Goal: Task Accomplishment & Management: Use online tool/utility

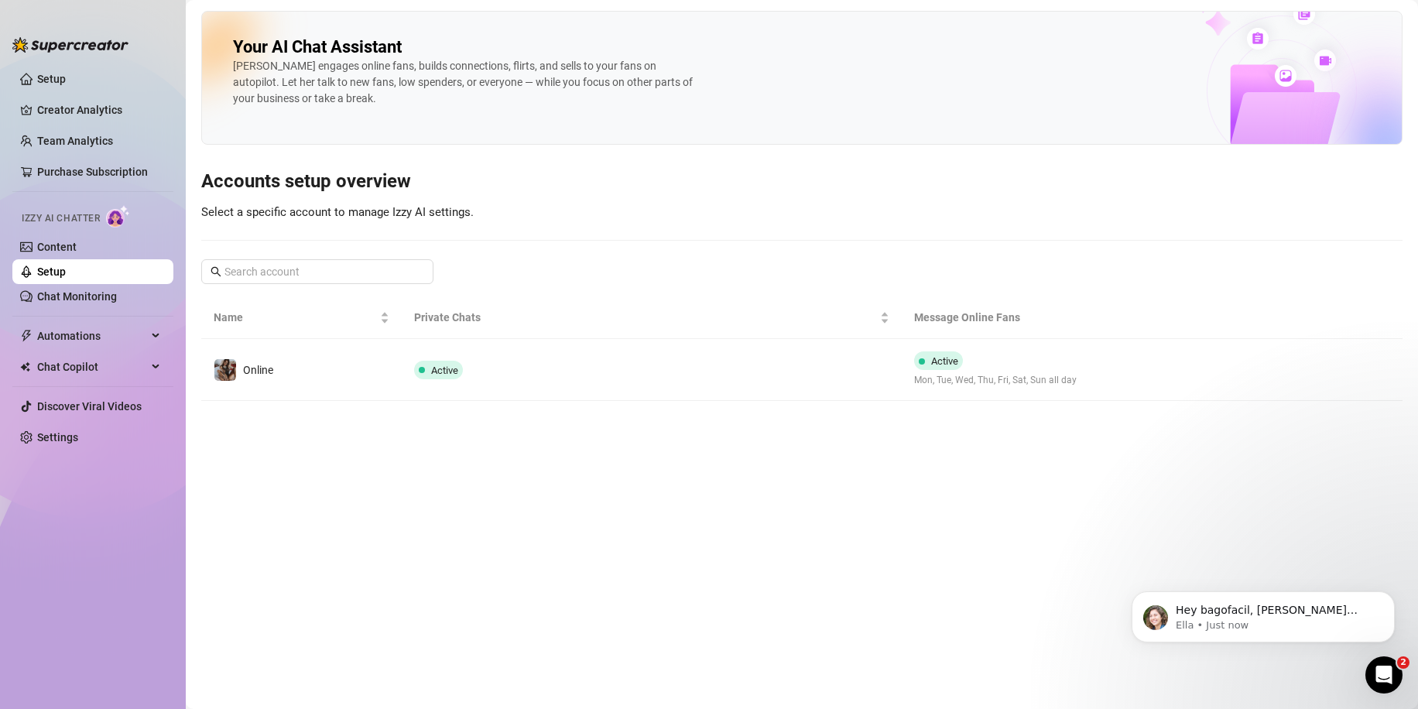
click at [557, 359] on td "Active" at bounding box center [652, 370] width 501 height 62
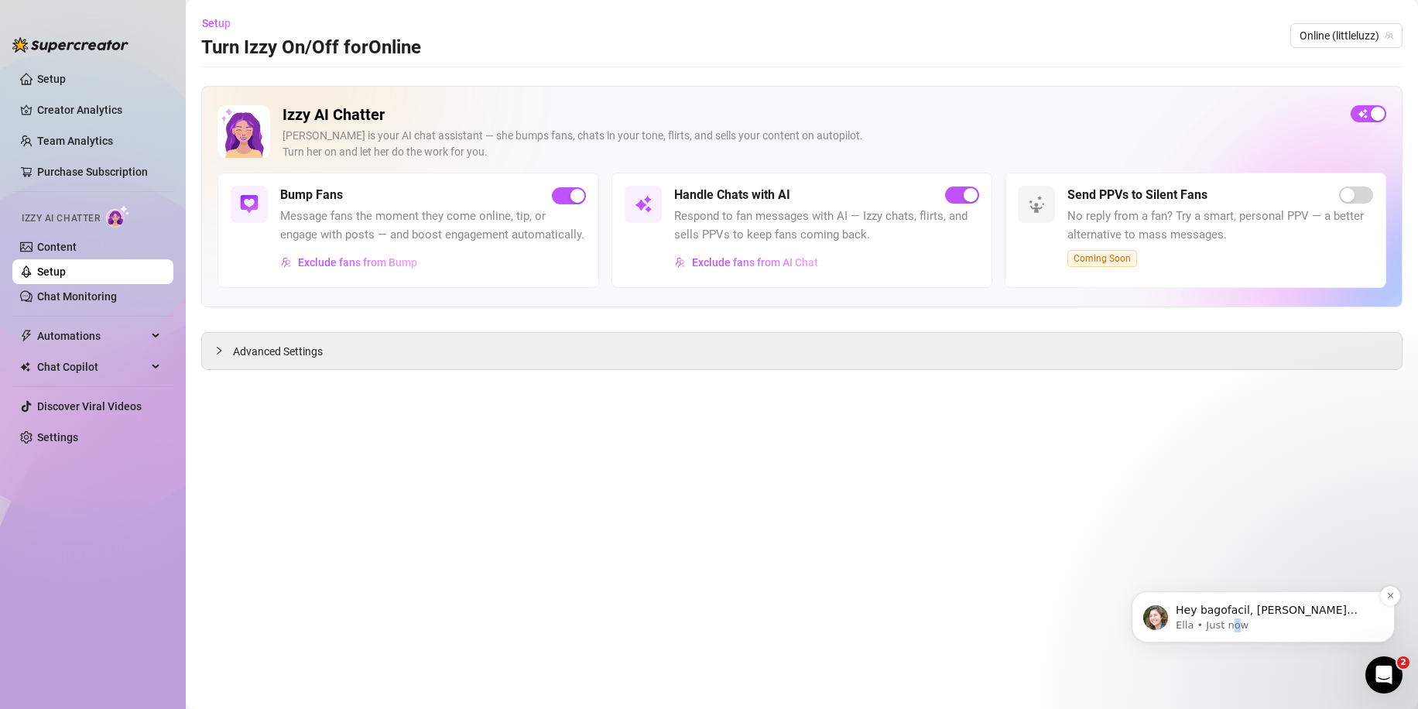
click at [1229, 619] on p "Ella • Just now" at bounding box center [1276, 626] width 200 height 14
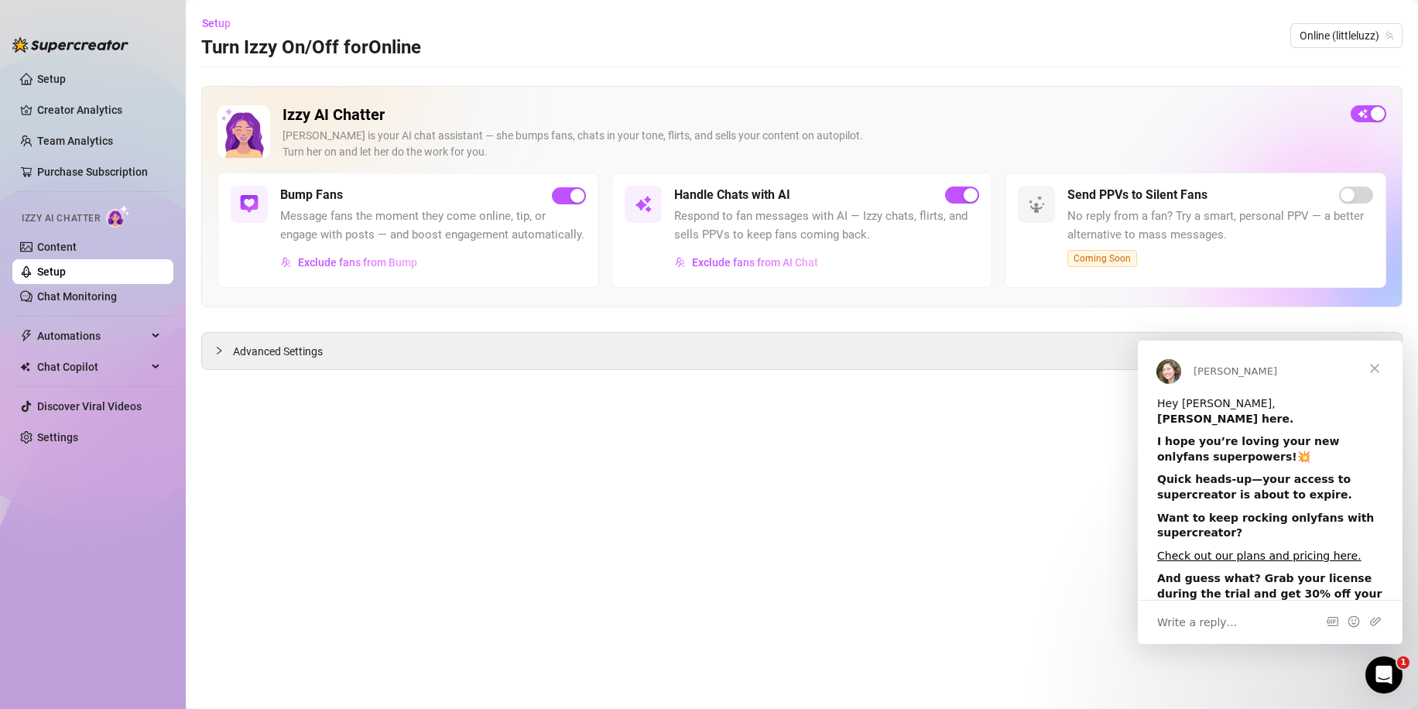
scroll to position [74, 0]
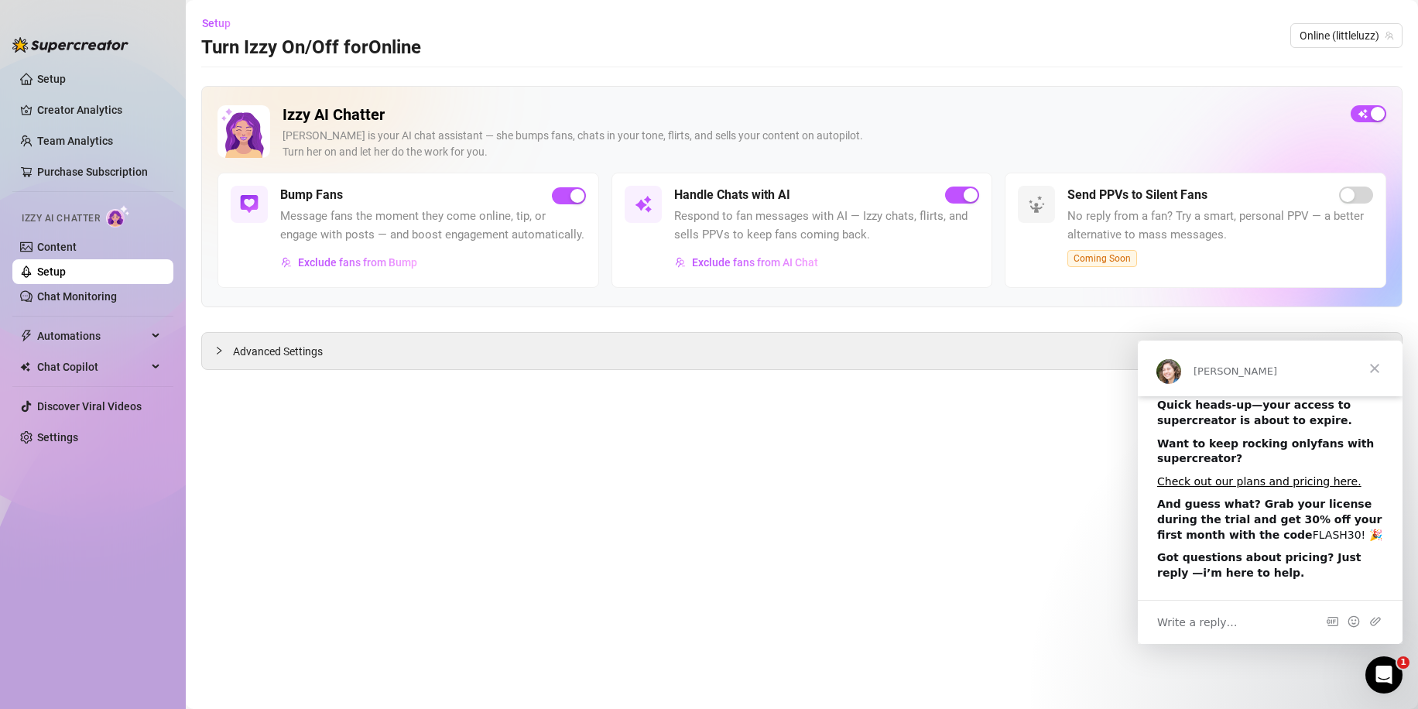
click at [1232, 538] on div "And guess what? Grab your license during the trial and get 30% off your first m…" at bounding box center [1270, 520] width 226 height 46
drag, startPoint x: 1229, startPoint y: 539, endPoint x: 1269, endPoint y: 533, distance: 40.6
click at [1269, 533] on div "And guess what? Grab your license during the trial and get 30% off your first m…" at bounding box center [1270, 520] width 226 height 46
copy div "FLASH30"
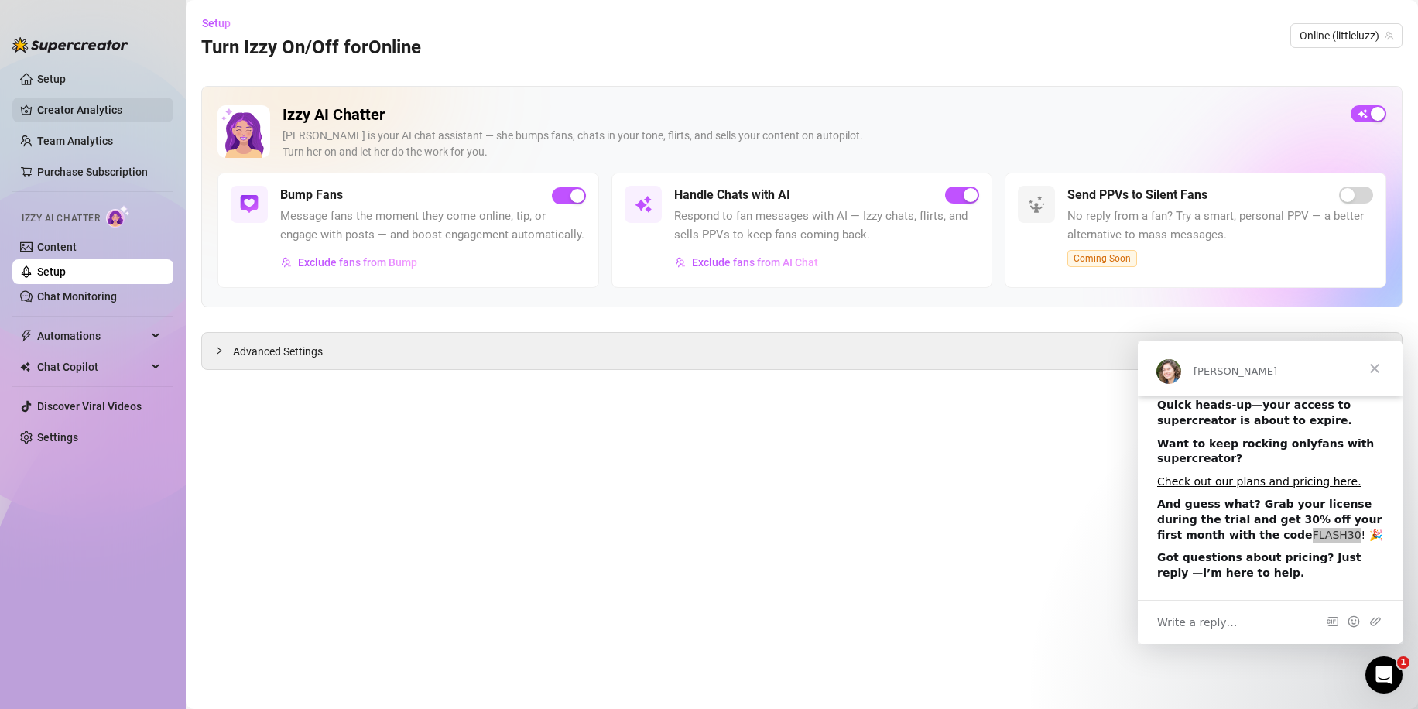
click at [76, 111] on link "Creator Analytics" at bounding box center [99, 110] width 124 height 25
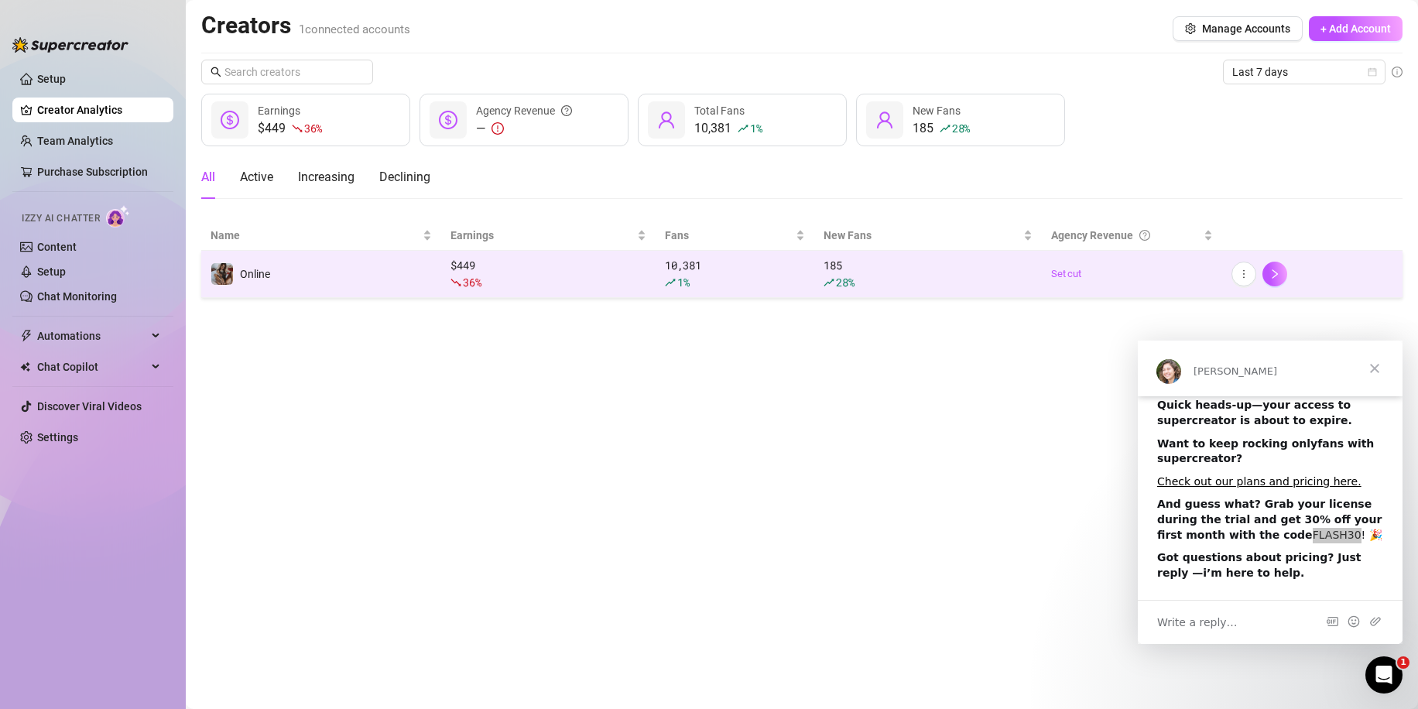
click at [638, 287] on div "36 %" at bounding box center [549, 282] width 196 height 17
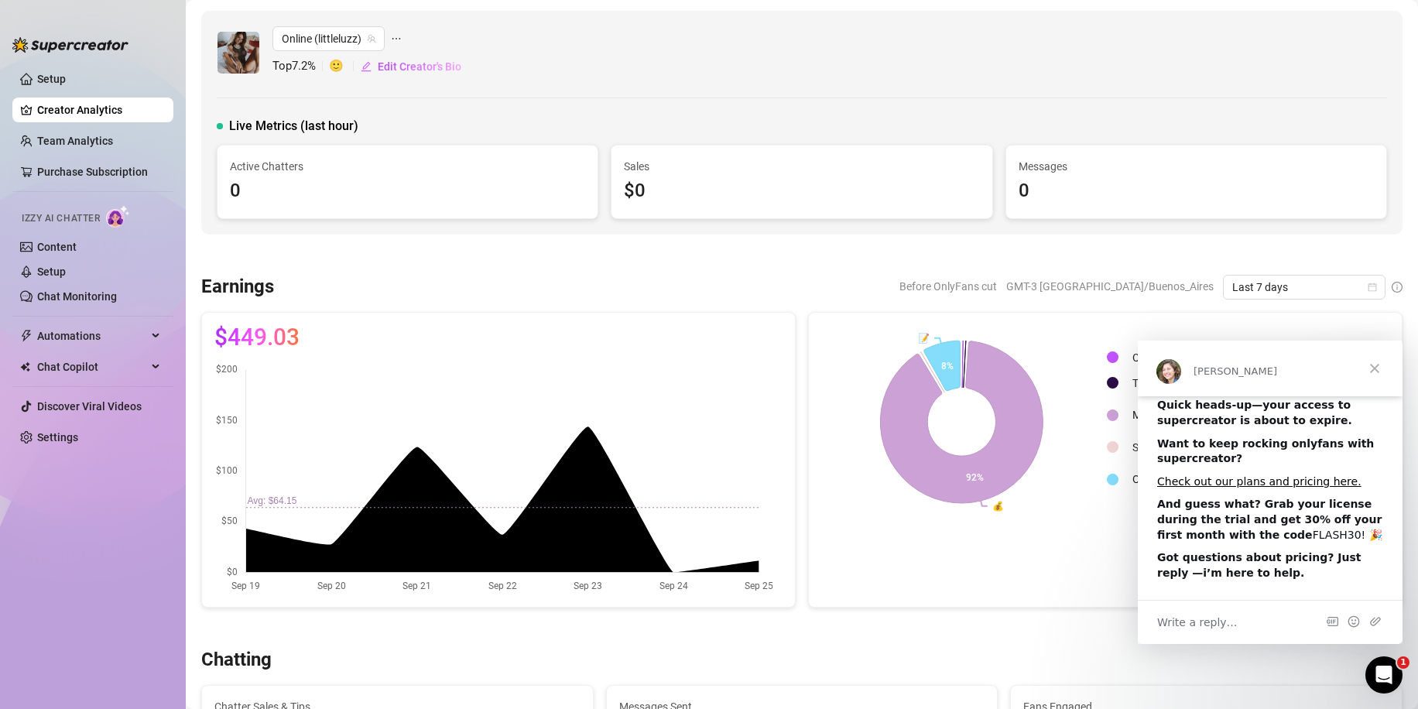
click at [1373, 370] on span "Close" at bounding box center [1375, 369] width 56 height 56
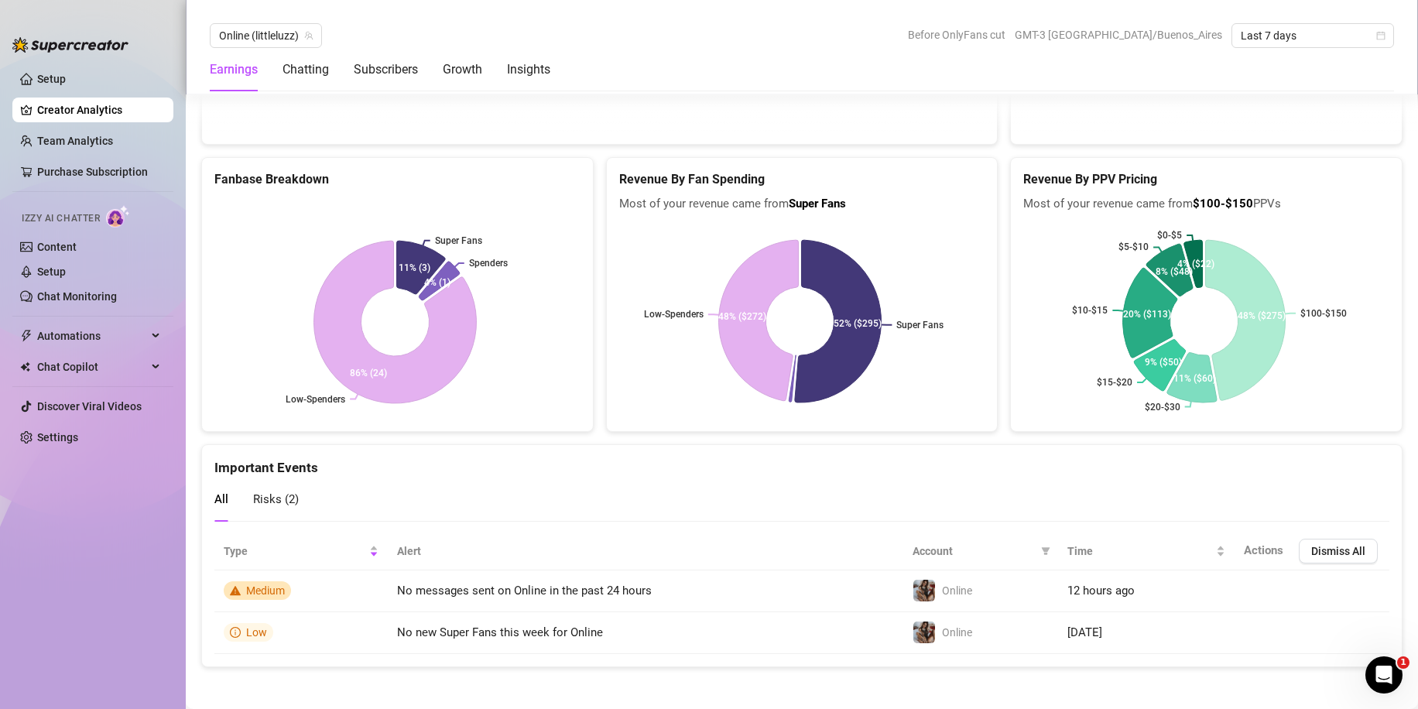
scroll to position [3279, 0]
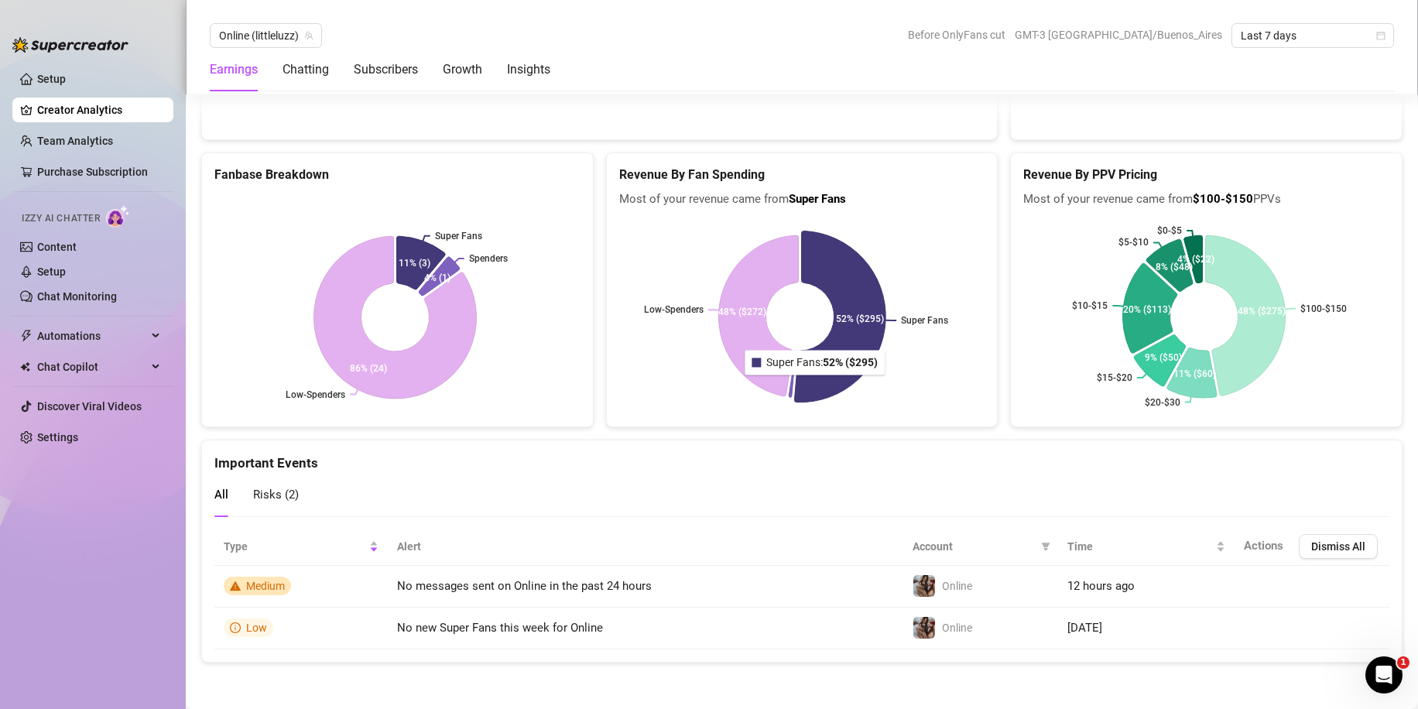
click at [818, 377] on icon at bounding box center [839, 316] width 91 height 171
click at [818, 377] on icon at bounding box center [840, 316] width 93 height 175
click at [805, 388] on icon at bounding box center [841, 317] width 94 height 176
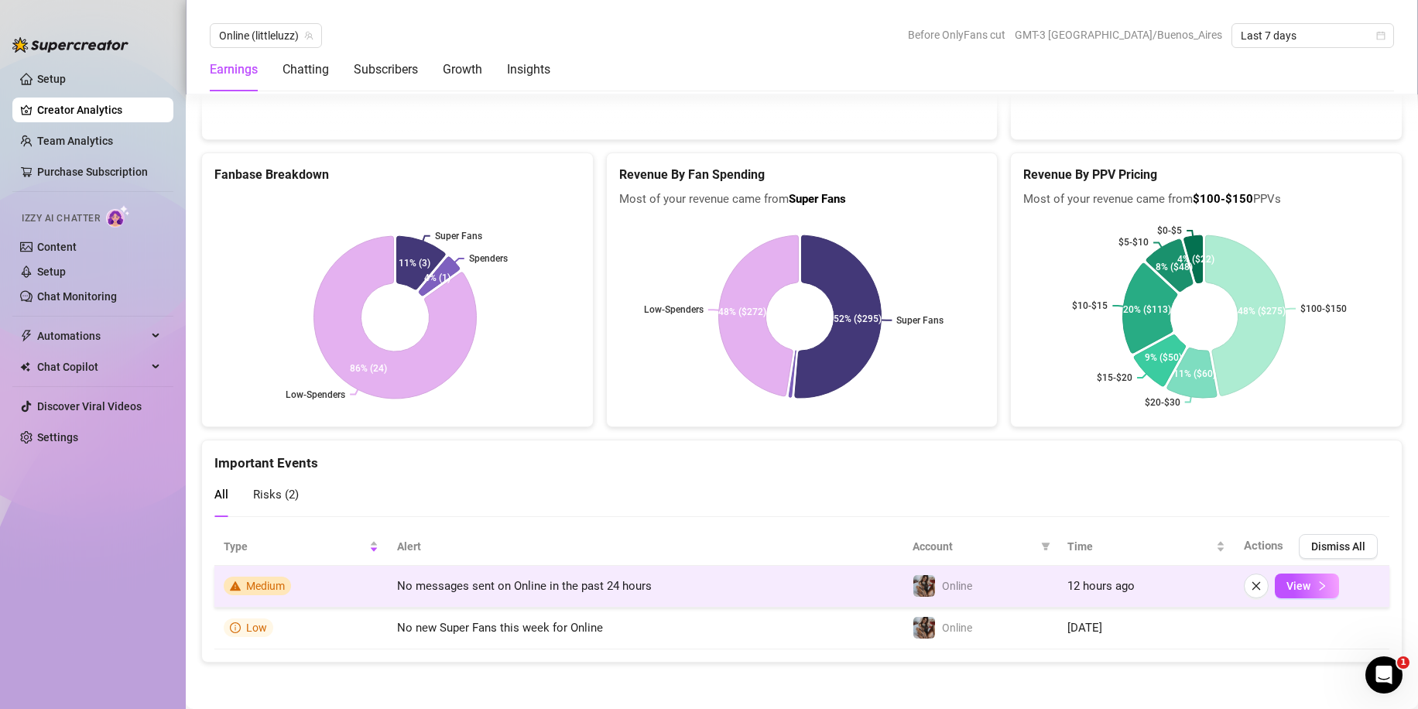
click at [492, 589] on span "No messages sent on Online in the past 24 hours" at bounding box center [524, 586] width 255 height 14
click at [1287, 585] on span "View" at bounding box center [1299, 586] width 24 height 12
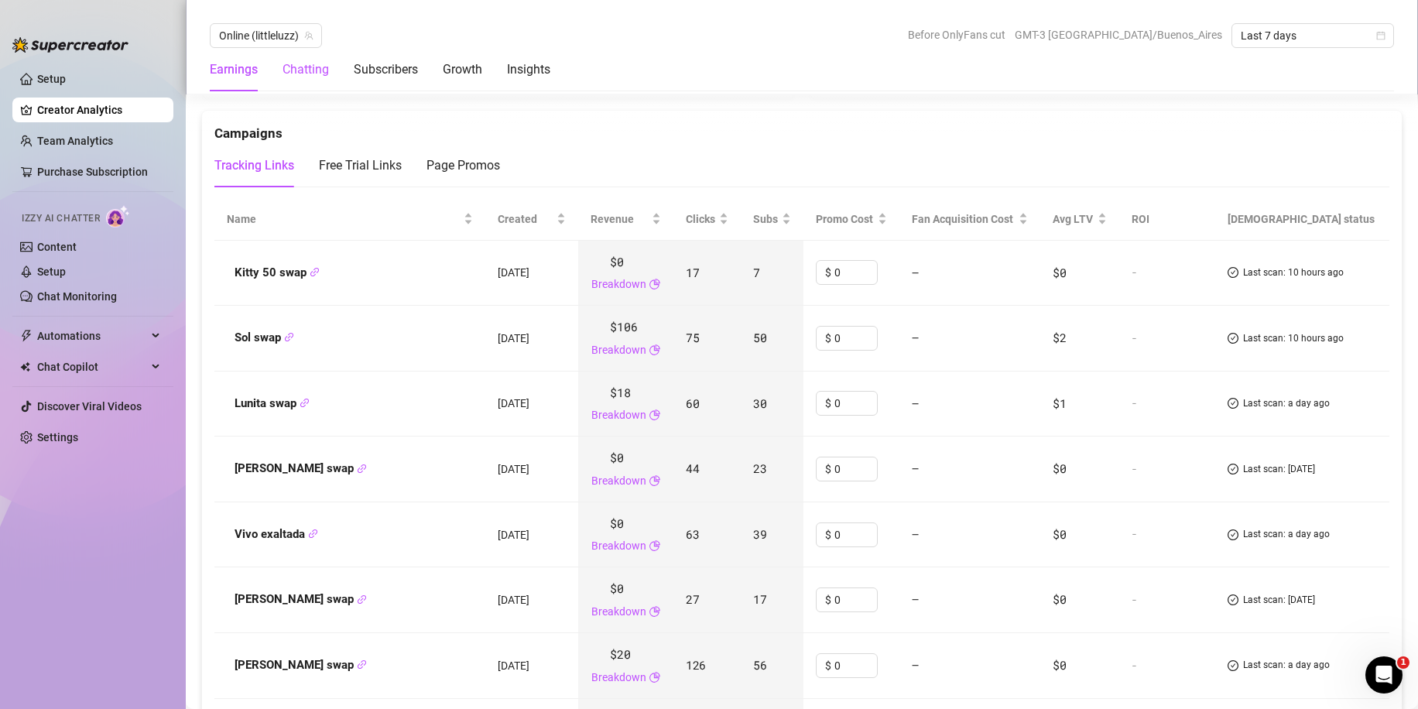
click at [302, 61] on div "Chatting" at bounding box center [306, 69] width 46 height 19
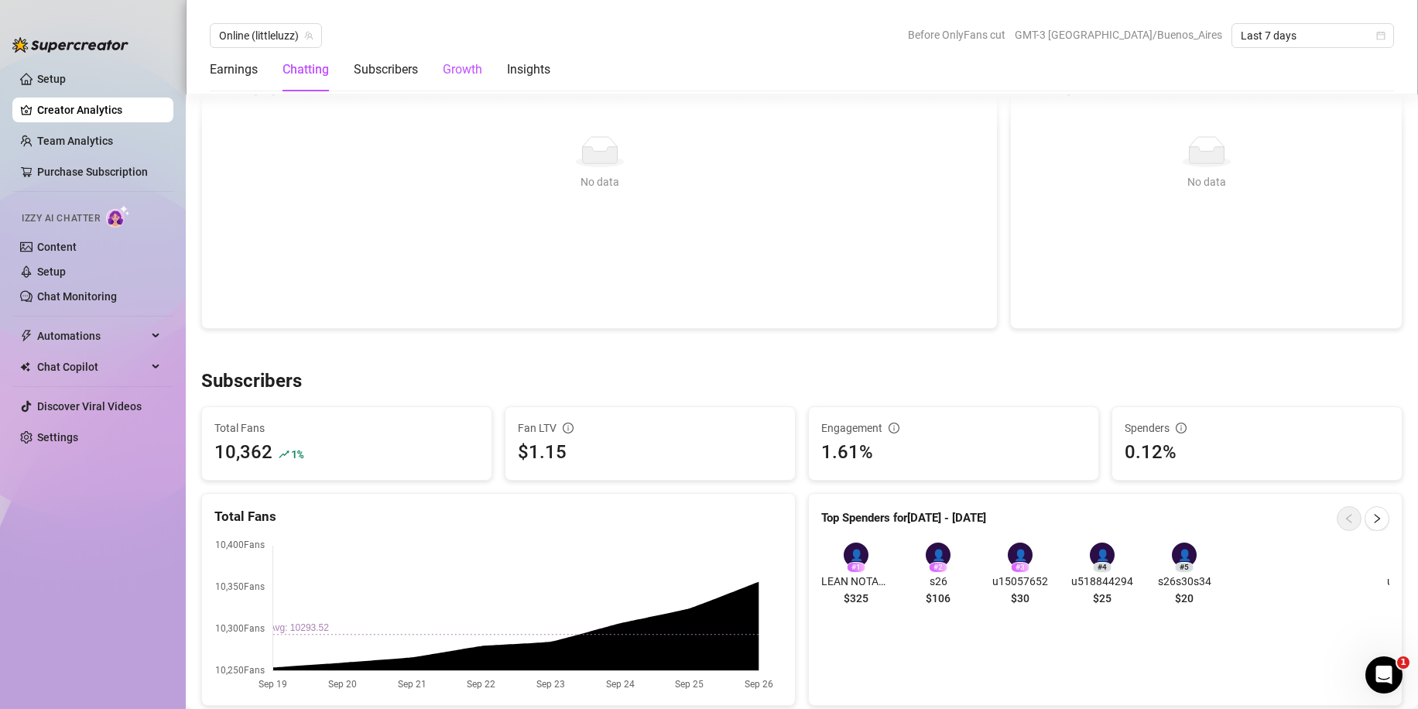
click at [447, 69] on div "Growth" at bounding box center [462, 69] width 39 height 19
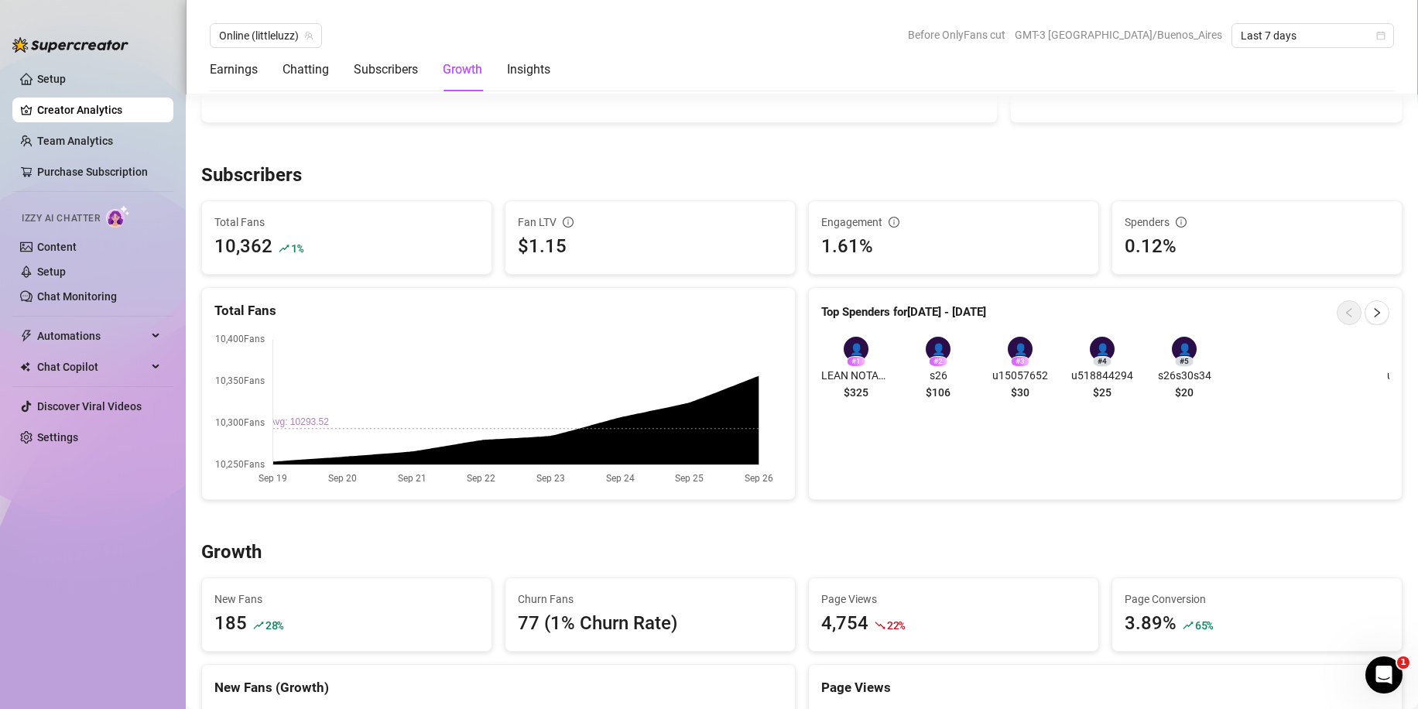
scroll to position [886, 0]
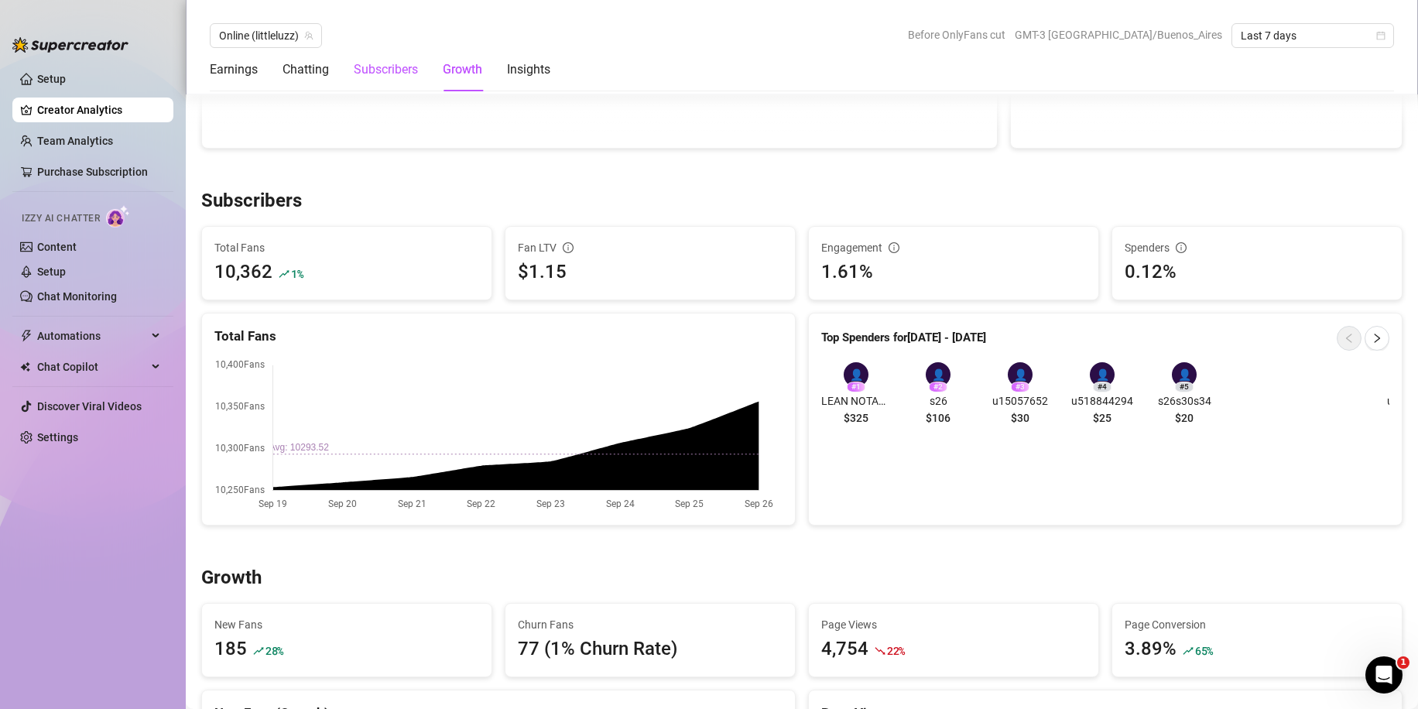
click at [399, 68] on div "Subscribers" at bounding box center [386, 69] width 64 height 19
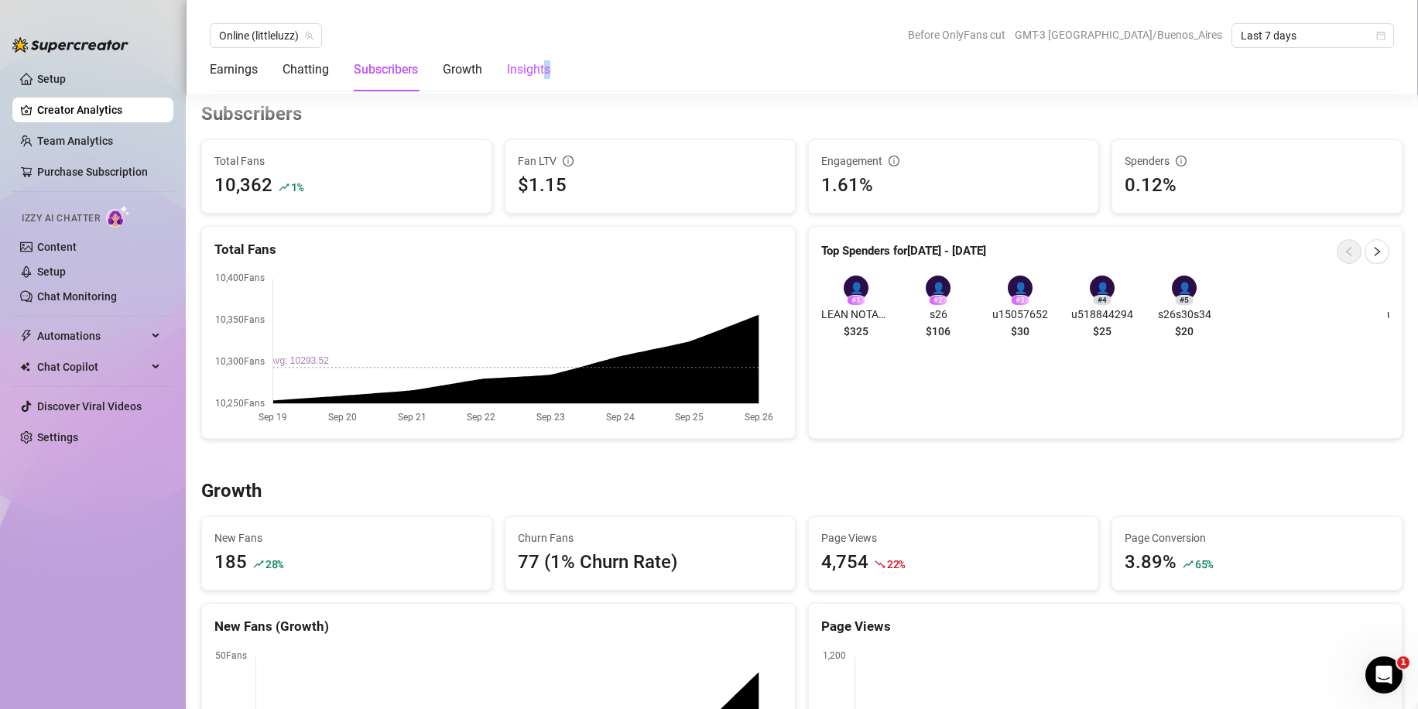
click at [550, 69] on div "Insights" at bounding box center [528, 69] width 43 height 19
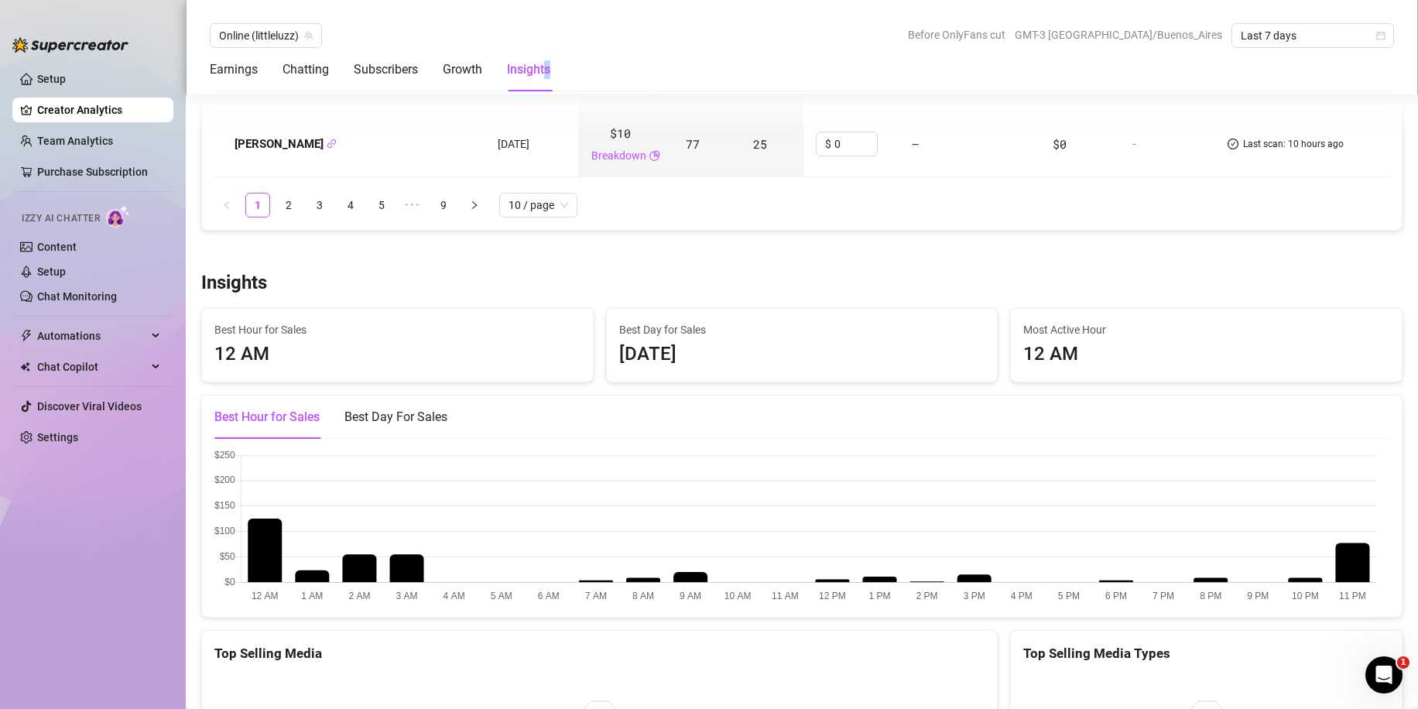
scroll to position [2694, 0]
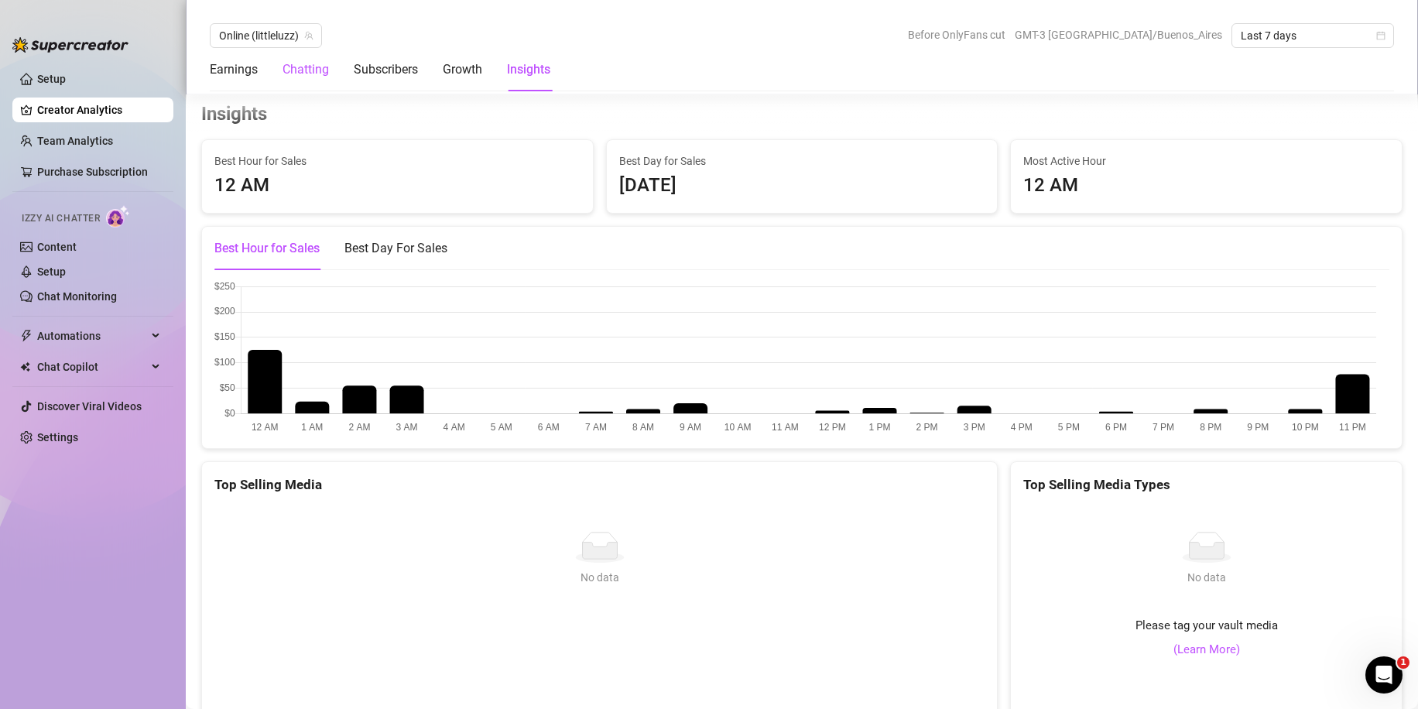
click at [319, 71] on div "Chatting" at bounding box center [306, 69] width 46 height 19
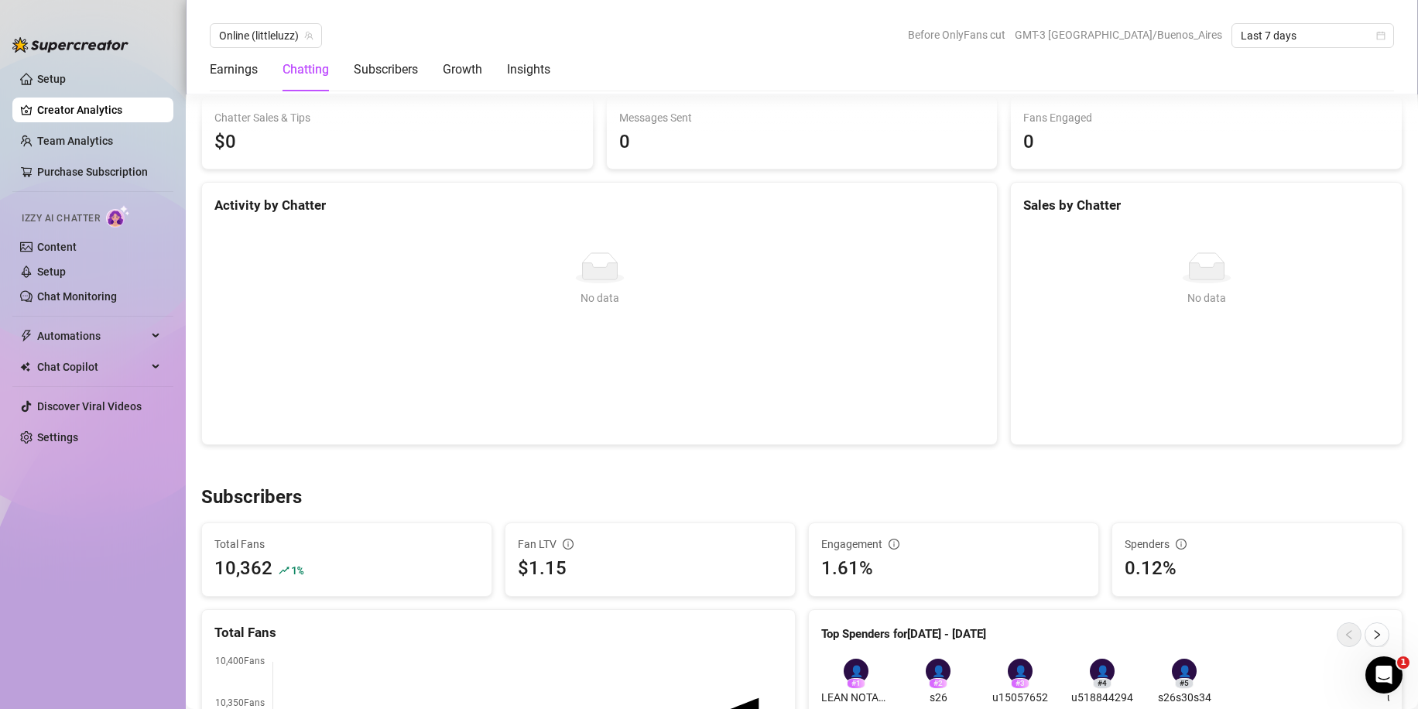
scroll to position [546, 0]
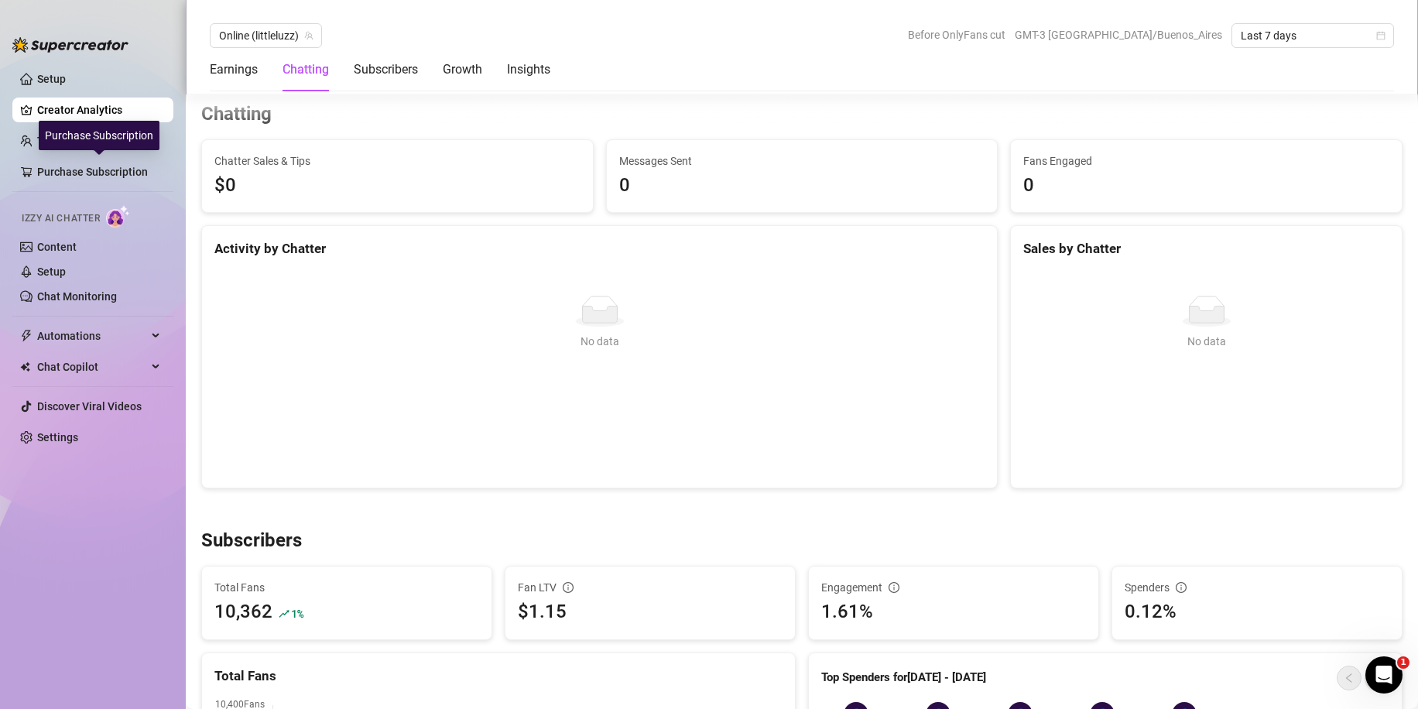
click at [88, 134] on div "Purchase Subscription" at bounding box center [99, 135] width 121 height 29
click at [37, 136] on link "Team Analytics" at bounding box center [75, 141] width 76 height 12
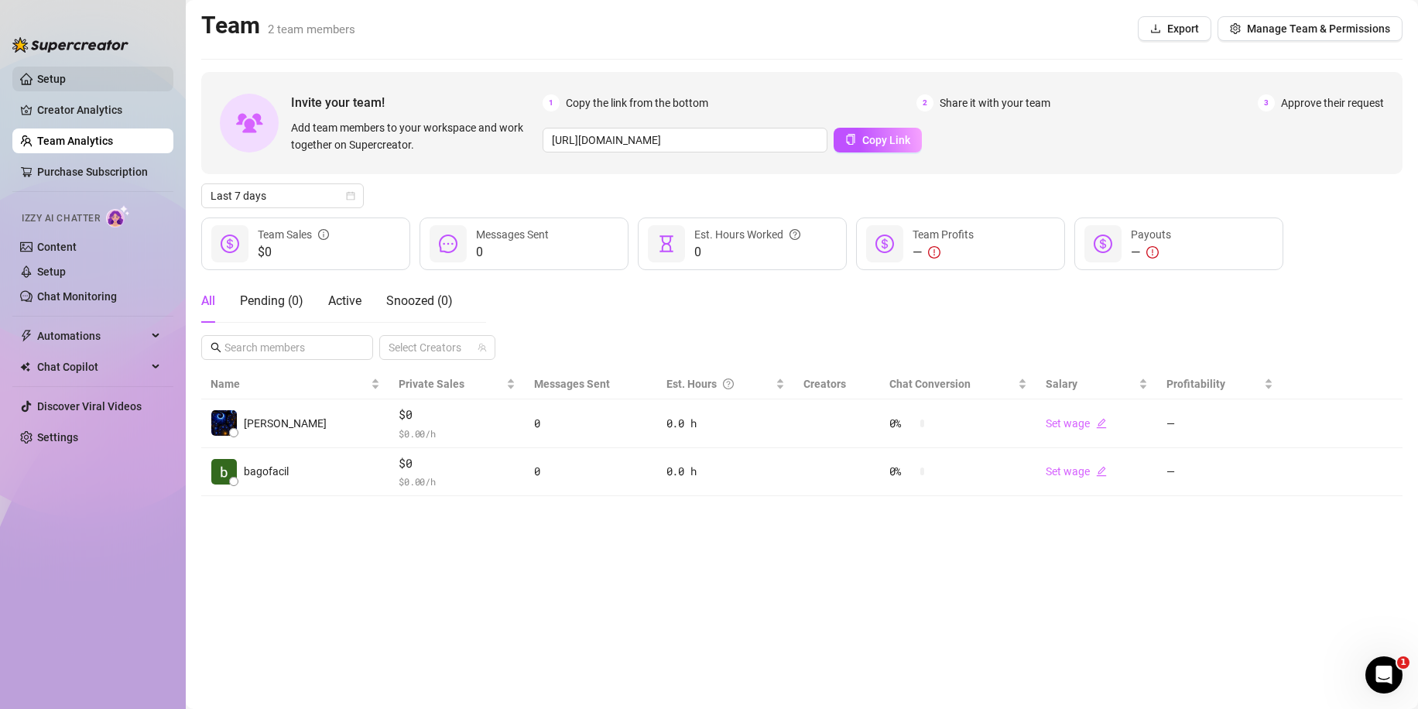
click at [53, 73] on link "Setup" at bounding box center [51, 79] width 29 height 12
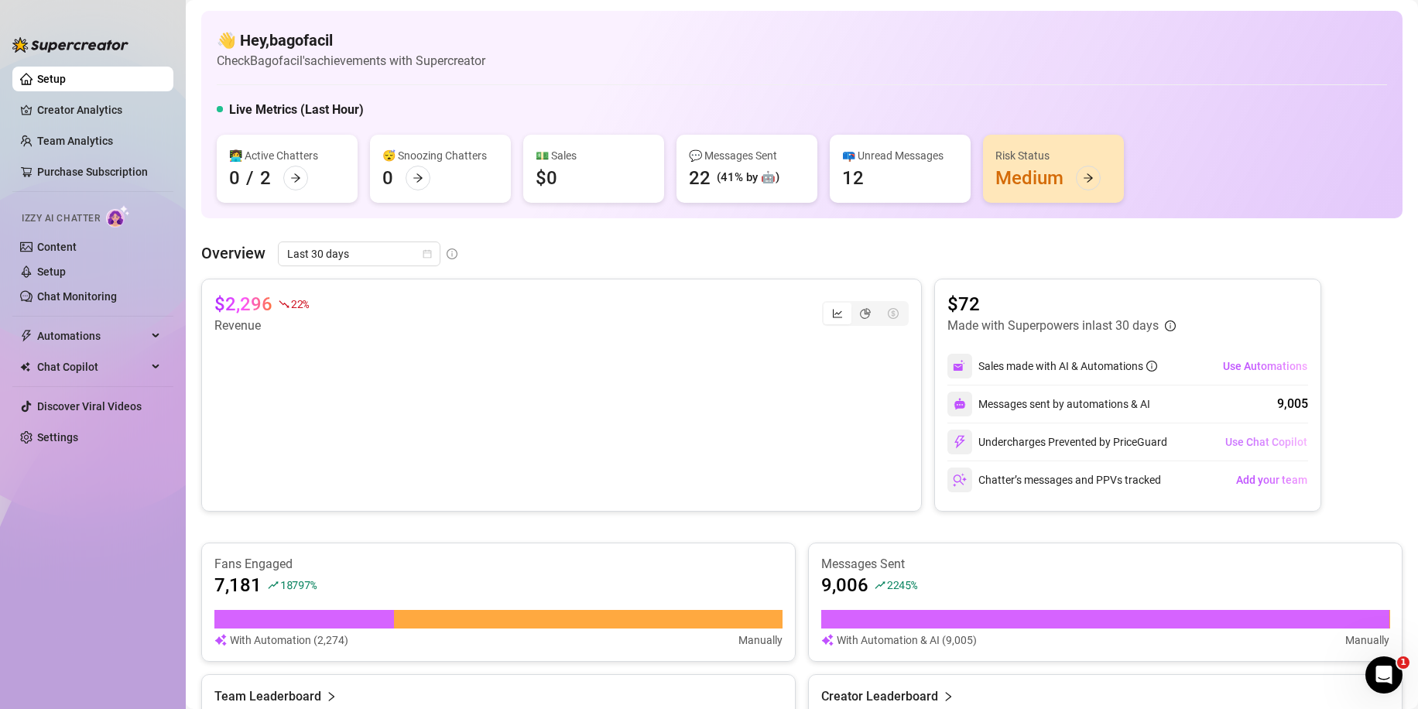
click at [1242, 444] on span "Use Chat Copilot" at bounding box center [1267, 442] width 82 height 12
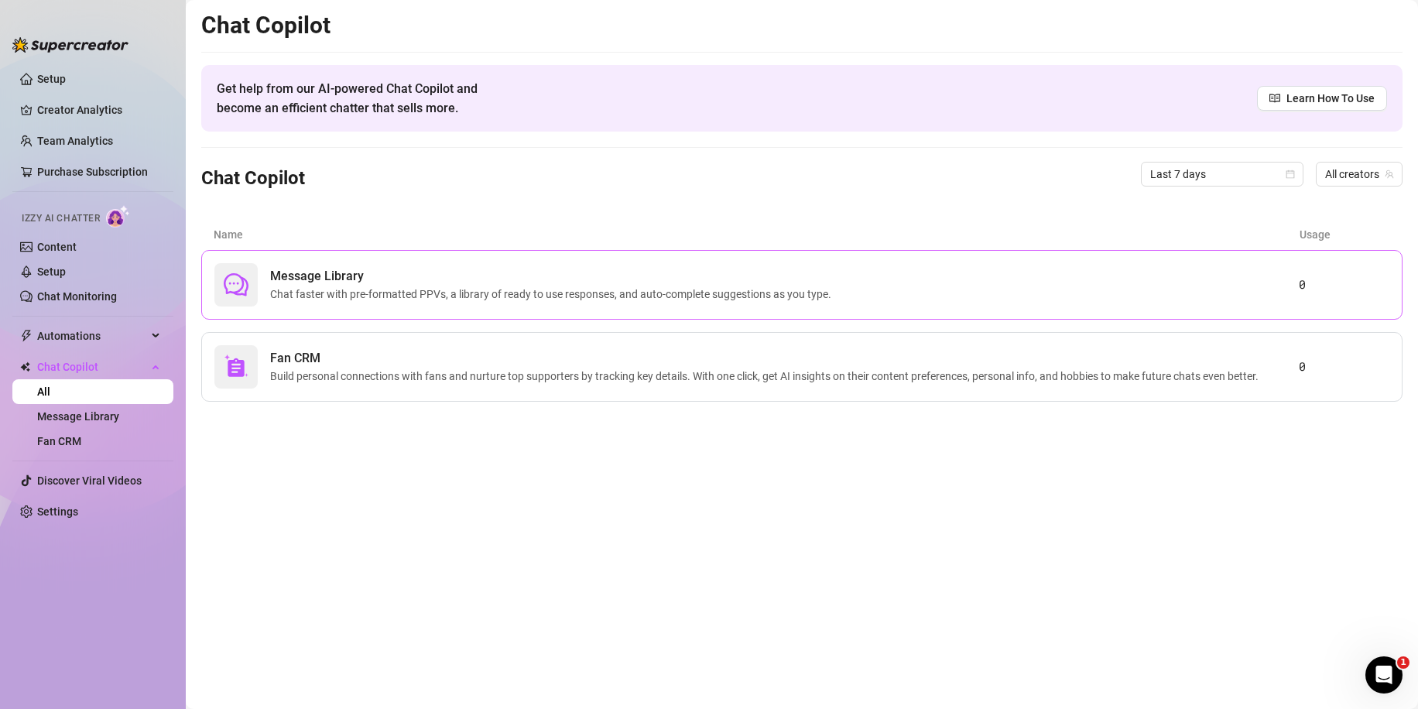
click at [328, 307] on div "Message Library Chat faster with pre-formatted PPVs, a library of ready to use …" at bounding box center [802, 285] width 1202 height 70
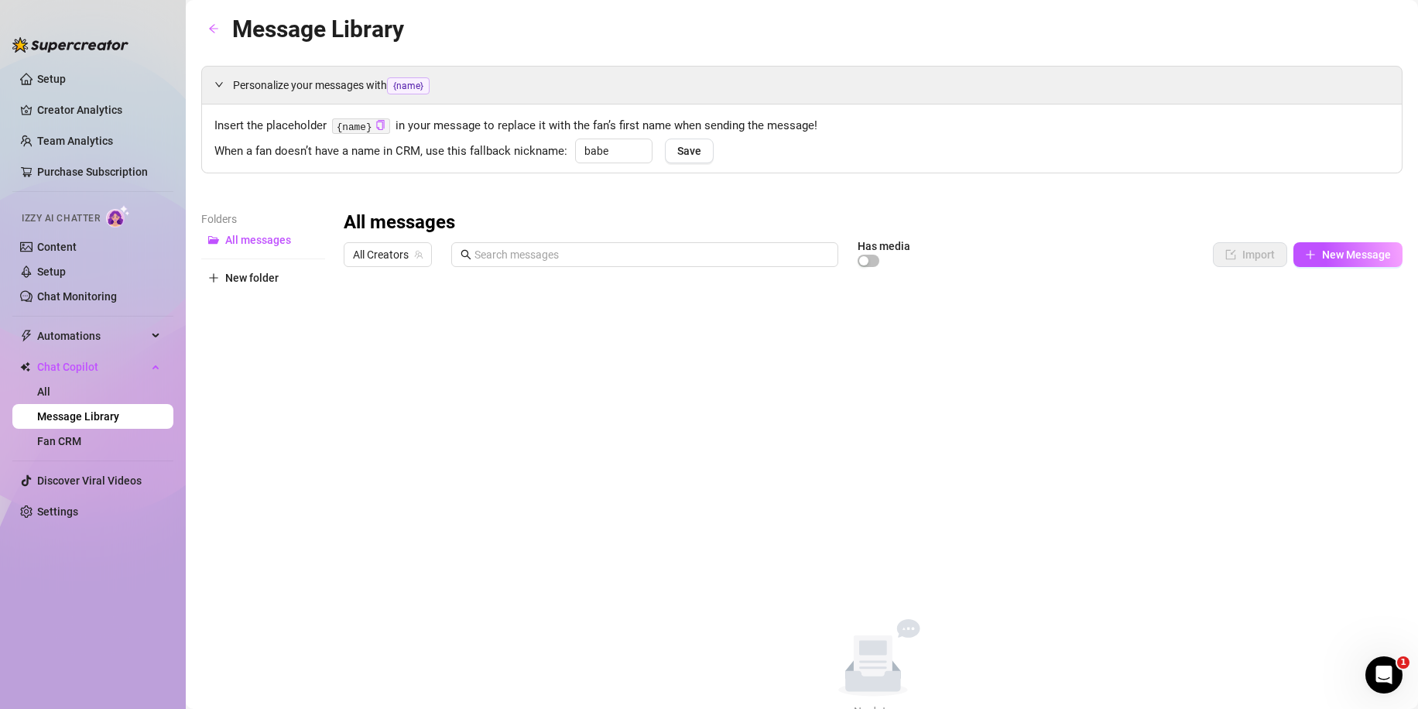
drag, startPoint x: 263, startPoint y: 273, endPoint x: 283, endPoint y: 332, distance: 62.2
click at [283, 332] on div "Folders All messages New folder" at bounding box center [263, 465] width 124 height 509
click at [862, 256] on div "button" at bounding box center [863, 260] width 9 height 9
click at [874, 262] on div "button" at bounding box center [873, 260] width 9 height 9
click at [243, 285] on button "New folder" at bounding box center [263, 278] width 124 height 25
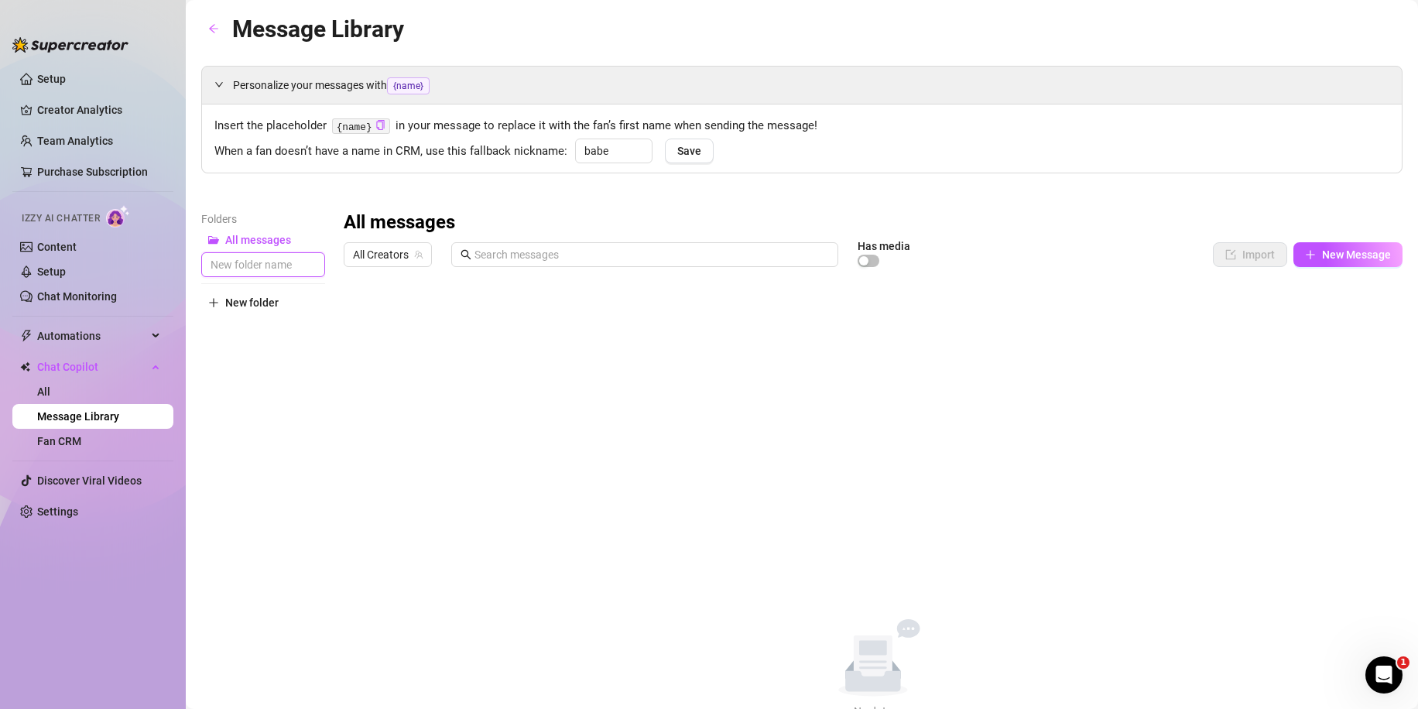
click at [249, 262] on input "text" at bounding box center [263, 264] width 124 height 25
click at [250, 240] on span "All messages" at bounding box center [258, 240] width 66 height 12
click at [265, 264] on span "New Folder" at bounding box center [253, 265] width 56 height 12
click at [418, 256] on icon "team" at bounding box center [418, 254] width 9 height 9
click at [1322, 256] on span "New Message" at bounding box center [1356, 255] width 69 height 12
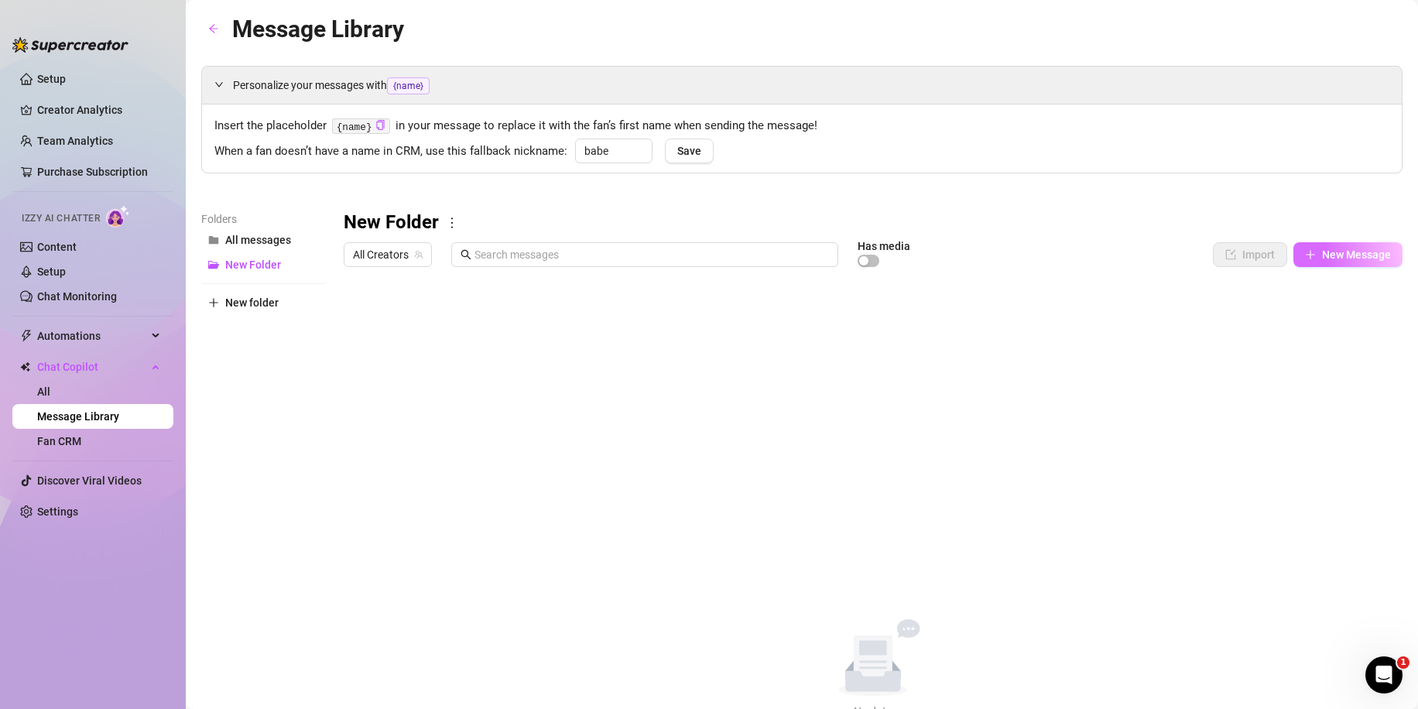
type textarea "Type your message here..."
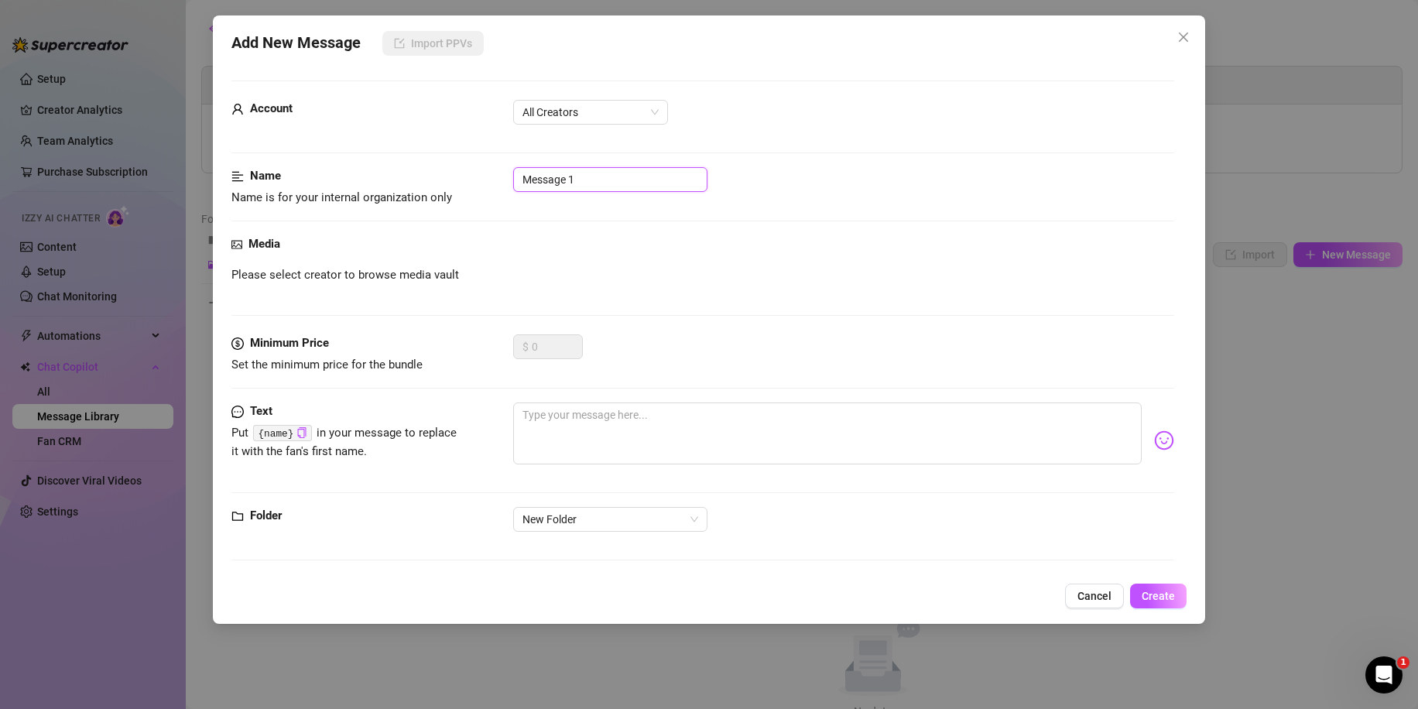
click at [598, 181] on input "Message 1" at bounding box center [610, 179] width 194 height 25
click at [592, 118] on span "All Creators" at bounding box center [591, 112] width 136 height 23
click at [581, 162] on div "Online (@littleluzz)" at bounding box center [591, 167] width 130 height 17
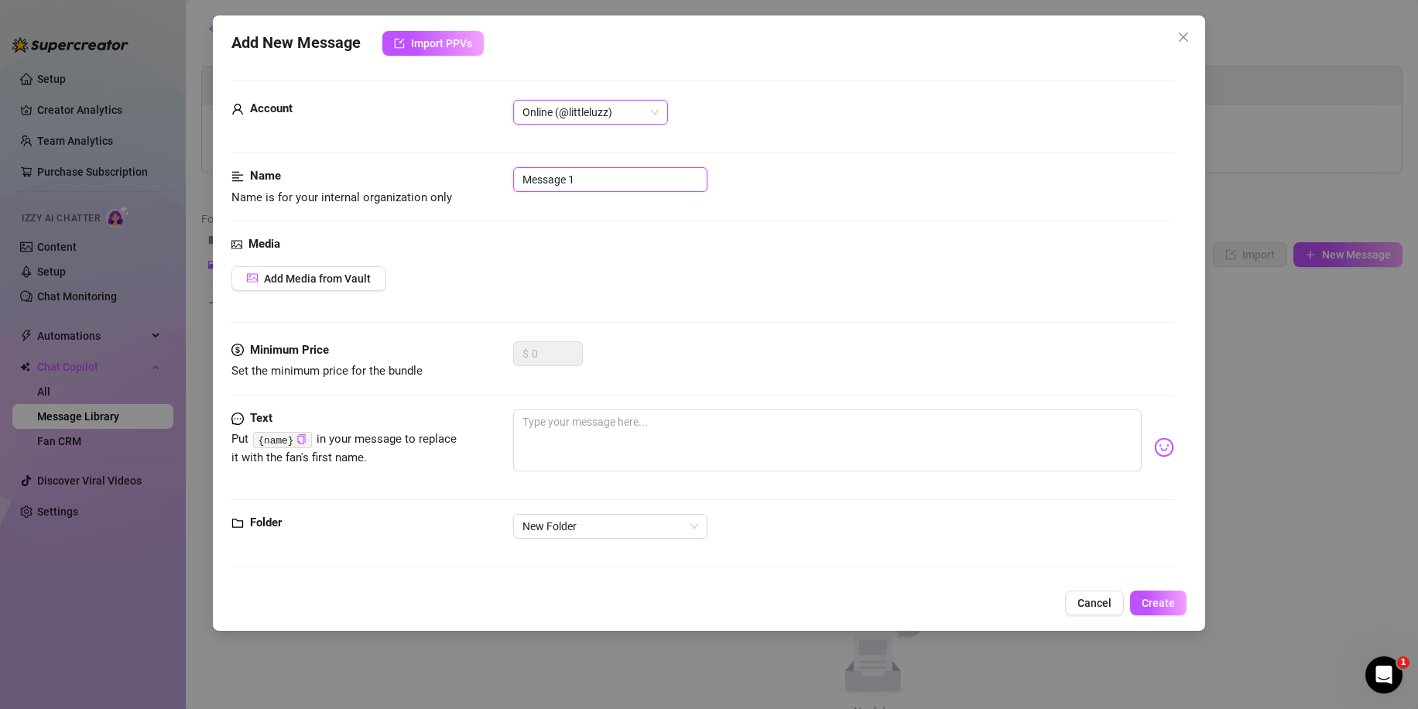
click at [581, 188] on input "Message 1" at bounding box center [610, 179] width 194 height 25
click at [448, 45] on span "Import PPVs" at bounding box center [441, 43] width 61 height 12
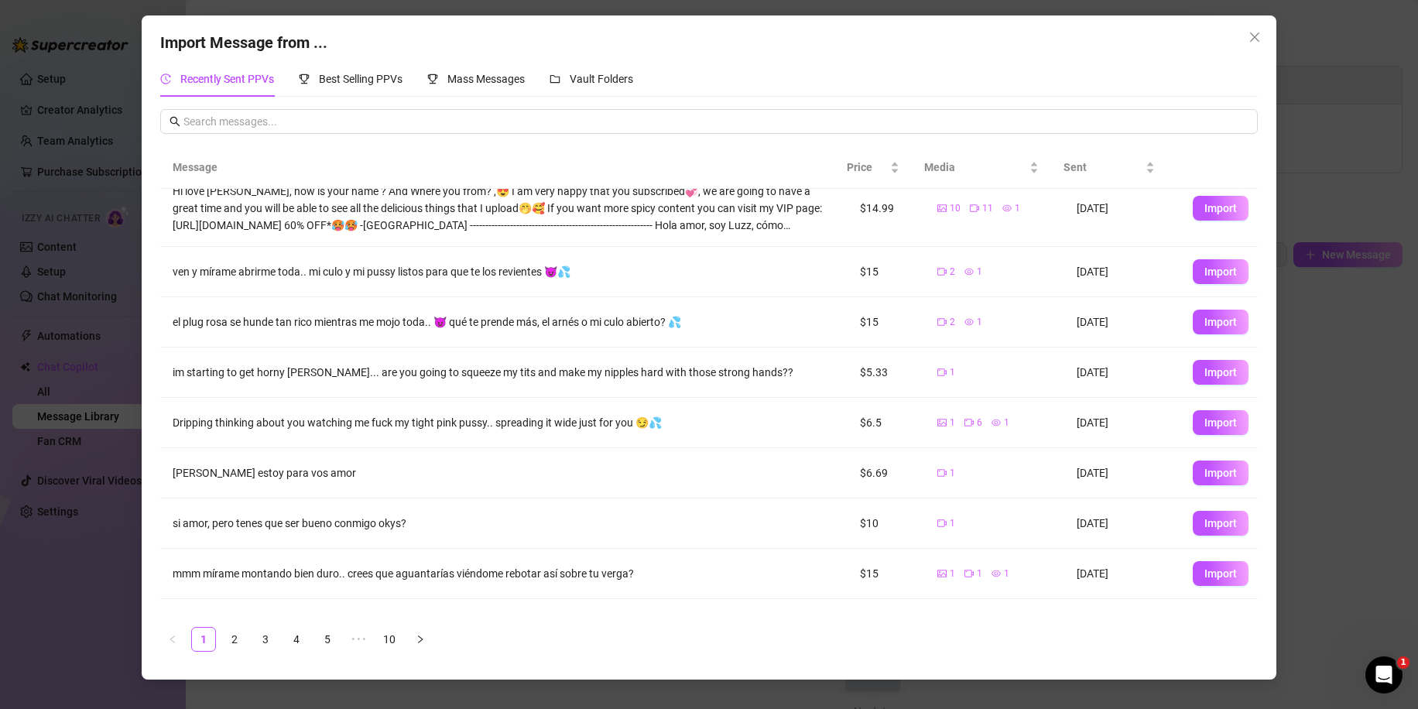
scroll to position [77, 0]
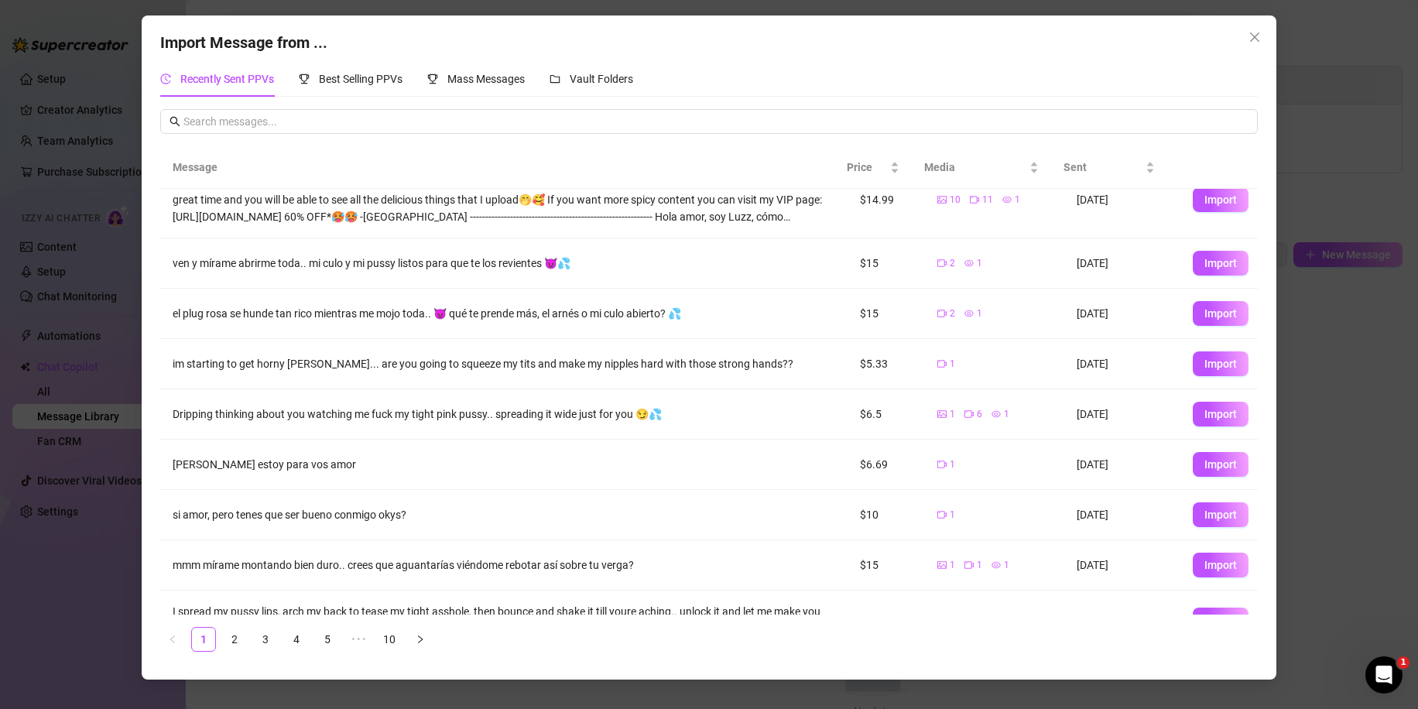
click at [867, 663] on div "Message Price Media Sent ahora me dejaste caliente 😈 vení a ver cómo me toco co…" at bounding box center [709, 405] width 1098 height 518
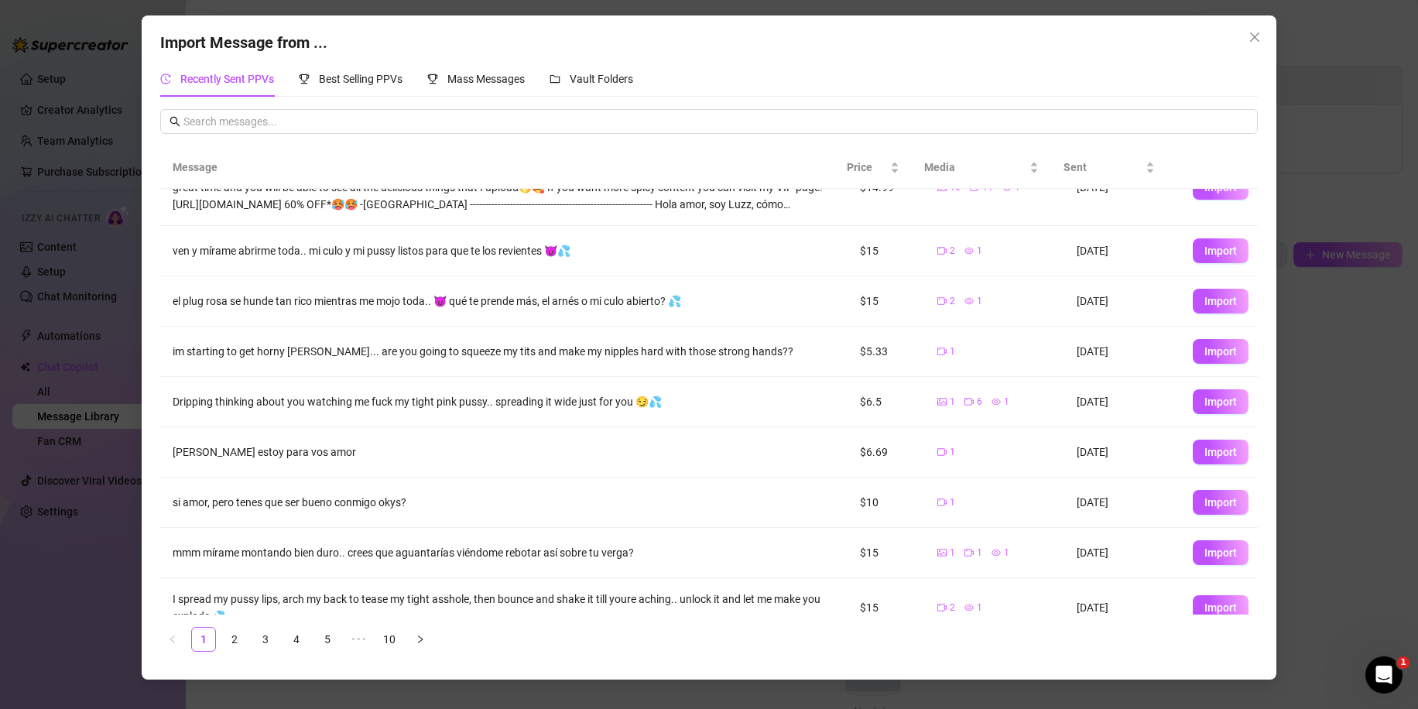
scroll to position [113, 0]
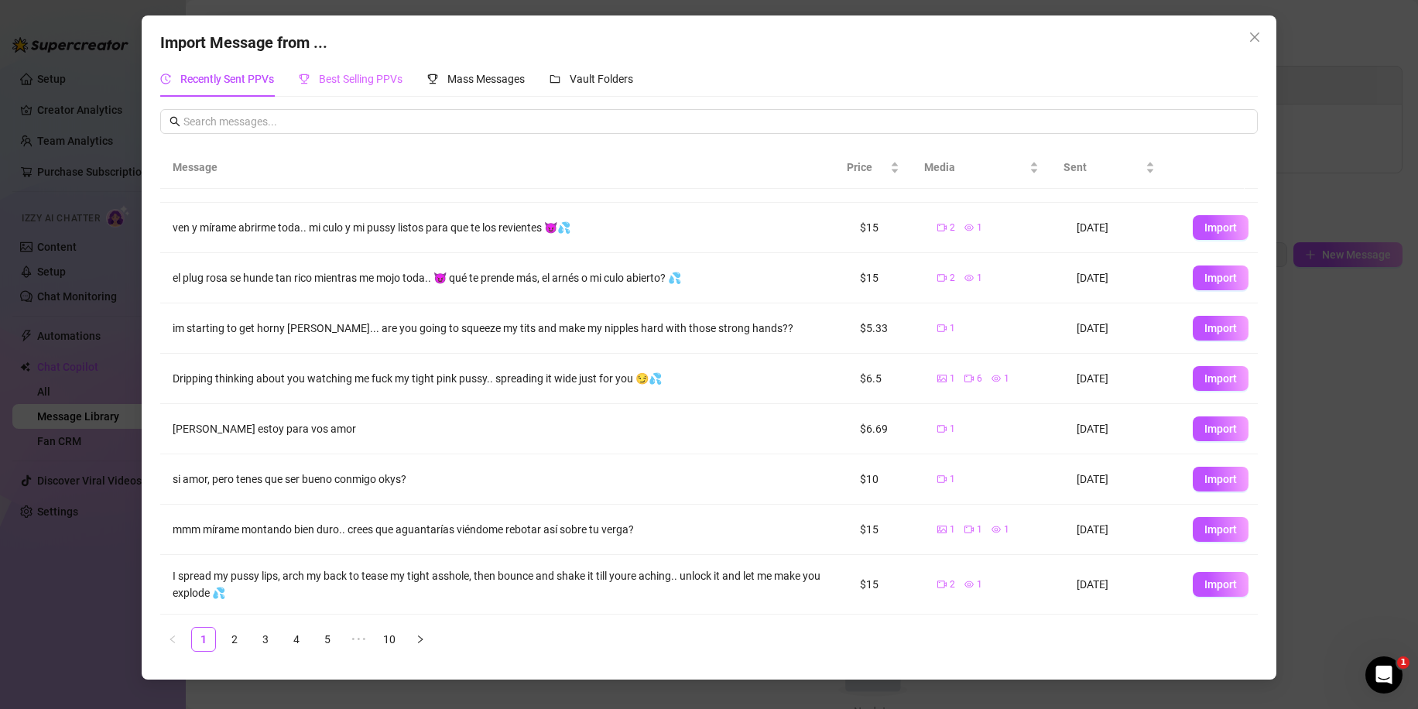
click at [384, 91] on div "Best Selling PPVs" at bounding box center [351, 79] width 104 height 36
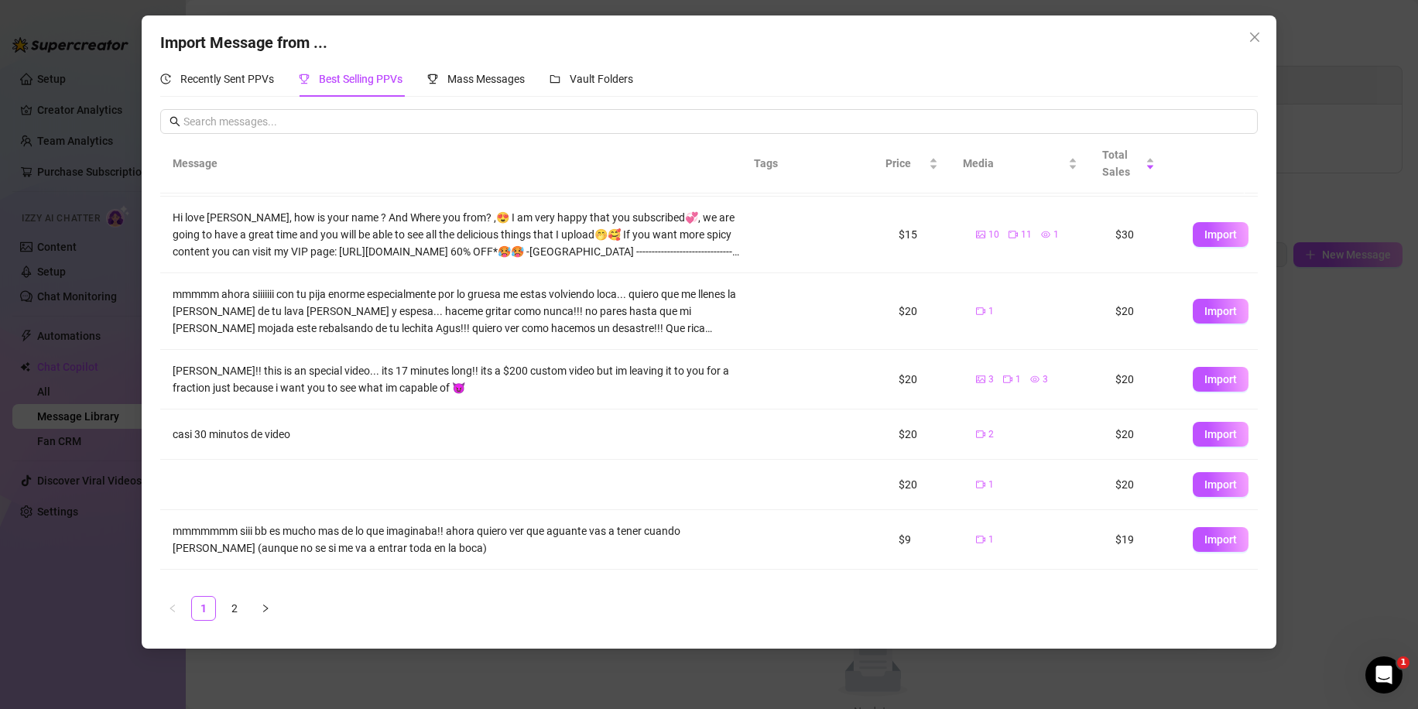
scroll to position [155, 0]
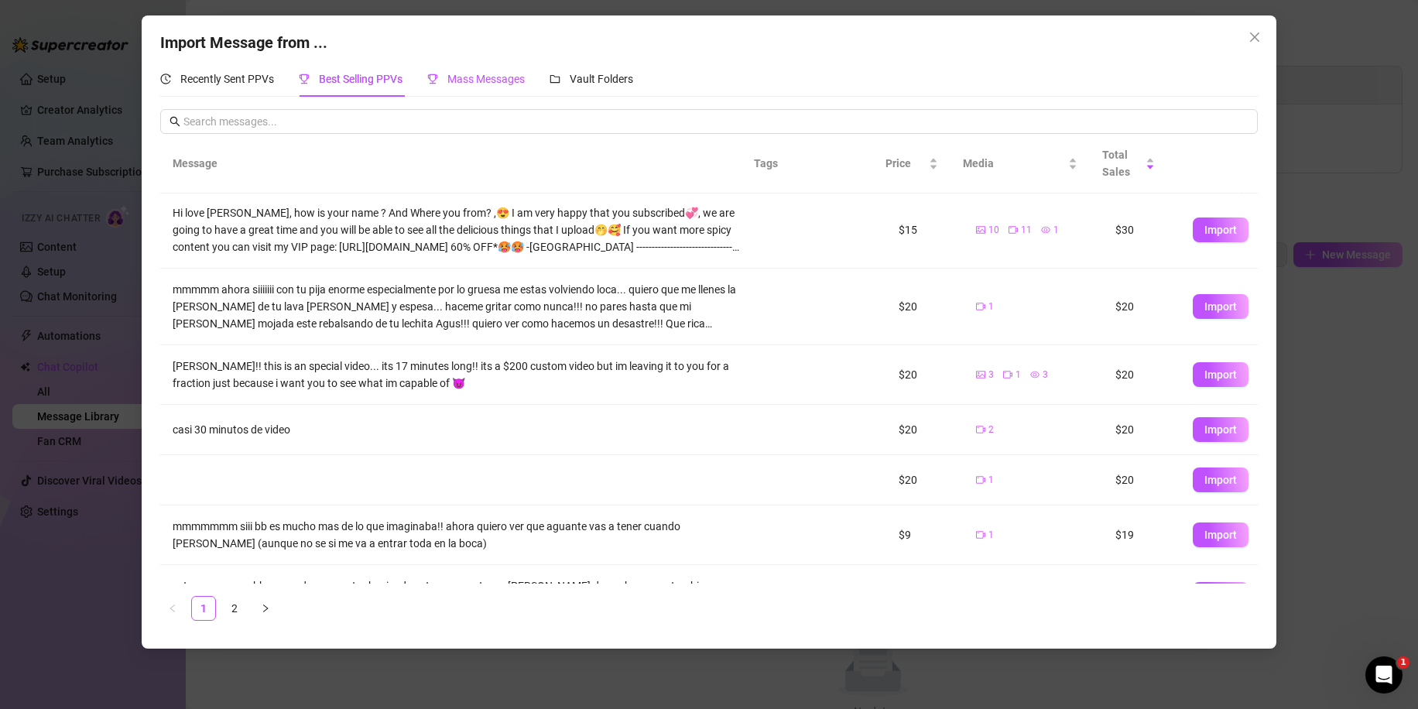
click at [462, 79] on span "Mass Messages" at bounding box center [485, 79] width 77 height 12
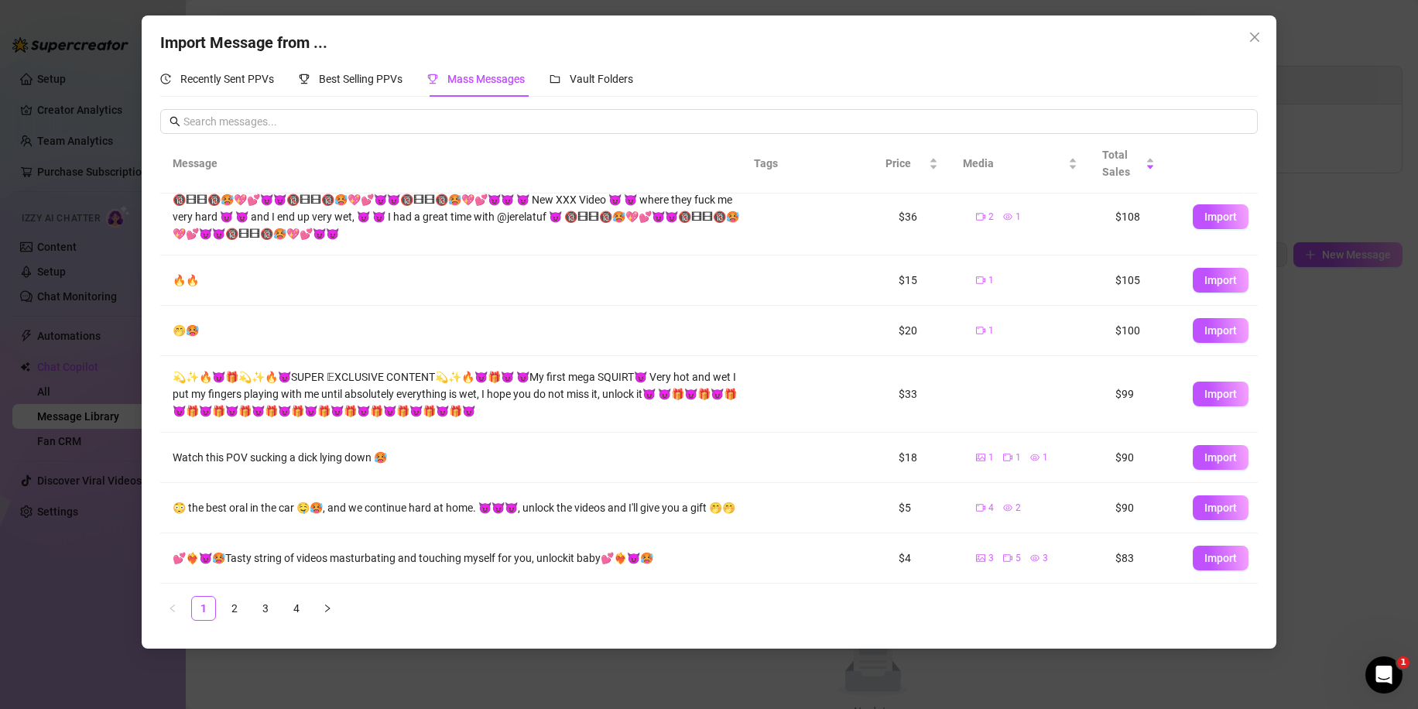
scroll to position [220, 0]
click at [1304, 447] on div "Import Message from ... Recently Sent PPVs Best Selling PPVs Mass Messages Vaul…" at bounding box center [709, 354] width 1418 height 709
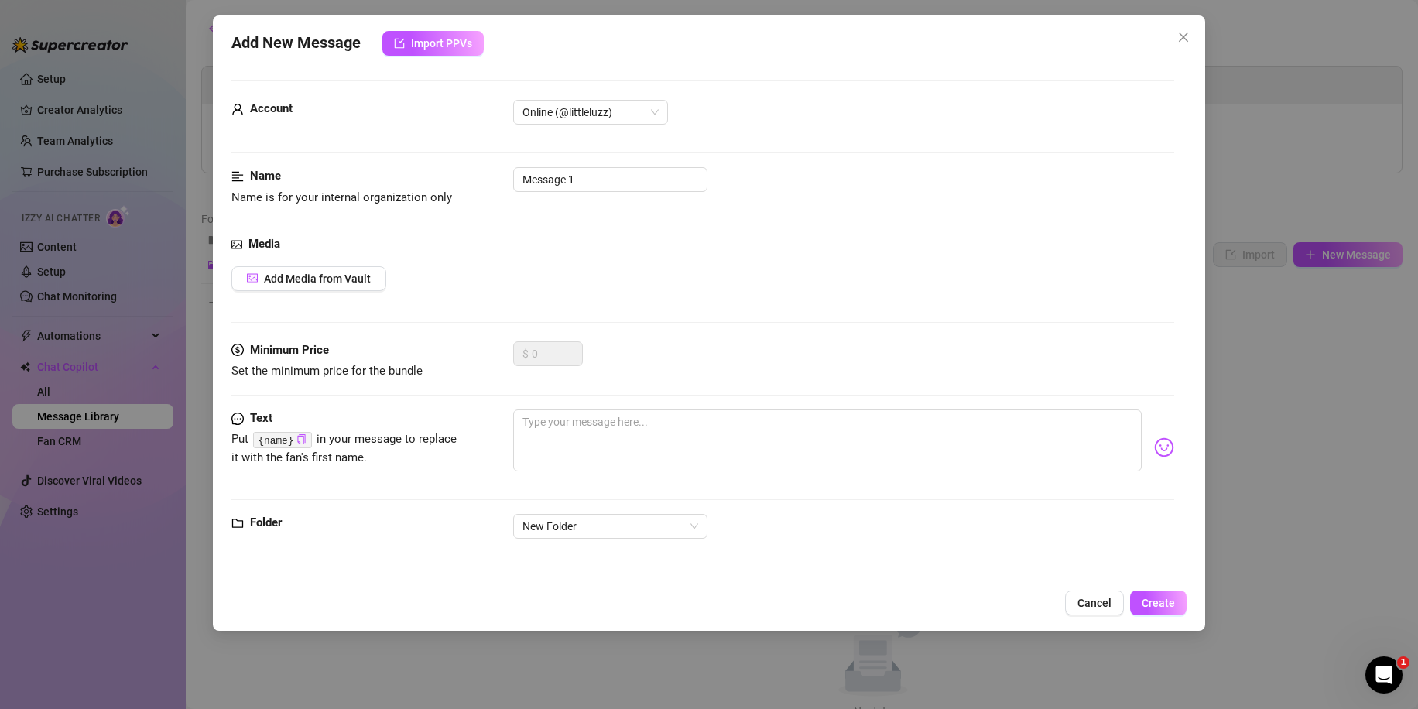
click at [1259, 417] on div "Add New Message Import PPVs Account Online (@littleluzz) Name Name is for your …" at bounding box center [709, 354] width 1418 height 709
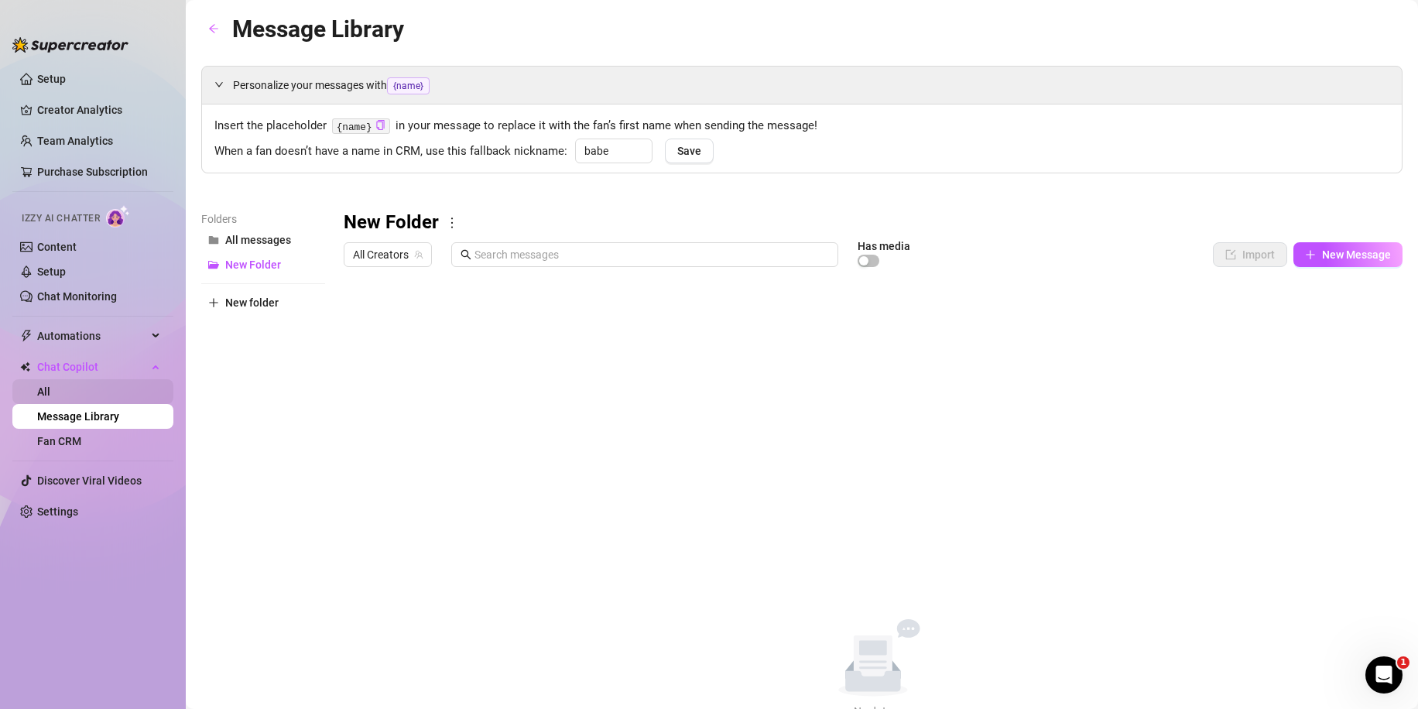
click at [50, 389] on link "All" at bounding box center [43, 392] width 13 height 12
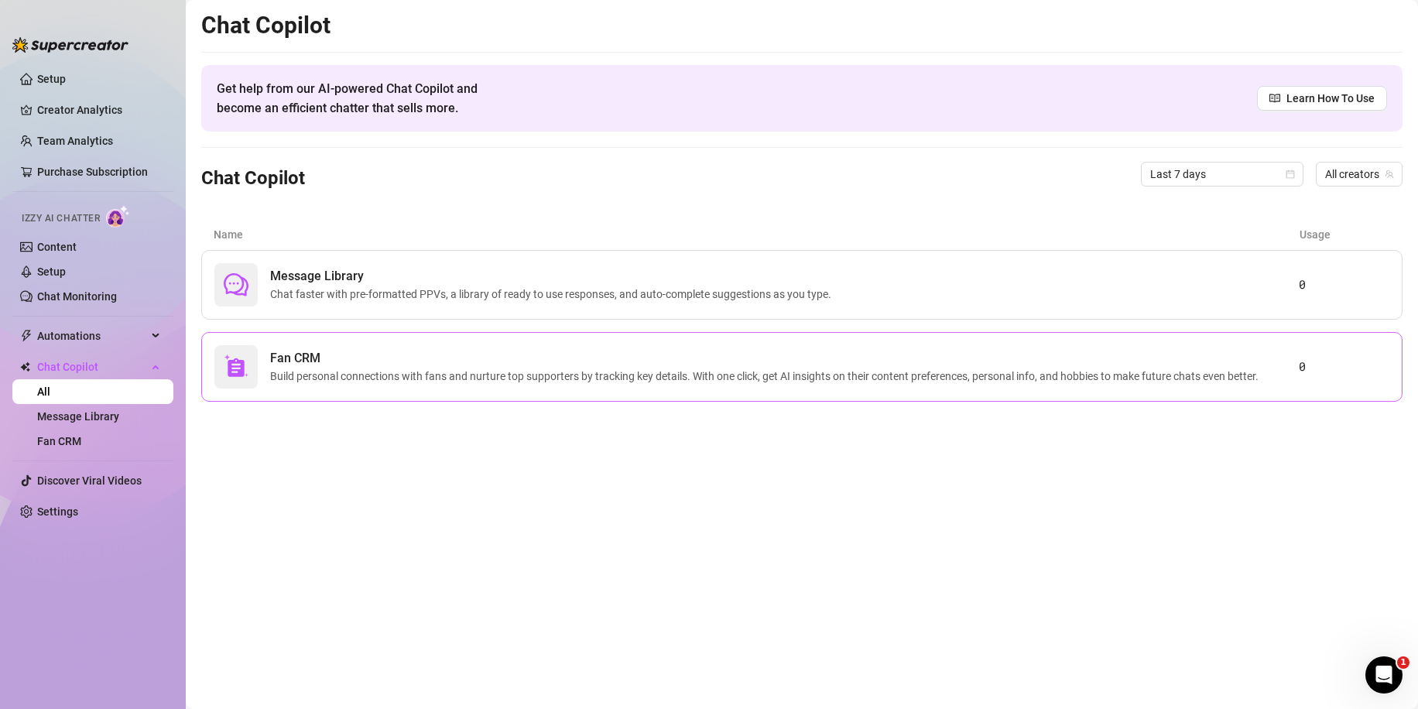
click at [478, 351] on span "Fan CRM" at bounding box center [767, 358] width 995 height 19
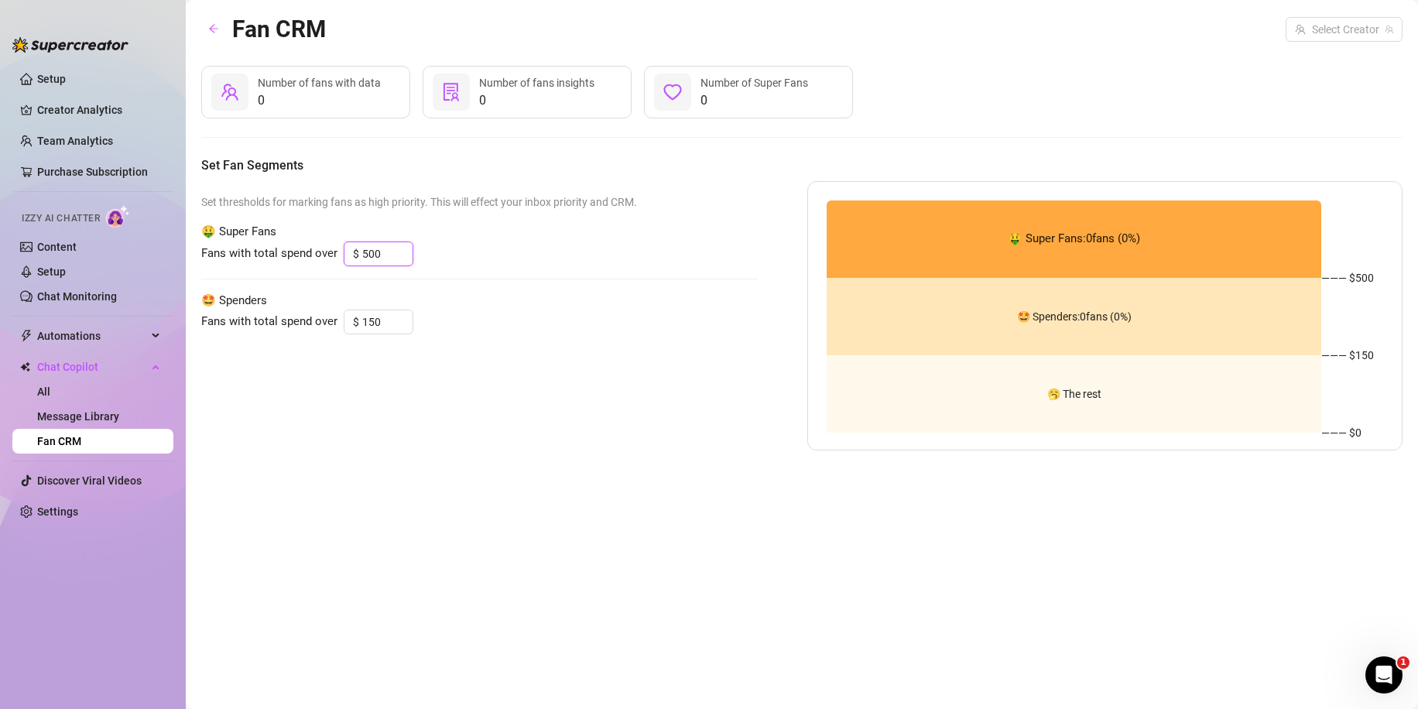
drag, startPoint x: 393, startPoint y: 259, endPoint x: 338, endPoint y: 253, distance: 54.5
click at [337, 253] on div "Fans with total spend over $ 500" at bounding box center [479, 254] width 557 height 25
click at [438, 273] on div "Set thresholds for marking fans as high priority. This will effect your inbox p…" at bounding box center [479, 315] width 557 height 269
click at [402, 261] on icon "down" at bounding box center [404, 258] width 5 height 5
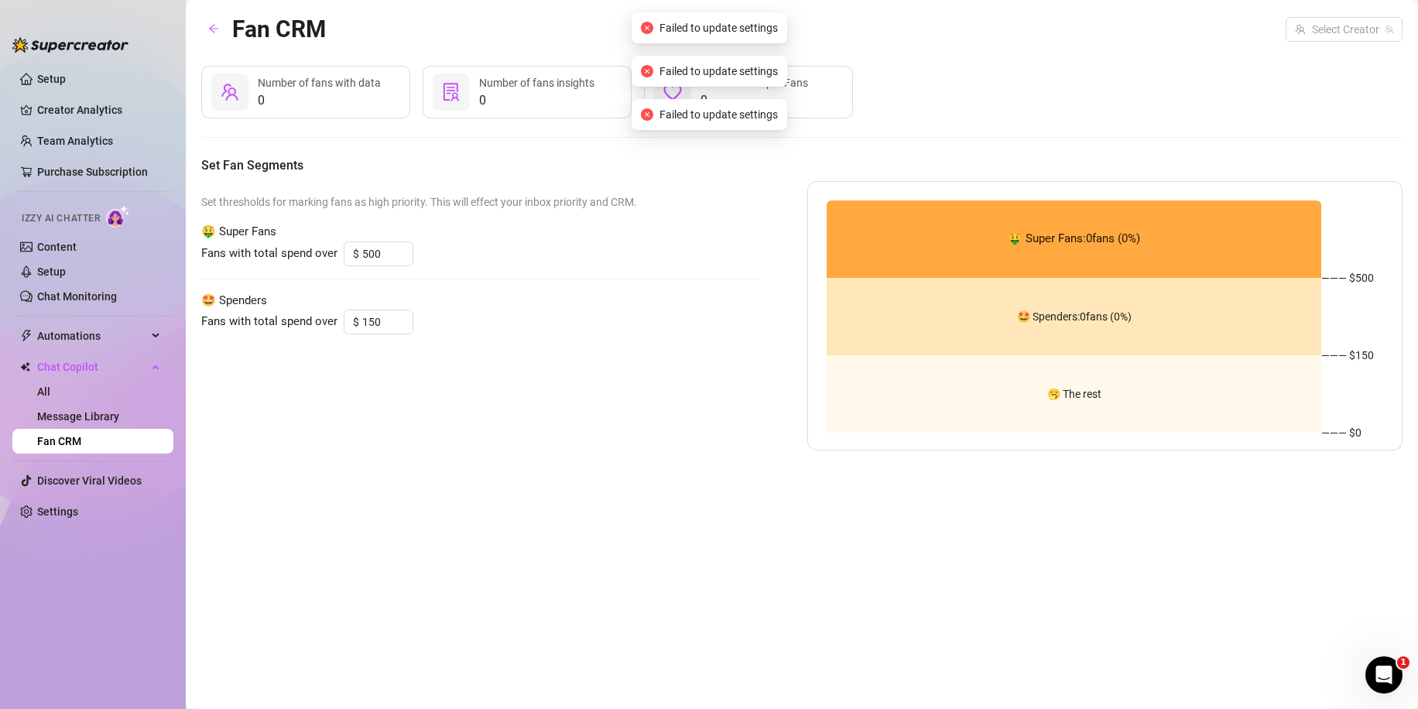
drag, startPoint x: 520, startPoint y: 301, endPoint x: 415, endPoint y: 327, distance: 108.3
click at [513, 295] on span "🤩 Spenders" at bounding box center [479, 301] width 557 height 19
click at [405, 328] on icon "down" at bounding box center [404, 326] width 5 height 5
click at [408, 317] on span "Increase Value" at bounding box center [404, 317] width 17 height 14
click at [403, 331] on span "Decrease Value" at bounding box center [404, 327] width 17 height 14
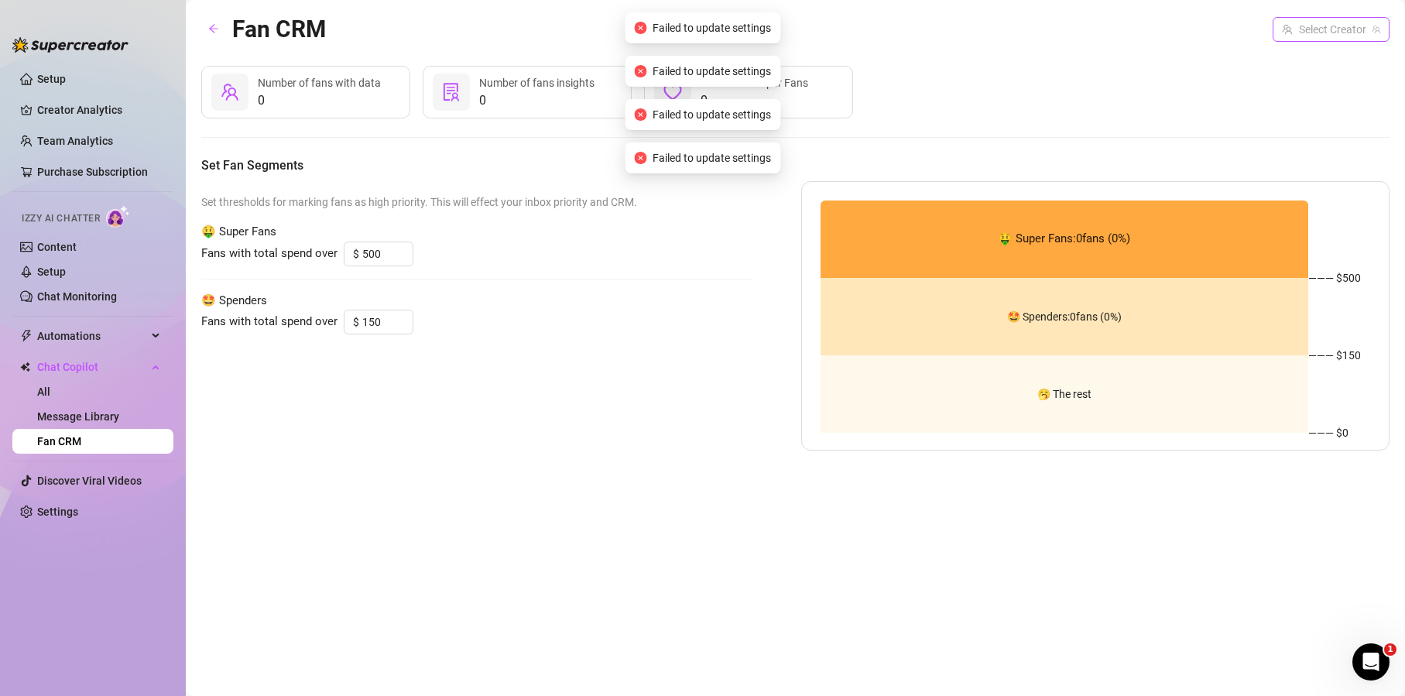
click at [1360, 26] on input "search" at bounding box center [1324, 29] width 84 height 23
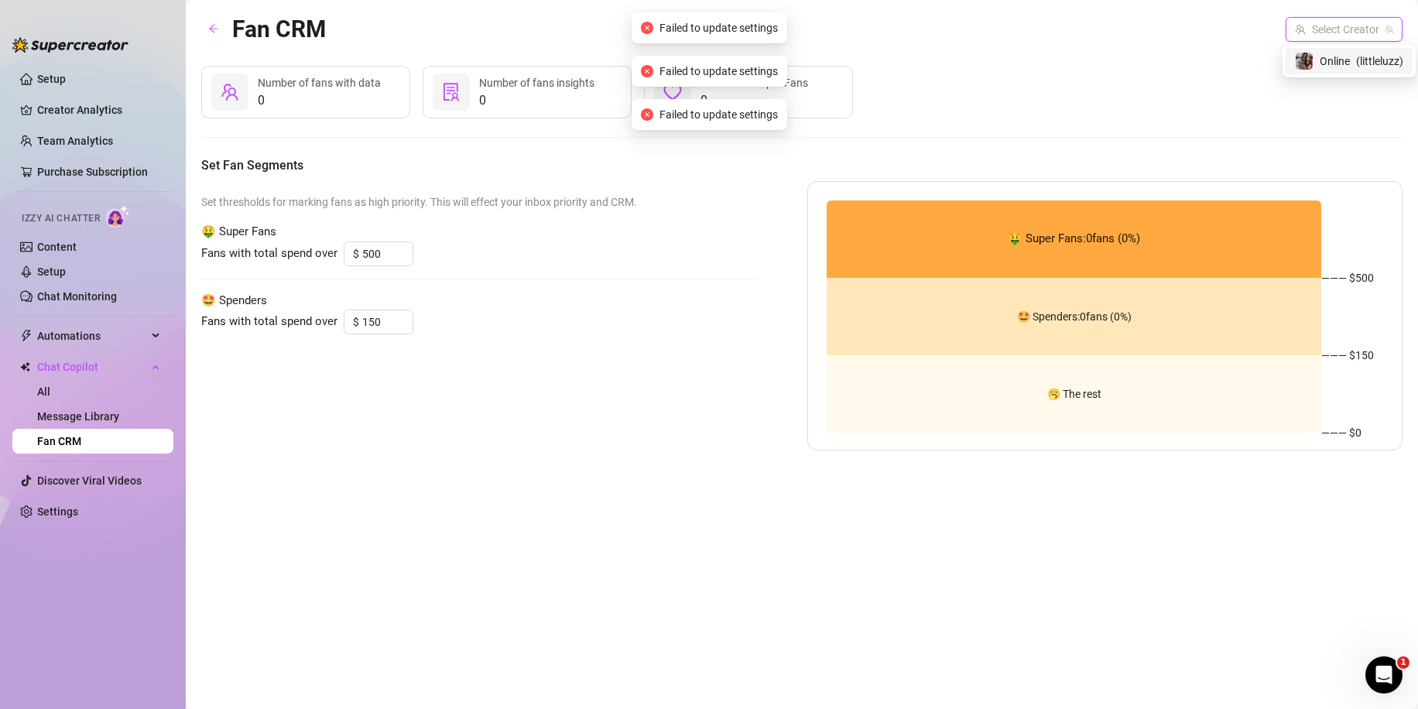
click at [1336, 65] on span "Online" at bounding box center [1335, 61] width 30 height 17
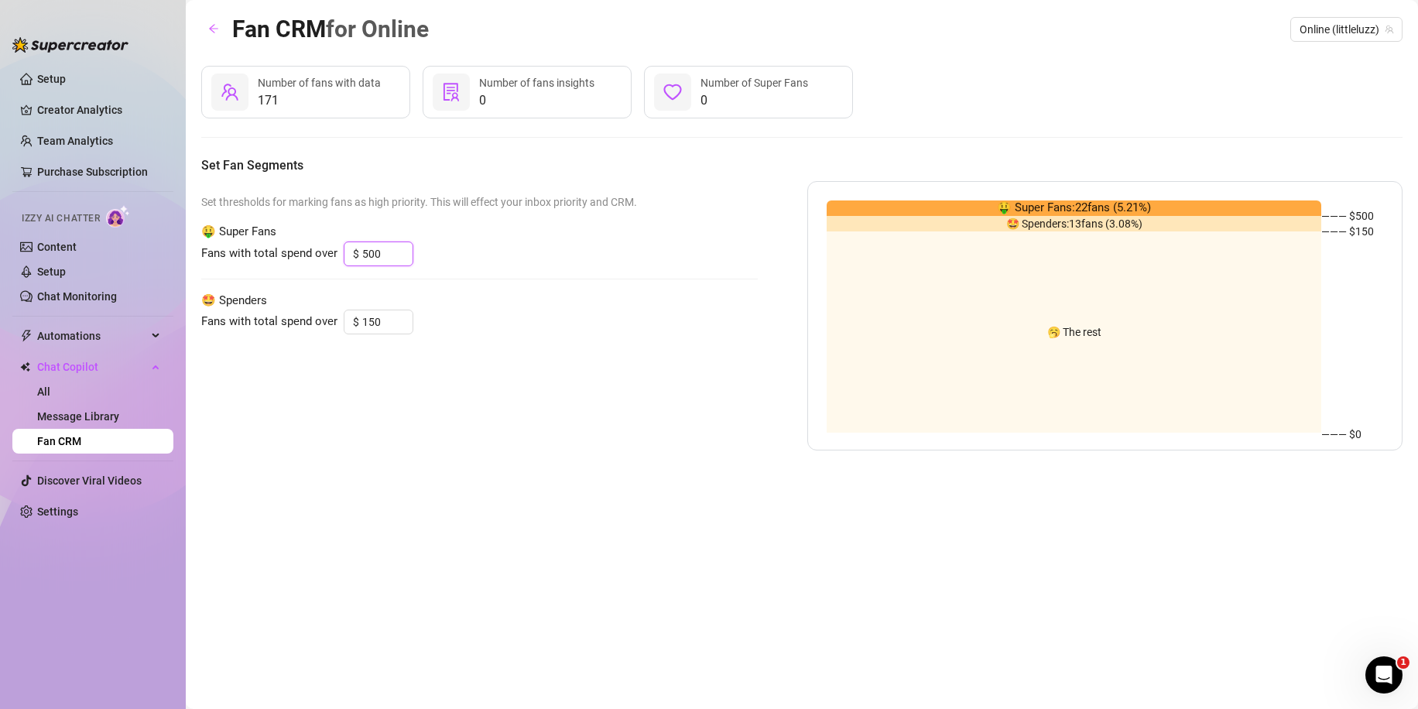
drag, startPoint x: 391, startPoint y: 253, endPoint x: 316, endPoint y: 262, distance: 75.7
click at [317, 262] on div "Fans with total spend over $ 500" at bounding box center [479, 254] width 557 height 25
type input "300"
drag, startPoint x: 385, startPoint y: 322, endPoint x: 317, endPoint y: 324, distance: 67.4
click at [317, 324] on div "Fans with total spend over $ 150" at bounding box center [479, 322] width 557 height 25
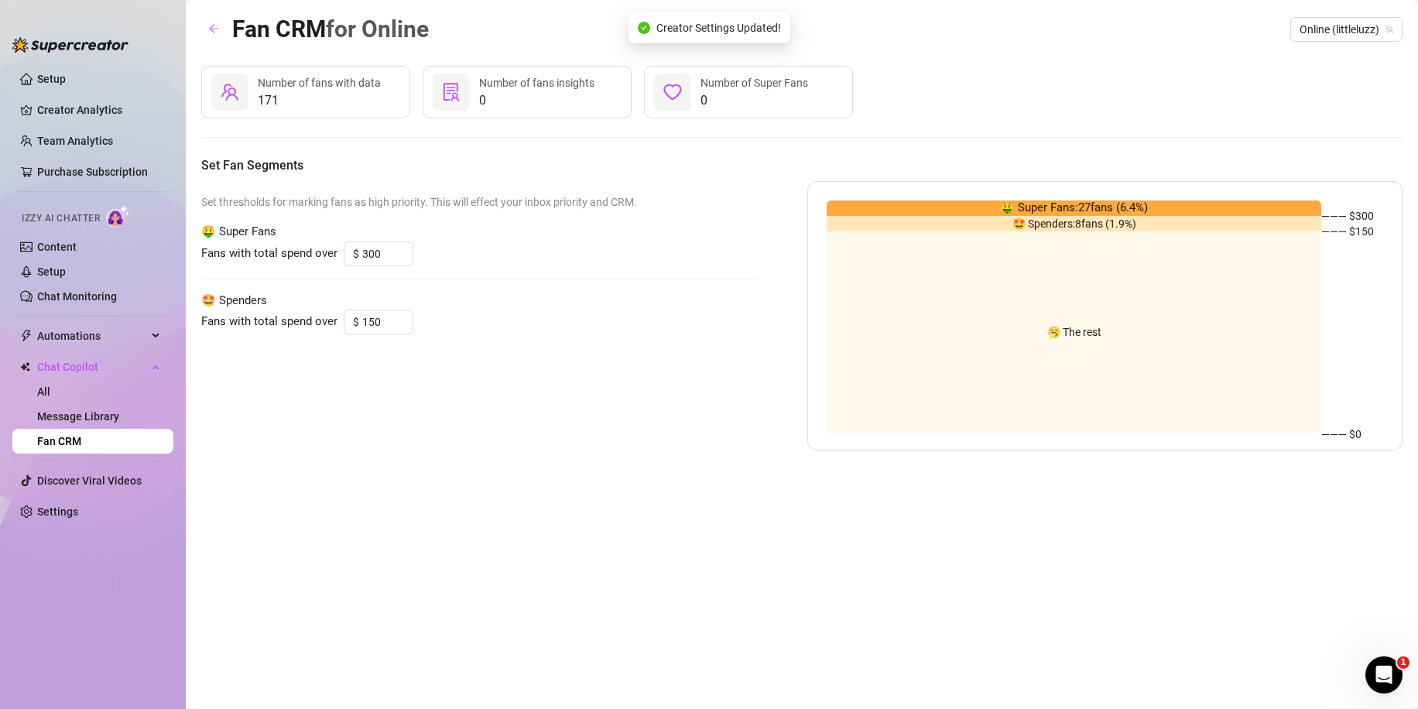
click at [480, 351] on div "Set thresholds for marking fans as high priority. This will effect your inbox p…" at bounding box center [479, 315] width 557 height 269
drag, startPoint x: 386, startPoint y: 324, endPoint x: 331, endPoint y: 327, distance: 54.3
click at [334, 327] on div "Fans with total spend over $ 150" at bounding box center [479, 322] width 557 height 25
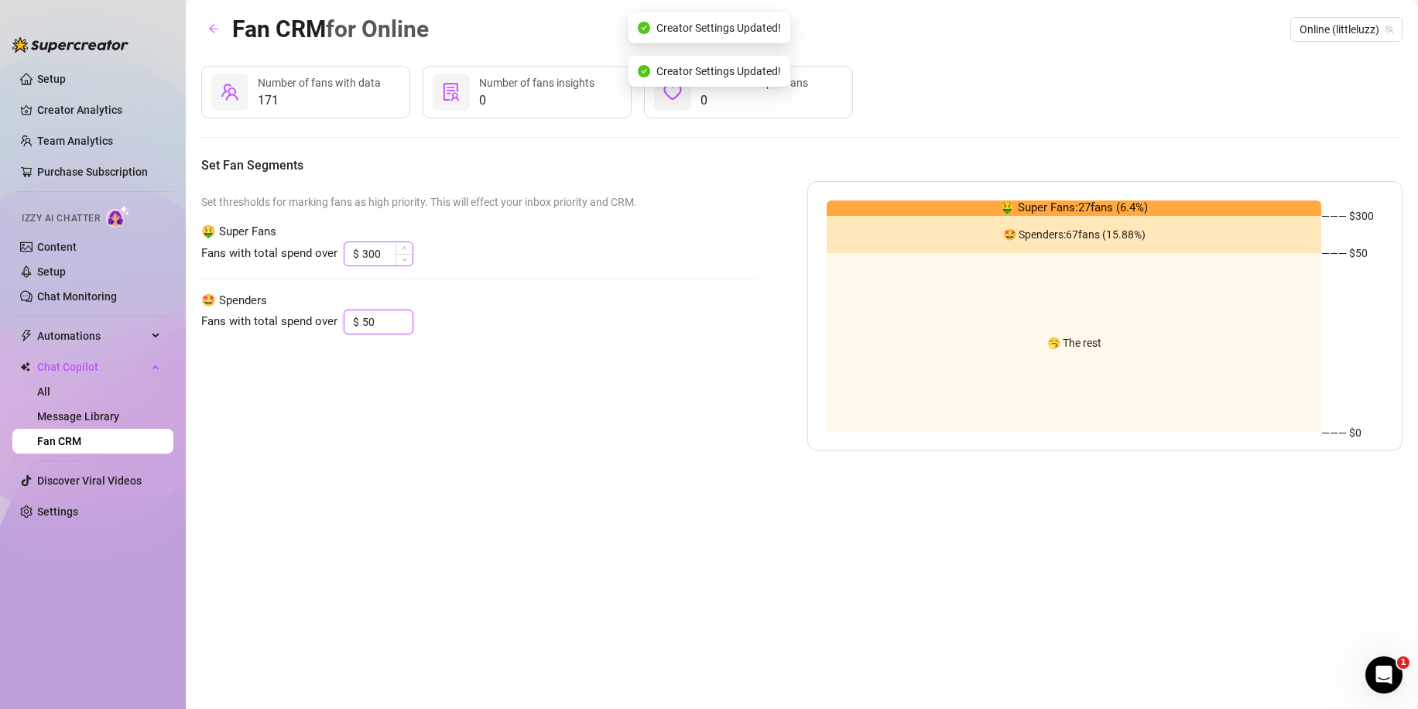
type input "50"
click at [380, 264] on input "300" at bounding box center [387, 253] width 50 height 23
click at [384, 255] on input "300" at bounding box center [387, 253] width 50 height 23
click at [71, 417] on link "Message Library" at bounding box center [78, 416] width 82 height 12
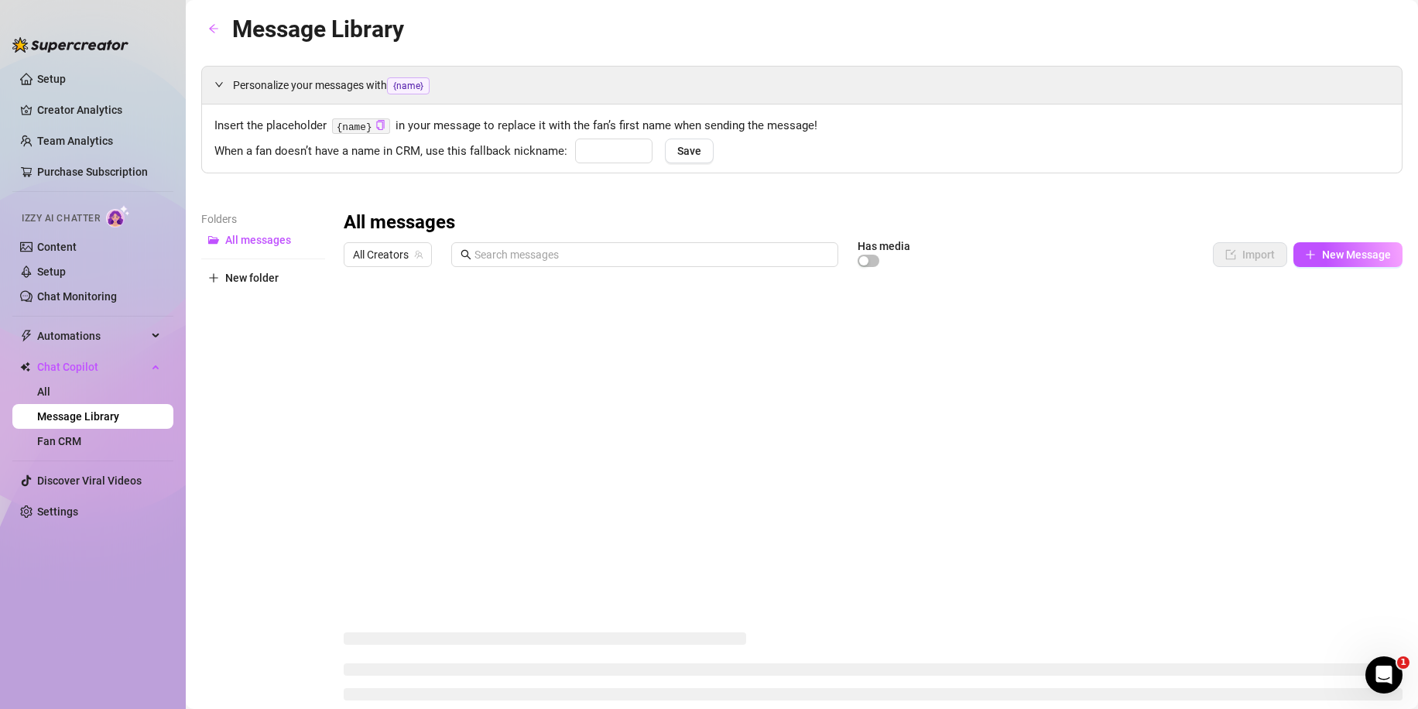
type input "babe"
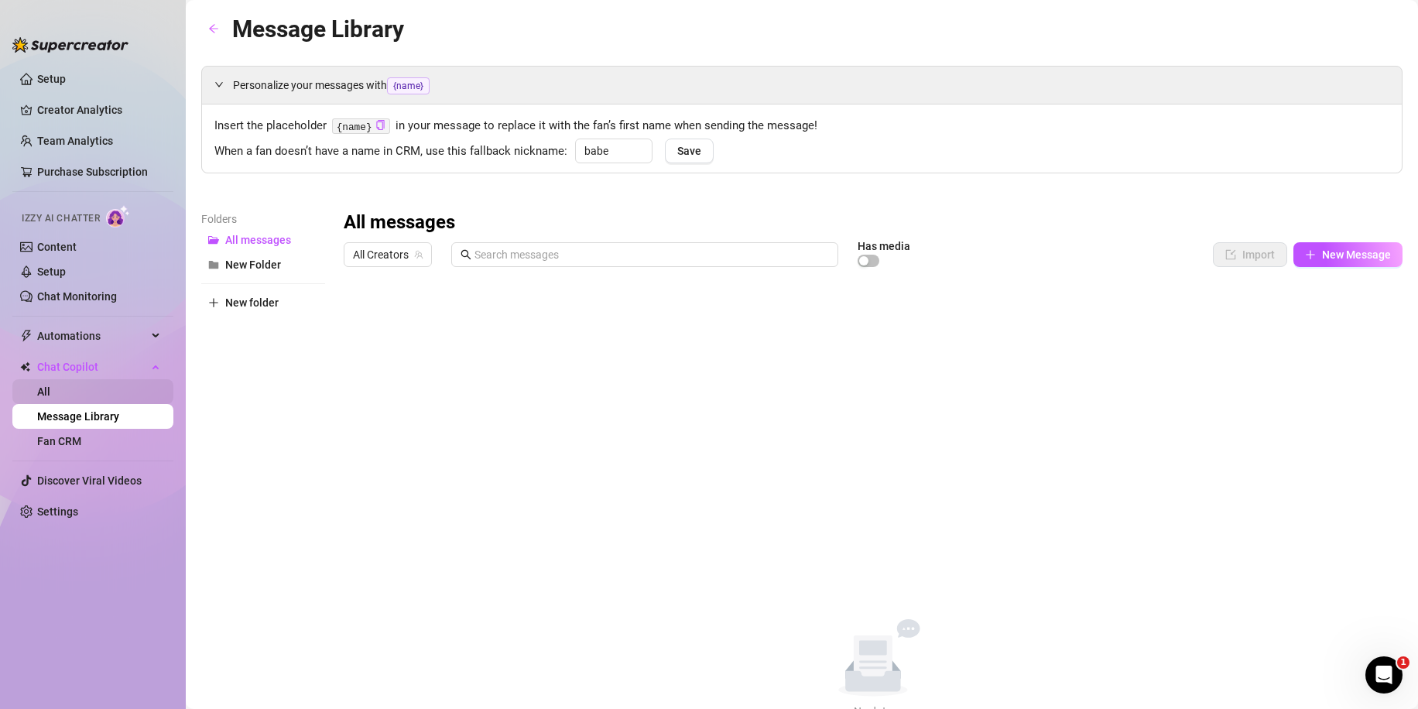
click at [50, 398] on link "All" at bounding box center [43, 392] width 13 height 12
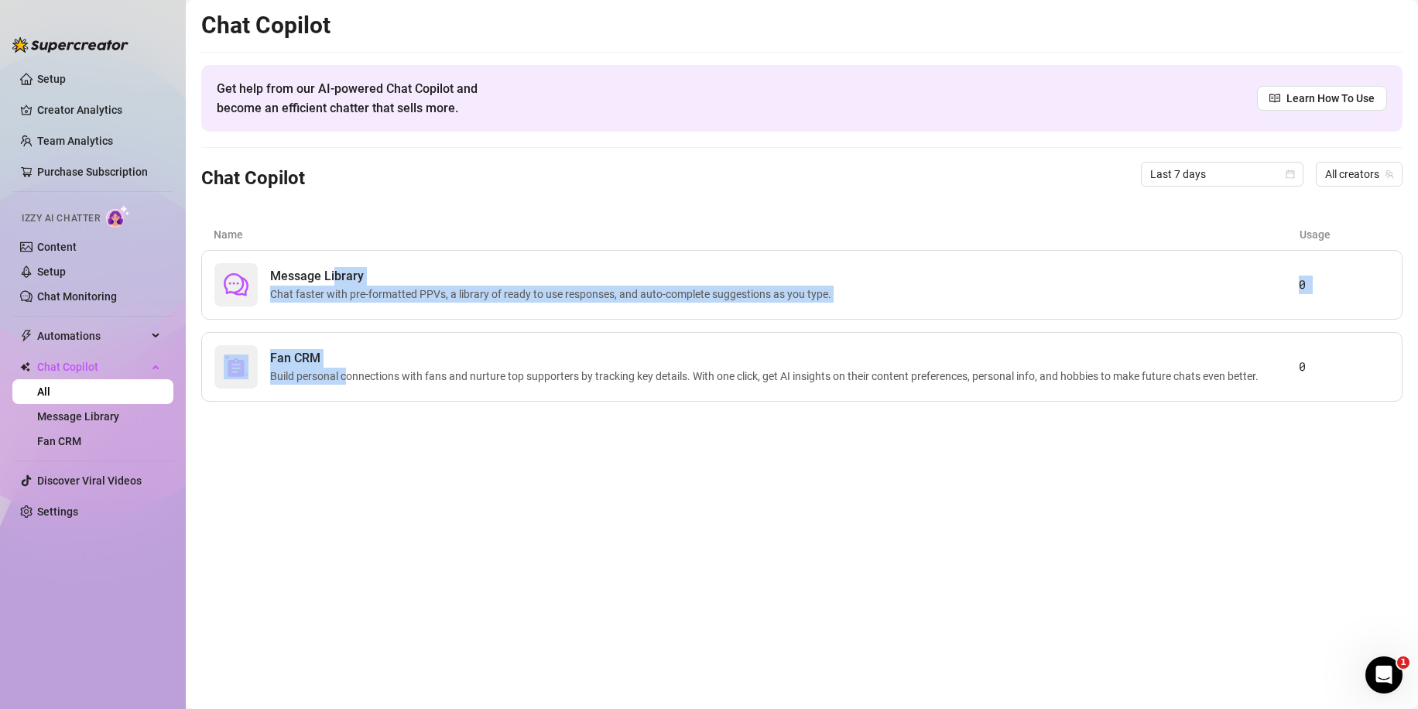
drag, startPoint x: 345, startPoint y: 367, endPoint x: 317, endPoint y: 231, distance: 138.3
click at [333, 275] on div "Message Library Chat faster with pre-formatted PPVs, a library of ready to use …" at bounding box center [802, 326] width 1202 height 152
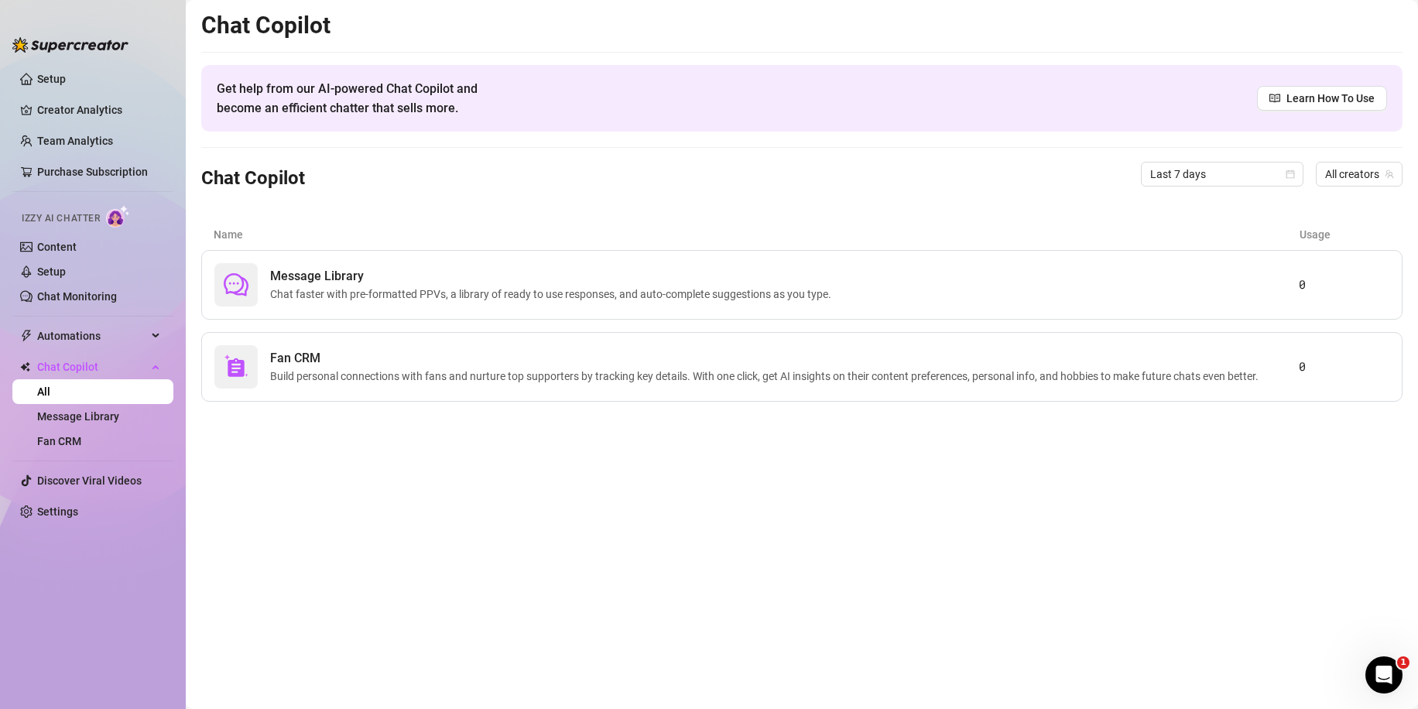
click at [294, 202] on div "Chat Copilot Get help from our AI-powered Chat Copilot and become an efficient …" at bounding box center [802, 206] width 1202 height 391
click at [63, 274] on link "Setup" at bounding box center [51, 272] width 29 height 12
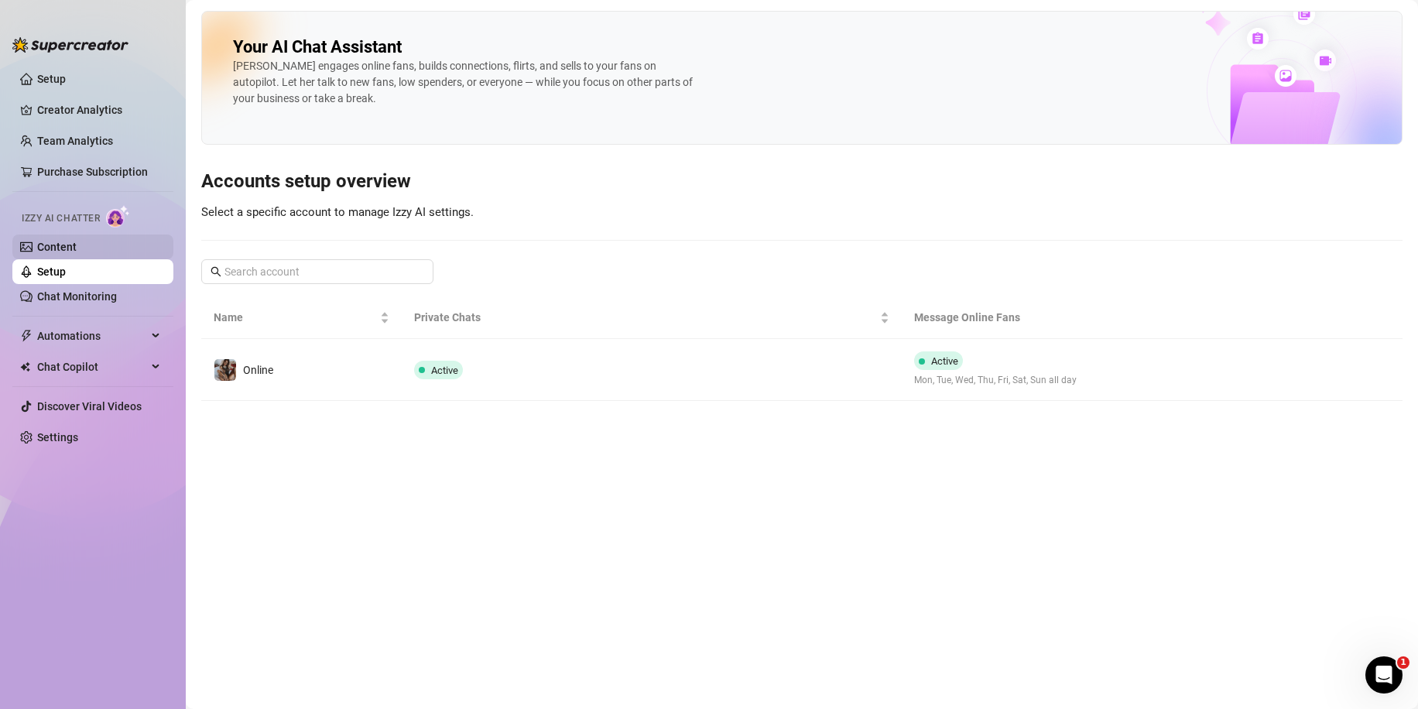
click at [69, 249] on link "Content" at bounding box center [56, 247] width 39 height 12
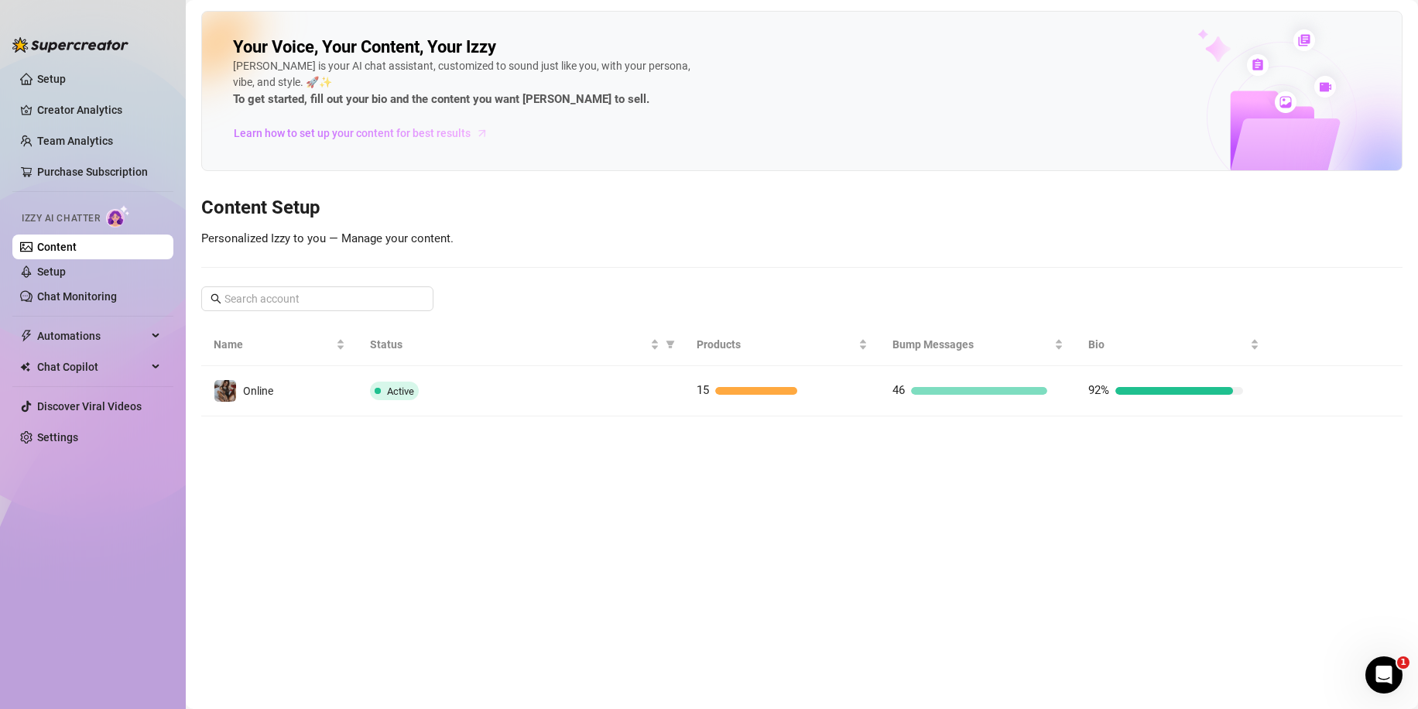
click at [259, 134] on span "Learn how to set up your content for best results" at bounding box center [352, 133] width 237 height 17
click at [68, 301] on link "Chat Monitoring" at bounding box center [77, 296] width 80 height 12
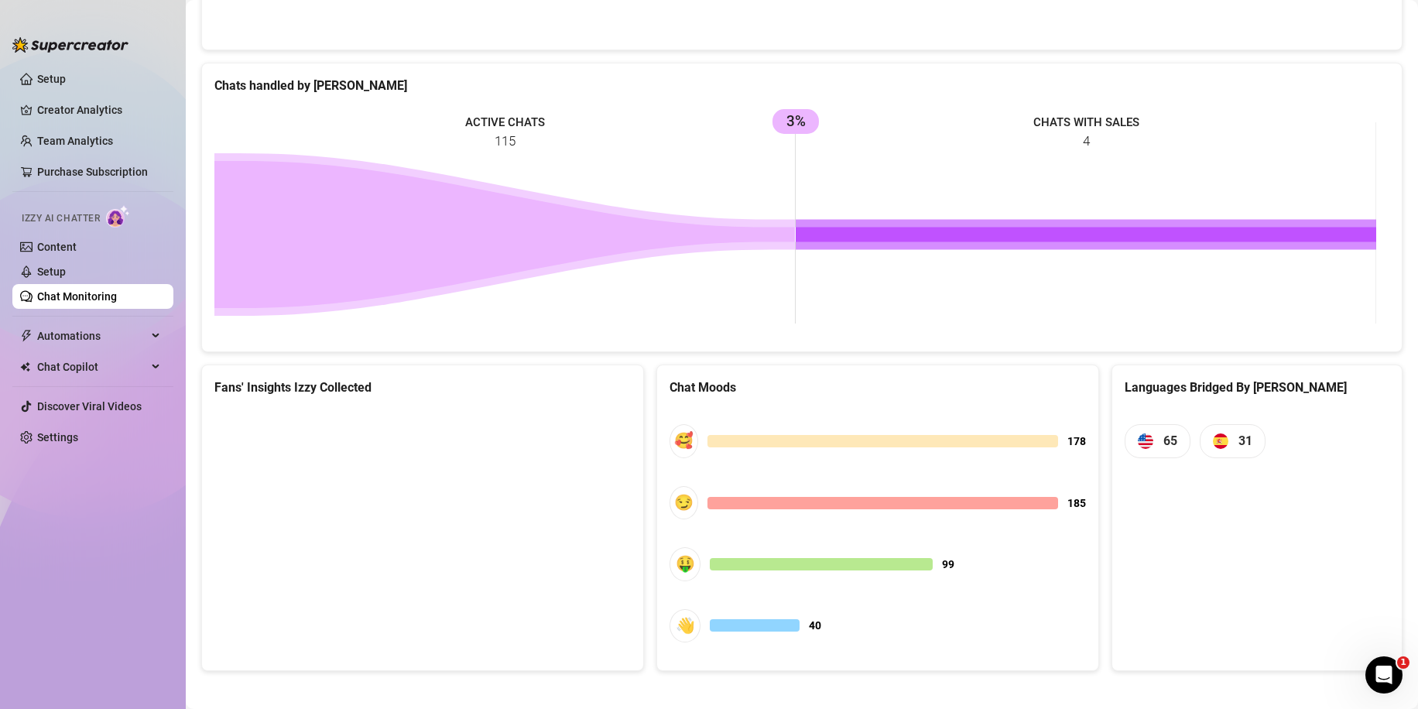
scroll to position [618, 0]
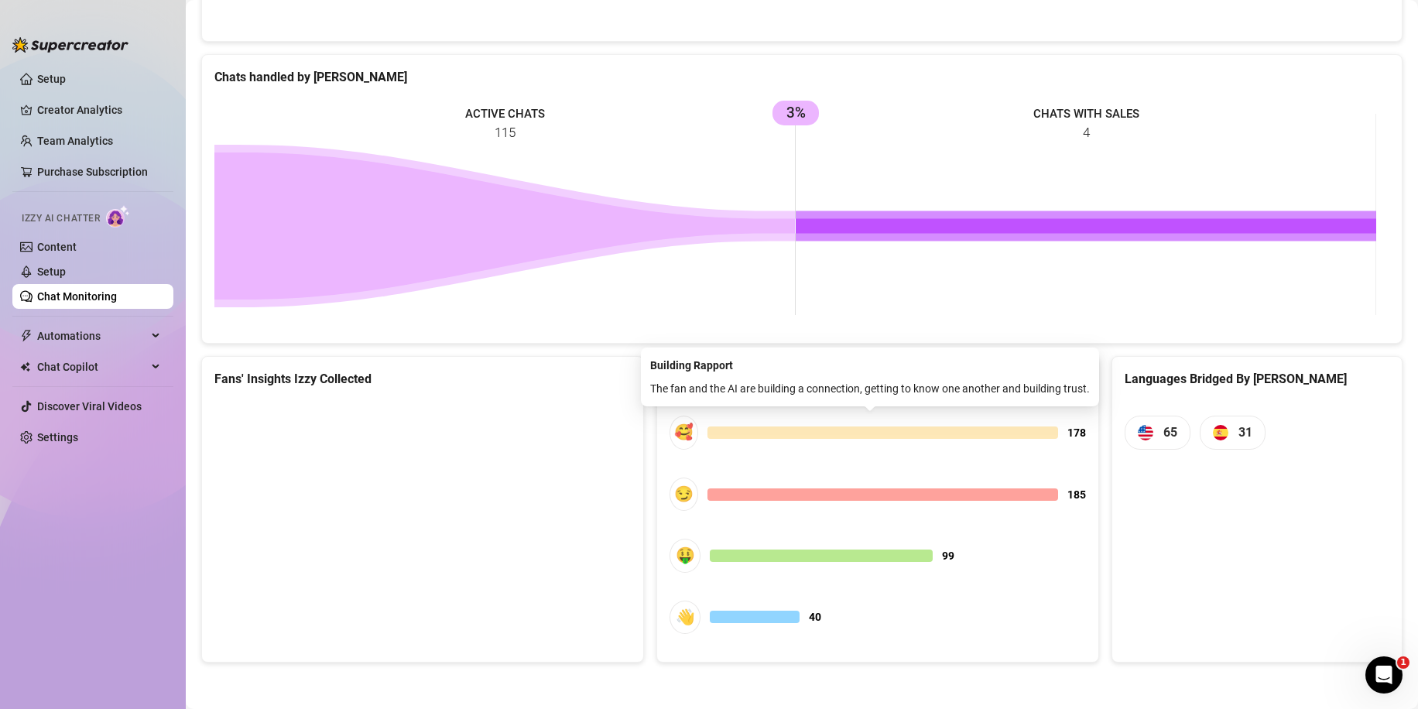
click at [756, 430] on div at bounding box center [883, 433] width 351 height 12
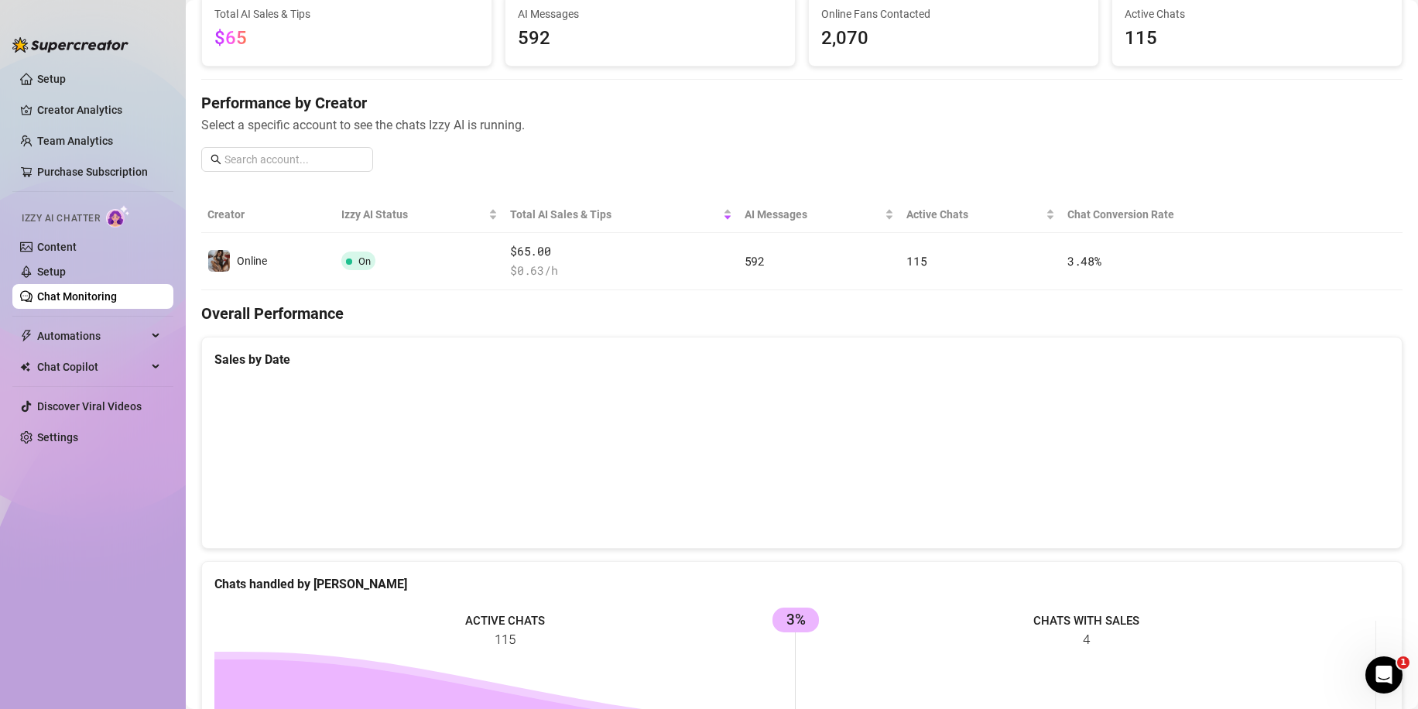
scroll to position [76, 0]
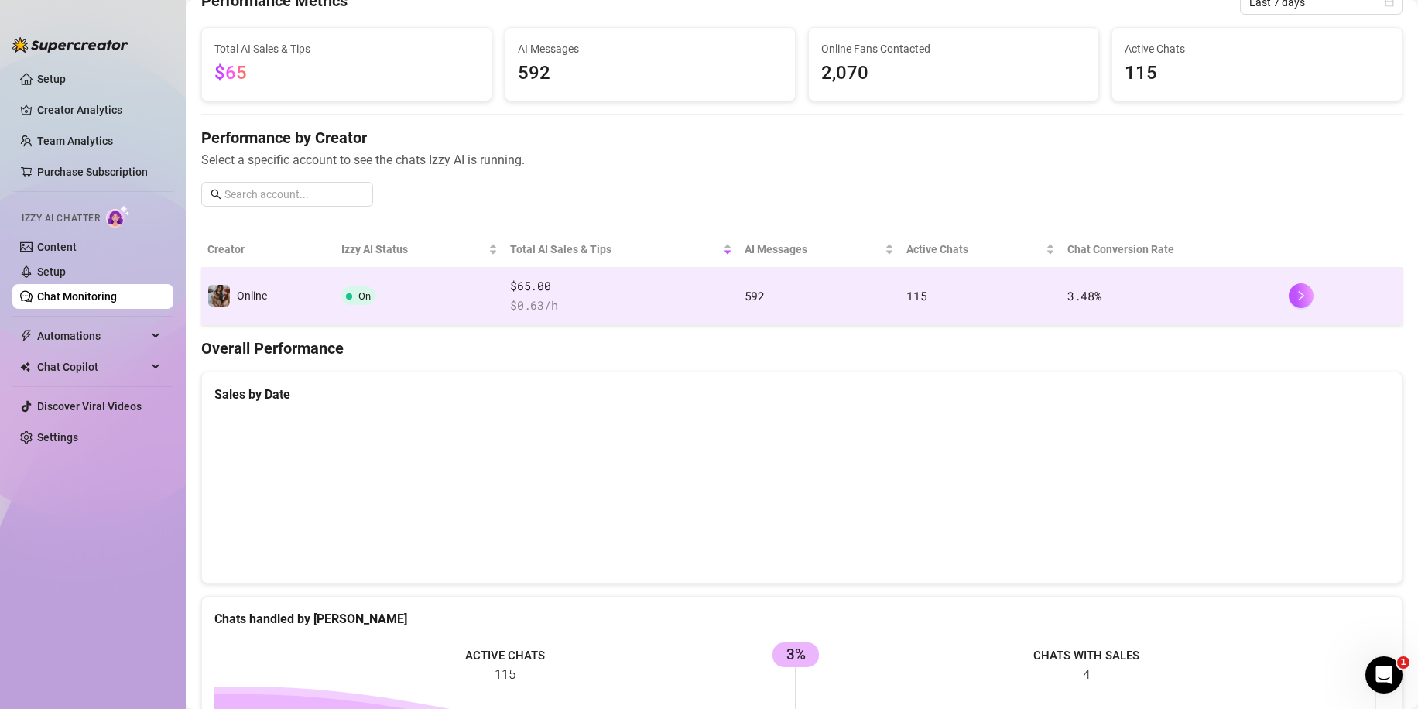
click at [358, 297] on span "On" at bounding box center [364, 296] width 12 height 12
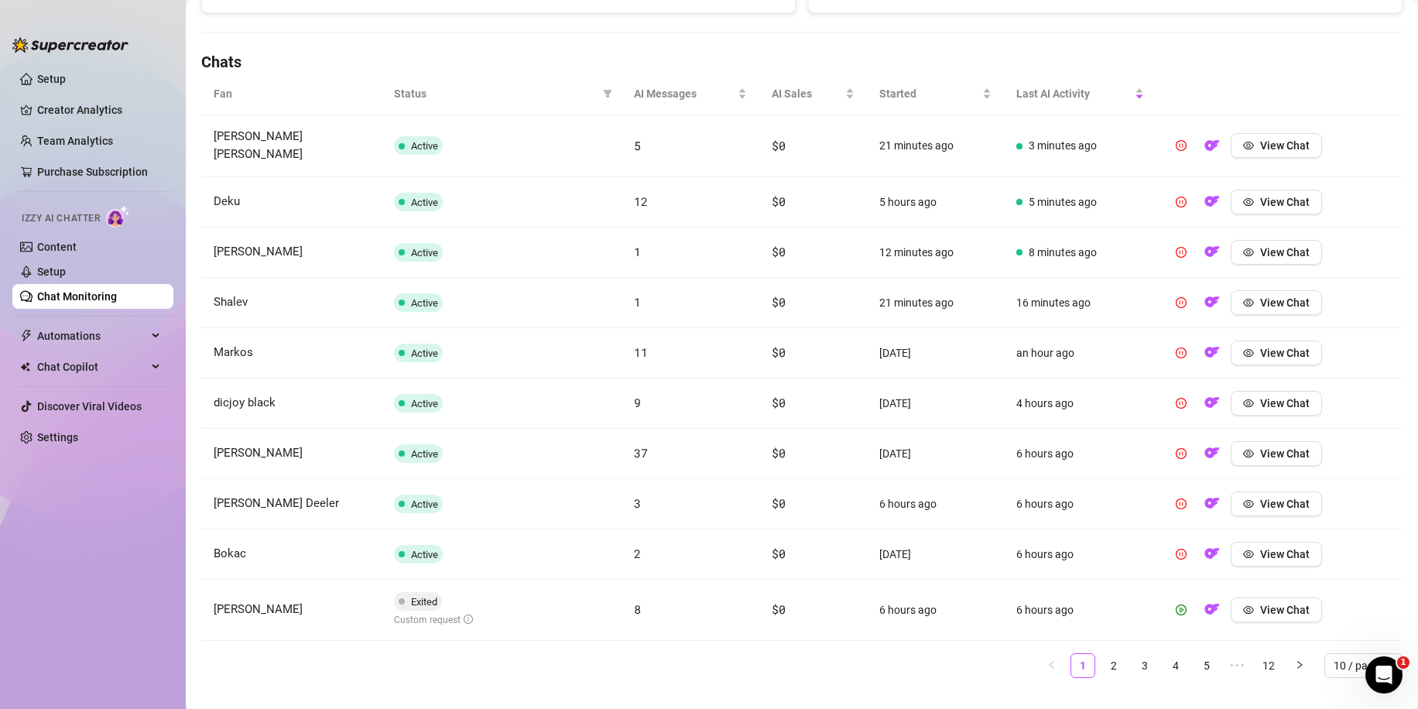
scroll to position [519, 0]
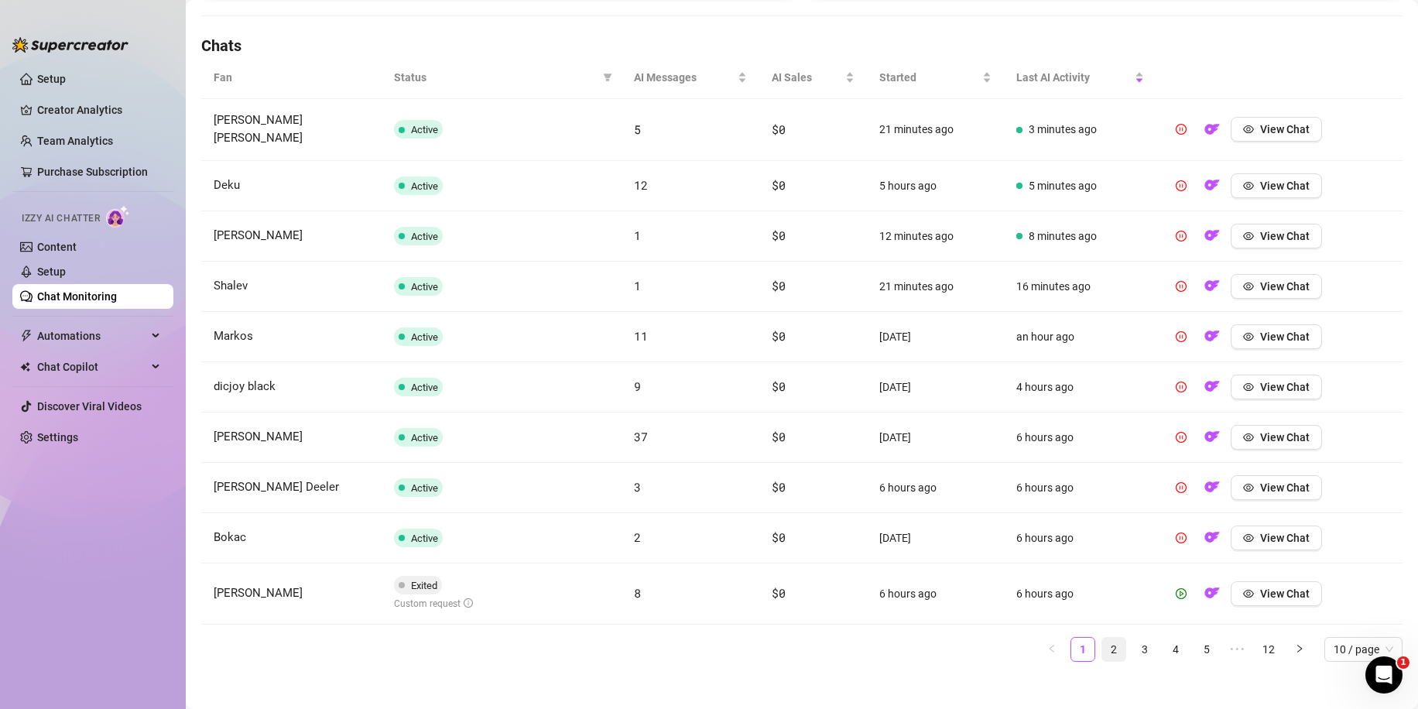
click at [1102, 638] on link "2" at bounding box center [1113, 649] width 23 height 23
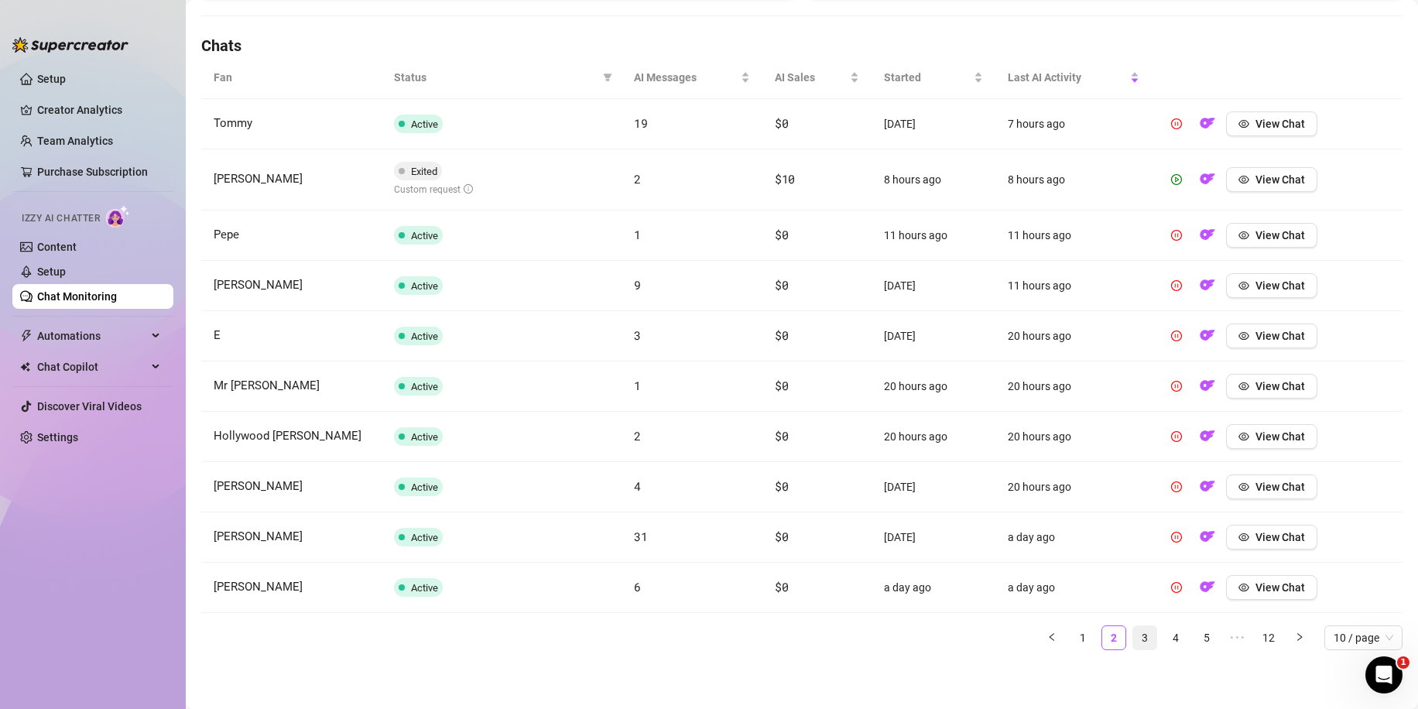
click at [1139, 637] on link "3" at bounding box center [1144, 637] width 23 height 23
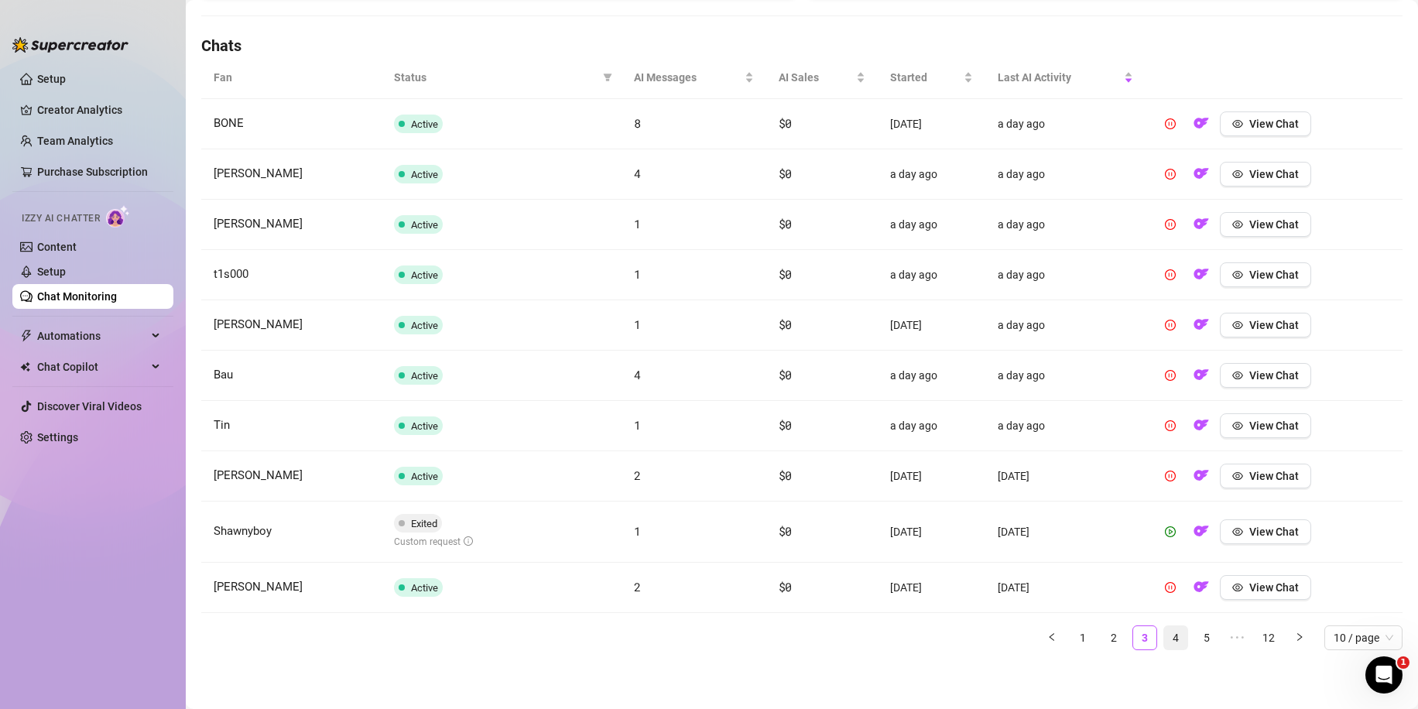
click at [1171, 636] on link "4" at bounding box center [1175, 637] width 23 height 23
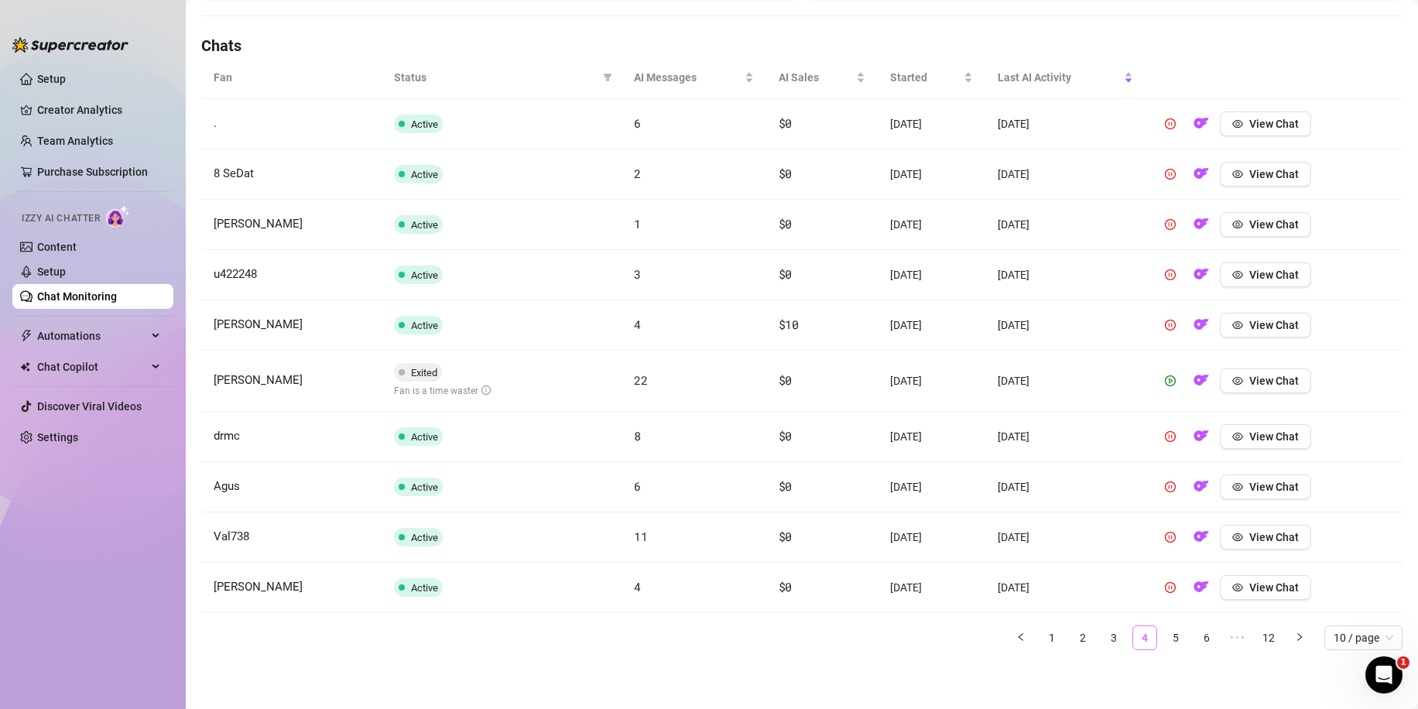
click at [1133, 637] on link "4" at bounding box center [1144, 637] width 23 height 23
click at [1102, 641] on link "3" at bounding box center [1113, 637] width 23 height 23
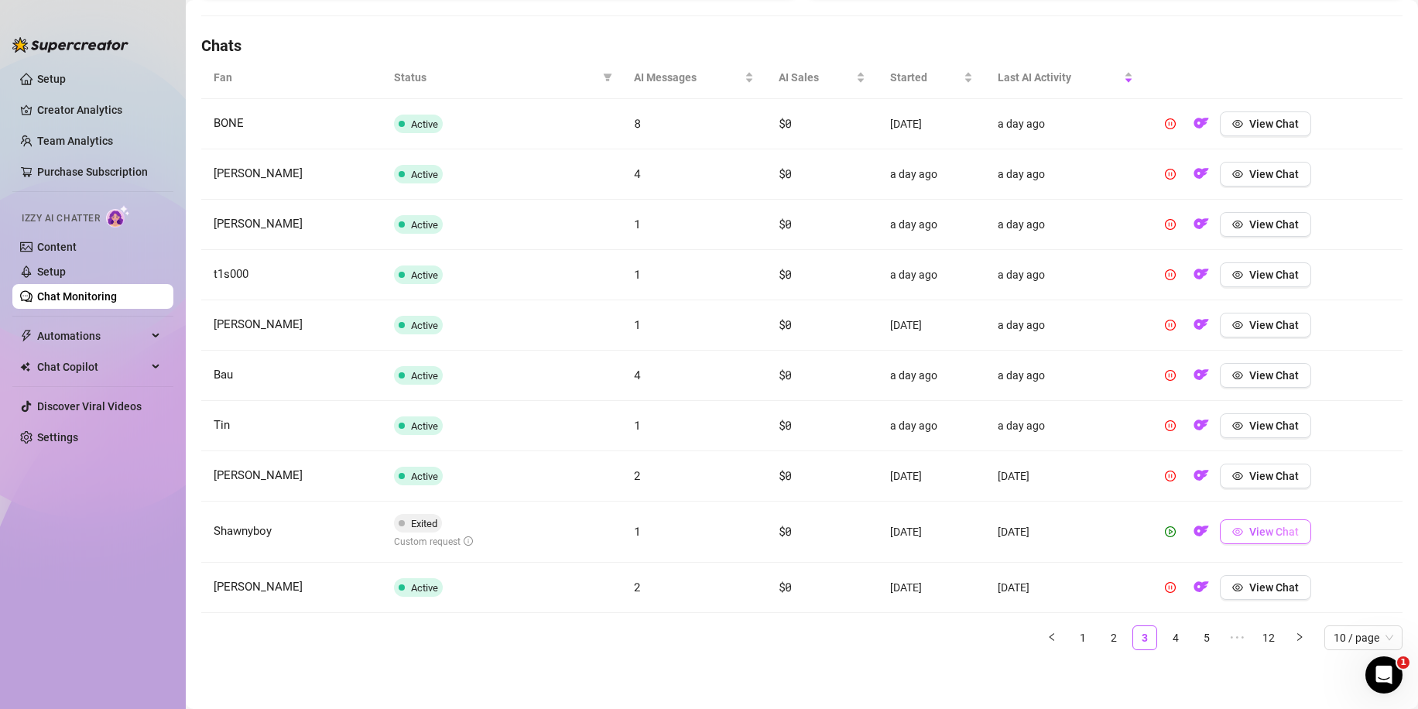
click at [1233, 536] on icon "eye" at bounding box center [1238, 531] width 11 height 11
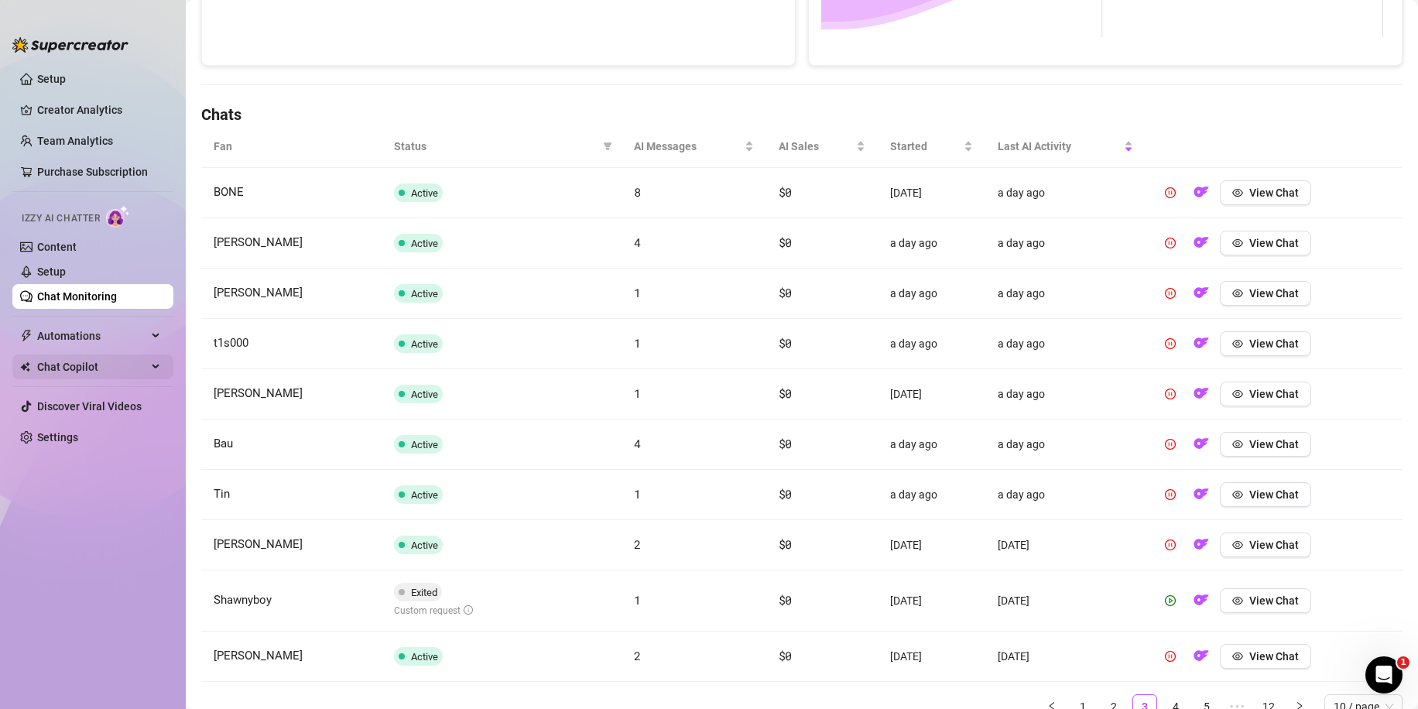
scroll to position [442, 0]
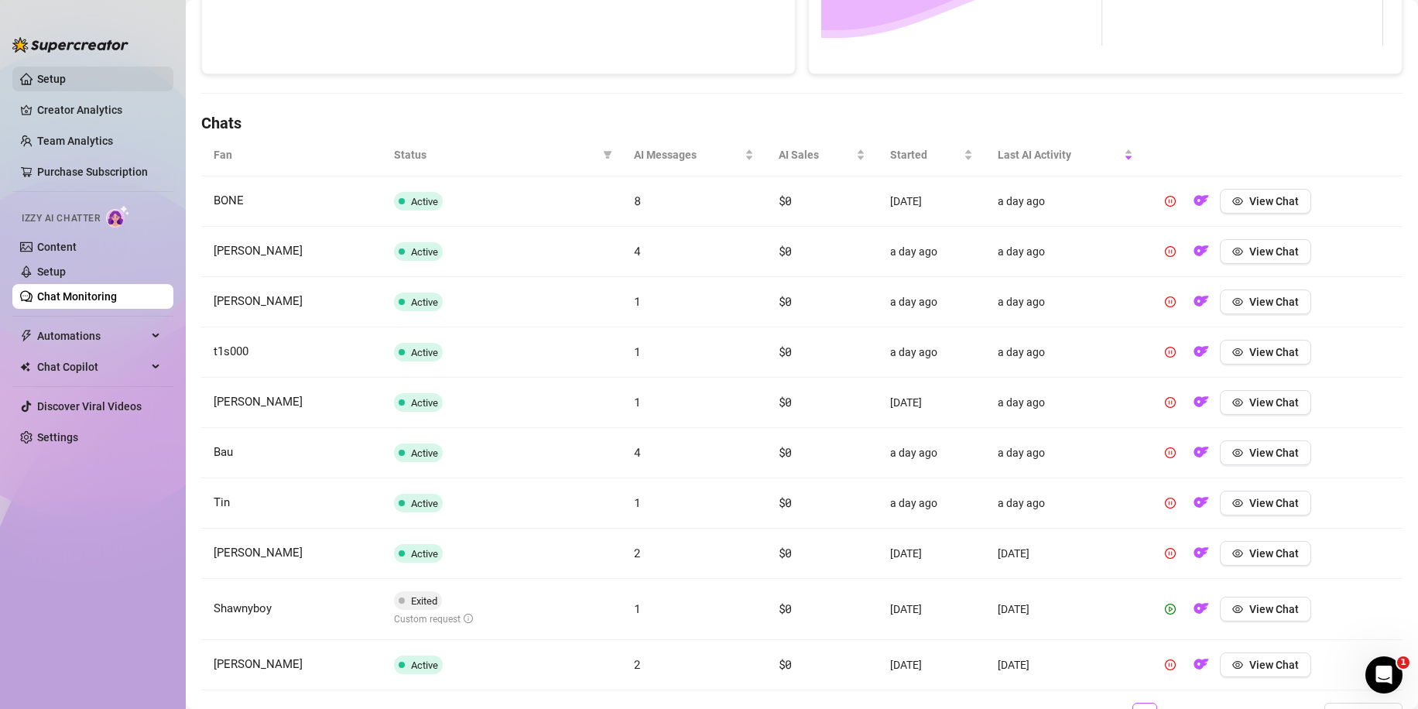
click at [66, 73] on link "Setup" at bounding box center [51, 79] width 29 height 12
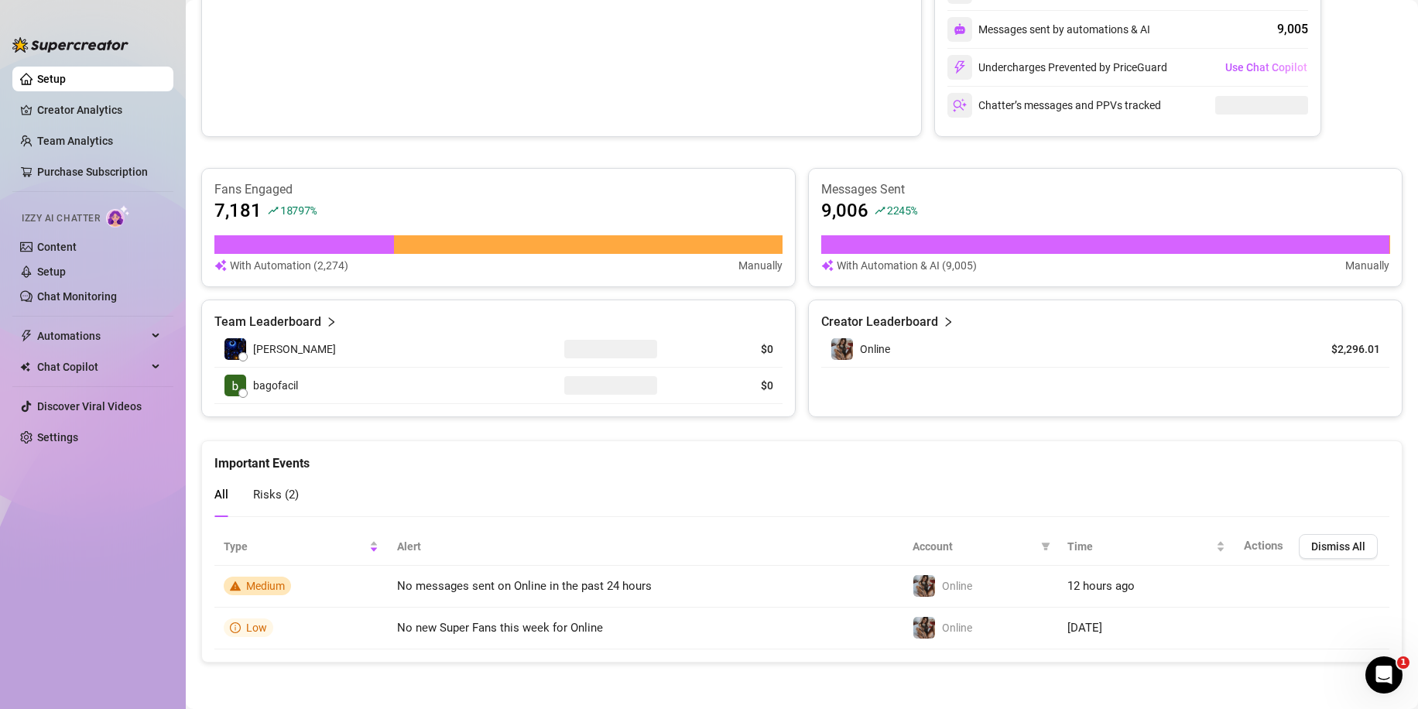
scroll to position [375, 0]
click at [68, 115] on link "Creator Analytics" at bounding box center [99, 110] width 124 height 25
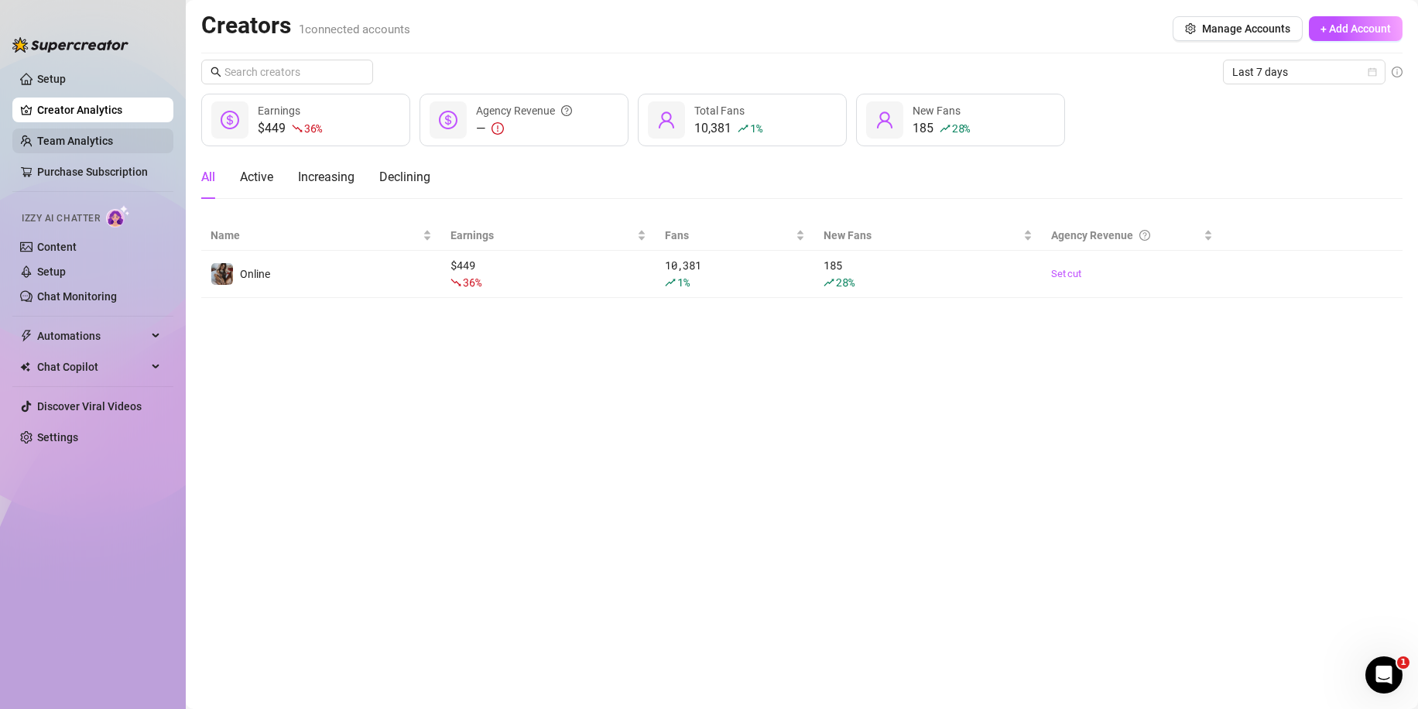
click at [85, 142] on link "Team Analytics" at bounding box center [75, 141] width 76 height 12
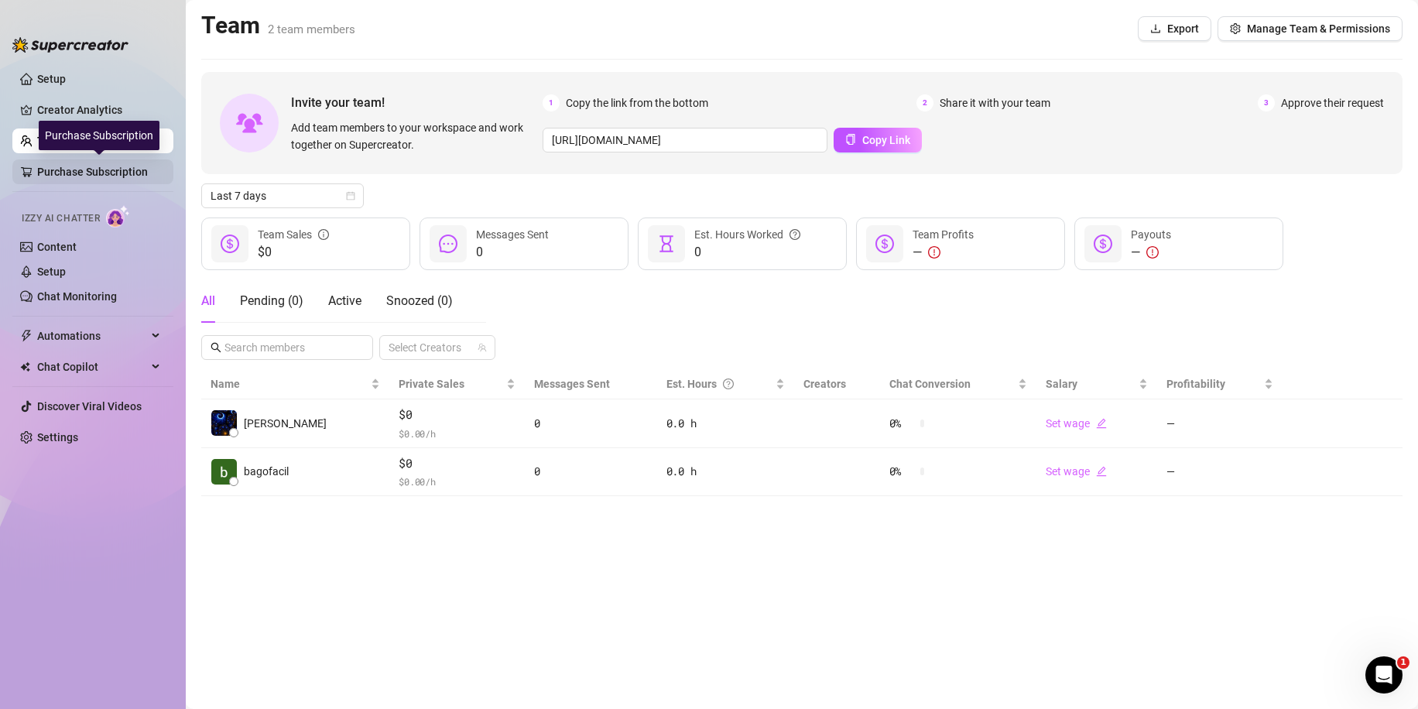
click at [97, 172] on link "Purchase Subscription" at bounding box center [99, 171] width 124 height 25
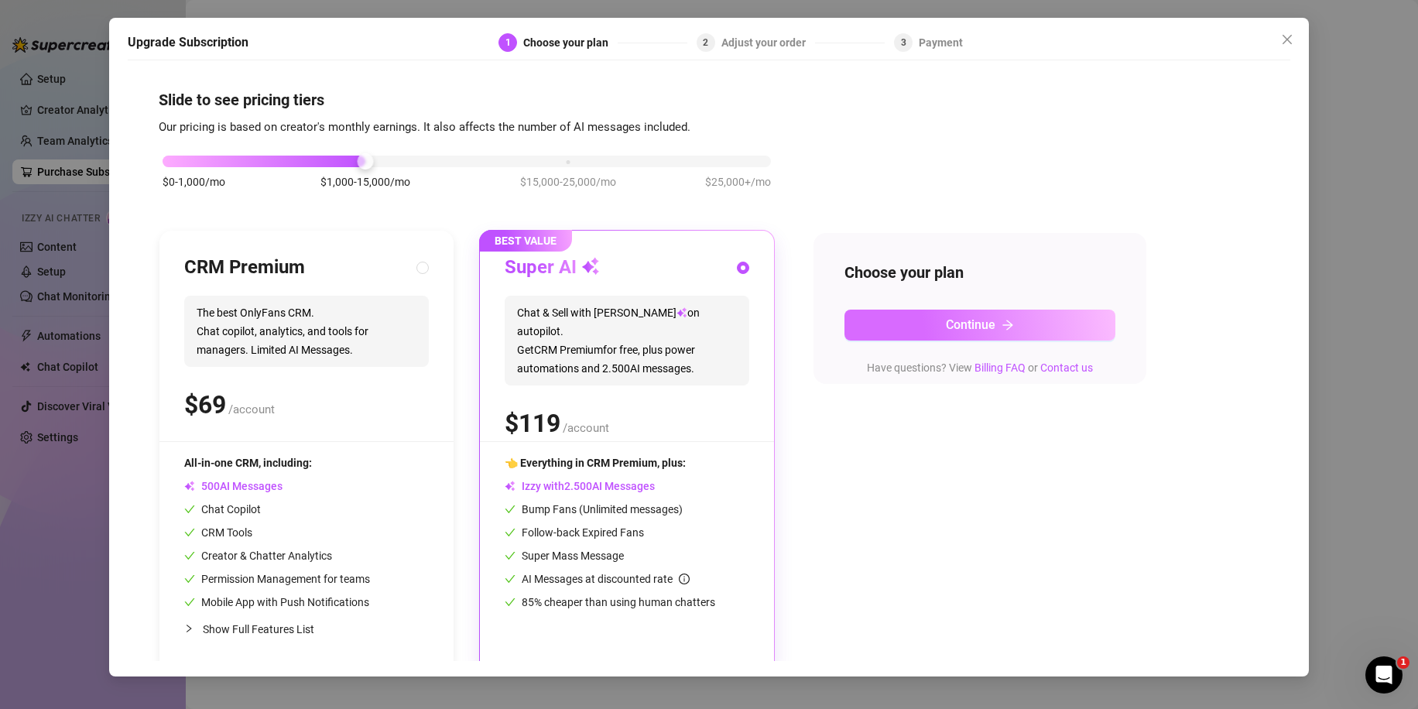
click at [926, 327] on button "Continue" at bounding box center [980, 325] width 271 height 31
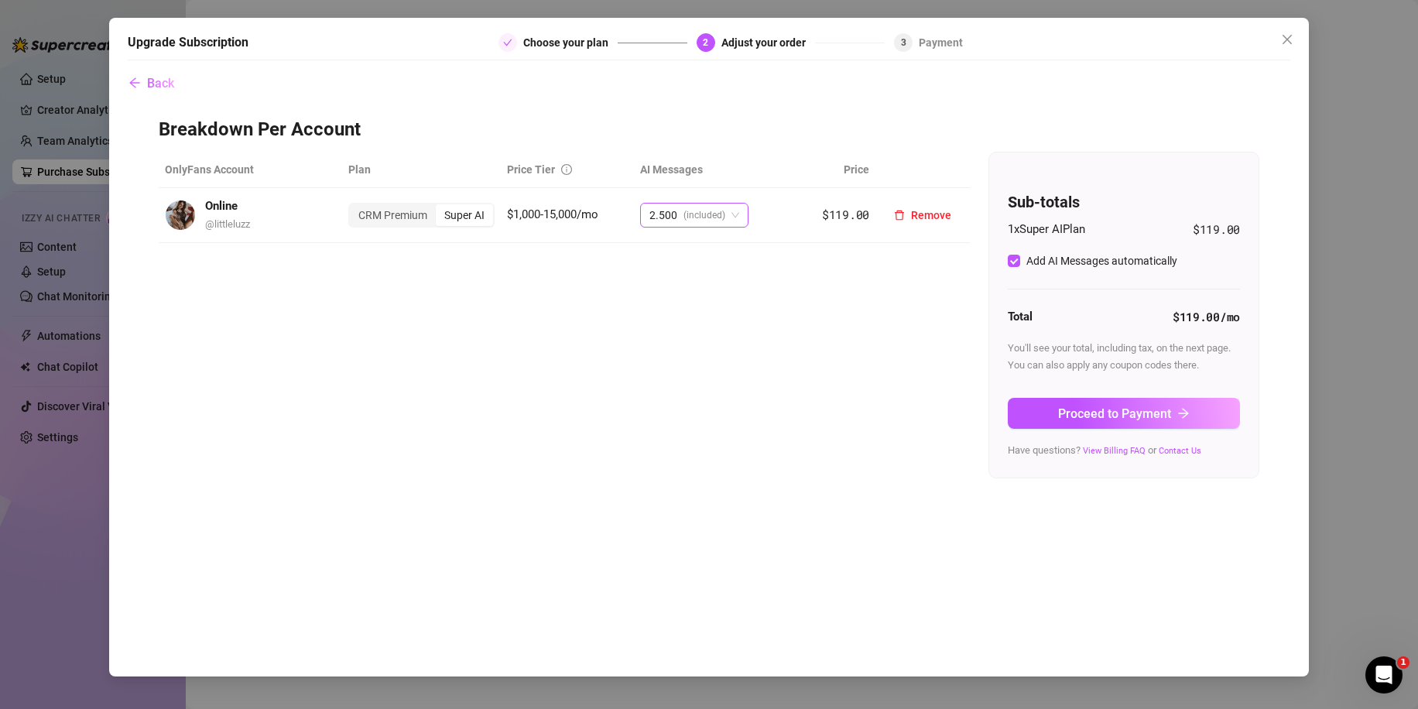
click at [703, 212] on span "(included)" at bounding box center [705, 215] width 42 height 23
click at [424, 218] on div "CRM Premium" at bounding box center [393, 215] width 86 height 22
click at [354, 207] on input "CRM Premium" at bounding box center [354, 207] width 0 height 0
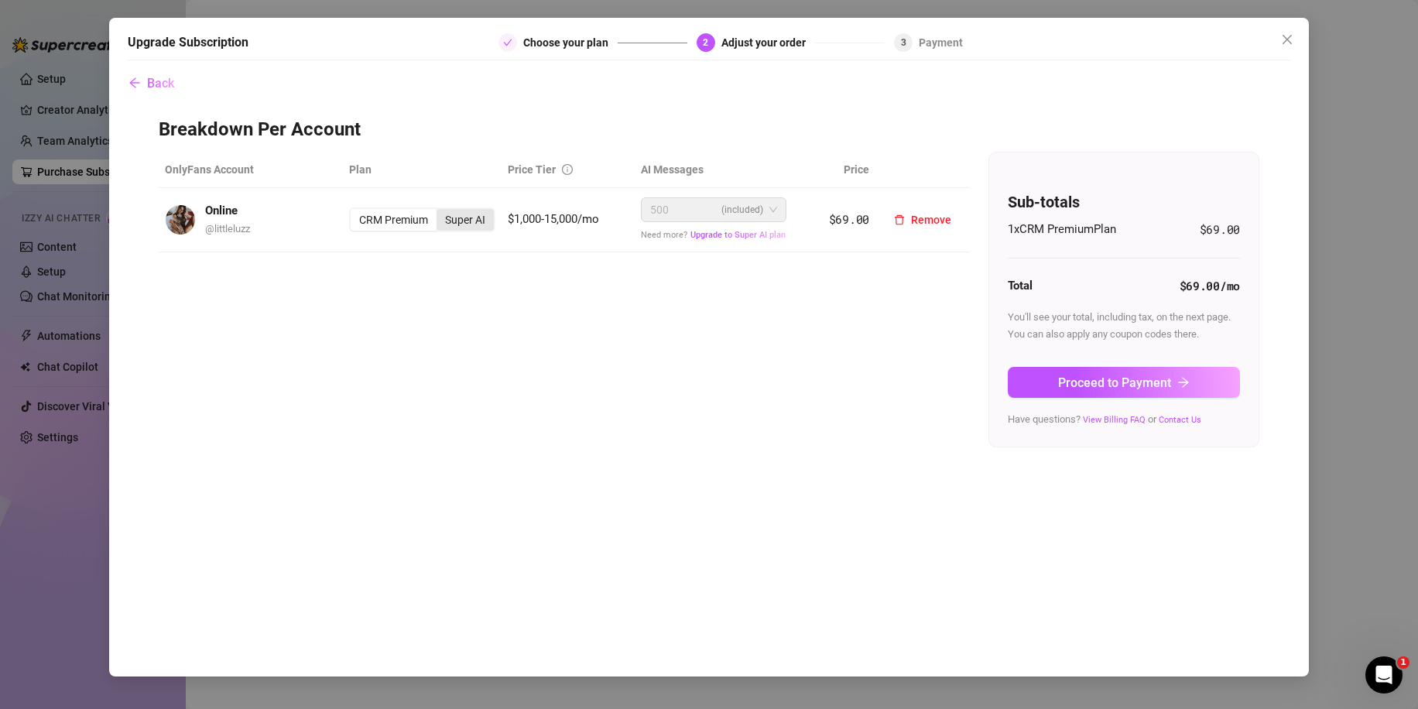
click at [475, 225] on div "Super AI" at bounding box center [465, 220] width 57 height 22
click at [441, 211] on input "Super AI" at bounding box center [441, 211] width 0 height 0
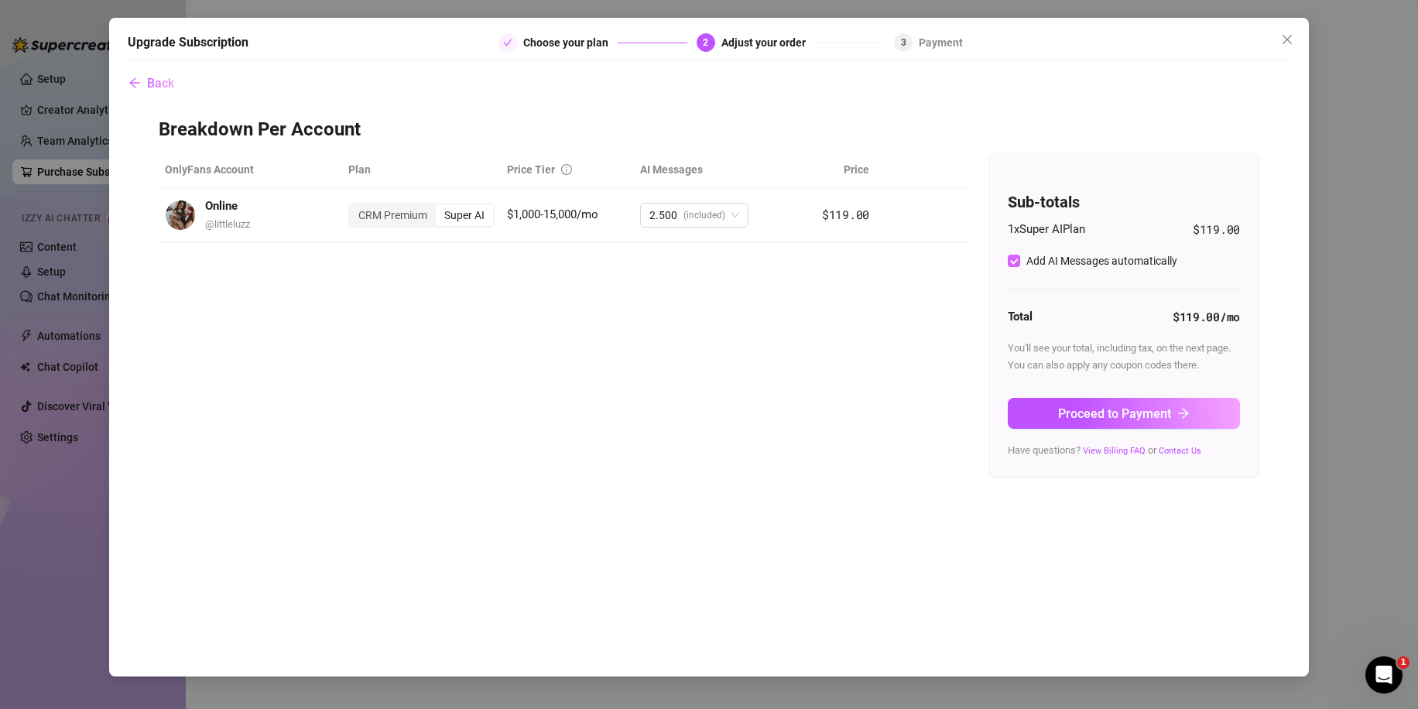
click at [1027, 269] on div "Add AI Messages automatically" at bounding box center [1096, 261] width 176 height 19
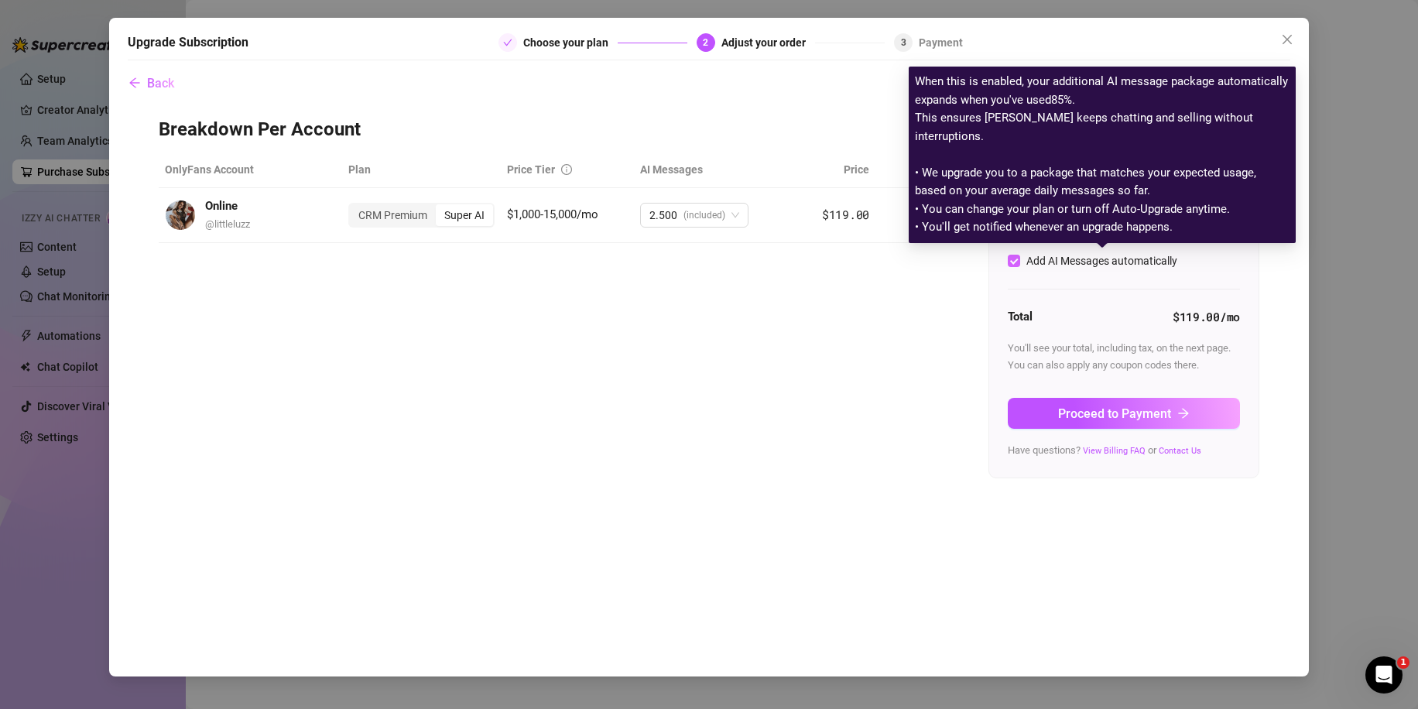
click at [1057, 261] on div "Add AI Messages automatically" at bounding box center [1102, 260] width 151 height 17
click at [1020, 261] on input "Add AI Messages automatically" at bounding box center [1014, 261] width 12 height 12
checkbox input "false"
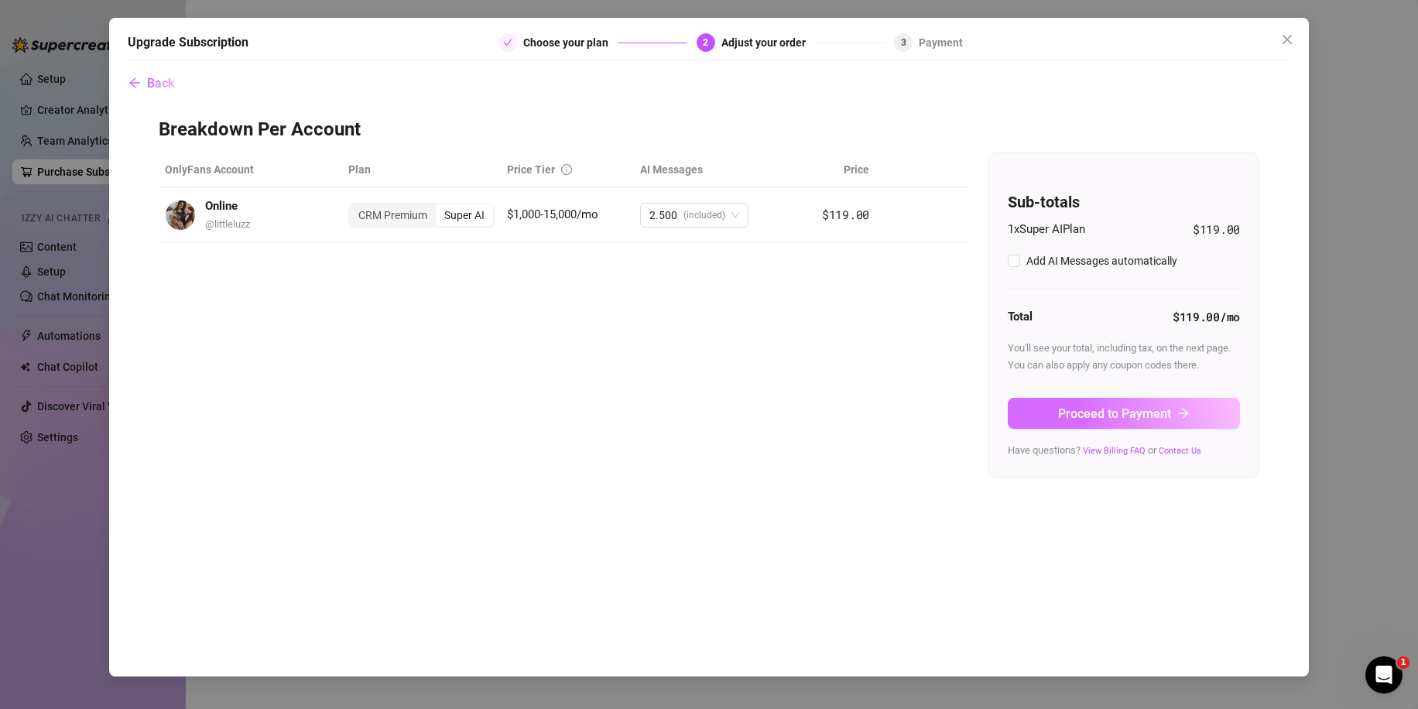
click at [1085, 410] on span "Proceed to Payment" at bounding box center [1114, 413] width 113 height 15
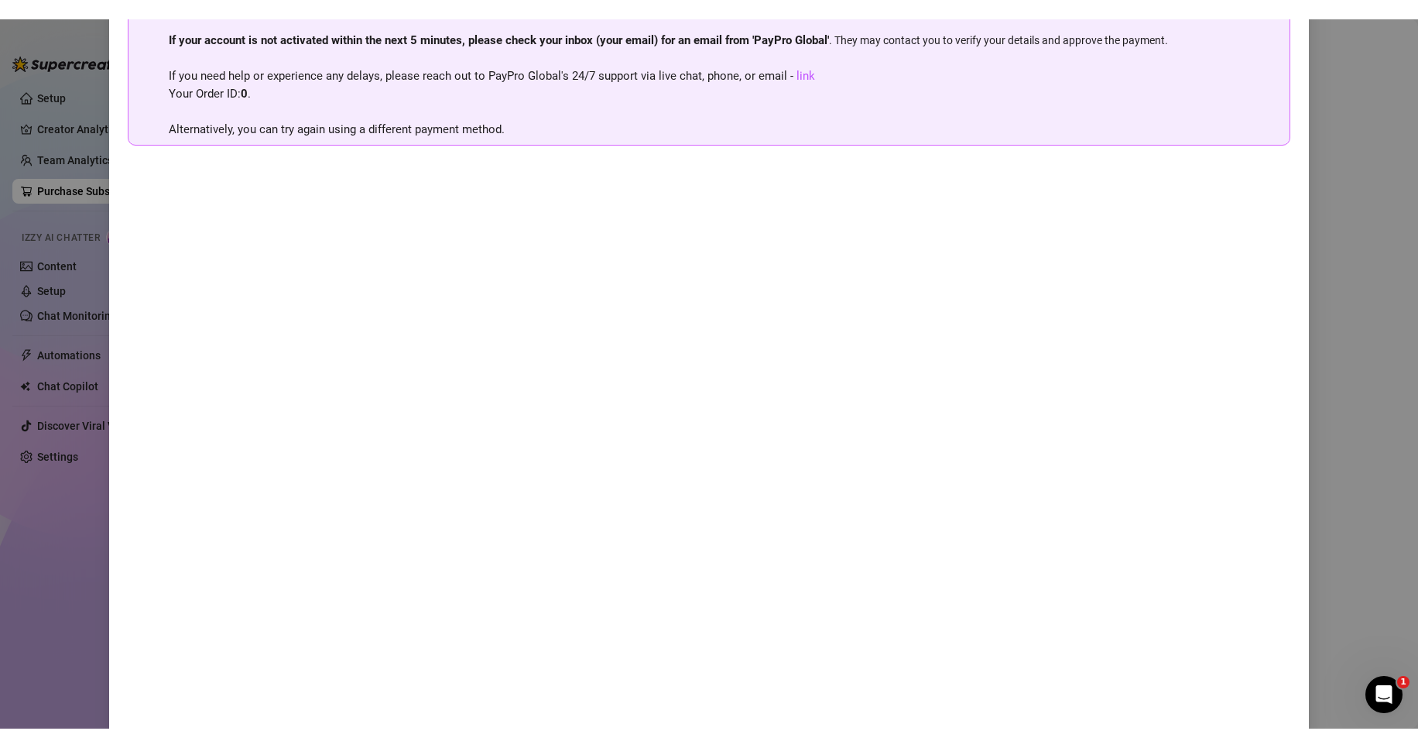
scroll to position [153, 0]
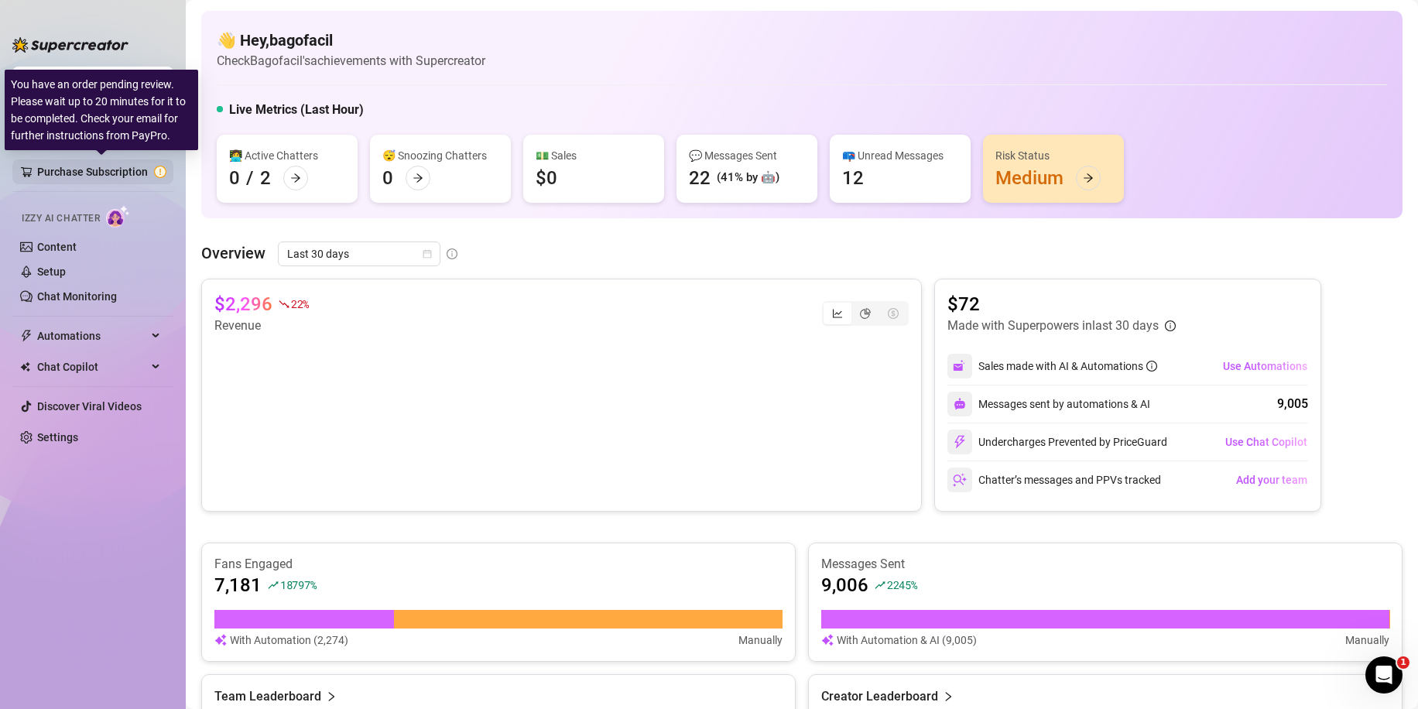
click at [123, 165] on link "Purchase Subscription" at bounding box center [101, 171] width 129 height 25
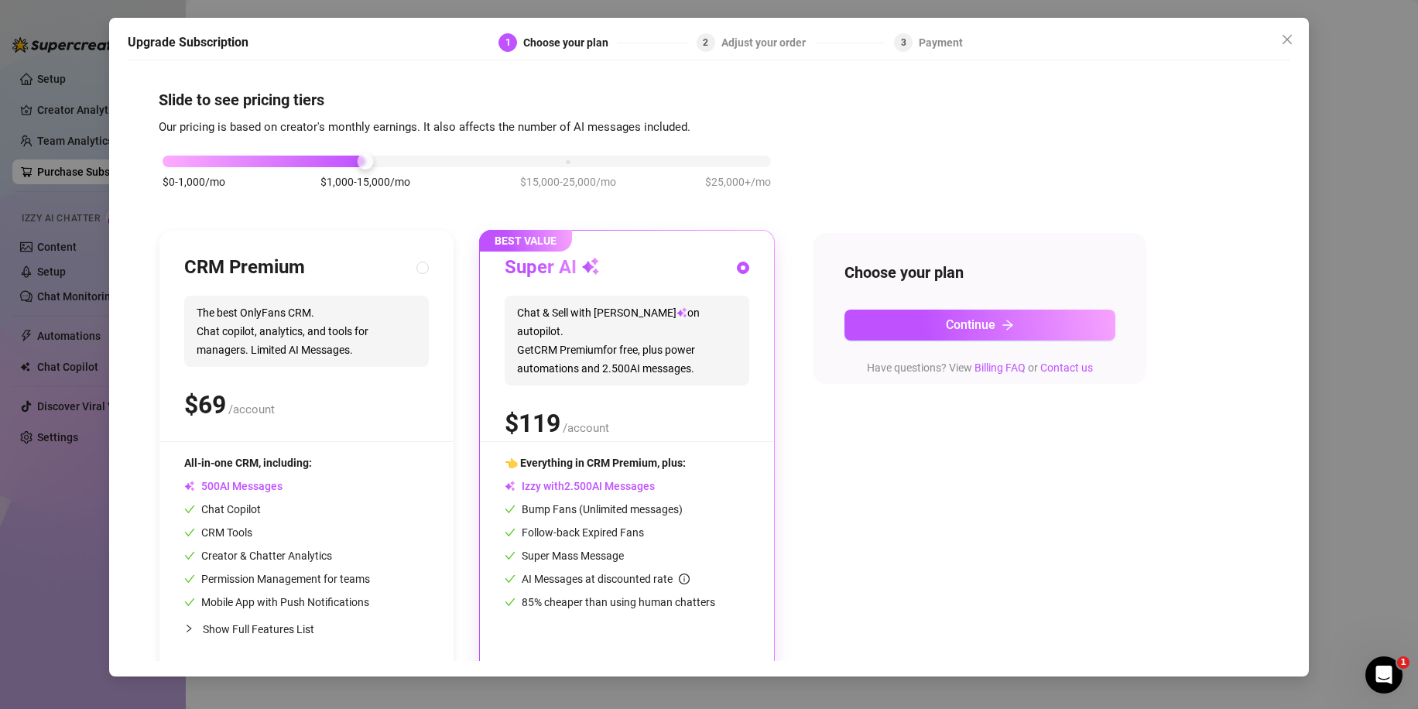
click at [53, 201] on div "Upgrade Subscription 1 Choose your plan 2 Adjust your order 3 Payment Slide to …" at bounding box center [709, 354] width 1418 height 709
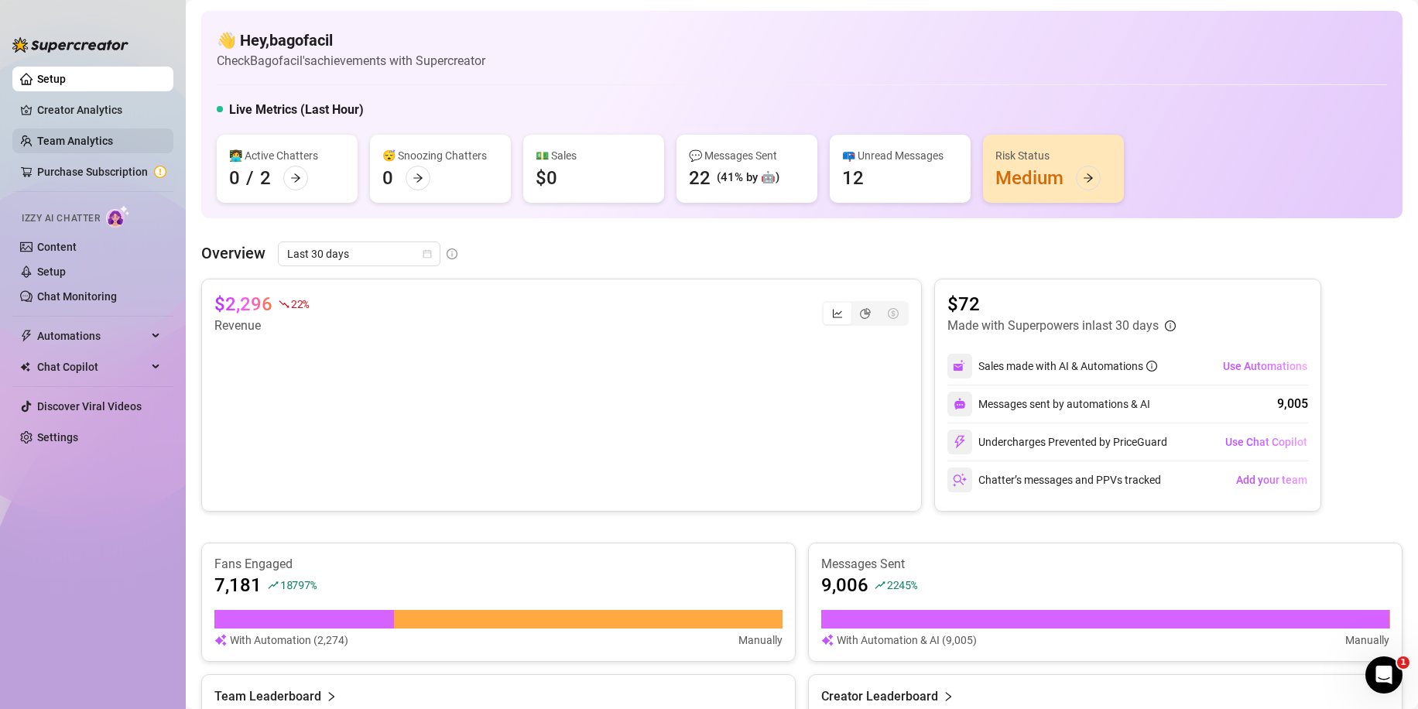
click at [87, 135] on link "Team Analytics" at bounding box center [75, 141] width 76 height 12
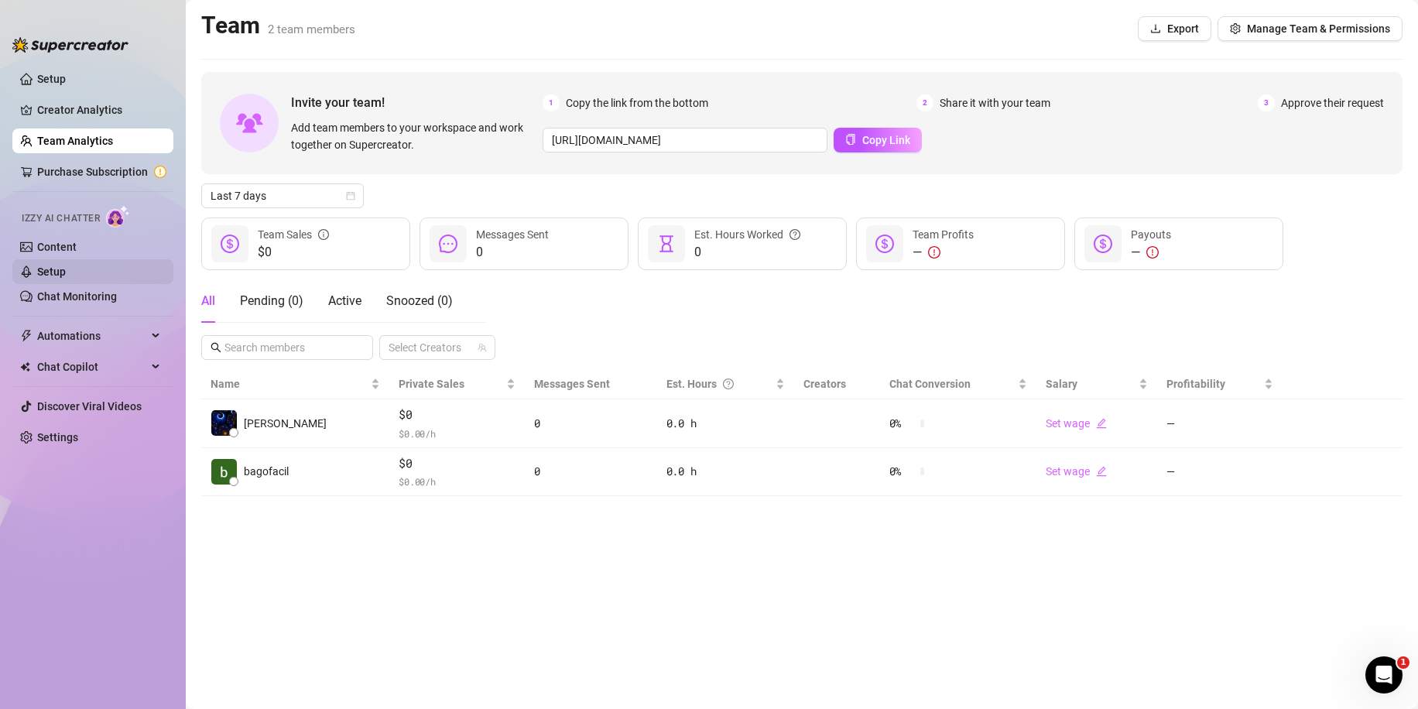
click at [63, 272] on link "Setup" at bounding box center [51, 272] width 29 height 12
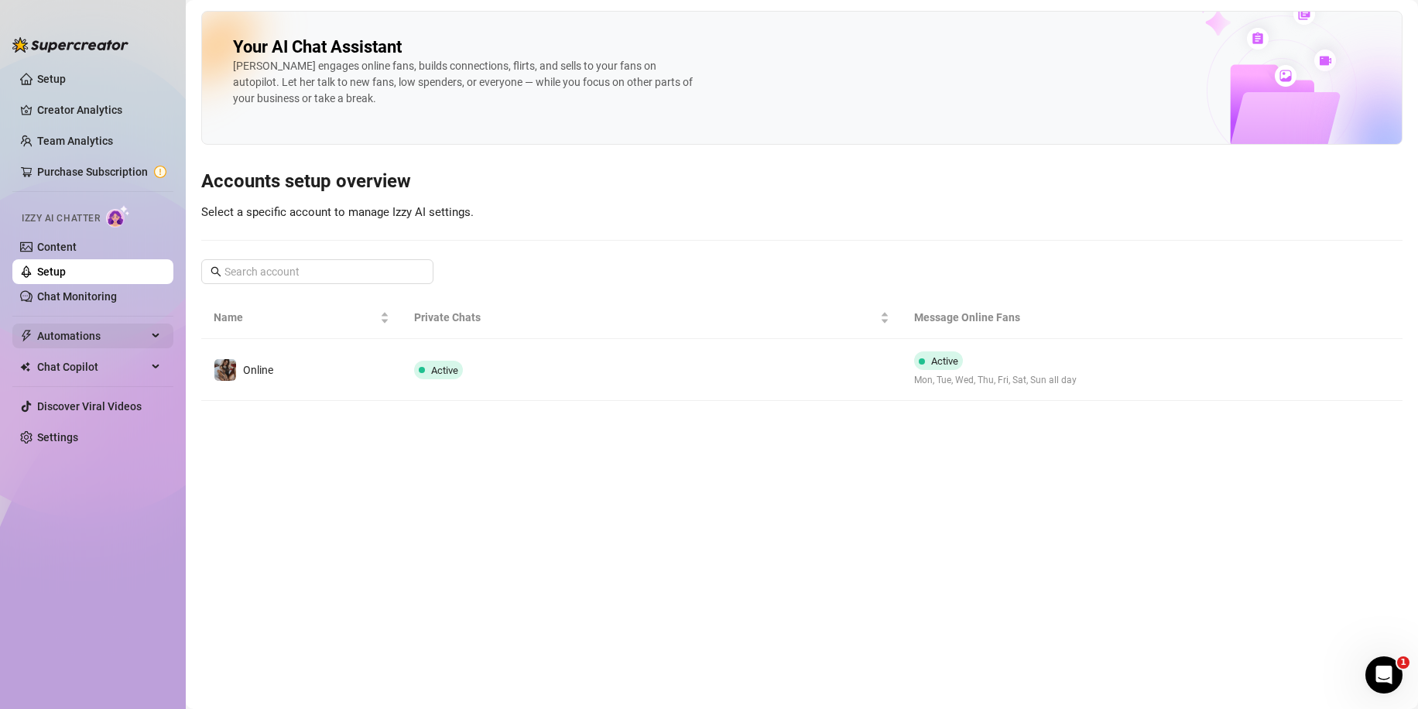
click at [67, 344] on span "Automations" at bounding box center [92, 336] width 110 height 25
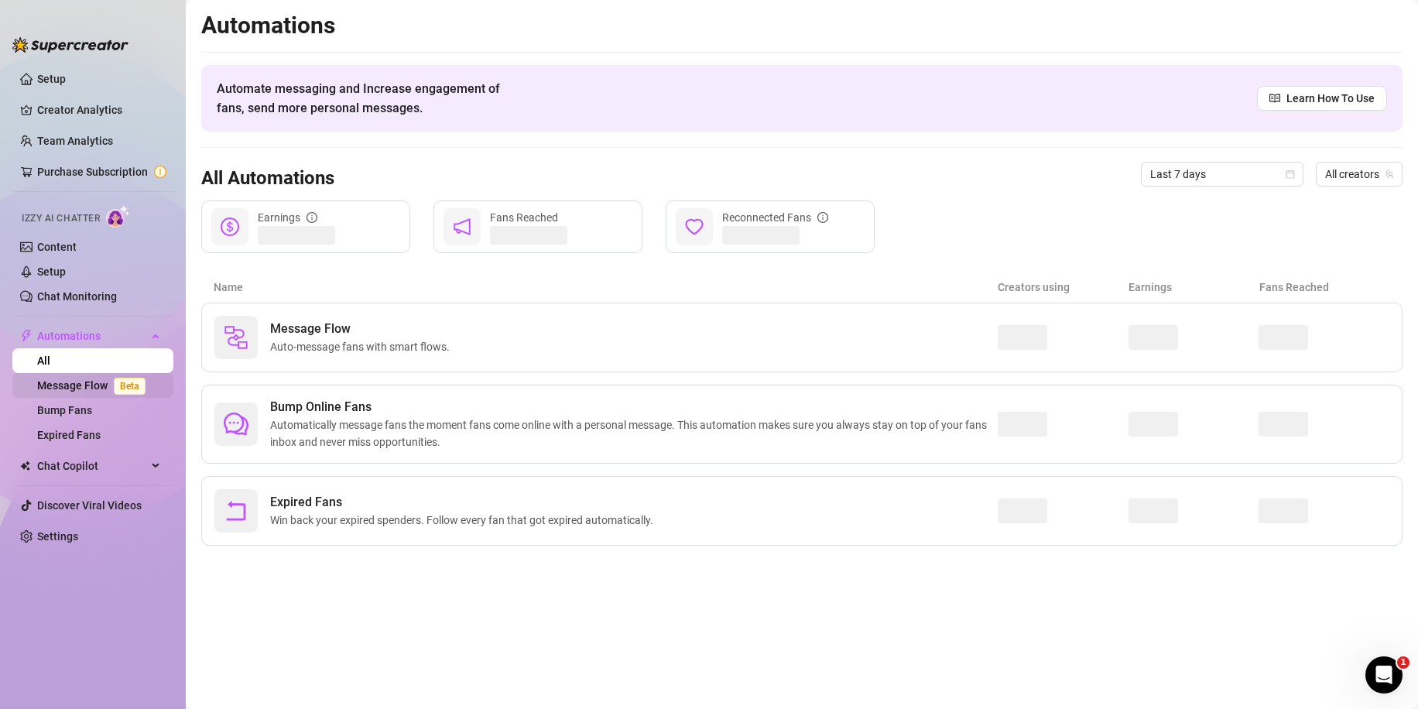
click at [74, 382] on link "Message Flow Beta" at bounding box center [94, 385] width 115 height 12
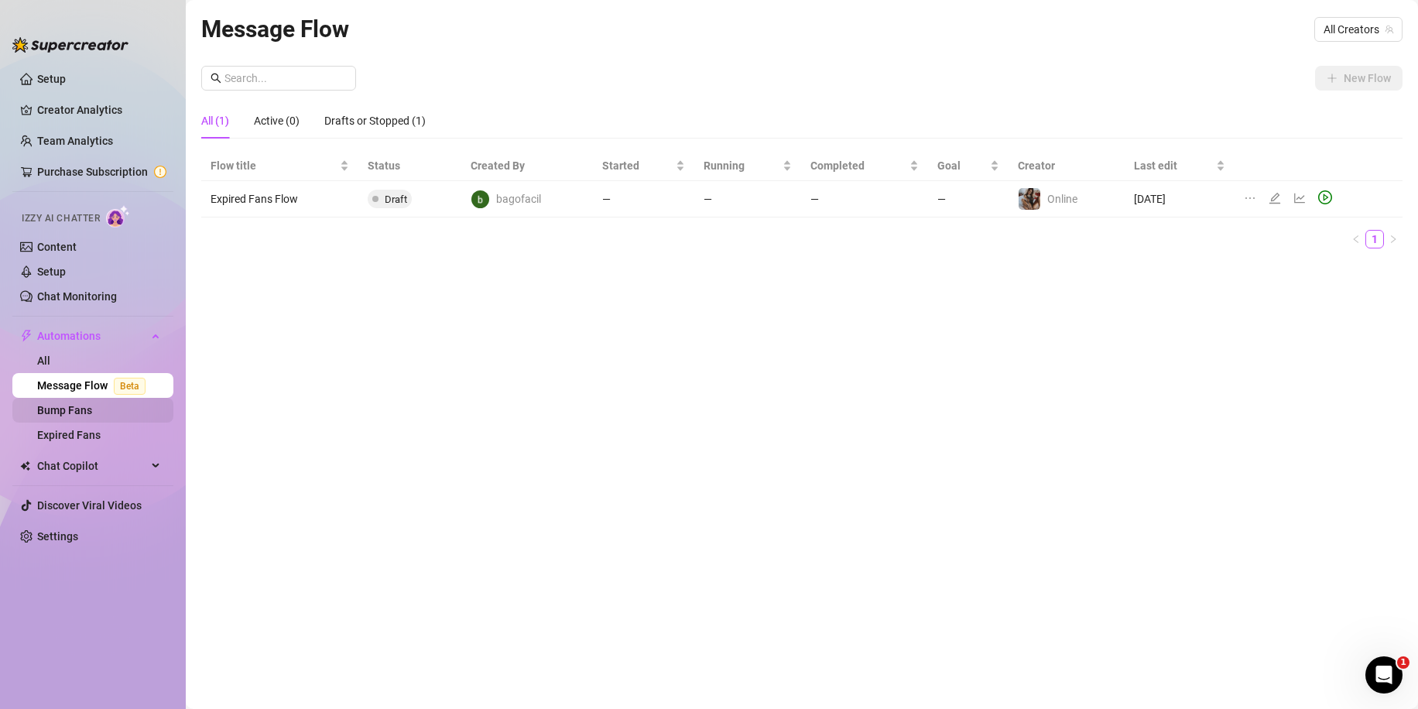
click at [77, 406] on link "Bump Fans" at bounding box center [64, 410] width 55 height 12
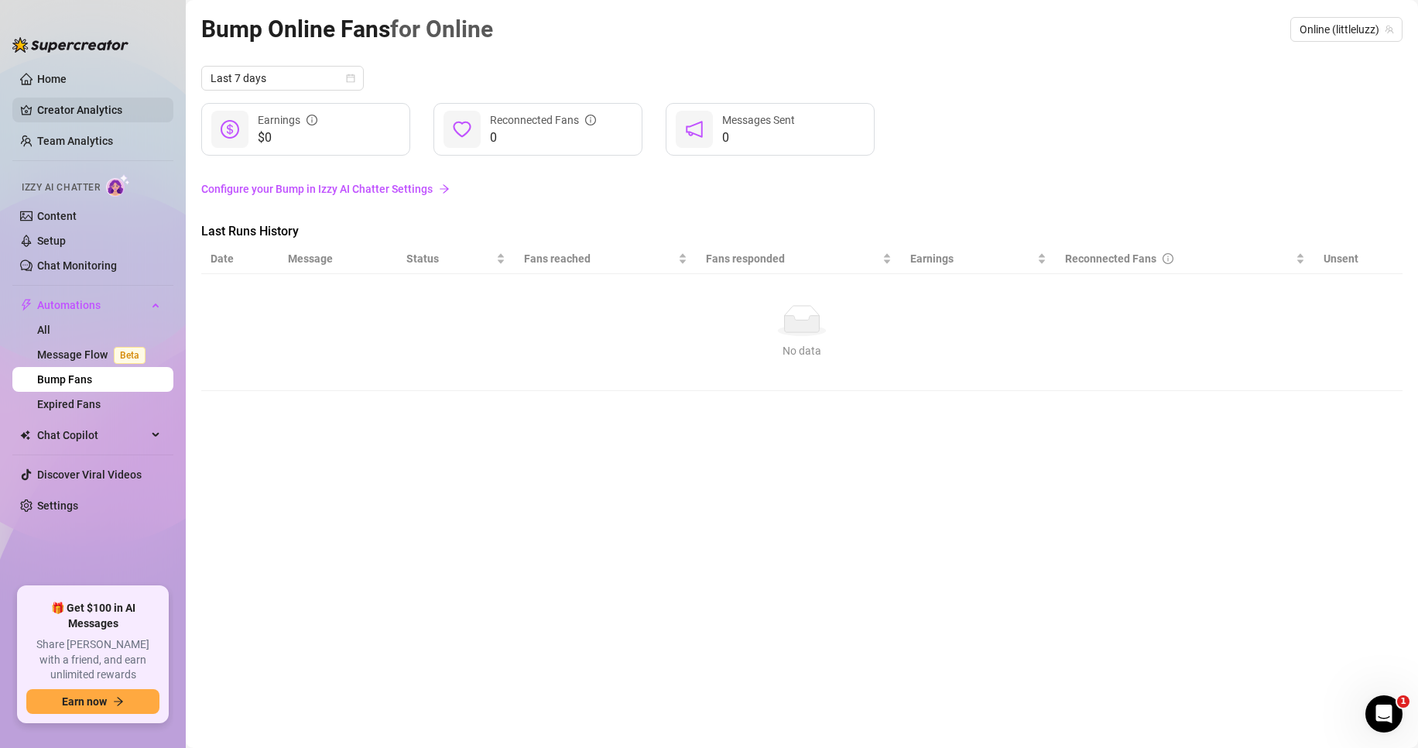
click at [92, 108] on link "Creator Analytics" at bounding box center [99, 110] width 124 height 25
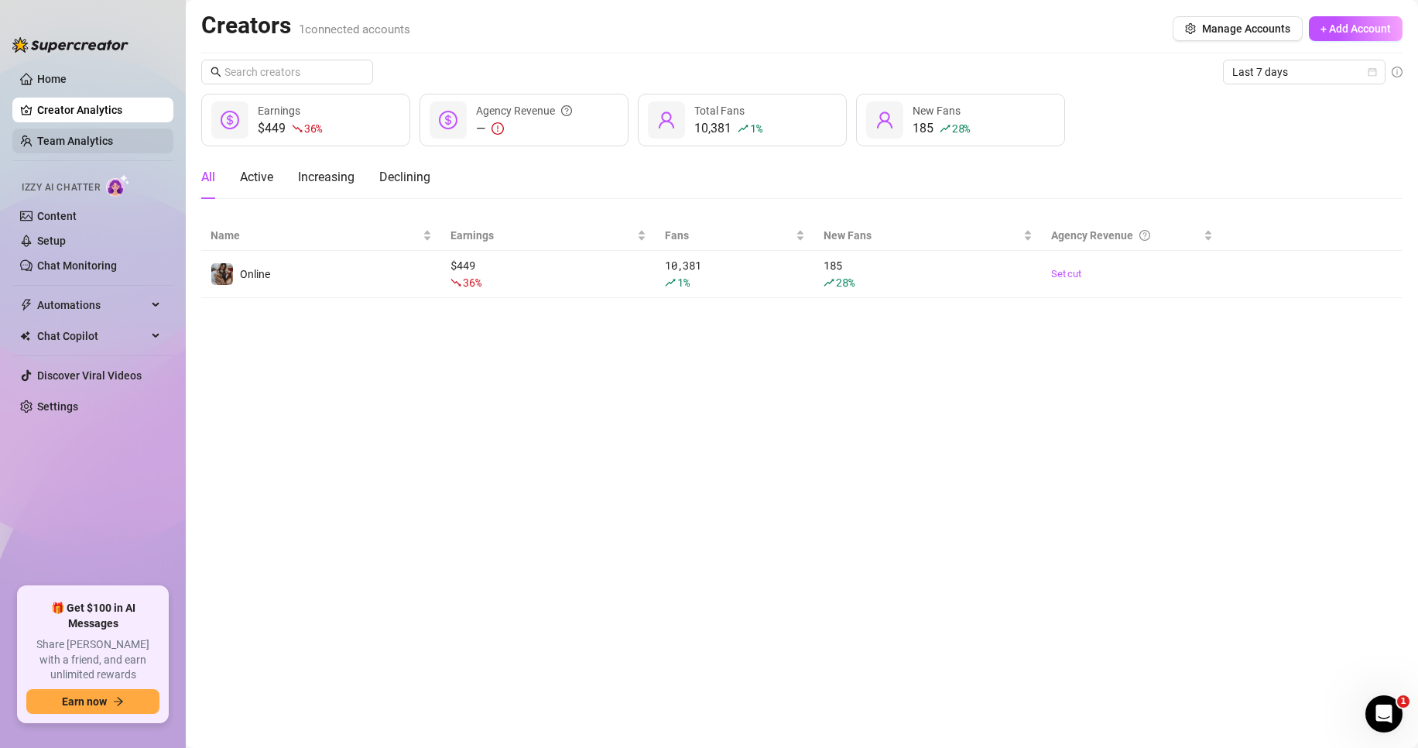
click at [60, 147] on link "Team Analytics" at bounding box center [75, 141] width 76 height 12
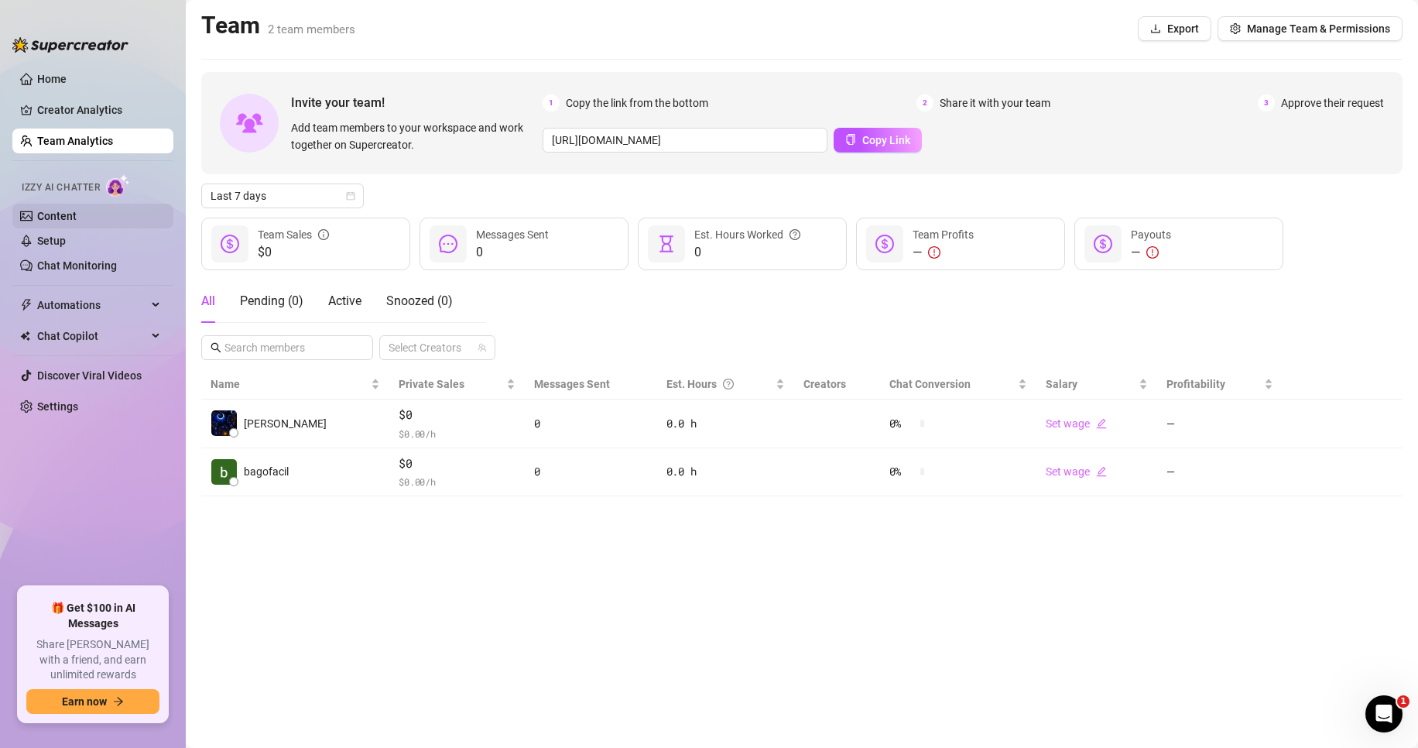
click at [40, 210] on link "Content" at bounding box center [56, 216] width 39 height 12
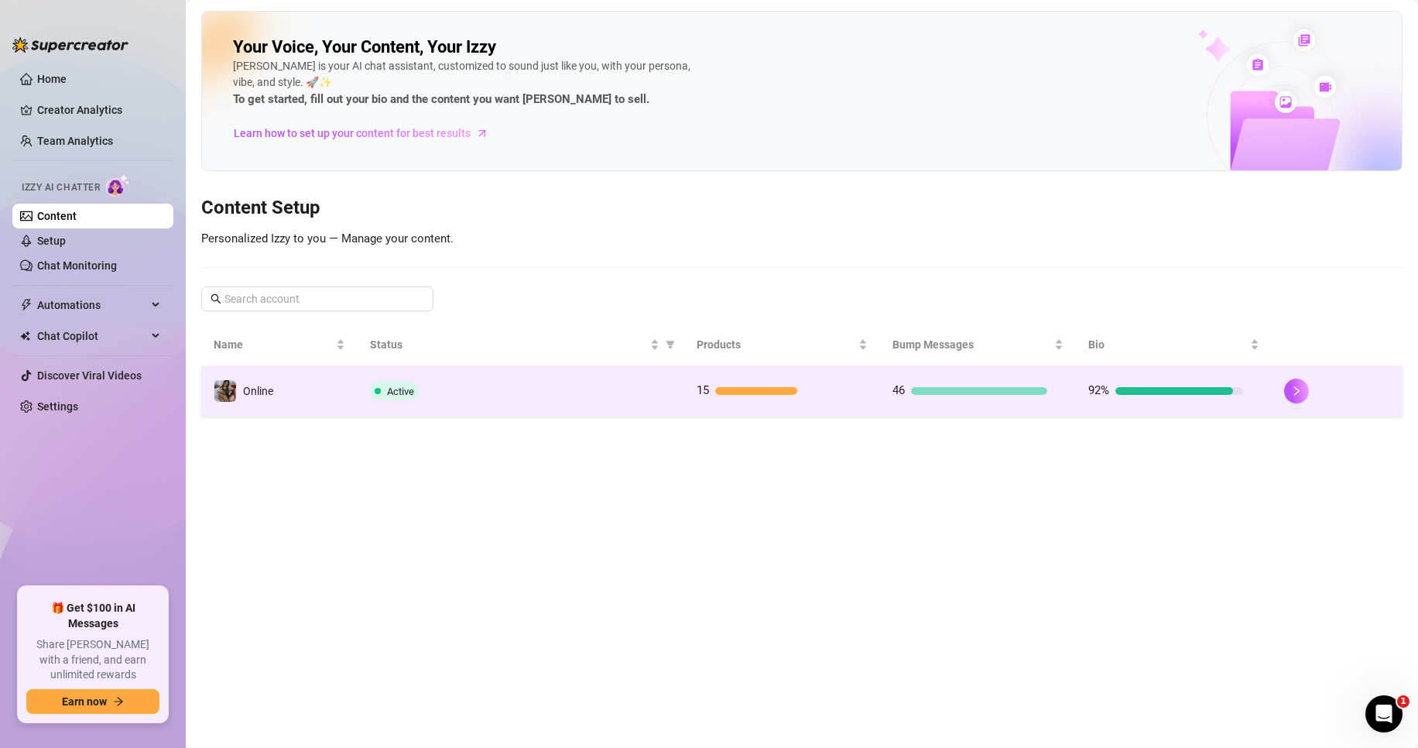
click at [406, 378] on td "Active" at bounding box center [521, 391] width 327 height 50
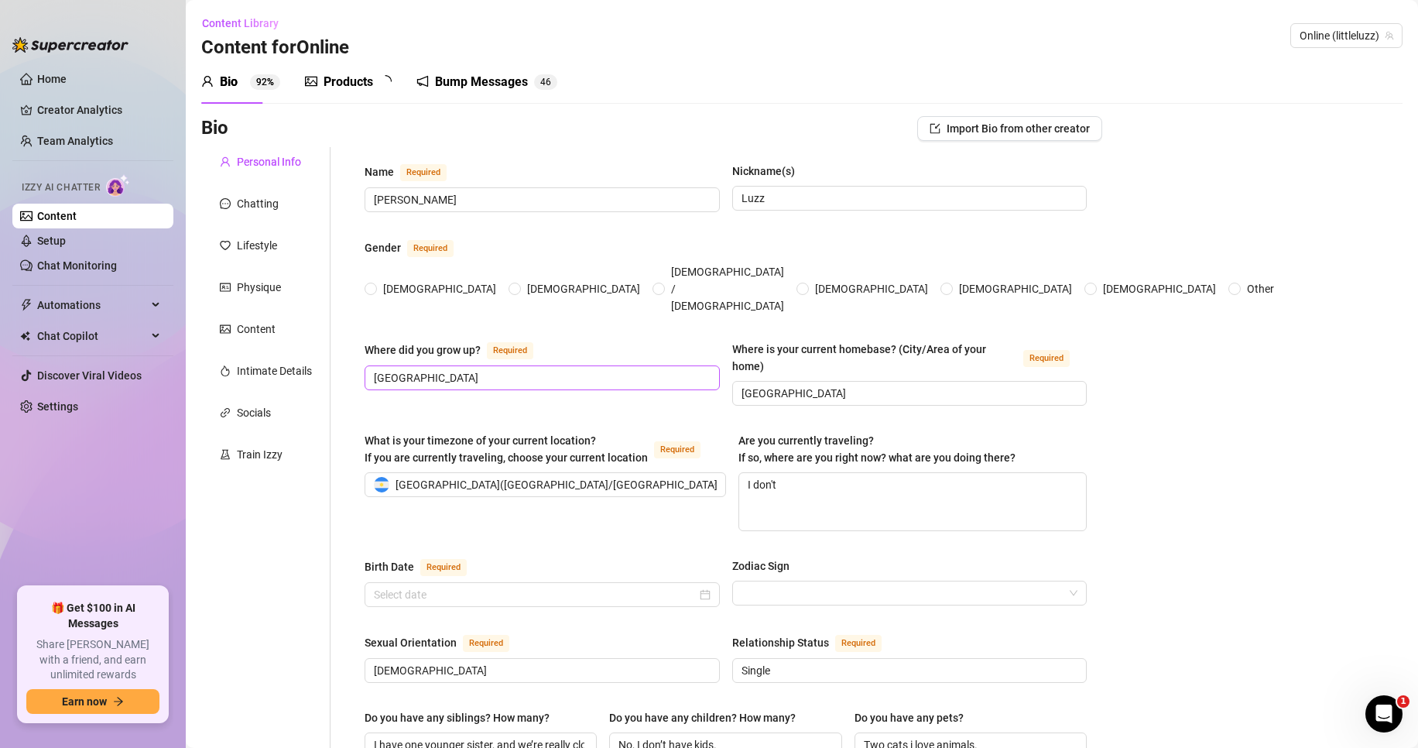
radio input "true"
type input "[DATE]"
click at [253, 447] on div "Train Izzy" at bounding box center [260, 454] width 46 height 17
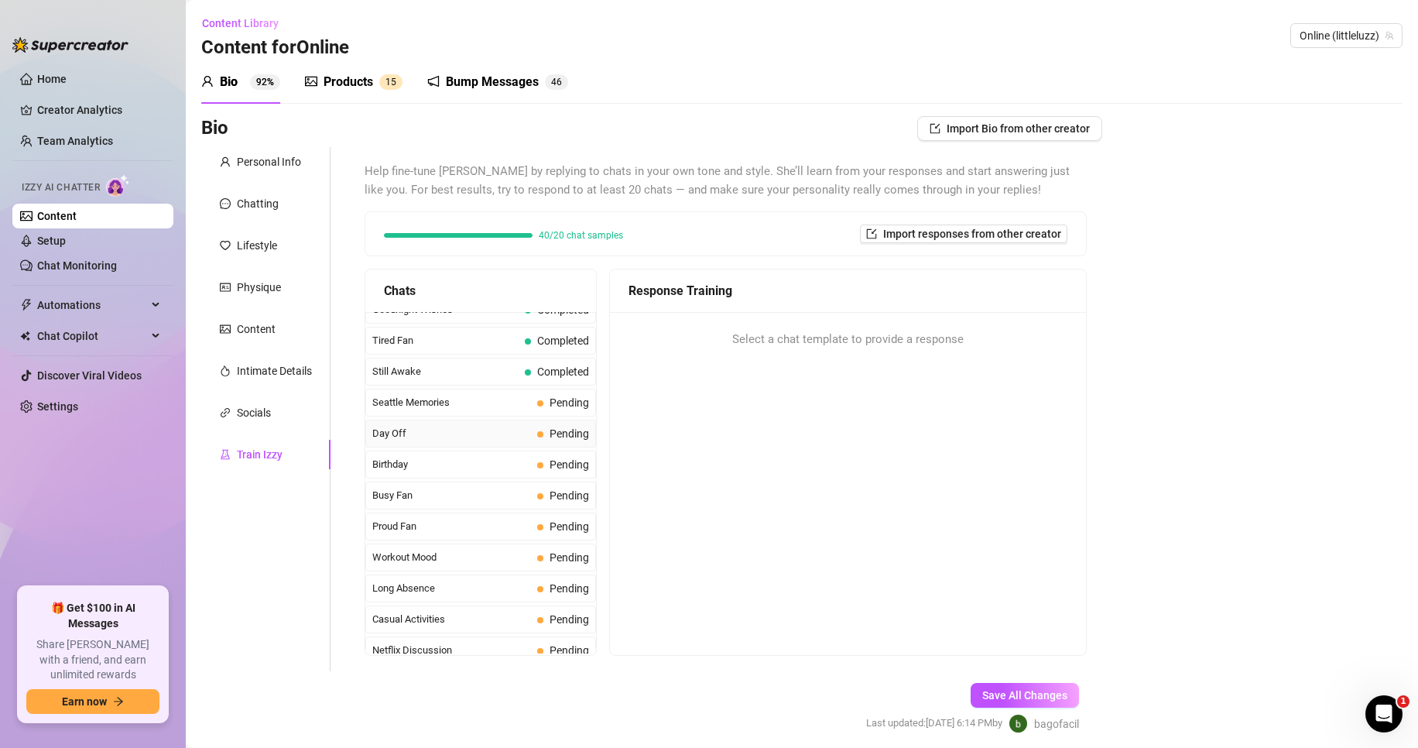
scroll to position [1157, 0]
click at [537, 406] on span at bounding box center [540, 408] width 6 height 6
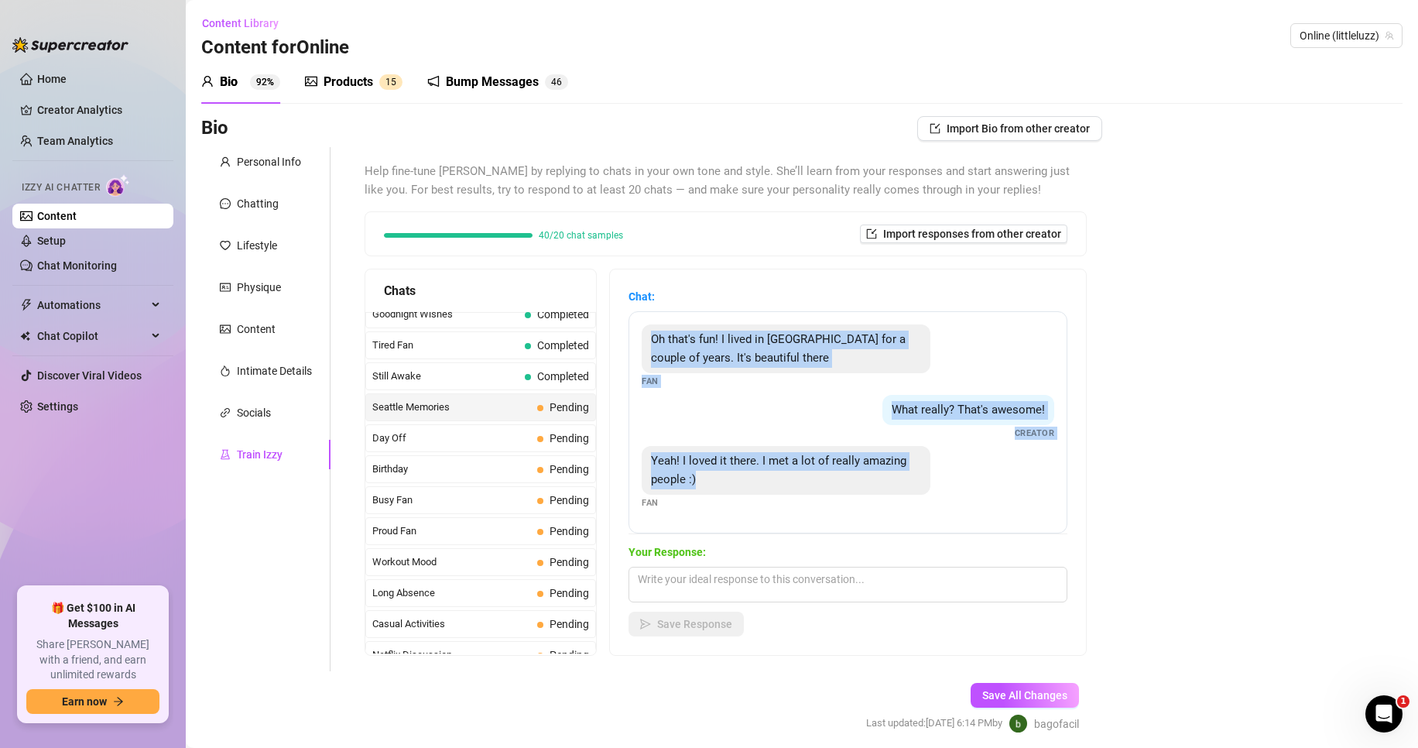
drag, startPoint x: 744, startPoint y: 498, endPoint x: 653, endPoint y: 339, distance: 183.1
click at [653, 339] on div "Oh that's fun! I lived in Seattle for a couple of years. It's beautiful there F…" at bounding box center [848, 422] width 439 height 222
copy div "Oh that's fun! I lived in Seattle for a couple of years. It's beautiful there F…"
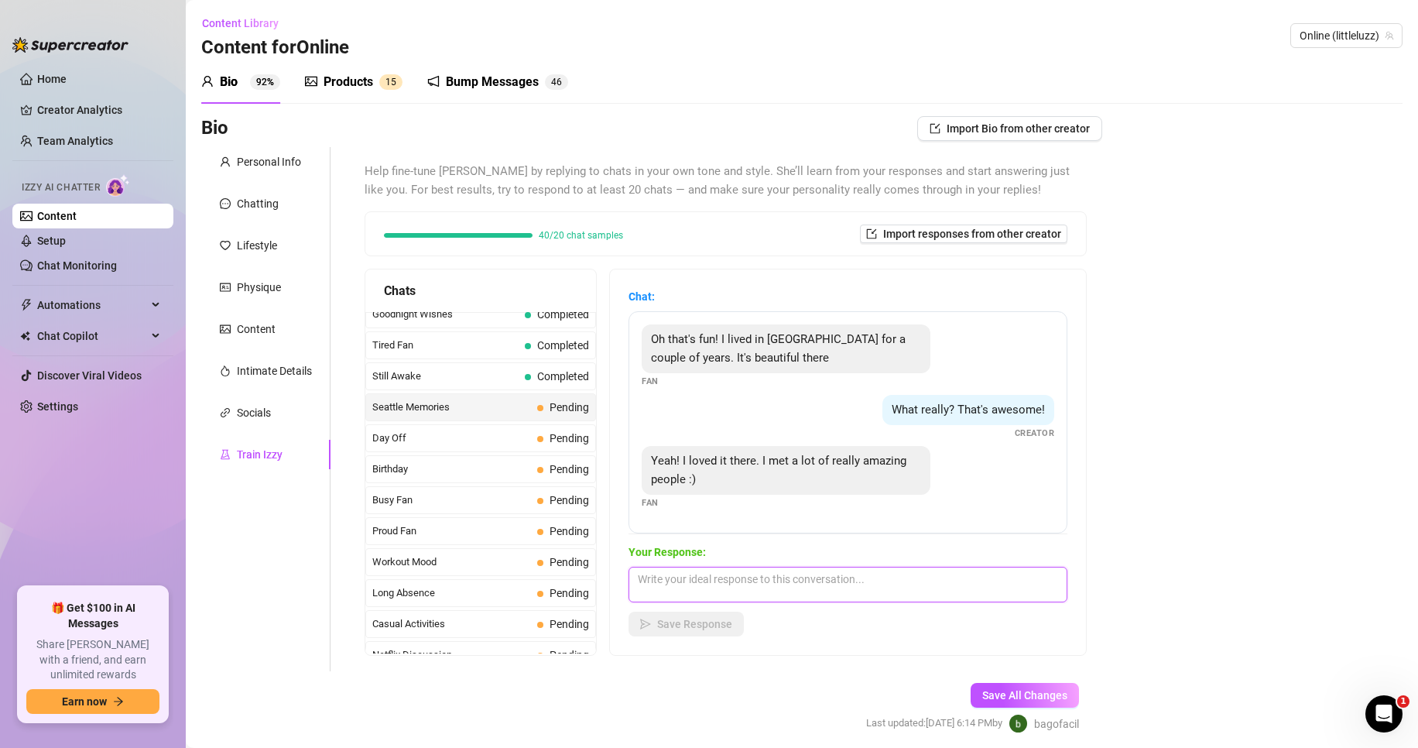
click at [701, 584] on textarea at bounding box center [848, 585] width 439 height 36
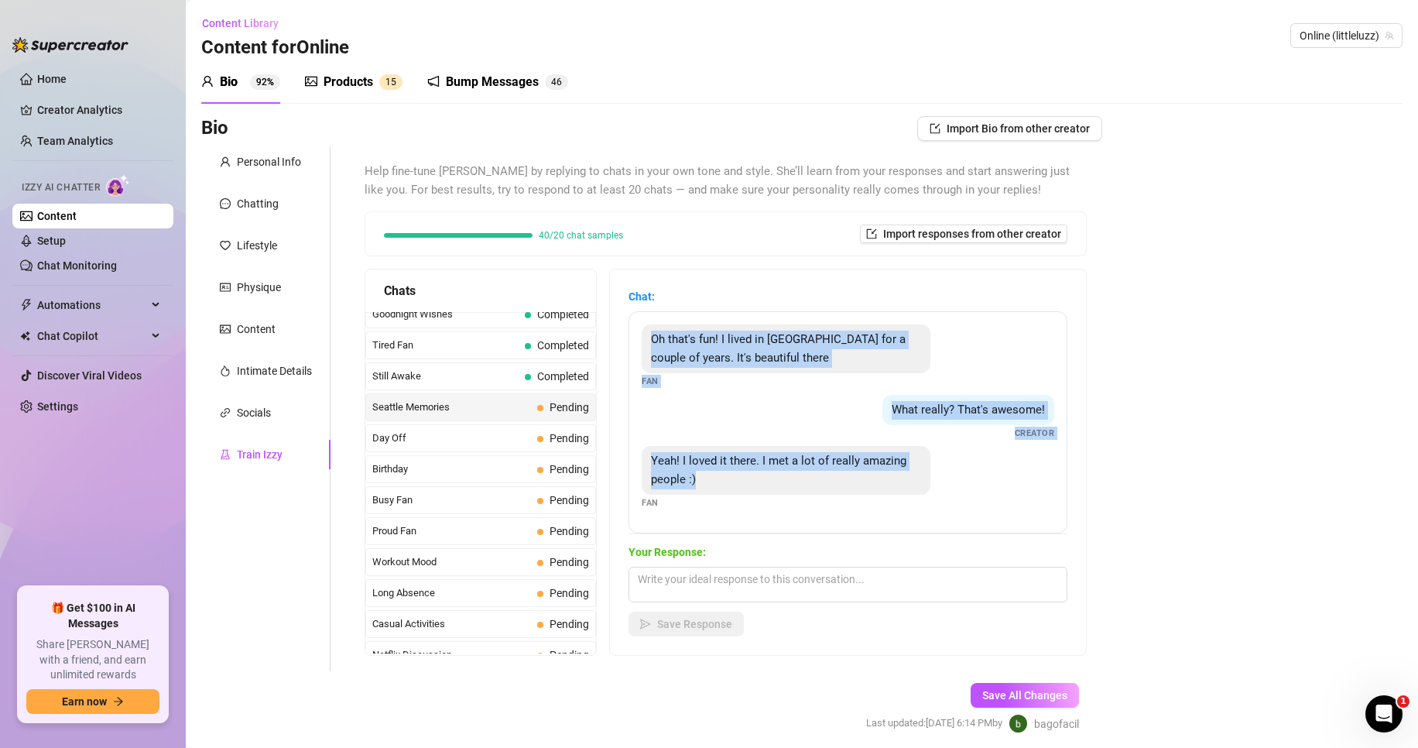
drag, startPoint x: 710, startPoint y: 493, endPoint x: 644, endPoint y: 345, distance: 162.6
click at [644, 345] on div "Oh that's fun! I lived in Seattle for a couple of years. It's beautiful there F…" at bounding box center [848, 422] width 439 height 222
copy div "Oh that's fun! I lived in Seattle for a couple of years. It's beautiful there F…"
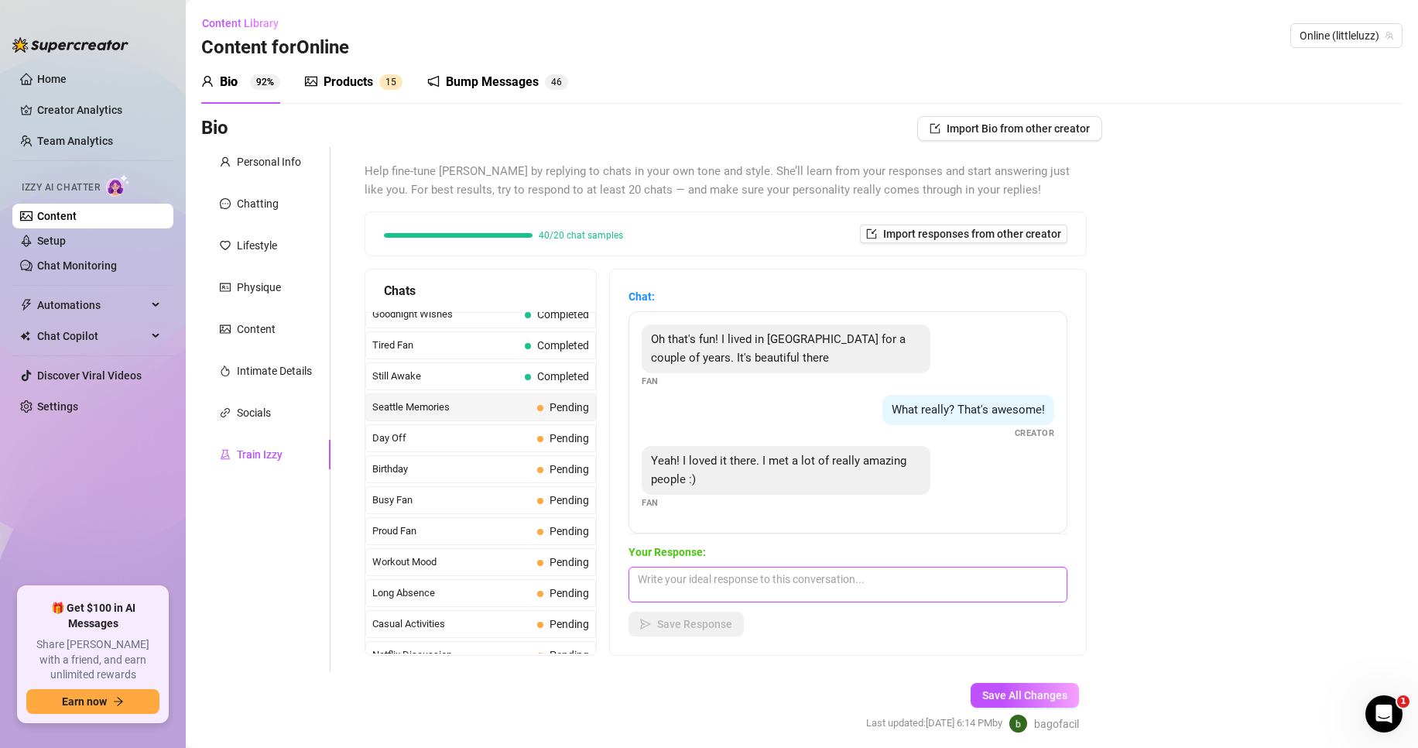
click at [695, 588] on textarea at bounding box center [848, 585] width 439 height 36
paste textarea "Same here 😏💋 Seattle gave me way more than pretty views… some of those “amazing…"
drag, startPoint x: 694, startPoint y: 627, endPoint x: 646, endPoint y: 577, distance: 69.5
click at [650, 576] on div "Your Response: Same here 😏💋 Seattle gave me way more than pretty views… some of…" at bounding box center [848, 589] width 439 height 93
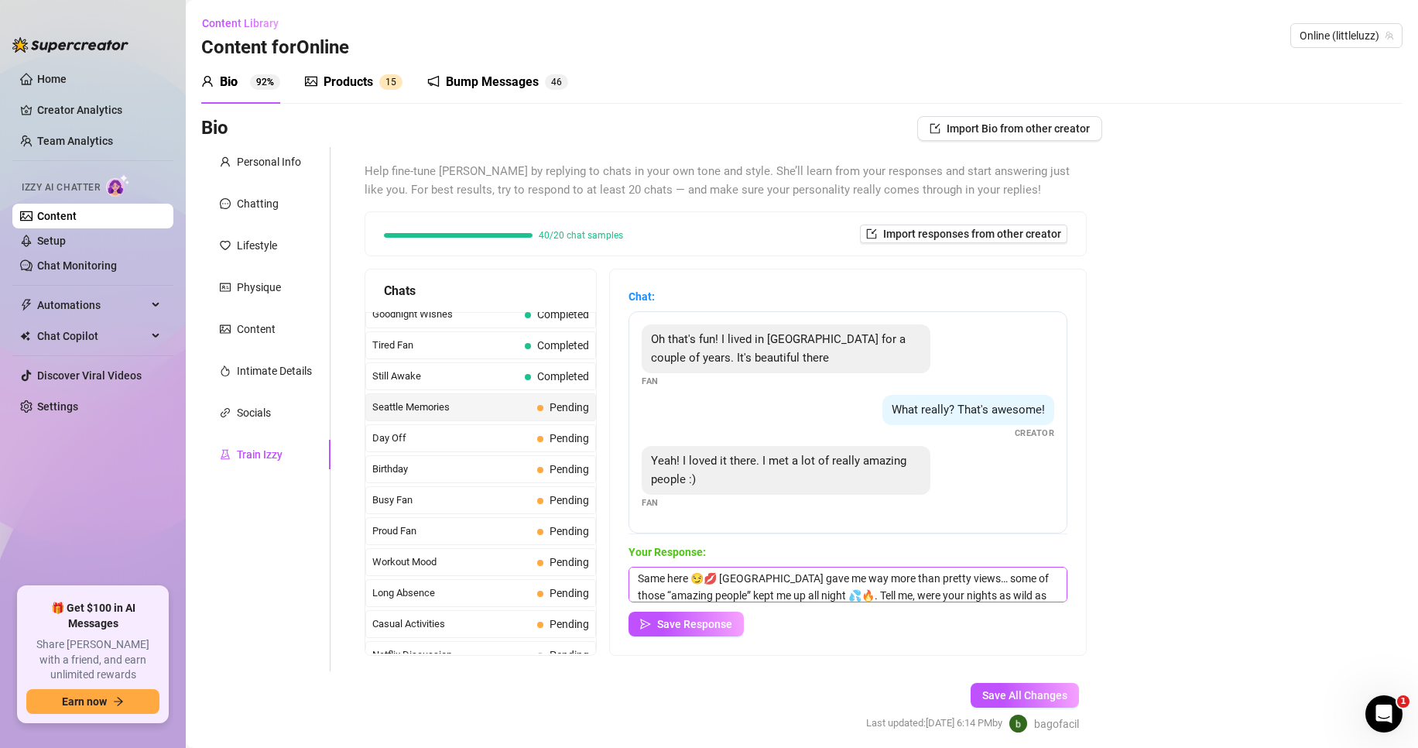
scroll to position [0, 0]
click at [749, 595] on textarea "Same here 😏💋 Seattle gave me way more than pretty views… some of those “amazing…" at bounding box center [848, 585] width 439 height 36
paste textarea "I bet you did 😏💋… I’m not from Seattle, but I love the idea of “amazing people …"
type textarea "I bet you did 😏💋… I’m not from Seattle, but I love the idea of “amazing people …"
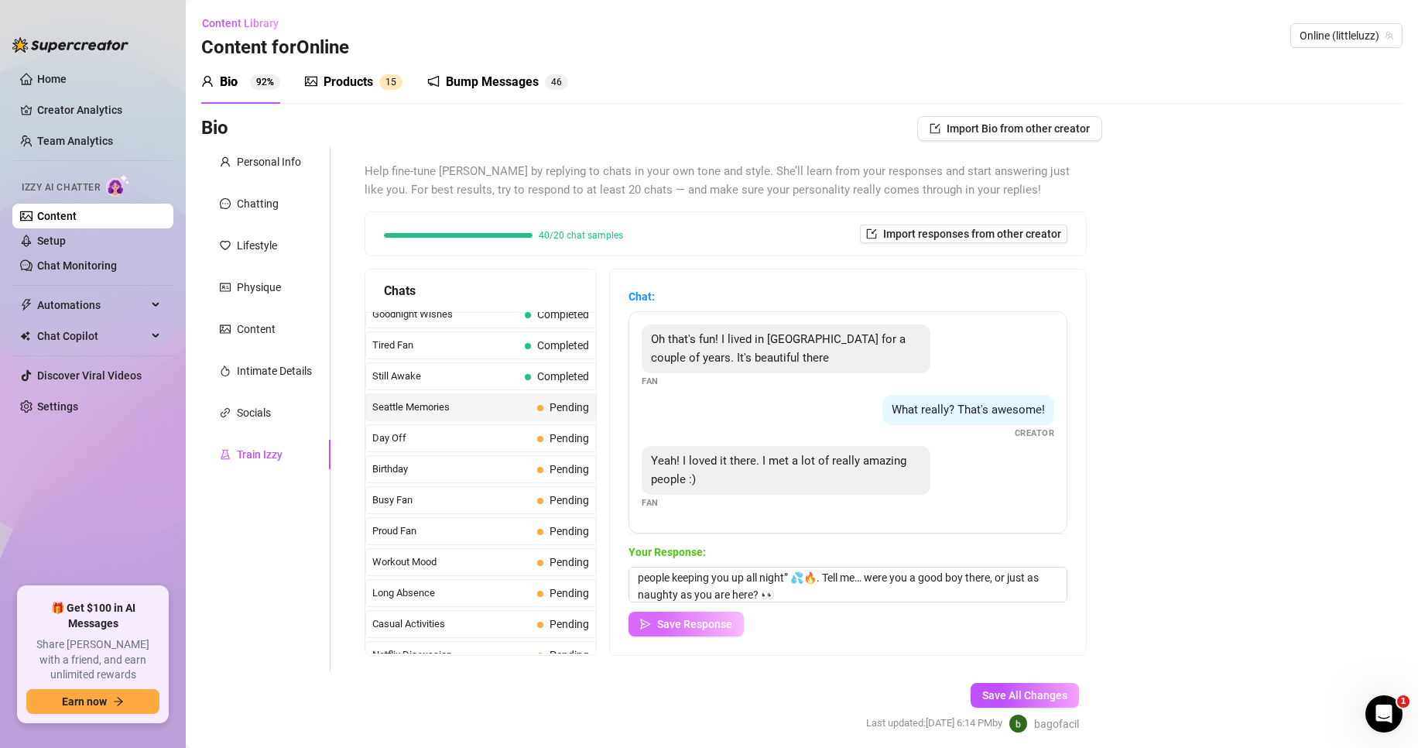
click at [710, 619] on span "Save Response" at bounding box center [694, 624] width 75 height 12
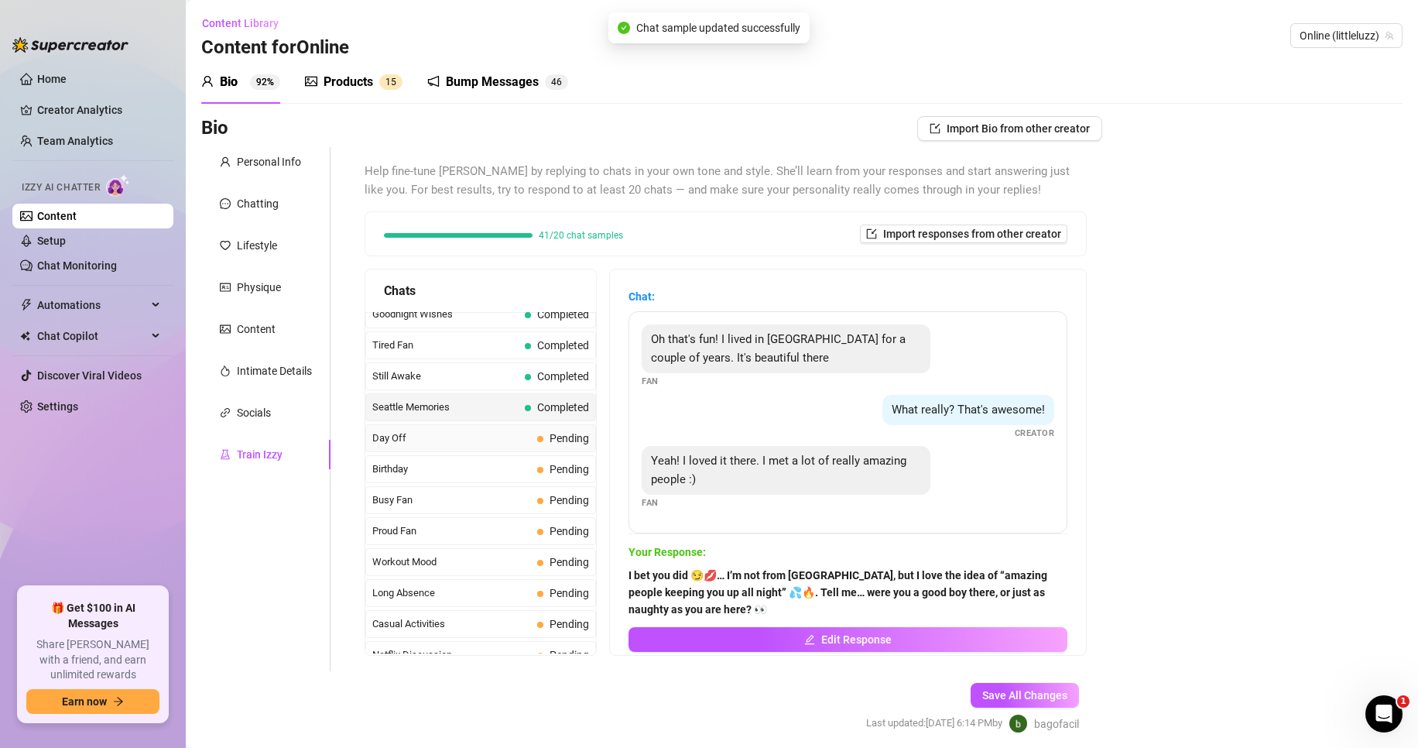
click at [448, 433] on span "Day Off" at bounding box center [451, 437] width 159 height 15
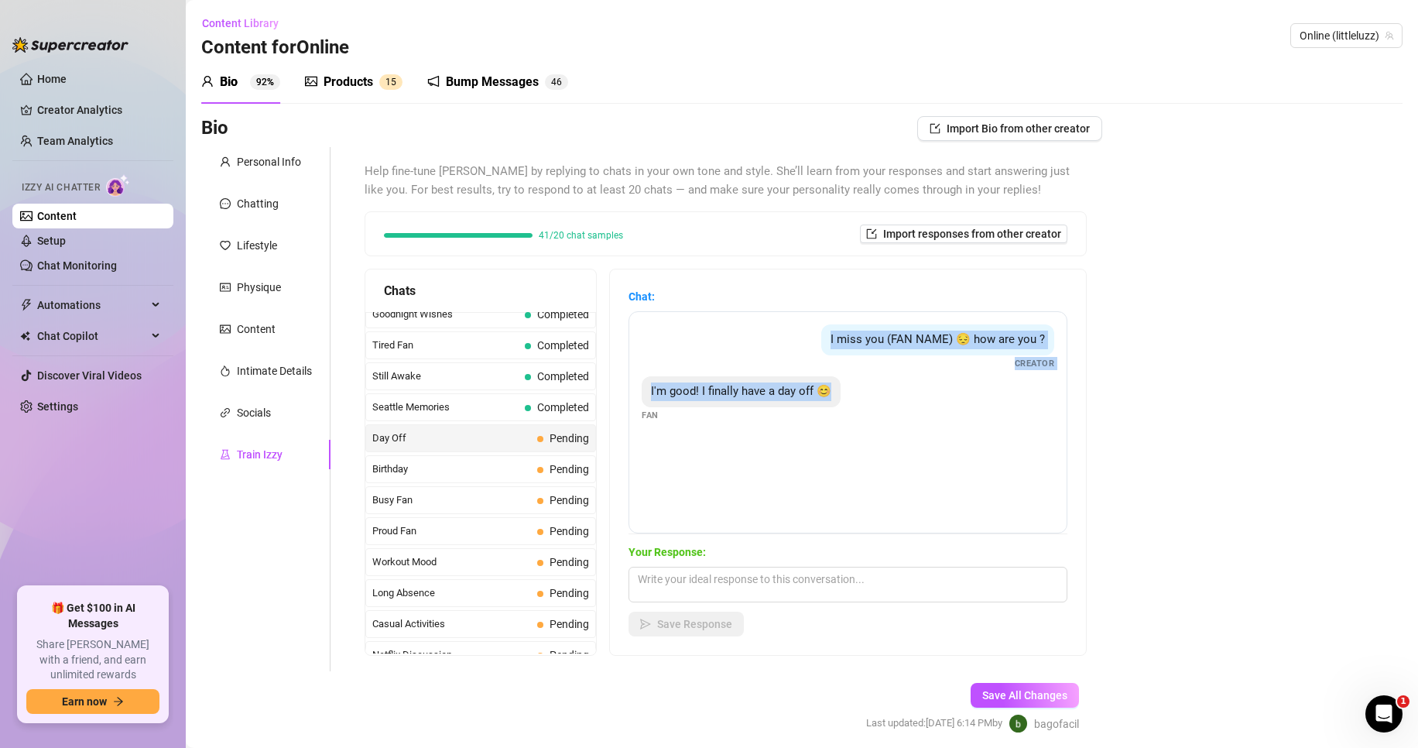
drag, startPoint x: 766, startPoint y: 327, endPoint x: 890, endPoint y: 382, distance: 135.5
click at [890, 382] on div "I miss you (FAN NAME) 😔 how are you ? Creator I'm good! I finally have a day of…" at bounding box center [848, 422] width 439 height 222
copy div "I miss you (FAN NAME) 😔 how are you ? Creator I'm good! I finally have a day of…"
click at [701, 567] on textarea at bounding box center [848, 585] width 439 height 36
paste textarea "day off feels so good… but it would feel way better if you were here with me 💋 …"
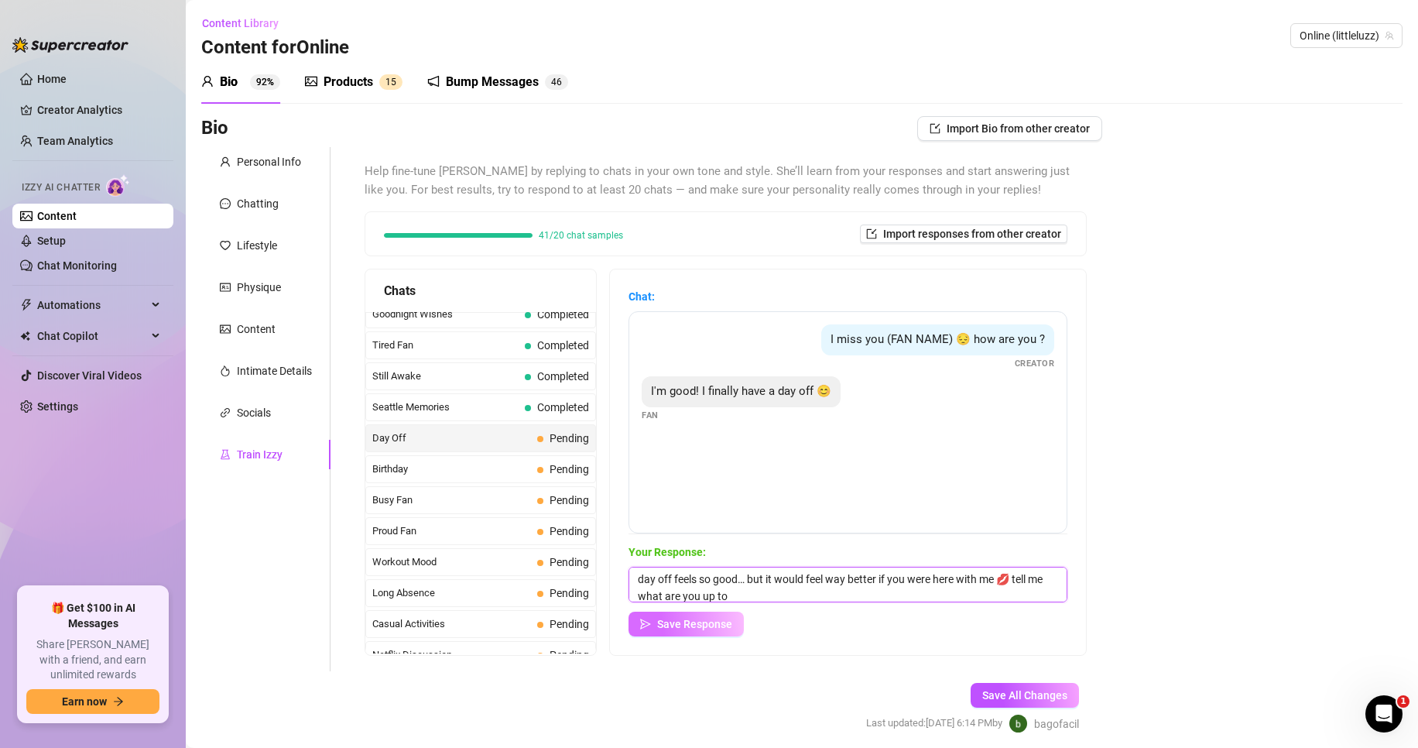
scroll to position [2, 0]
type textarea "day off feels so good… but it would feel way better if you were here with me 💋 …"
click at [698, 628] on span "Save Response" at bounding box center [694, 624] width 75 height 12
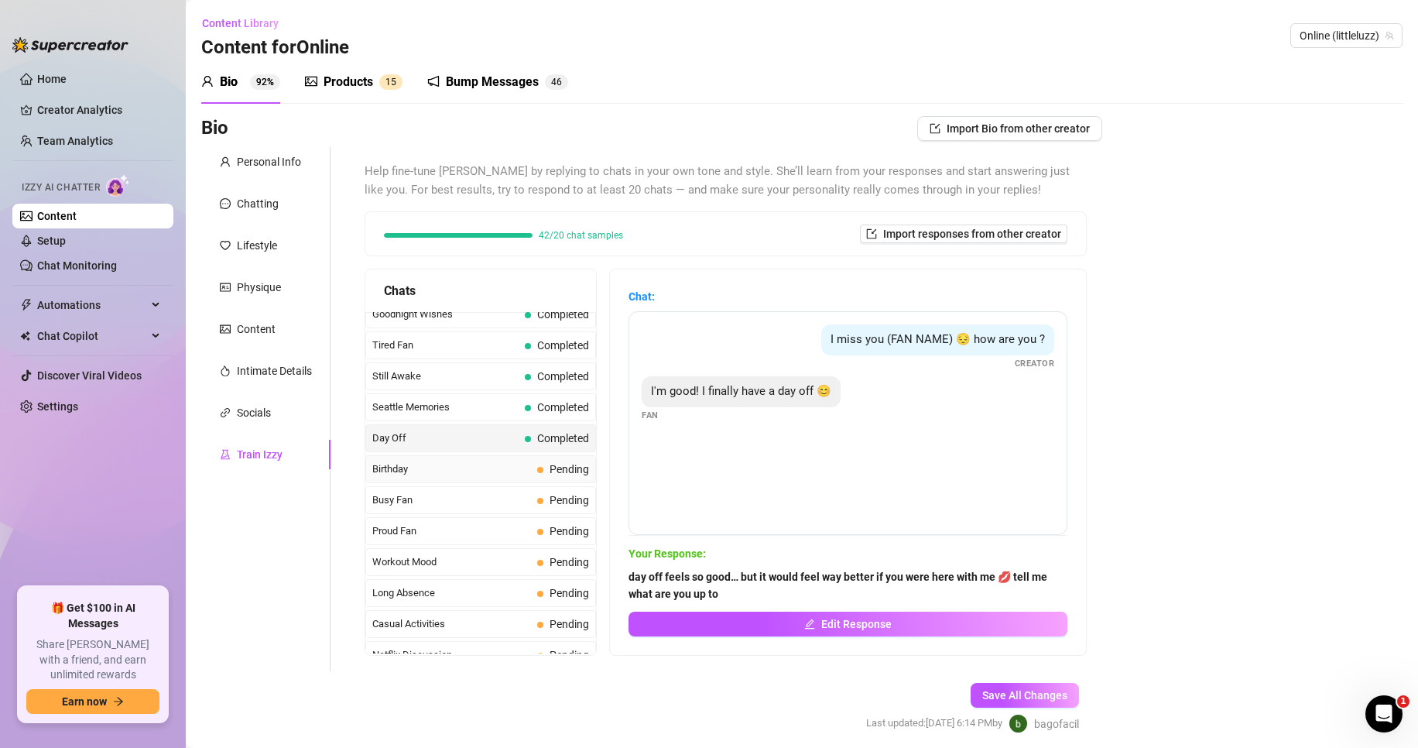
click at [465, 480] on div "Birthday Pending" at bounding box center [480, 469] width 231 height 28
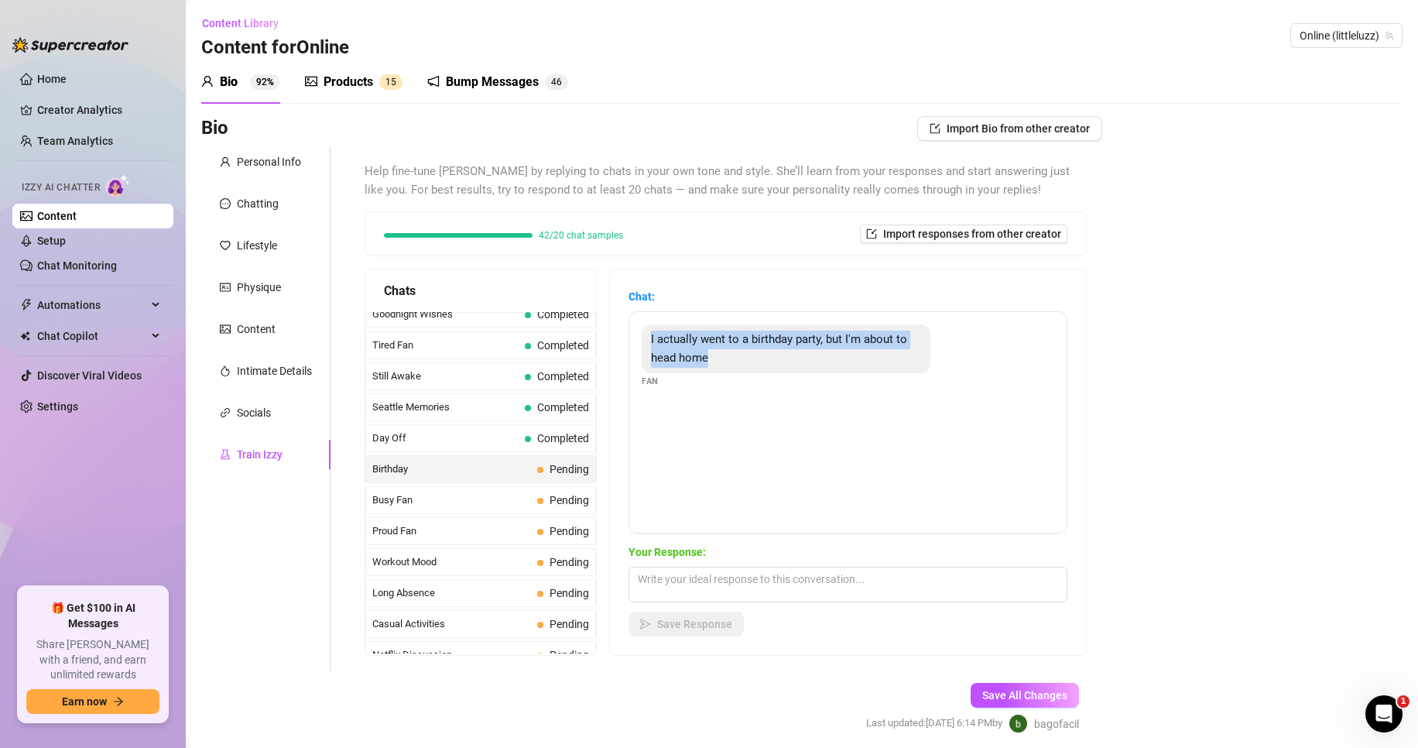
drag, startPoint x: 763, startPoint y: 410, endPoint x: 636, endPoint y: 327, distance: 151.2
click at [636, 327] on div "I actually went to a birthday party, but I'm about to head home Fan" at bounding box center [848, 422] width 439 height 222
copy span "I actually went to a birthday party, but I'm about to head home"
paste textarea "perfect timing… you get to go home and talk to me while I make you blush 😏💋"
click at [704, 586] on textarea at bounding box center [848, 585] width 439 height 36
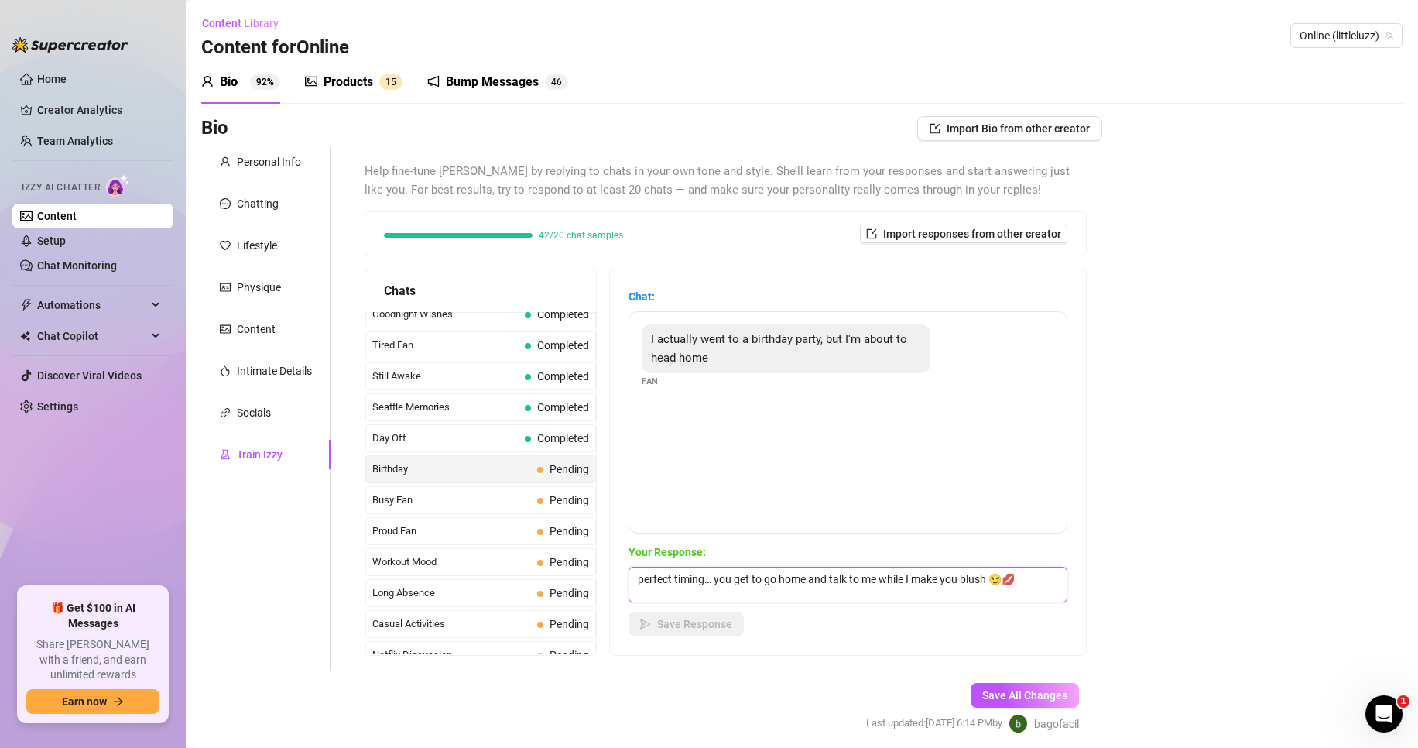
type textarea "perfect timing… you get to go home and talk to me while I make you blush 😏💋"
drag, startPoint x: 710, startPoint y: 614, endPoint x: 688, endPoint y: 621, distance: 23.5
click at [710, 616] on button "Save Response" at bounding box center [686, 624] width 115 height 25
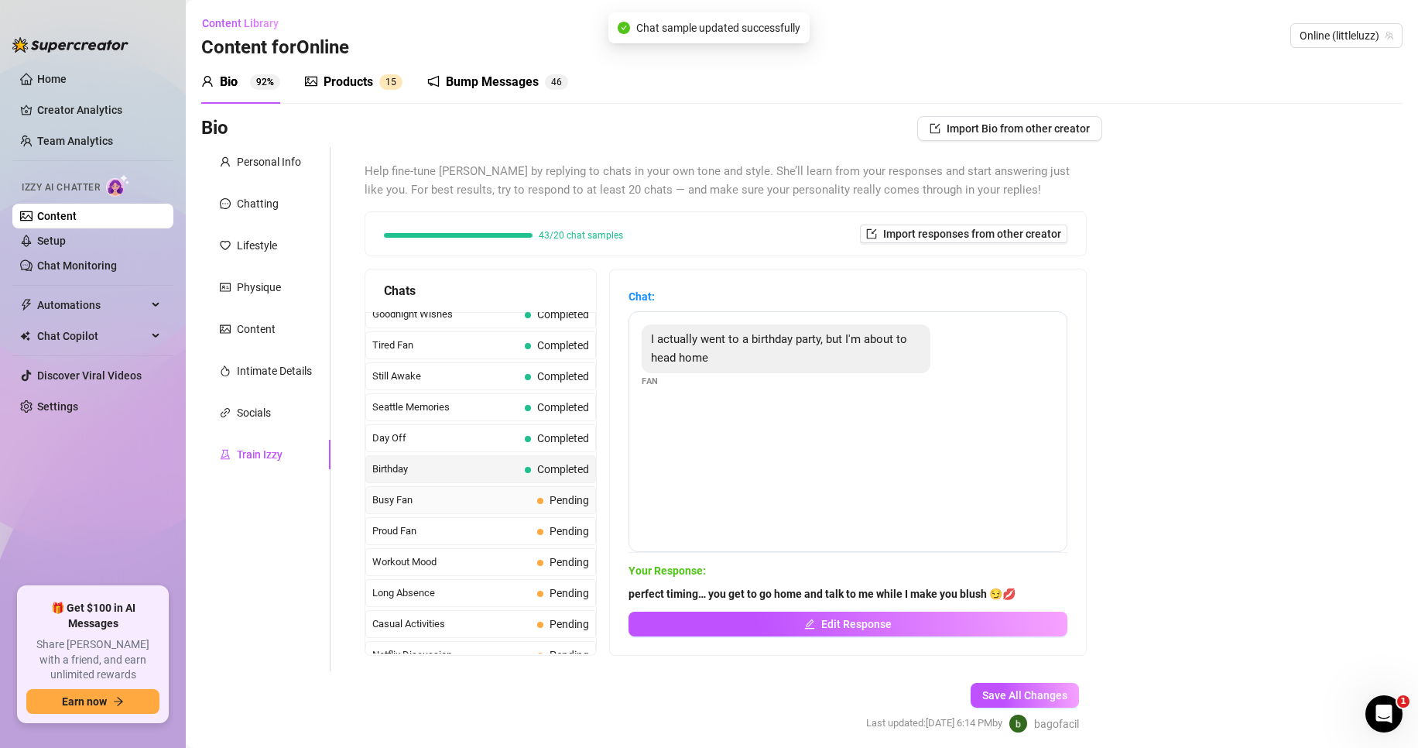
click at [459, 495] on span "Busy Fan" at bounding box center [451, 499] width 159 height 15
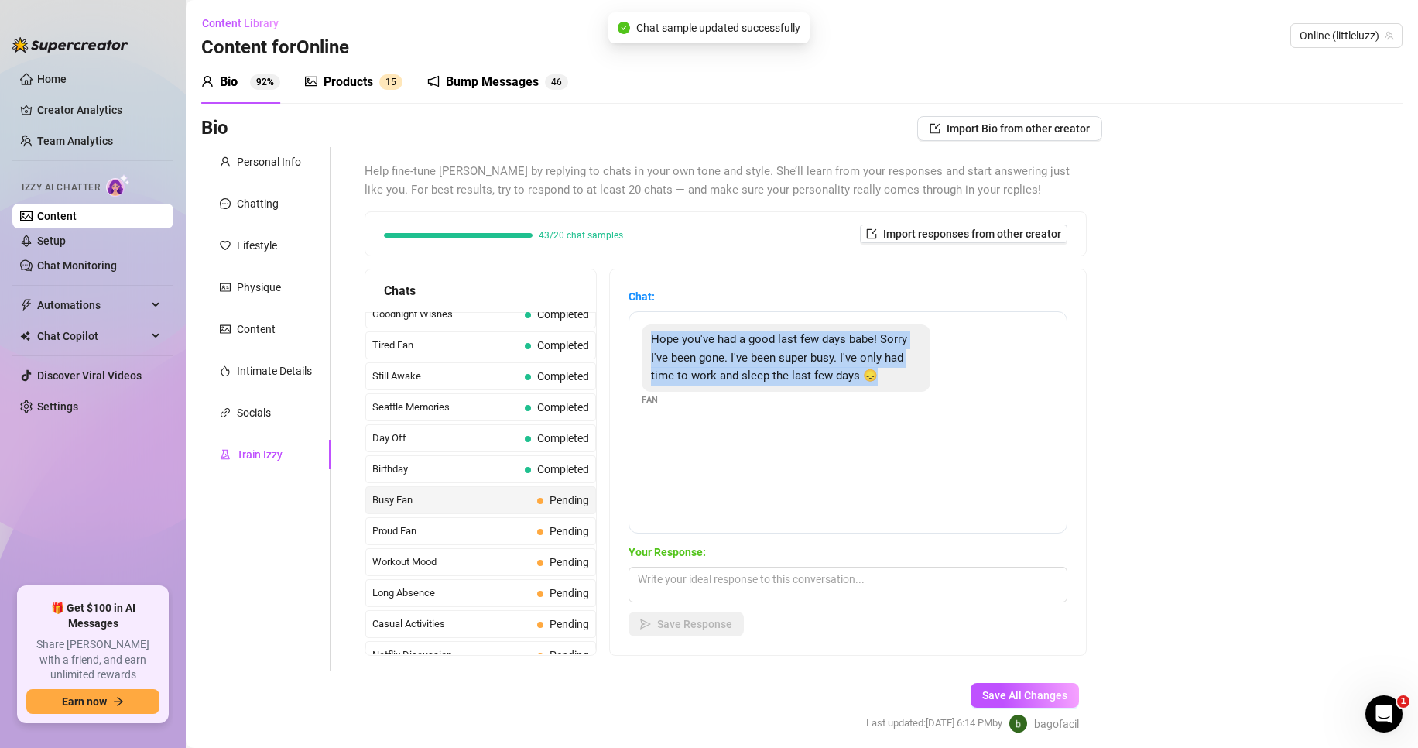
drag, startPoint x: 950, startPoint y: 429, endPoint x: 639, endPoint y: 329, distance: 326.9
click at [639, 329] on div "Hope you've had a good last few days babe! Sorry I've been gone. I've been supe…" at bounding box center [848, 422] width 439 height 222
copy span "Hope you've had a good last few days babe! Sorry I've been gone. I've been supe…"
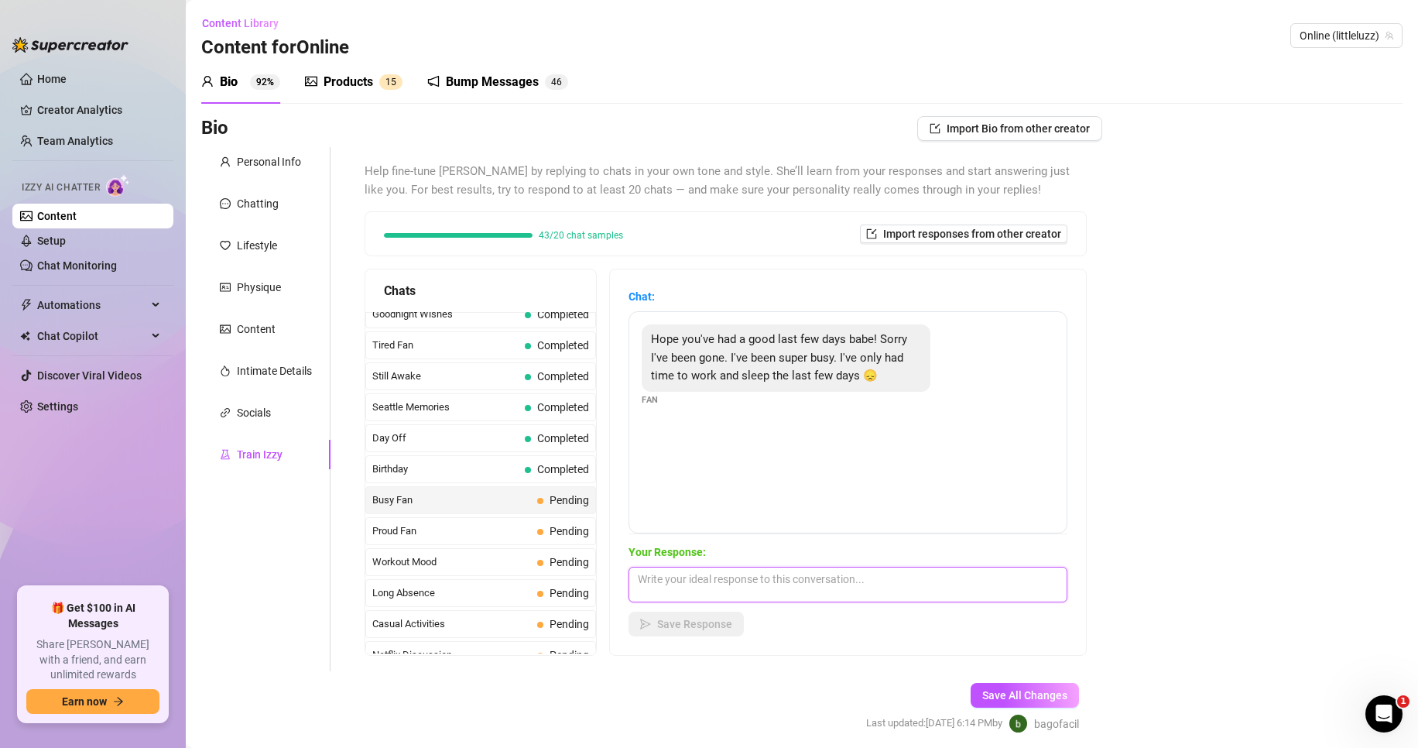
click at [698, 590] on textarea at bounding box center [848, 585] width 439 height 36
paste textarea "mmm no wonder I didn’t hear from you 😏 I should punish you for disappearing… or…"
type textarea "mmm no wonder I didn’t hear from you 😏 I should punish you for disappearing… or…"
click at [708, 624] on span "Save Response" at bounding box center [694, 624] width 75 height 12
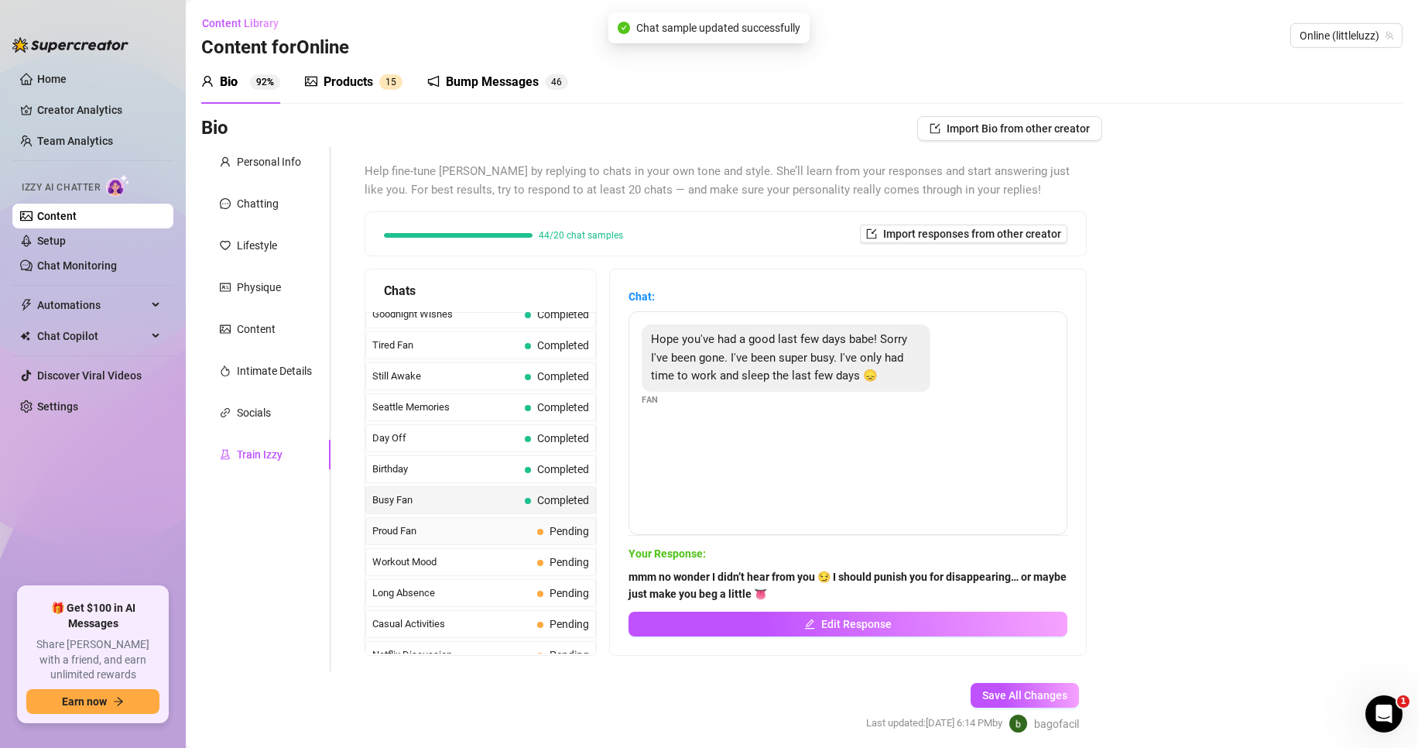
click at [519, 533] on div "Proud Fan Pending" at bounding box center [480, 531] width 231 height 28
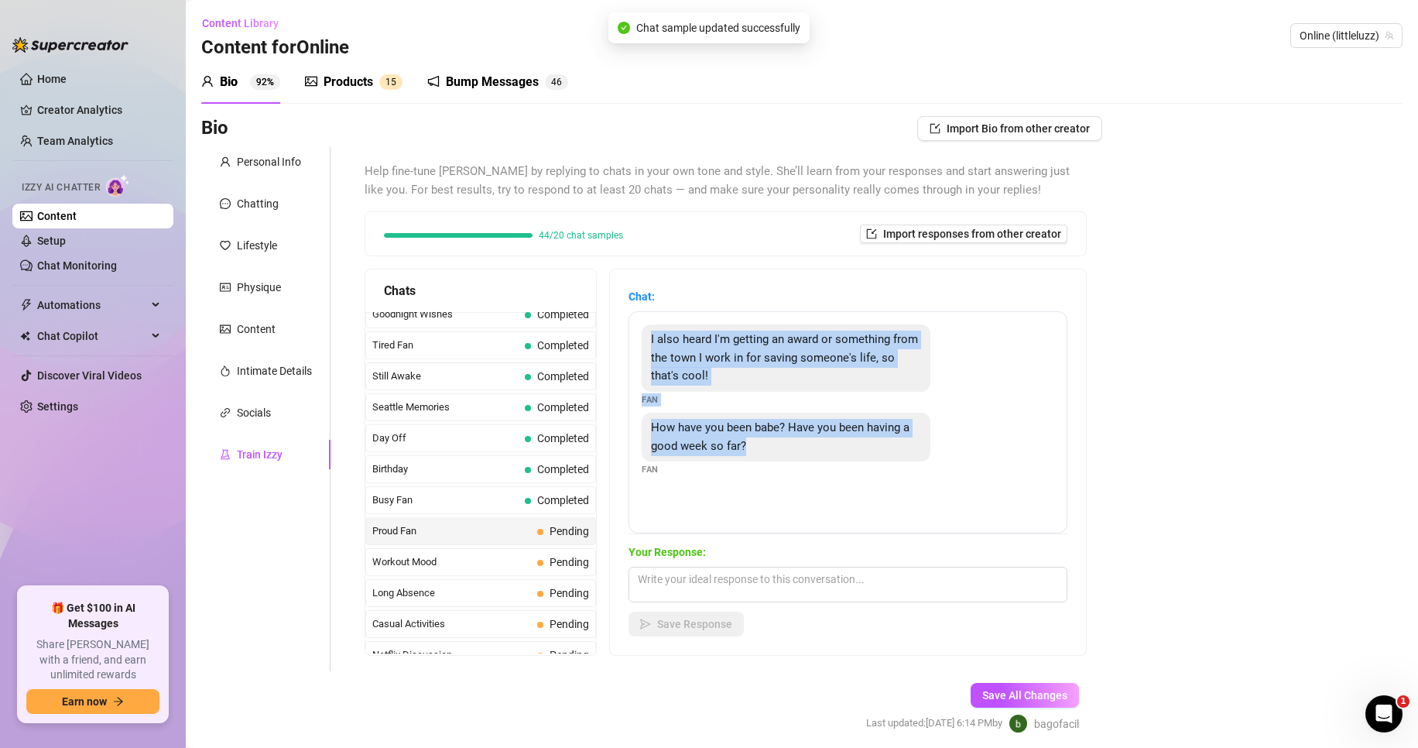
drag, startPoint x: 811, startPoint y: 496, endPoint x: 645, endPoint y: 344, distance: 225.2
click at [645, 344] on div "I also heard I'm getting an award or something from the town I work in for savi…" at bounding box center [848, 422] width 439 height 222
copy div "I also heard I'm getting an award or something from the town I work in for savi…"
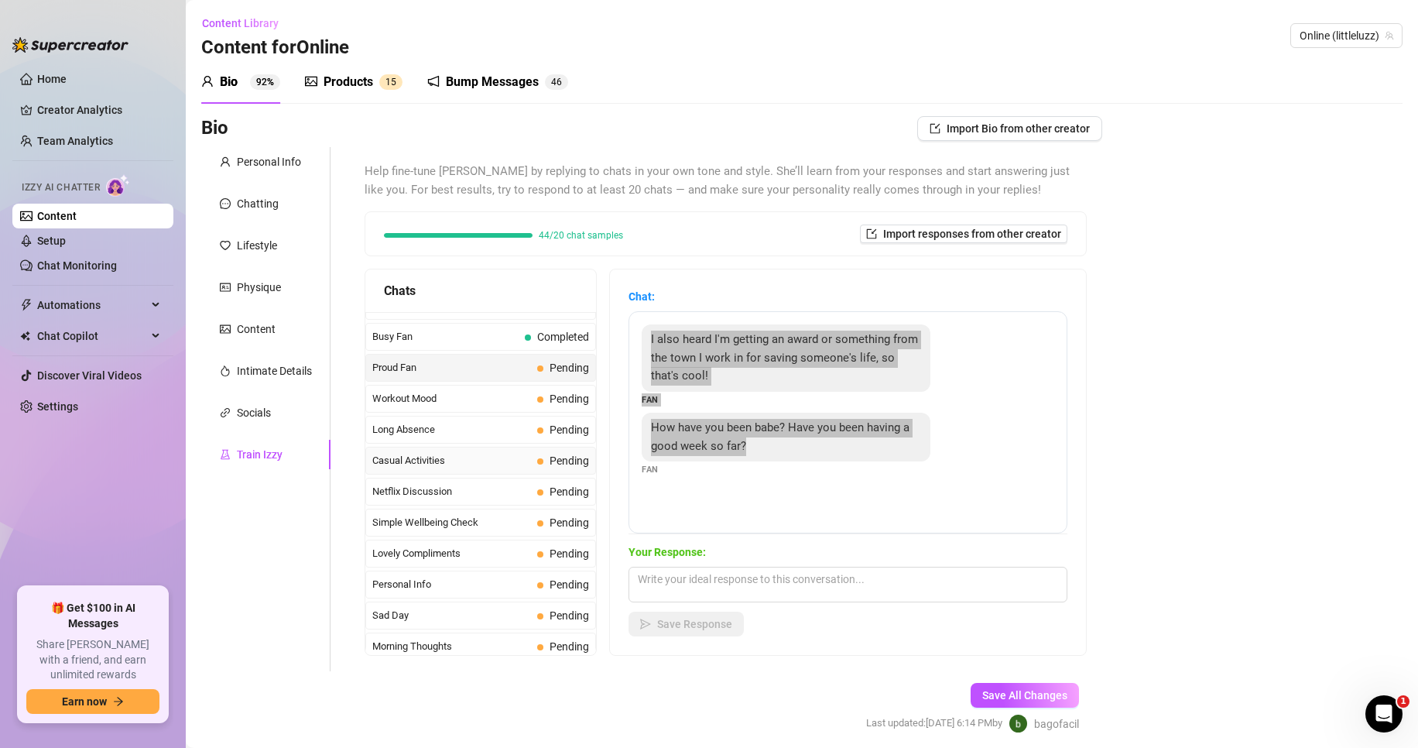
scroll to position [1312, 0]
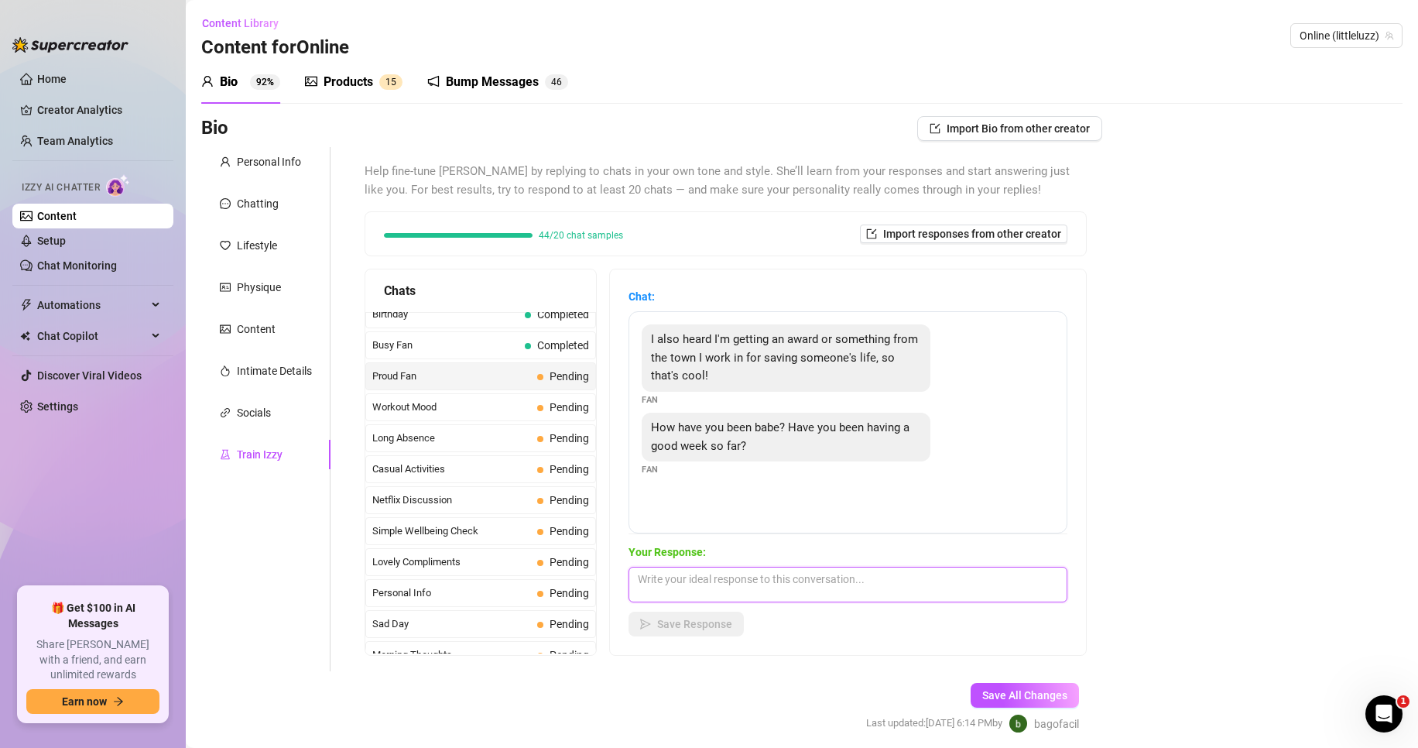
click at [653, 595] on textarea at bounding box center [848, 585] width 439 height 36
paste textarea "that’s actually so hot 👀 being brave and getting noticed… makes me wonder what …"
type textarea "that’s actually so hot 👀 being brave and getting noticed… makes me wonder what …"
click at [688, 624] on span "Save Response" at bounding box center [694, 624] width 75 height 12
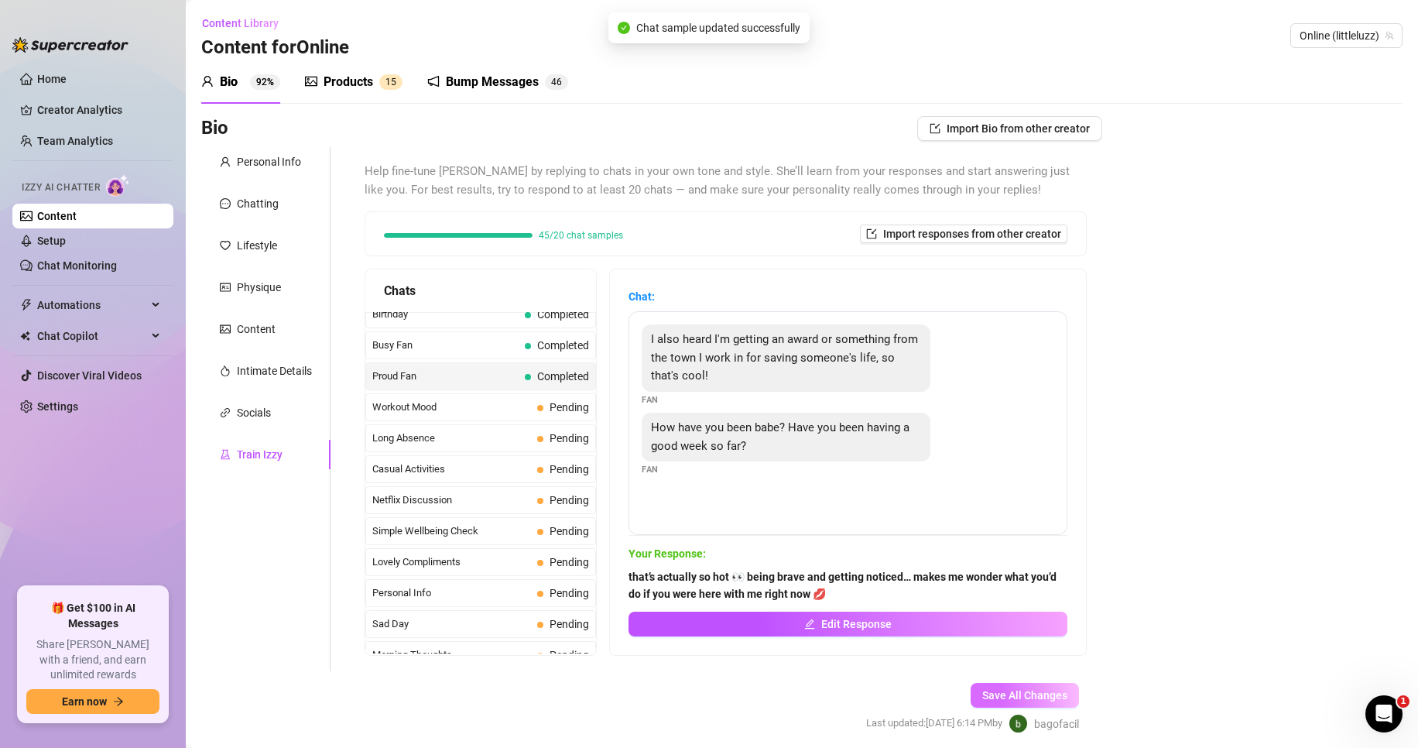
click at [996, 693] on span "Save All Changes" at bounding box center [1024, 695] width 85 height 12
click at [461, 410] on span "Workout Mood" at bounding box center [451, 406] width 159 height 15
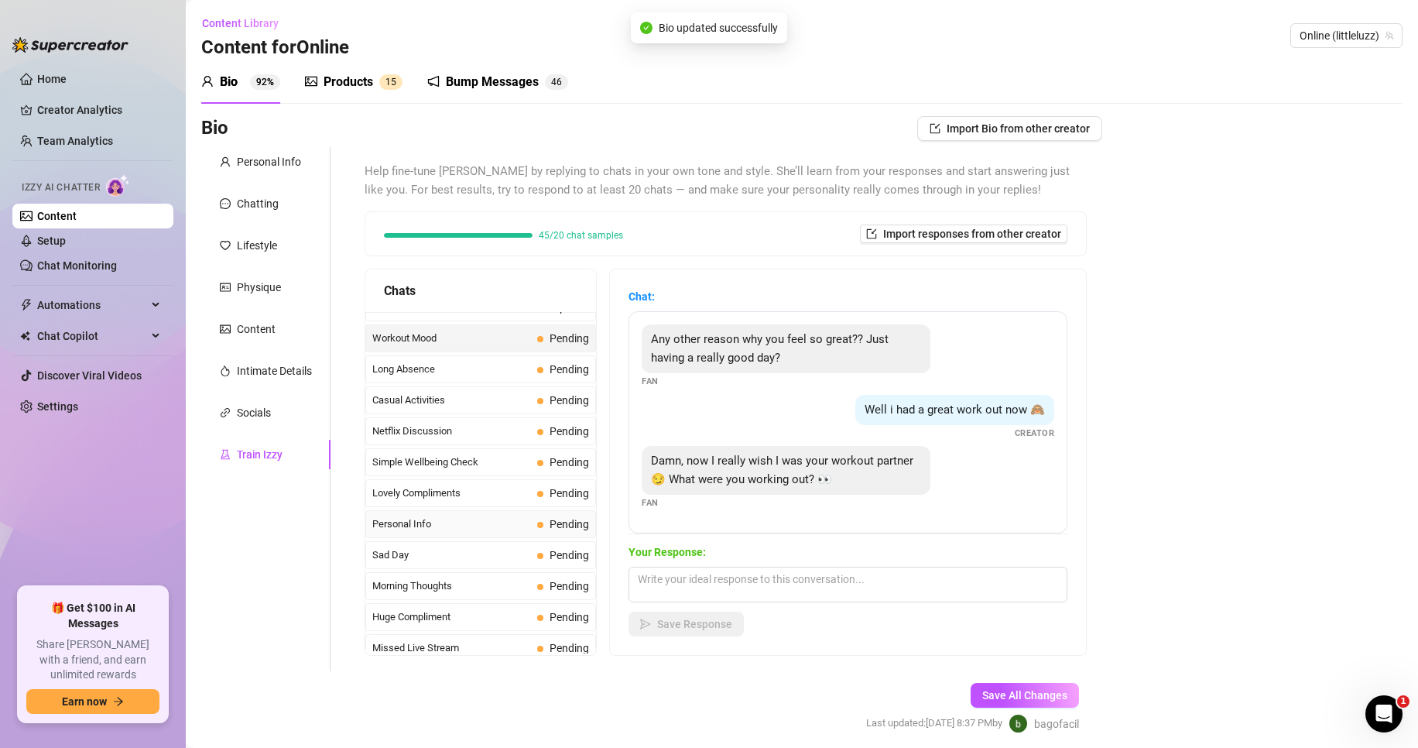
scroll to position [1390, 0]
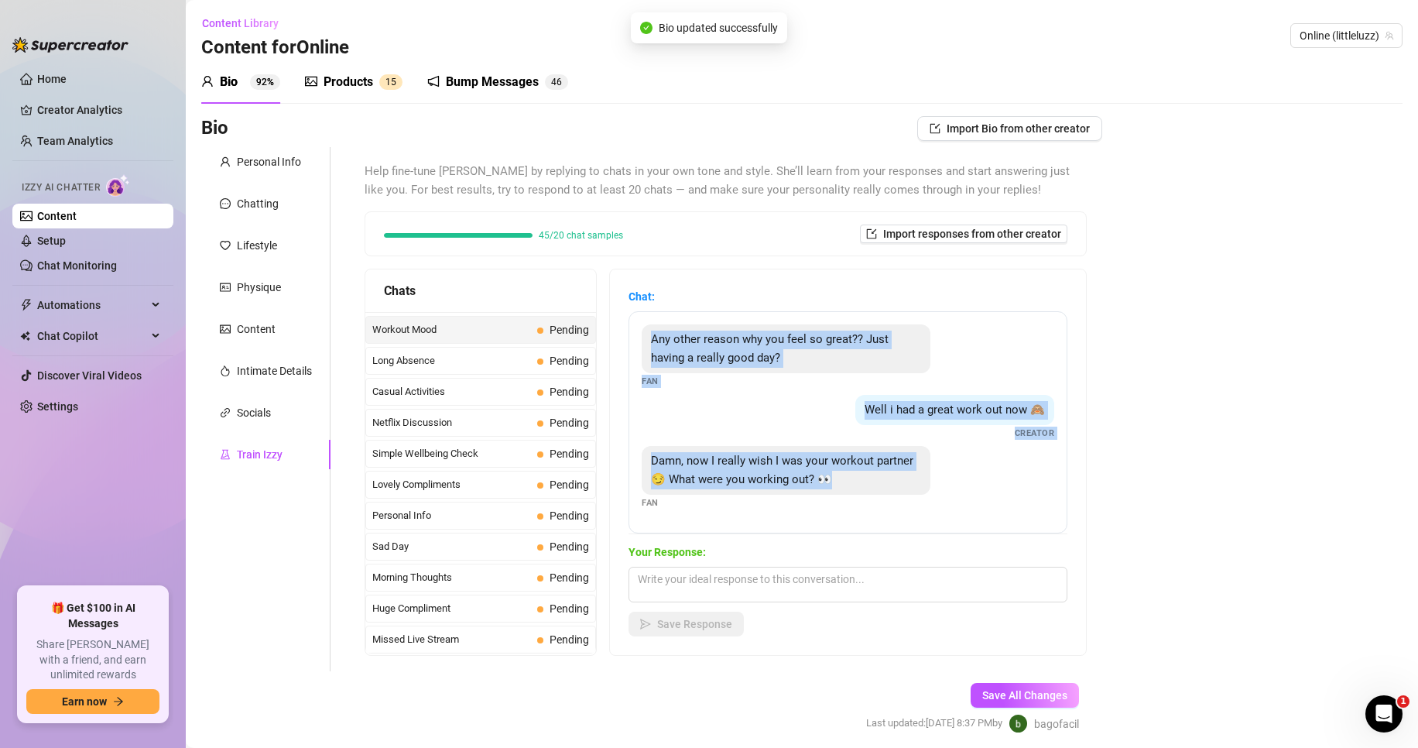
drag, startPoint x: 844, startPoint y: 494, endPoint x: 645, endPoint y: 340, distance: 251.6
click at [645, 340] on div "Any other reason why you feel so great?? Just having a really good day? Fan Wel…" at bounding box center [848, 422] width 439 height 222
copy div "Any other reason why you feel so great?? Just having a really good day? Fan Wel…"
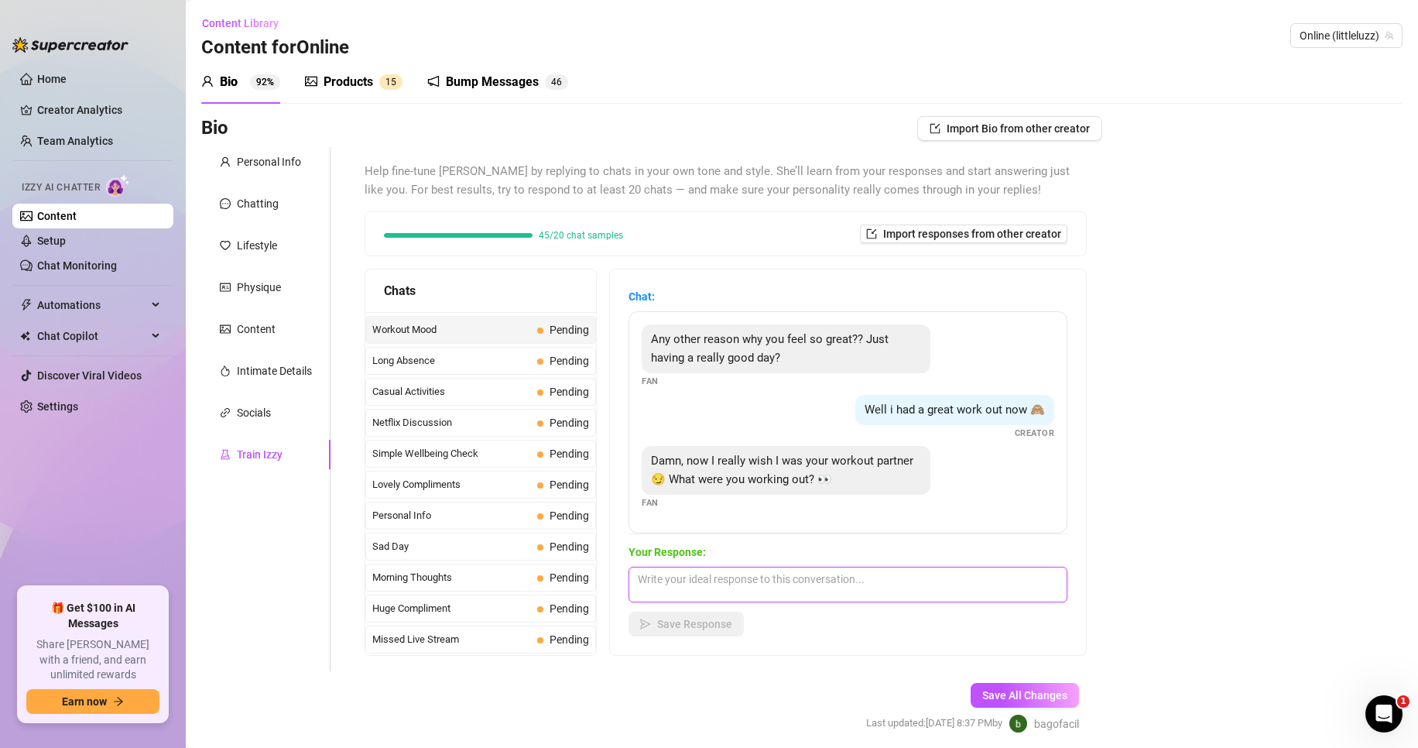
click at [691, 574] on textarea at bounding box center [848, 585] width 439 height 36
paste textarea "you’re making me jealous… you’re all sweaty and glowing while I’m here thinking…"
type textarea "you’re making me jealous… you’re all sweaty and glowing while I’m here thinking…"
click at [692, 626] on span "Save Response" at bounding box center [694, 624] width 75 height 12
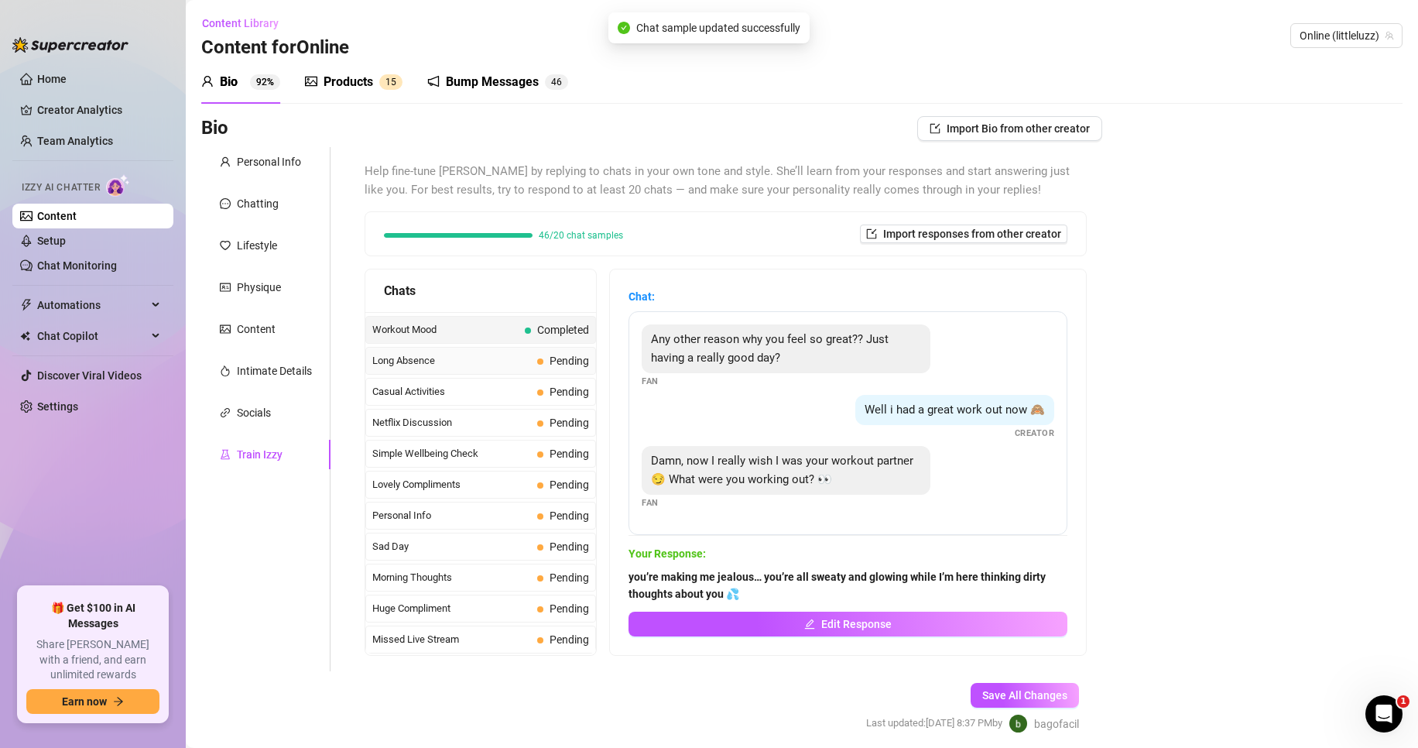
click at [489, 372] on div "Long Absence Pending" at bounding box center [480, 361] width 231 height 28
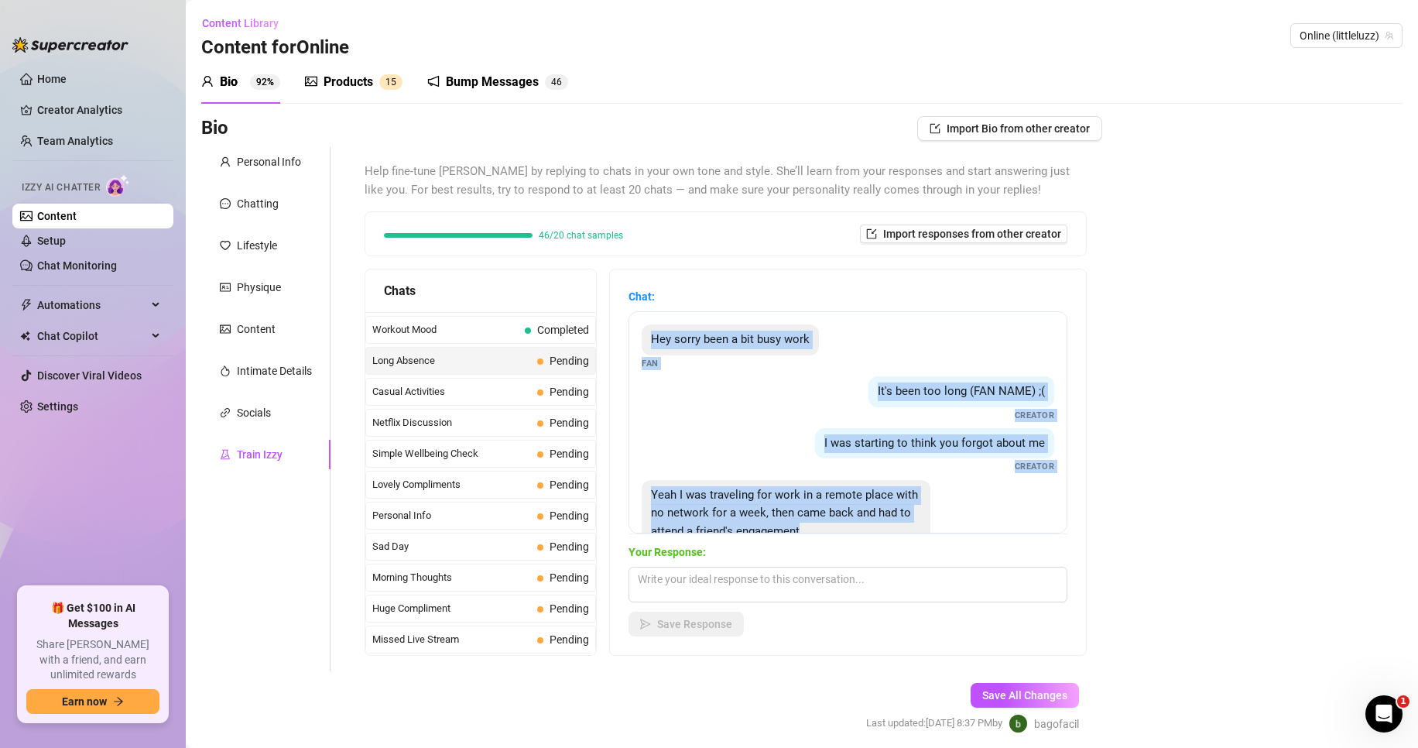
scroll to position [48, 0]
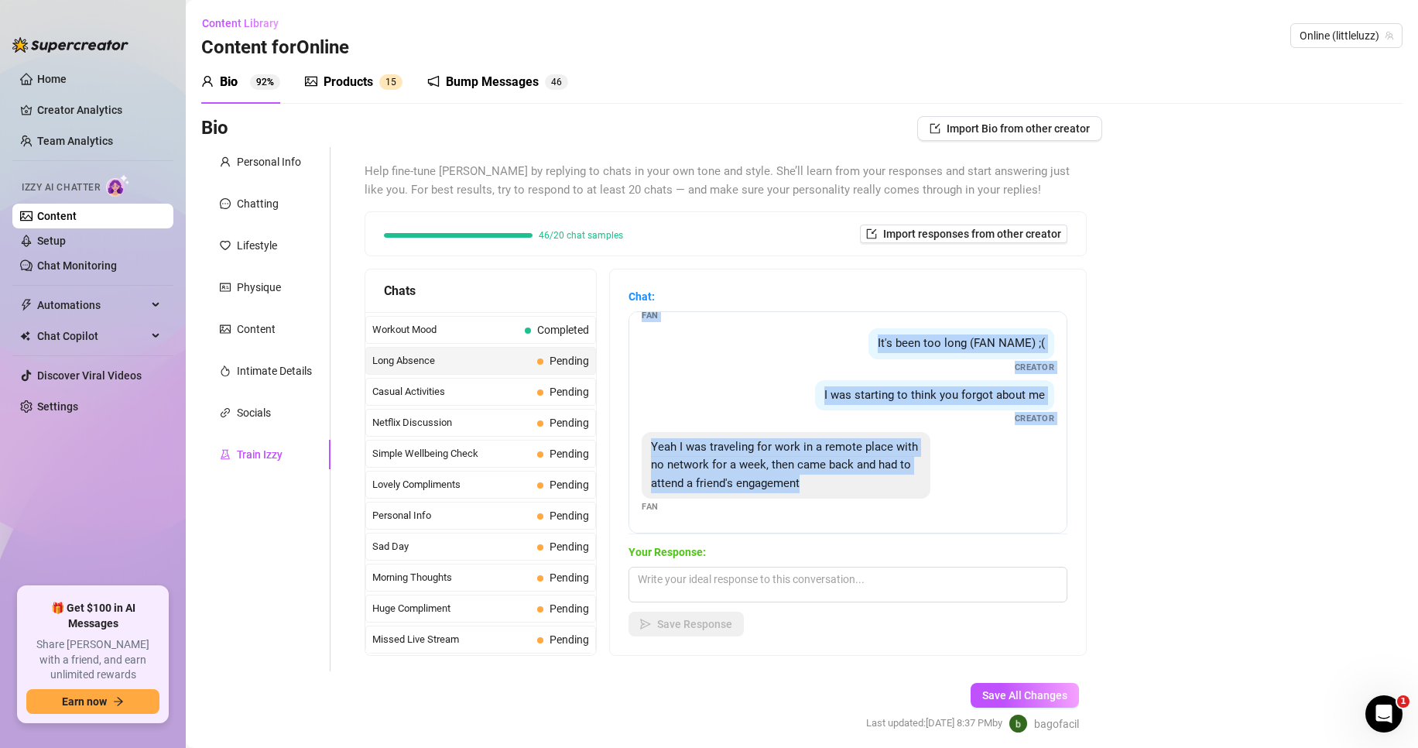
drag, startPoint x: 651, startPoint y: 334, endPoint x: 978, endPoint y: 537, distance: 384.2
click at [978, 537] on div "Chat: Hey sorry been a bit busy work Fan It's been too long (FAN NAME) ;( Creat…" at bounding box center [848, 462] width 439 height 348
copy div "Hey sorry been a bit busy work Fan It's been too long (FAN NAME) ;( Creator I w…"
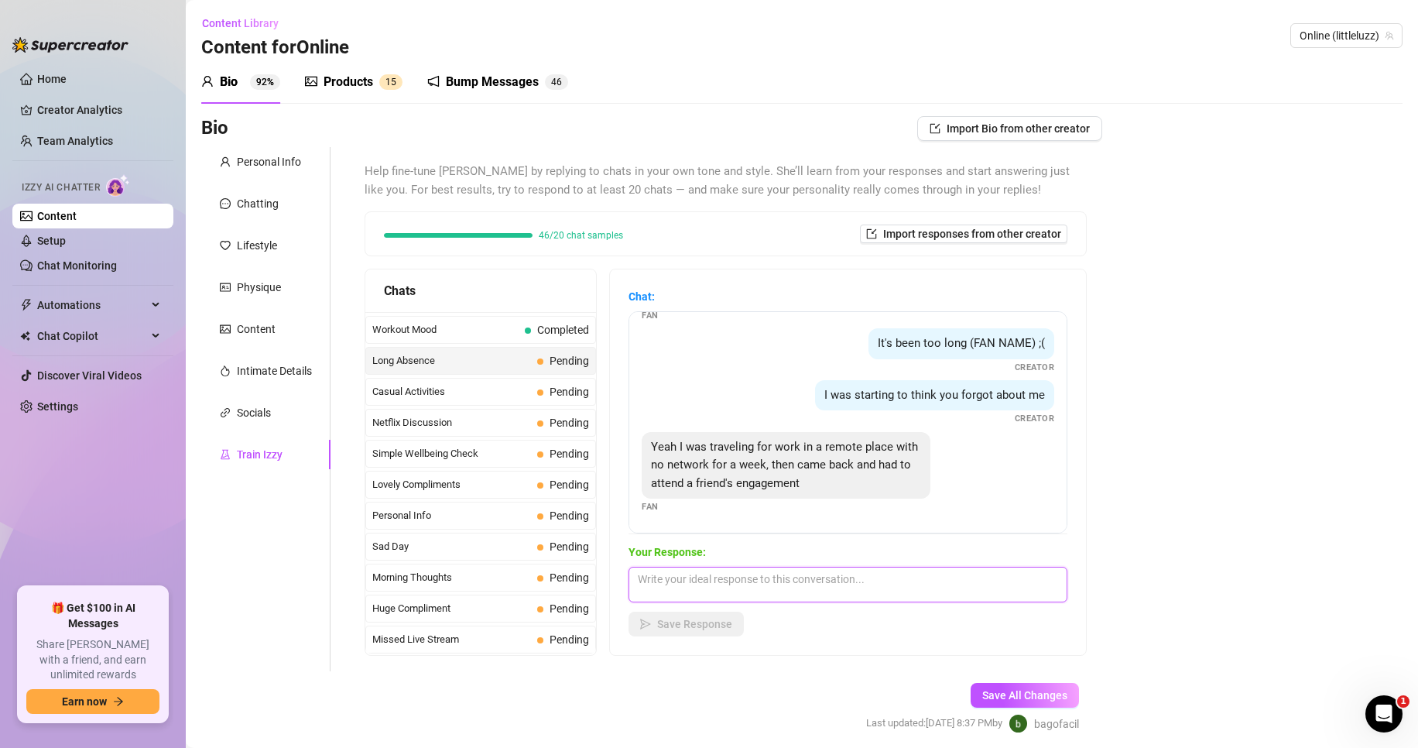
click at [697, 575] on textarea at bounding box center [848, 585] width 439 height 36
paste textarea "remote place huh… meanwhile I was here dripping and waiting for you 💋 you owe m…"
type textarea "remote place huh… meanwhile I was here dripping and waiting for you 💋 you owe m…"
click at [674, 626] on span "Save Response" at bounding box center [694, 624] width 75 height 12
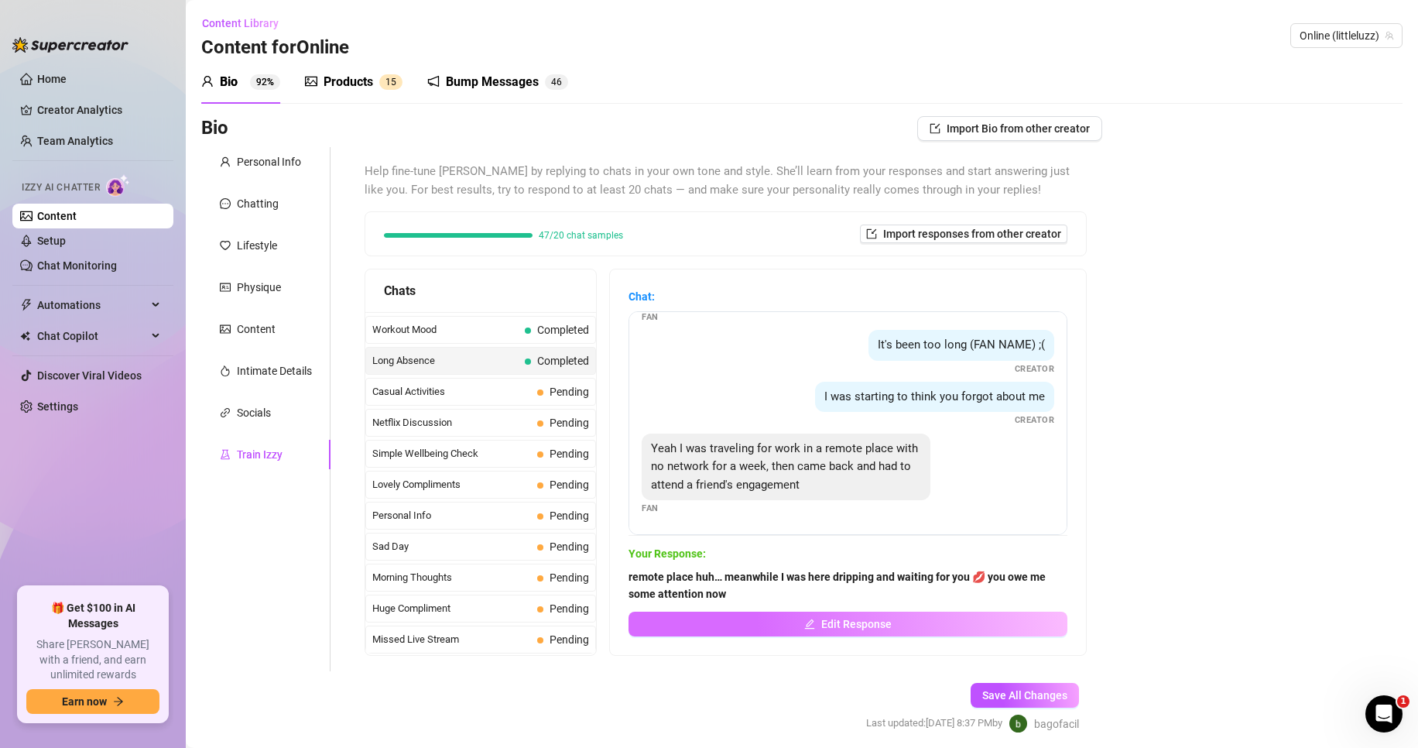
scroll to position [46, 0]
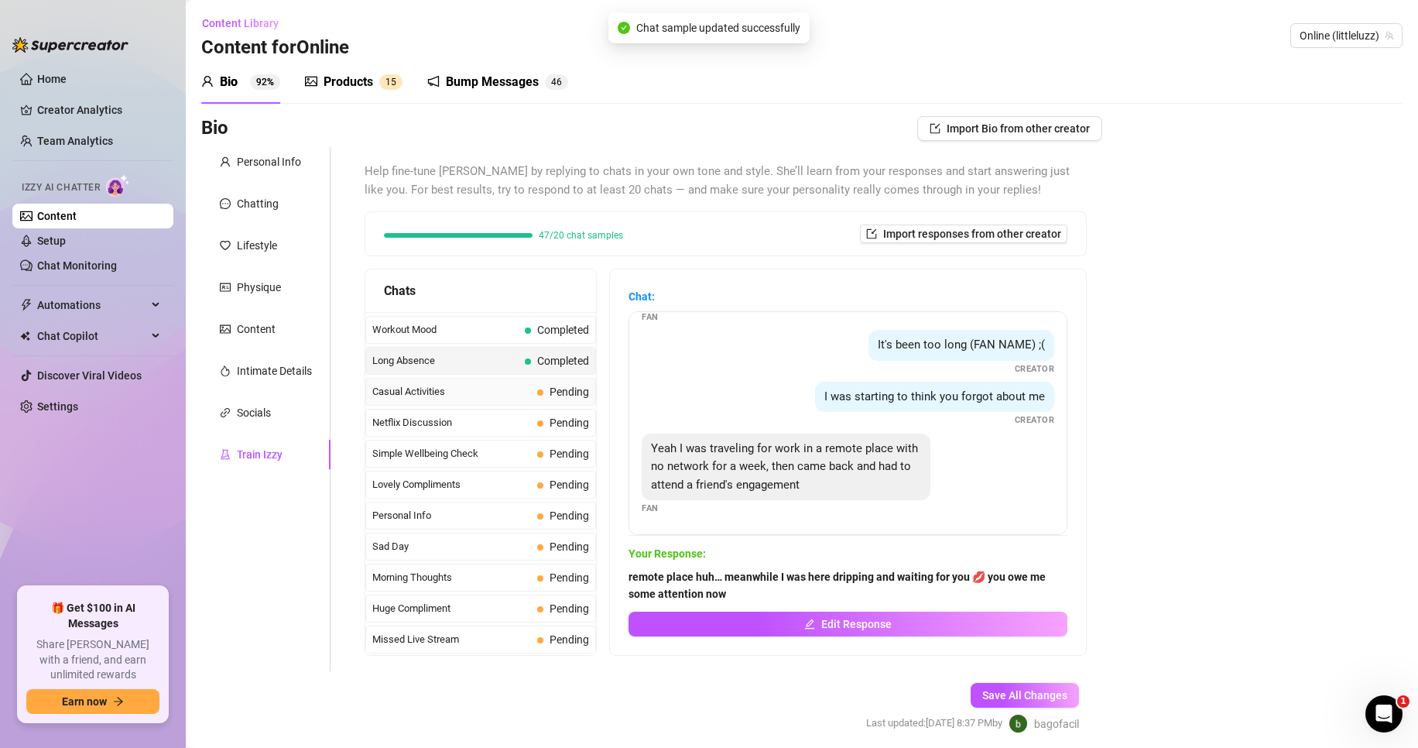
click at [490, 396] on span "Casual Activities" at bounding box center [451, 391] width 159 height 15
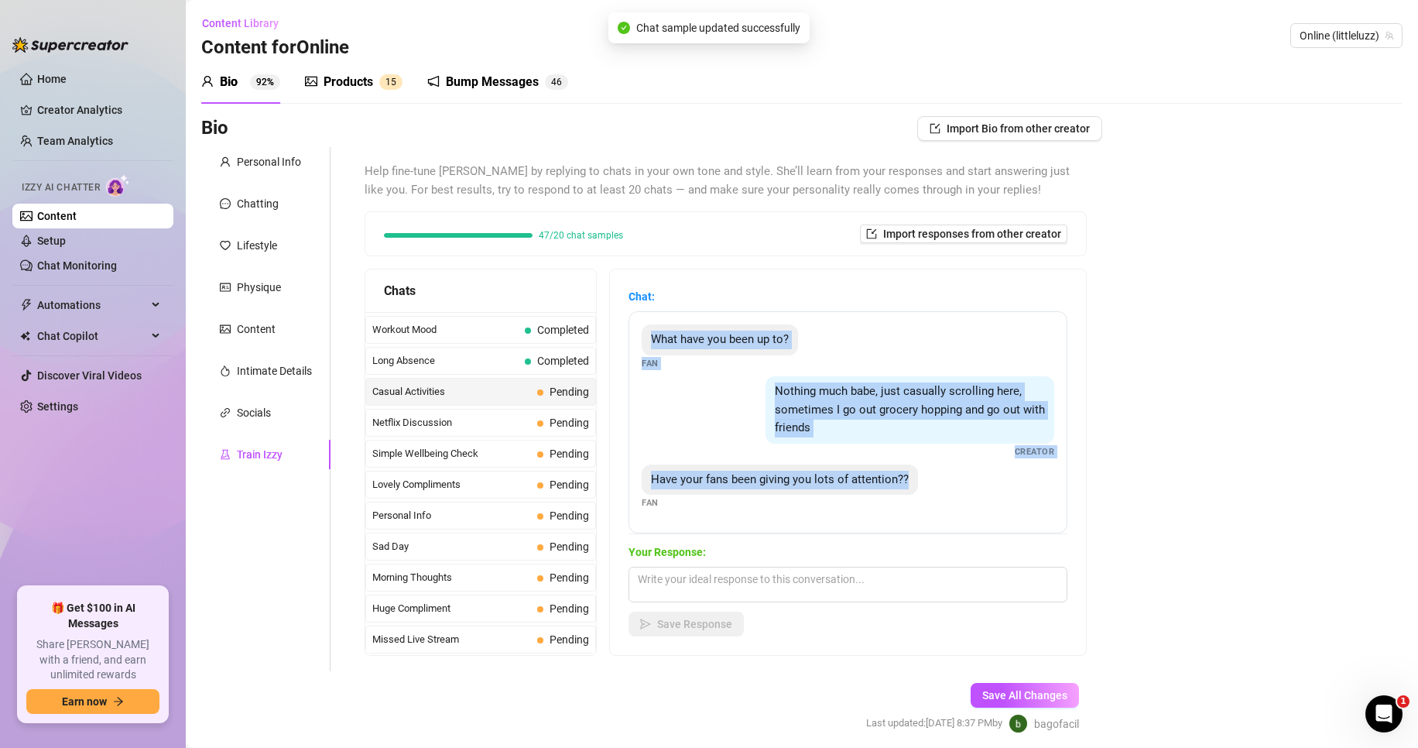
drag, startPoint x: 883, startPoint y: 483, endPoint x: 642, endPoint y: 345, distance: 278.1
click at [642, 345] on div "What have you been up to? Fan Nothing much babe, just casually scrolling here, …" at bounding box center [848, 422] width 439 height 222
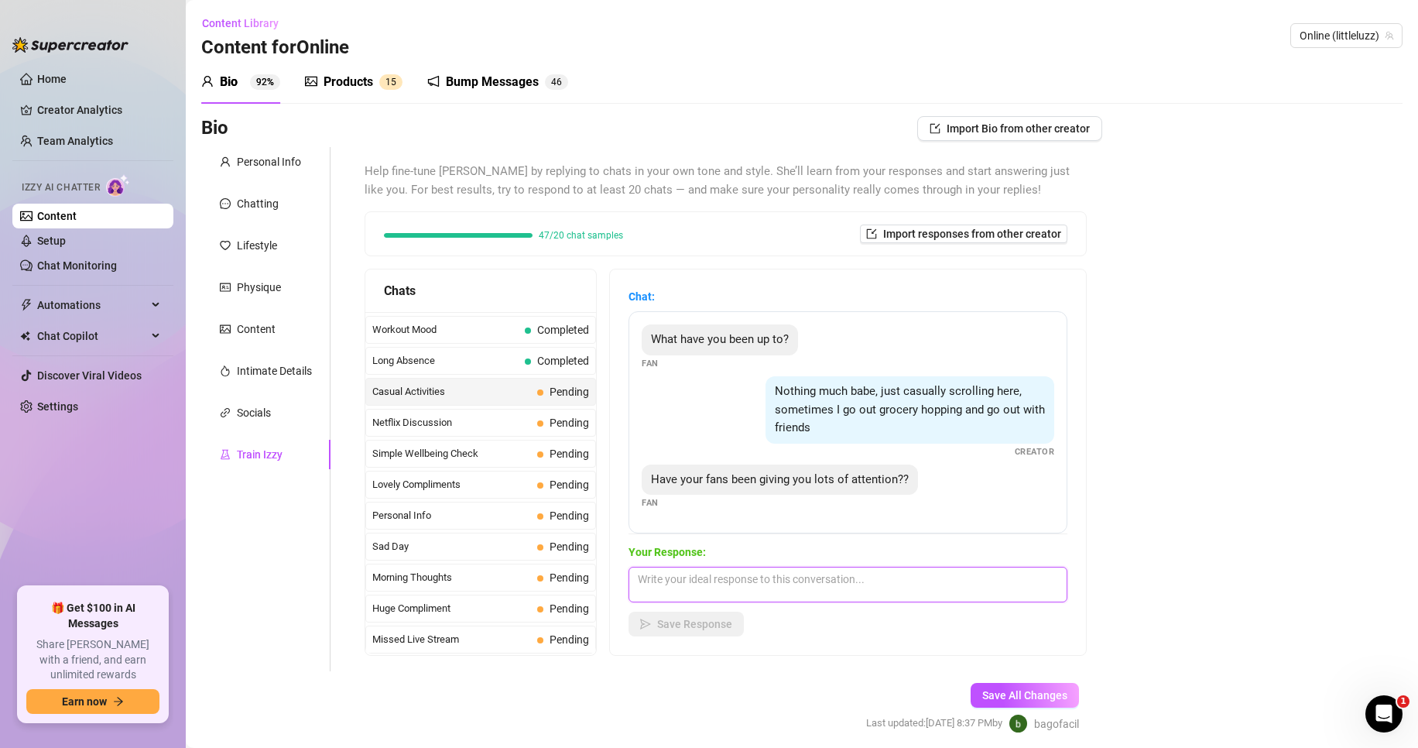
click at [704, 585] on textarea at bounding box center [848, 585] width 439 height 36
paste textarea "sounds like you’ve been living a normal life 😏 I’ve been living a messy one 💦 w…"
type textarea "sounds like you’ve been living a normal life 😏 I’ve been living a messy one 💦 w…"
click at [703, 619] on span "Save Response" at bounding box center [694, 624] width 75 height 12
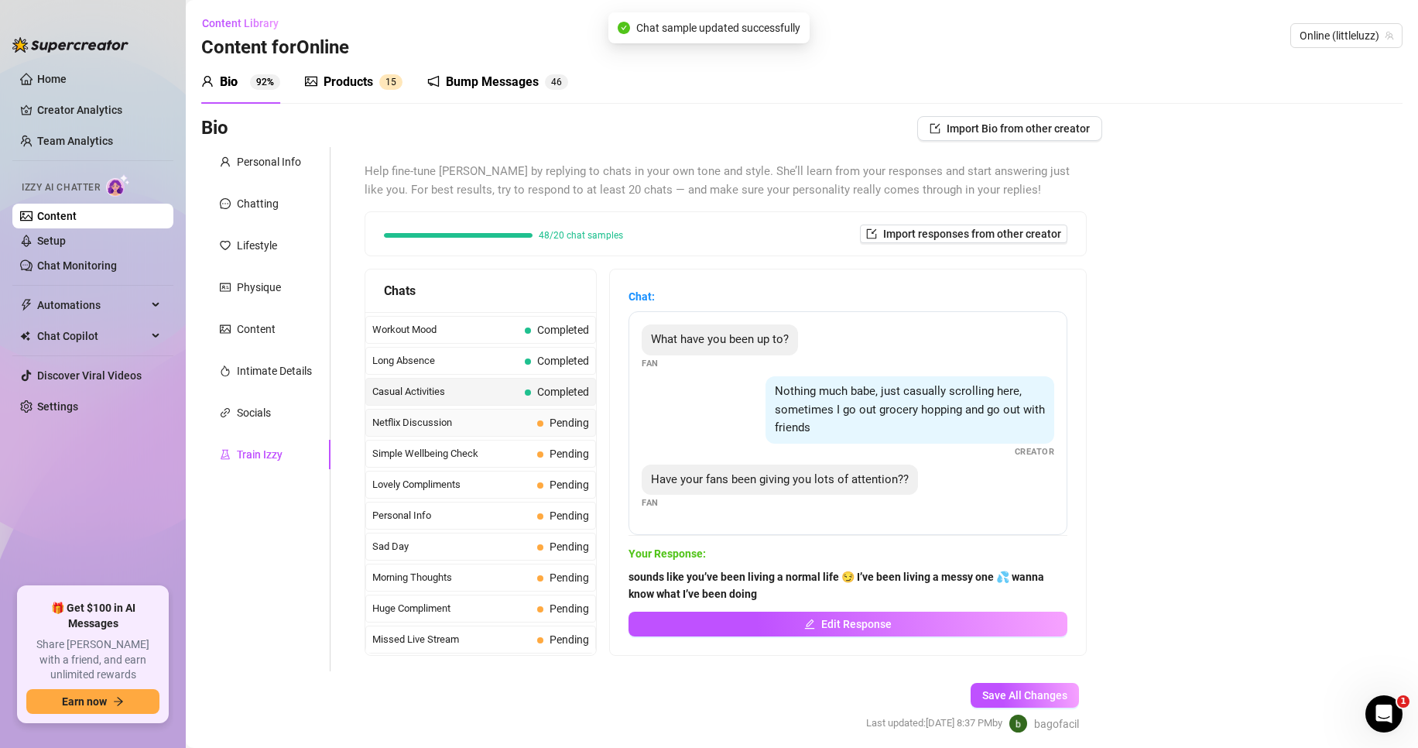
click at [444, 420] on span "Netflix Discussion" at bounding box center [451, 422] width 159 height 15
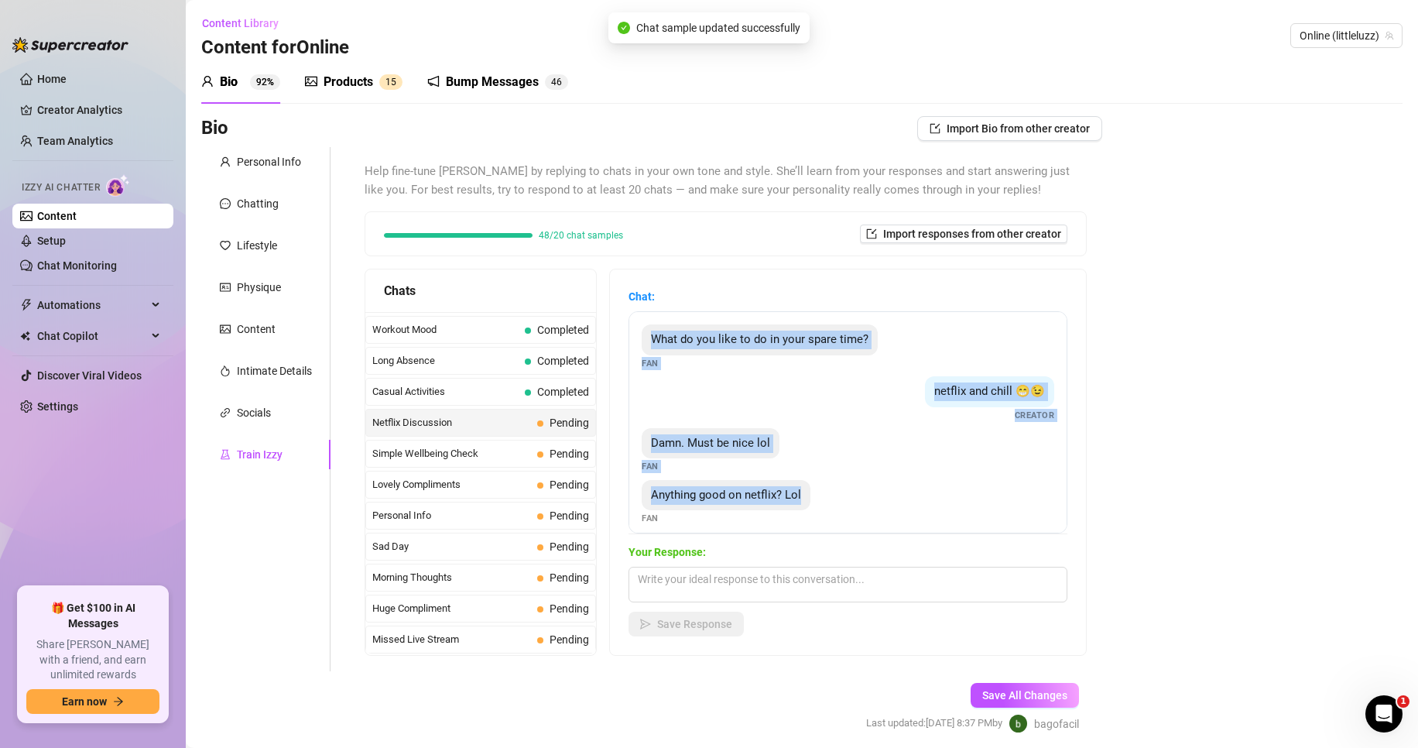
drag, startPoint x: 842, startPoint y: 506, endPoint x: 637, endPoint y: 329, distance: 271.2
click at [638, 329] on div "What do you like to do in your spare time? Fan netflix and chill 😁😉 Creator Dam…" at bounding box center [848, 422] width 439 height 222
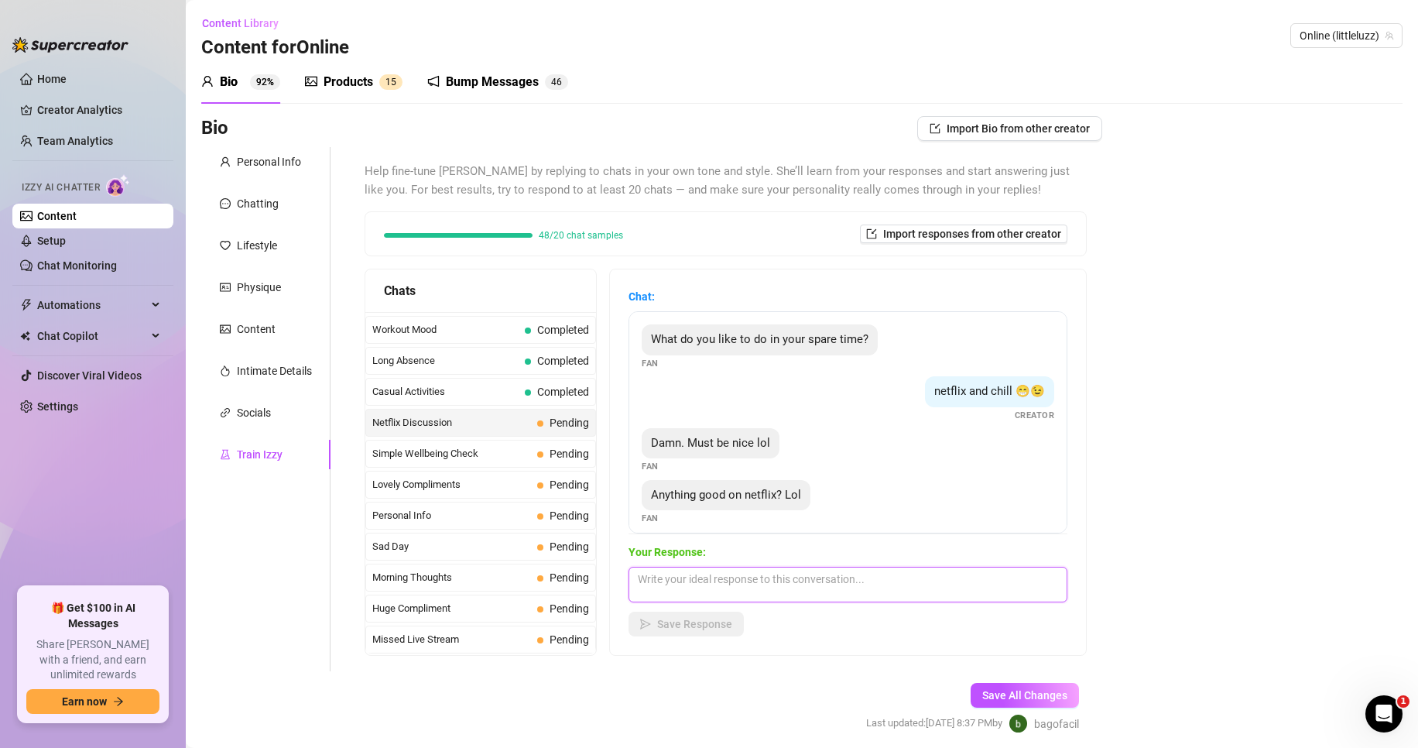
click at [737, 589] on textarea at bounding box center [848, 585] width 439 height 36
paste textarea "netflix is cute… but I think I’d rather make my own movie with you 🔥 what genre…"
type textarea "netflix is cute… but I think I’d rather make my own movie with you 🔥 what genre…"
click at [704, 626] on span "Save Response" at bounding box center [694, 624] width 75 height 12
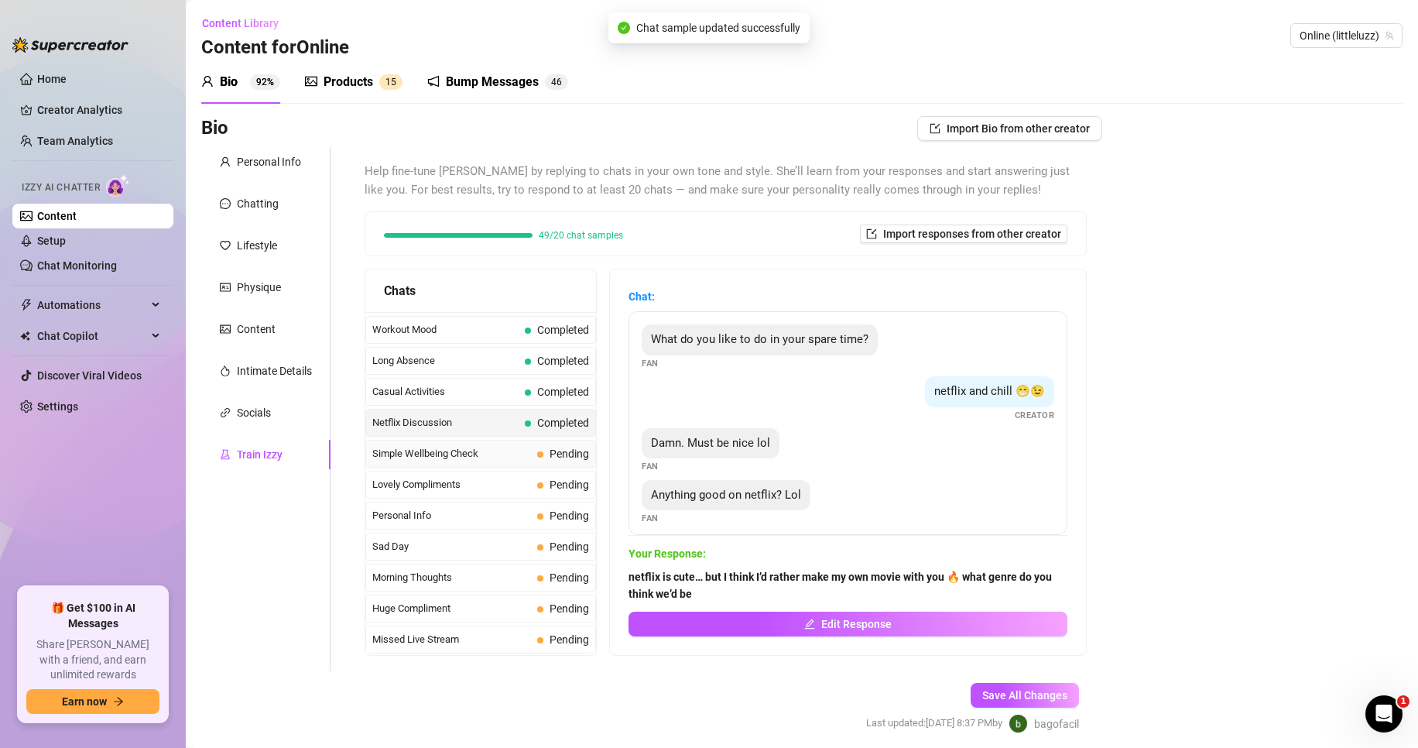
click at [468, 459] on span "Simple Wellbeing Check" at bounding box center [451, 453] width 159 height 15
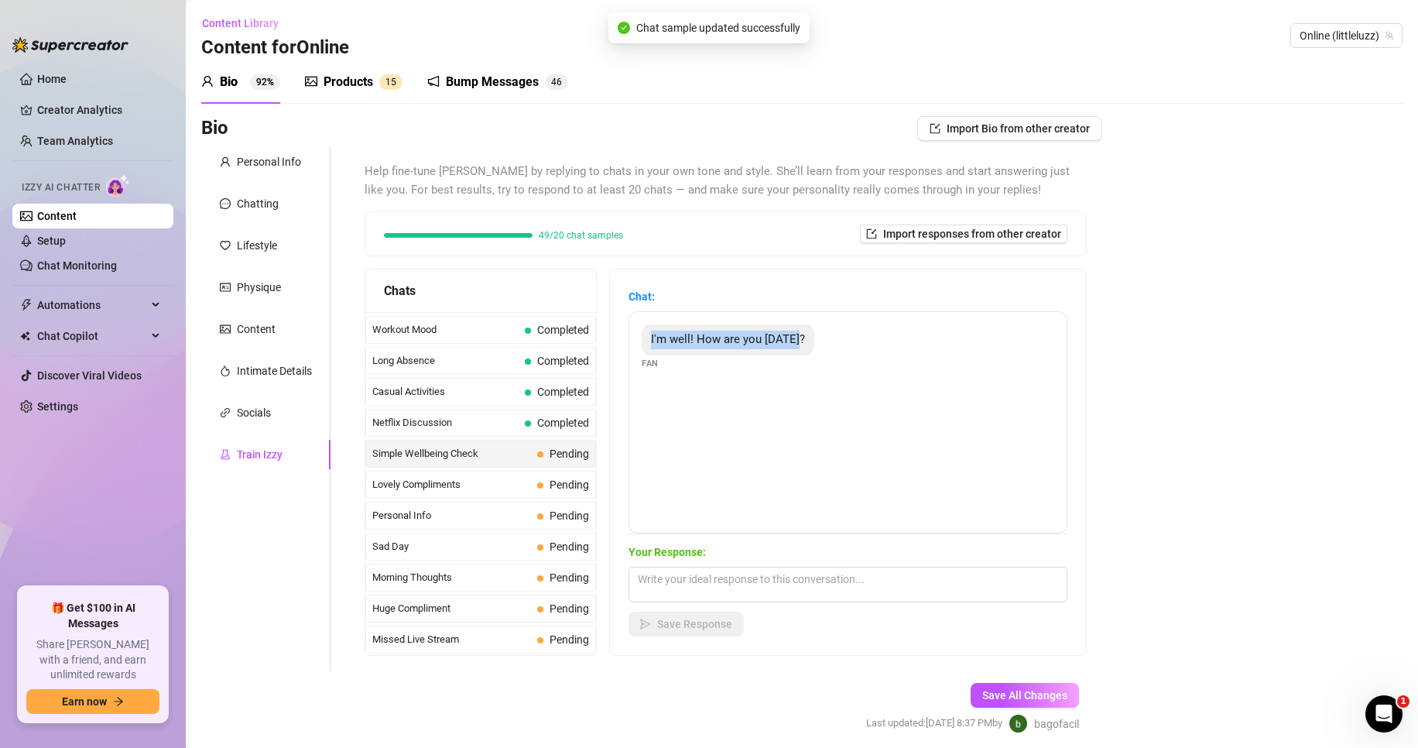
drag, startPoint x: 825, startPoint y: 444, endPoint x: 641, endPoint y: 348, distance: 207.4
click at [641, 348] on div "I'm well! How are you today? Fan" at bounding box center [848, 422] width 439 height 222
click at [653, 587] on textarea at bounding box center [848, 585] width 439 height 36
paste textarea "good but kinda restless 👀💋 I need someone to distract me"
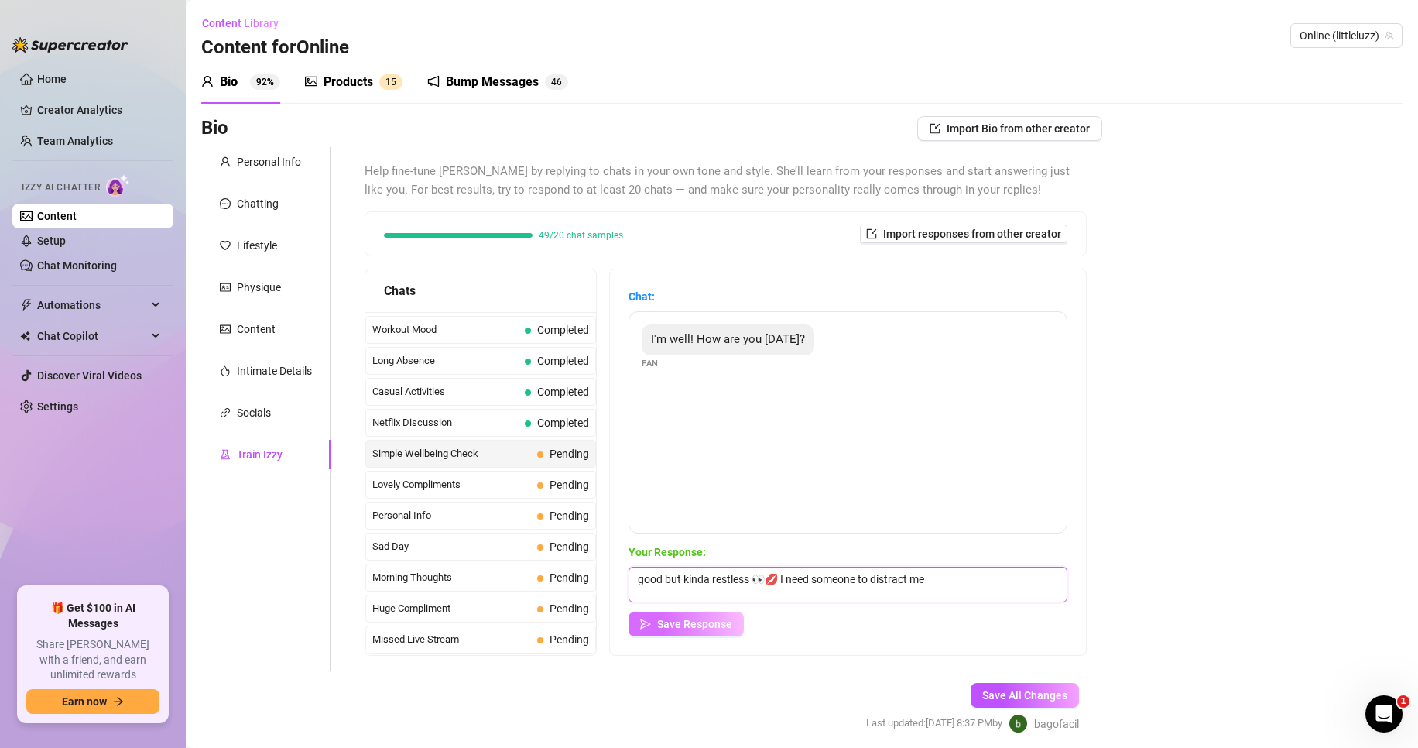
type textarea "good but kinda restless 👀💋 I need someone to distract me"
click at [676, 622] on span "Save Response" at bounding box center [694, 624] width 75 height 12
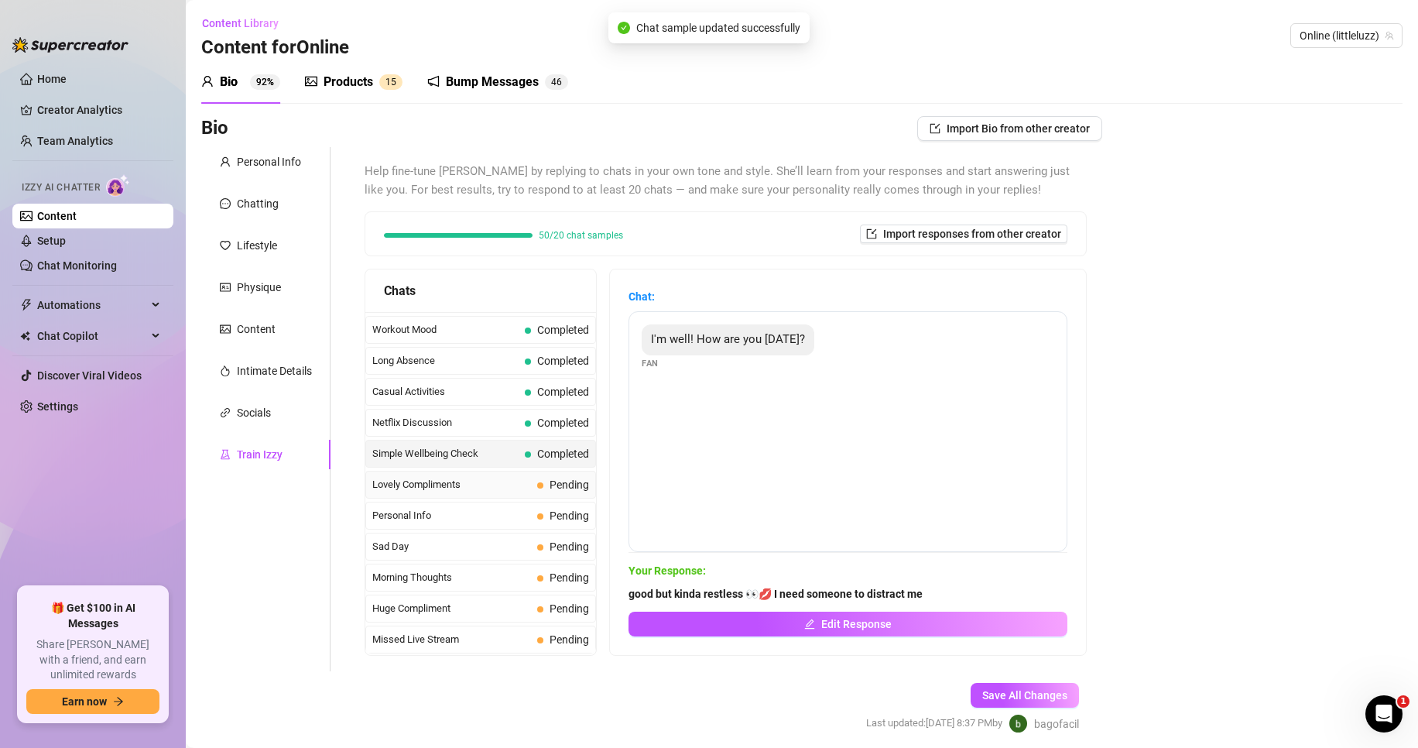
click at [472, 488] on span "Lovely Compliments" at bounding box center [451, 484] width 159 height 15
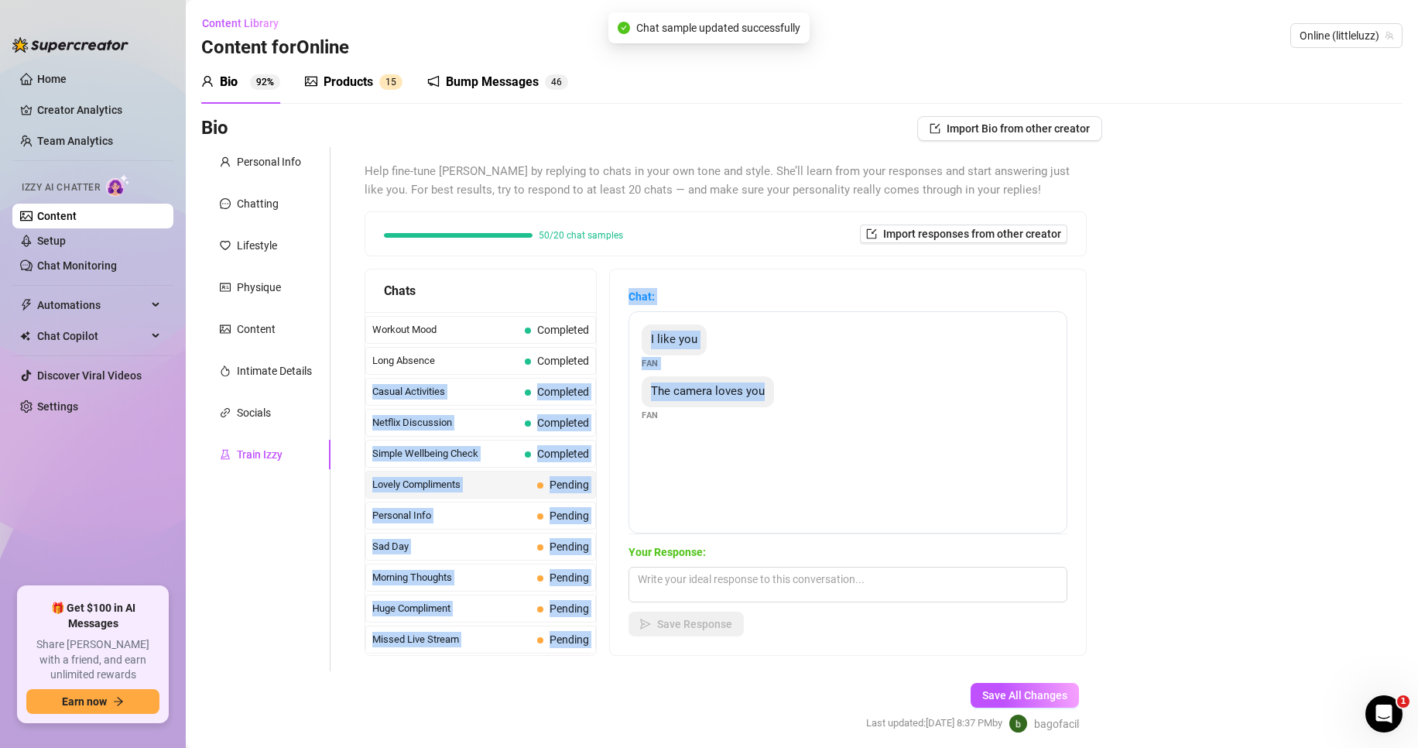
drag, startPoint x: 825, startPoint y: 469, endPoint x: 602, endPoint y: 354, distance: 251.0
click at [602, 354] on div "Chats Curious Fan Completed Waiting For Payday Completed No Pressure Completed …" at bounding box center [726, 462] width 722 height 387
click at [801, 439] on div "I like you Fan The camera loves you Fan" at bounding box center [848, 422] width 439 height 222
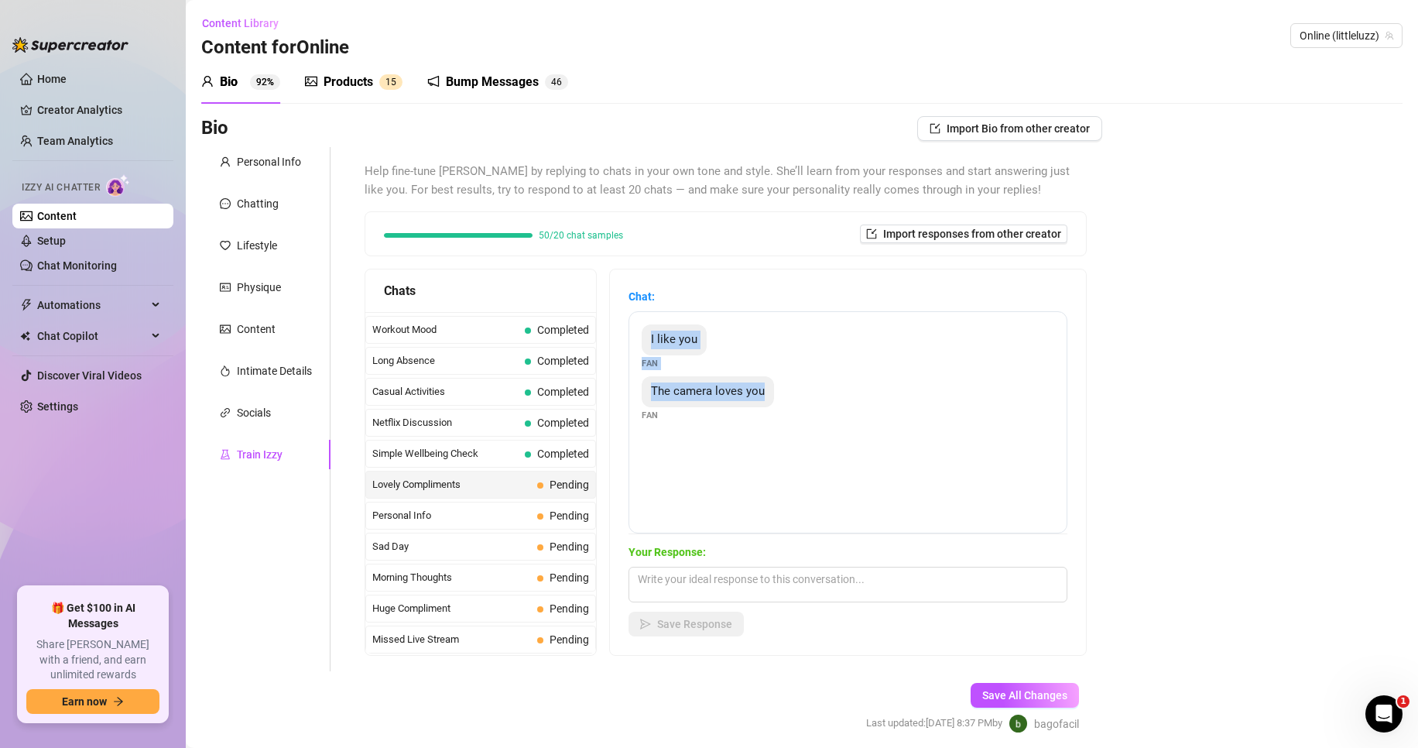
drag, startPoint x: 790, startPoint y: 431, endPoint x: 649, endPoint y: 349, distance: 163.7
click at [649, 349] on div "I like you Fan The camera loves you Fan" at bounding box center [848, 422] width 439 height 222
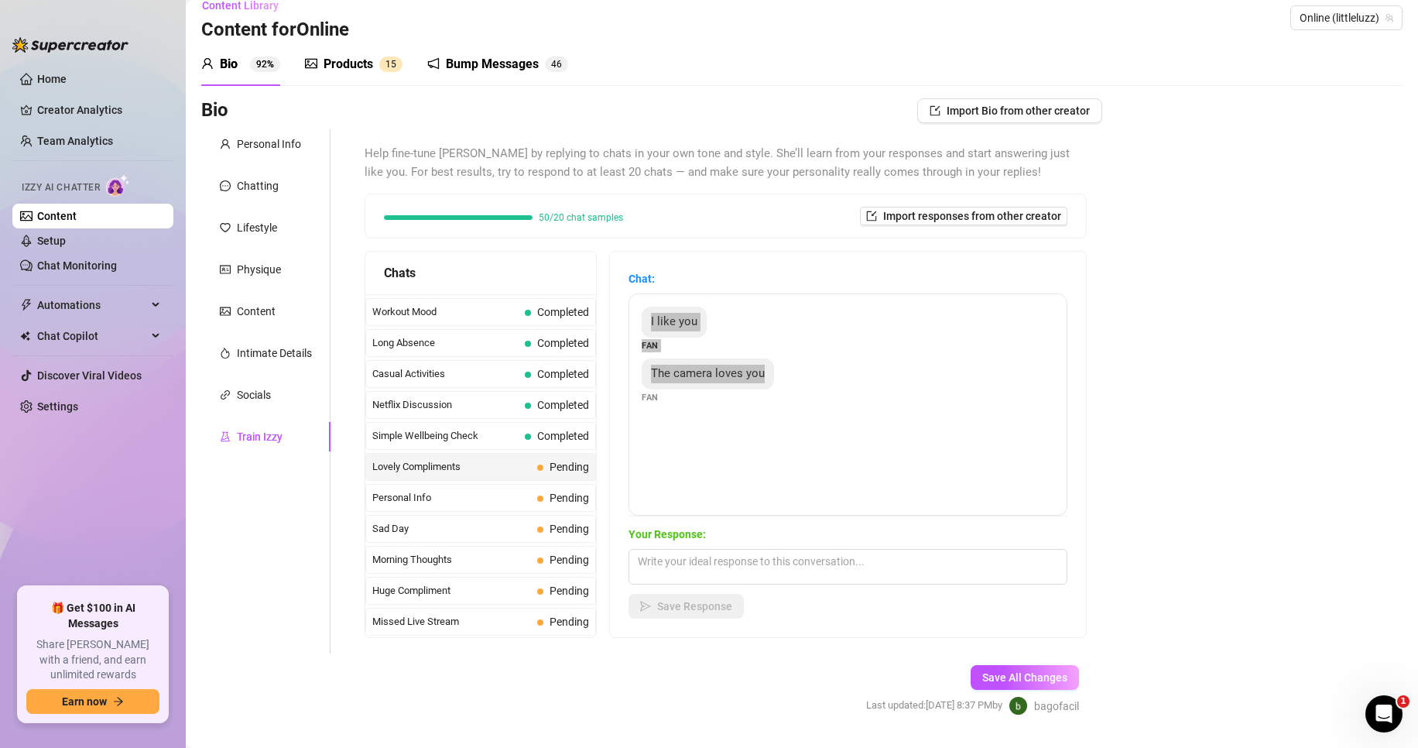
scroll to position [59, 0]
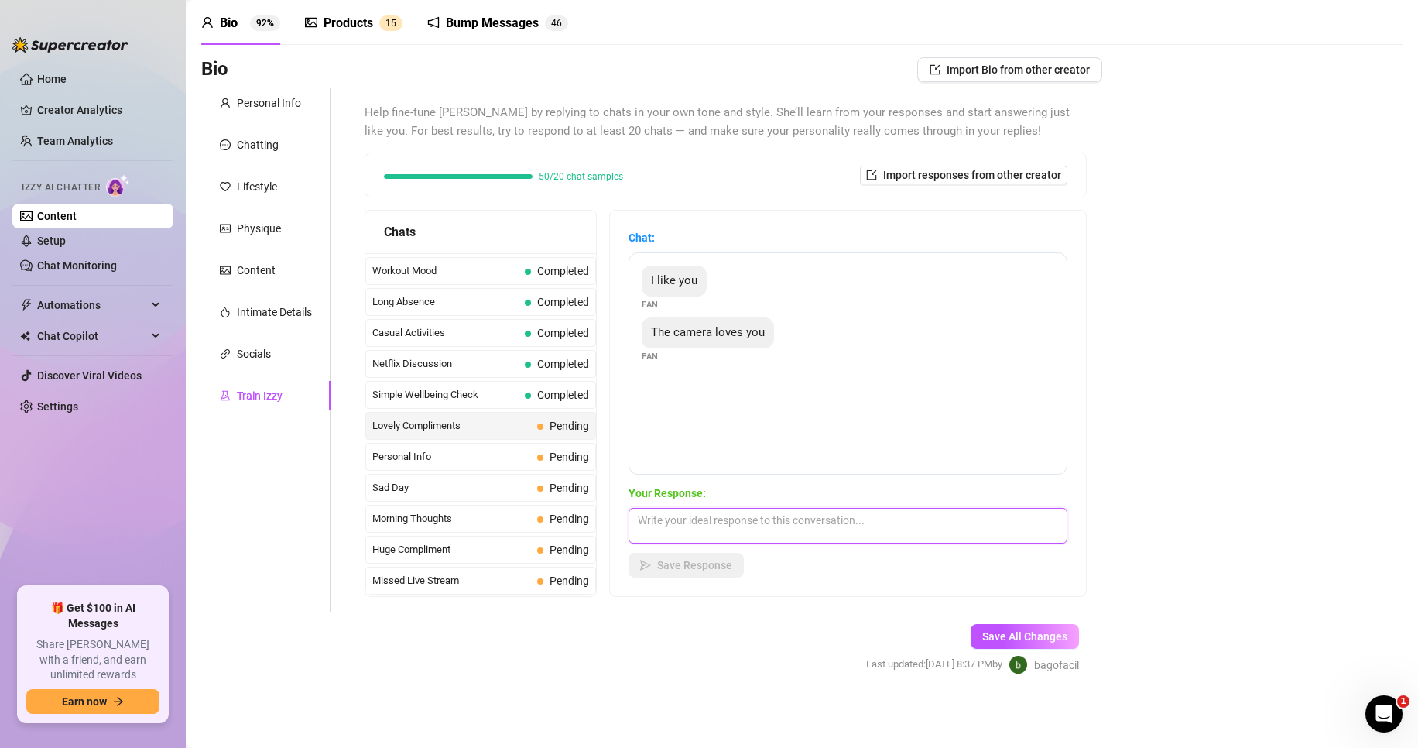
click at [700, 537] on textarea at bounding box center [848, 526] width 439 height 36
paste textarea "you’re so sweet 💕 I bet the camera would love us together even more 😈🔥"
type textarea "you’re so sweet 💕 I bet the camera would love us together even more 😈🔥"
click at [697, 561] on span "Save Response" at bounding box center [694, 565] width 75 height 12
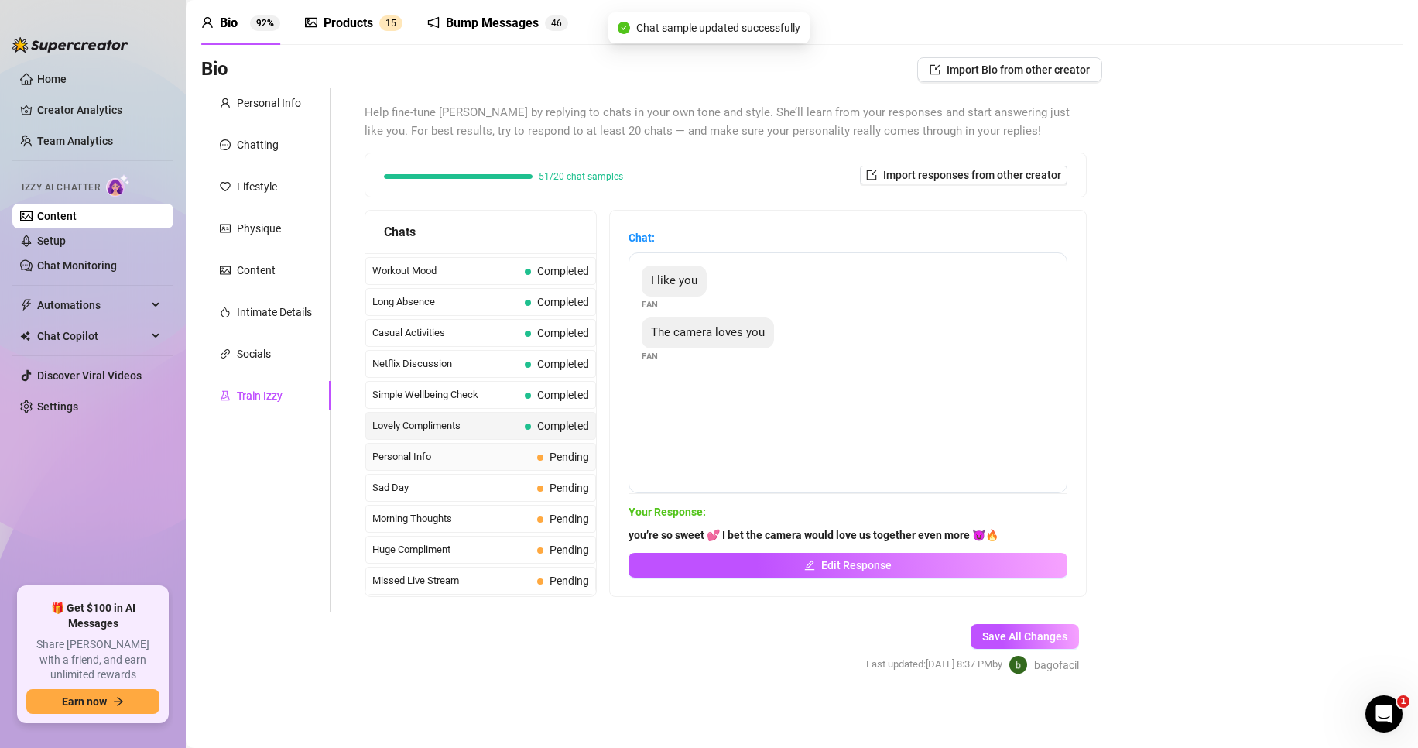
click at [481, 461] on span "Personal Info" at bounding box center [451, 456] width 159 height 15
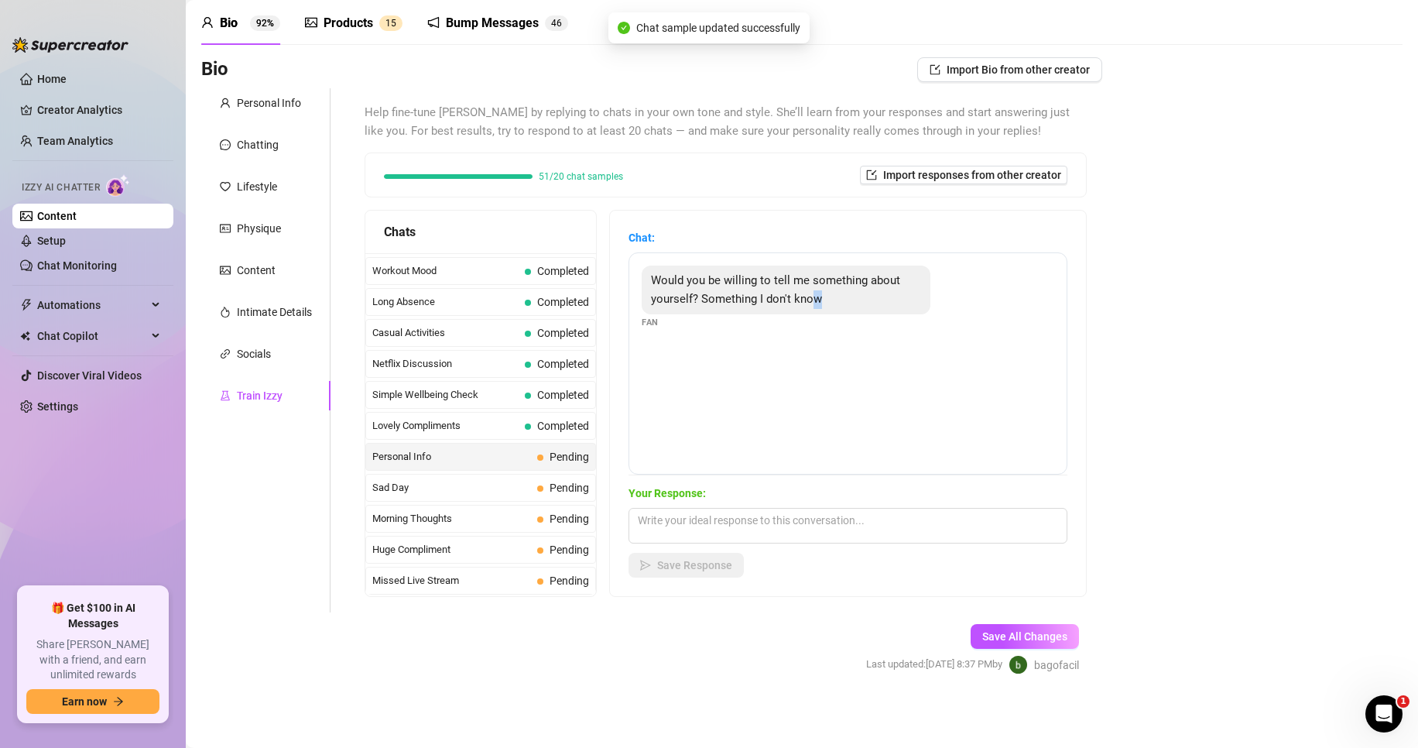
click at [820, 403] on div "Would you be willing to tell me something about yourself? Something I don't kno…" at bounding box center [848, 363] width 439 height 222
click at [901, 411] on div "Would you be willing to tell me something about yourself? Something I don't kno…" at bounding box center [848, 363] width 439 height 222
drag, startPoint x: 916, startPoint y: 415, endPoint x: 638, endPoint y: 284, distance: 307.2
click at [638, 284] on div "Would you be willing to tell me something about yourself? Something I don't kno…" at bounding box center [848, 363] width 439 height 222
click at [718, 502] on div "Your Response: Save Response" at bounding box center [848, 531] width 439 height 93
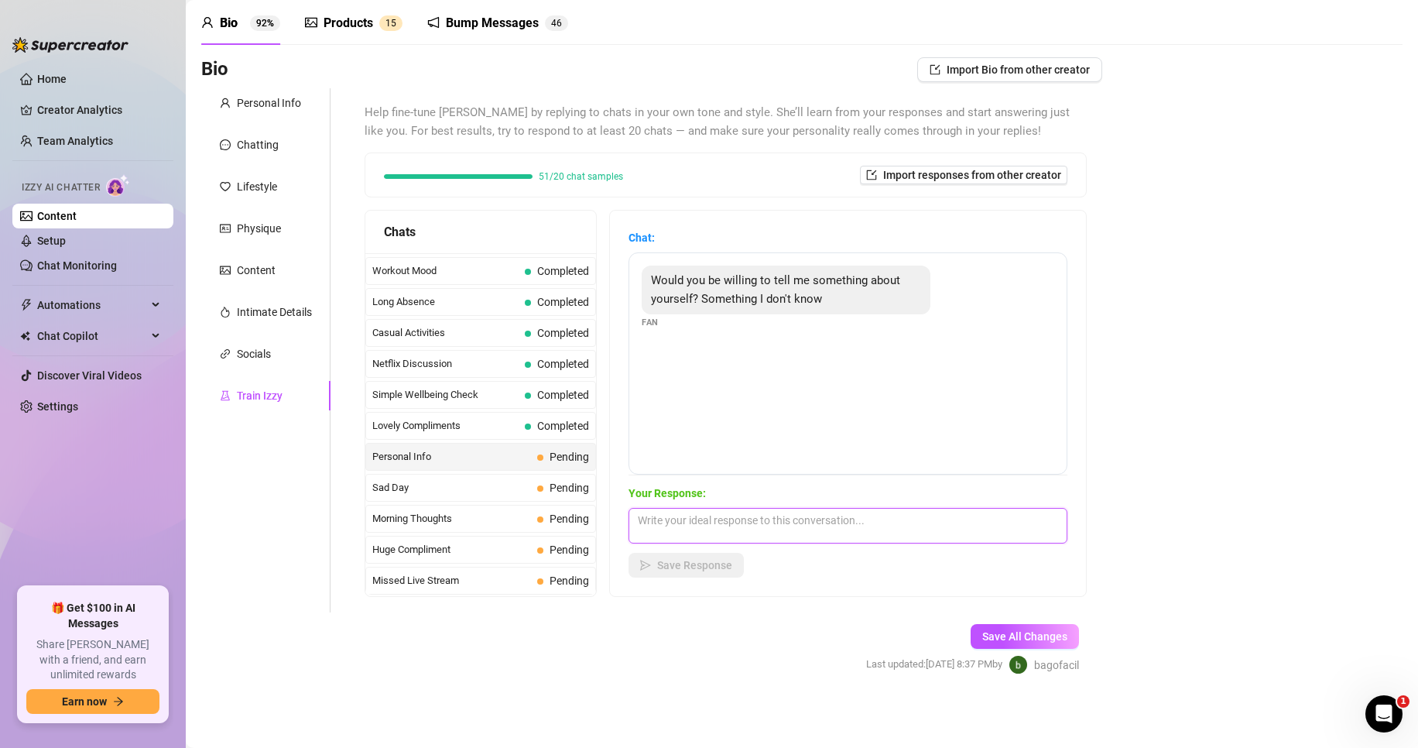
click at [715, 519] on textarea at bounding box center [848, 526] width 439 height 36
paste textarea "something you don’t know? I get turned on just reading your messages 😈🔥 now you…"
type textarea "something you don’t know? I get turned on just reading your messages 😈🔥 now you…"
click at [681, 560] on span "Save Response" at bounding box center [694, 565] width 75 height 12
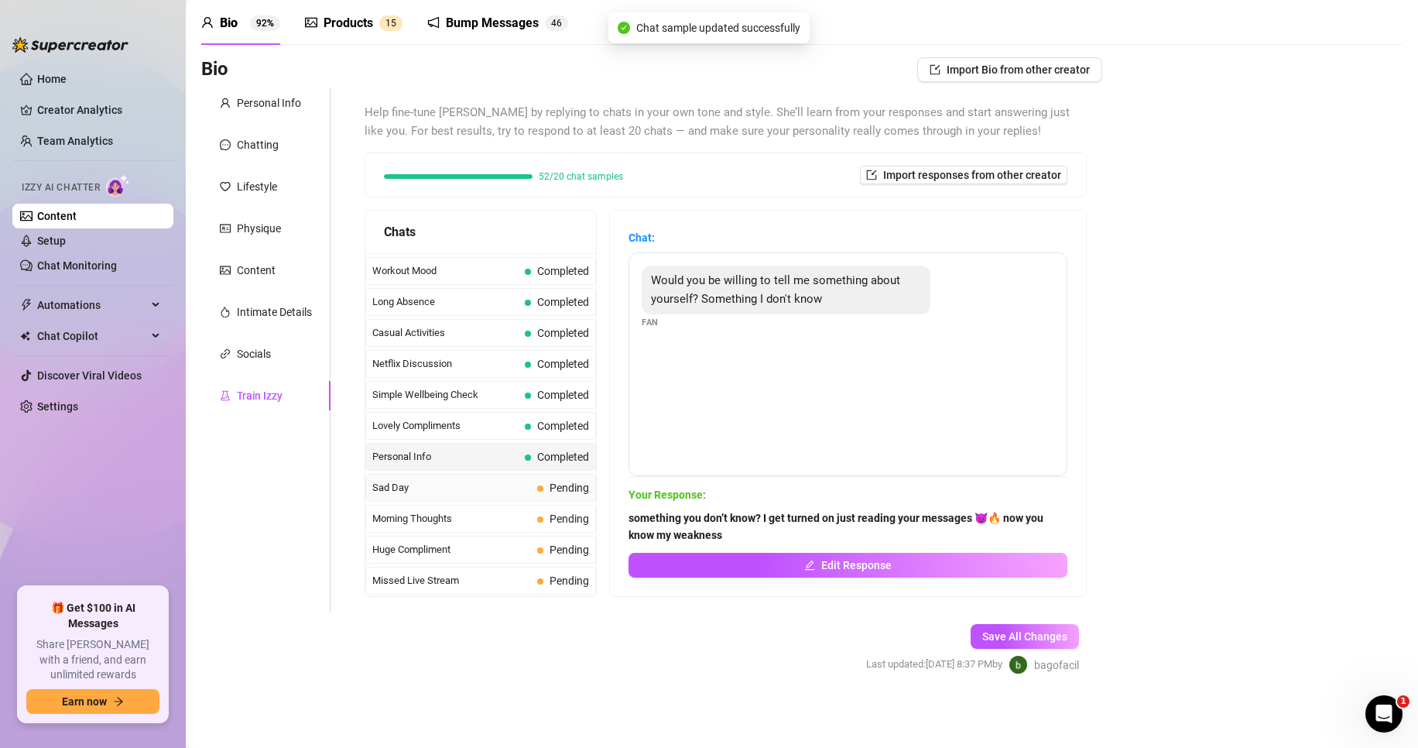
click at [482, 488] on span "Sad Day" at bounding box center [451, 487] width 159 height 15
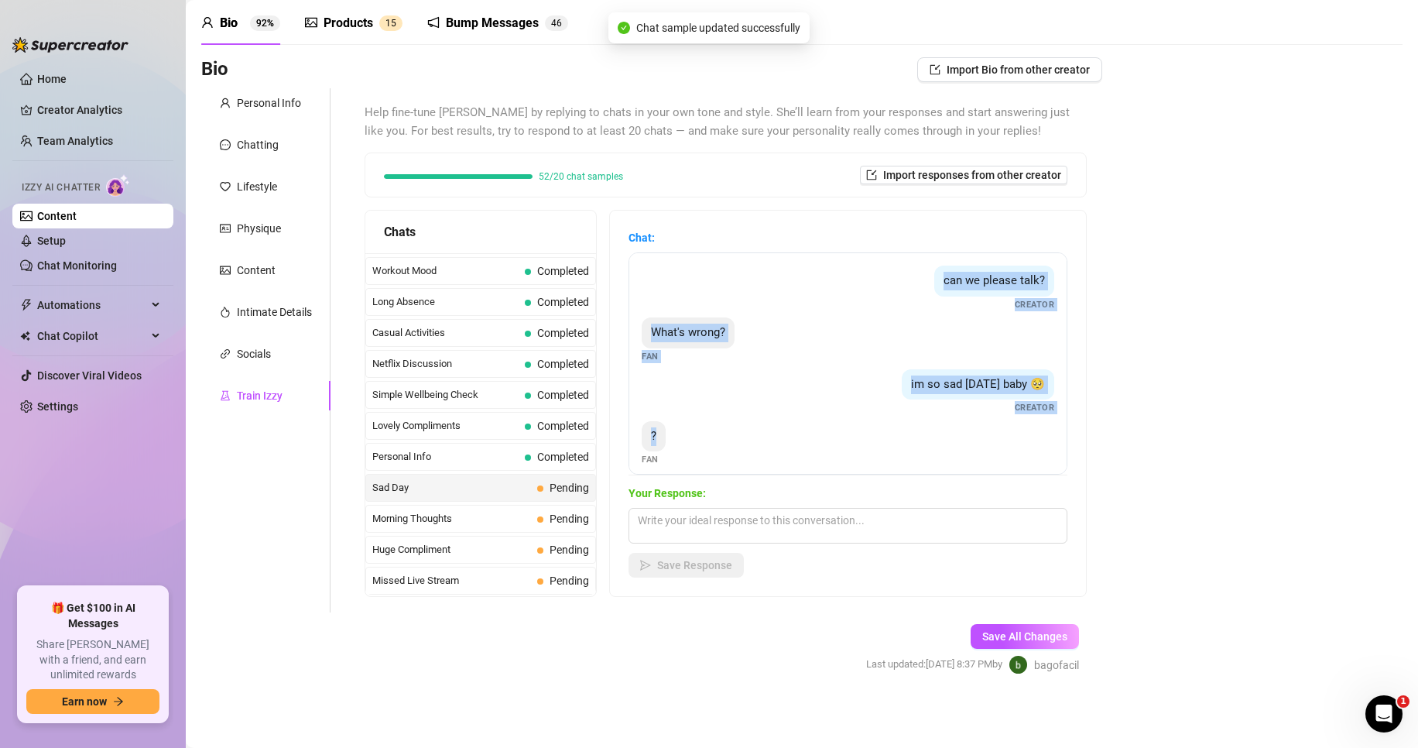
drag, startPoint x: 731, startPoint y: 451, endPoint x: 670, endPoint y: 271, distance: 189.5
click at [670, 271] on div "can we please talk? Creator What's wrong? Fan im so sad today baby 🥺 Creator ? …" at bounding box center [848, 363] width 439 height 222
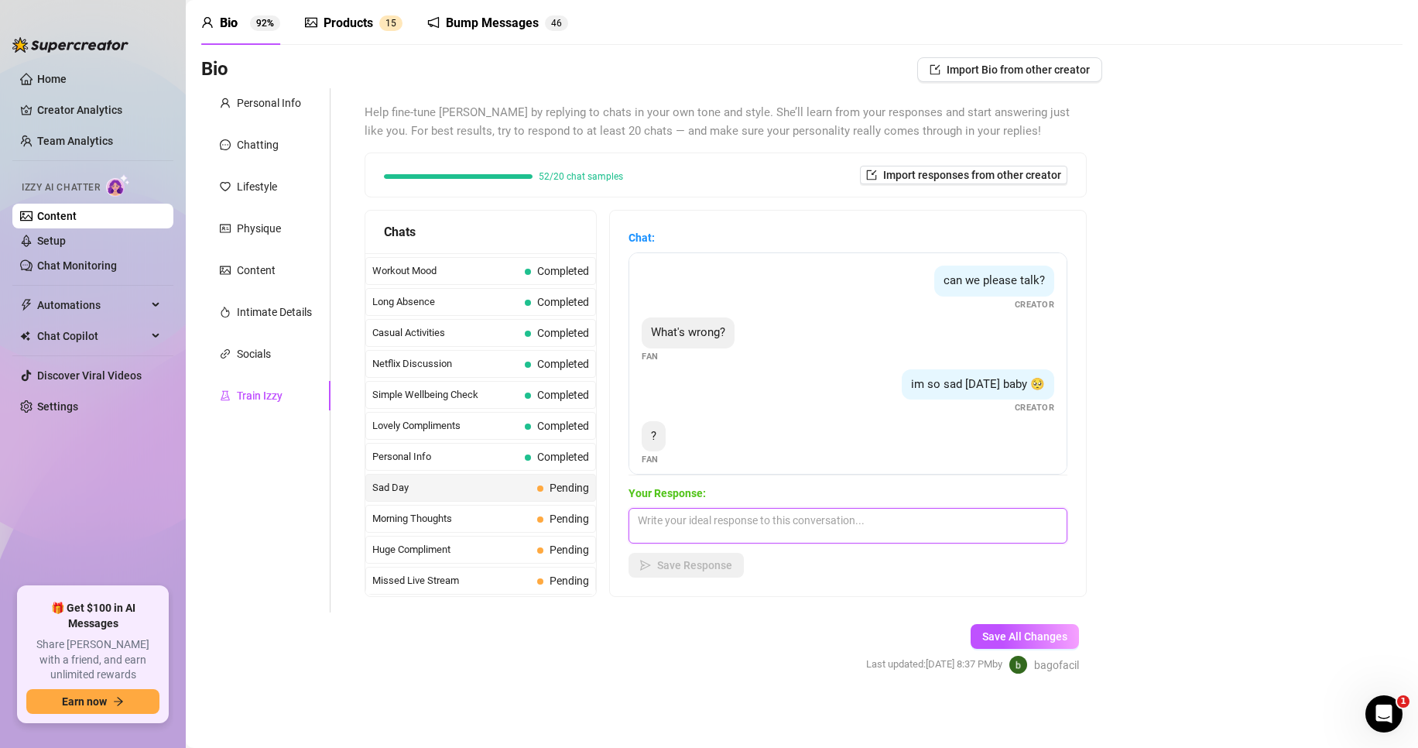
click at [698, 535] on textarea at bounding box center [848, 526] width 439 height 36
paste textarea "oh no 😔 I hate hearing you like that… tell me what’s going on while I keep you …"
click at [723, 523] on textarea "oh no 😔 I hate hearing you like that… tell me what’s going on while I keep you …" at bounding box center [848, 526] width 439 height 36
type textarea "I could use some company"
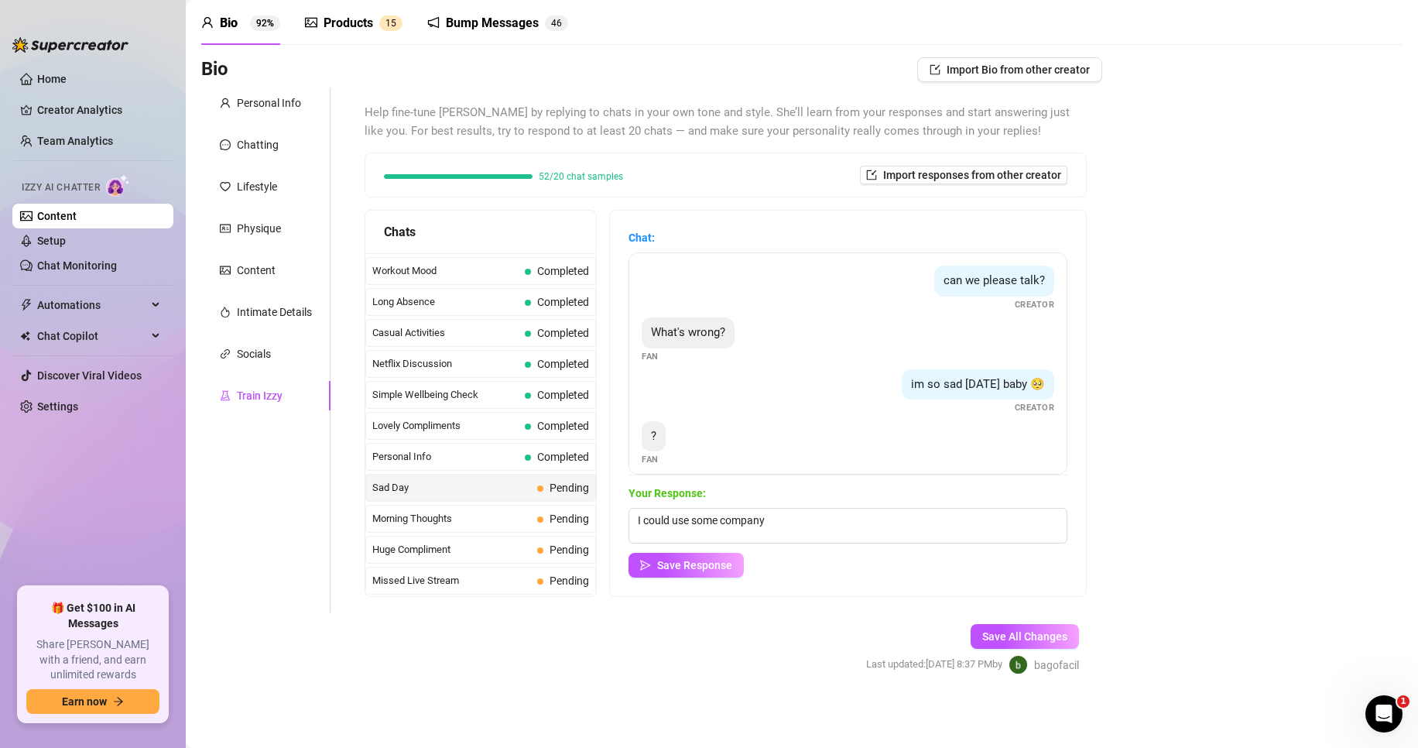
click at [670, 580] on div "Chat: can we please talk? Creator What's wrong? Fan im so sad today baby 🥺 Crea…" at bounding box center [848, 404] width 476 height 386
click at [677, 567] on span "Save Response" at bounding box center [694, 565] width 75 height 12
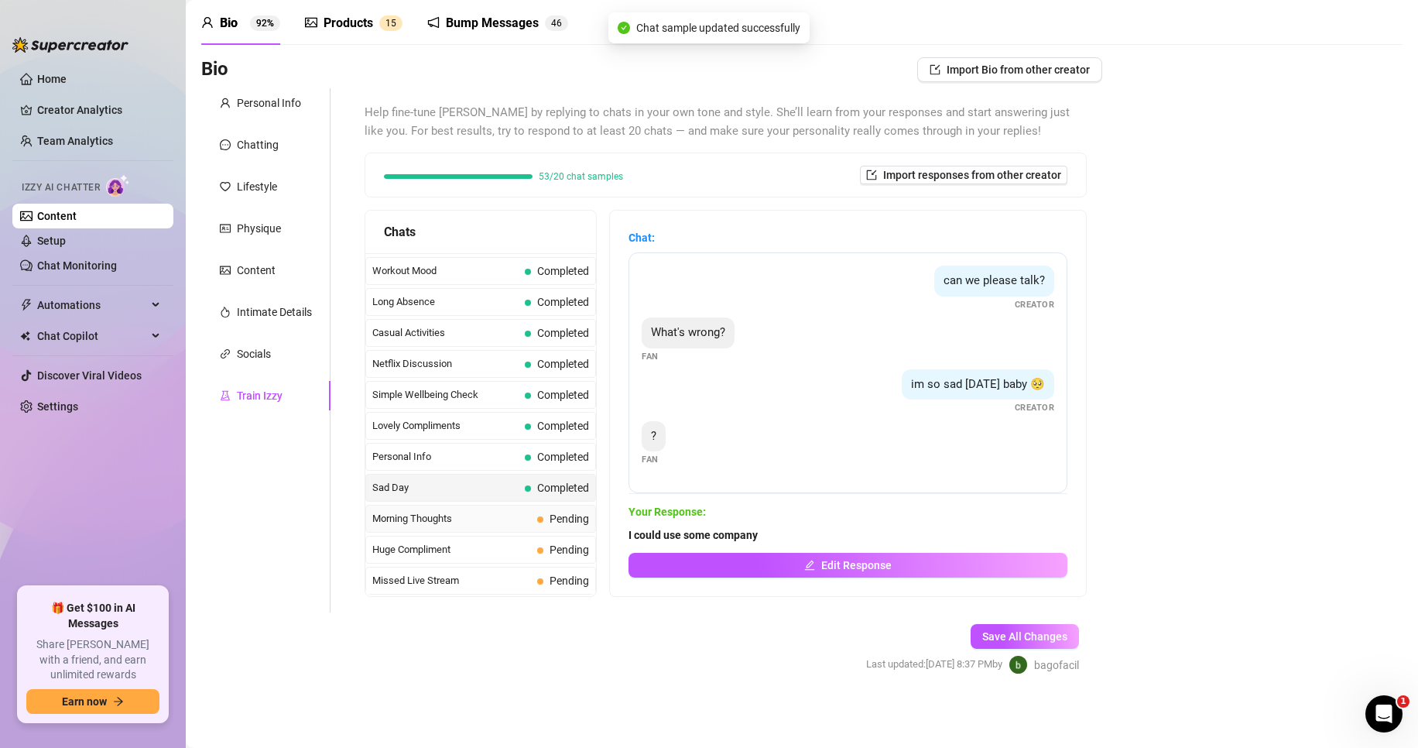
click at [444, 508] on div "Morning Thoughts Pending" at bounding box center [480, 519] width 231 height 28
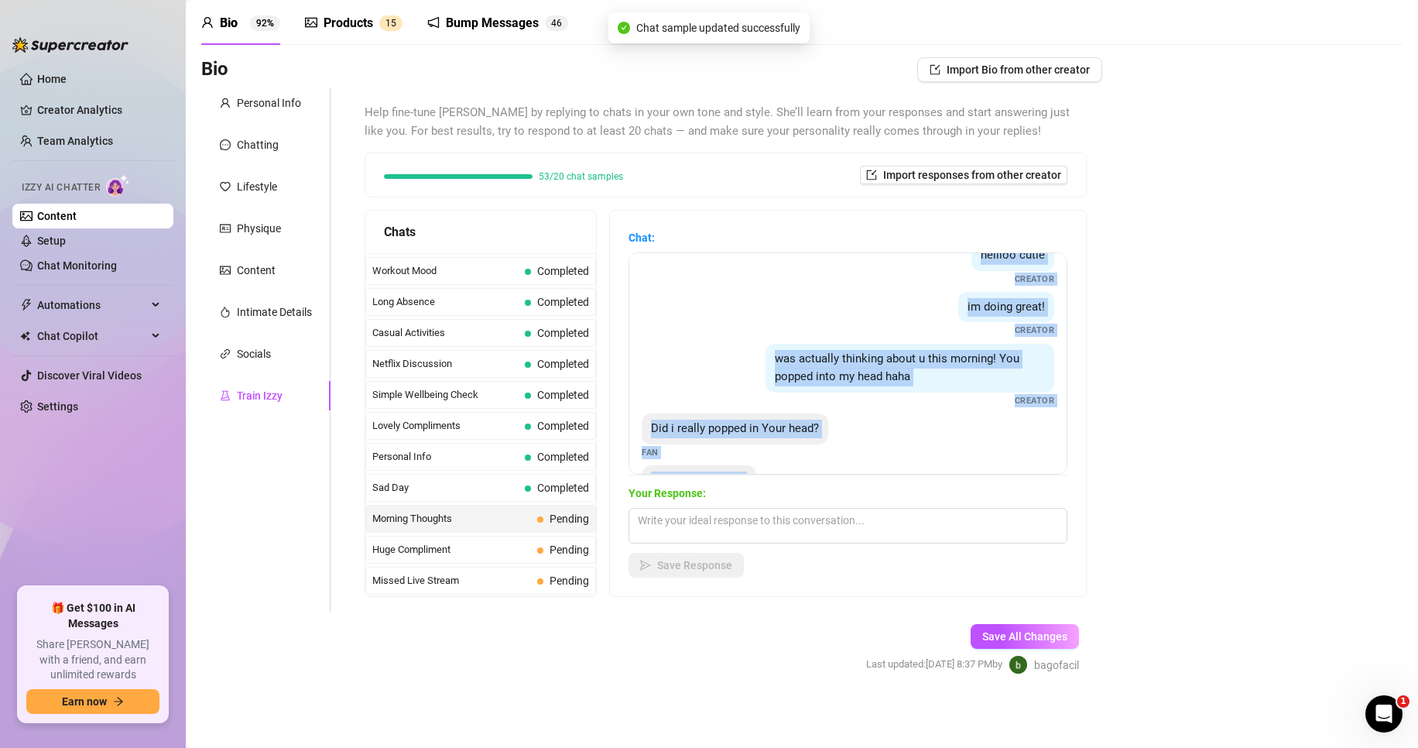
scroll to position [133, 0]
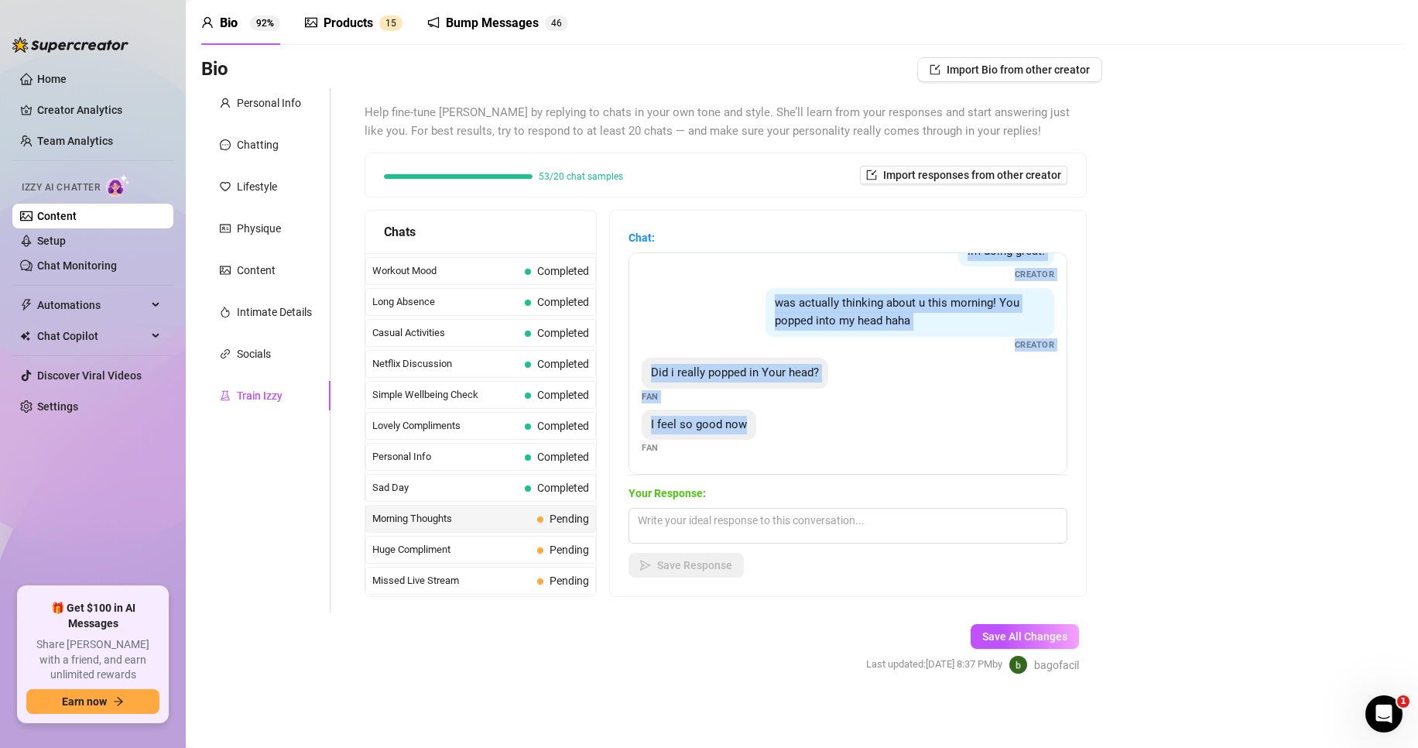
drag, startPoint x: 657, startPoint y: 283, endPoint x: 1013, endPoint y: 458, distance: 395.8
click at [1013, 458] on div "Hey my sexy goddess, how are you? Fan hellloo cutie Creator im doing great! Cre…" at bounding box center [848, 363] width 439 height 222
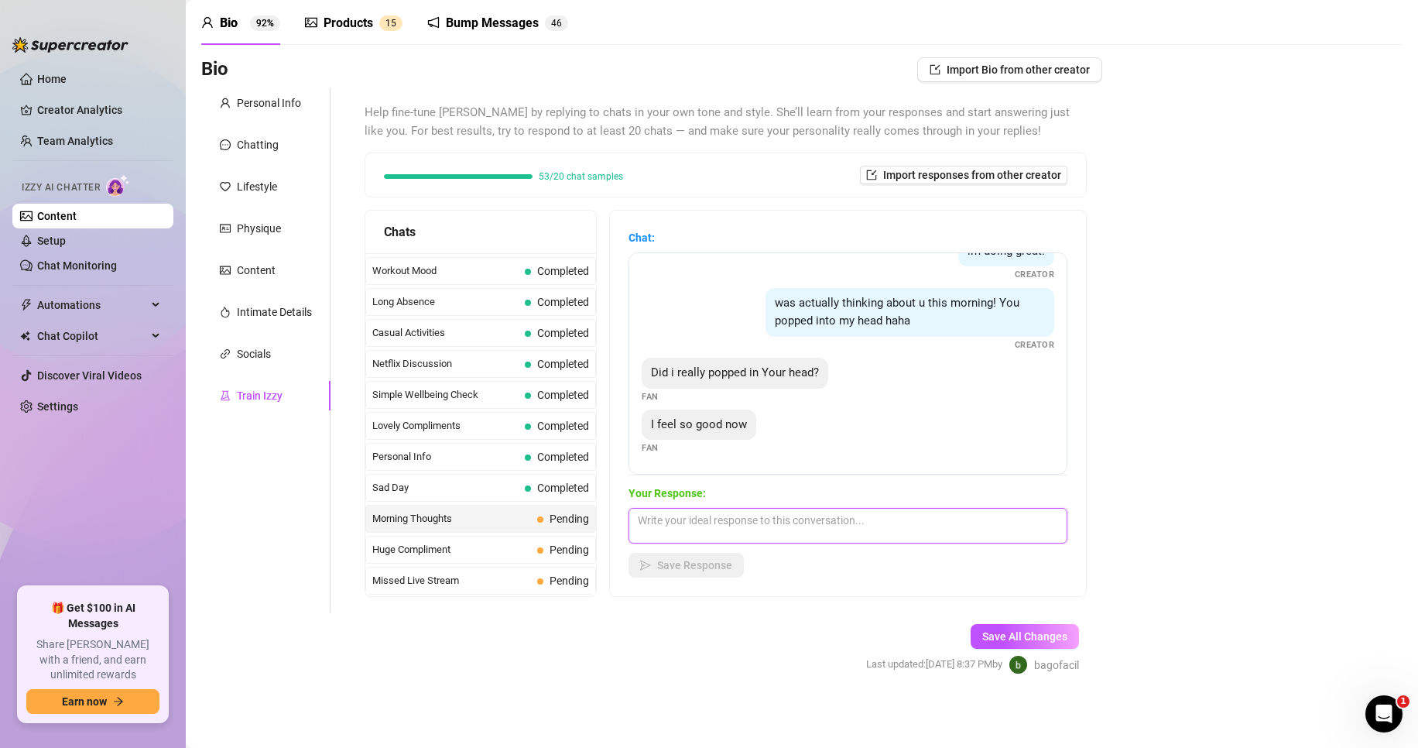
click at [681, 522] on textarea at bounding box center [848, 526] width 439 height 36
paste textarea ": see… even when you’re not around I still get you in my head 💦 what’s running …"
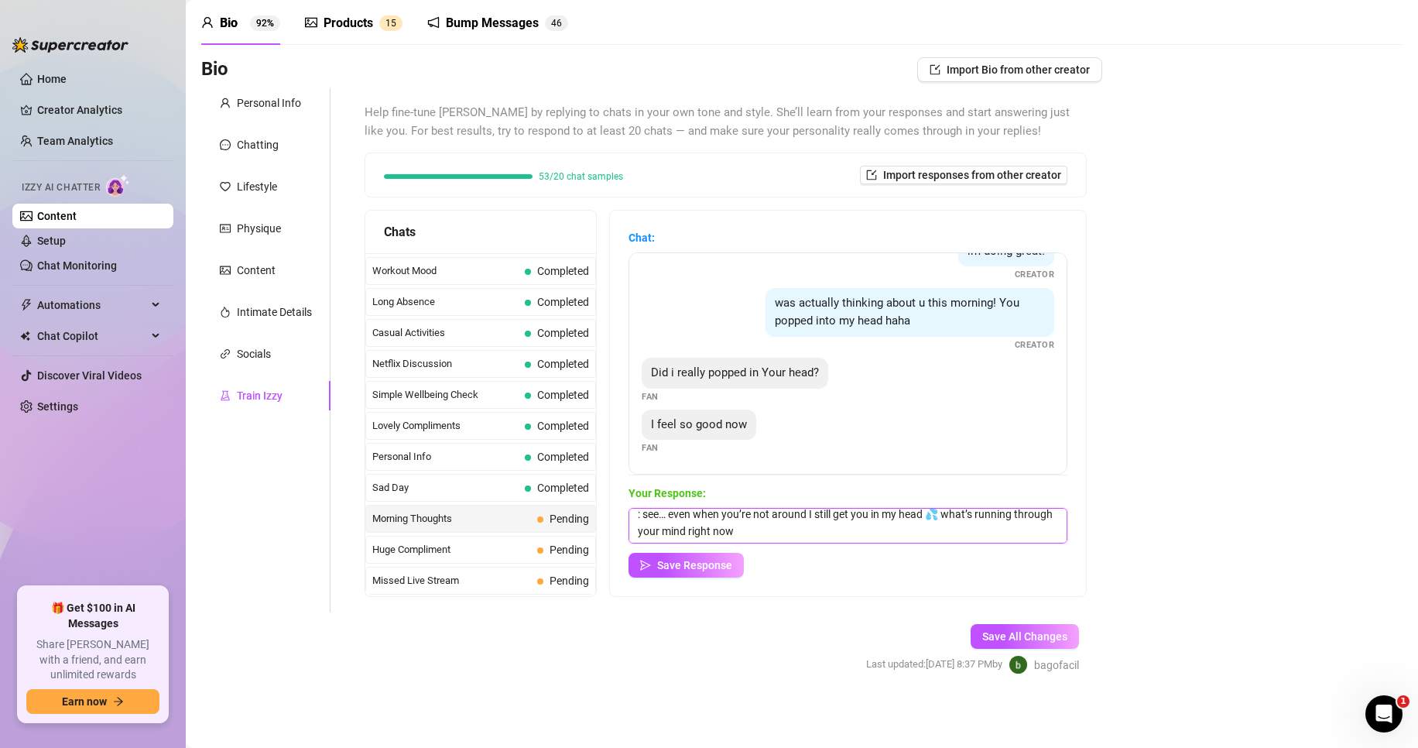
scroll to position [0, 0]
drag, startPoint x: 675, startPoint y: 523, endPoint x: 604, endPoint y: 485, distance: 81.1
click at [604, 485] on div "Chats Curious Fan Completed Waiting For Payday Completed No Pressure Completed …" at bounding box center [726, 403] width 722 height 387
click at [646, 522] on textarea ": see… even when you’re not around I still get you in my head 💦 what’s running …" at bounding box center [848, 526] width 439 height 36
type textarea "see… even when you’re not around I still get you in my head 💦 what’s running th…"
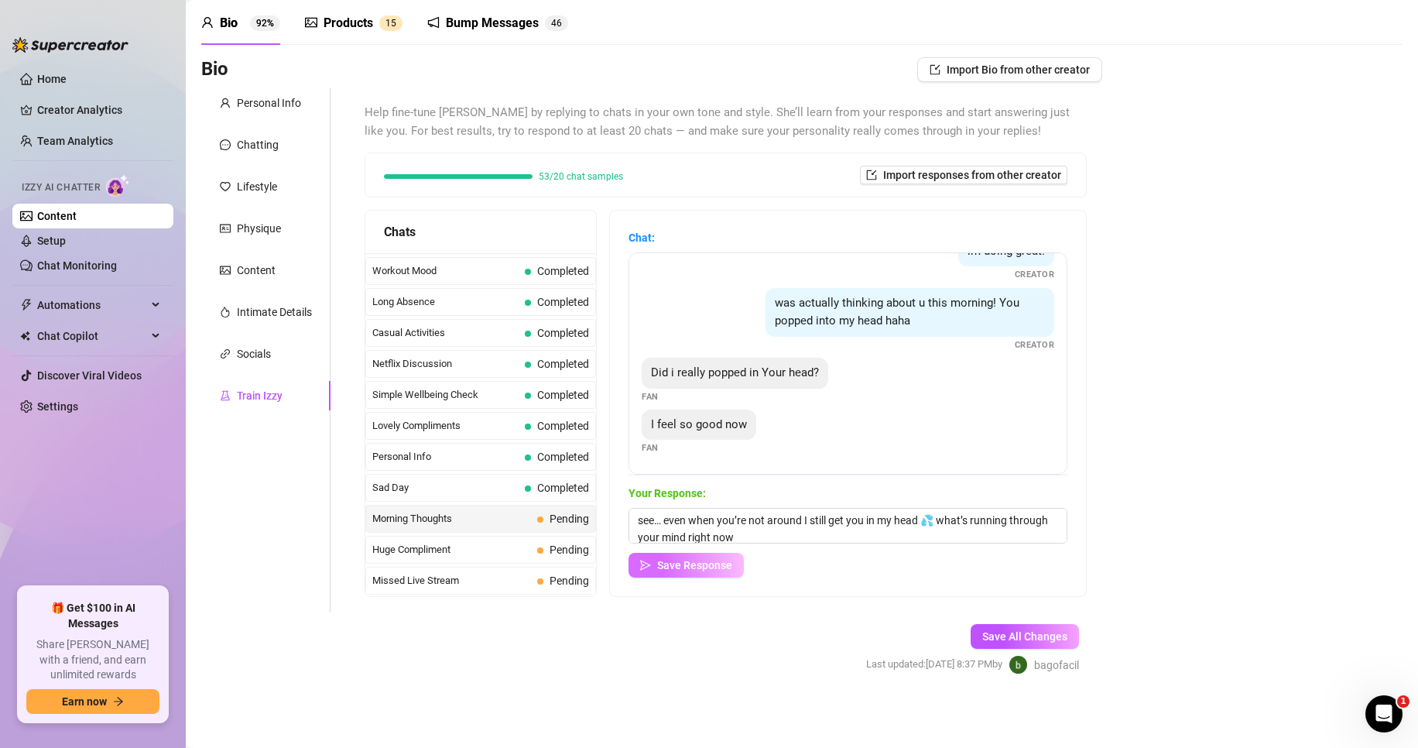
click at [699, 571] on span "Save Response" at bounding box center [694, 565] width 75 height 12
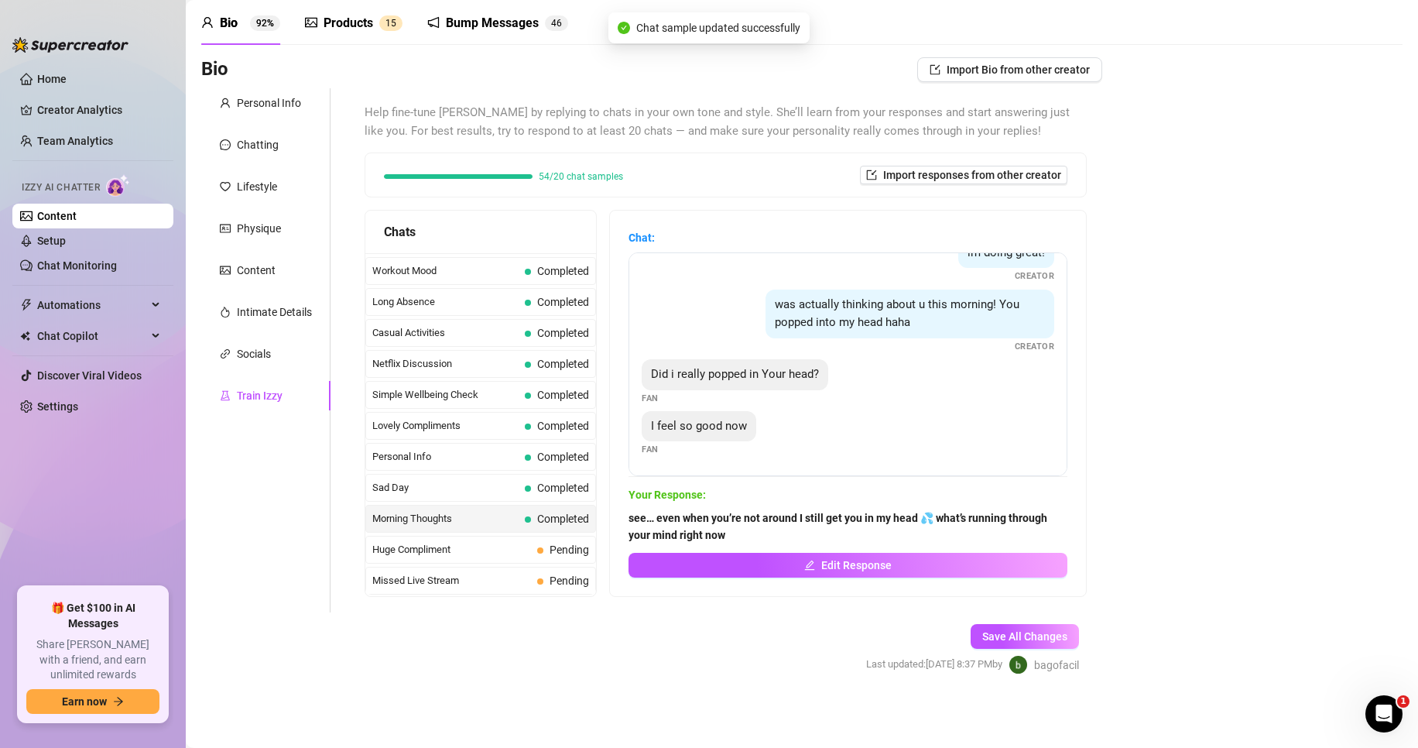
scroll to position [132, 0]
click at [523, 547] on div "Huge Compliment Pending" at bounding box center [480, 550] width 231 height 28
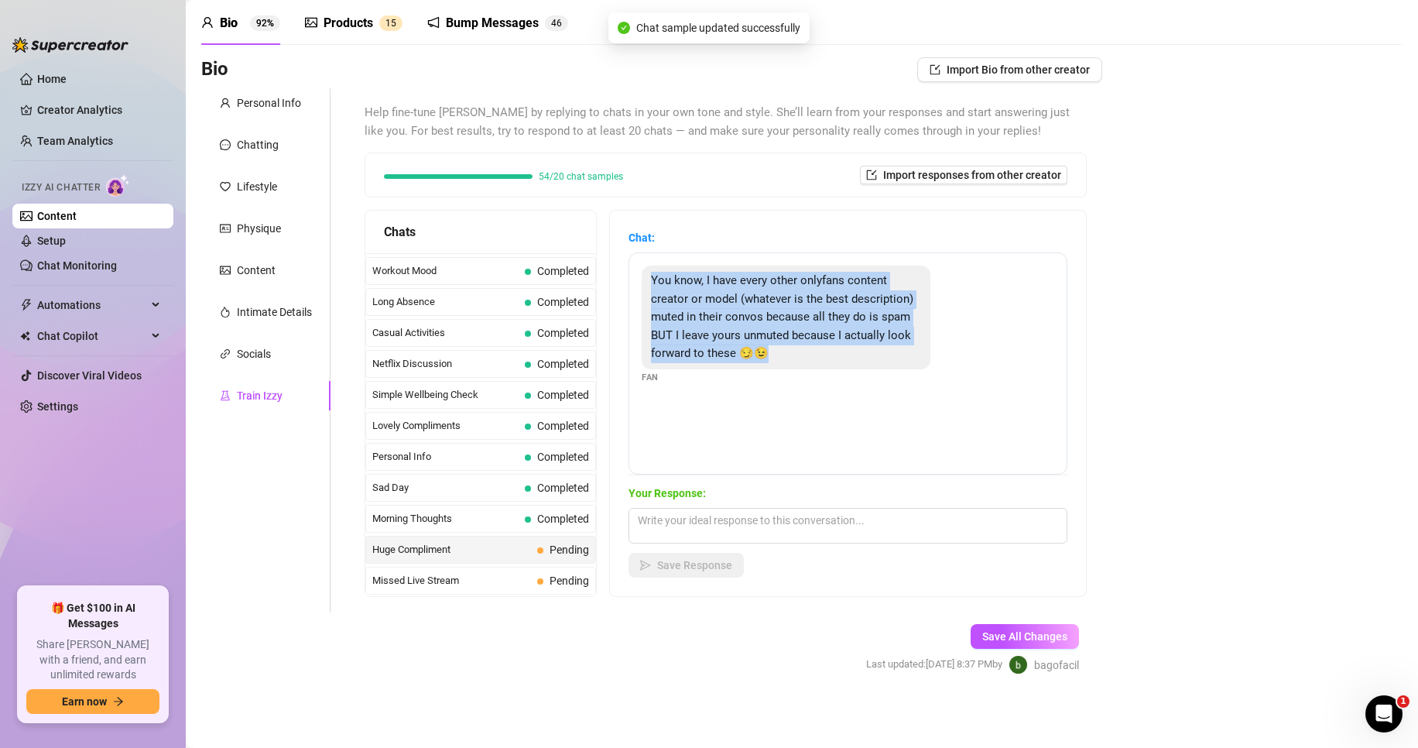
drag, startPoint x: 846, startPoint y: 419, endPoint x: 646, endPoint y: 251, distance: 261.6
click at [646, 251] on div "Chat: You know, I have every other onlyfans content creator or model (whatever …" at bounding box center [848, 352] width 439 height 246
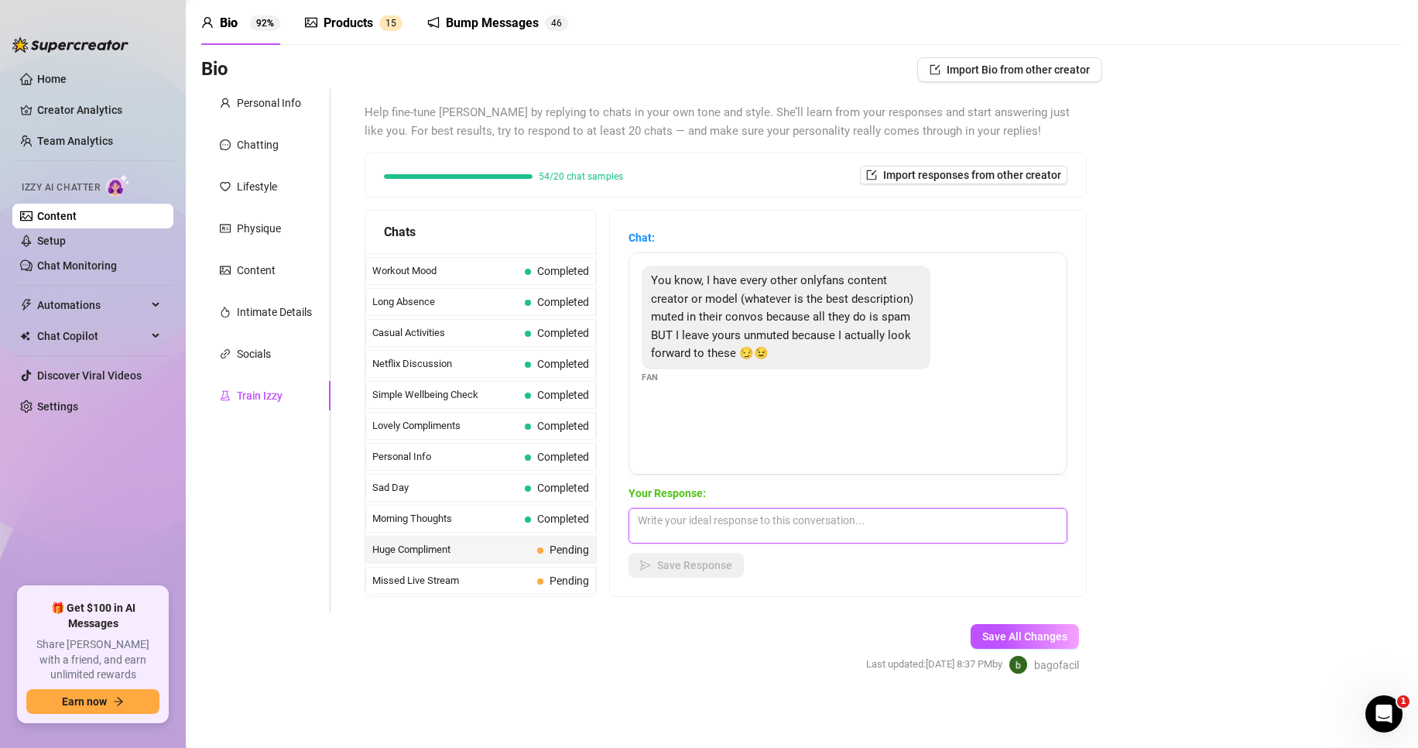
click at [798, 530] on textarea at bounding box center [848, 526] width 439 height 36
paste textarea "that’s the sweetest thing babe 💕 and now you’ve got me thinking of ways to than…"
type textarea "that’s the sweetest thing babe 💕 and now you’ve got me thinking of ways to than…"
click at [713, 566] on span "Save Response" at bounding box center [694, 565] width 75 height 12
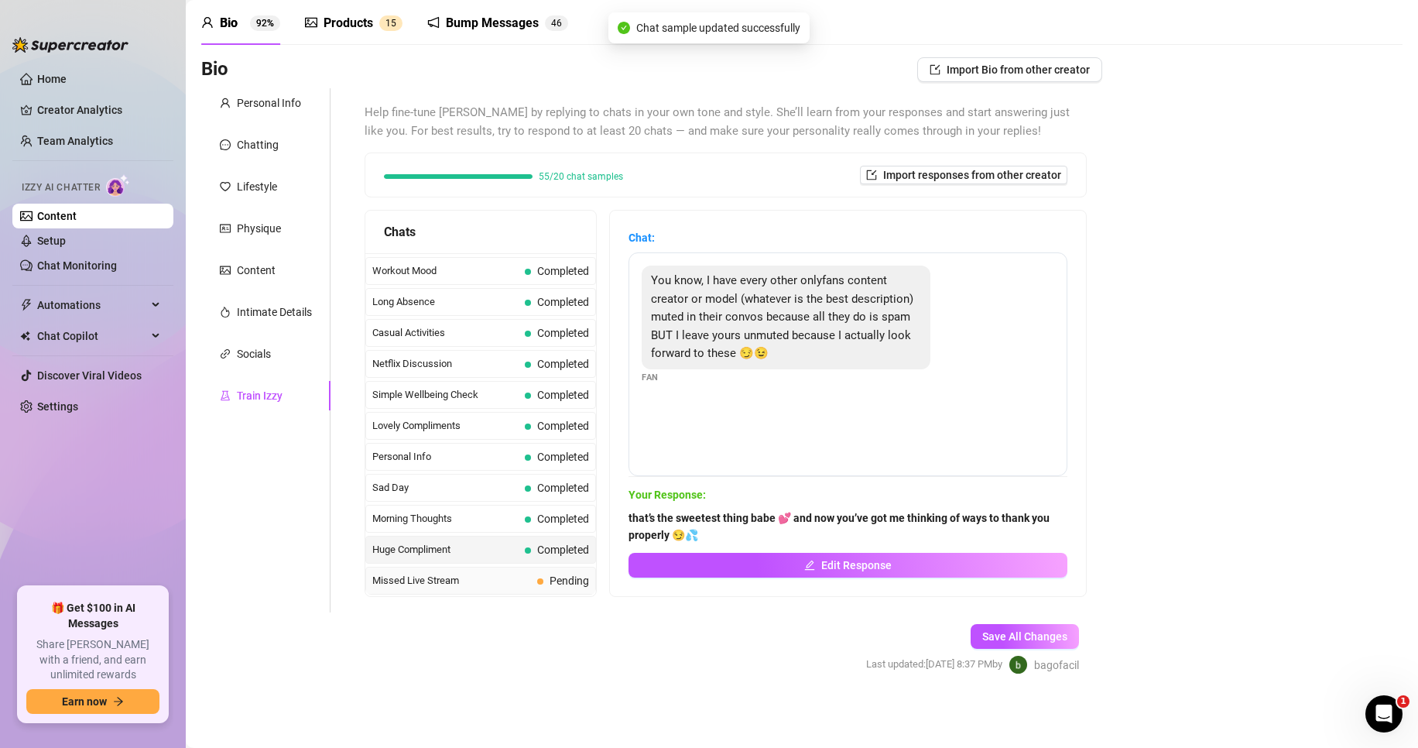
click at [503, 579] on span "Missed Live Stream" at bounding box center [451, 580] width 159 height 15
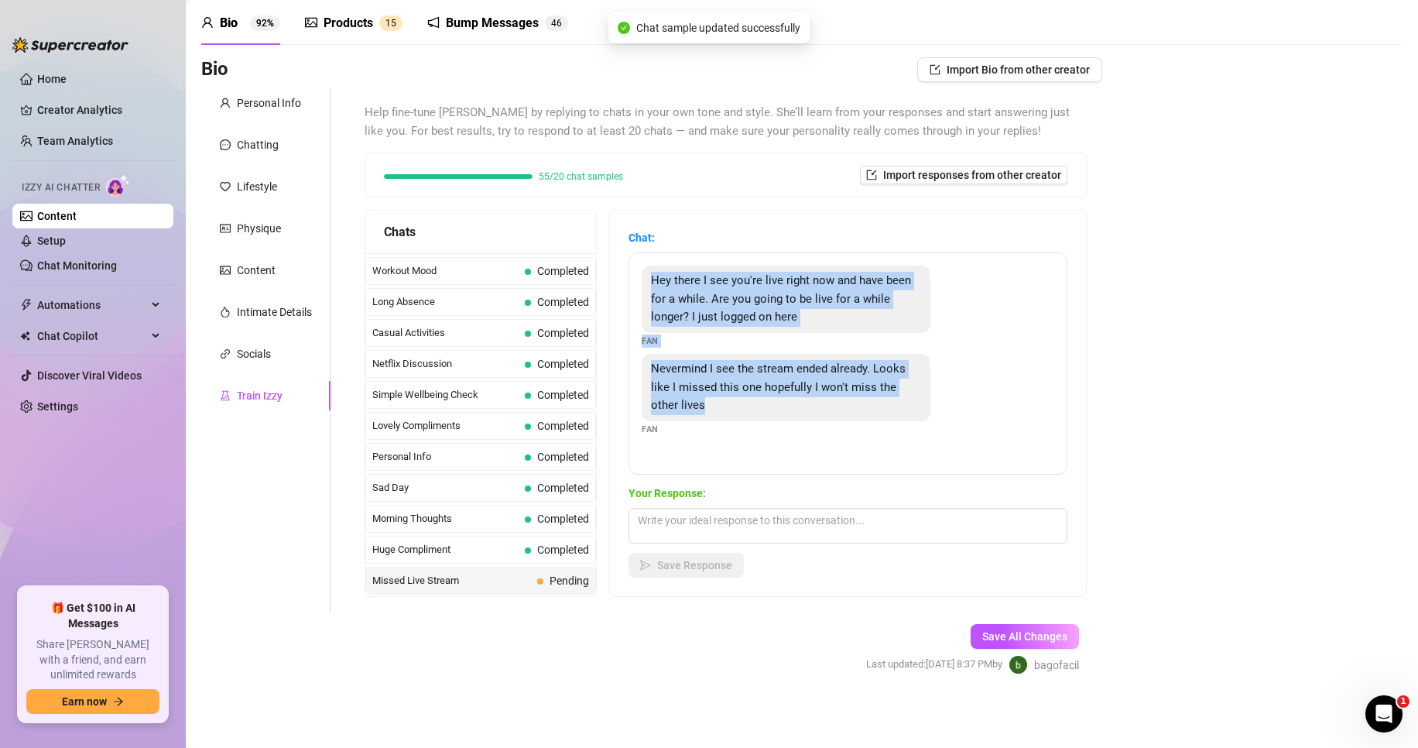
drag, startPoint x: 738, startPoint y: 417, endPoint x: 640, endPoint y: 278, distance: 169.9
click at [644, 274] on div "Hey there I see you're live right now and have been for a while. Are you going …" at bounding box center [848, 363] width 439 height 222
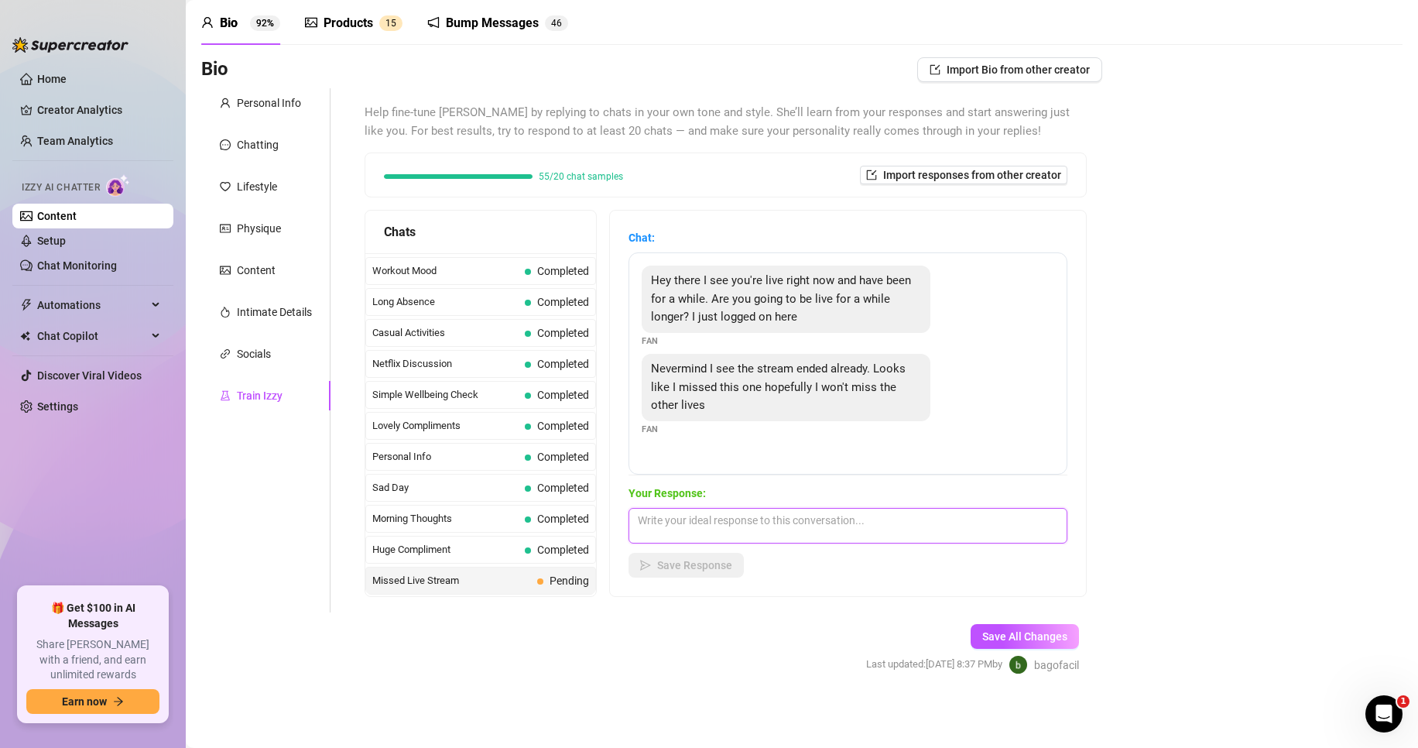
click at [737, 523] on textarea at bounding box center [848, 526] width 439 height 36
paste textarea "yeah the stream ended babe 😈 but I’ll make it up to you next time… maybe I’ll e…"
type textarea "yeah the stream ended babe 😈 but I’ll make it up to you next time… maybe I’ll e…"
click at [701, 559] on span "Save Response" at bounding box center [694, 565] width 75 height 12
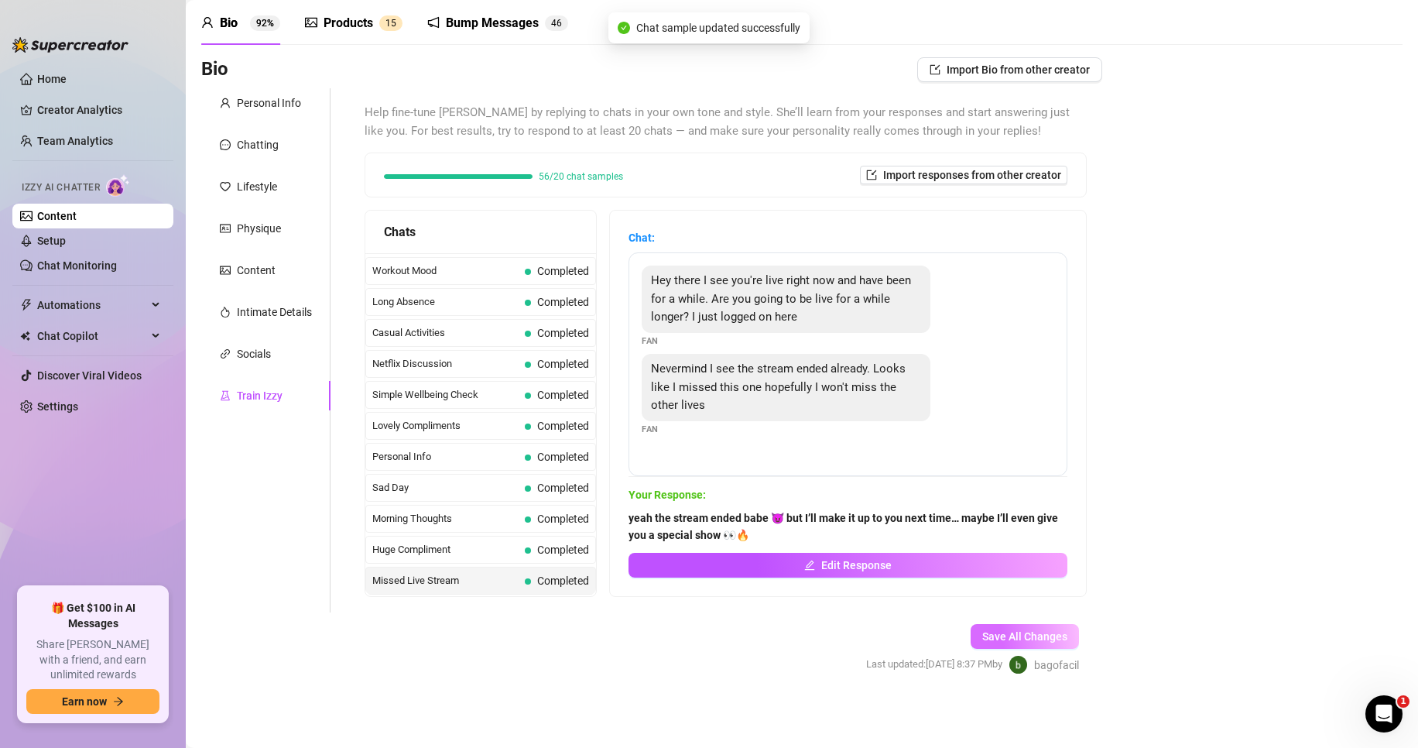
click at [986, 633] on span "Save All Changes" at bounding box center [1024, 636] width 85 height 12
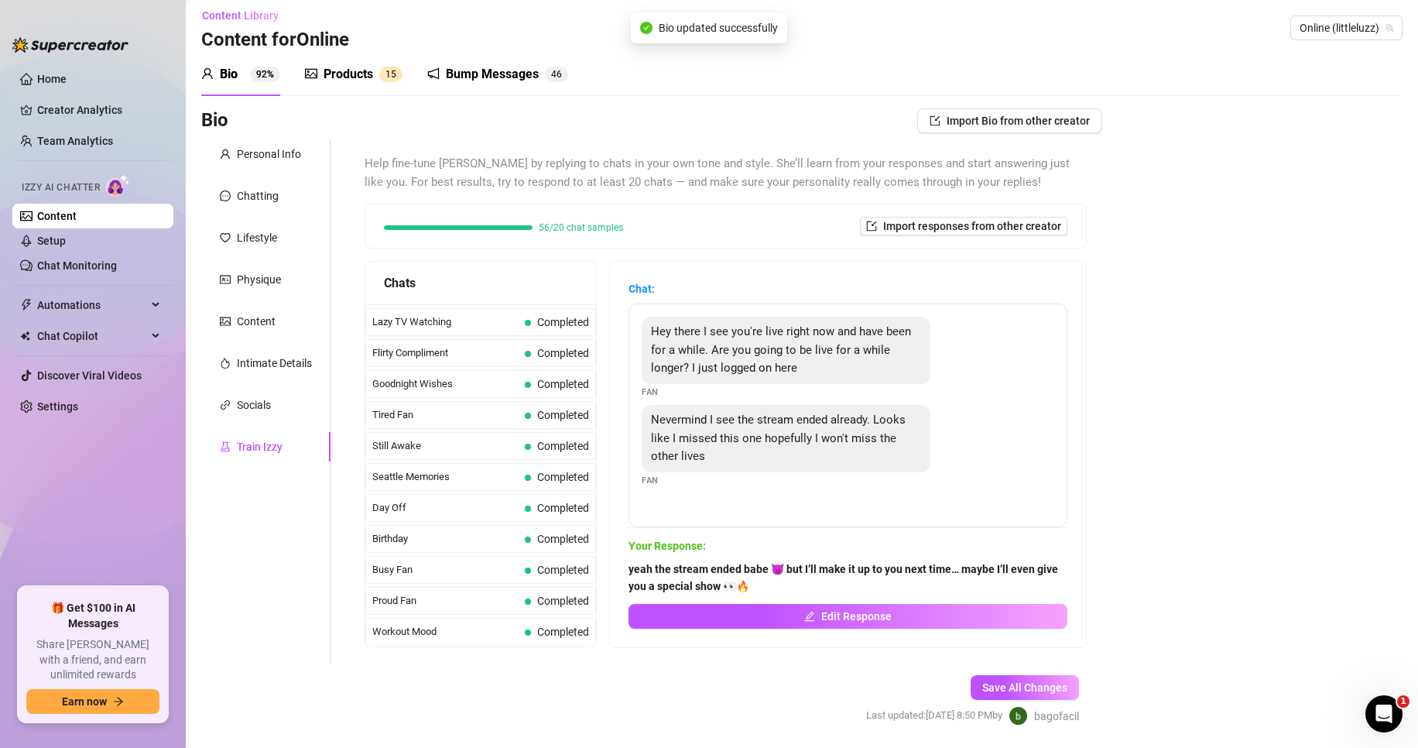
scroll to position [0, 0]
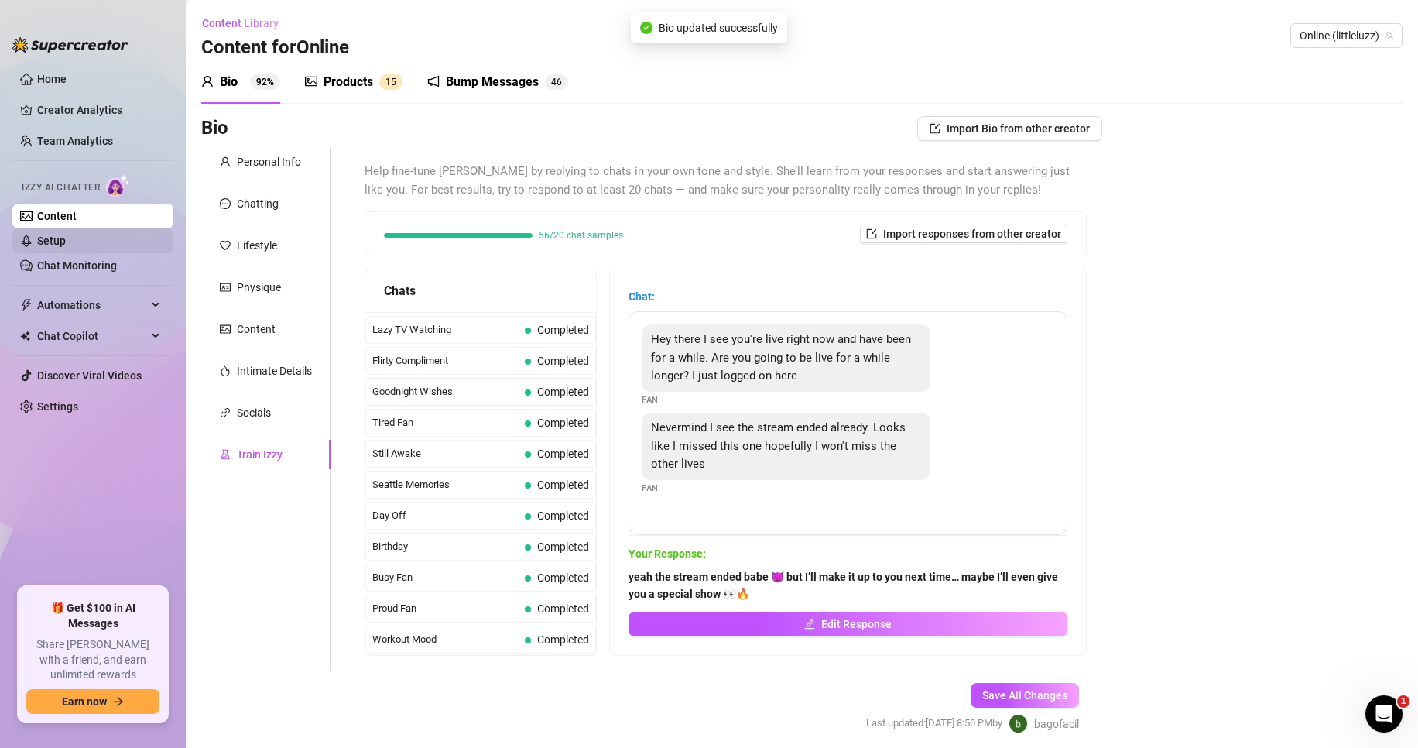
click at [66, 236] on link "Setup" at bounding box center [51, 241] width 29 height 12
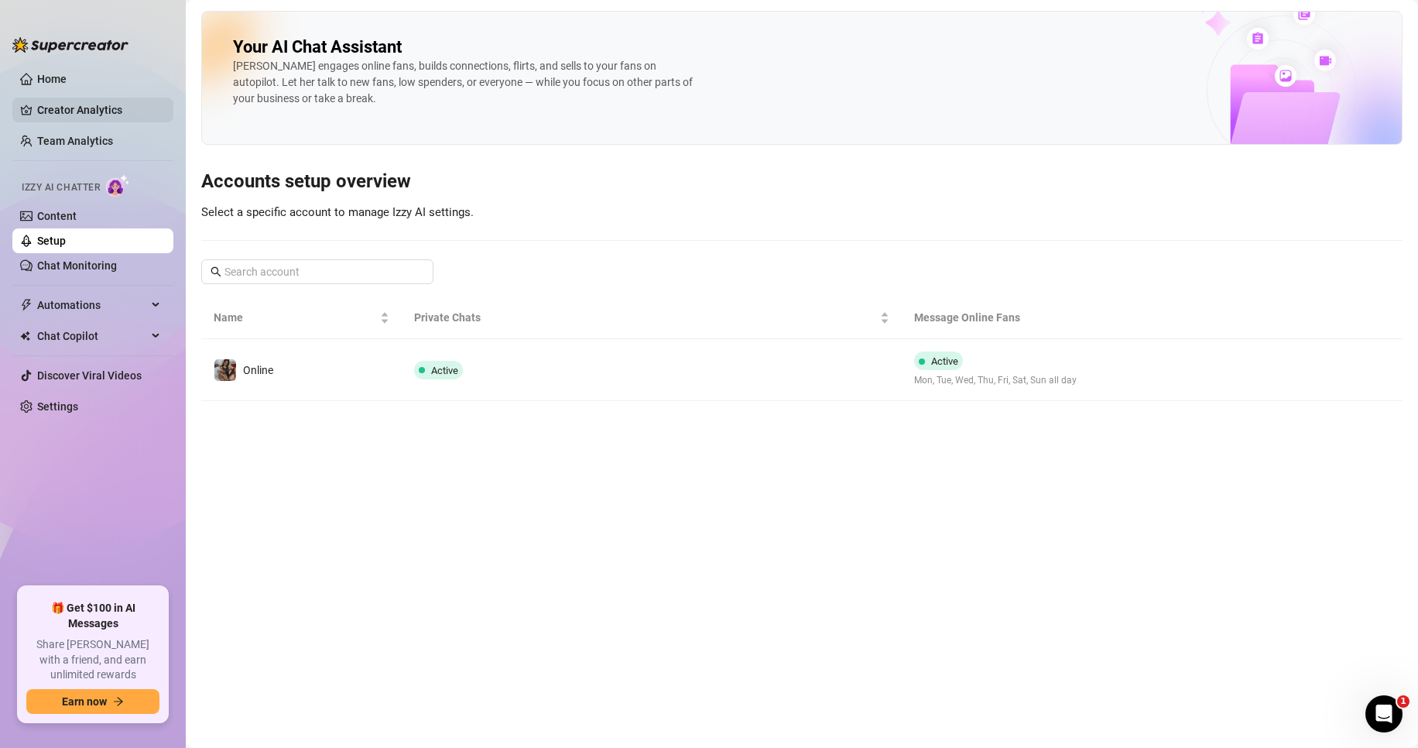
click at [91, 115] on link "Creator Analytics" at bounding box center [99, 110] width 124 height 25
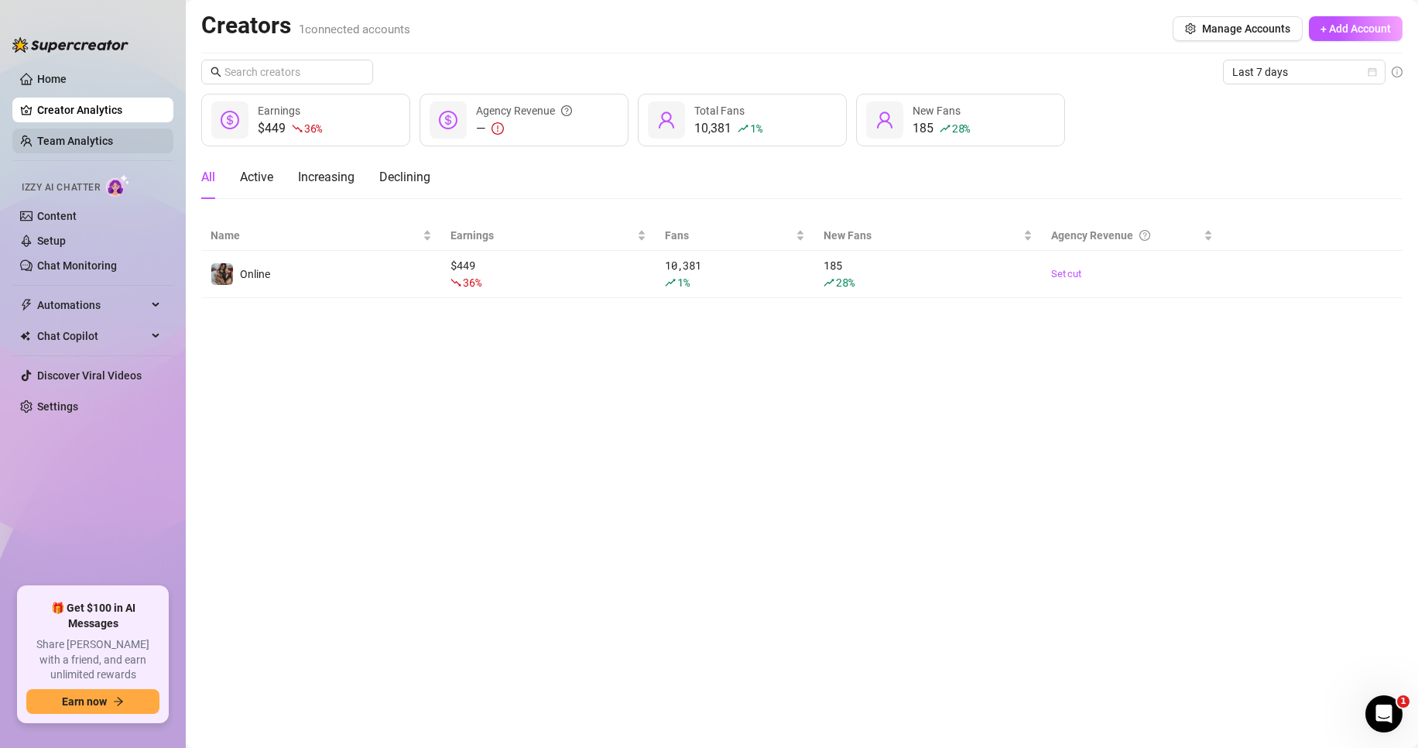
click at [94, 135] on link "Team Analytics" at bounding box center [75, 141] width 76 height 12
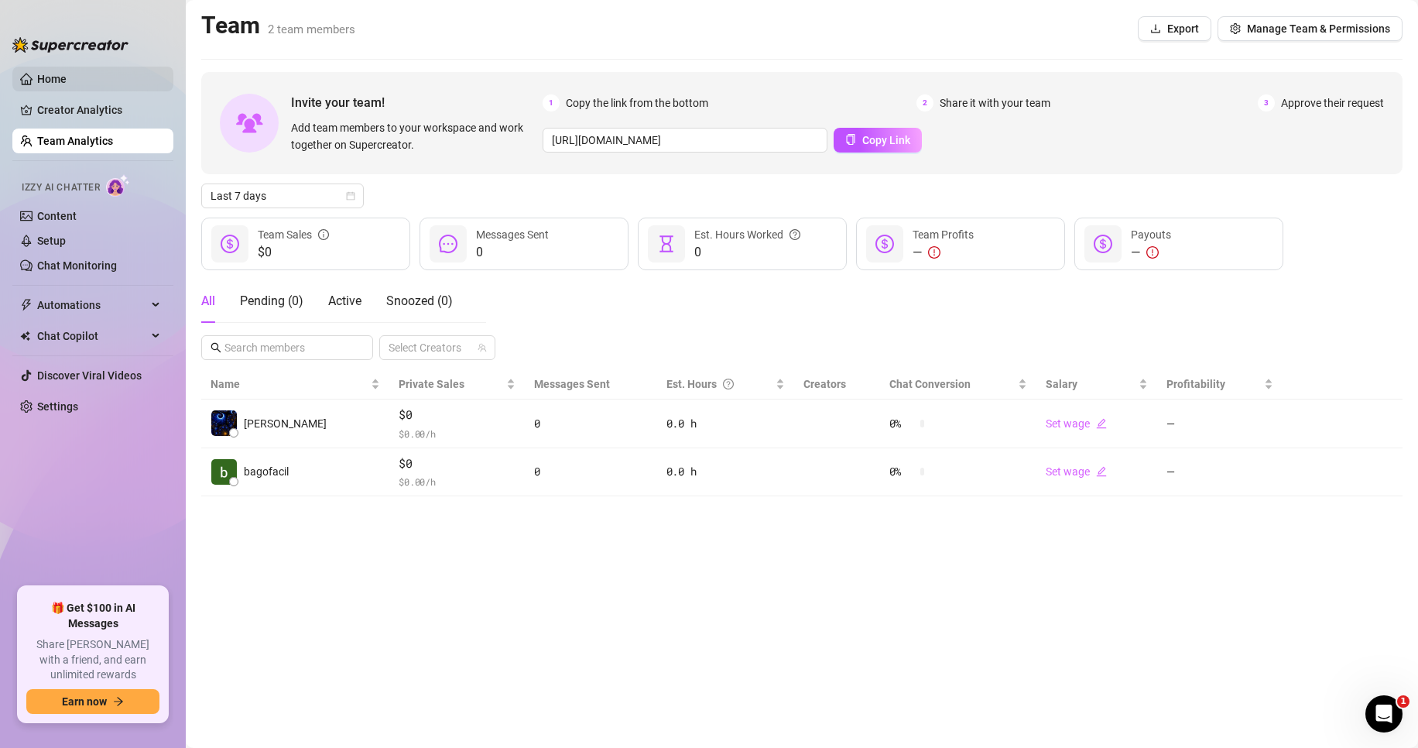
click at [67, 85] on link "Home" at bounding box center [51, 79] width 29 height 12
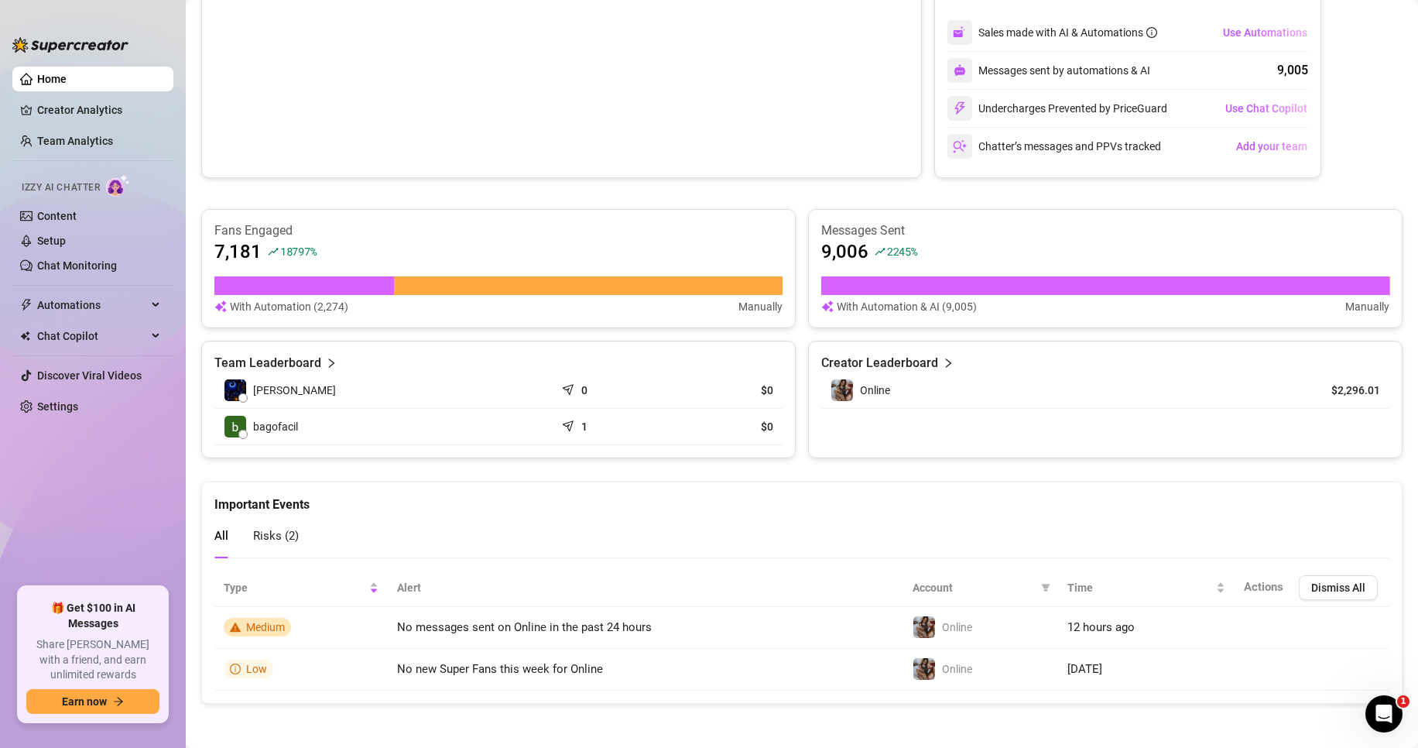
scroll to position [336, 0]
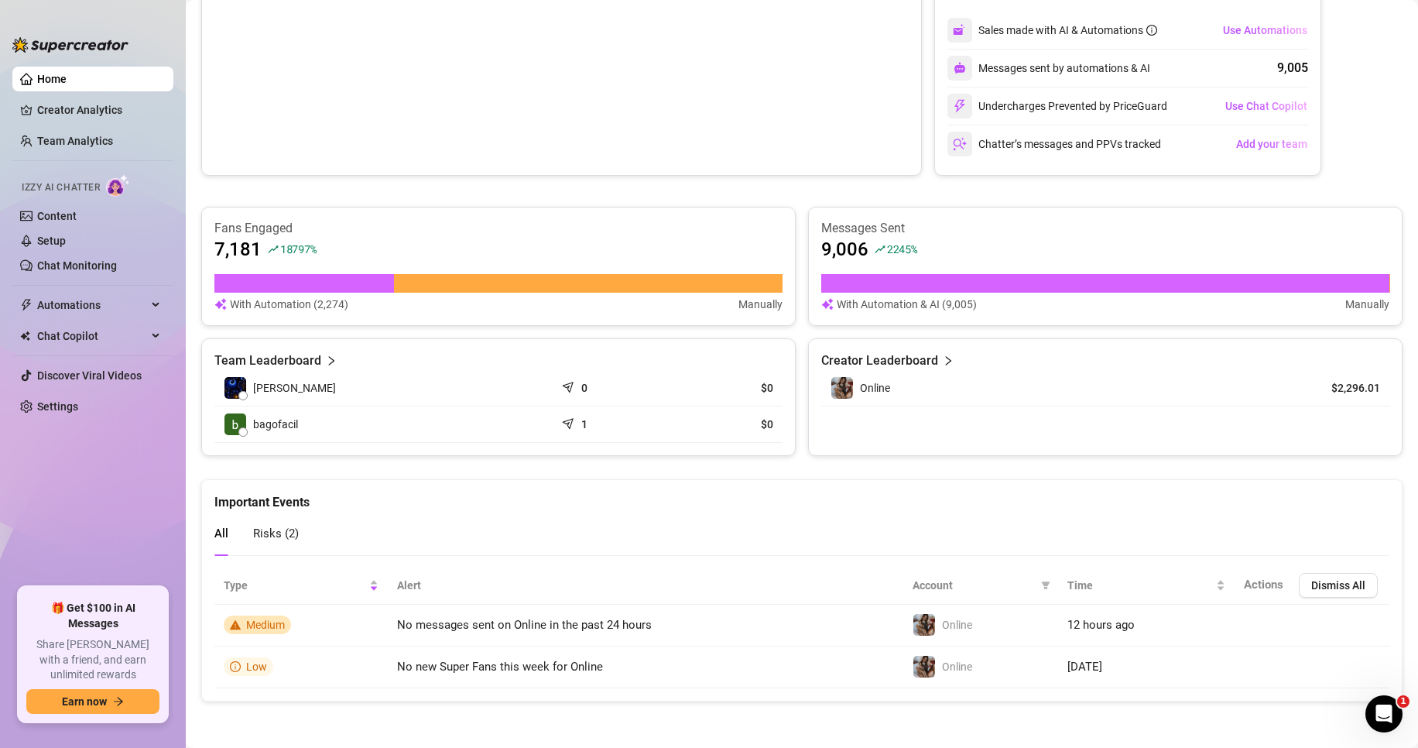
click at [300, 547] on div "All Risks ( 2 )" at bounding box center [801, 534] width 1175 height 44
click at [279, 531] on span "Risks ( 2 )" at bounding box center [276, 533] width 46 height 14
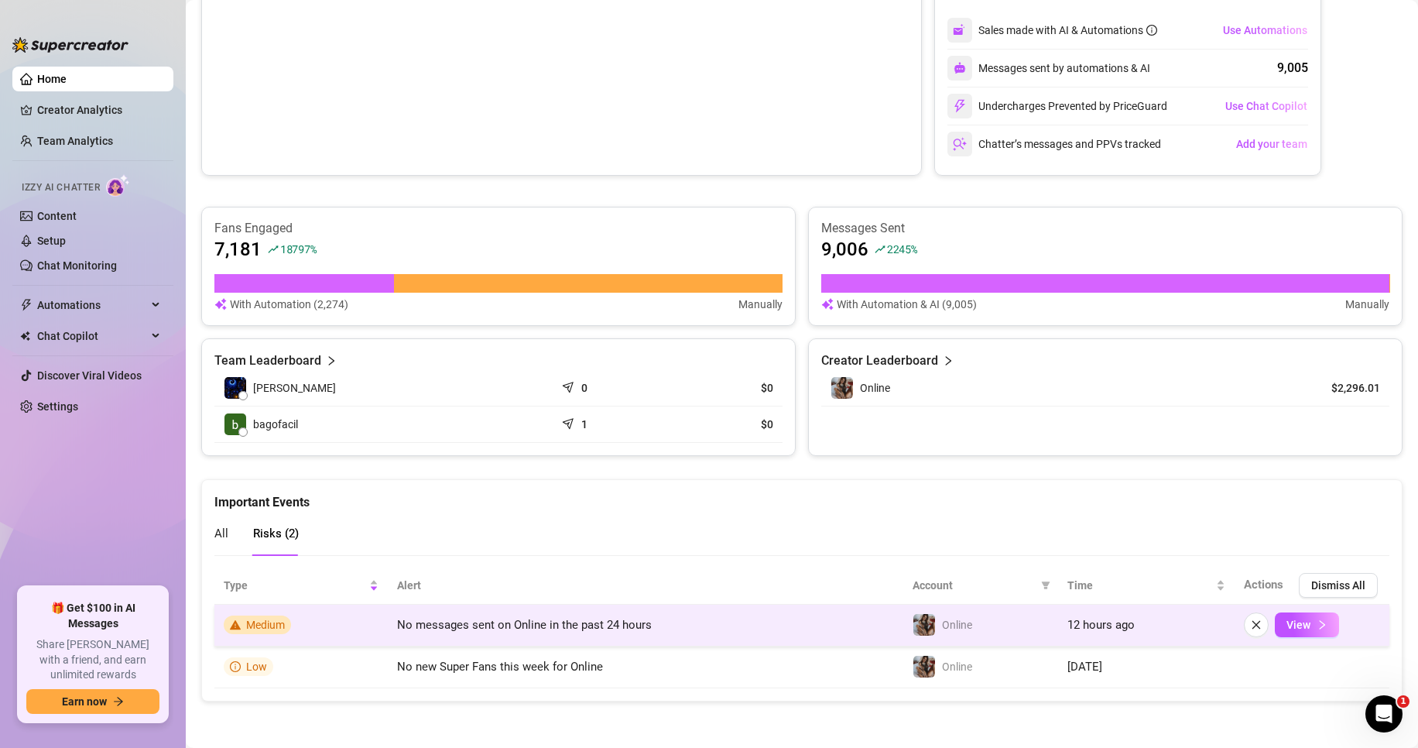
click at [544, 619] on span "No messages sent on Online in the past 24 hours" at bounding box center [524, 625] width 255 height 14
click at [1317, 626] on icon "right" at bounding box center [1322, 624] width 11 height 11
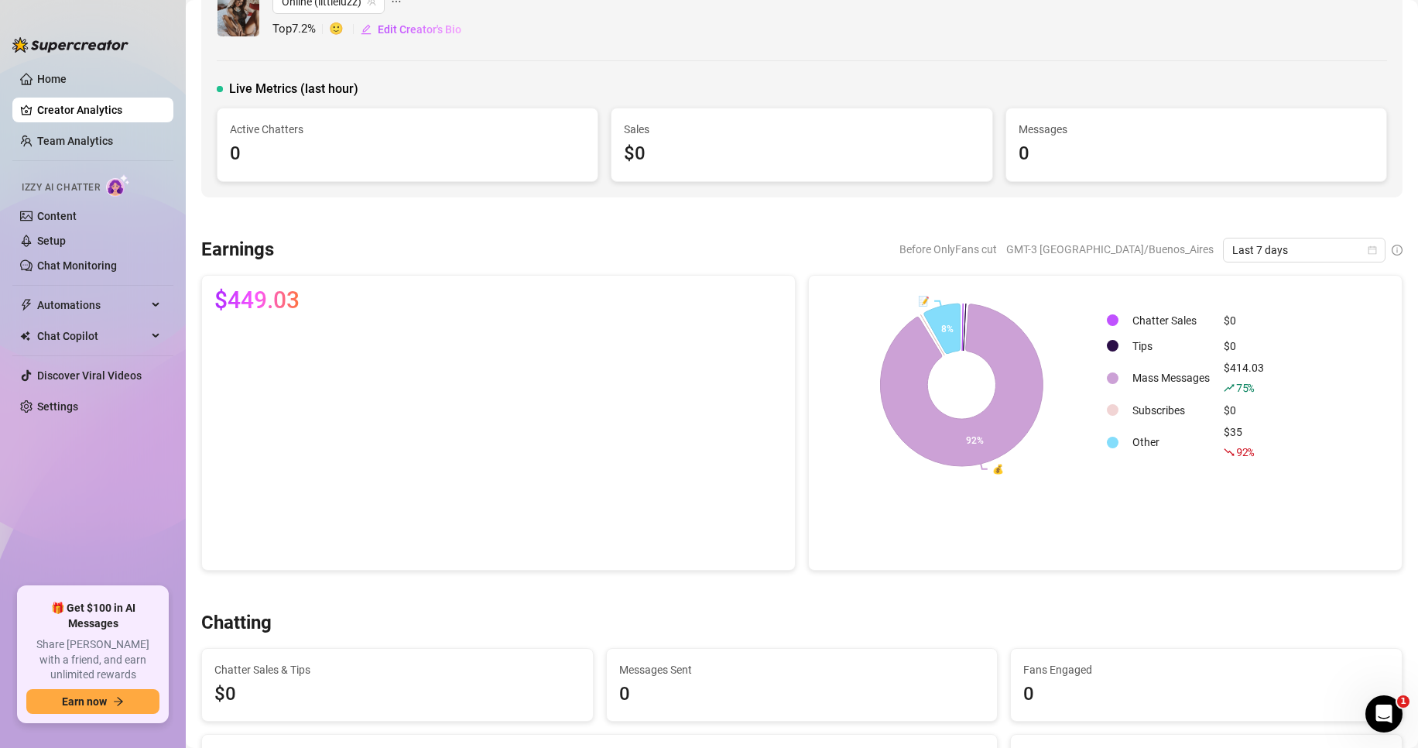
scroll to position [26, 0]
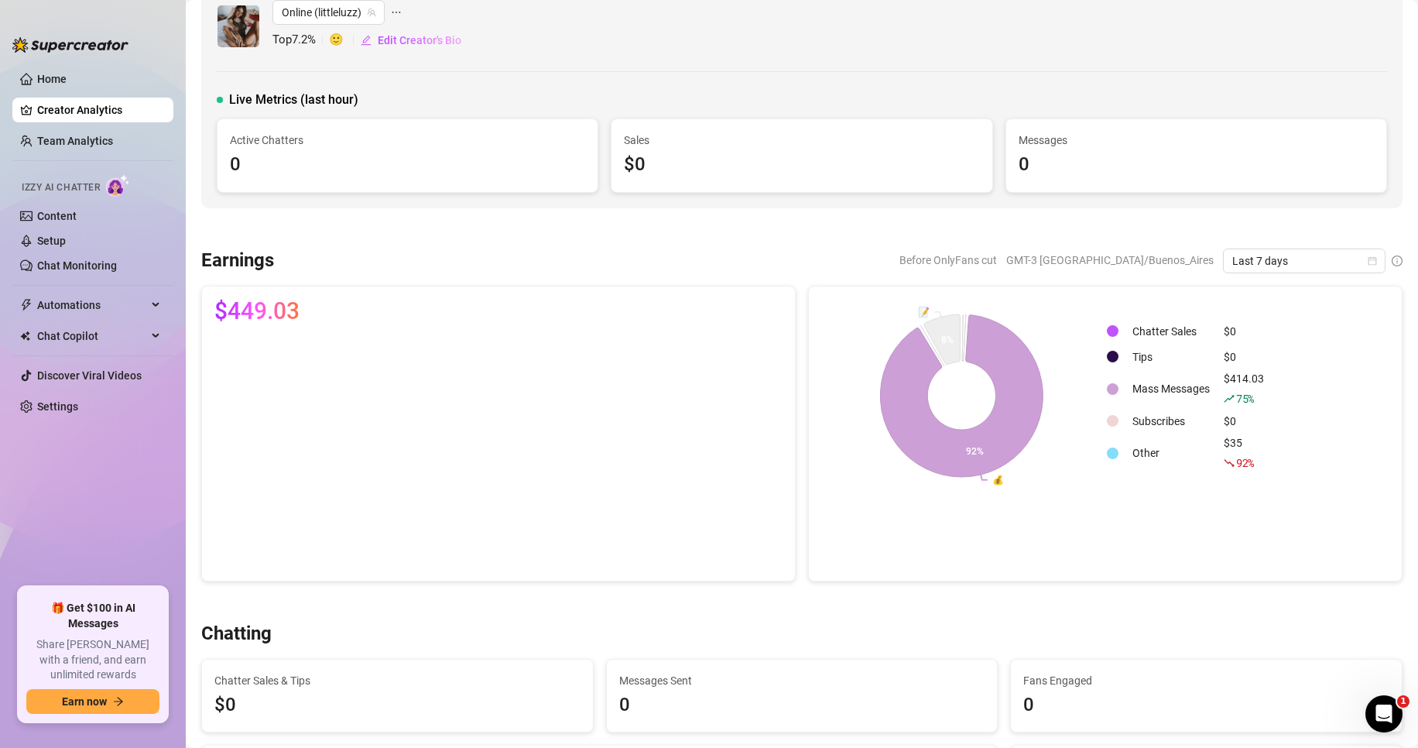
click at [1225, 390] on div at bounding box center [1229, 398] width 11 height 17
click at [62, 138] on link "Team Analytics" at bounding box center [75, 141] width 76 height 12
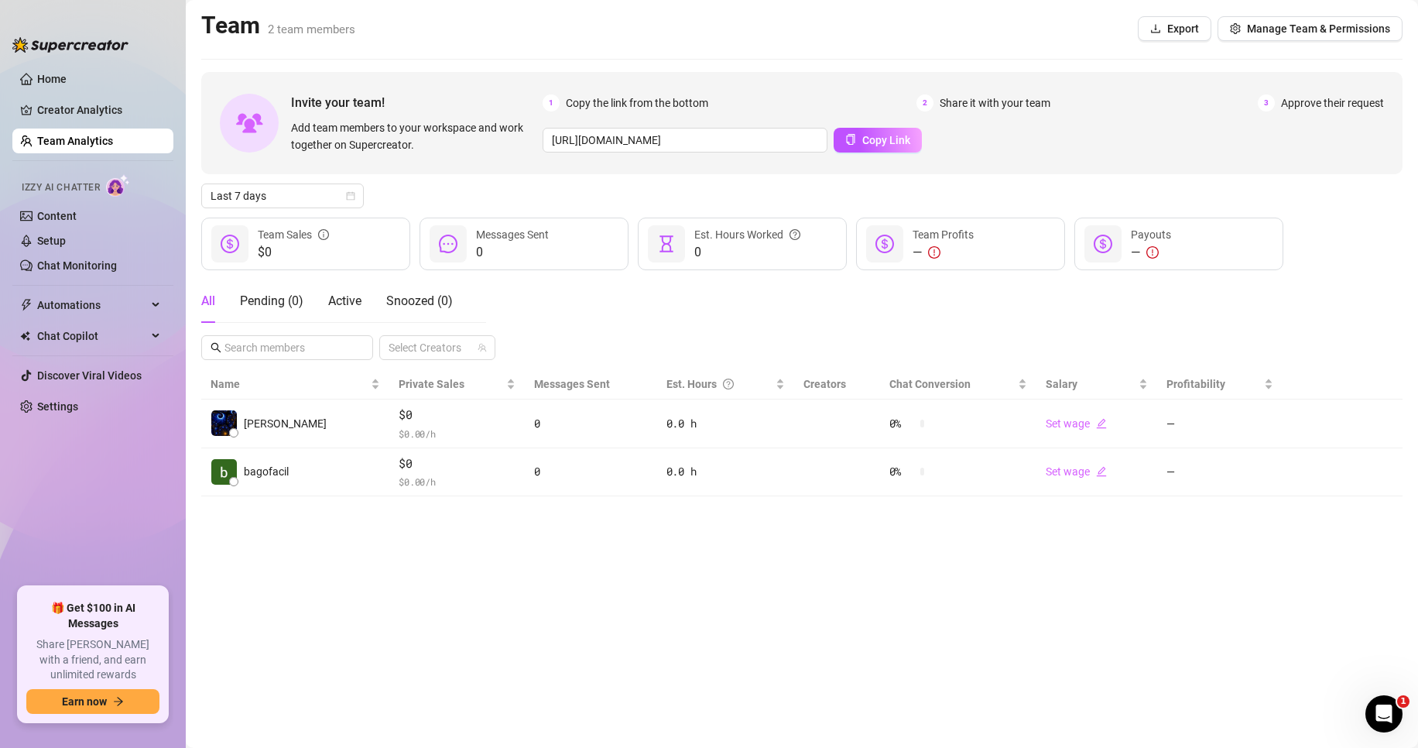
click at [60, 200] on div "Izzy AI Chatter" at bounding box center [91, 185] width 164 height 35
click at [57, 218] on link "Content" at bounding box center [56, 216] width 39 height 12
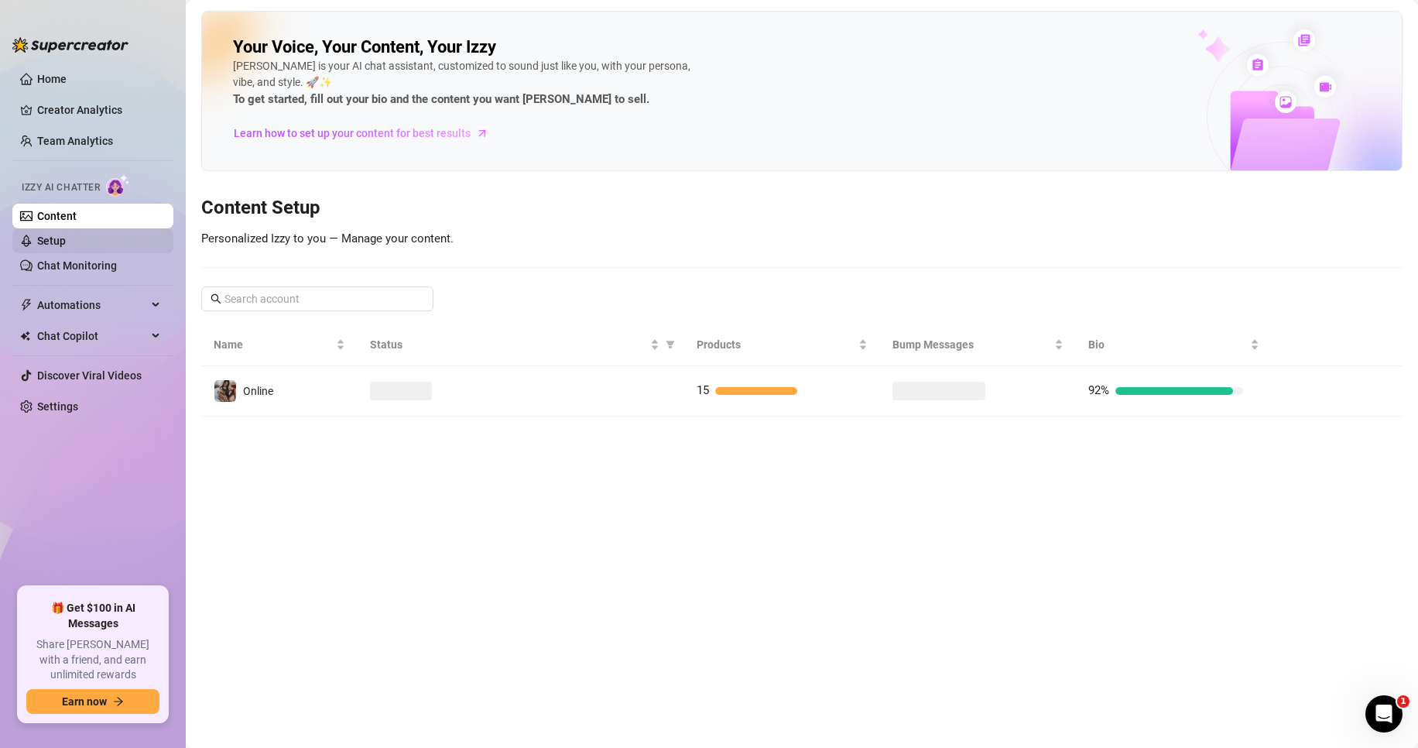
click at [53, 237] on link "Setup" at bounding box center [51, 241] width 29 height 12
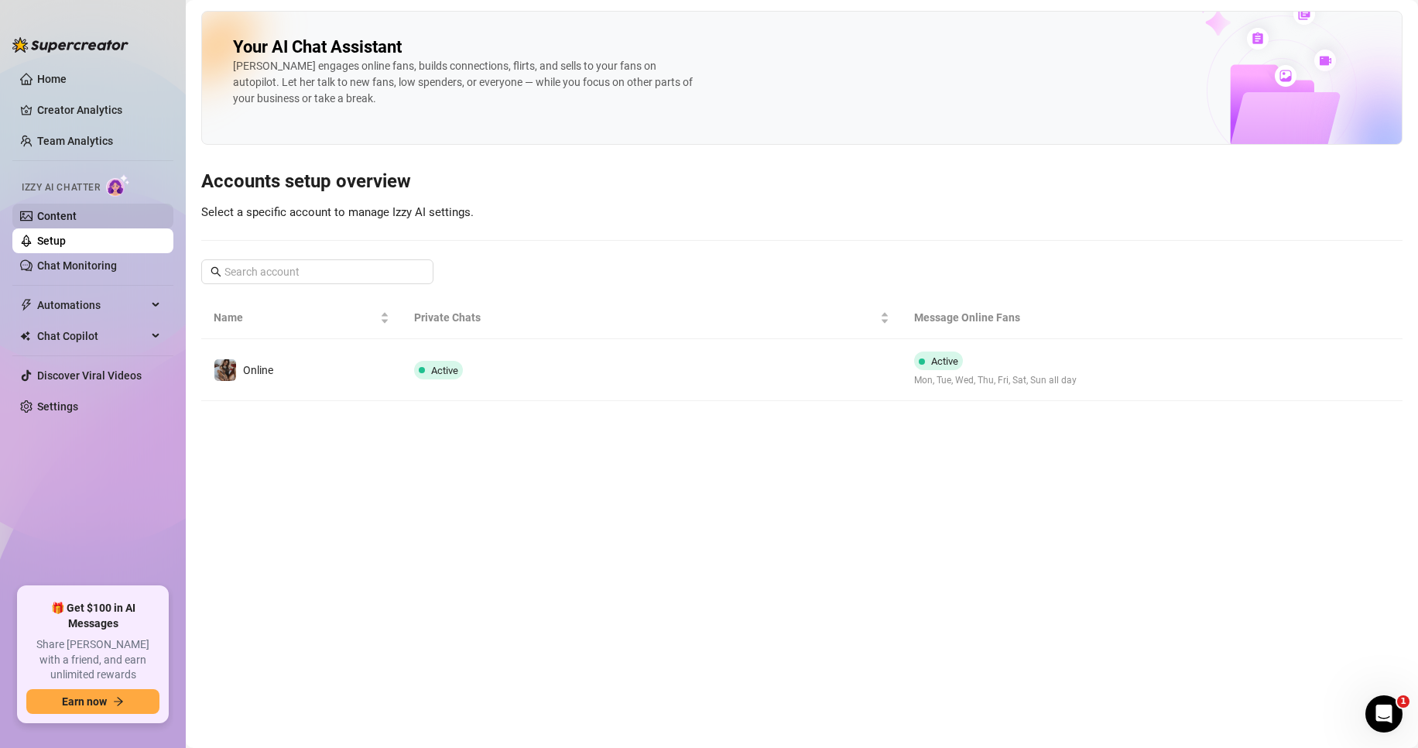
click at [61, 214] on link "Content" at bounding box center [56, 216] width 39 height 12
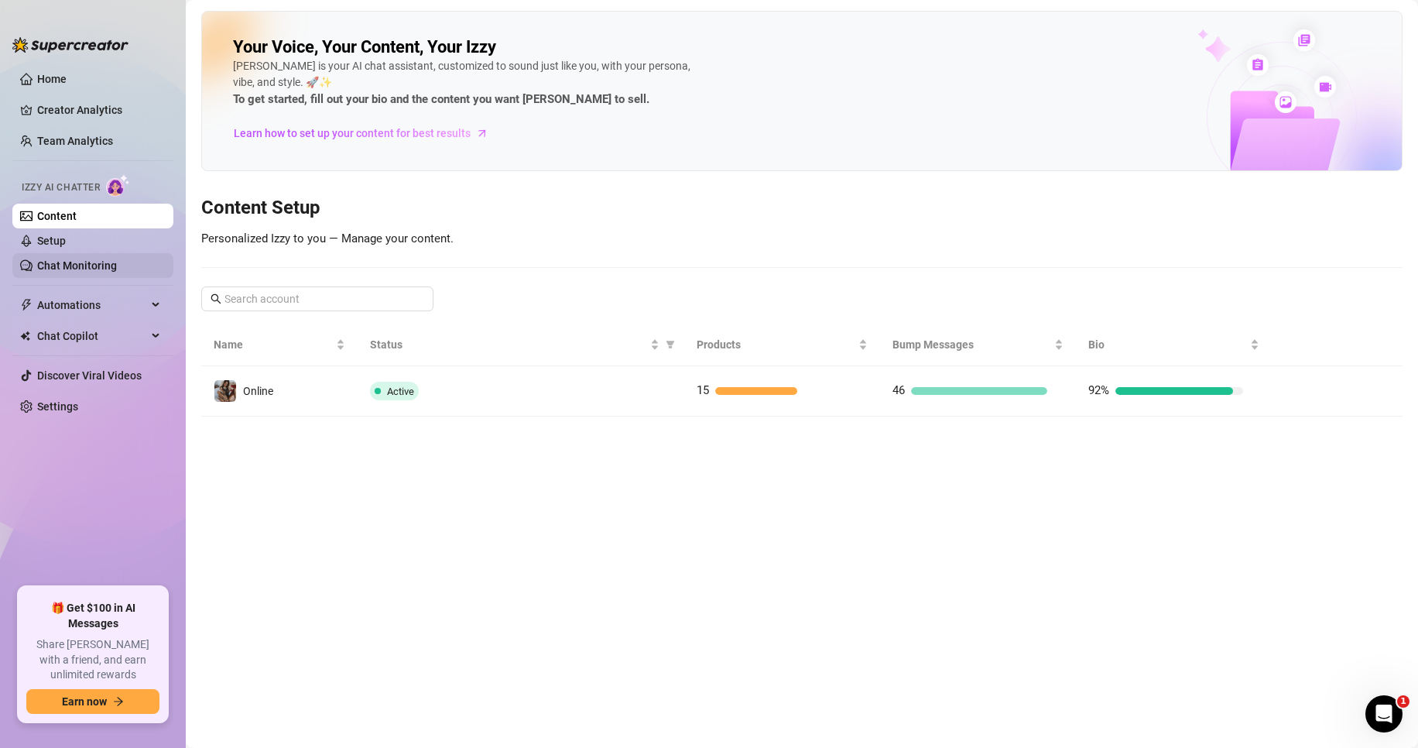
click at [77, 259] on link "Chat Monitoring" at bounding box center [77, 265] width 80 height 12
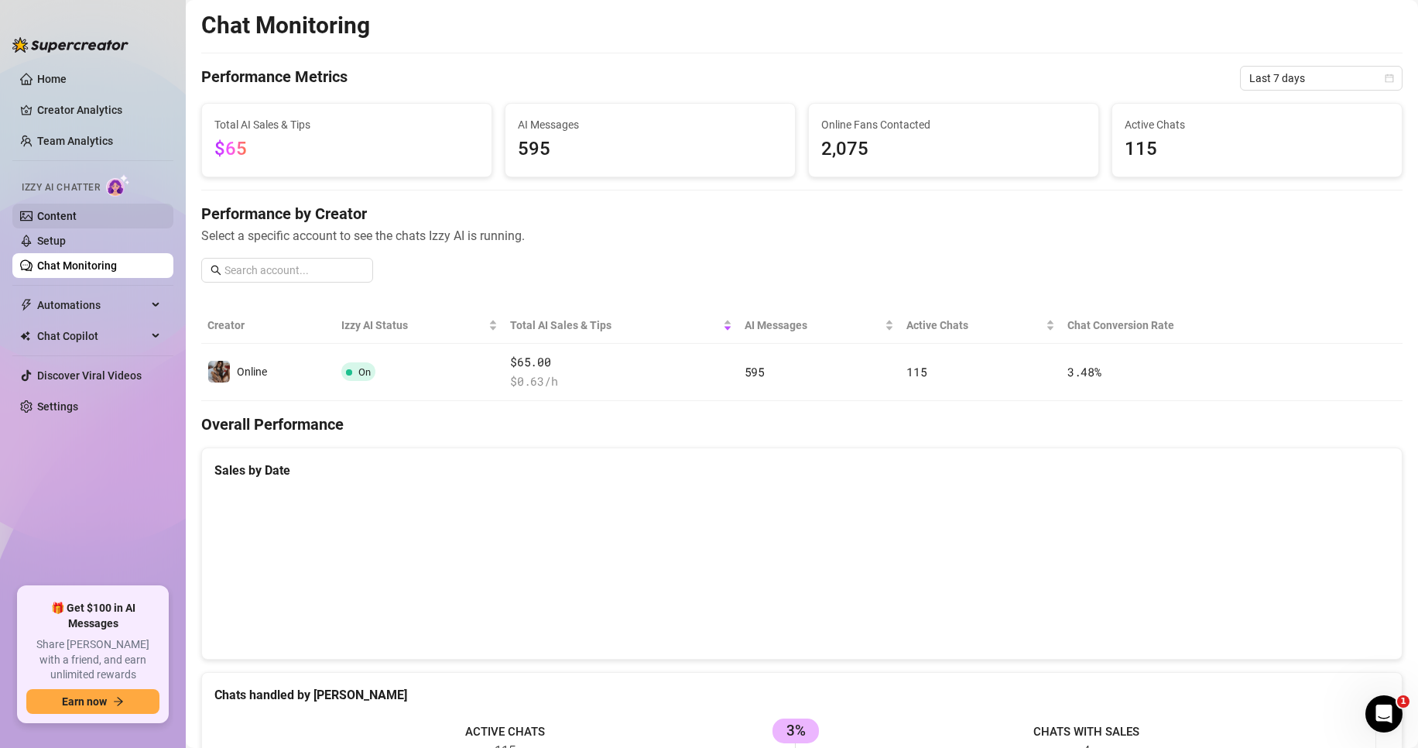
click at [76, 217] on link "Content" at bounding box center [56, 216] width 39 height 12
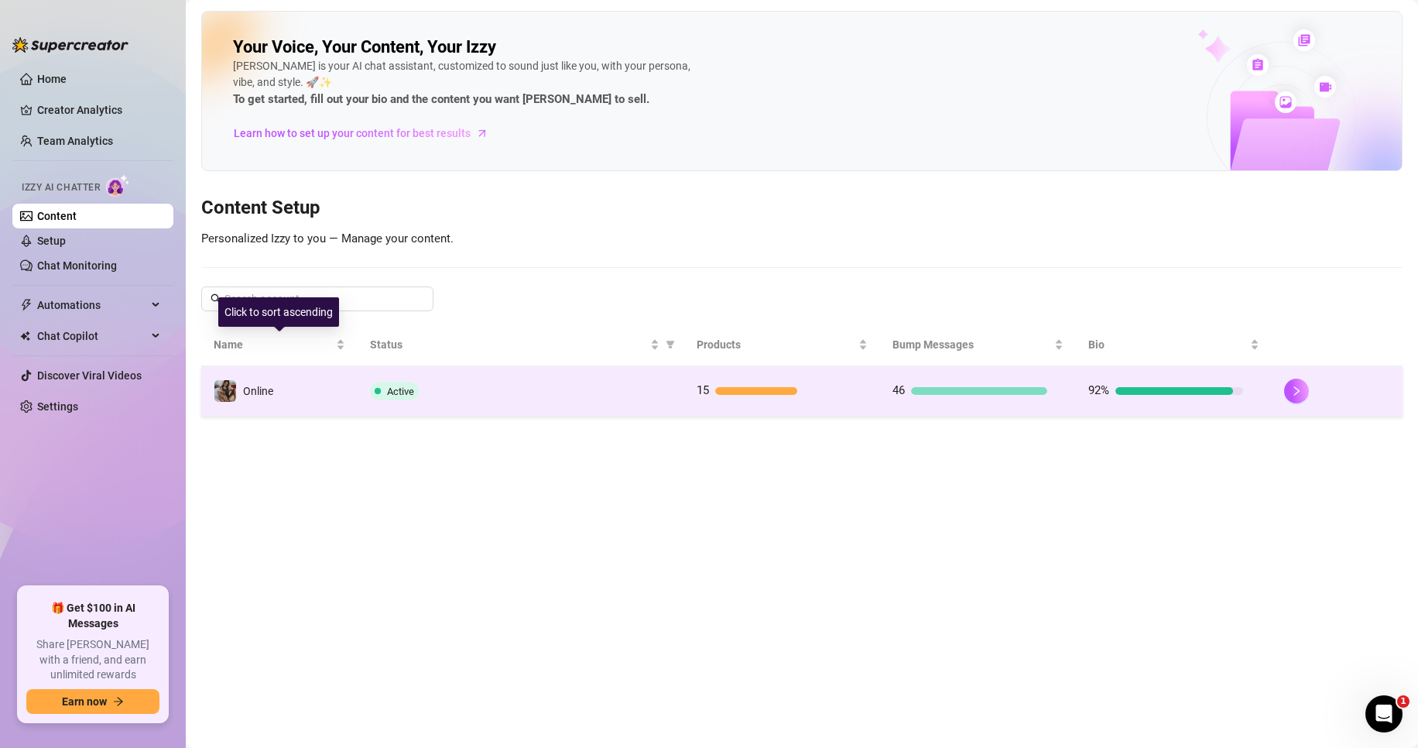
click at [277, 379] on td "Online" at bounding box center [279, 391] width 156 height 50
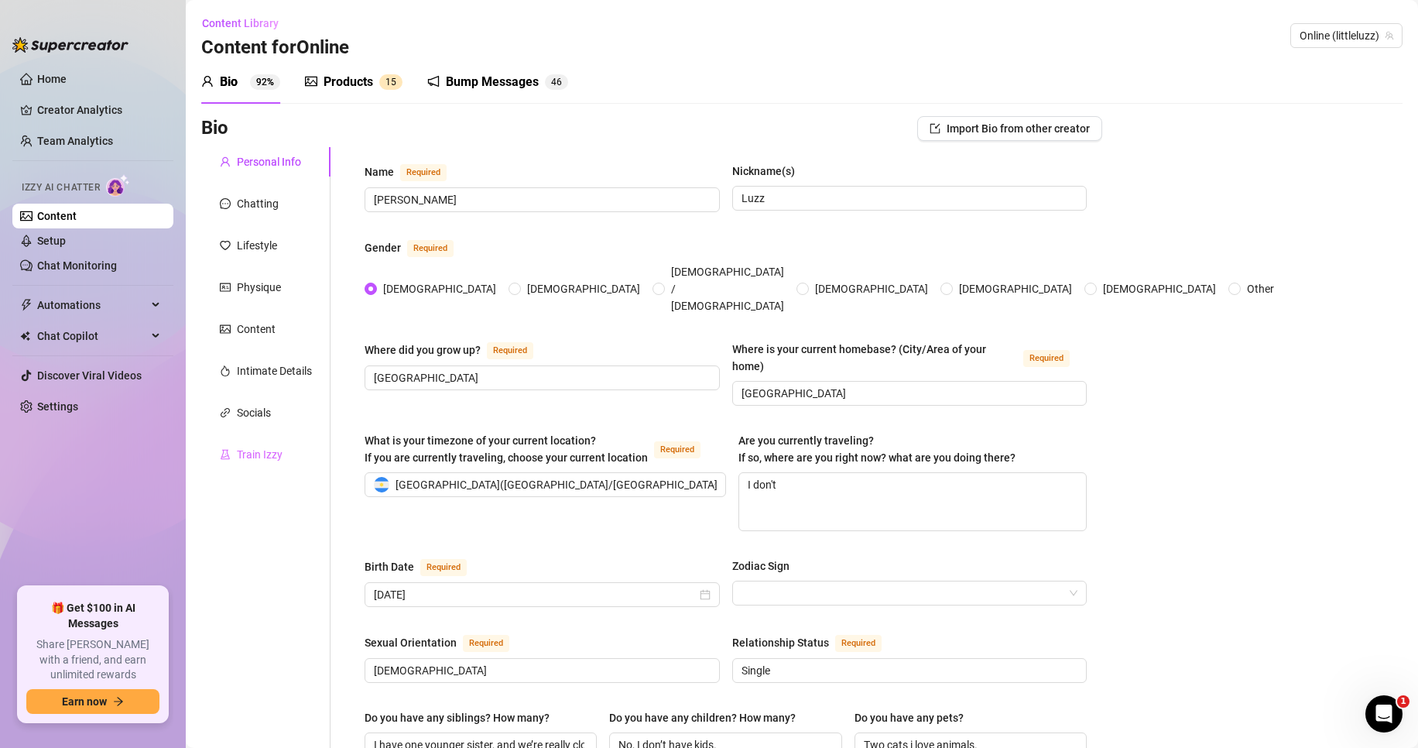
click at [252, 441] on div "Train Izzy" at bounding box center [265, 454] width 129 height 29
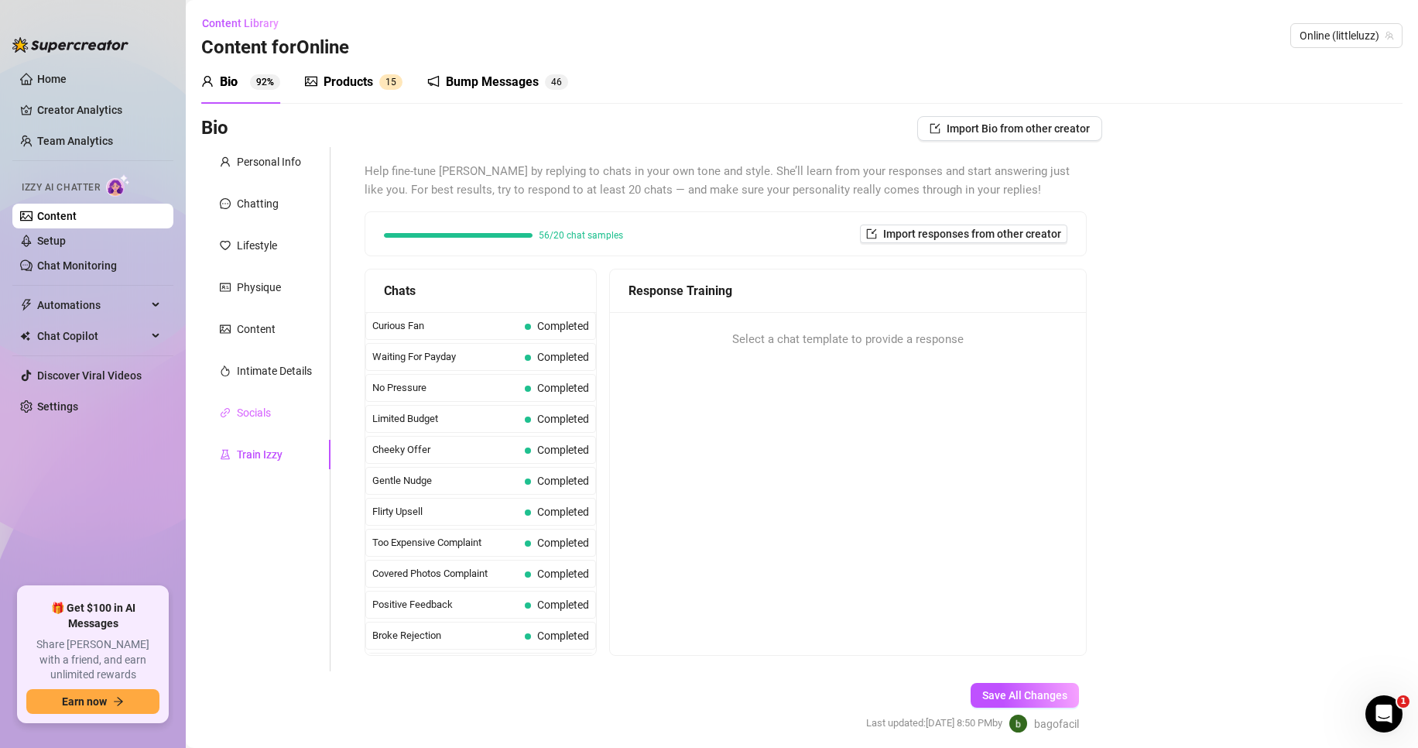
click at [253, 403] on div "Socials" at bounding box center [265, 412] width 129 height 29
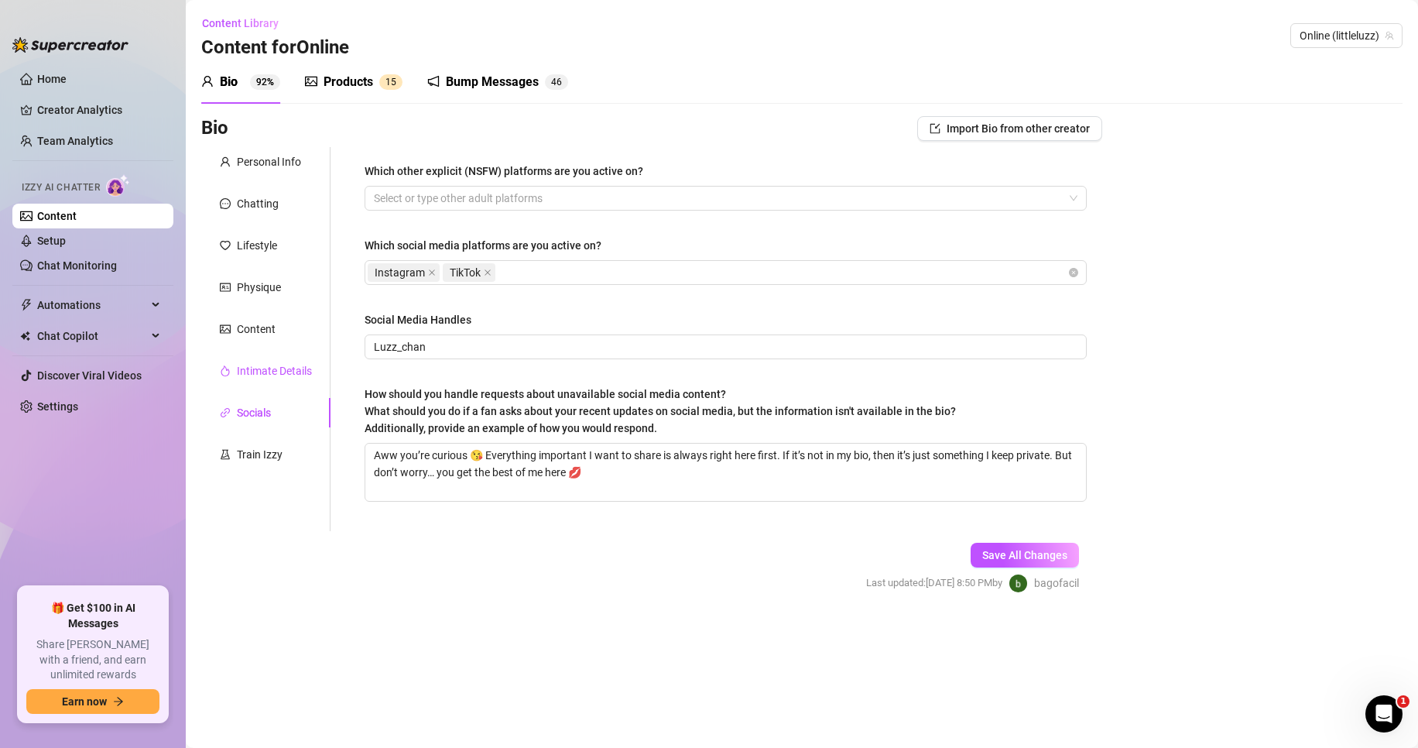
click at [267, 378] on div "Intimate Details" at bounding box center [274, 370] width 75 height 17
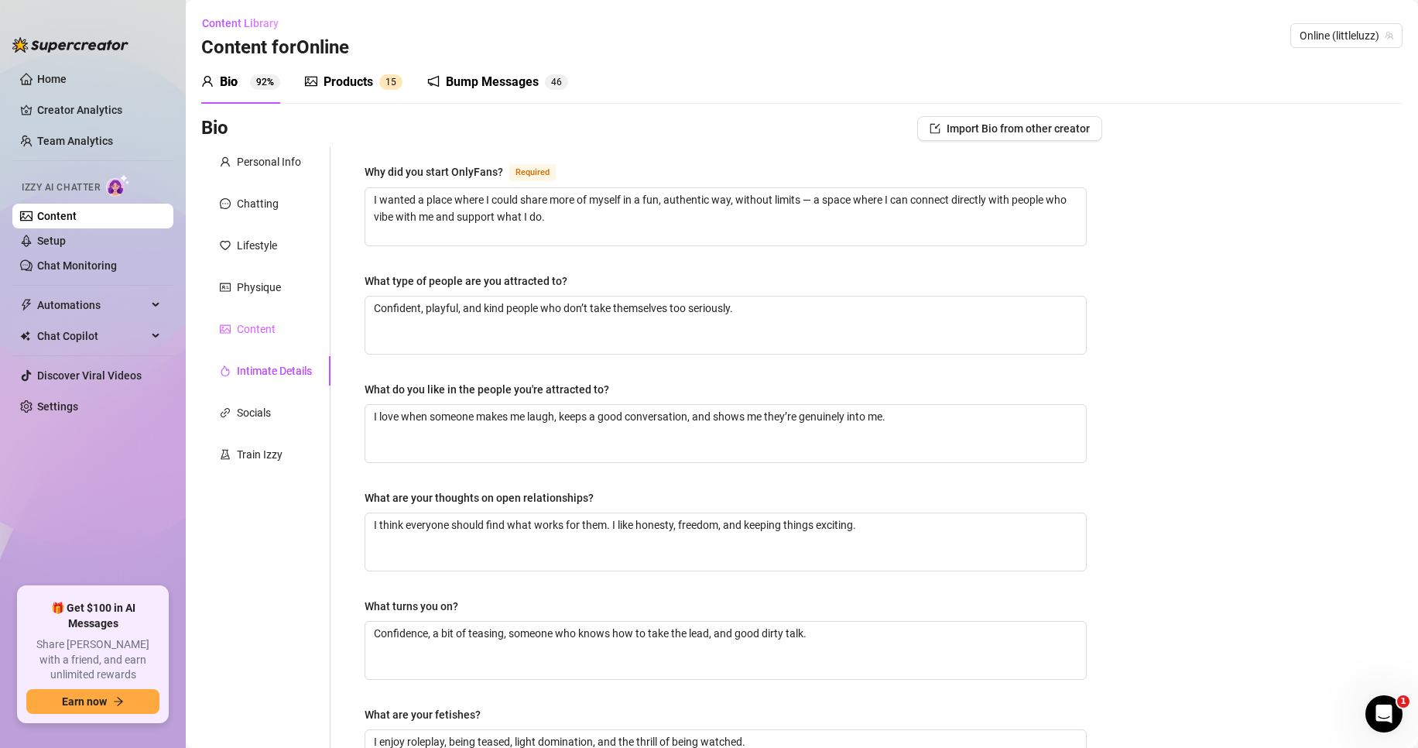
drag, startPoint x: 257, startPoint y: 314, endPoint x: 256, endPoint y: 321, distance: 7.8
click at [257, 318] on div "Personal Info Chatting Lifestyle Physique Content Intimate Details Socials Trai…" at bounding box center [265, 536] width 129 height 779
click at [256, 321] on div "Content" at bounding box center [256, 329] width 39 height 17
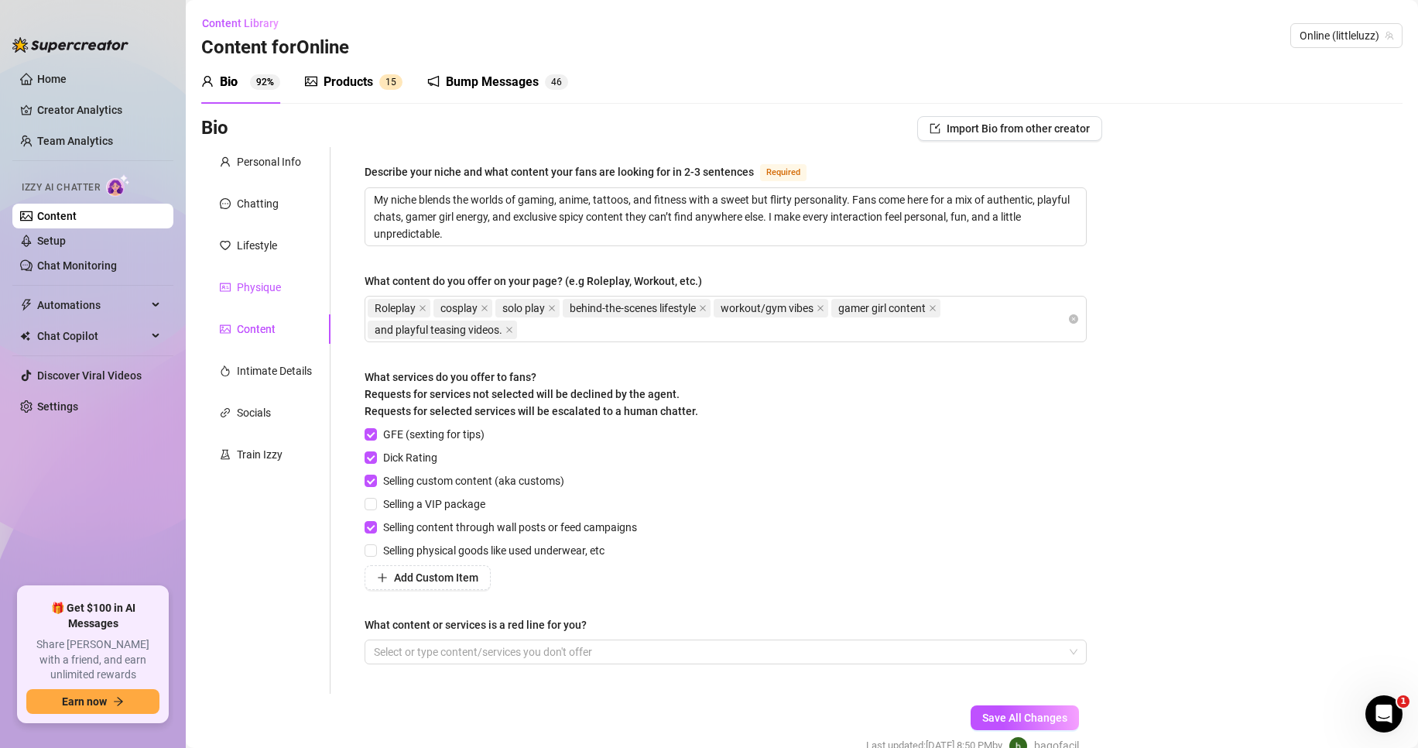
click at [267, 290] on div "Physique" at bounding box center [259, 287] width 44 height 17
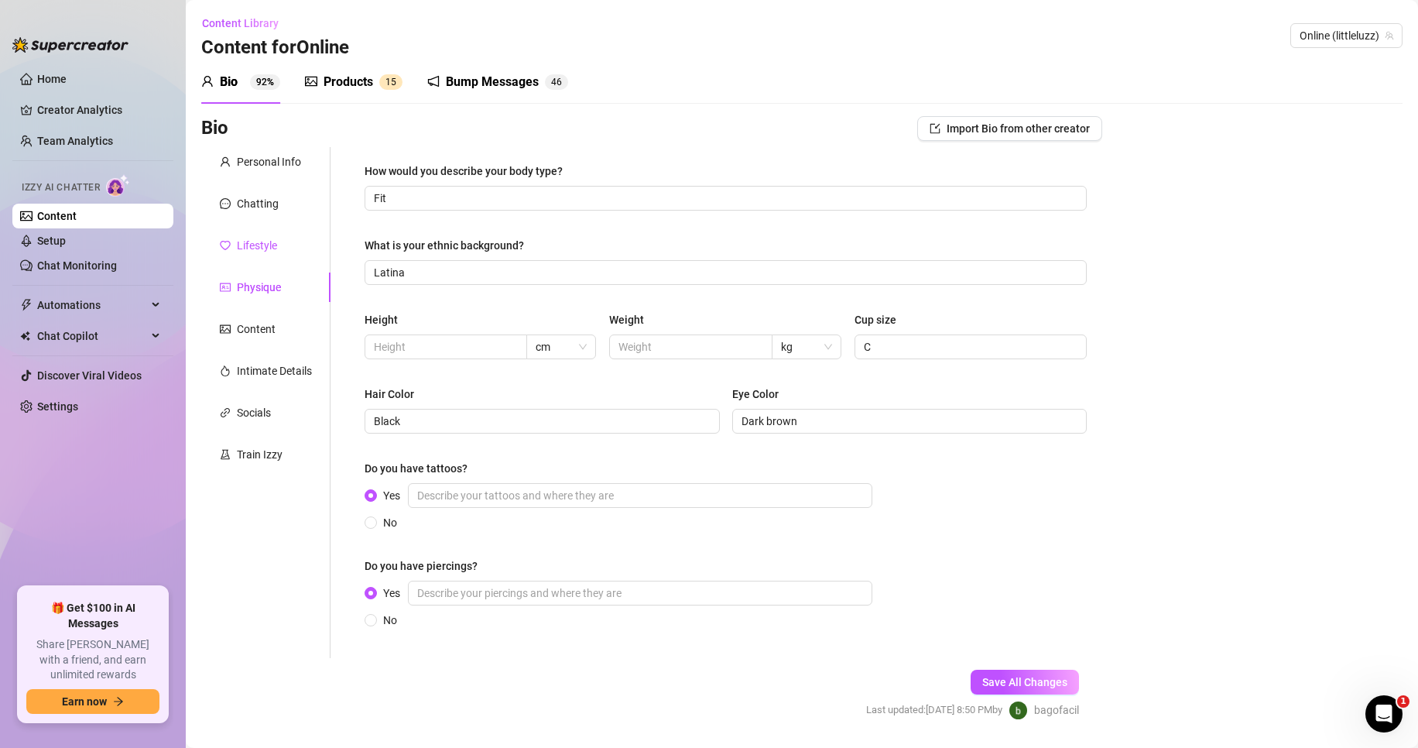
click at [257, 247] on div "Lifestyle" at bounding box center [257, 245] width 40 height 17
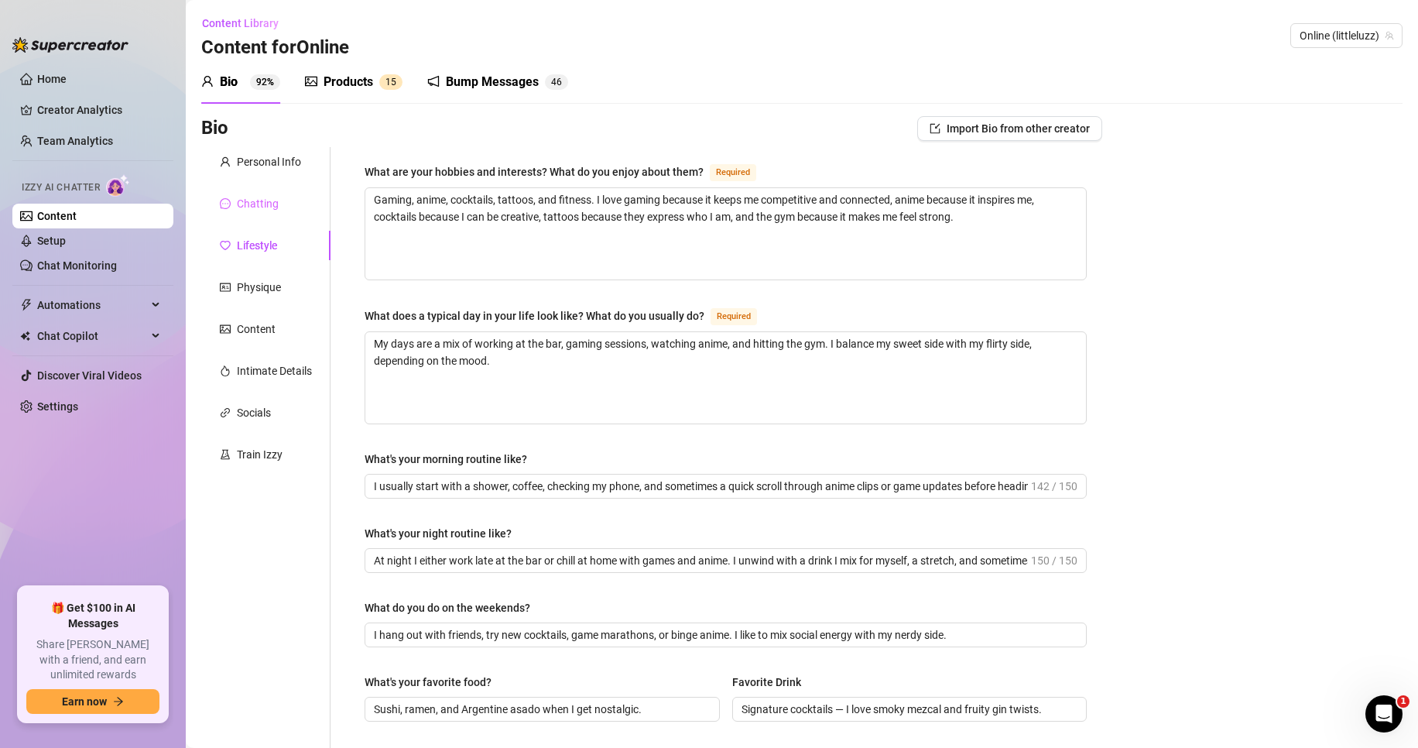
click at [231, 217] on div "Chatting" at bounding box center [265, 203] width 129 height 29
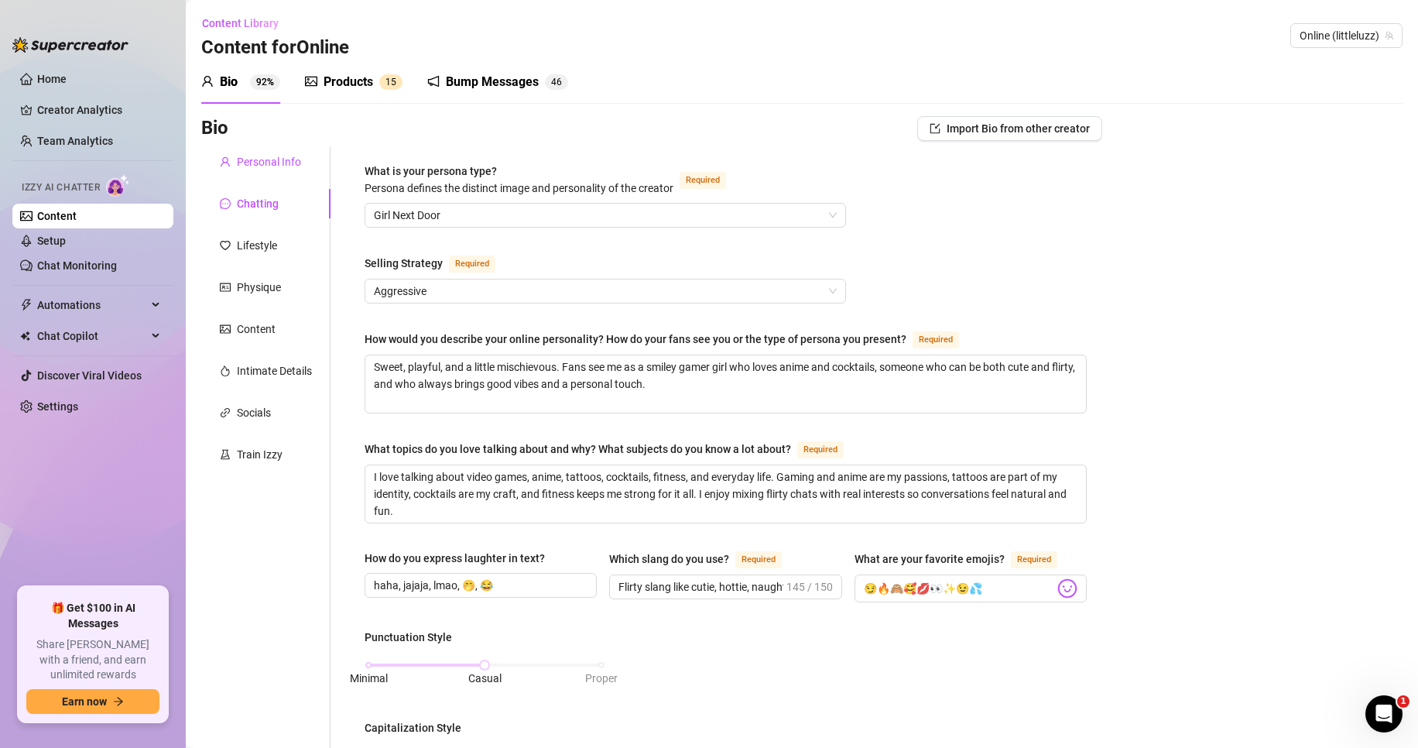
click at [281, 158] on div "Personal Info" at bounding box center [269, 161] width 64 height 17
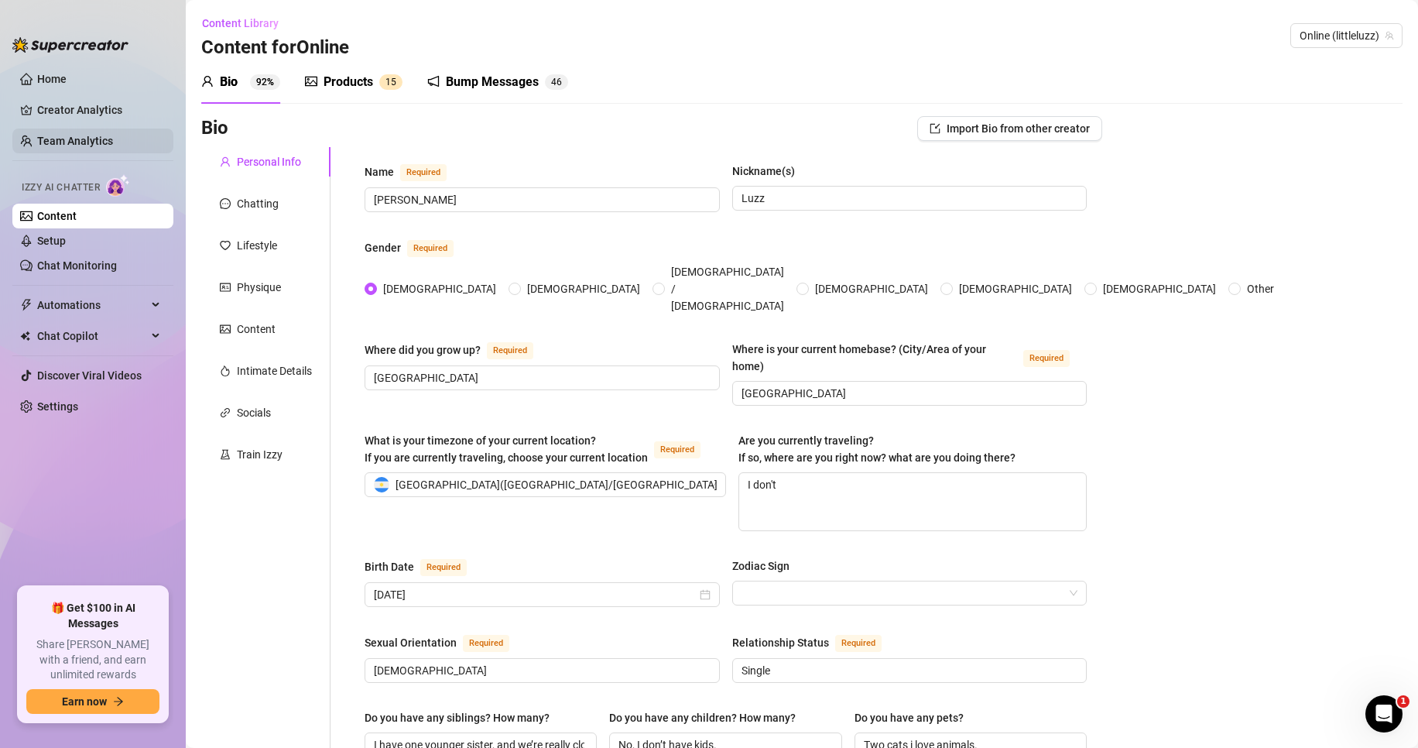
click at [77, 141] on link "Team Analytics" at bounding box center [75, 141] width 76 height 12
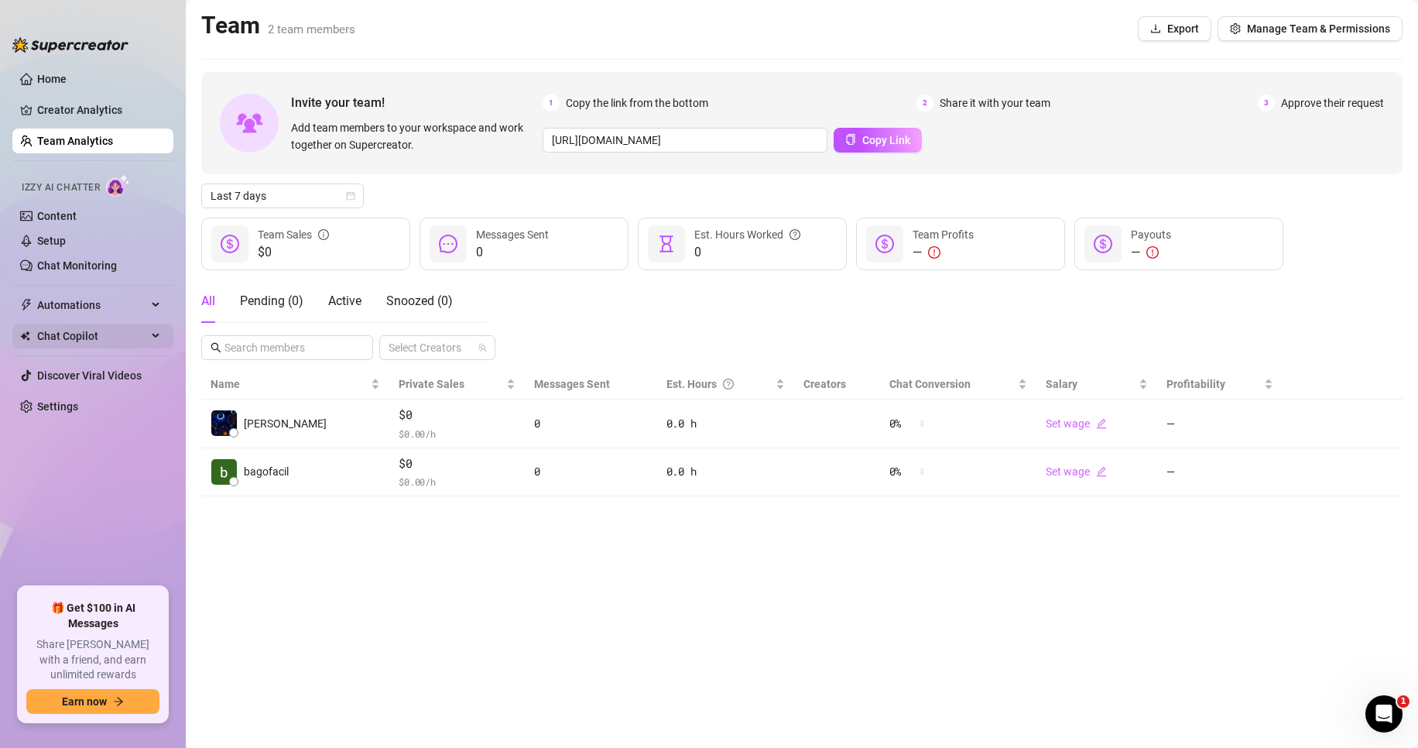
click at [78, 342] on span "Chat Copilot" at bounding box center [92, 336] width 110 height 25
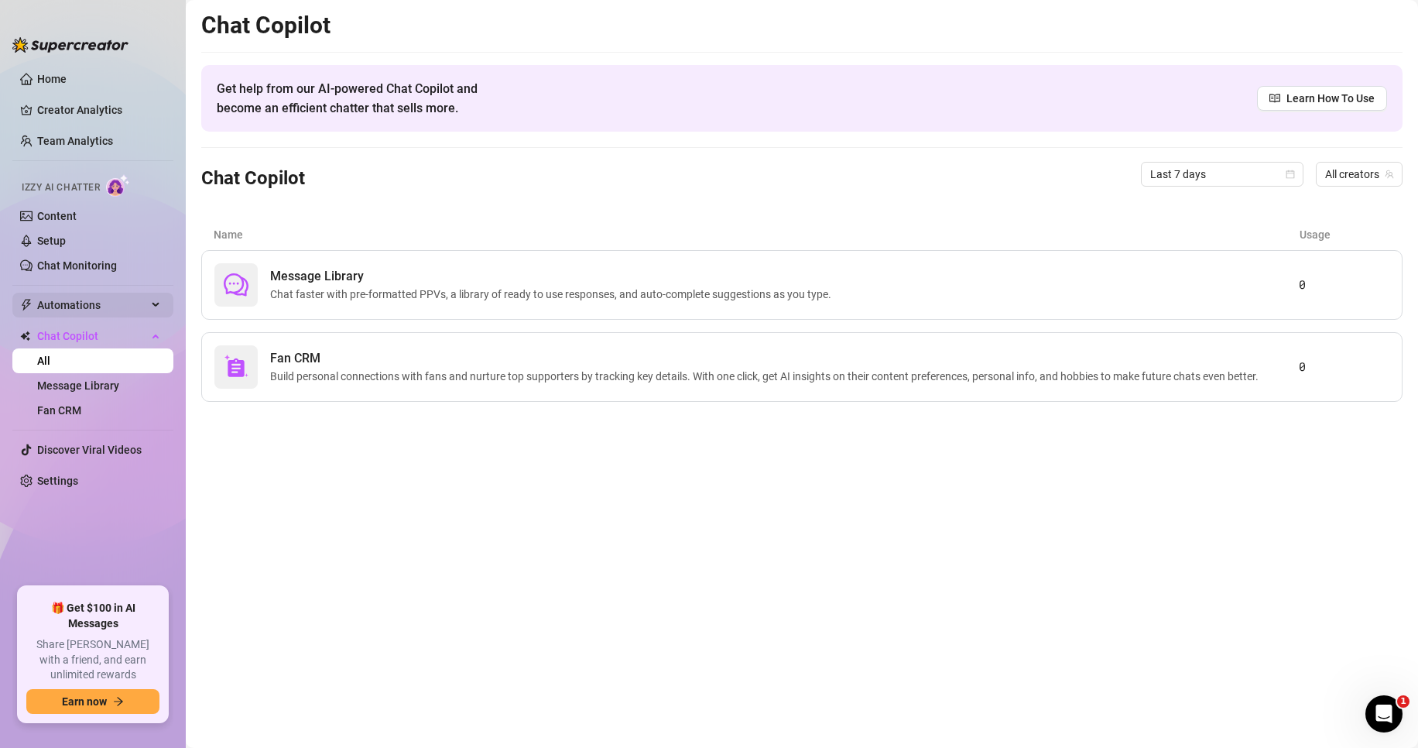
click at [89, 317] on span "Automations" at bounding box center [92, 305] width 110 height 25
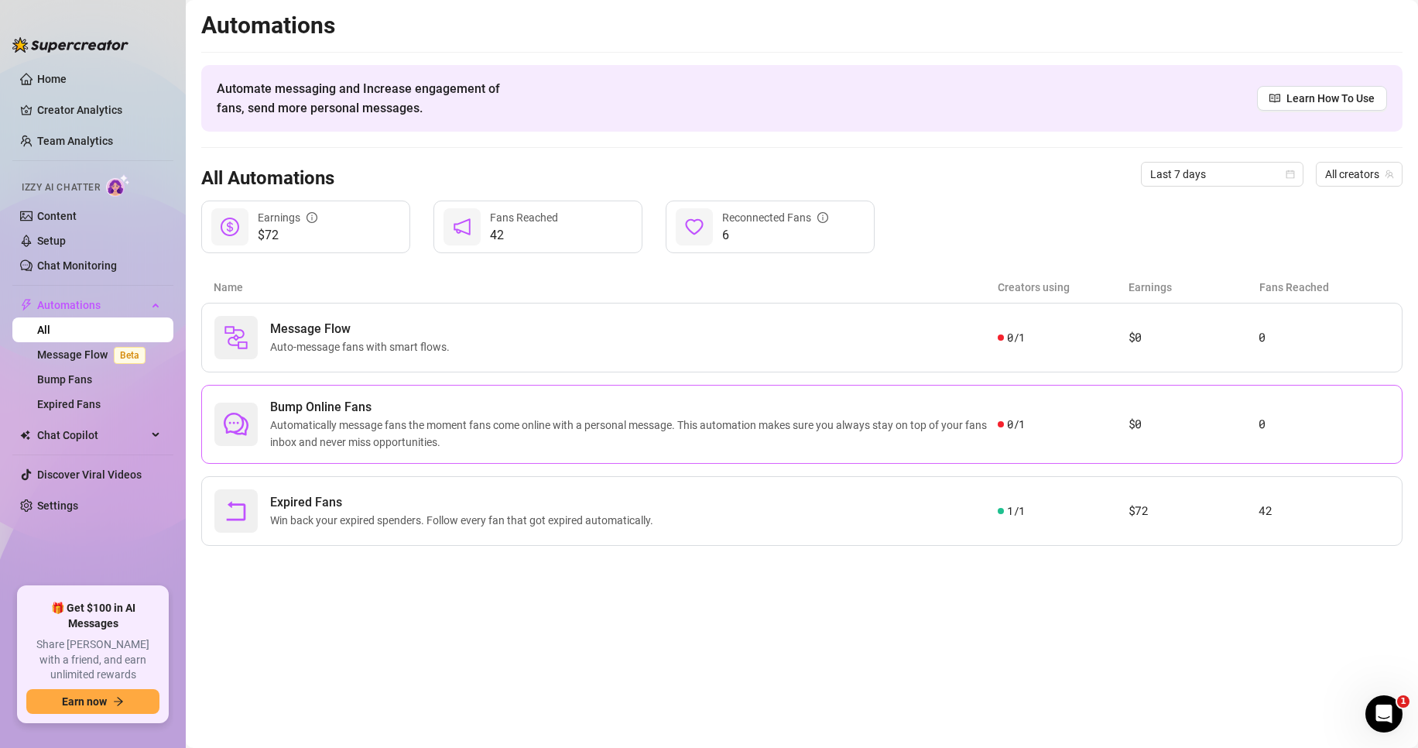
click at [379, 410] on span "Bump Online Fans" at bounding box center [634, 407] width 728 height 19
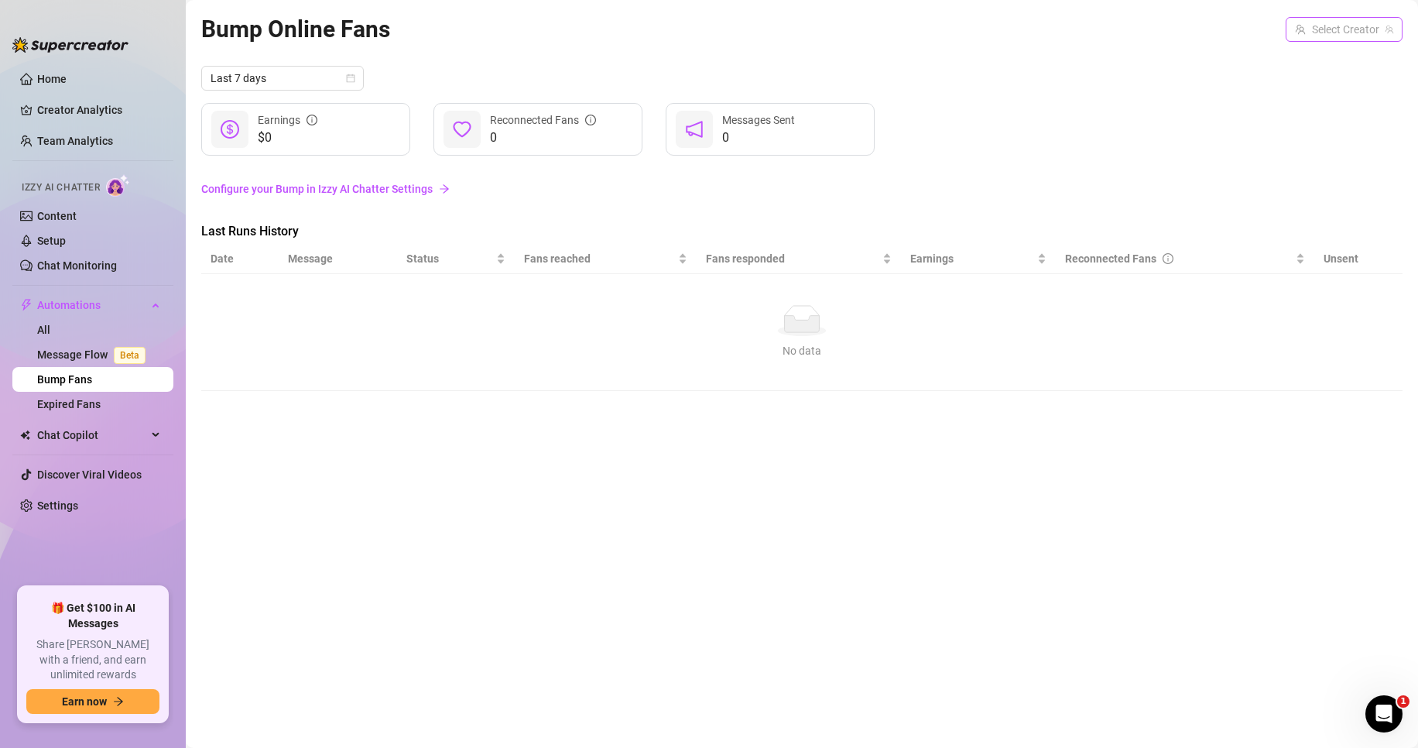
click at [1362, 26] on input "search" at bounding box center [1337, 29] width 84 height 23
click at [1354, 53] on div "Online ( littleluzz )" at bounding box center [1349, 61] width 108 height 19
click at [266, 67] on span "Last 7 days" at bounding box center [283, 78] width 144 height 23
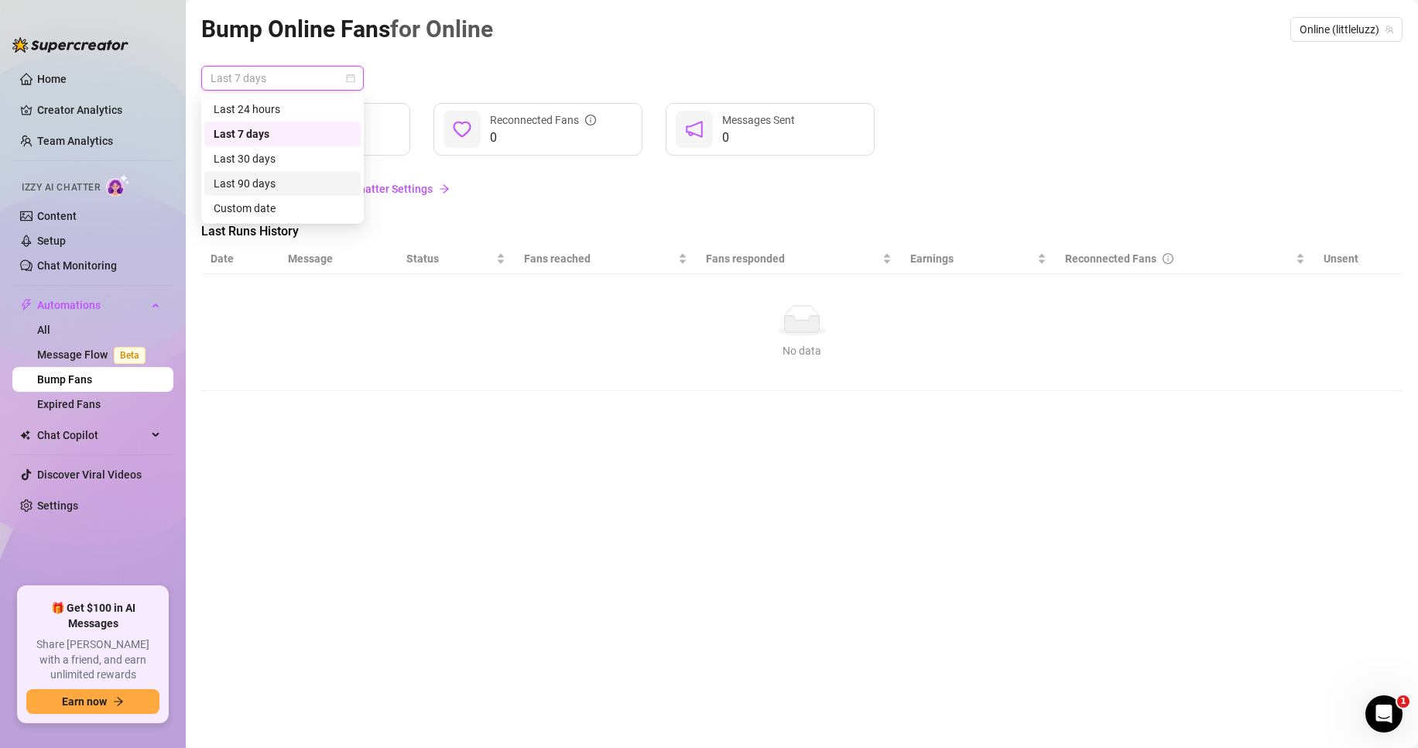
drag, startPoint x: 238, startPoint y: 201, endPoint x: 239, endPoint y: 190, distance: 10.9
click at [239, 190] on div "Last 24 hours Last 7 days Last 30 days Last 90 days Custom date" at bounding box center [282, 159] width 156 height 124
click at [238, 188] on div "Last 90 days" at bounding box center [283, 183] width 138 height 17
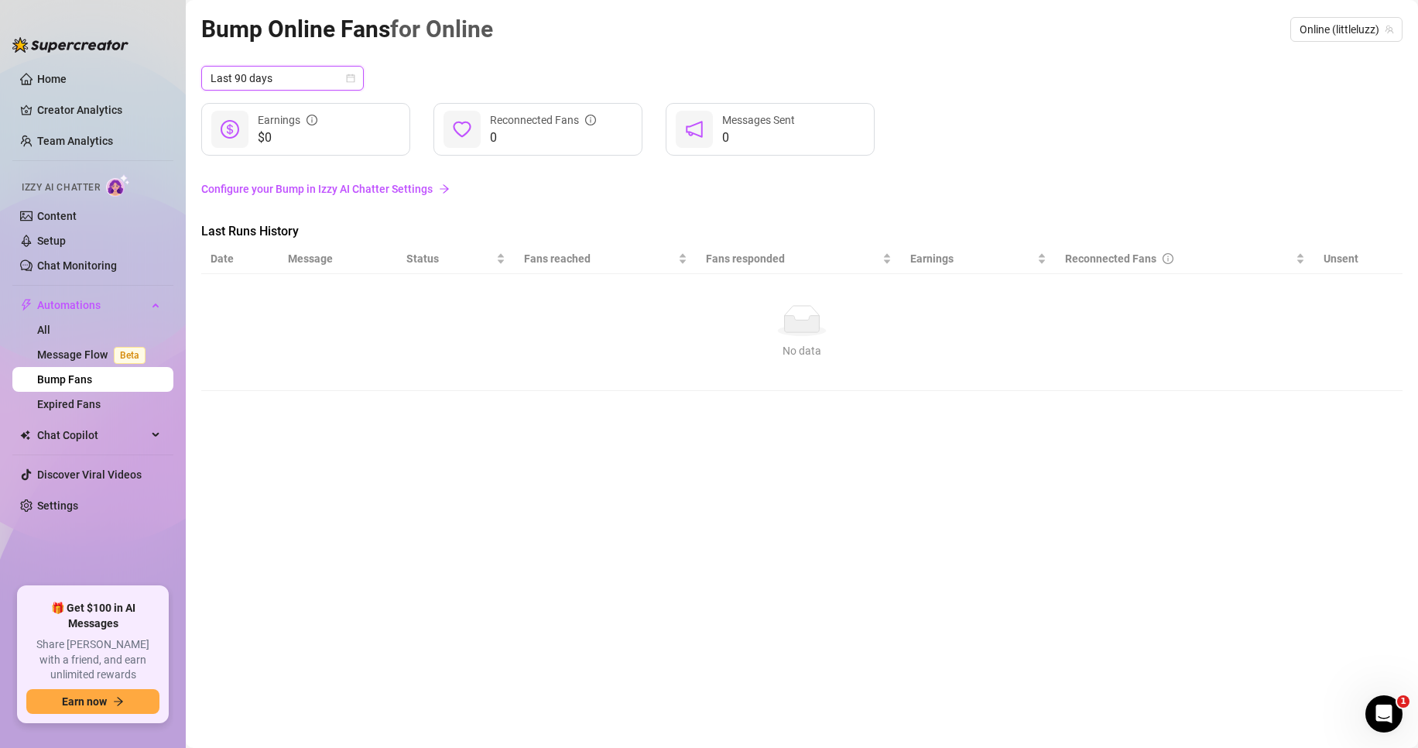
click at [362, 191] on link "Configure your Bump in Izzy AI Chatter Settings" at bounding box center [802, 188] width 1202 height 17
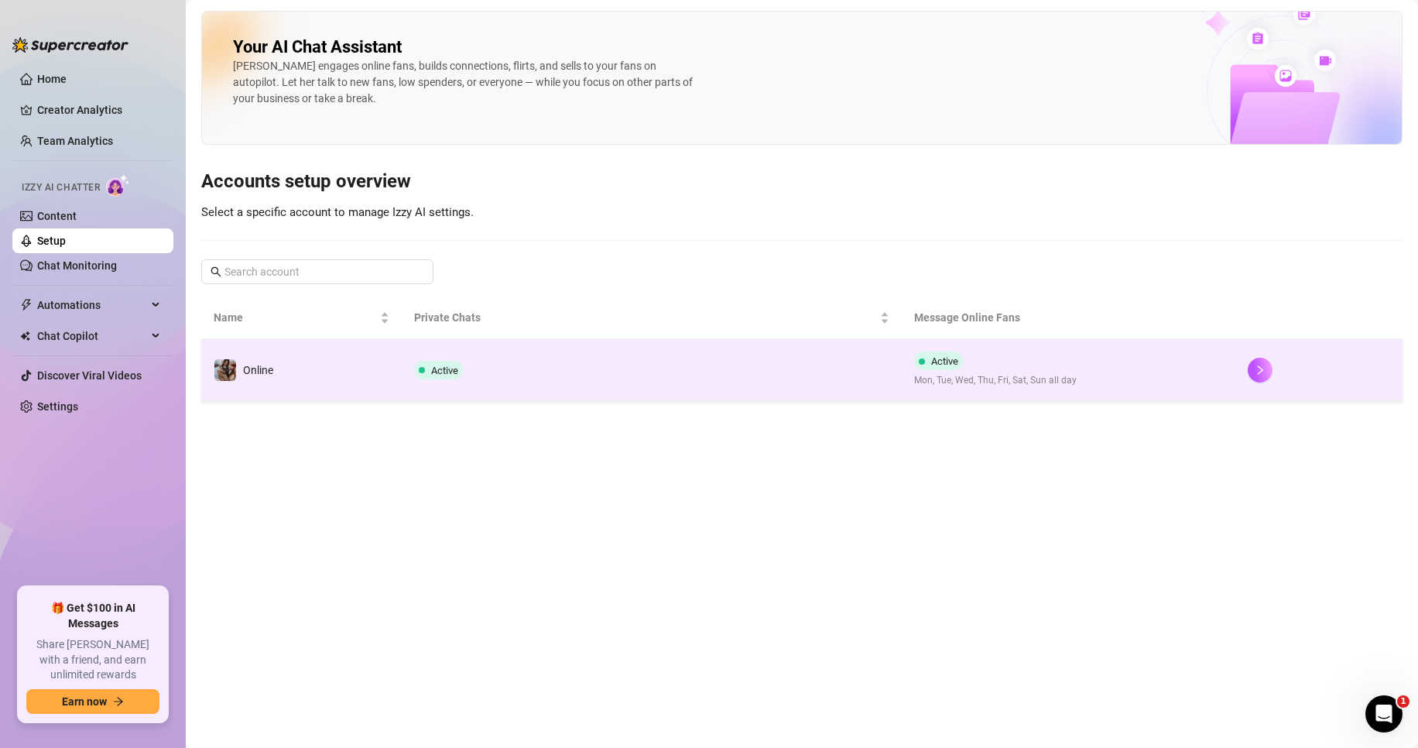
click at [715, 364] on td "Active" at bounding box center [652, 370] width 501 height 62
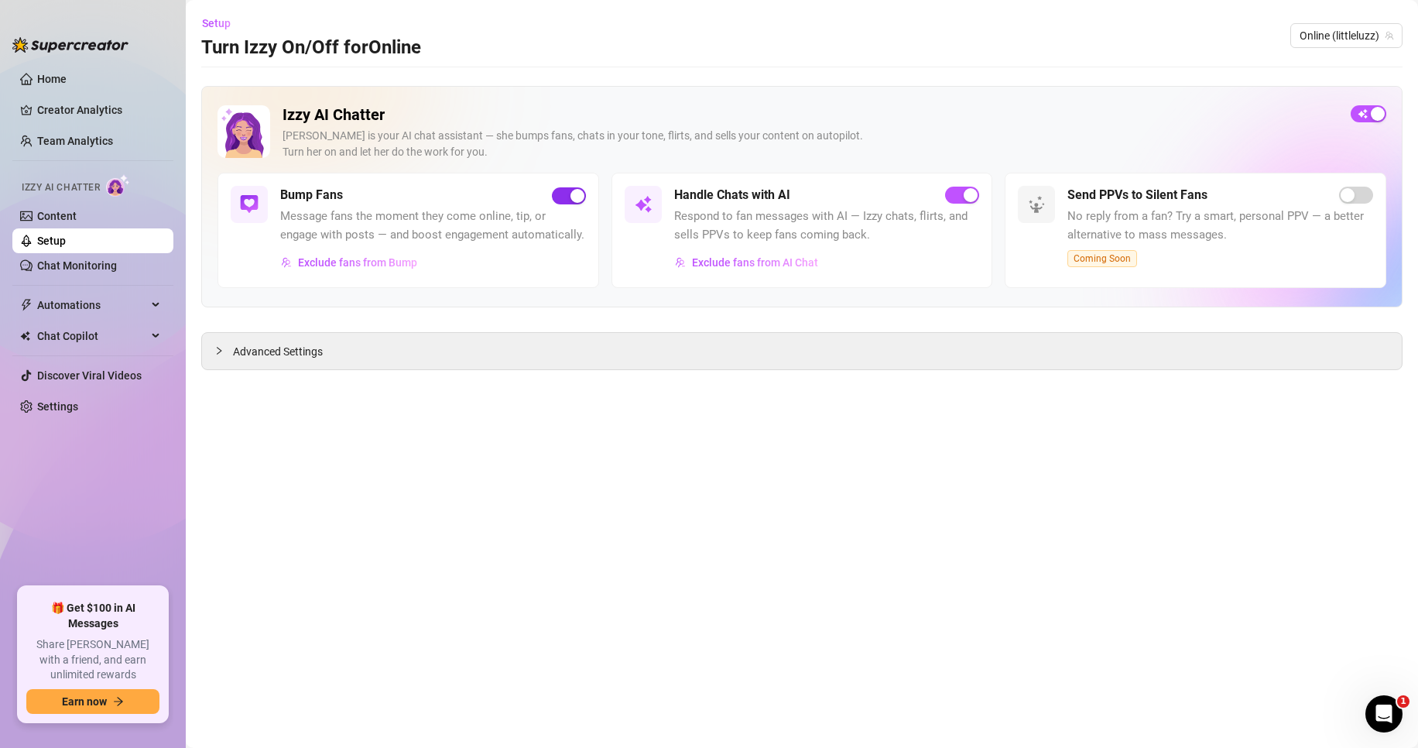
click at [566, 190] on span "button" at bounding box center [569, 195] width 34 height 17
click at [566, 194] on div "button" at bounding box center [561, 196] width 14 height 14
click at [375, 262] on span "Exclude fans from Bump" at bounding box center [357, 262] width 119 height 12
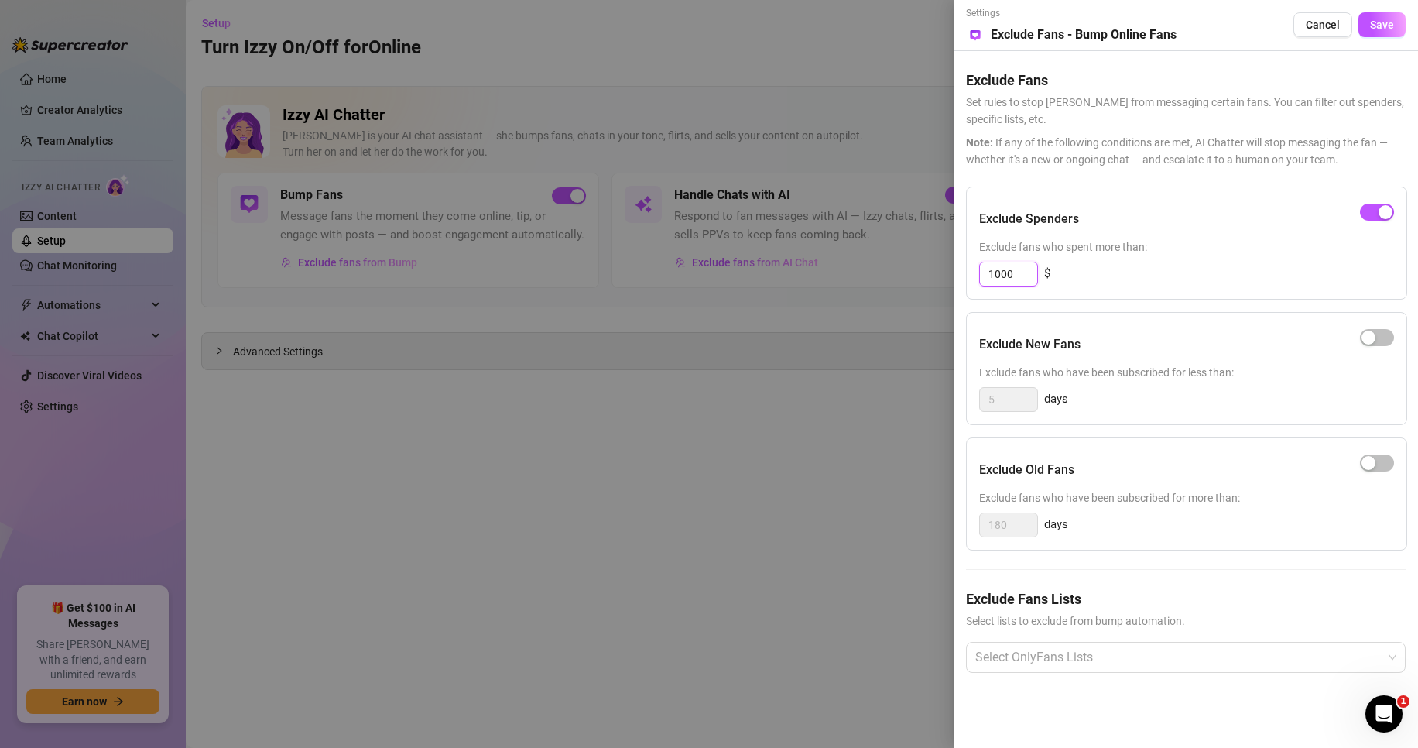
drag, startPoint x: 1016, startPoint y: 274, endPoint x: 964, endPoint y: 286, distance: 53.2
click at [965, 286] on div "Settings Preview Exclude Fans - Bump Online Fans Cancel Save Exclude Fans Set r…" at bounding box center [1186, 374] width 465 height 748
click at [1332, 28] on span "Cancel" at bounding box center [1323, 25] width 34 height 12
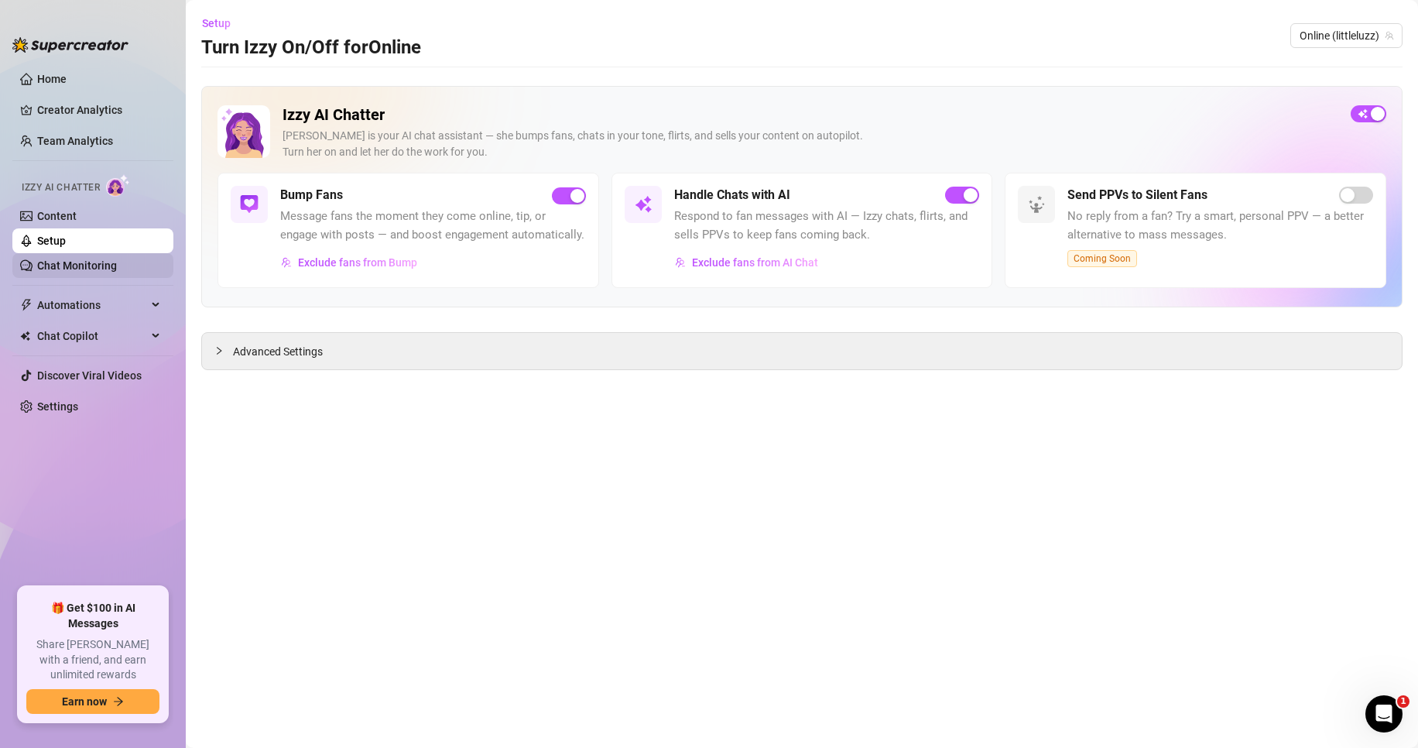
click at [87, 259] on link "Chat Monitoring" at bounding box center [77, 265] width 80 height 12
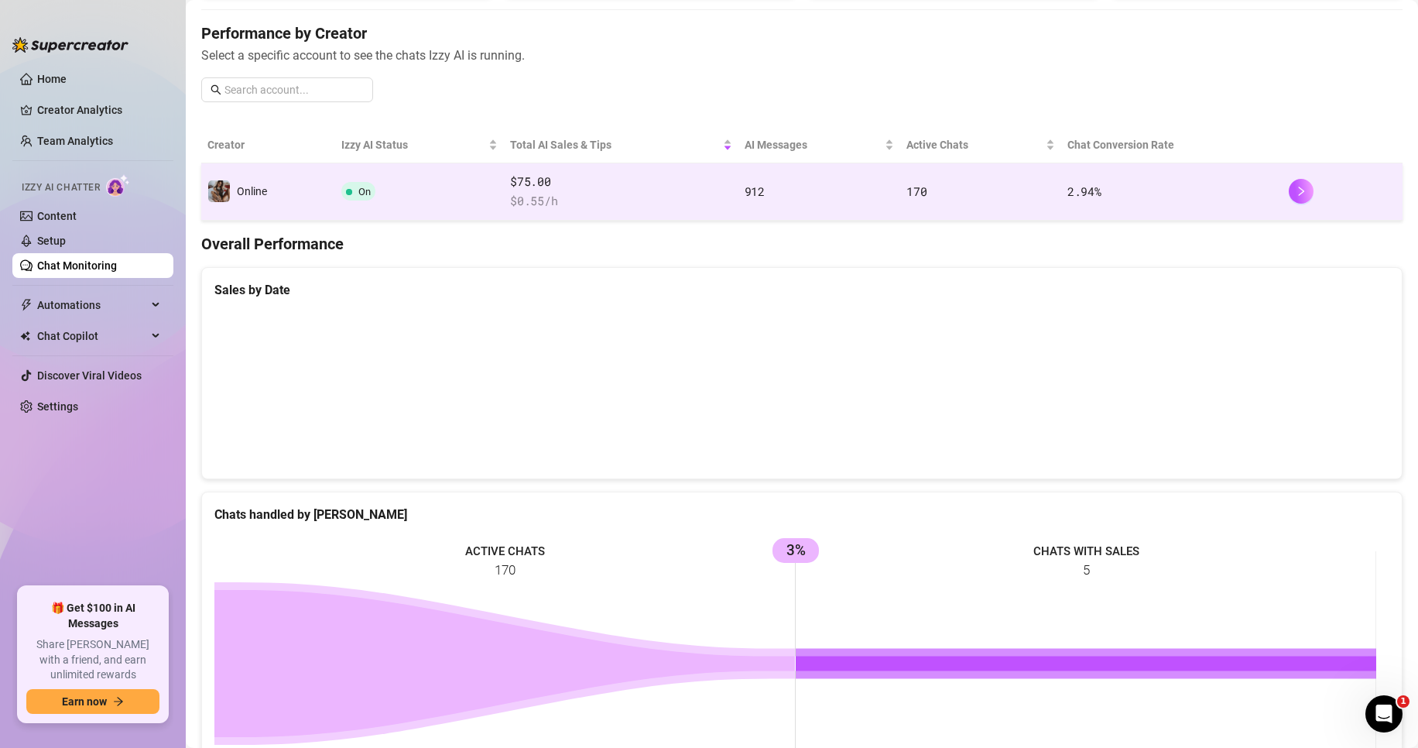
scroll to position [232, 0]
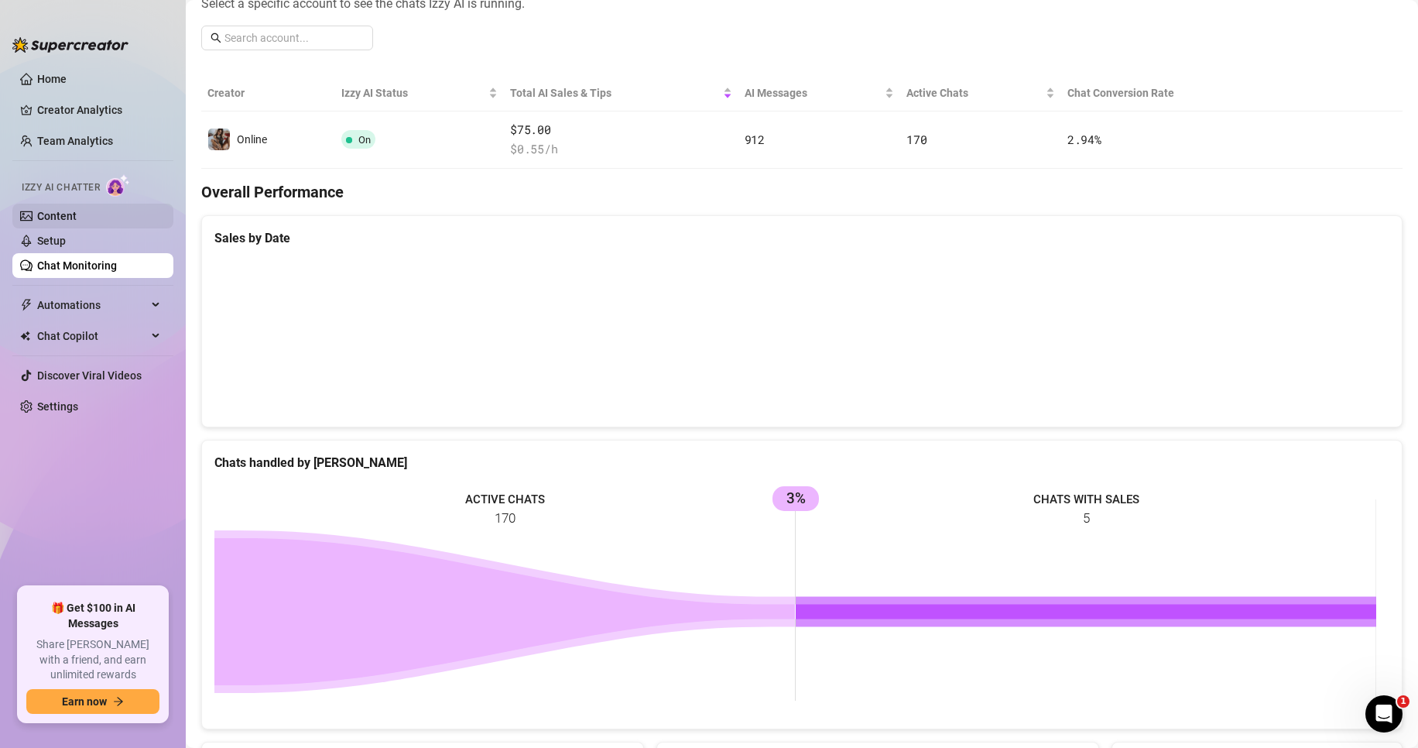
click at [76, 218] on link "Content" at bounding box center [56, 216] width 39 height 12
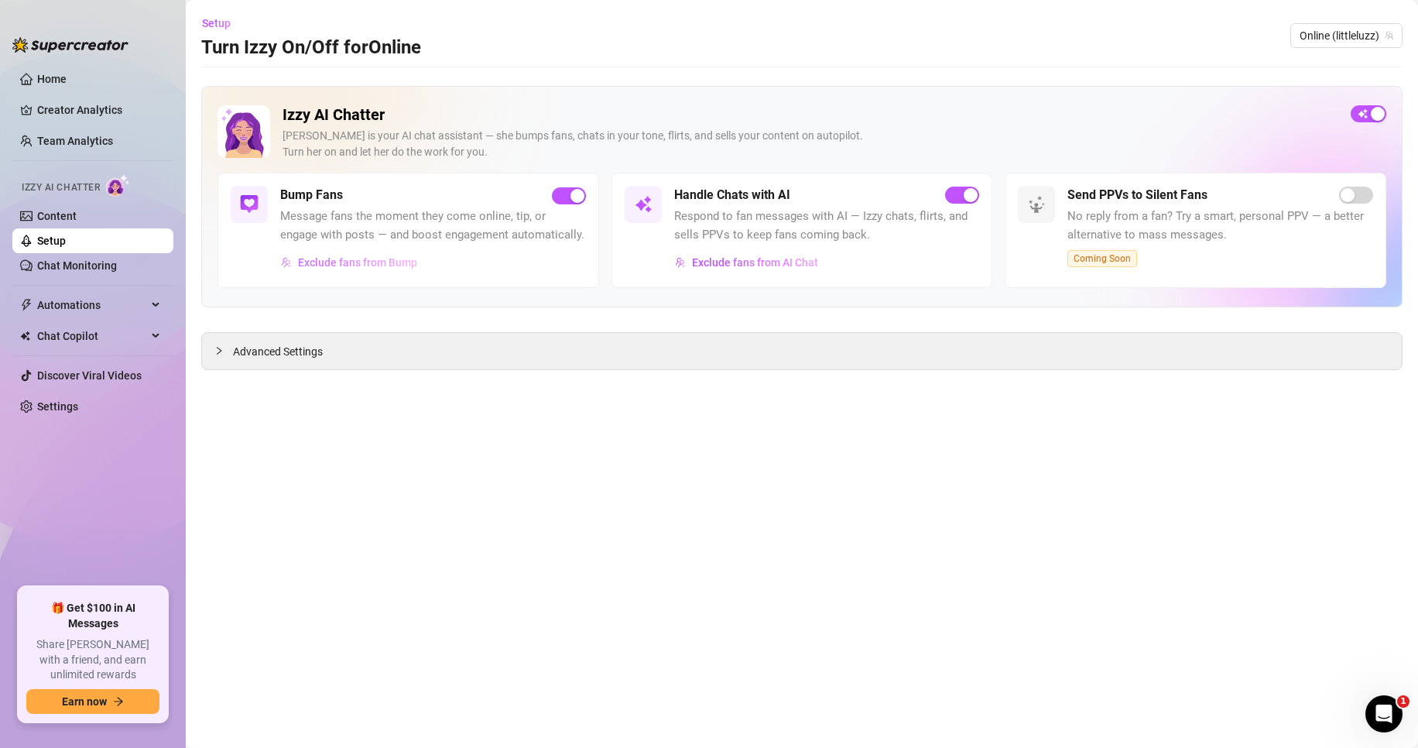
click at [330, 261] on span "Exclude fans from Bump" at bounding box center [357, 262] width 119 height 12
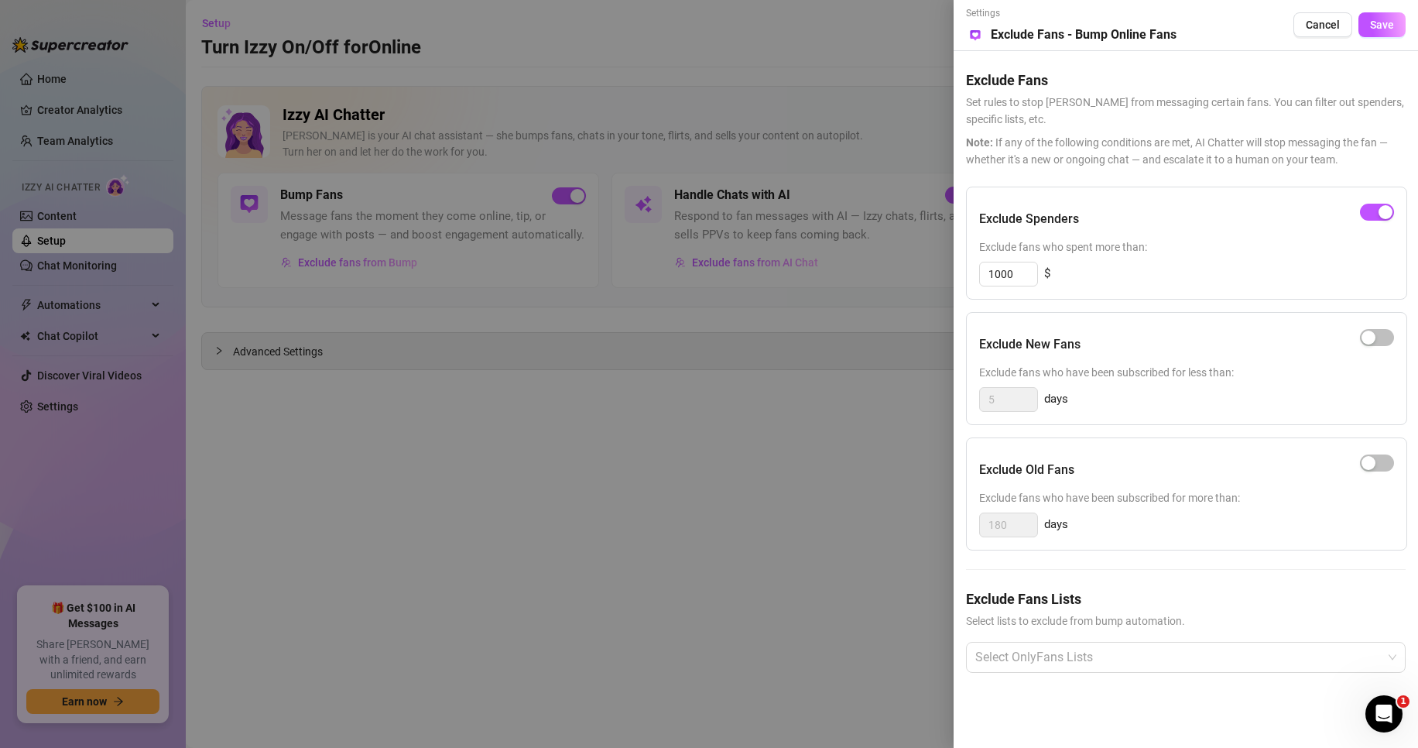
click at [918, 434] on div at bounding box center [709, 374] width 1418 height 748
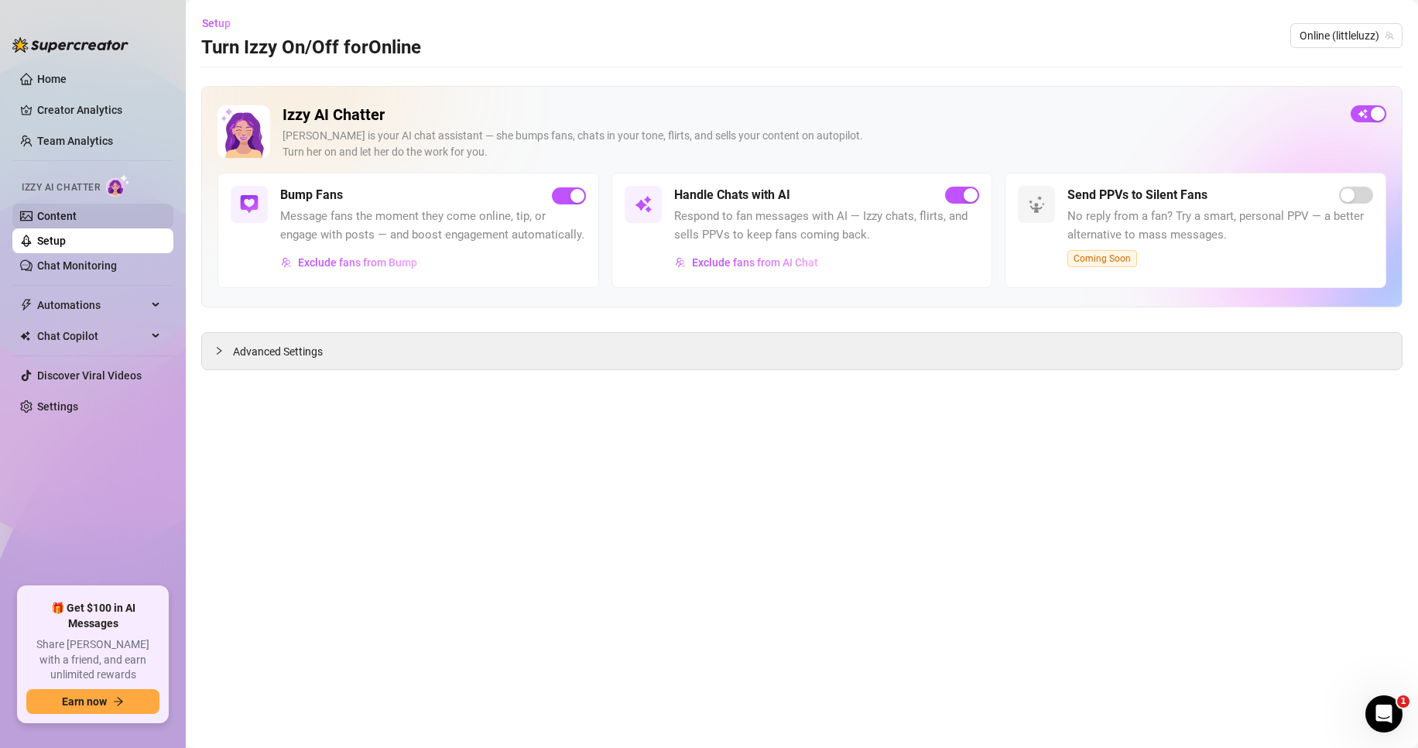
click at [77, 210] on link "Content" at bounding box center [56, 216] width 39 height 12
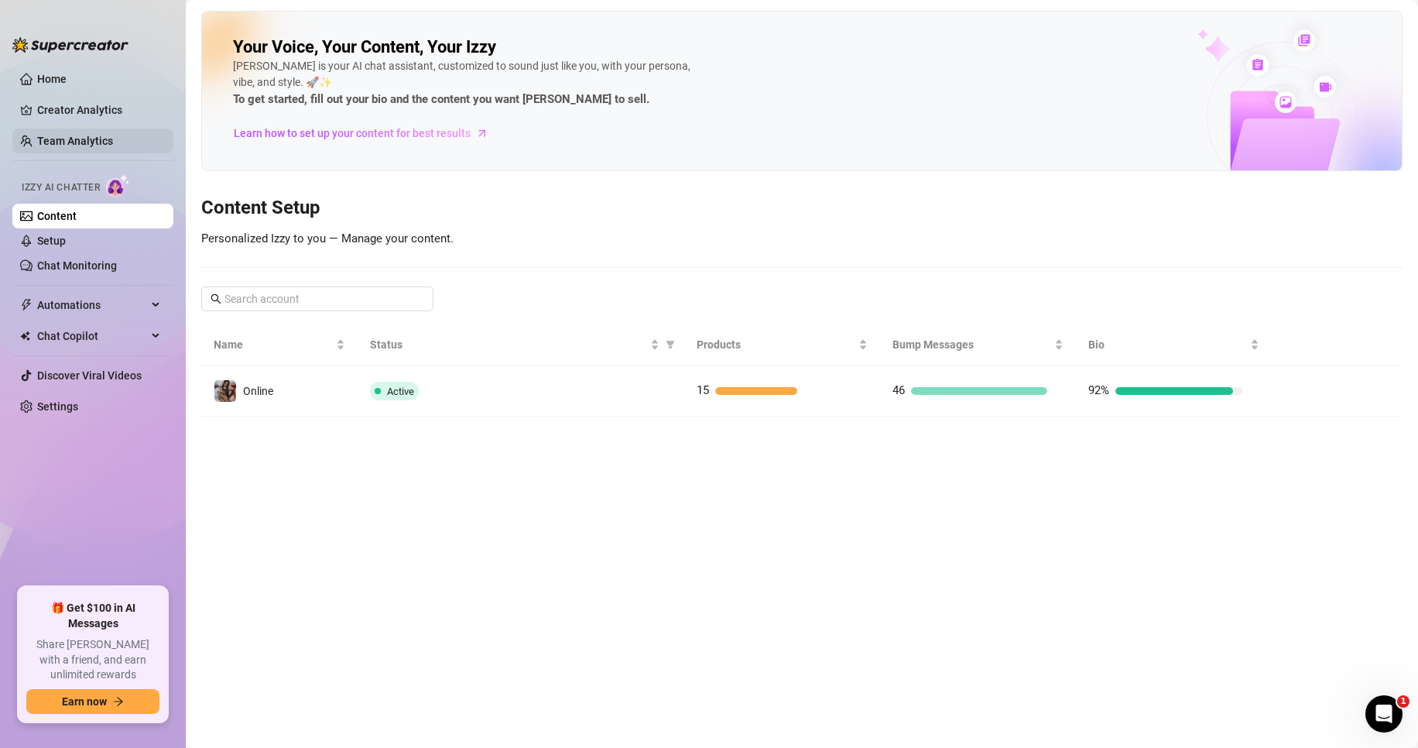
click at [74, 135] on link "Team Analytics" at bounding box center [75, 141] width 76 height 12
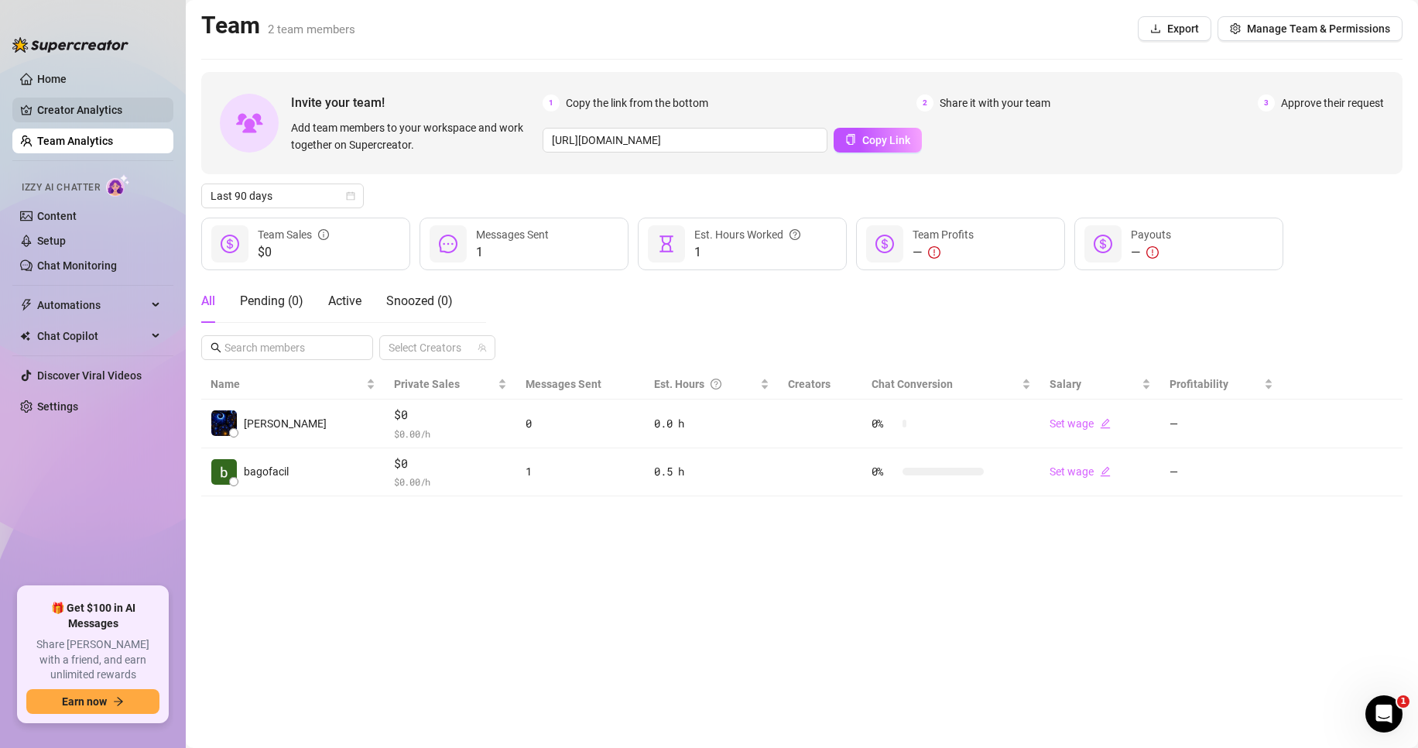
click at [63, 111] on link "Creator Analytics" at bounding box center [99, 110] width 124 height 25
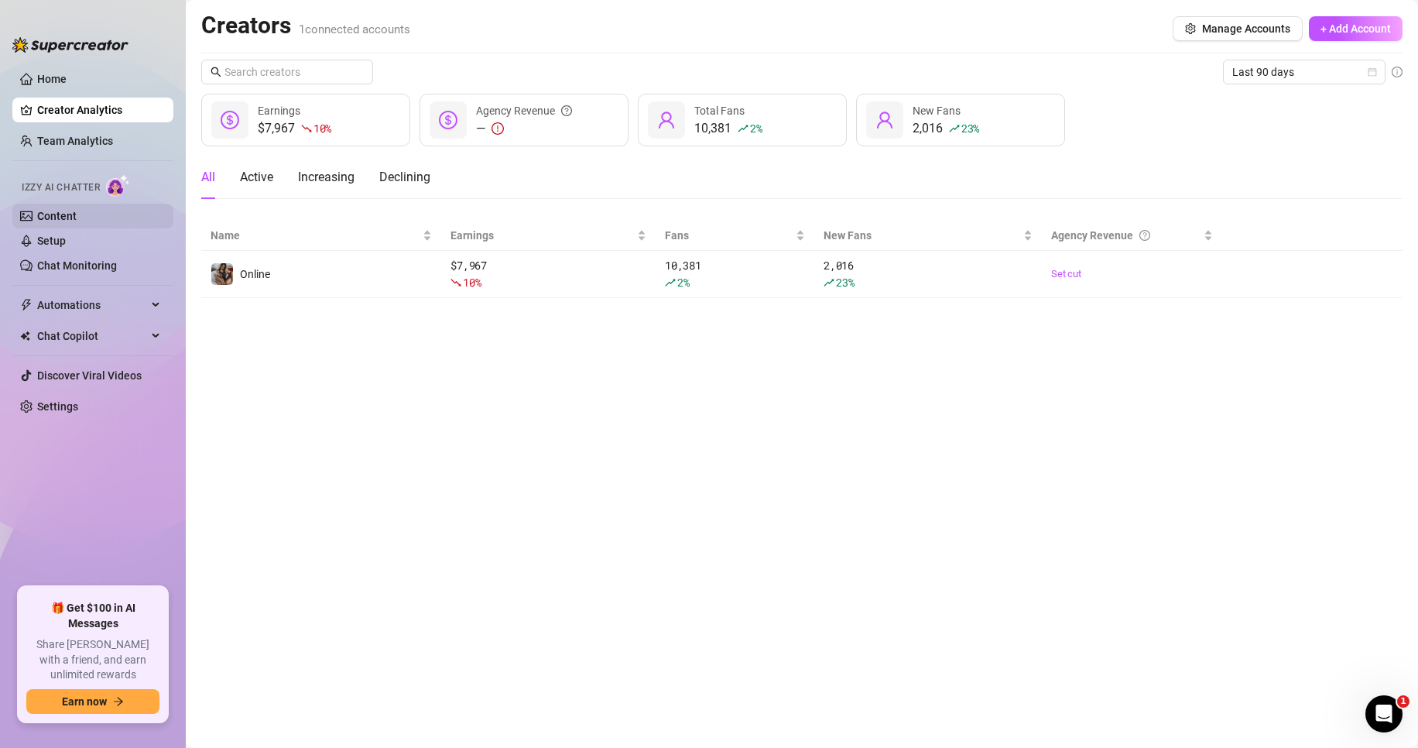
click at [59, 217] on link "Content" at bounding box center [56, 216] width 39 height 12
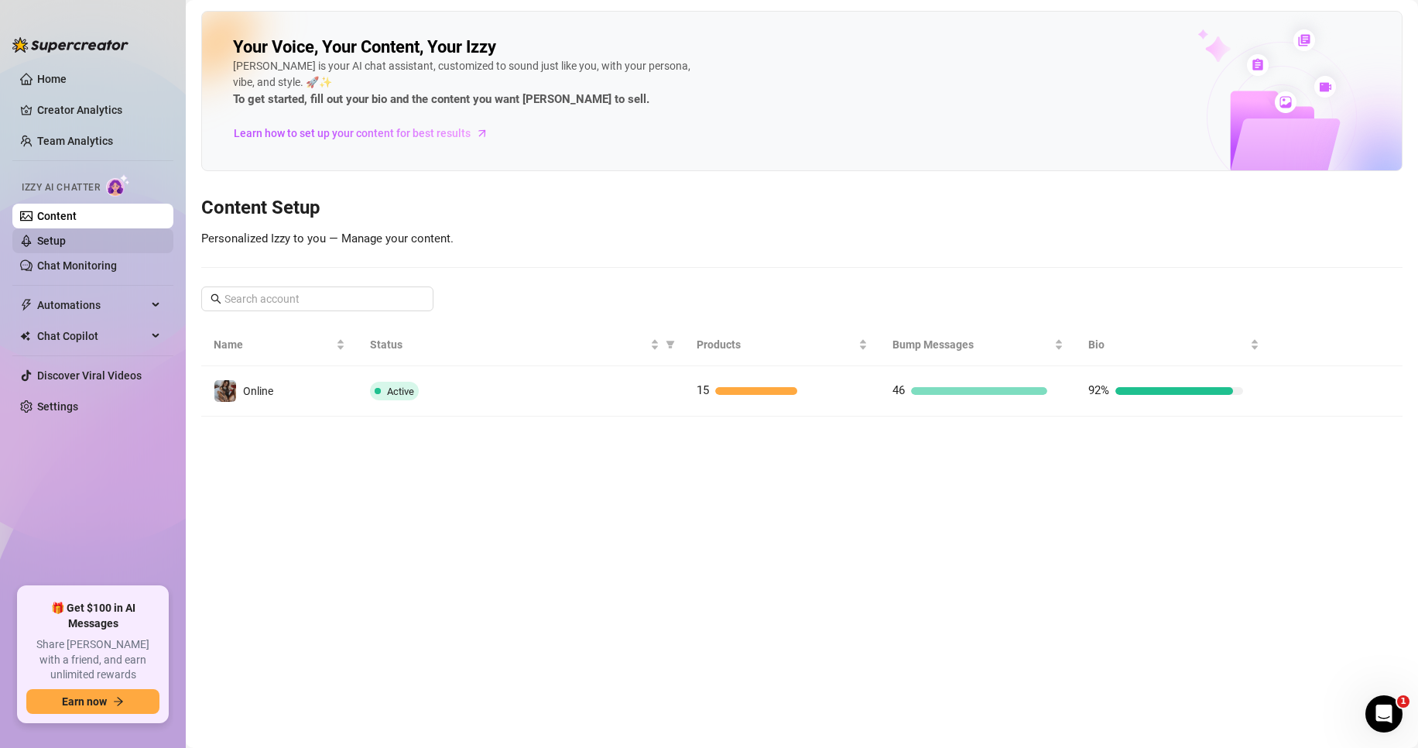
click at [60, 235] on link "Setup" at bounding box center [51, 241] width 29 height 12
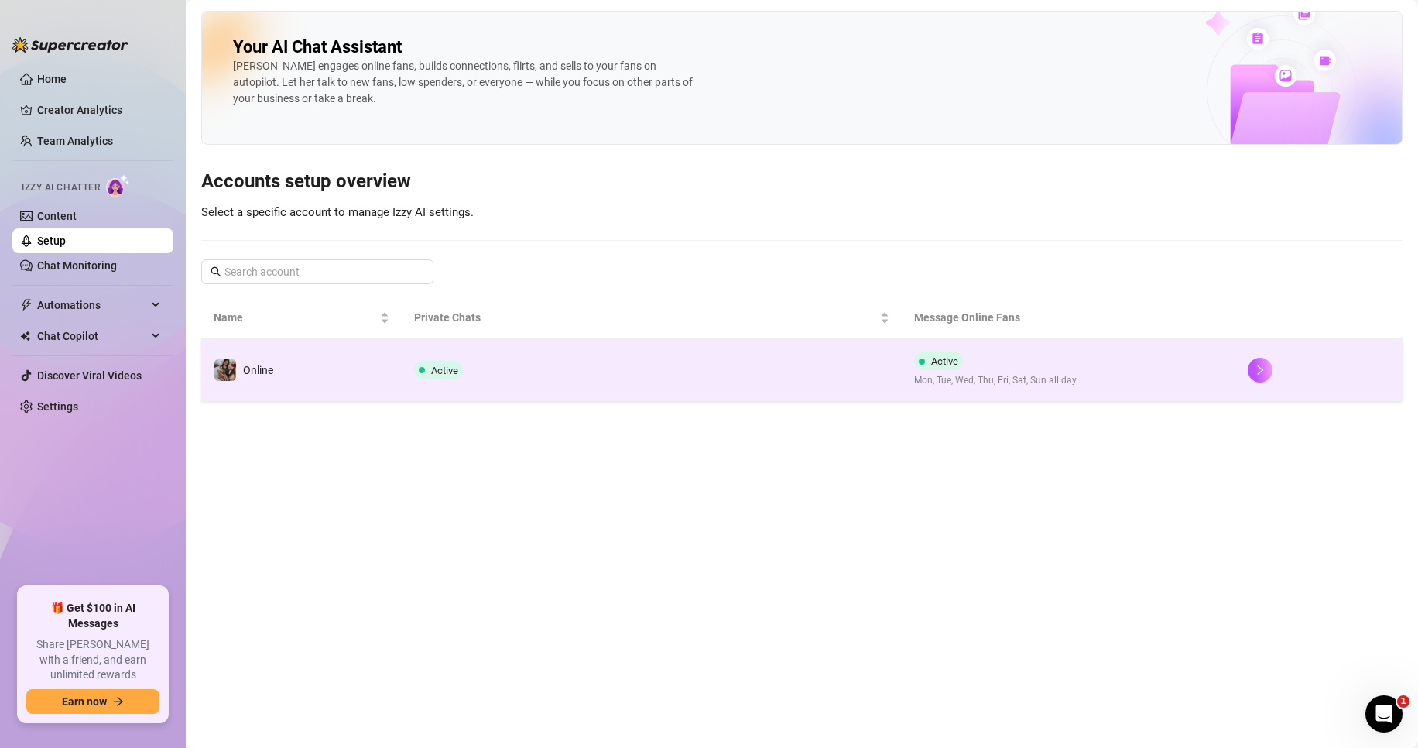
click at [404, 377] on td "Active" at bounding box center [652, 370] width 501 height 62
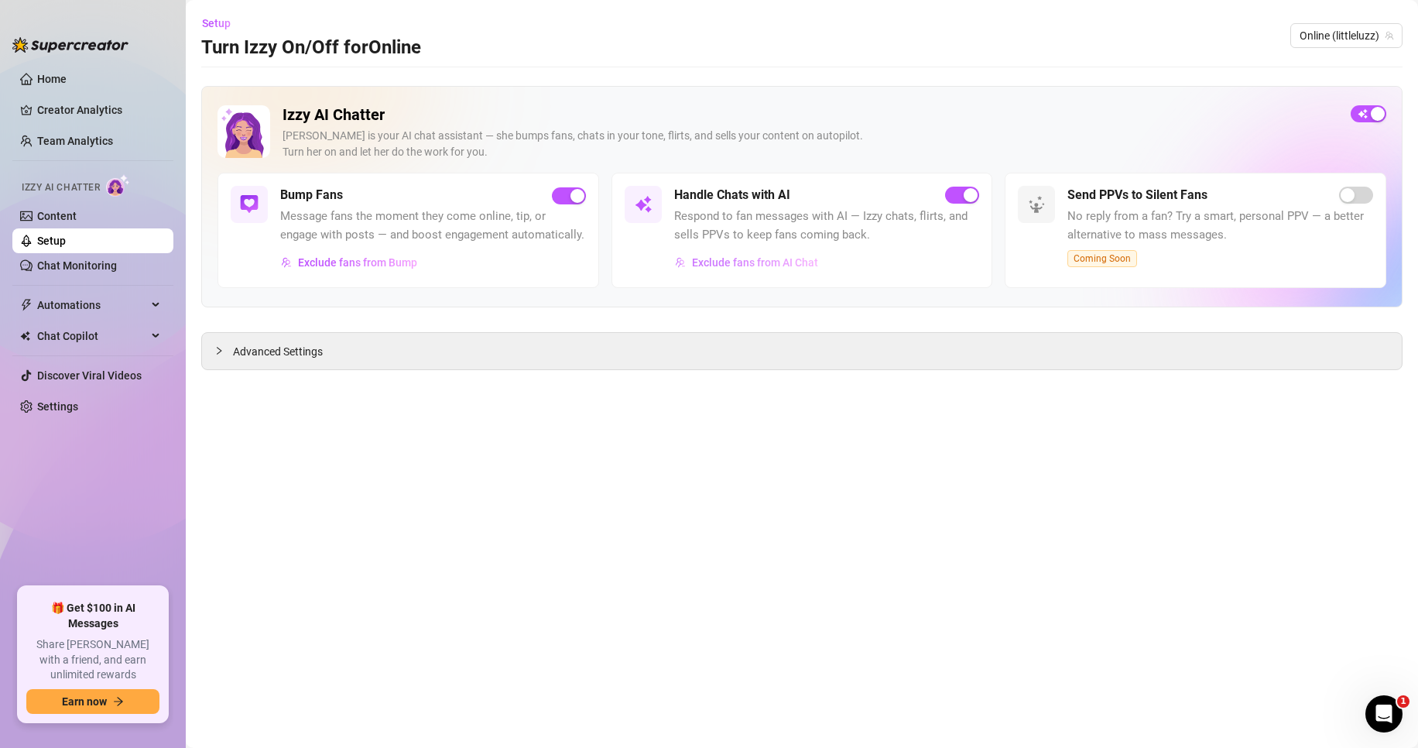
click at [736, 263] on span "Exclude fans from AI Chat" at bounding box center [755, 262] width 126 height 12
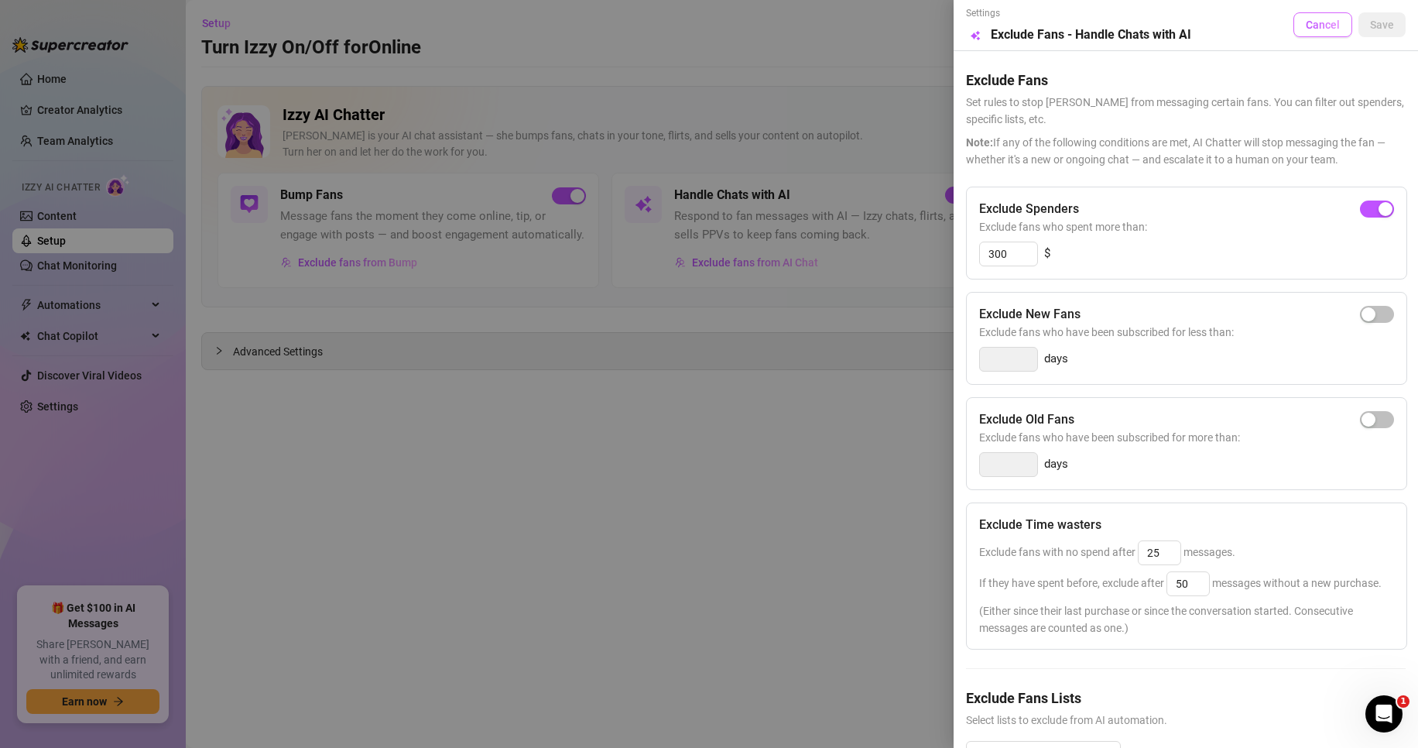
click at [1297, 36] on button "Cancel" at bounding box center [1323, 24] width 59 height 25
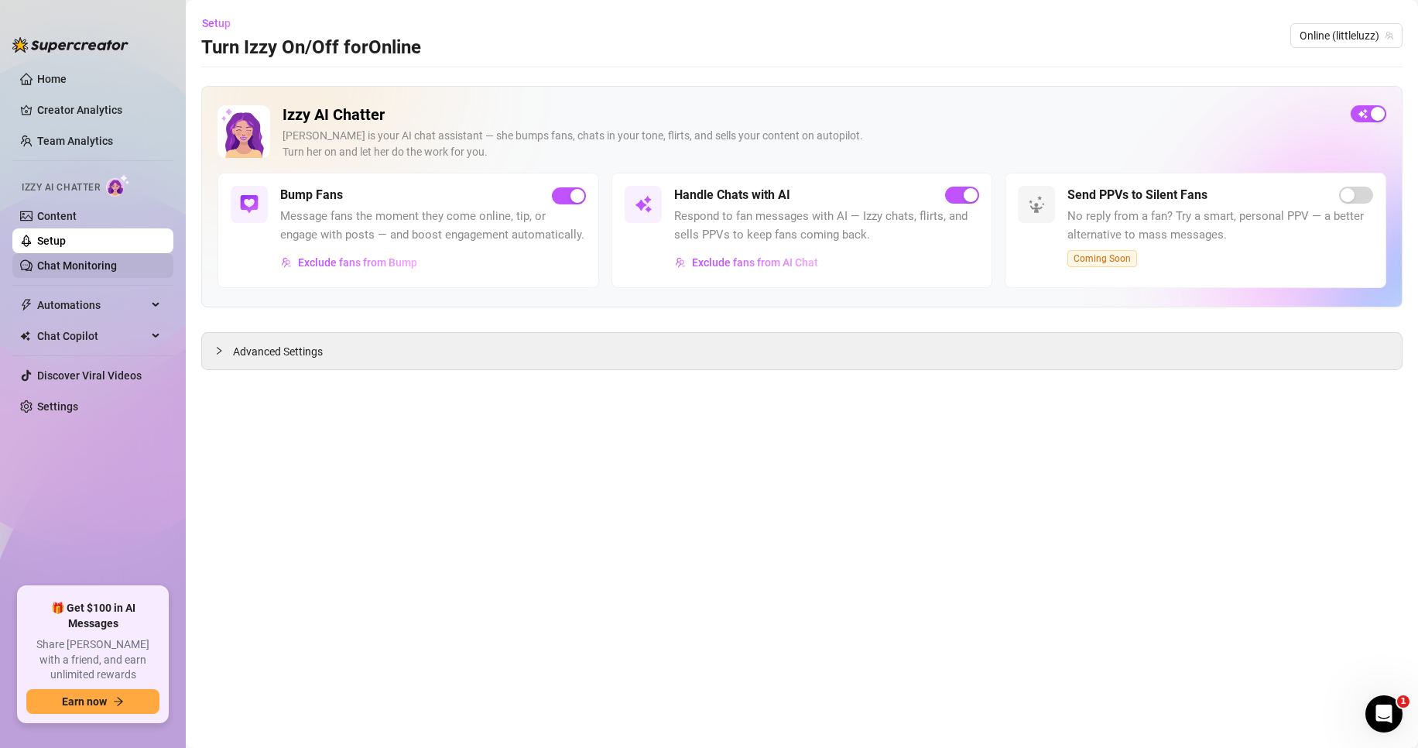
click at [62, 270] on link "Chat Monitoring" at bounding box center [77, 265] width 80 height 12
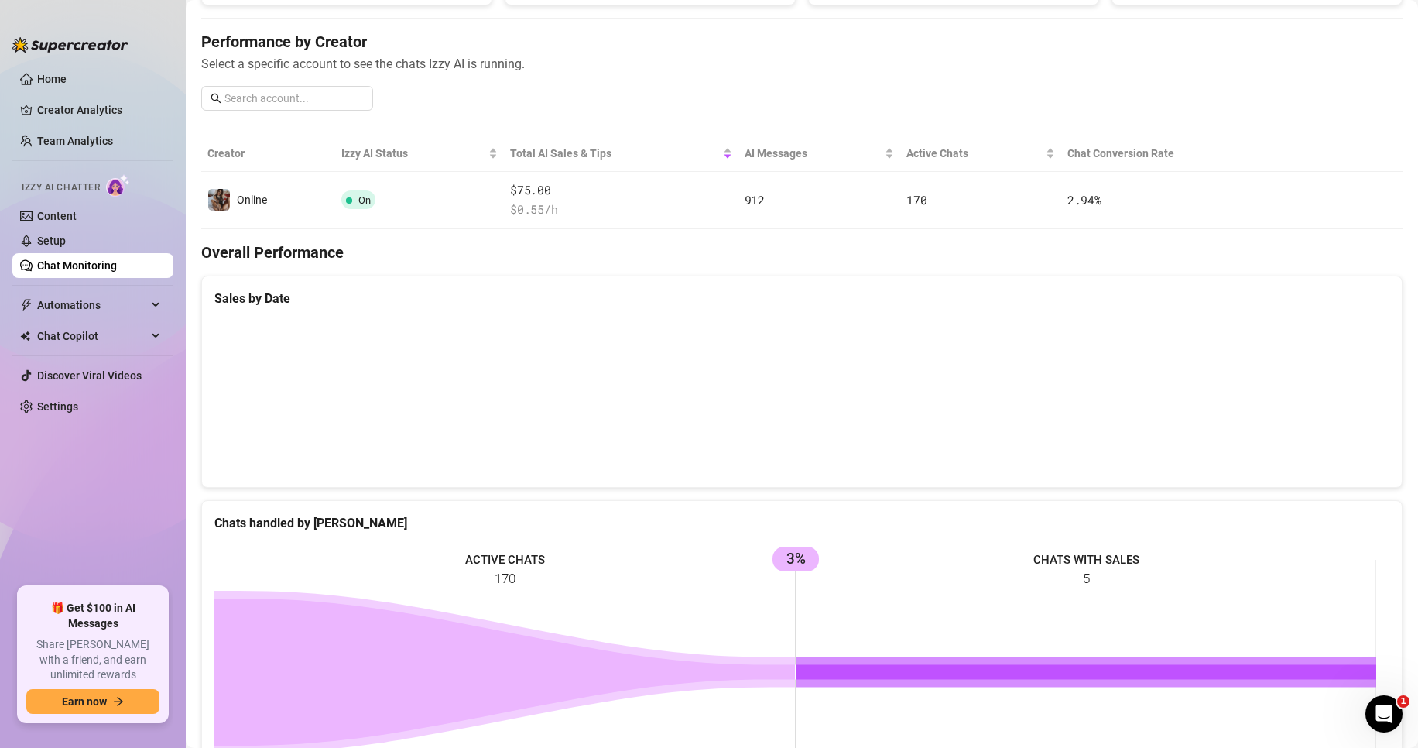
scroll to position [45, 0]
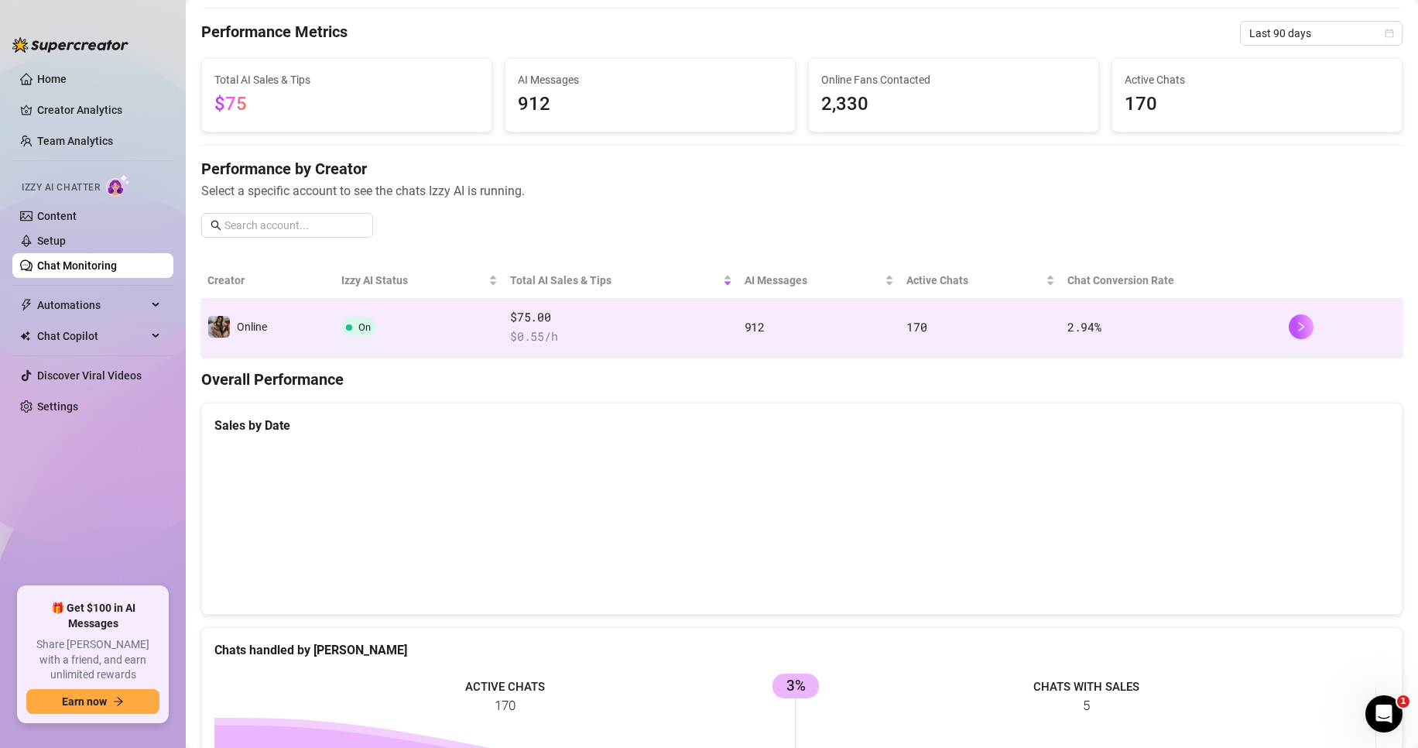
click at [363, 328] on span "On" at bounding box center [364, 327] width 12 height 12
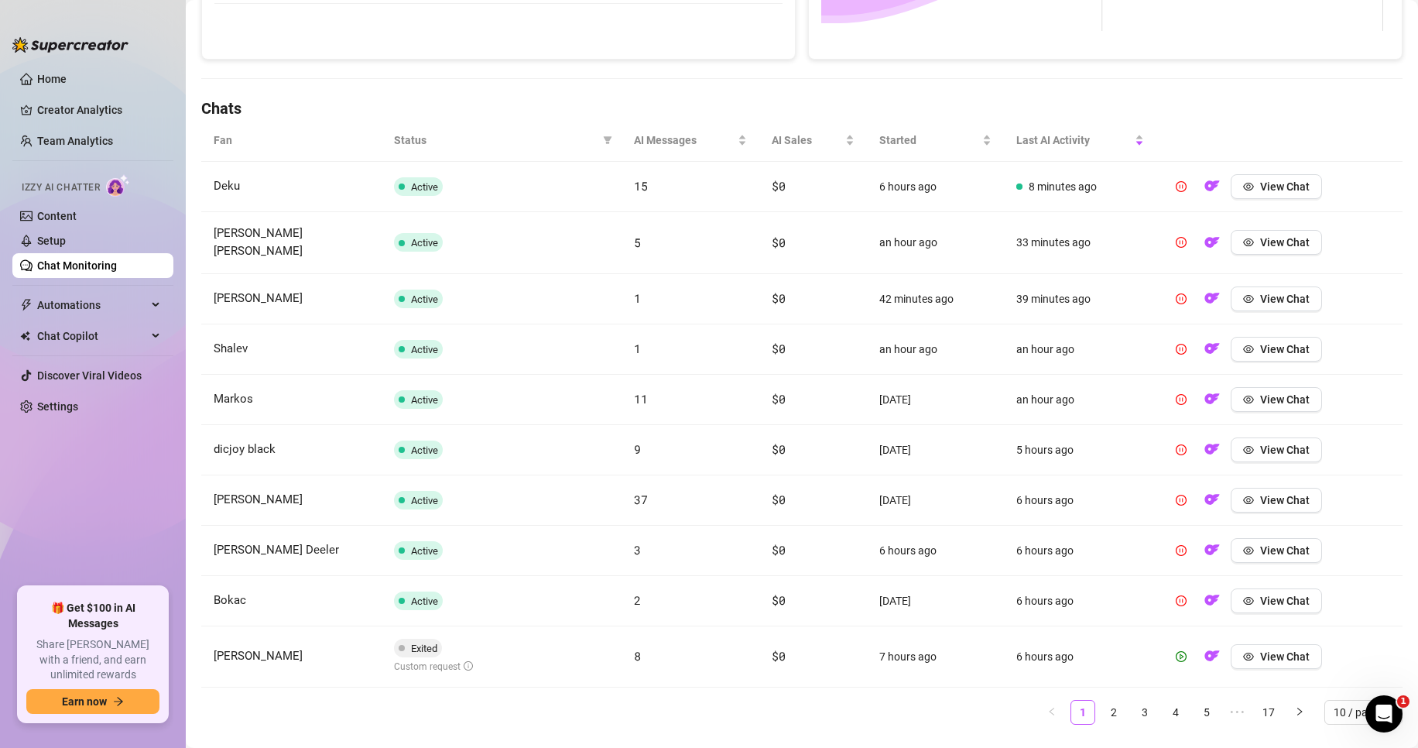
scroll to position [481, 0]
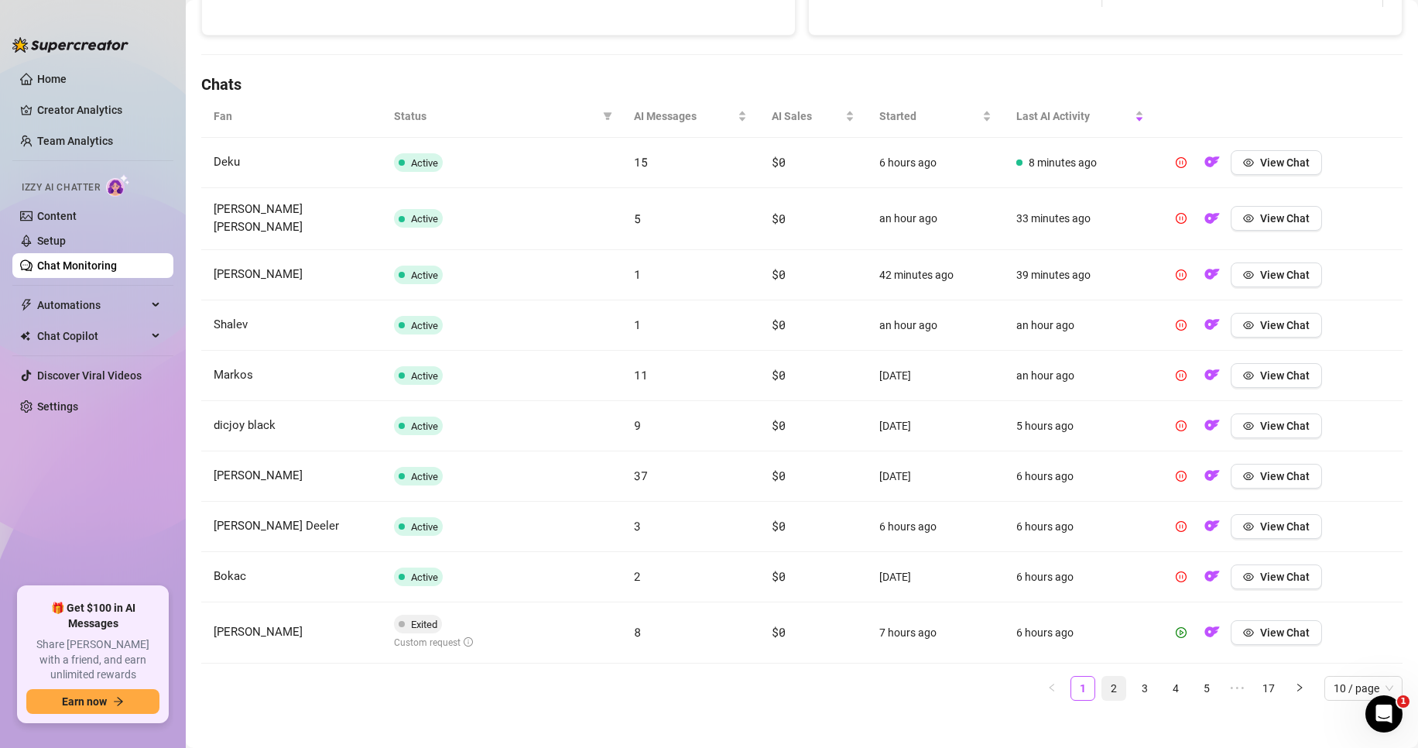
click at [1104, 677] on link "2" at bounding box center [1113, 688] width 23 height 23
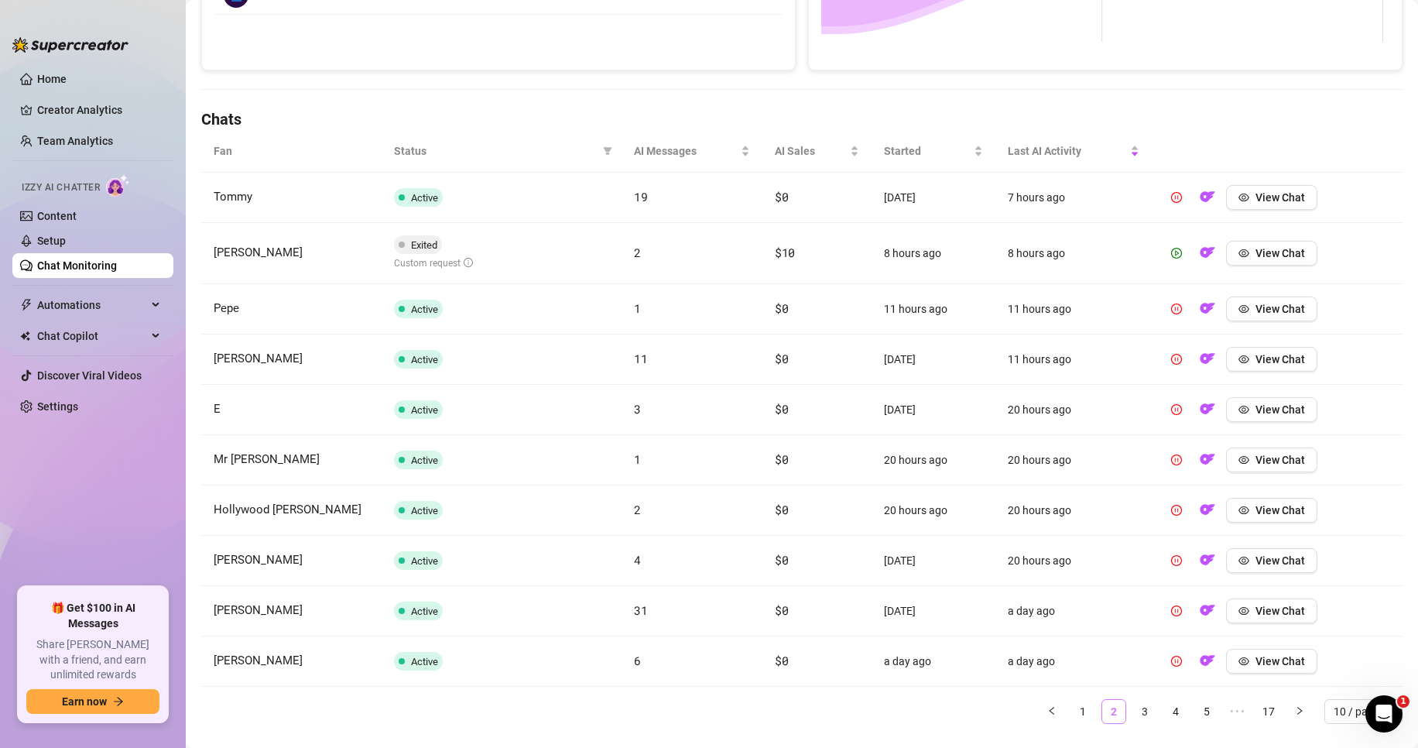
scroll to position [326, 0]
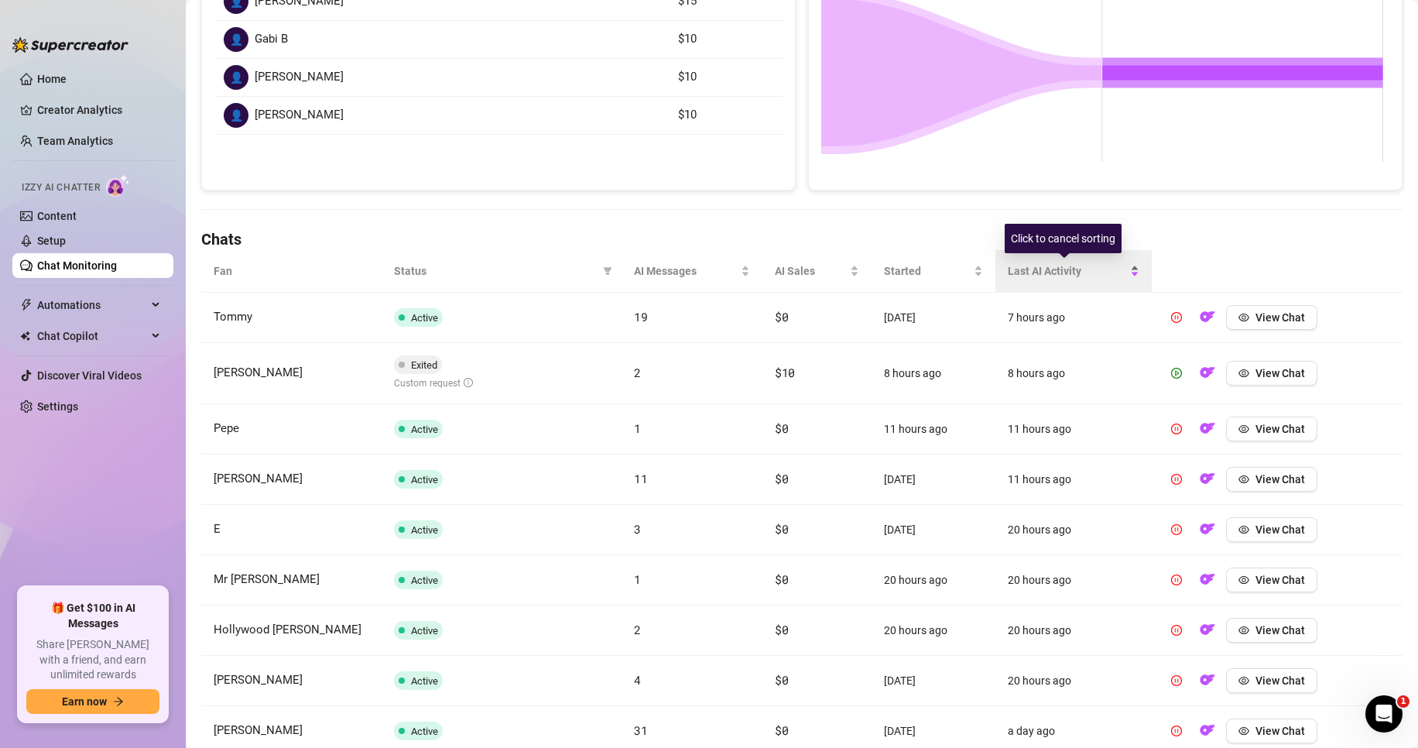
click at [1020, 271] on span "Last AI Activity" at bounding box center [1067, 270] width 118 height 17
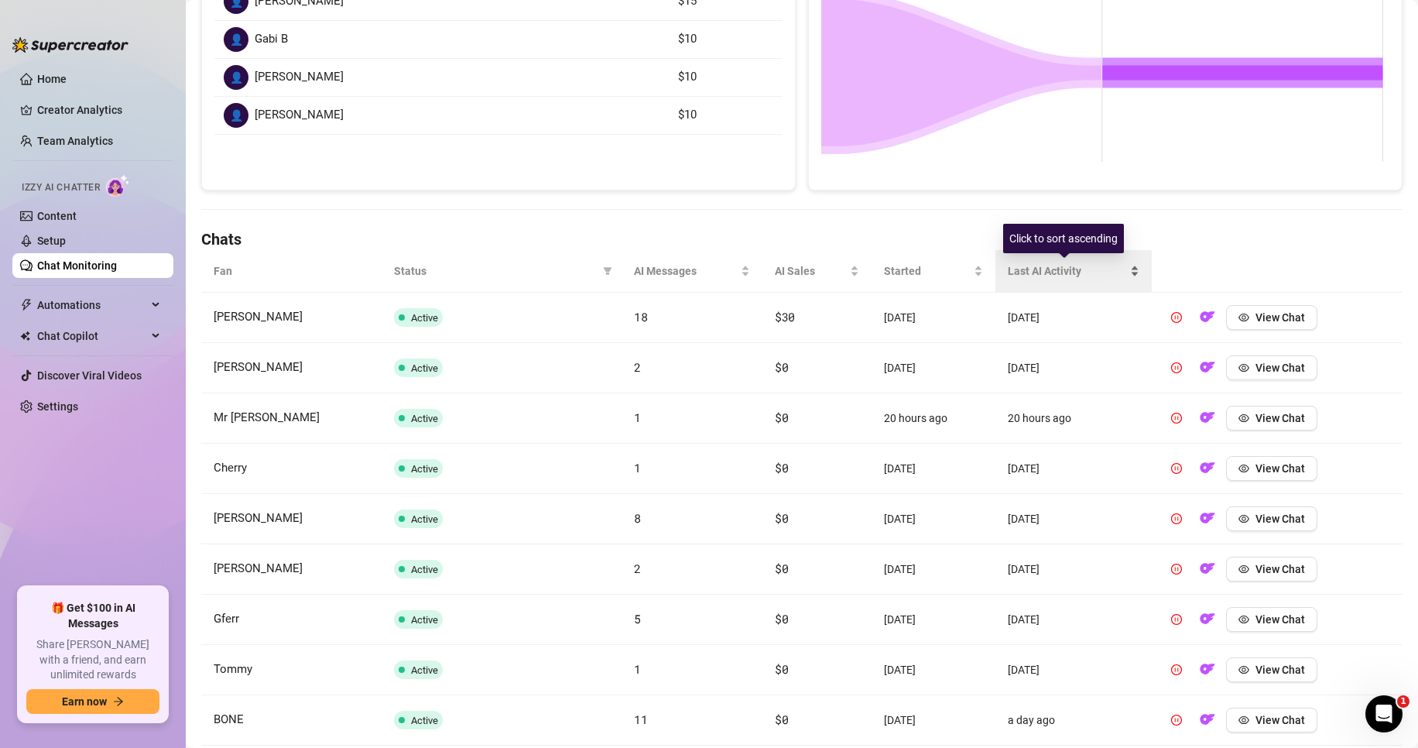
click at [1020, 271] on span "Last AI Activity" at bounding box center [1067, 270] width 118 height 17
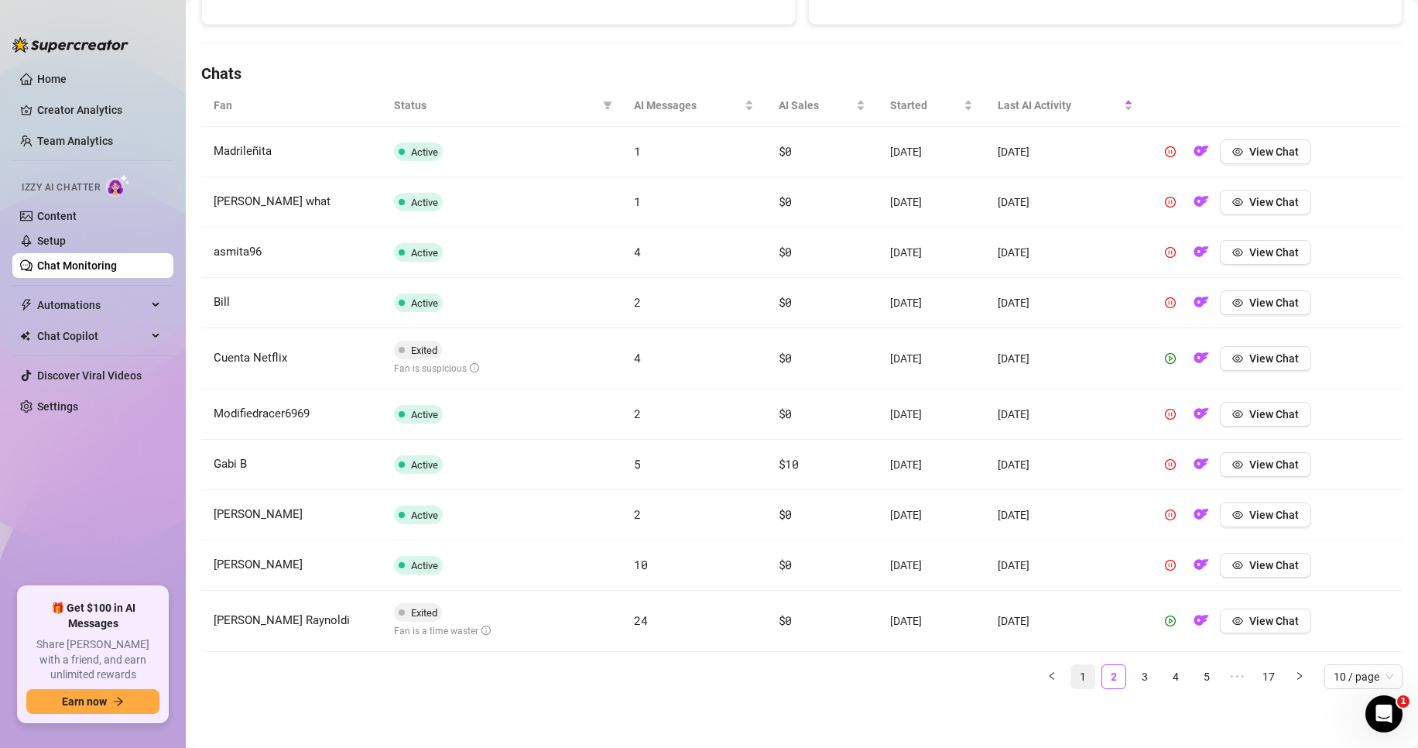
click at [1072, 670] on link "1" at bounding box center [1083, 676] width 23 height 23
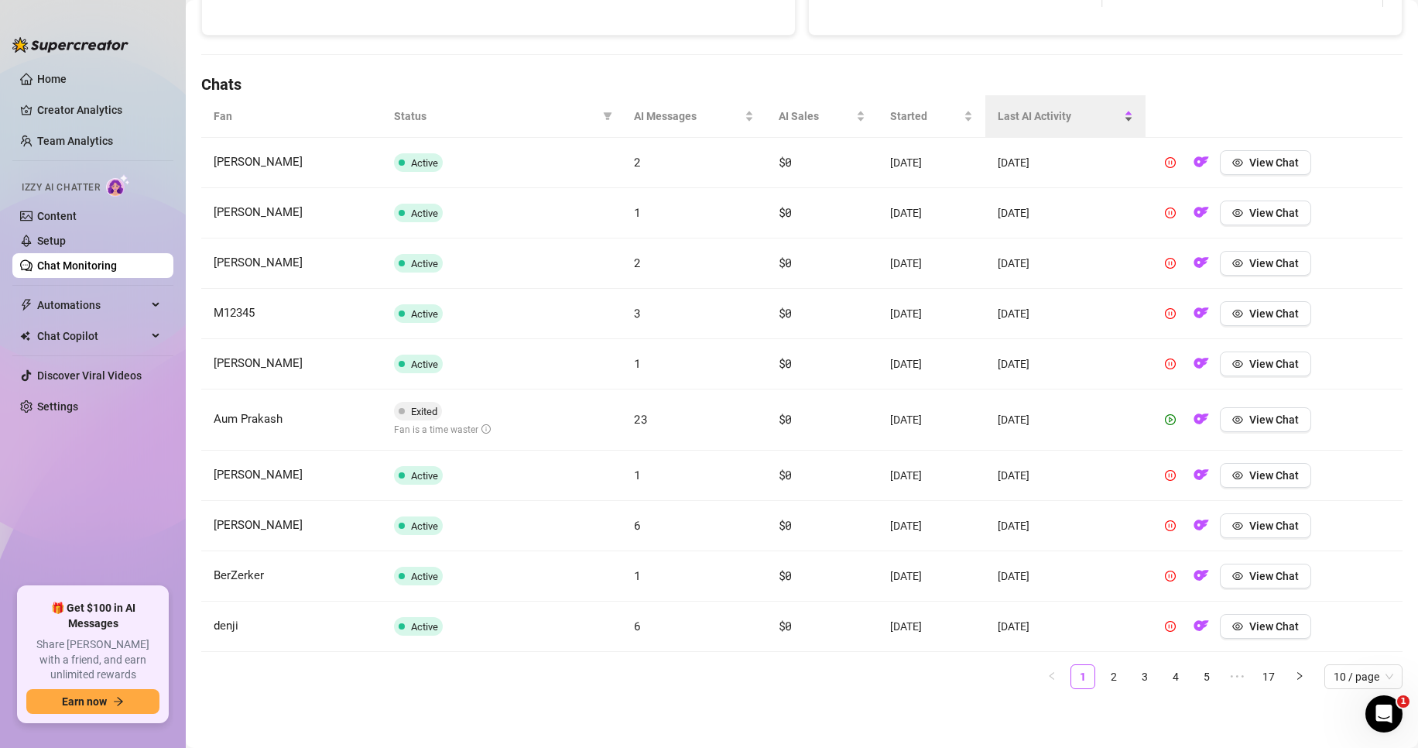
click at [1030, 116] on span "Last AI Activity" at bounding box center [1059, 116] width 123 height 17
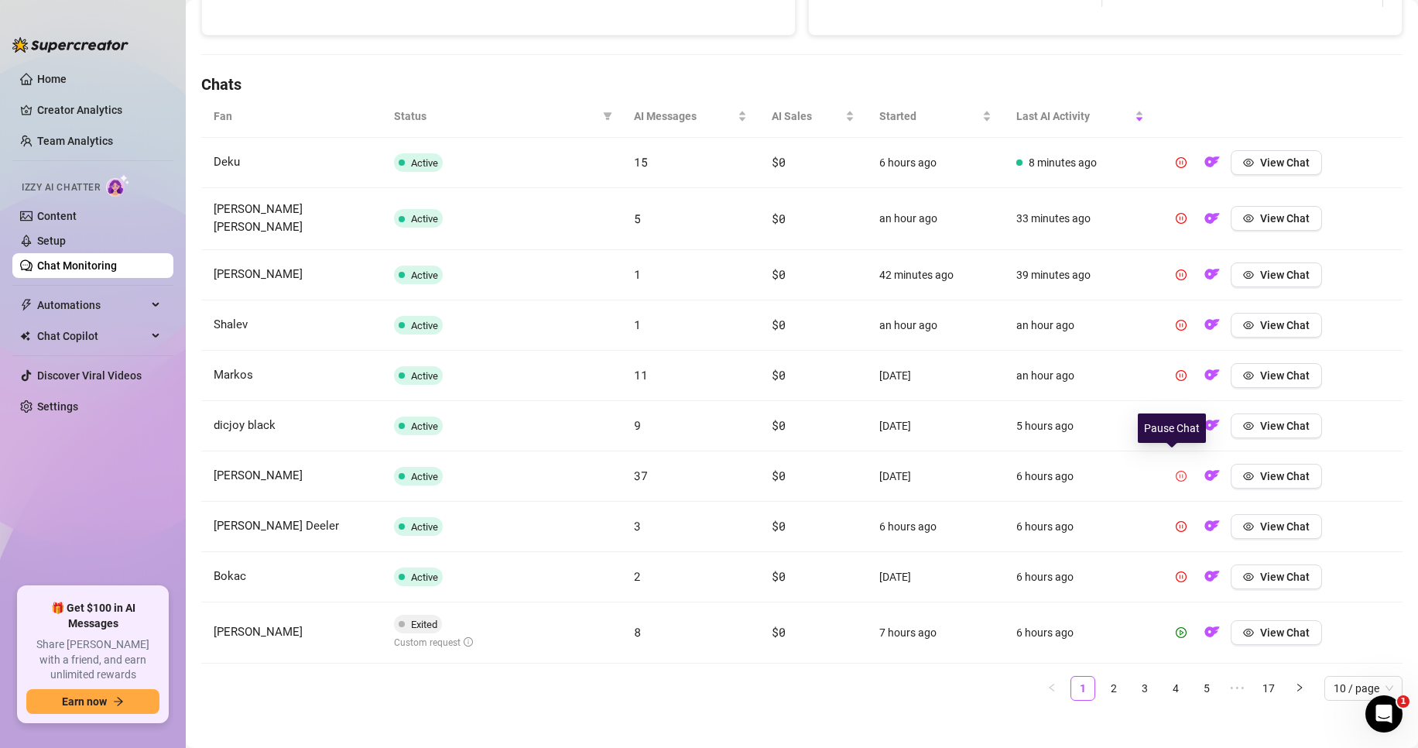
click at [1169, 465] on button "button" at bounding box center [1181, 476] width 25 height 25
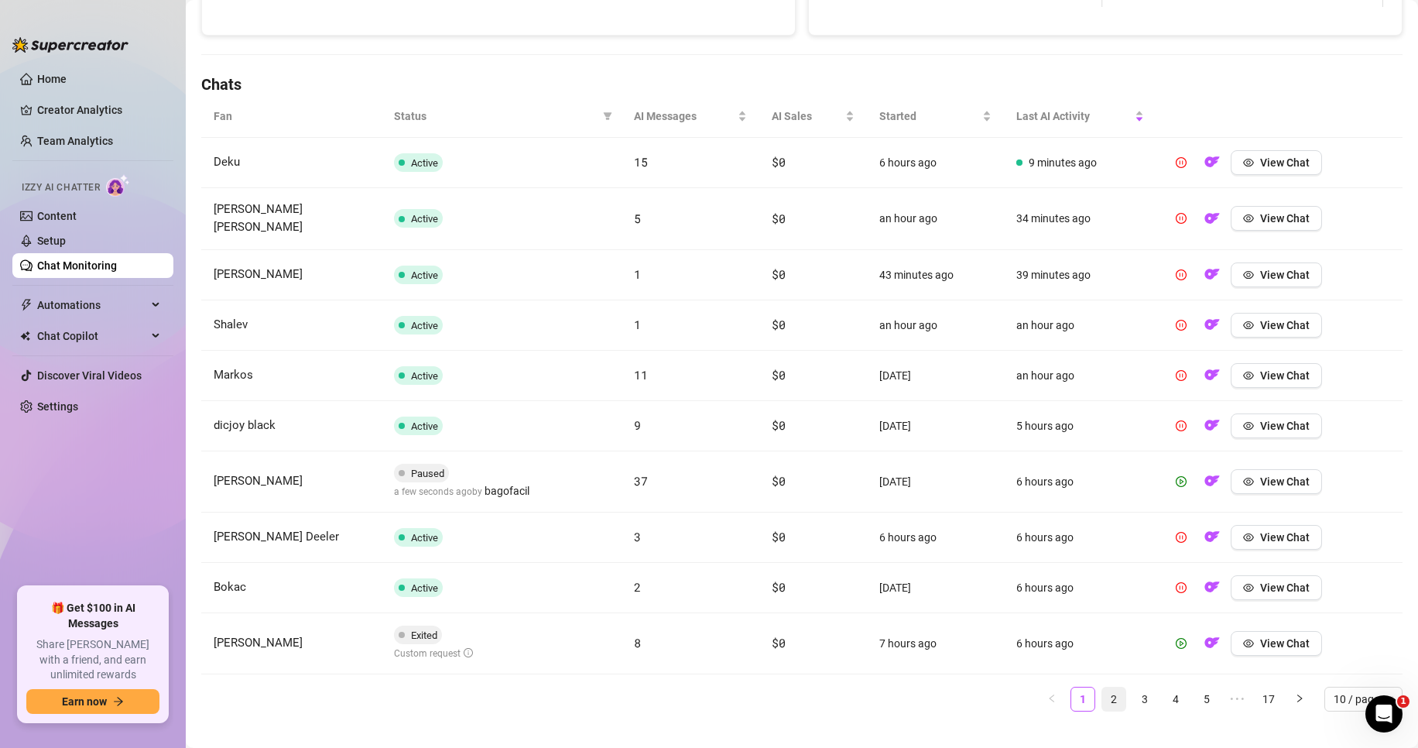
click at [1104, 688] on link "2" at bounding box center [1113, 699] width 23 height 23
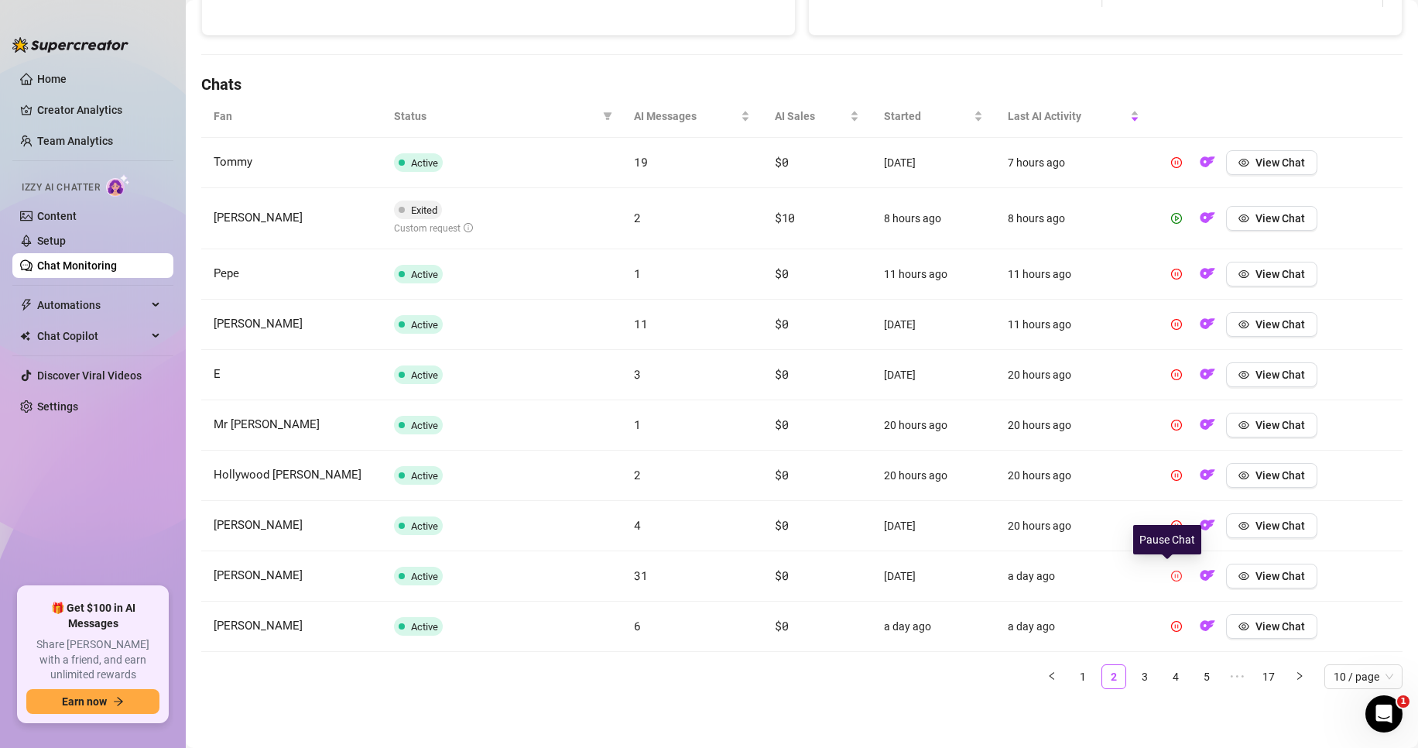
click at [1171, 581] on icon "pause-circle" at bounding box center [1176, 576] width 11 height 11
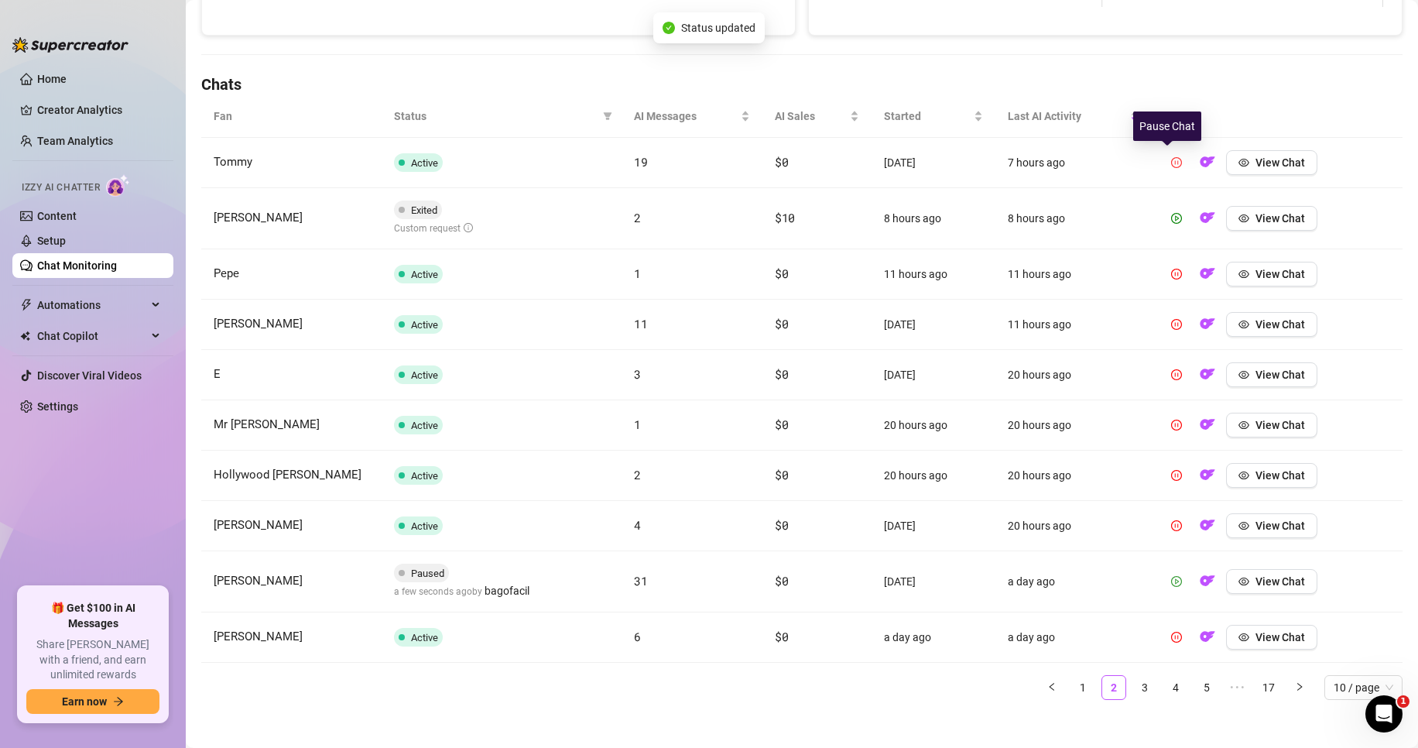
click at [1171, 162] on icon "pause-circle" at bounding box center [1176, 162] width 11 height 11
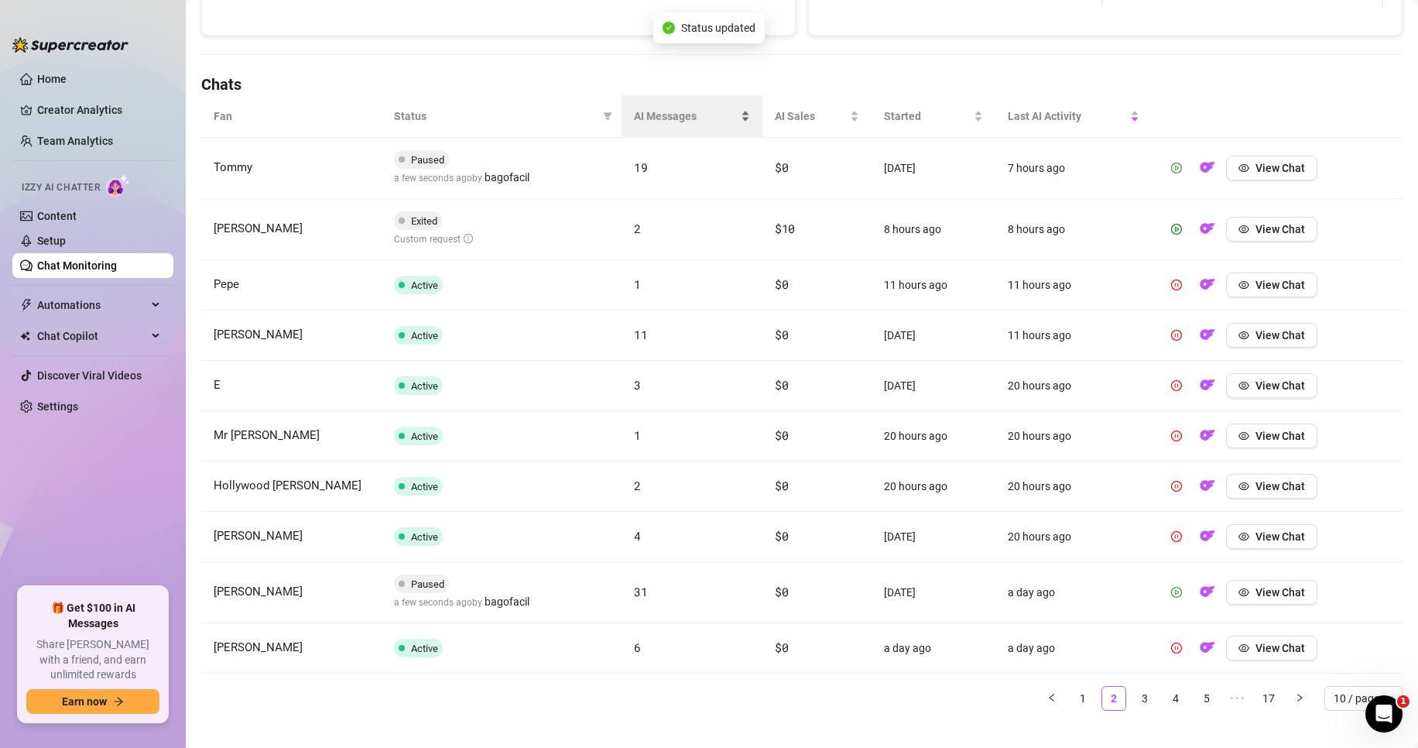
click at [676, 115] on span "AI Messages" at bounding box center [686, 116] width 104 height 17
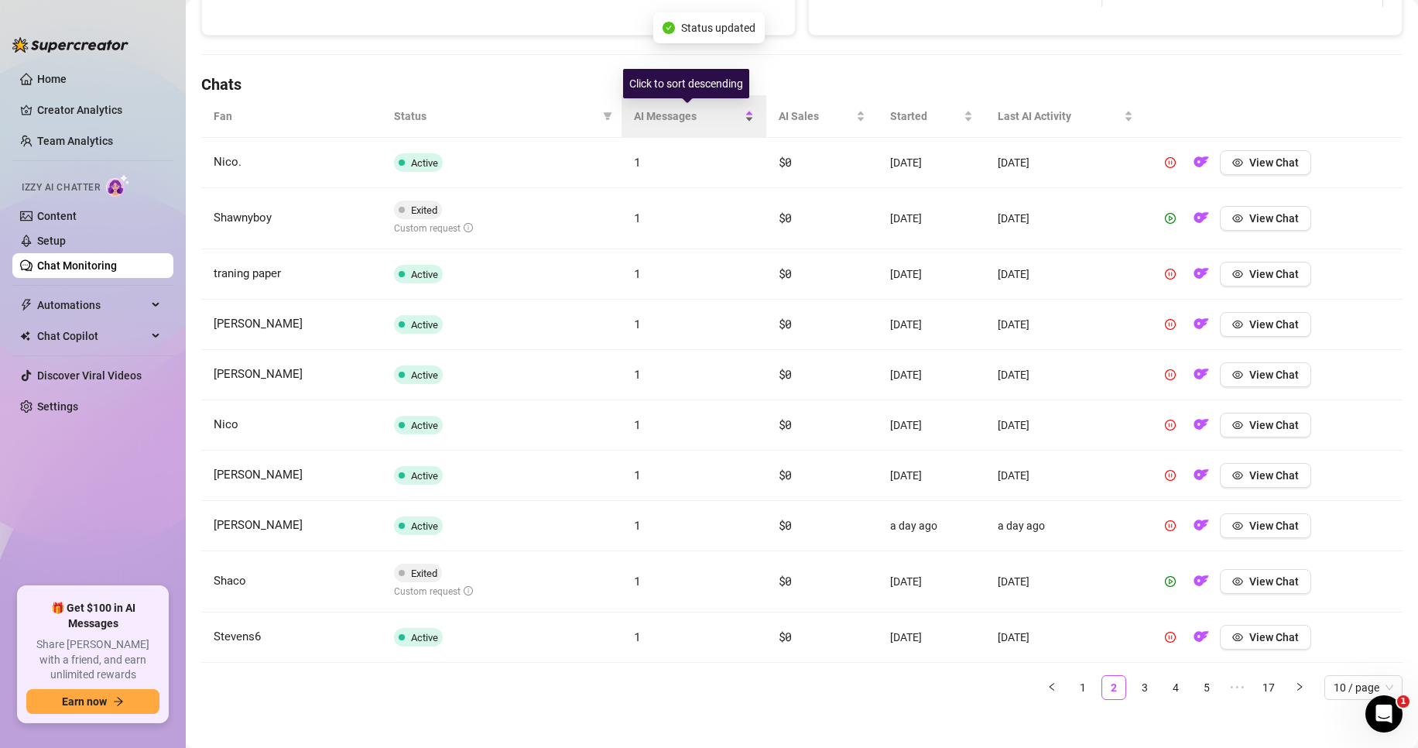
click at [676, 115] on span "AI Messages" at bounding box center [687, 116] width 107 height 17
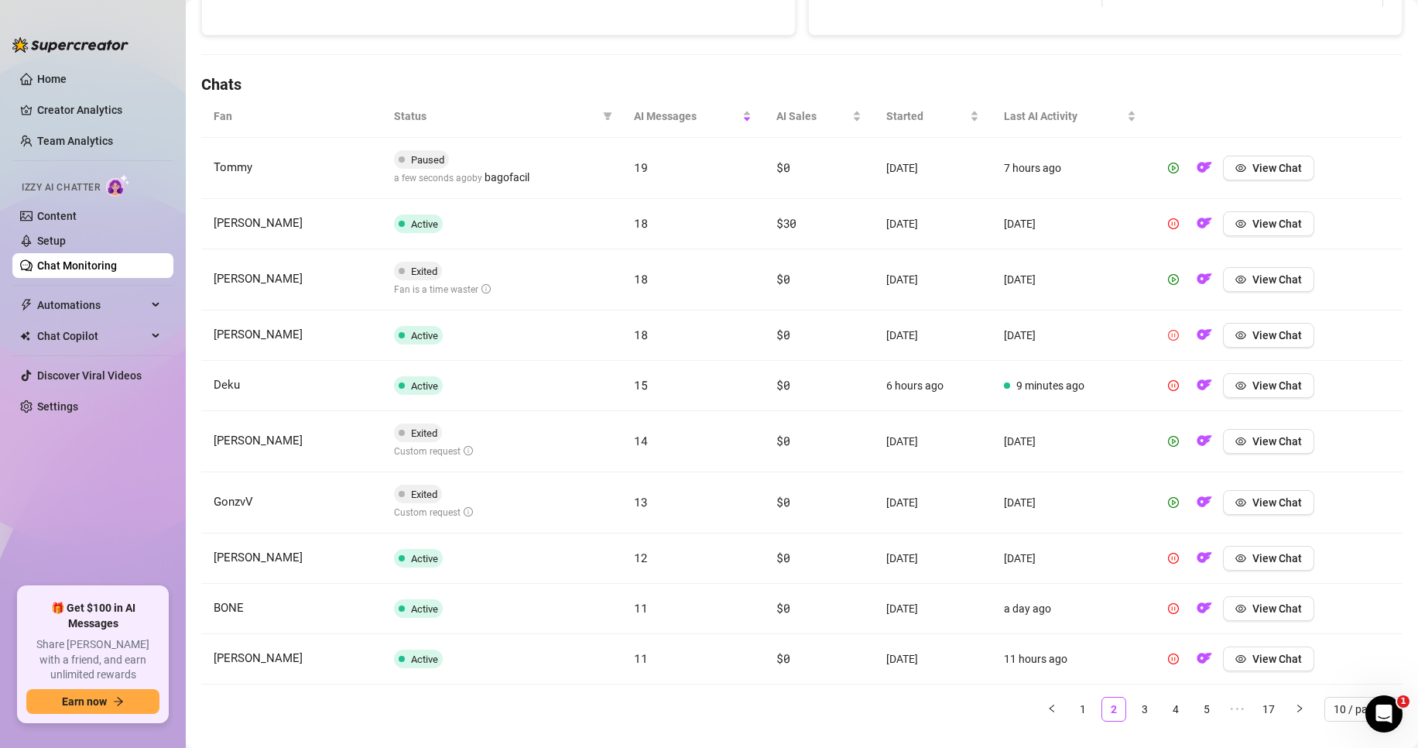
click at [1168, 337] on icon "pause-circle" at bounding box center [1173, 335] width 11 height 11
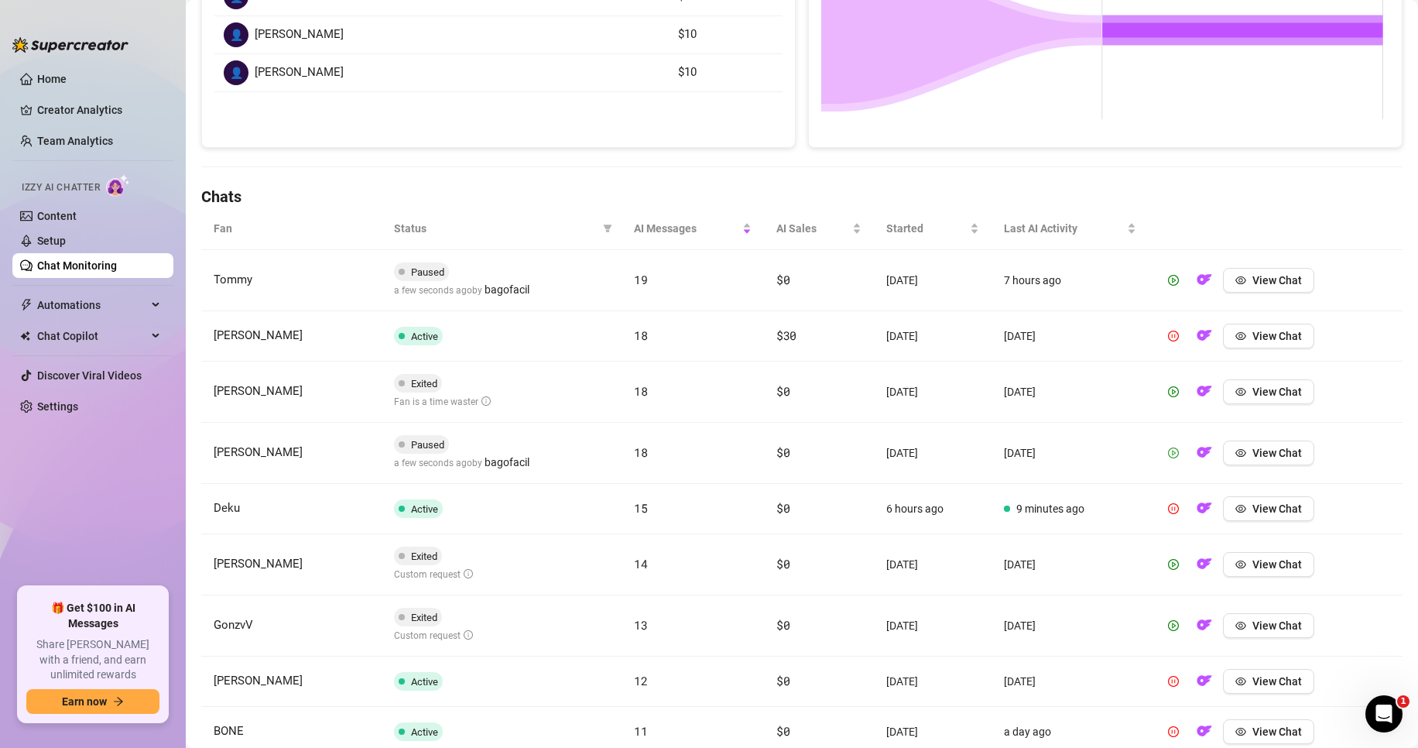
scroll to position [249, 0]
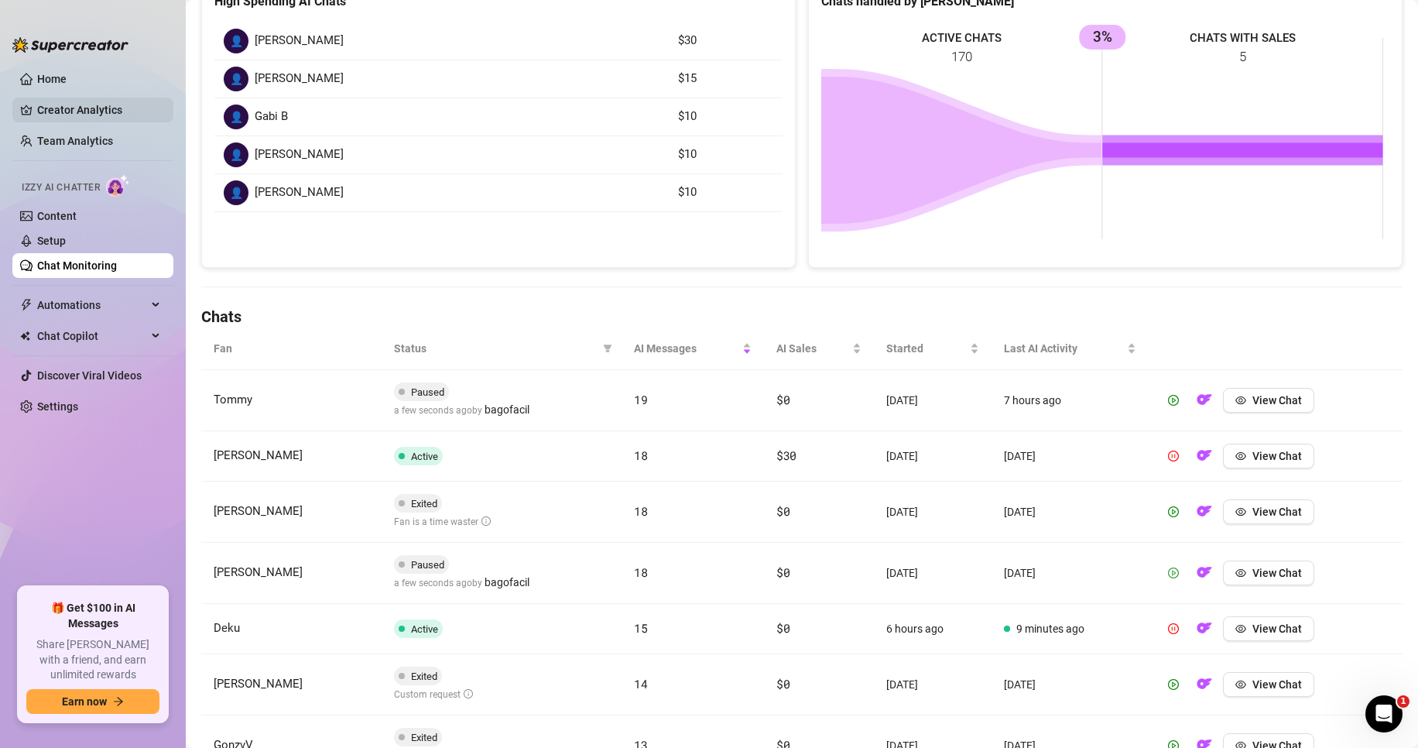
click at [74, 106] on link "Creator Analytics" at bounding box center [99, 110] width 124 height 25
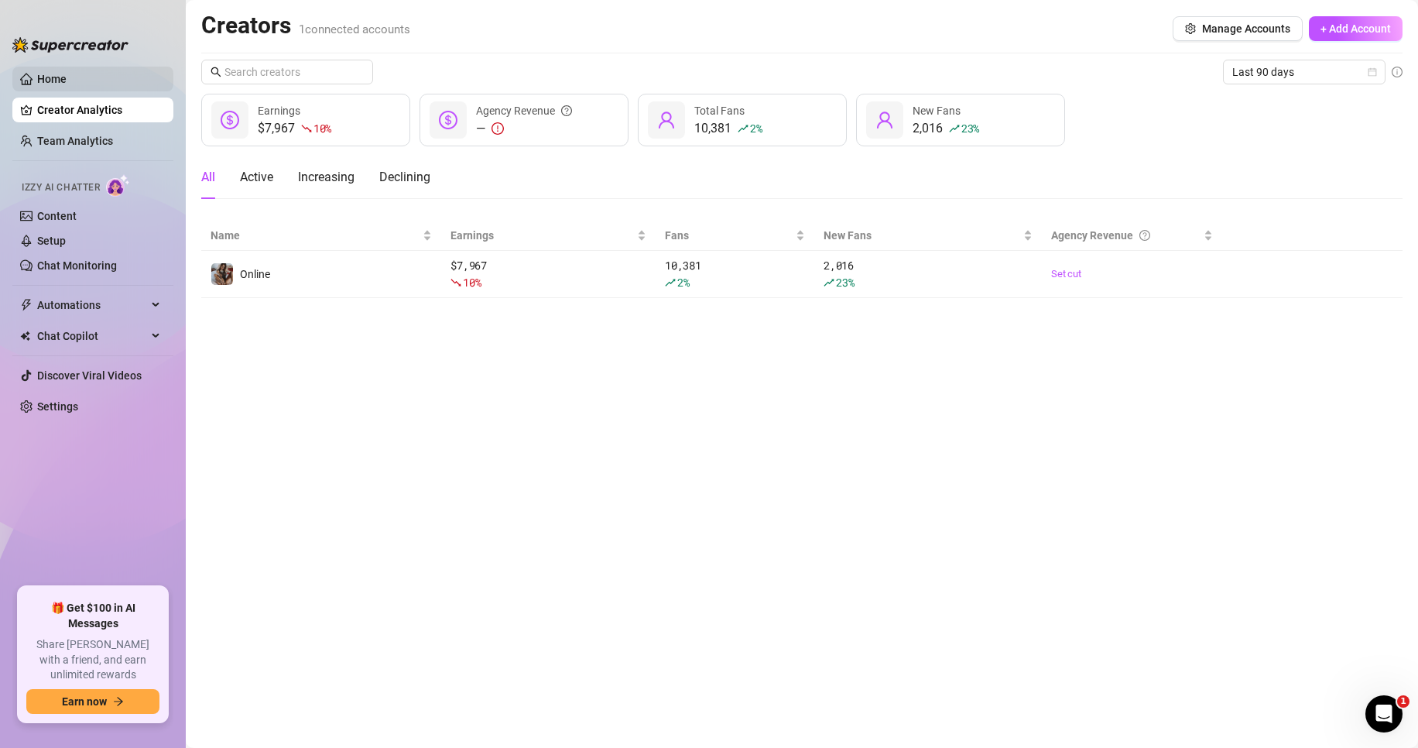
click at [67, 81] on link "Home" at bounding box center [51, 79] width 29 height 12
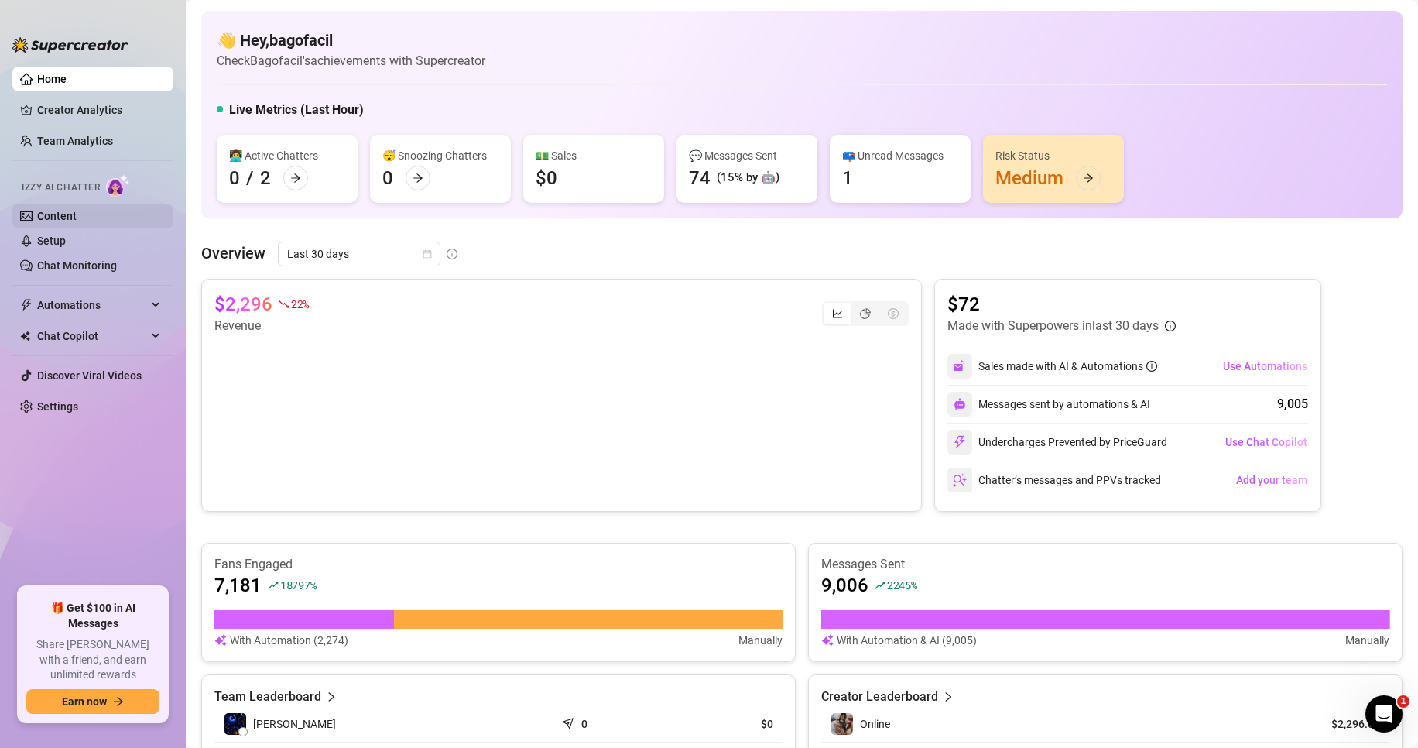
click at [77, 222] on link "Content" at bounding box center [56, 216] width 39 height 12
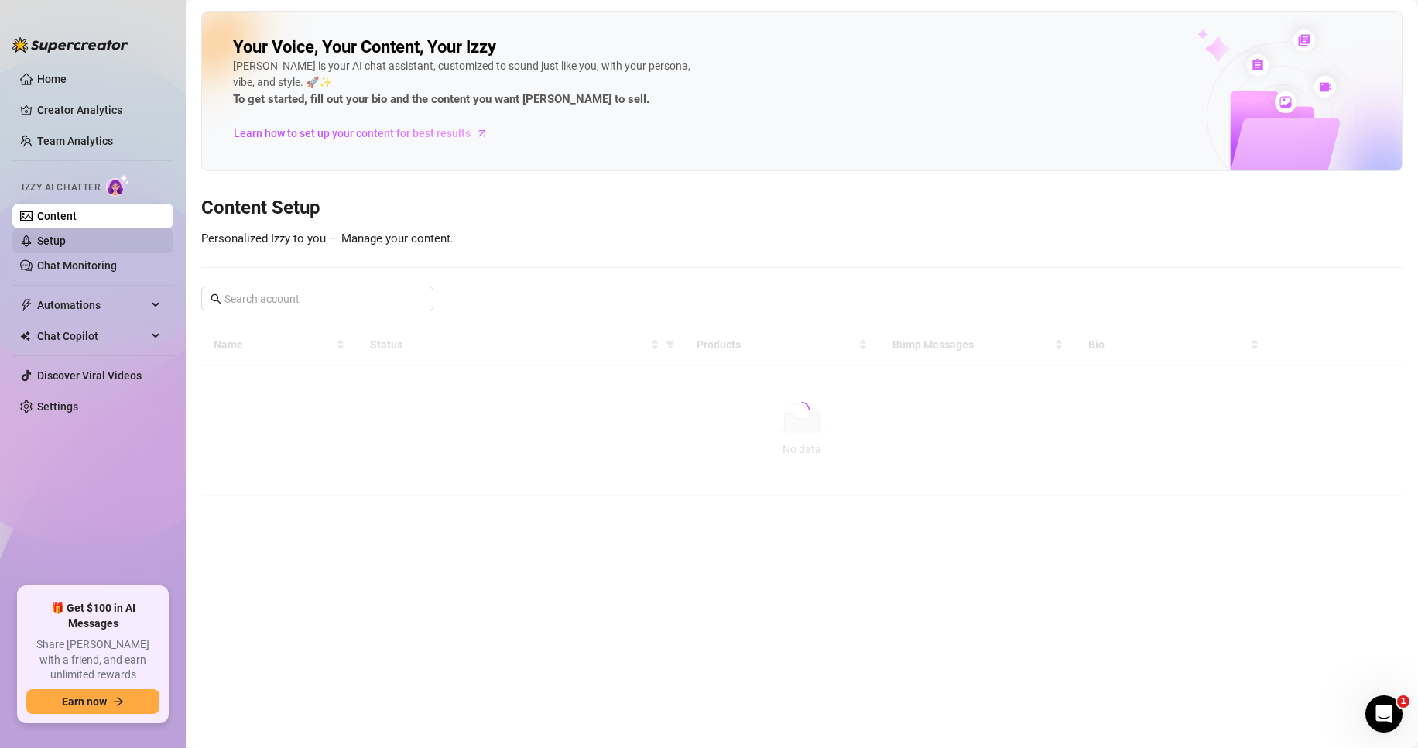
click at [66, 245] on link "Setup" at bounding box center [51, 241] width 29 height 12
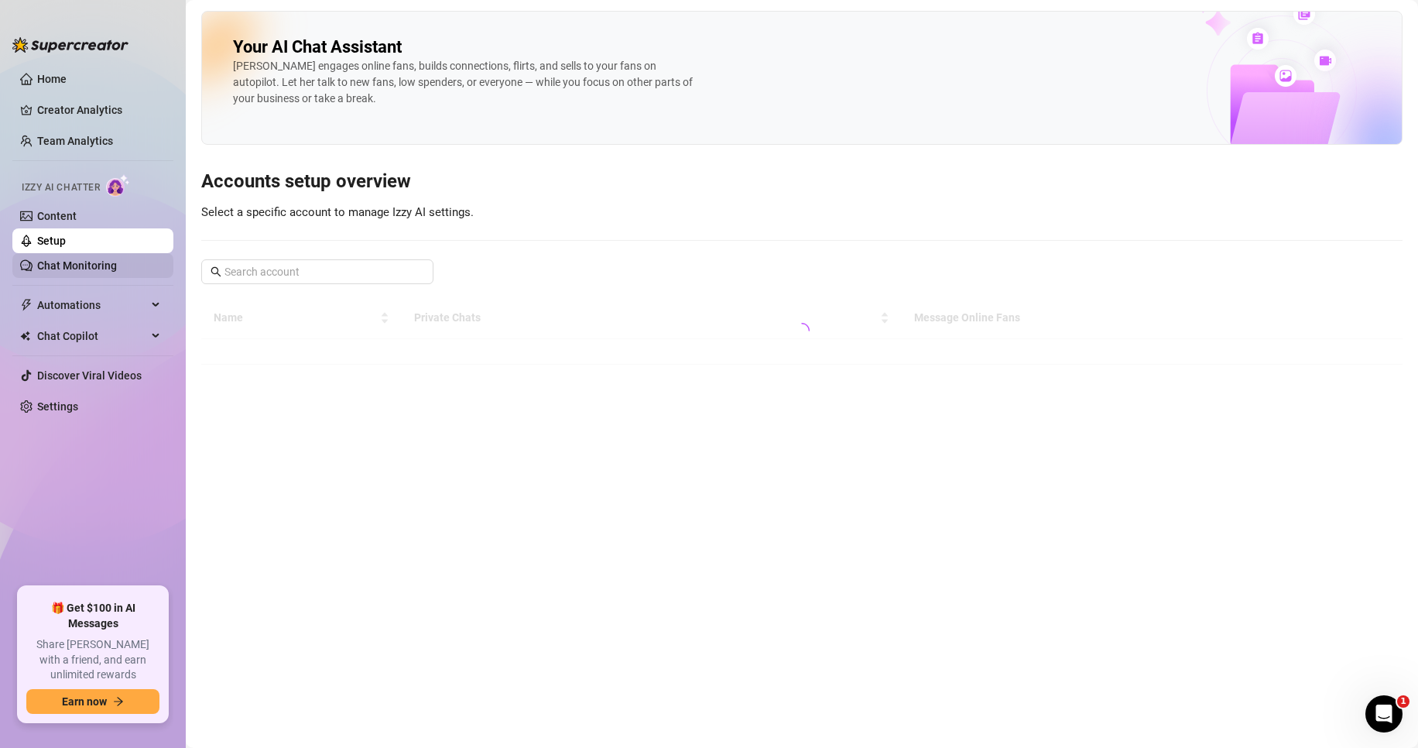
click at [76, 259] on link "Chat Monitoring" at bounding box center [77, 265] width 80 height 12
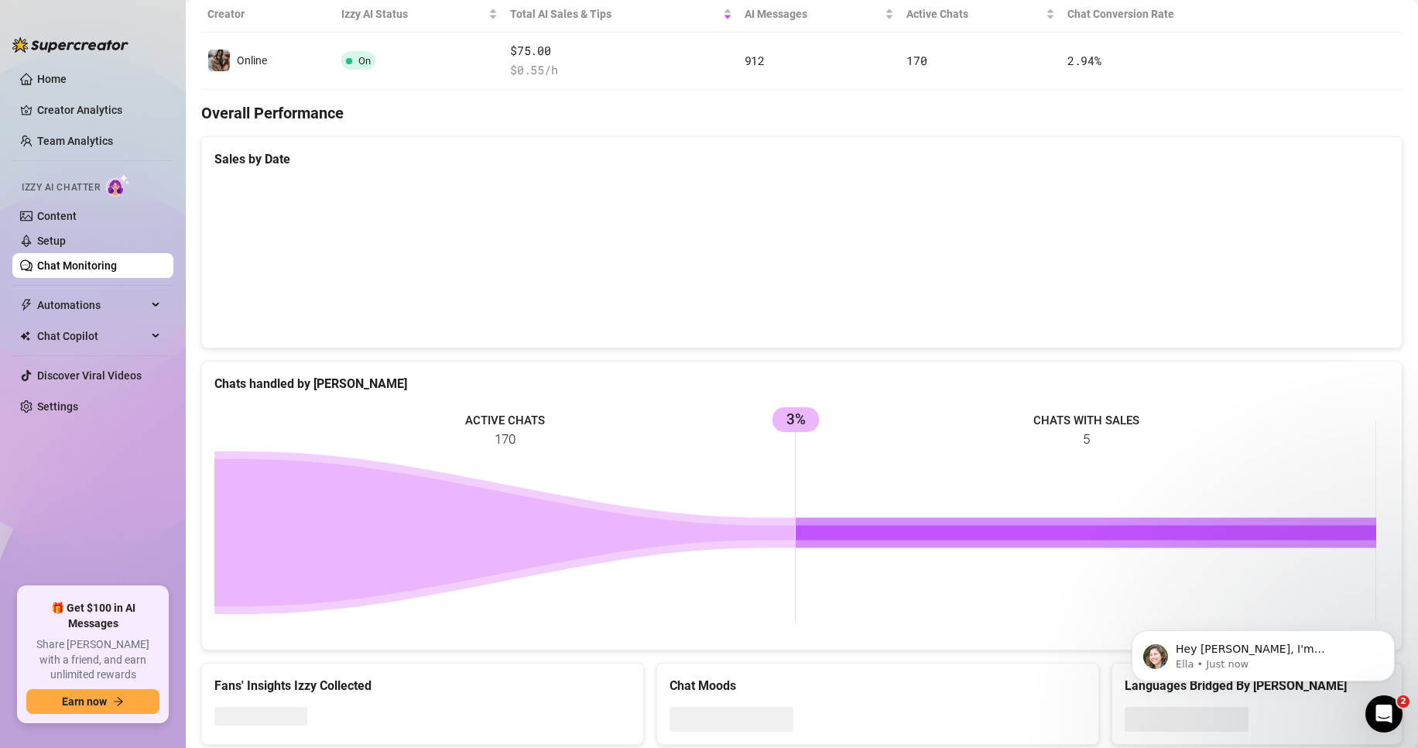
scroll to position [355, 0]
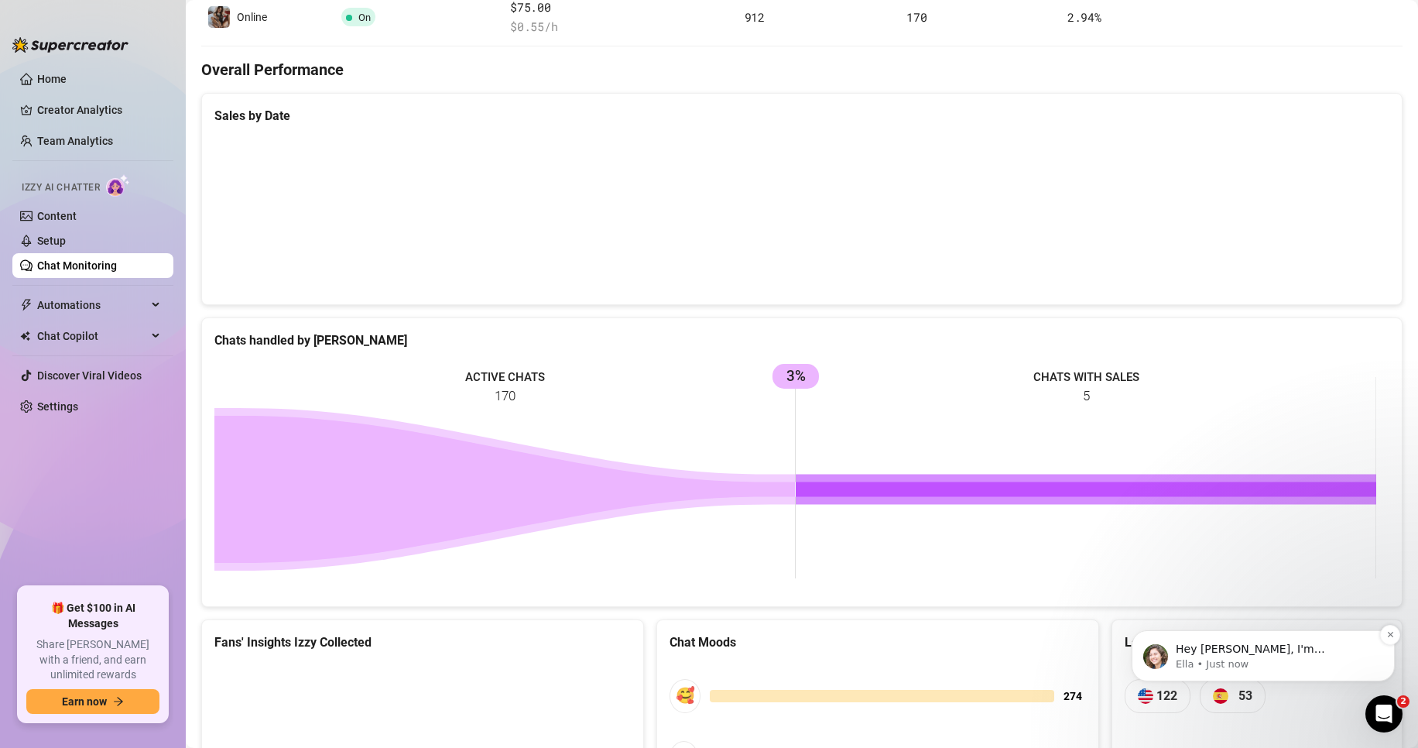
click at [1242, 650] on span "Hey bagofacil, I'm Ella, your go-to person for anything you may need for your O…" at bounding box center [1274, 741] width 197 height 197
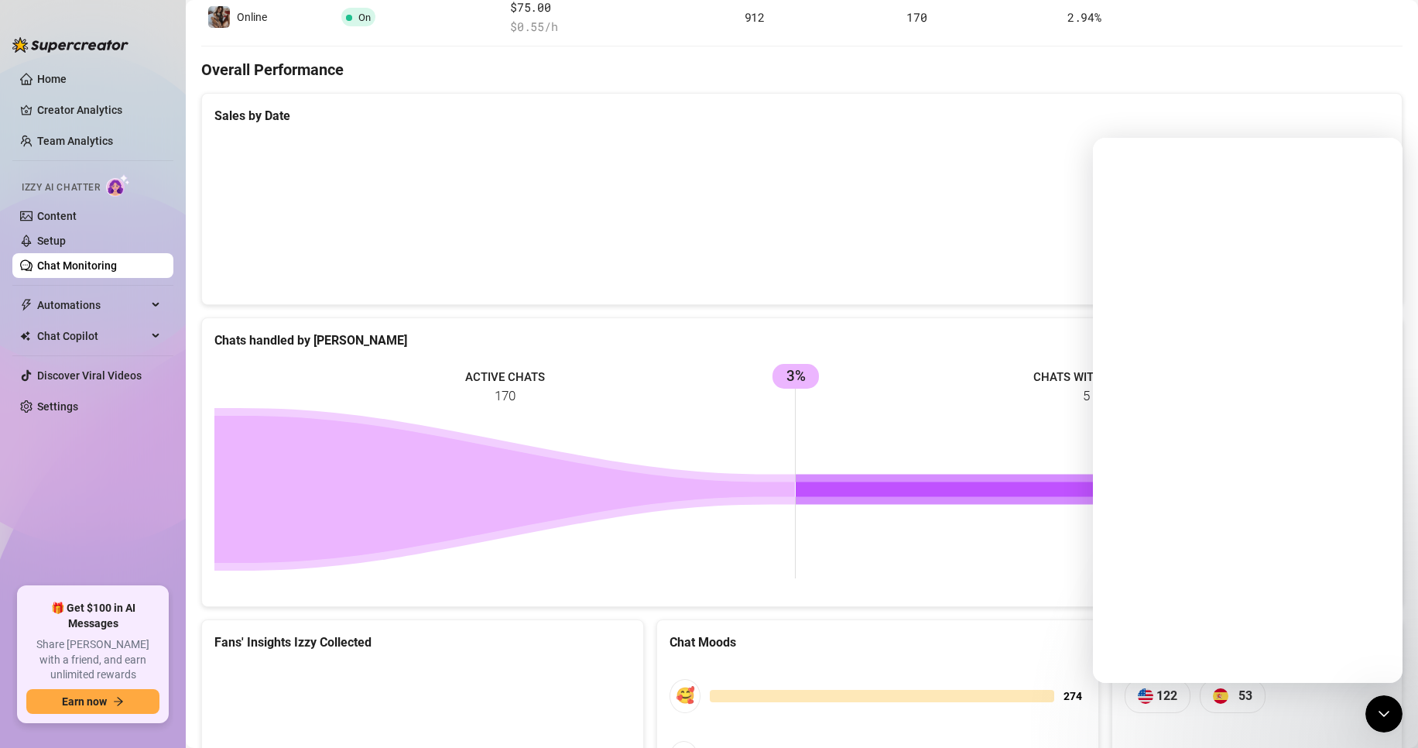
scroll to position [0, 0]
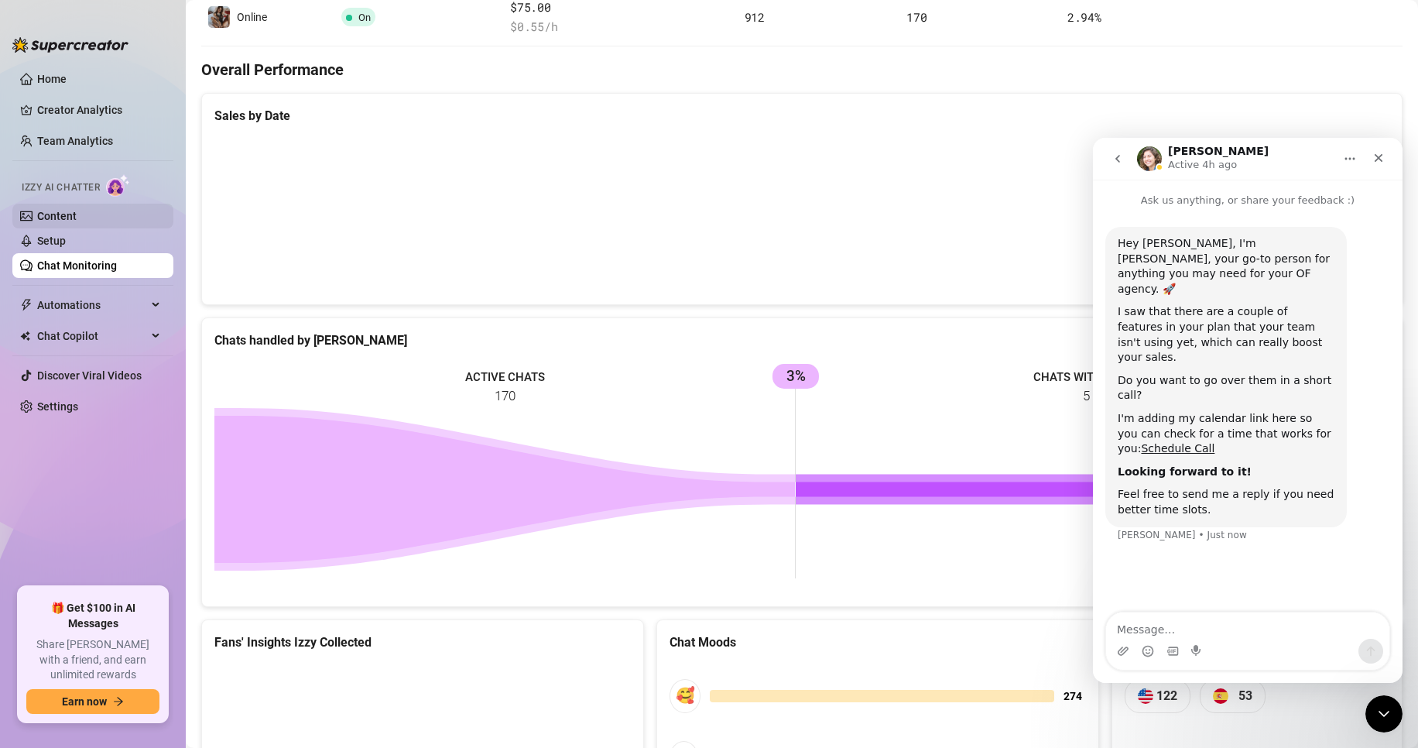
click at [77, 218] on link "Content" at bounding box center [56, 216] width 39 height 12
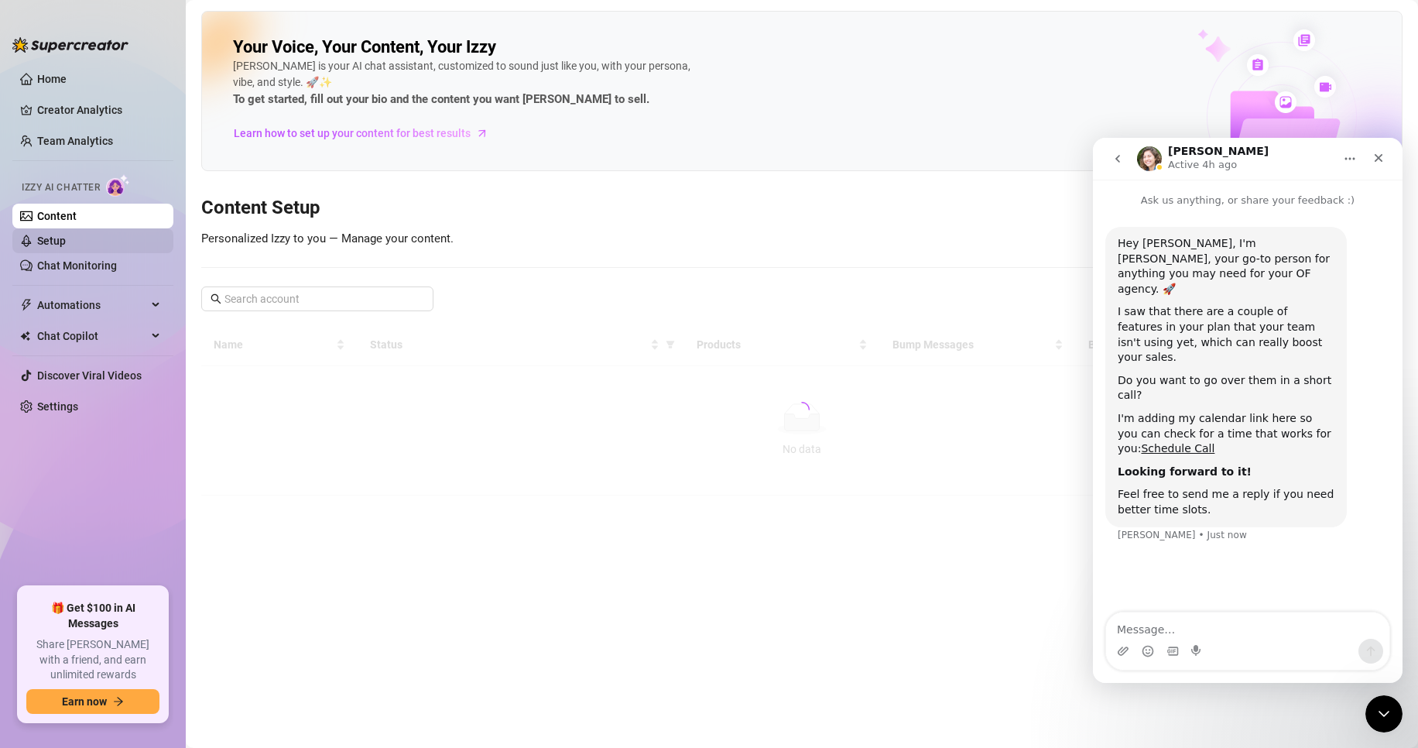
click at [66, 235] on link "Setup" at bounding box center [51, 241] width 29 height 12
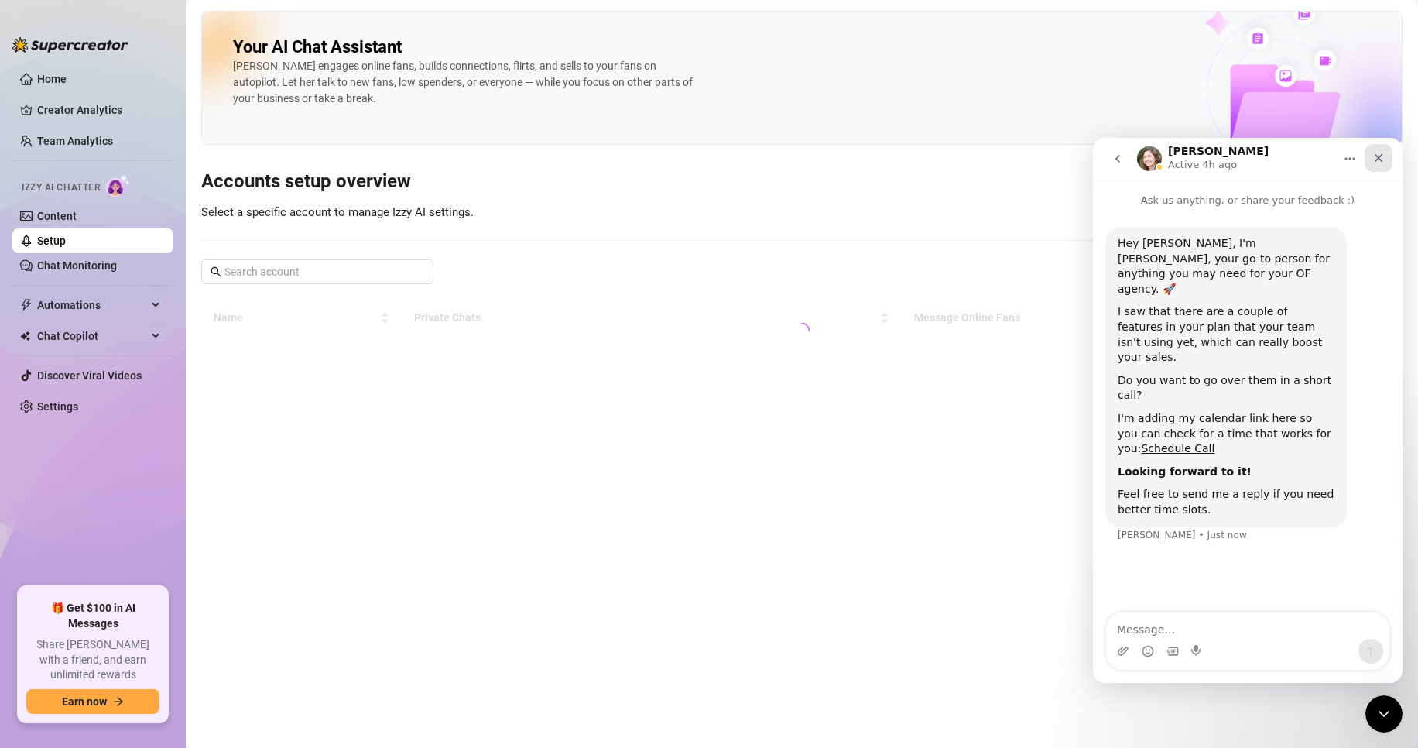
click at [1376, 156] on icon "Close" at bounding box center [1379, 158] width 9 height 9
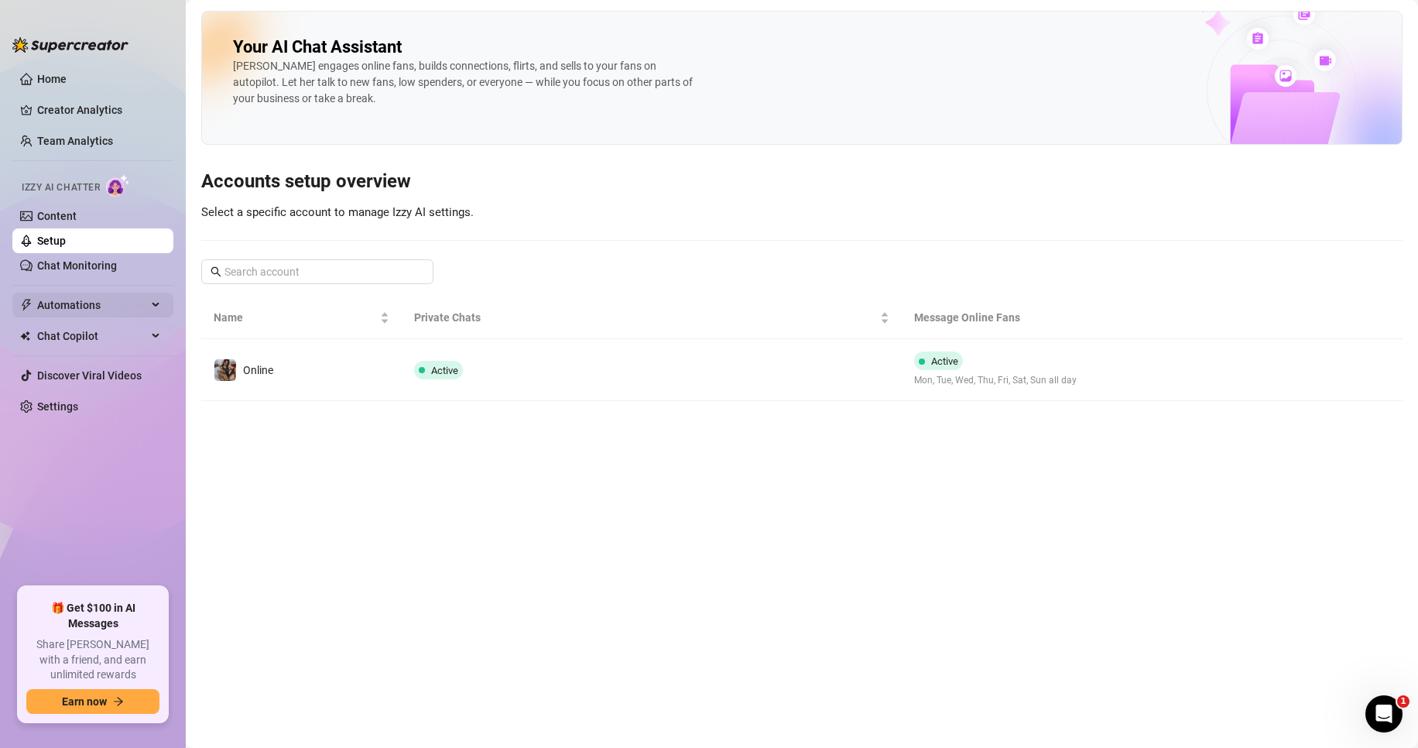
click at [98, 307] on span "Automations" at bounding box center [92, 305] width 110 height 25
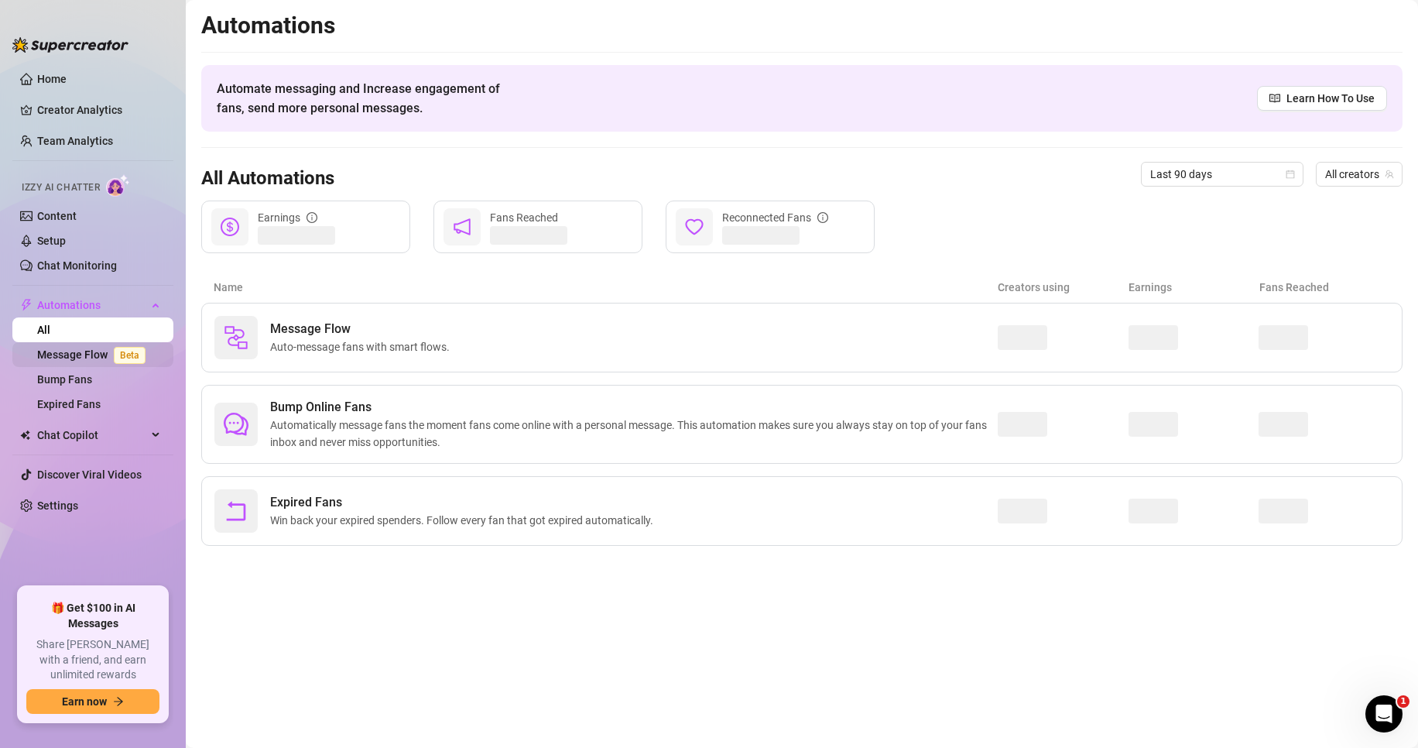
click at [108, 352] on link "Message Flow Beta" at bounding box center [94, 354] width 115 height 12
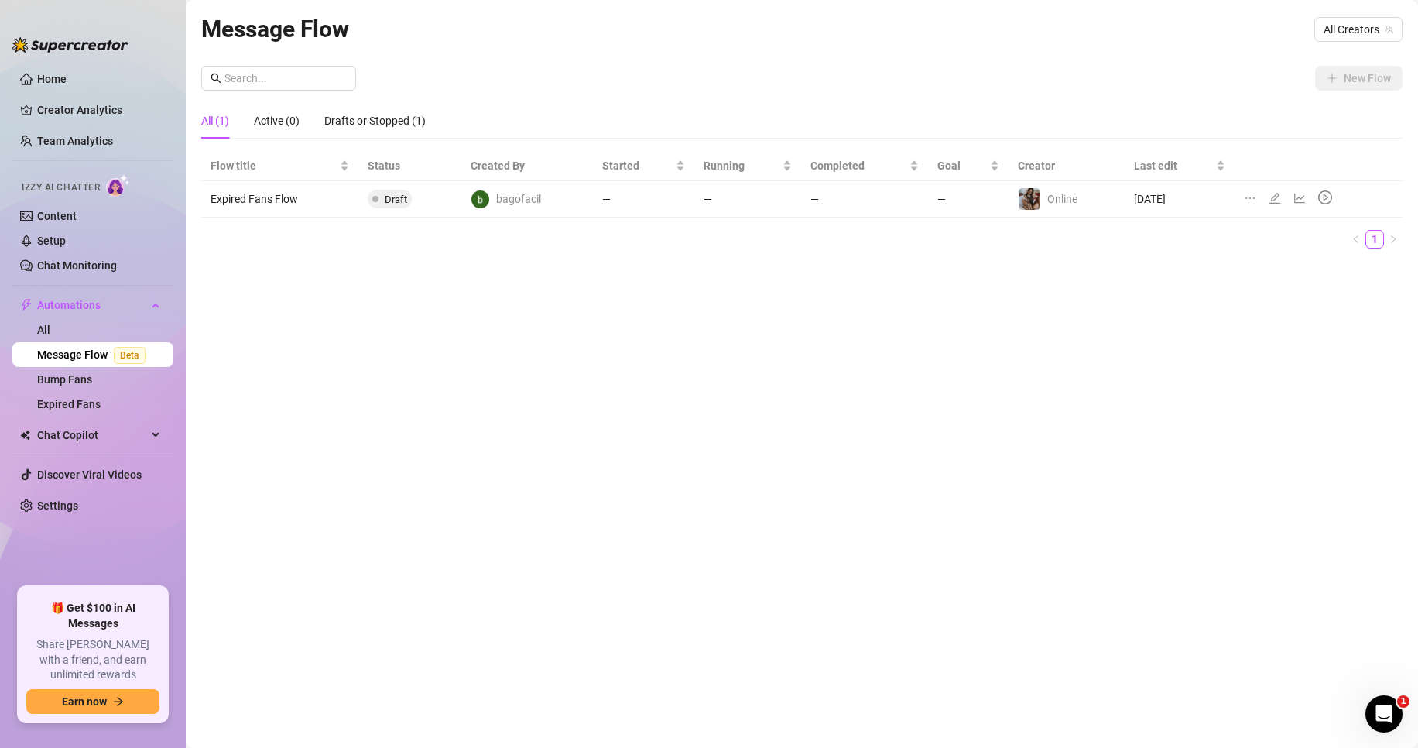
click at [643, 222] on div "Flow title Status Created By Started Running Completed Goal Creator Last edit E…" at bounding box center [802, 200] width 1202 height 98
click at [633, 207] on td "—" at bounding box center [643, 199] width 101 height 36
click at [371, 117] on div "Drafts or Stopped (1)" at bounding box center [374, 120] width 101 height 17
click at [1279, 199] on icon "edit" at bounding box center [1275, 198] width 12 height 12
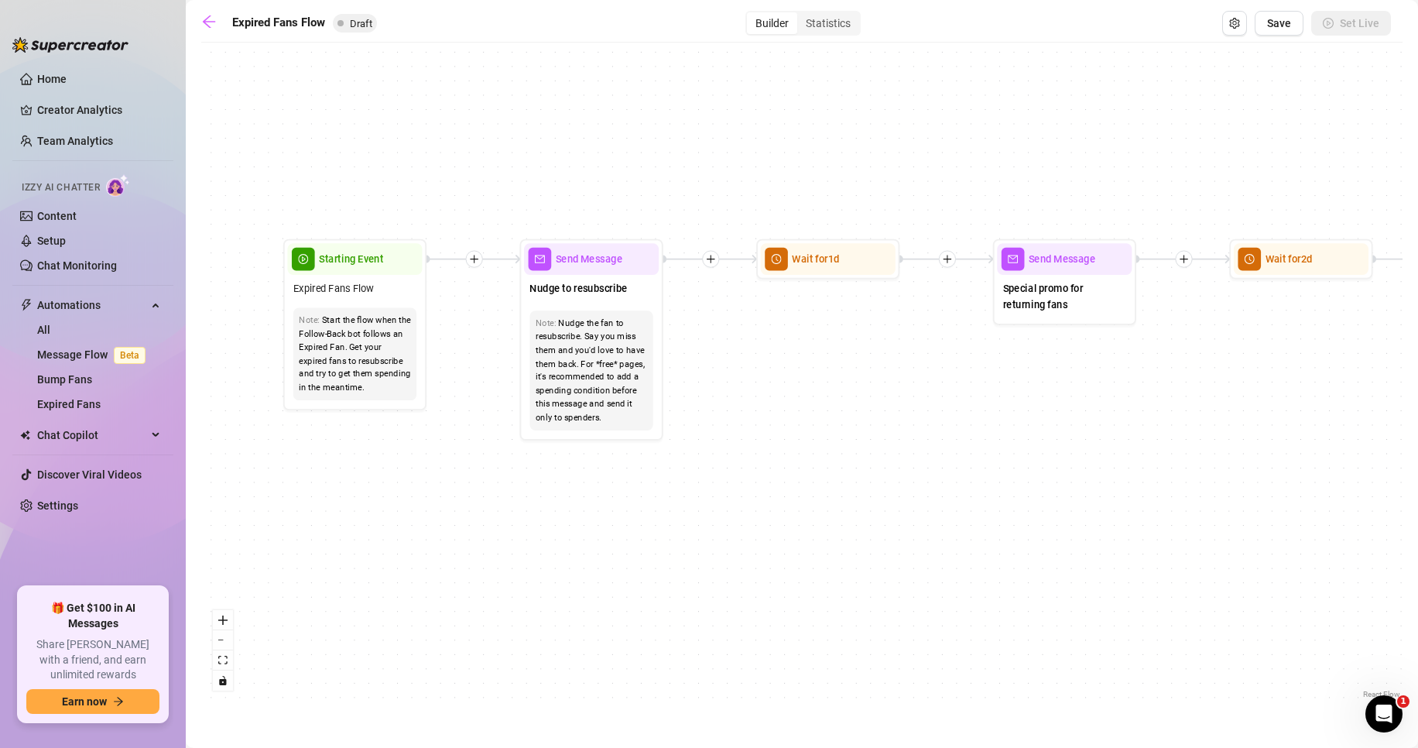
drag, startPoint x: 482, startPoint y: 402, endPoint x: 756, endPoint y: 399, distance: 274.1
click at [756, 399] on div "If True If False Send Message Send Message Wait for 2d Merge Send Message Follo…" at bounding box center [802, 376] width 1202 height 652
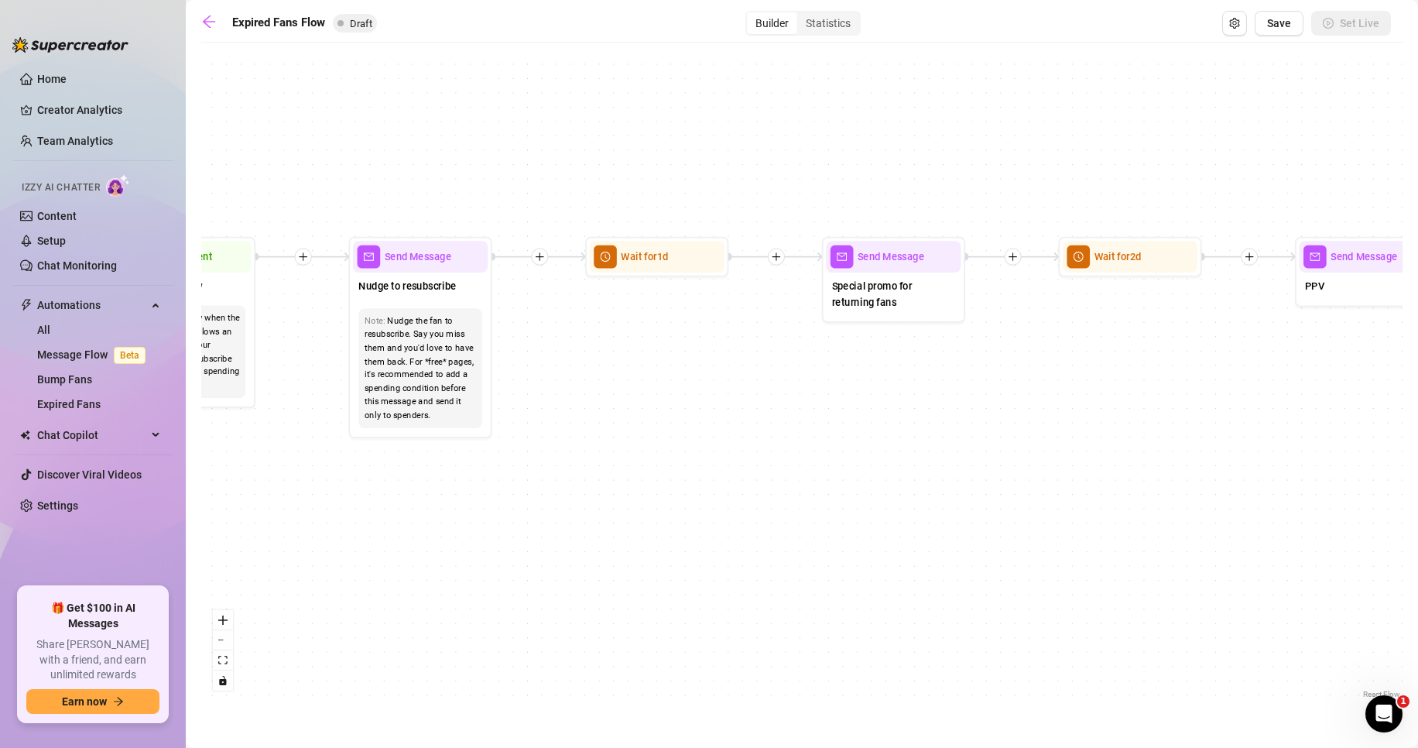
drag, startPoint x: 838, startPoint y: 383, endPoint x: 639, endPoint y: 381, distance: 199.8
click at [639, 381] on div "If True If False Send Message Send Message Wait for 2d Merge Send Message Follo…" at bounding box center [802, 376] width 1202 height 652
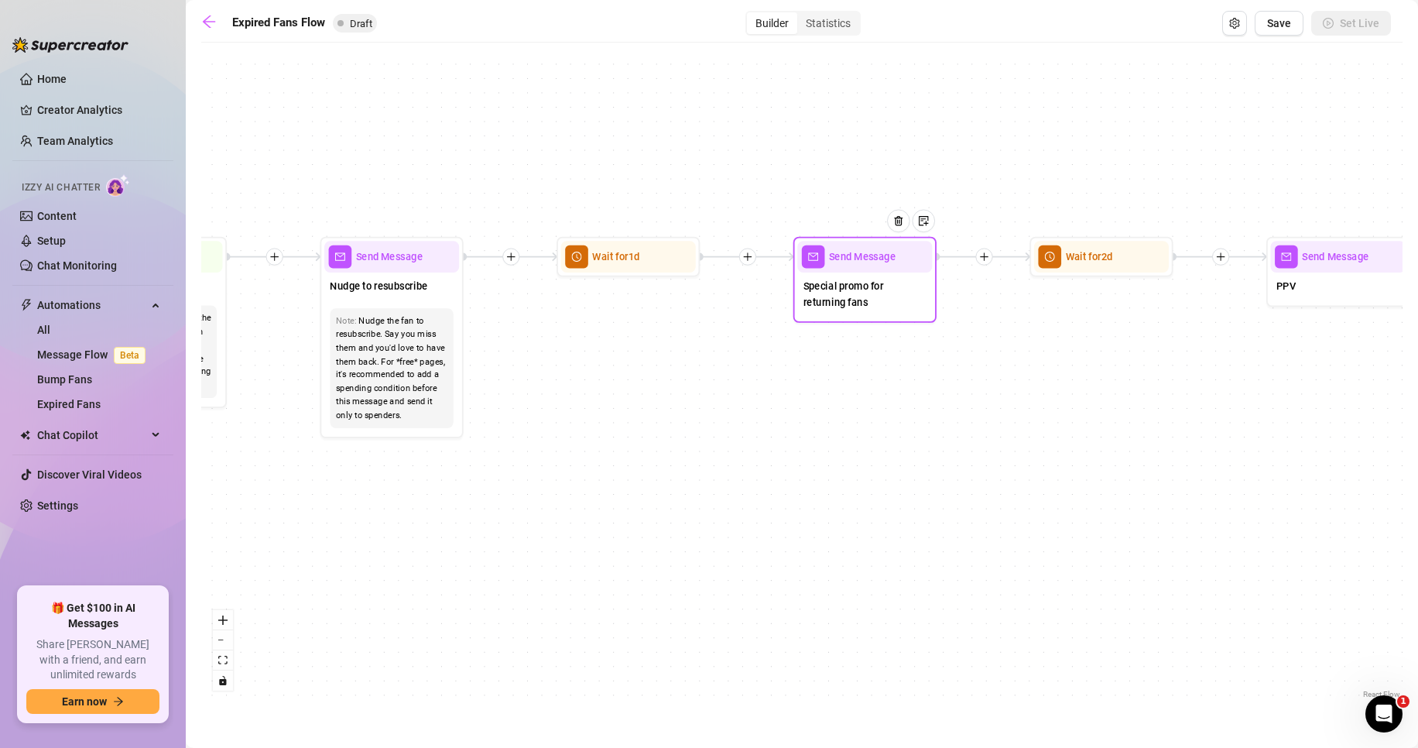
click at [839, 259] on span "Send Message" at bounding box center [862, 256] width 67 height 15
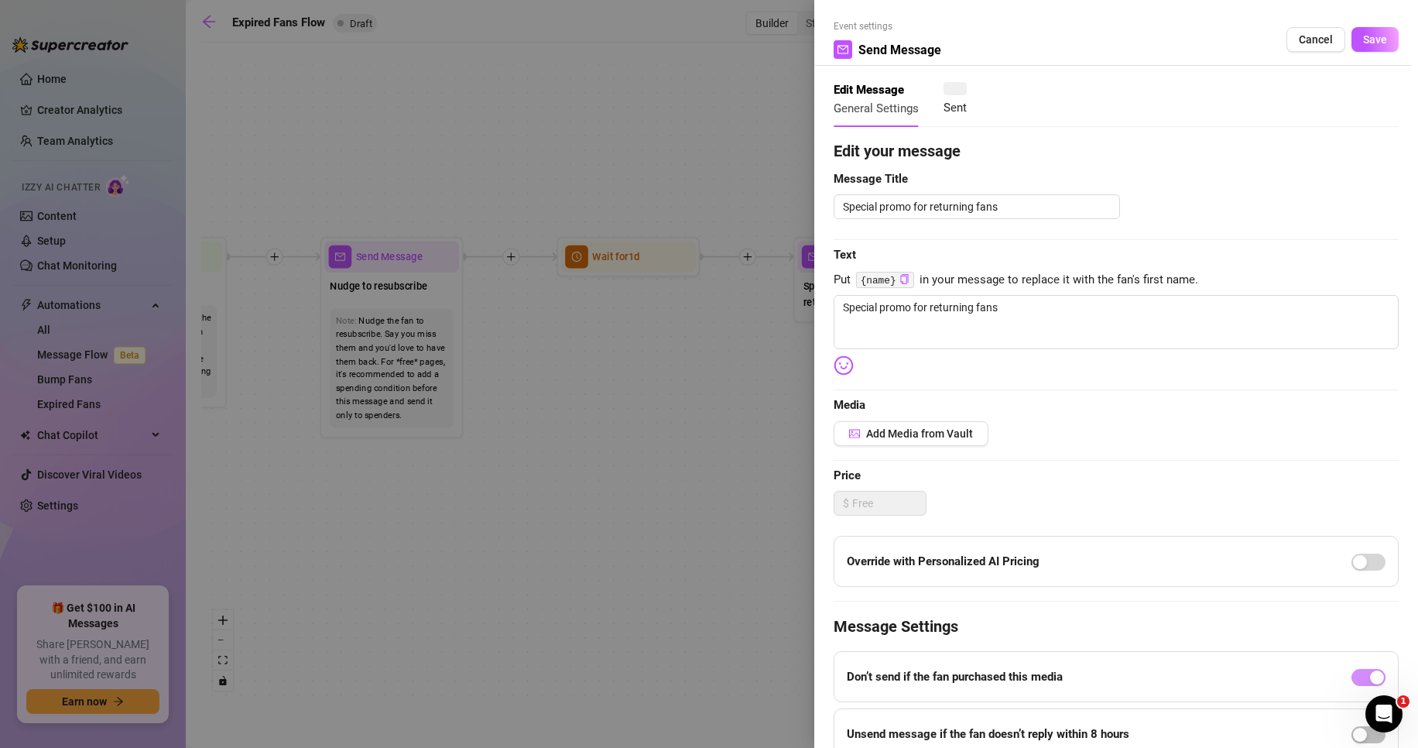
type textarea "Special promo for returning fans"
drag, startPoint x: 834, startPoint y: 255, endPoint x: 1099, endPoint y: 364, distance: 287.1
click at [1099, 364] on div "Edit your message Message Title Special promo for returning fans Text Put {name…" at bounding box center [1116, 477] width 565 height 677
click at [965, 333] on textarea "Special promo for returning fans" at bounding box center [1116, 322] width 565 height 54
paste textarea "I missed you {name} 😏 it’s been way too long since you spoiled yourself with me…"
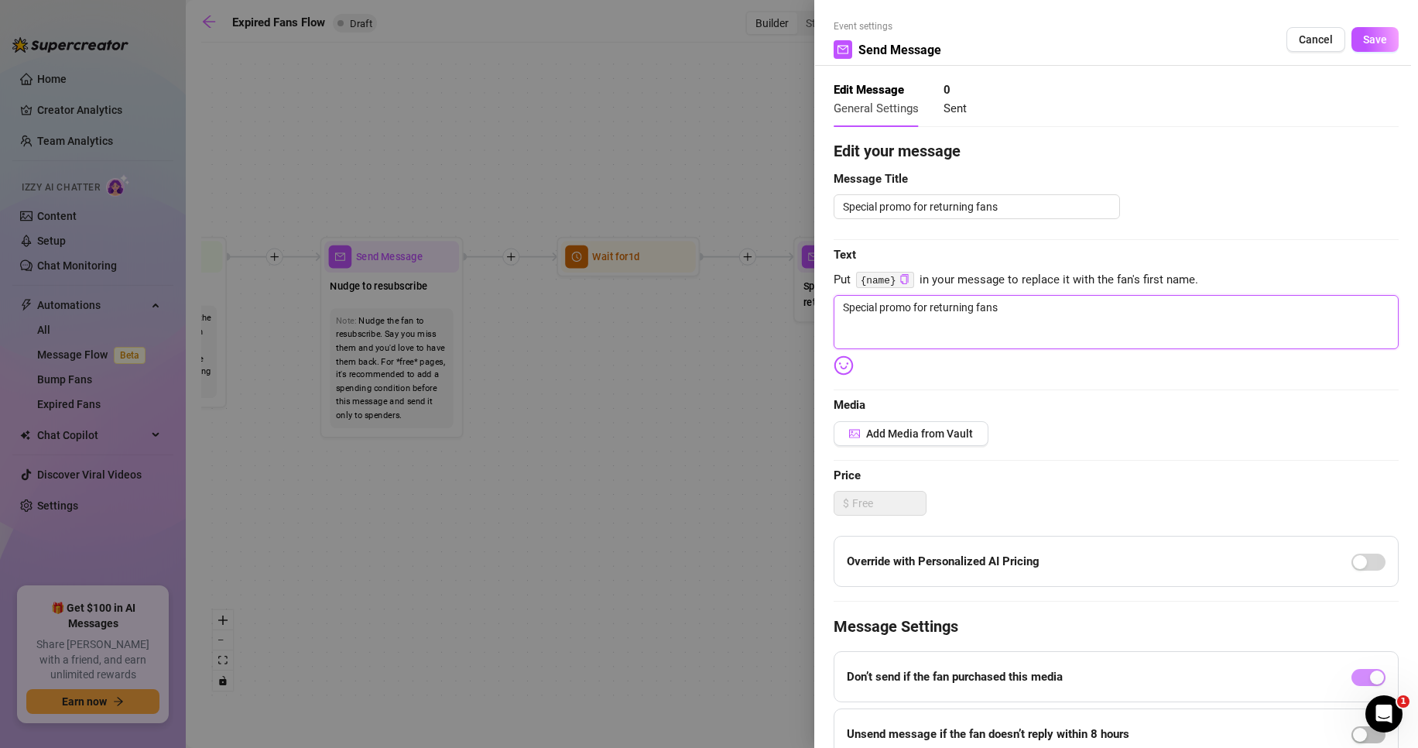
type textarea "I missed you {name} 😏 it’s been way too long since you spoiled yourself with me…"
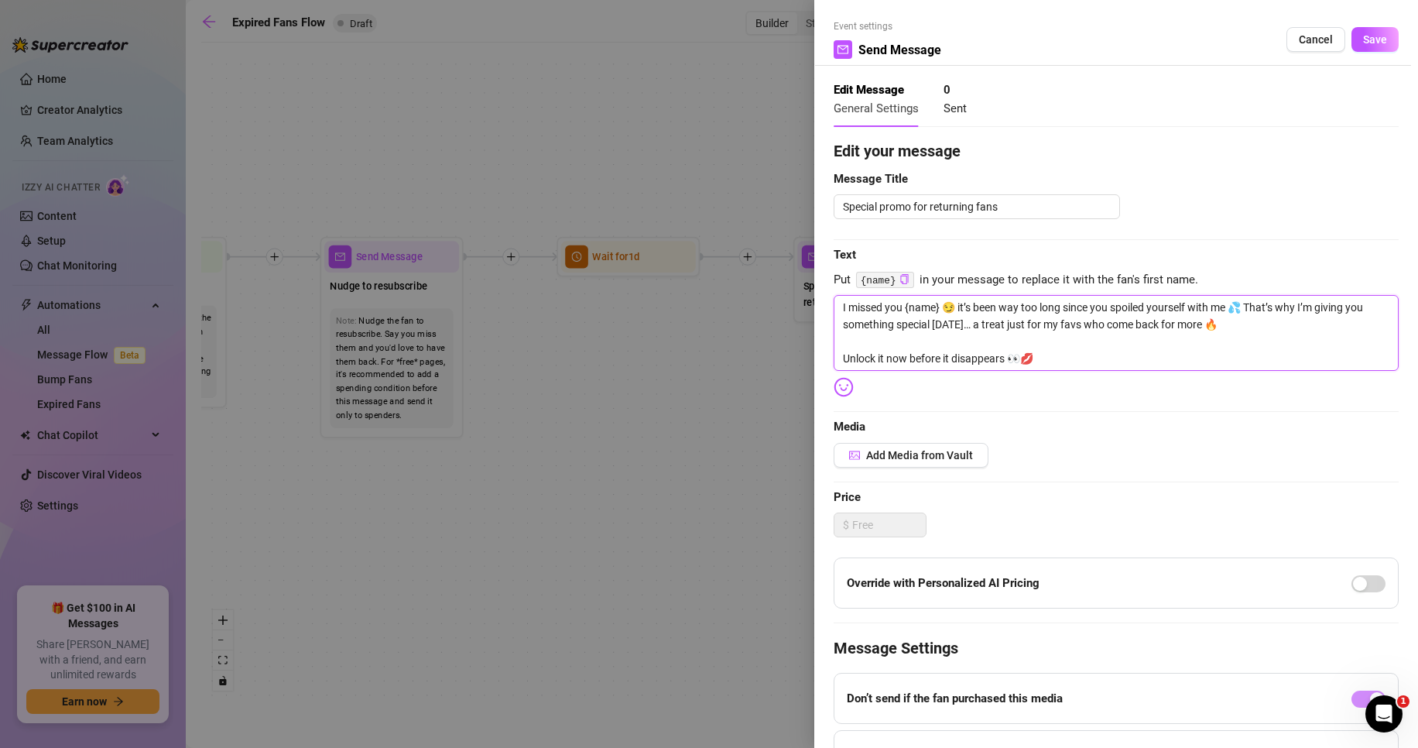
drag, startPoint x: 947, startPoint y: 308, endPoint x: 905, endPoint y: 302, distance: 42.3
click at [905, 302] on textarea "I missed you {name} 😏 it’s been way too long since you spoiled yourself with me…" at bounding box center [1116, 333] width 565 height 76
type textarea "I missed you😏 it’s been way too long since you spoiled yourself with me 💦 That’…"
type textarea "I missed you 😏 it’s been way too long since you spoiled yourself with me 💦 That…"
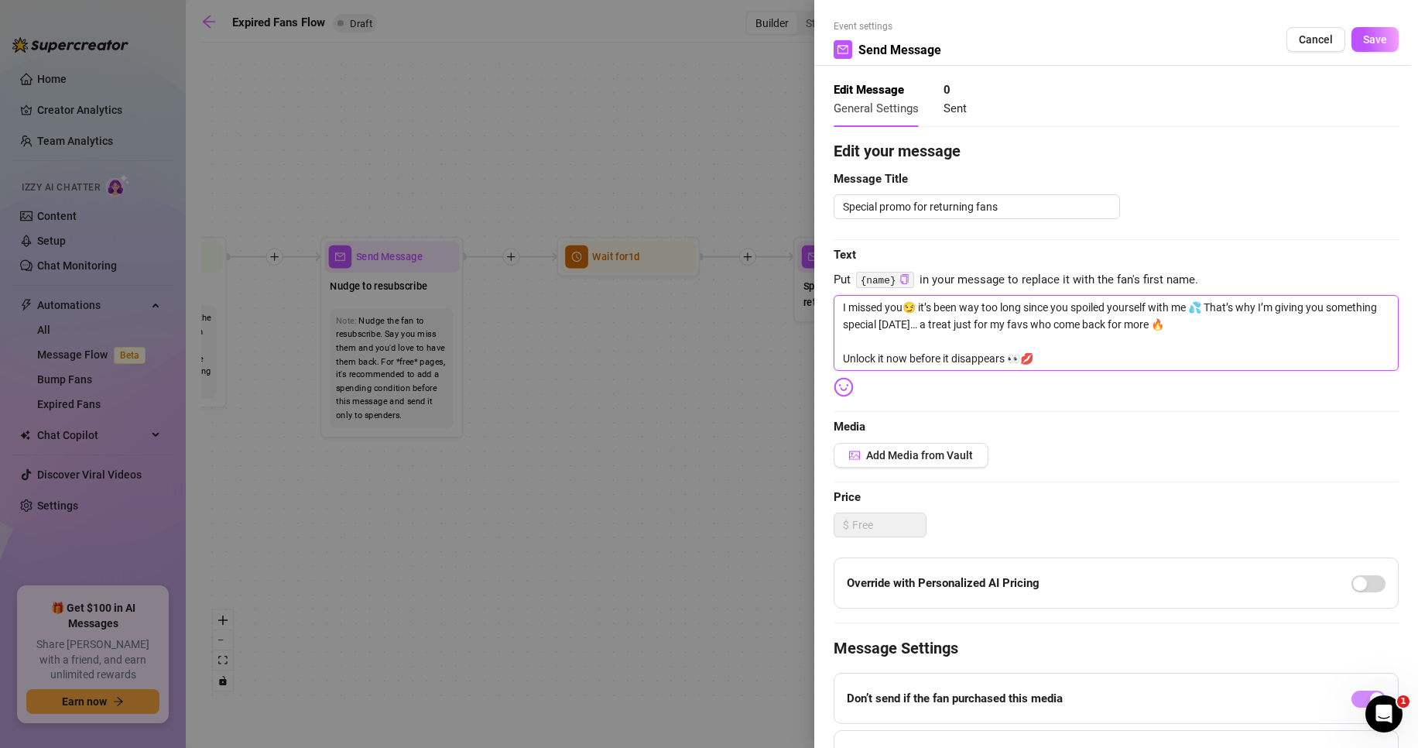
type textarea "I missed you 😏 it’s been way too long since you spoiled yourself with me 💦 That…"
type textarea "I missed you😏 it’s been way too long since you spoiled yourself with me 💦 That’…"
click at [958, 313] on textarea "I missed you😏 it’s been way too long since you spoiled yourself with me 💦 That’…" at bounding box center [1116, 333] width 565 height 76
click at [903, 305] on textarea "I missed you😏 it’s been way too long since you spoiled yourself with me 💦 That’…" at bounding box center [1116, 333] width 565 height 76
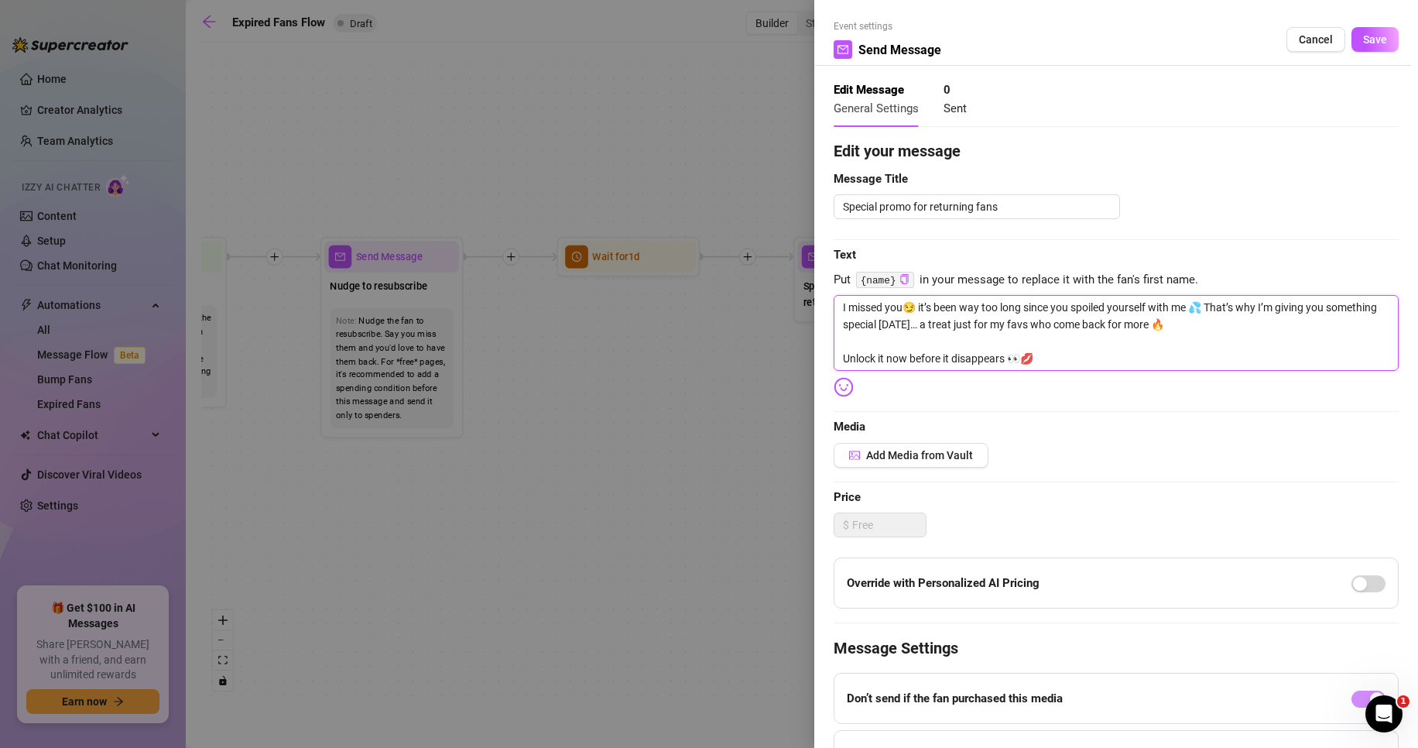
type textarea "I missed you 😏 it’s been way too long since you spoiled yourself with me 💦 That…"
click at [941, 449] on span "Add Media from Vault" at bounding box center [919, 455] width 107 height 12
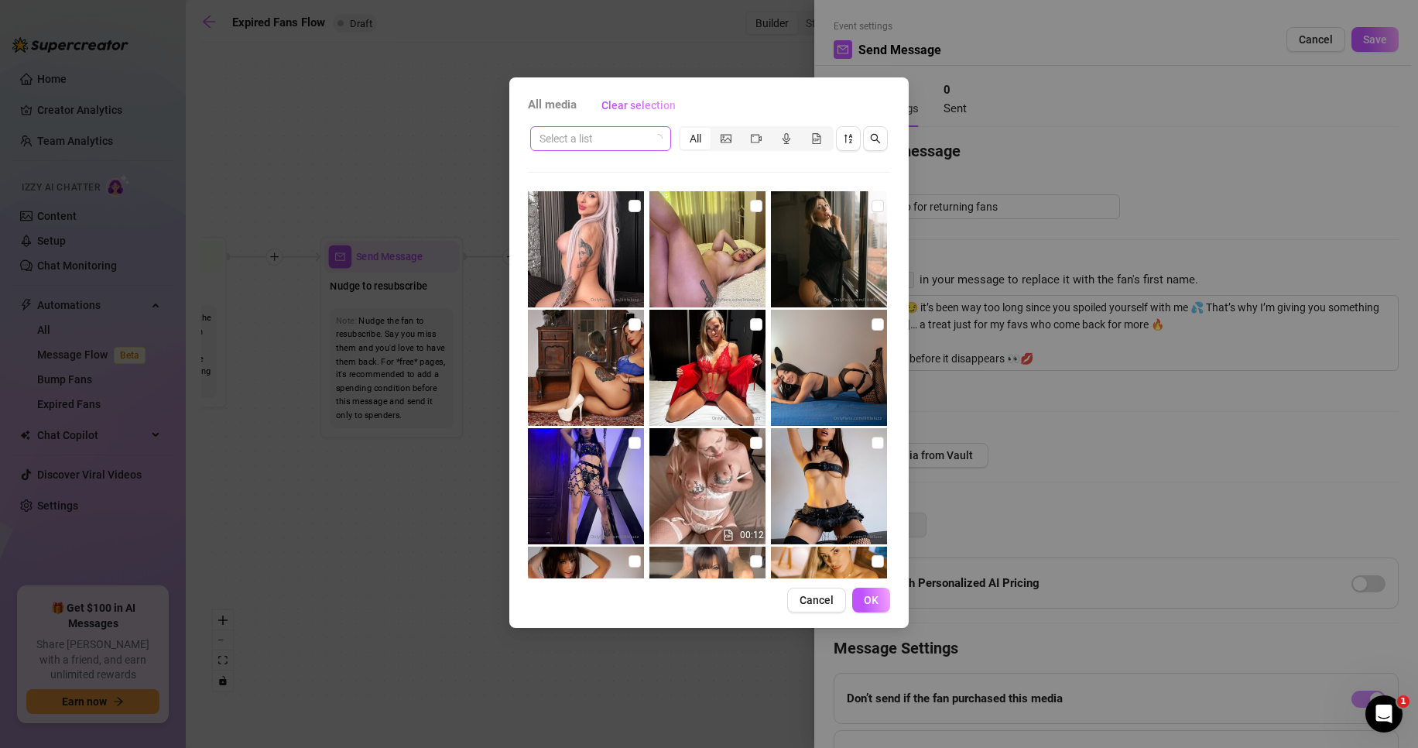
click at [643, 138] on input "search" at bounding box center [594, 138] width 108 height 23
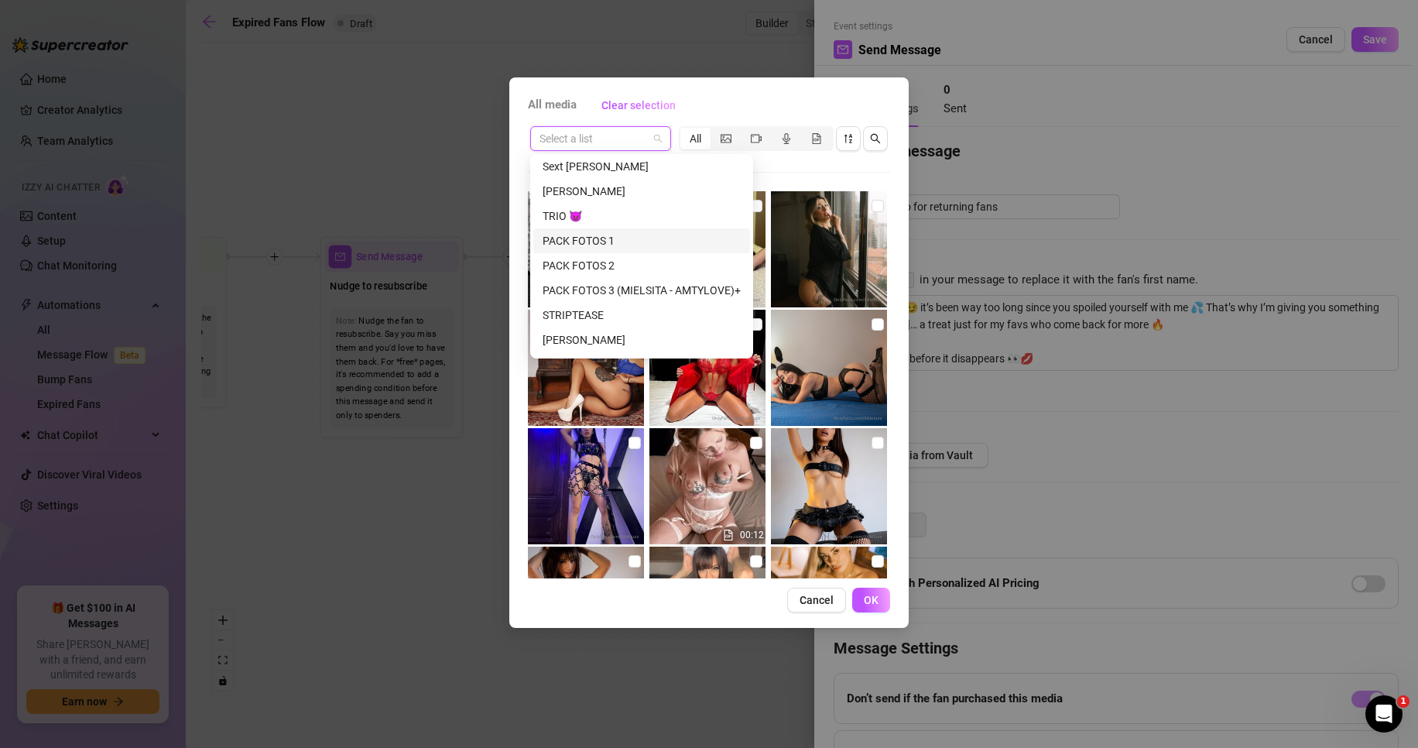
scroll to position [700, 0]
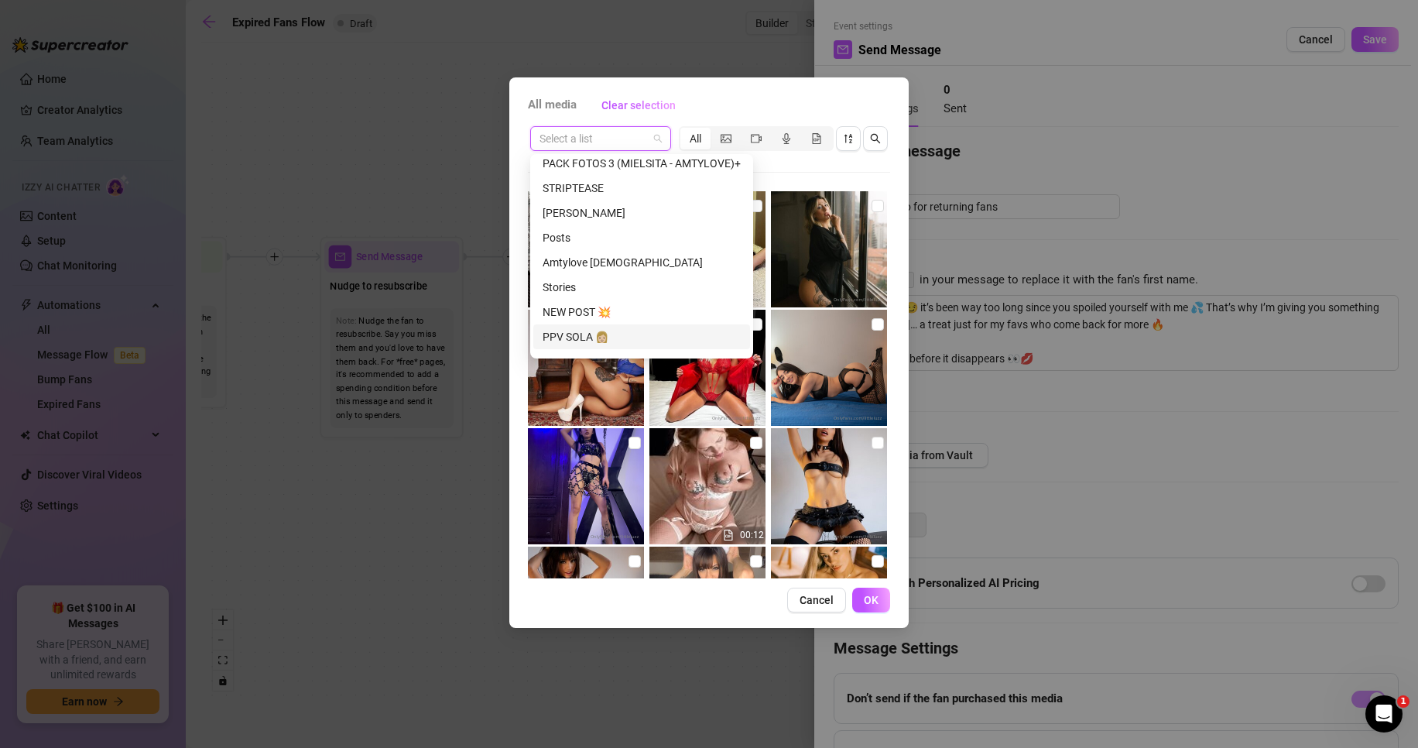
click at [626, 327] on div "PPV SOLA 👩🏼" at bounding box center [641, 336] width 217 height 25
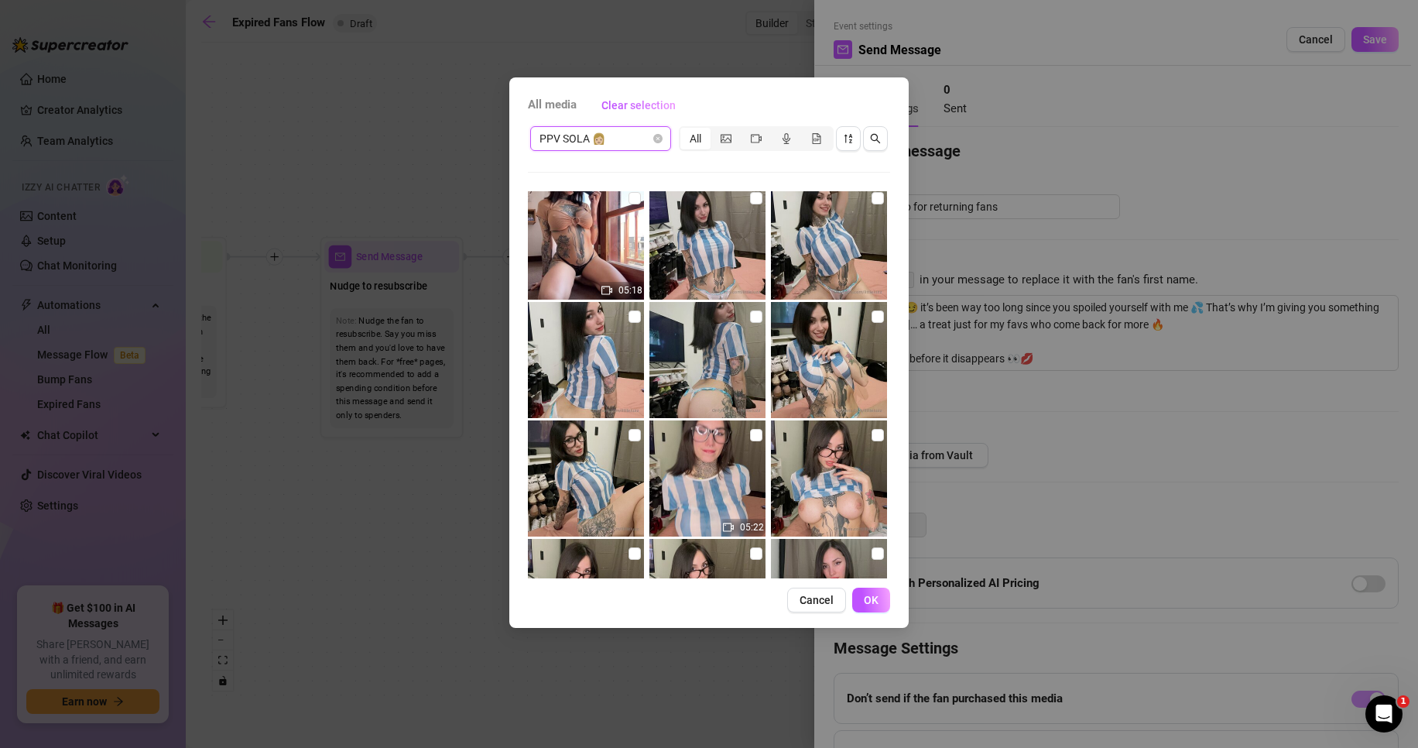
scroll to position [429, 0]
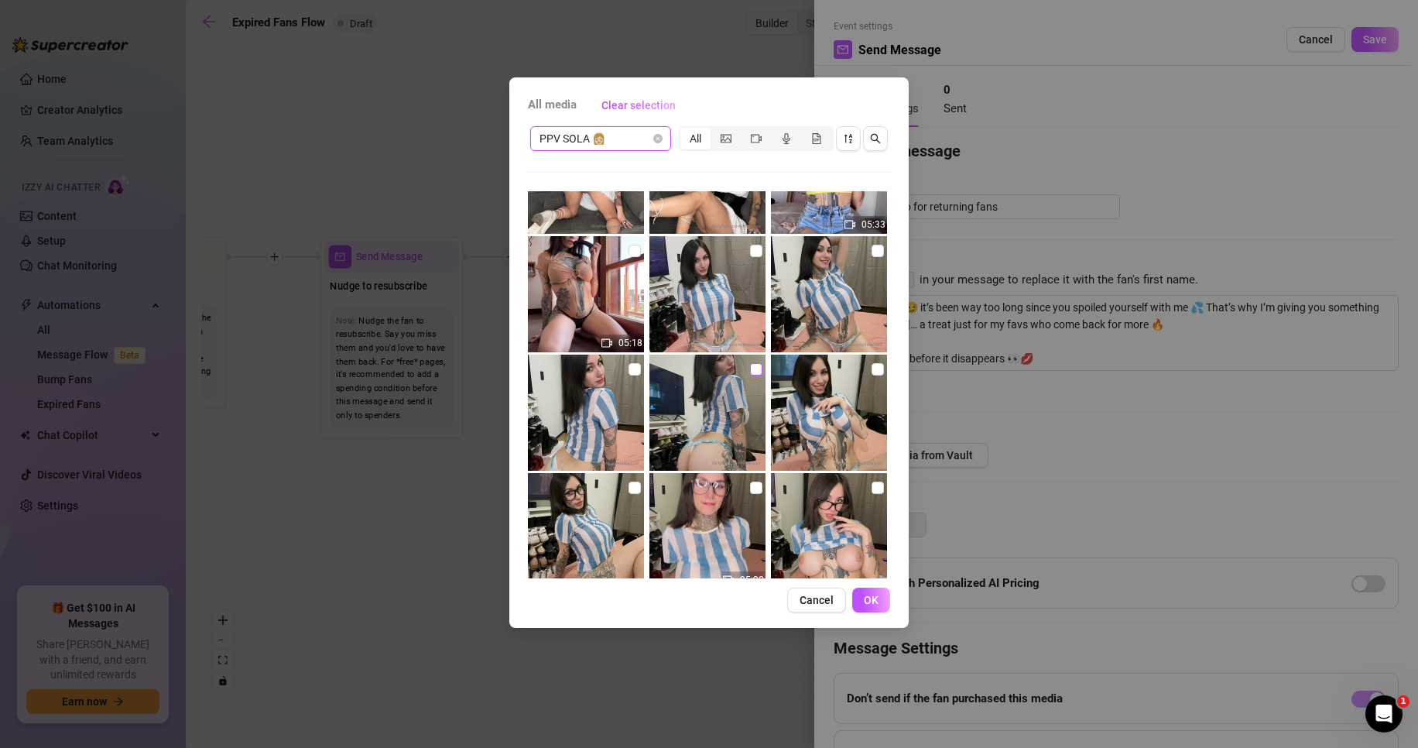
click at [750, 367] on input "checkbox" at bounding box center [756, 369] width 12 height 12
checkbox input "true"
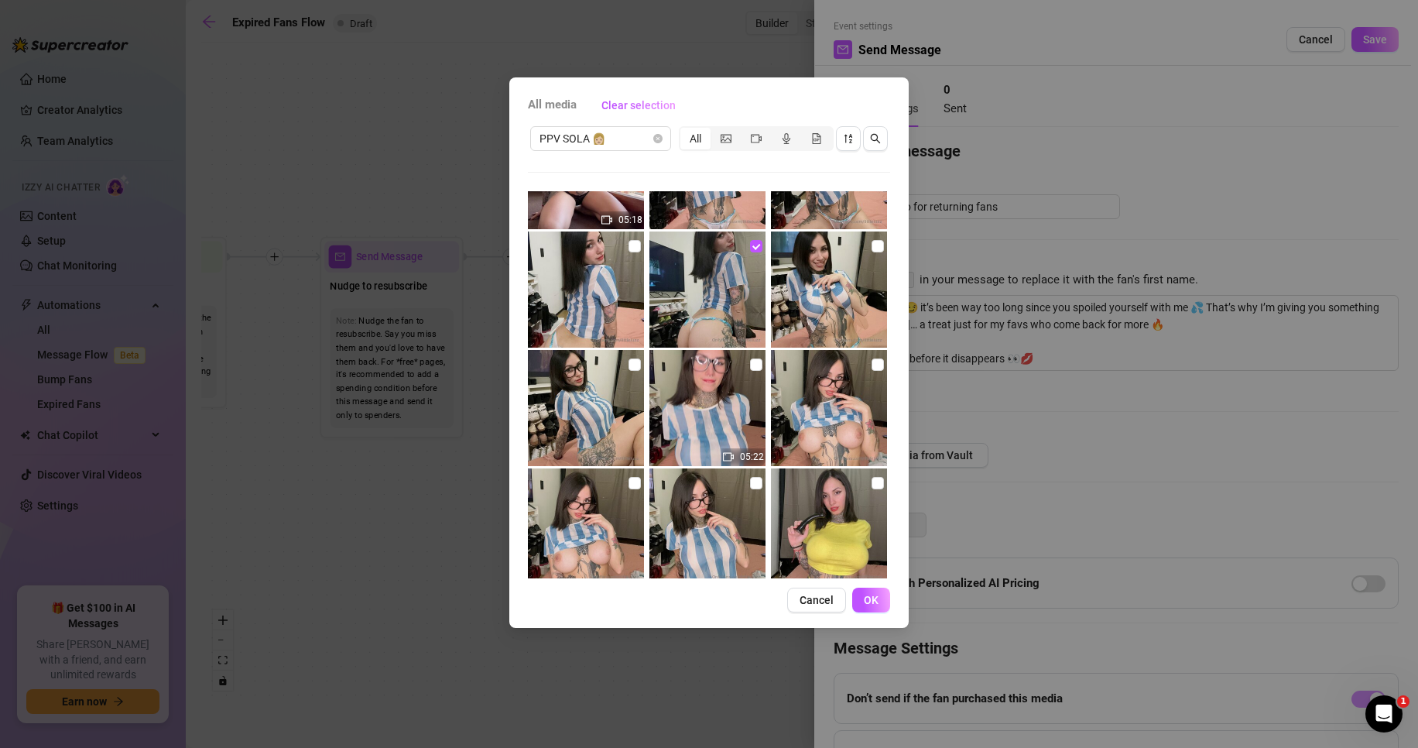
scroll to position [584, 0]
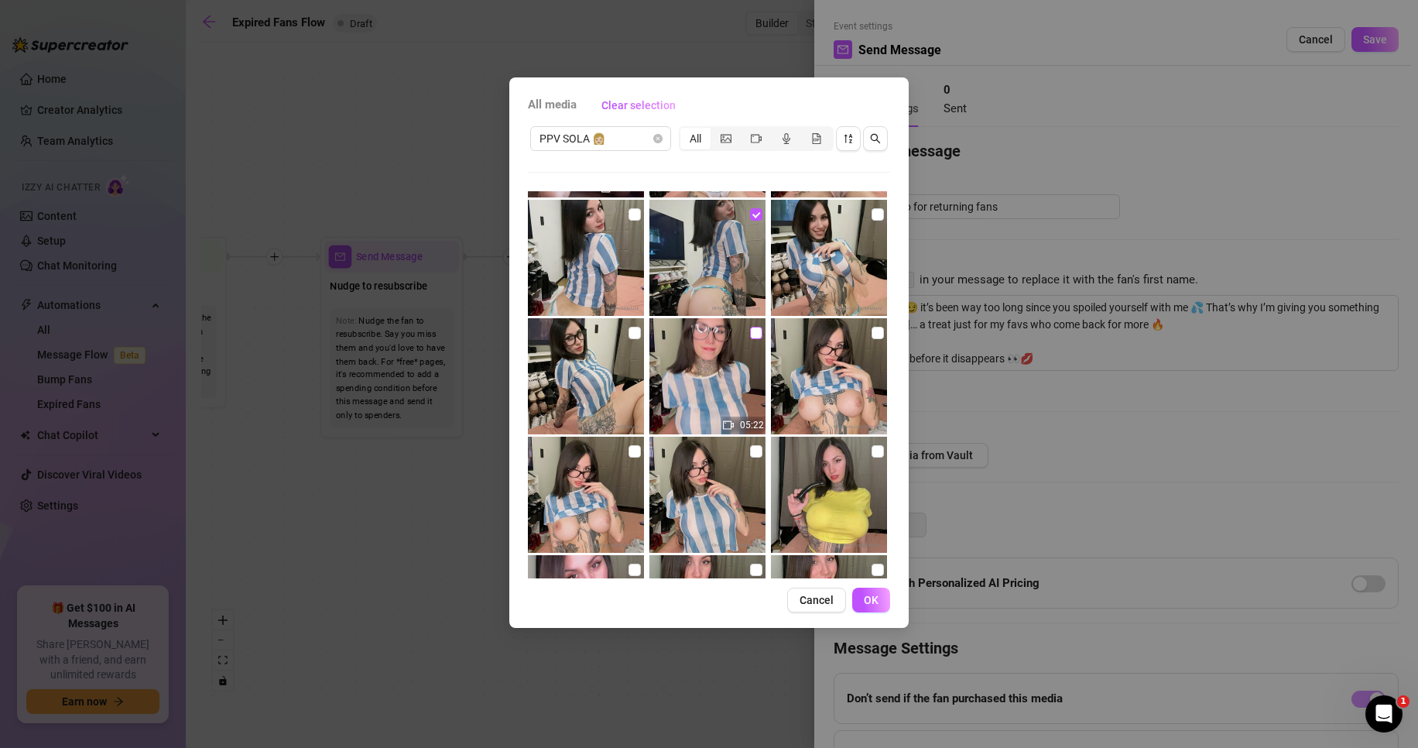
click at [750, 334] on input "checkbox" at bounding box center [756, 333] width 12 height 12
checkbox input "true"
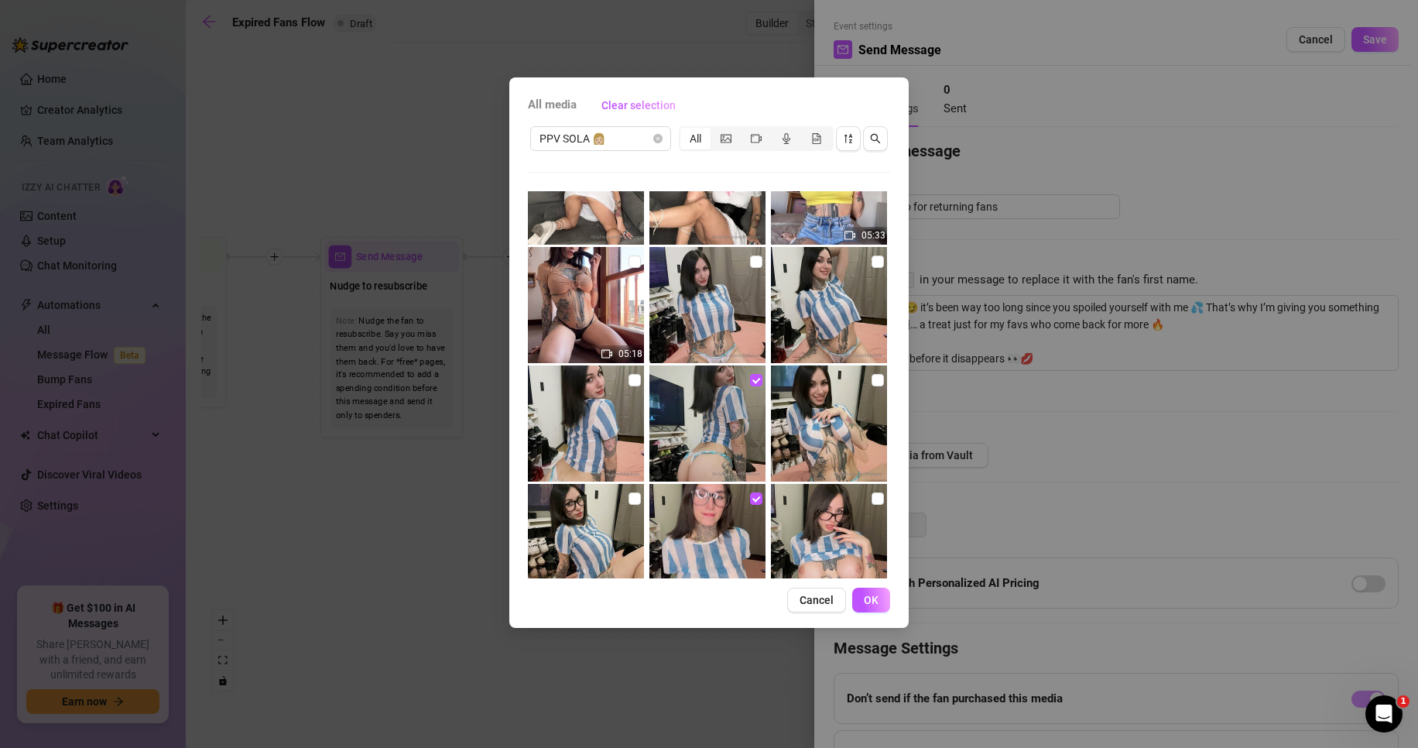
scroll to position [429, 0]
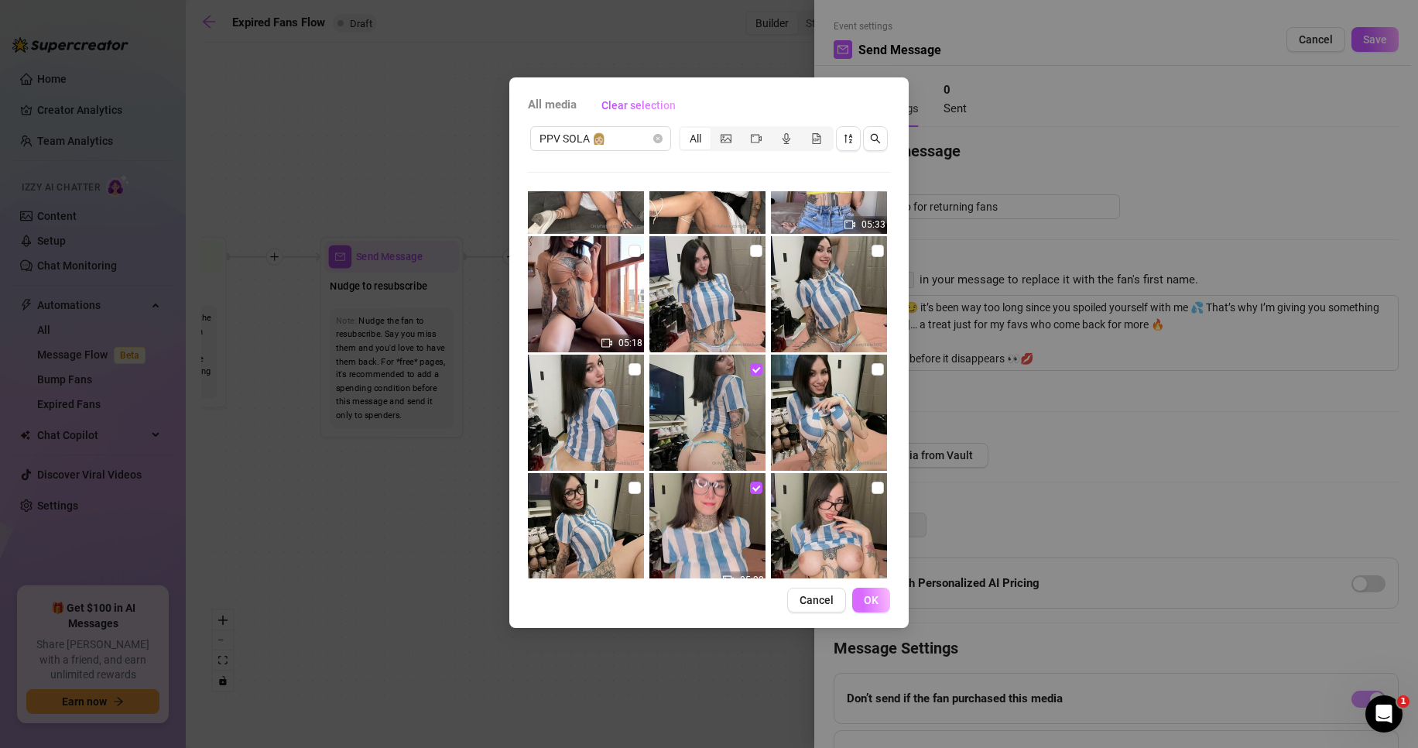
click at [876, 598] on span "OK" at bounding box center [871, 600] width 15 height 12
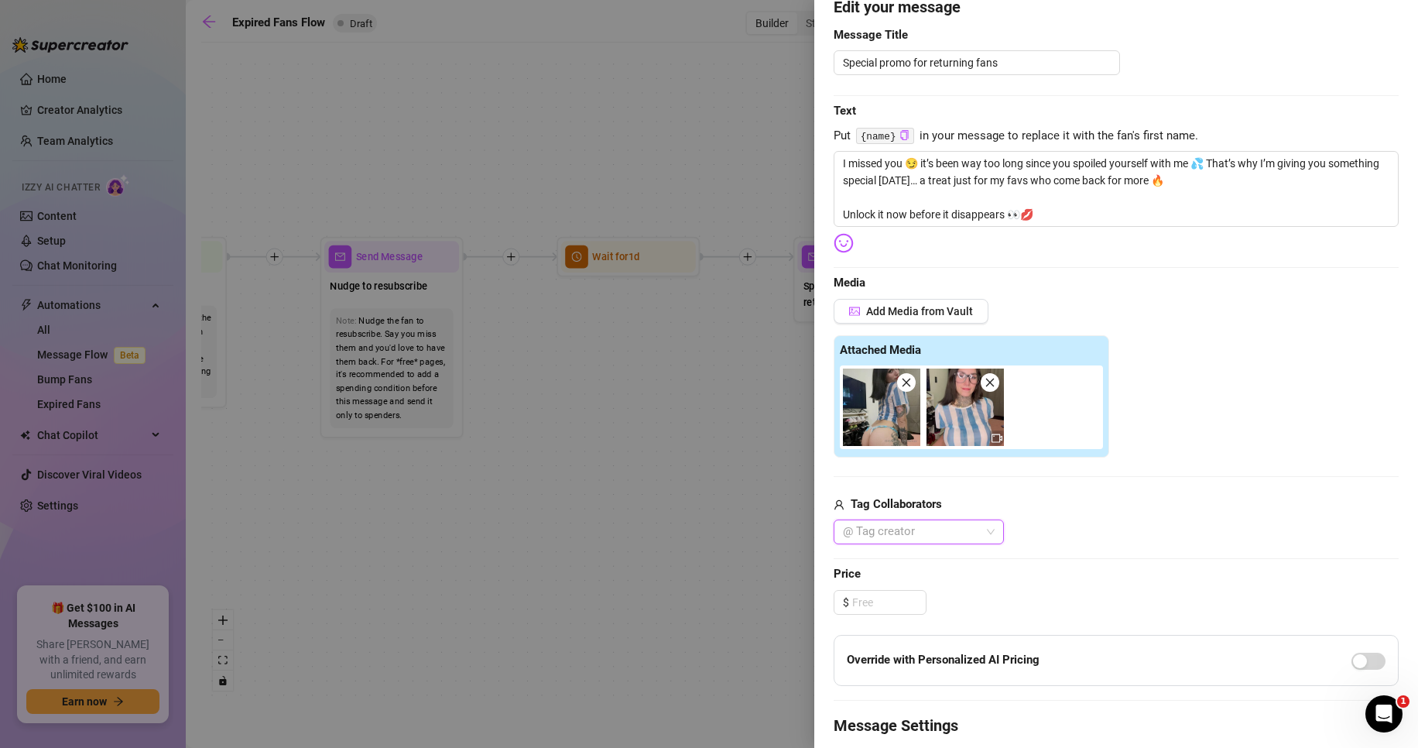
scroll to position [155, 0]
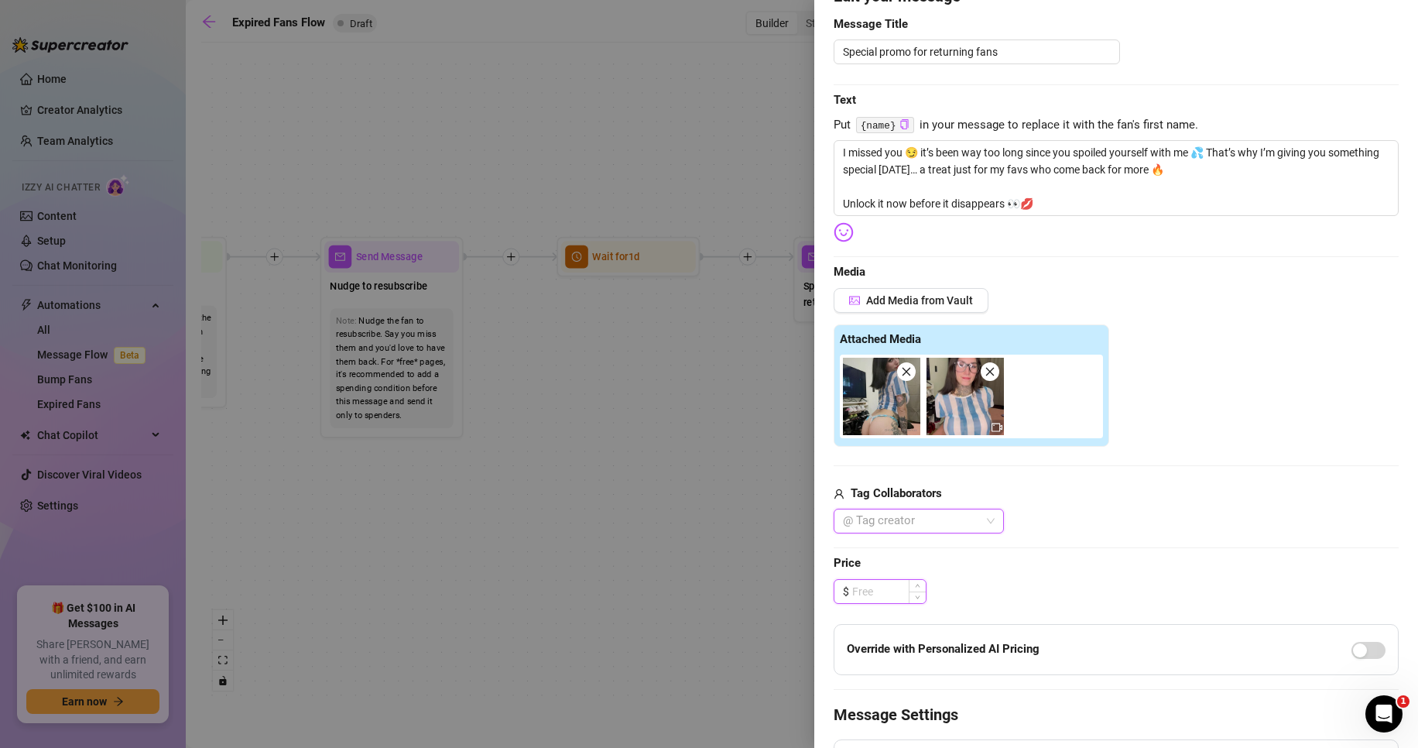
click at [888, 586] on input at bounding box center [889, 591] width 74 height 23
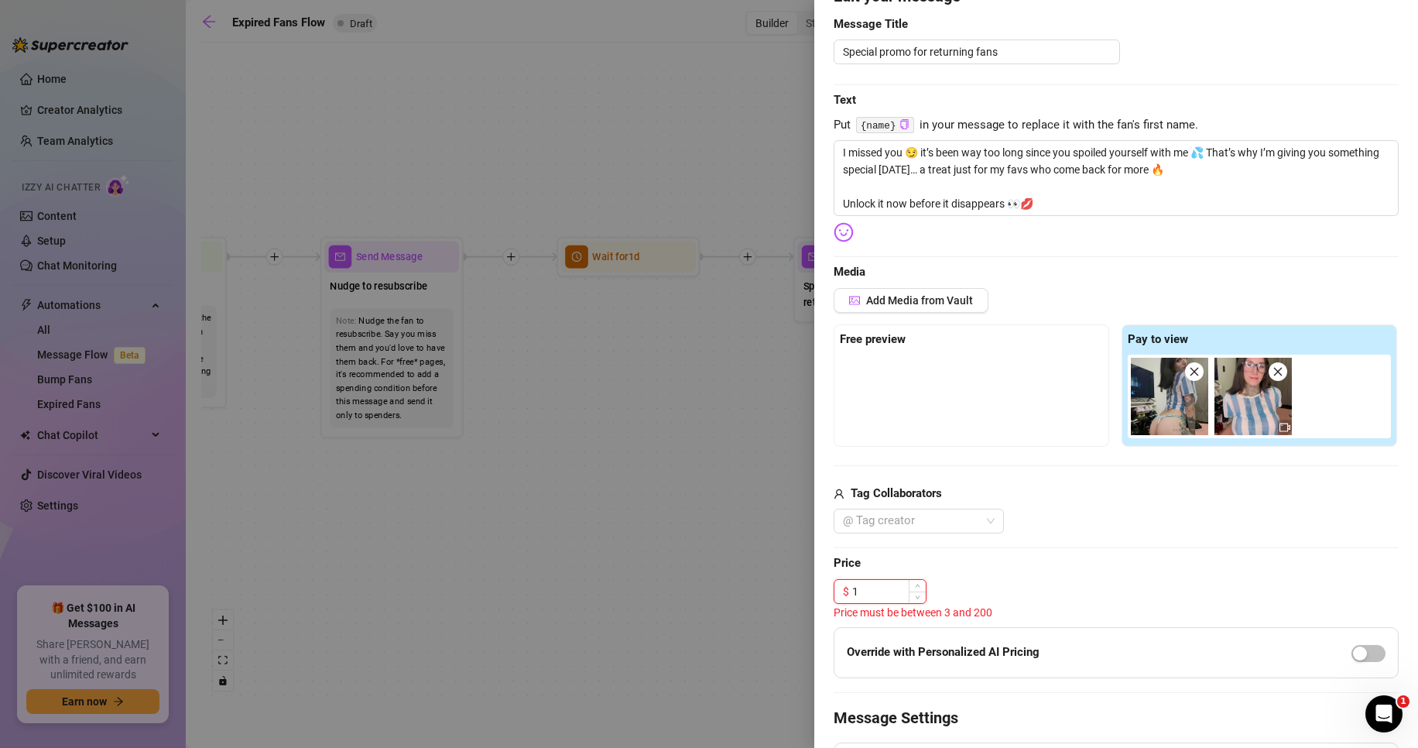
drag, startPoint x: 885, startPoint y: 590, endPoint x: 843, endPoint y: 590, distance: 41.8
click at [843, 590] on div "$ 1" at bounding box center [880, 591] width 93 height 25
drag, startPoint x: 885, startPoint y: 592, endPoint x: 873, endPoint y: 587, distance: 13.2
click at [873, 587] on input "6.99" at bounding box center [889, 591] width 74 height 23
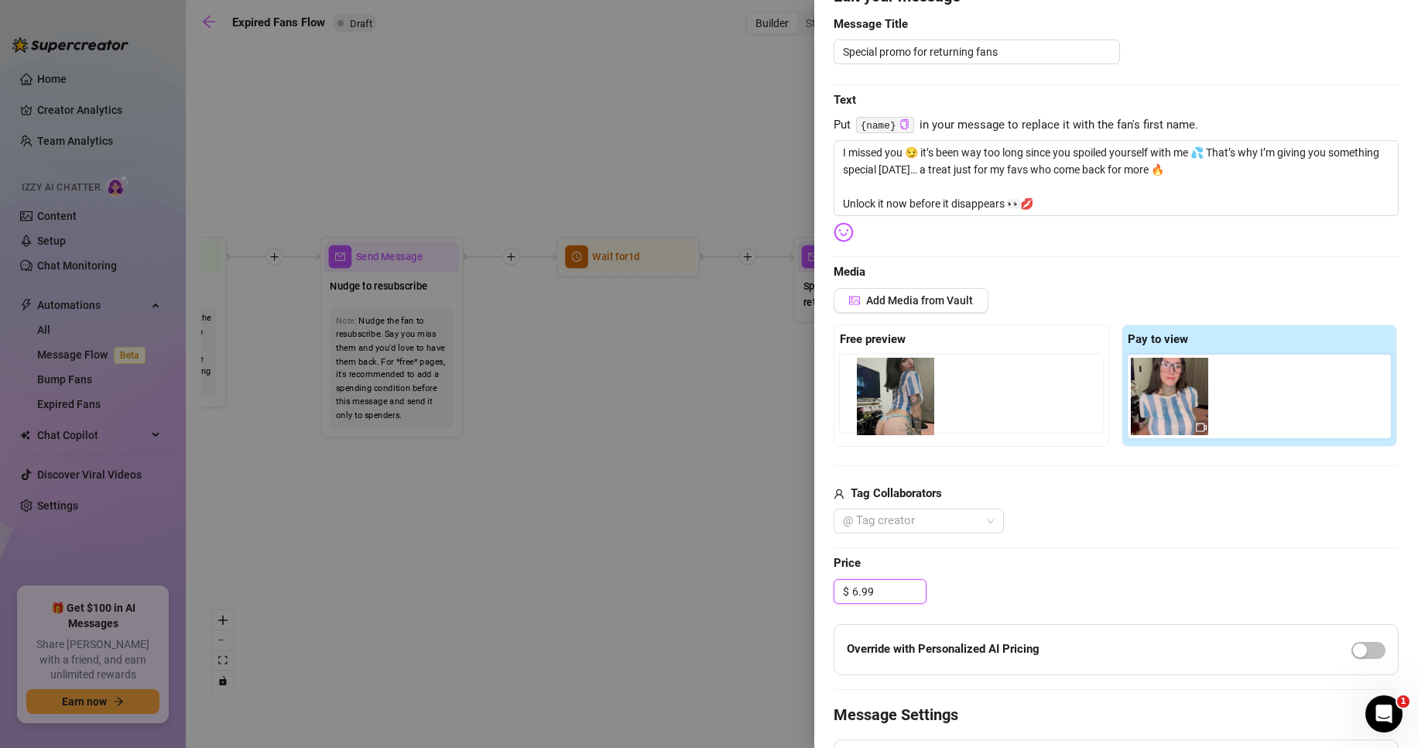
drag, startPoint x: 1147, startPoint y: 404, endPoint x: 881, endPoint y: 404, distance: 265.6
click at [881, 404] on div "Free preview Pay to view" at bounding box center [1116, 385] width 565 height 122
drag, startPoint x: 1137, startPoint y: 411, endPoint x: 932, endPoint y: 413, distance: 204.4
click at [855, 412] on div "Free preview Pay to view" at bounding box center [1116, 385] width 565 height 122
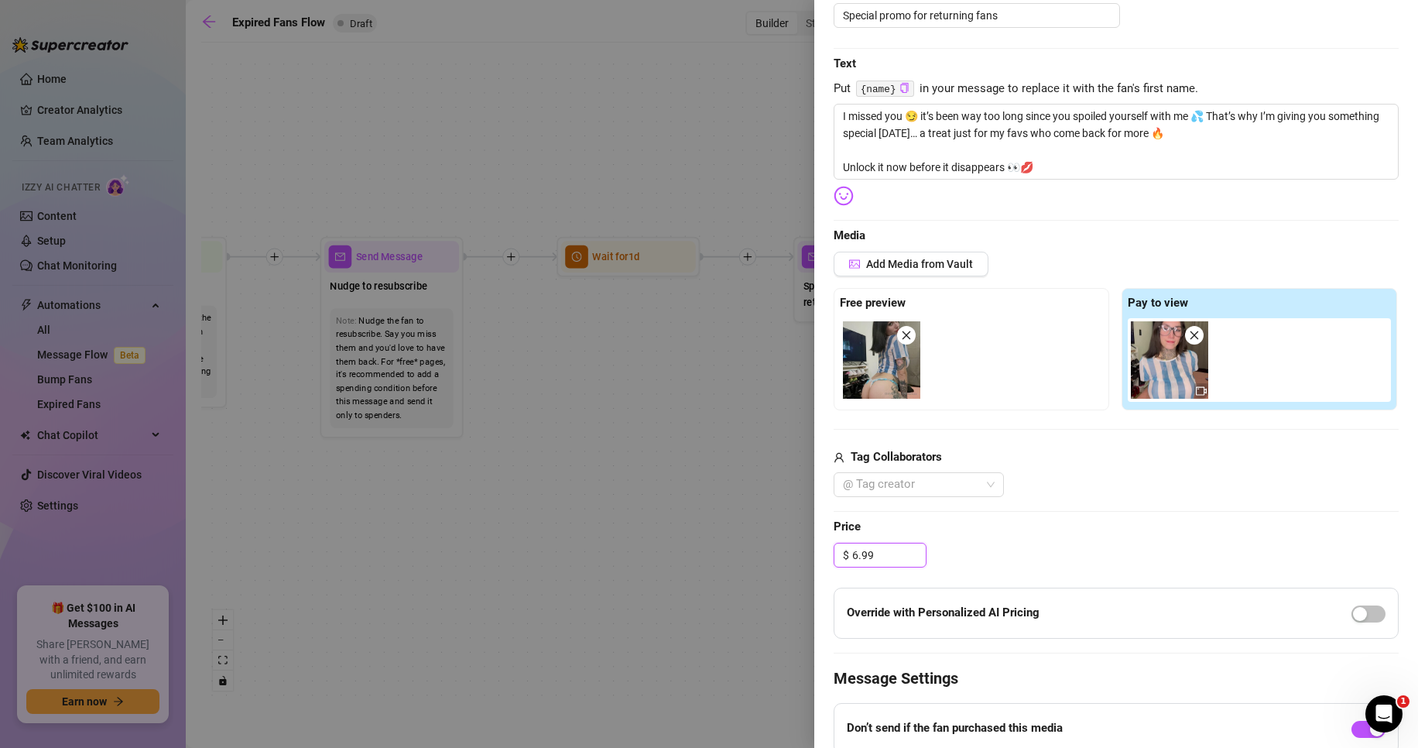
scroll to position [310, 0]
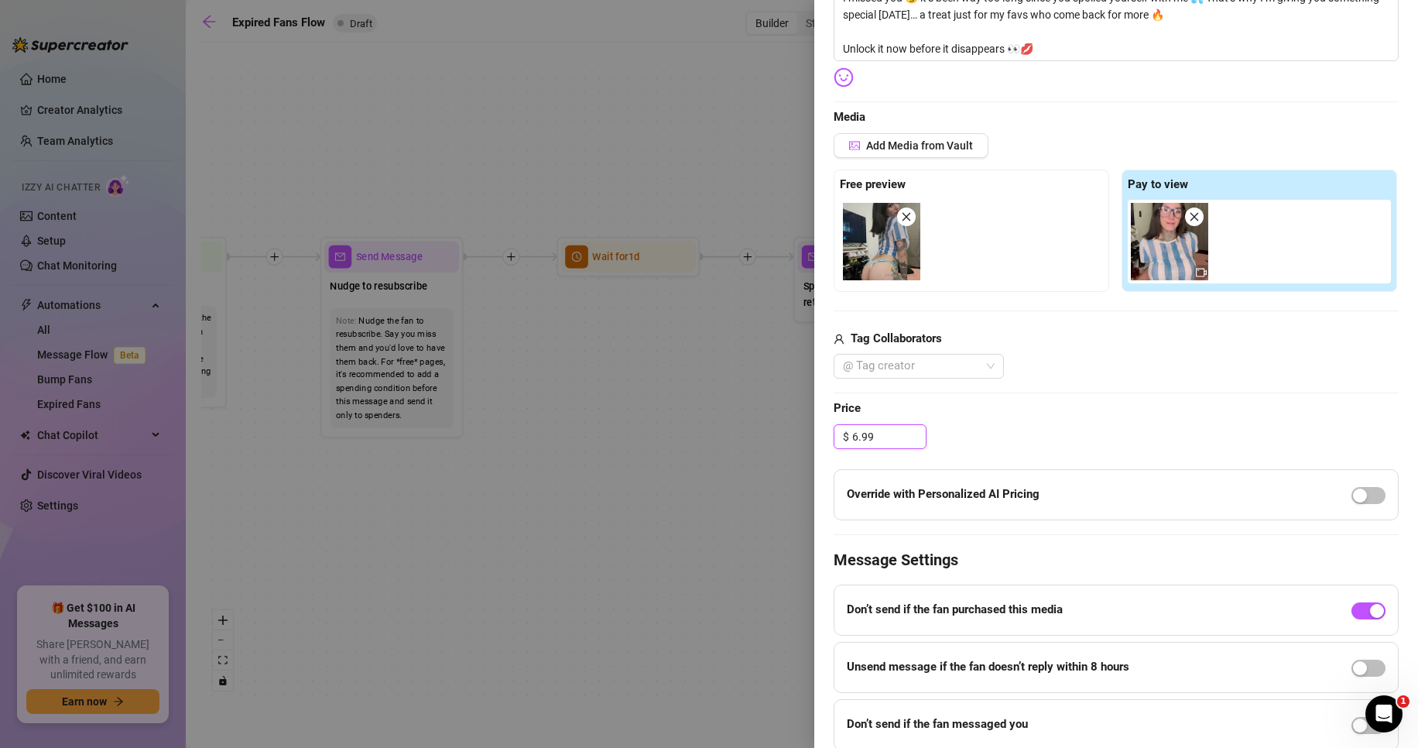
drag, startPoint x: 889, startPoint y: 436, endPoint x: 807, endPoint y: 434, distance: 82.1
click at [804, 434] on div "Event settings Send Message Cancel Save Edit Message General Settings 0 Sent Ed…" at bounding box center [709, 374] width 1418 height 748
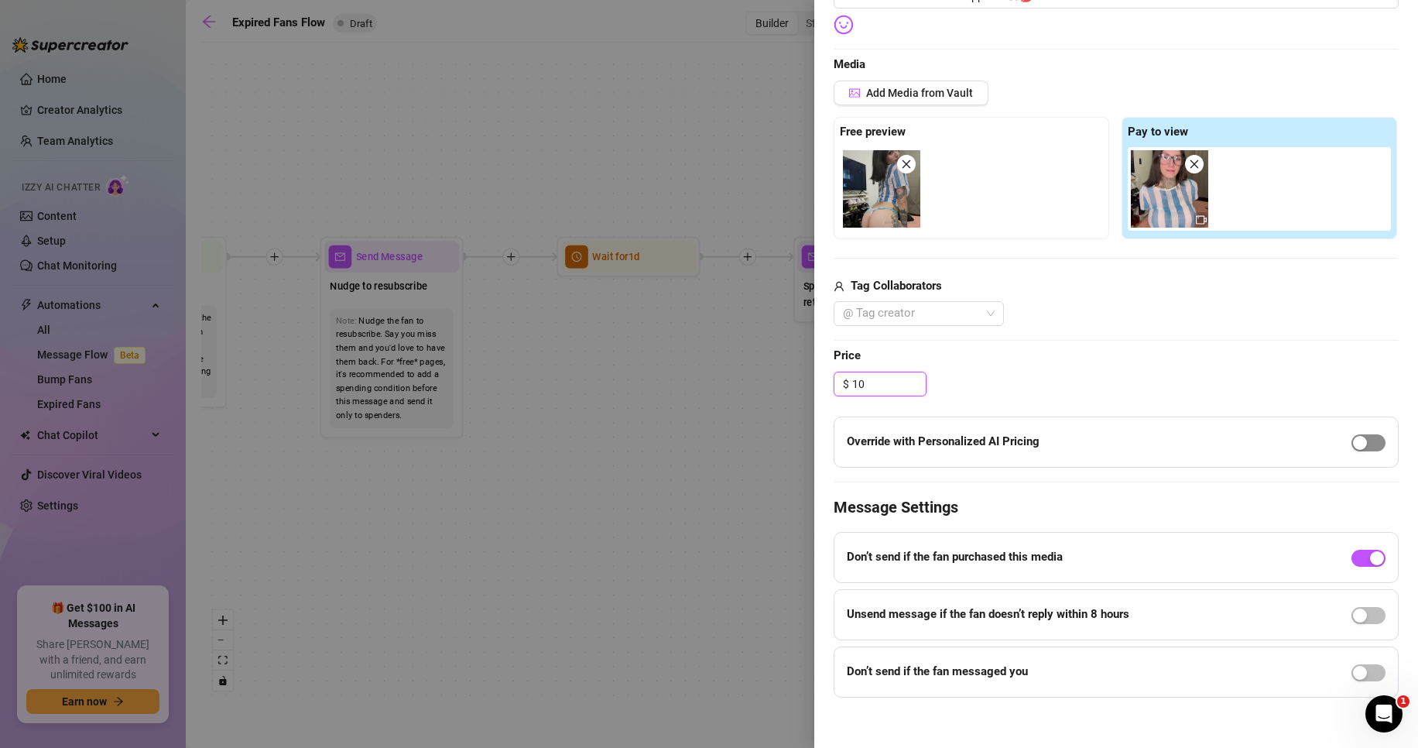
scroll to position [370, 0]
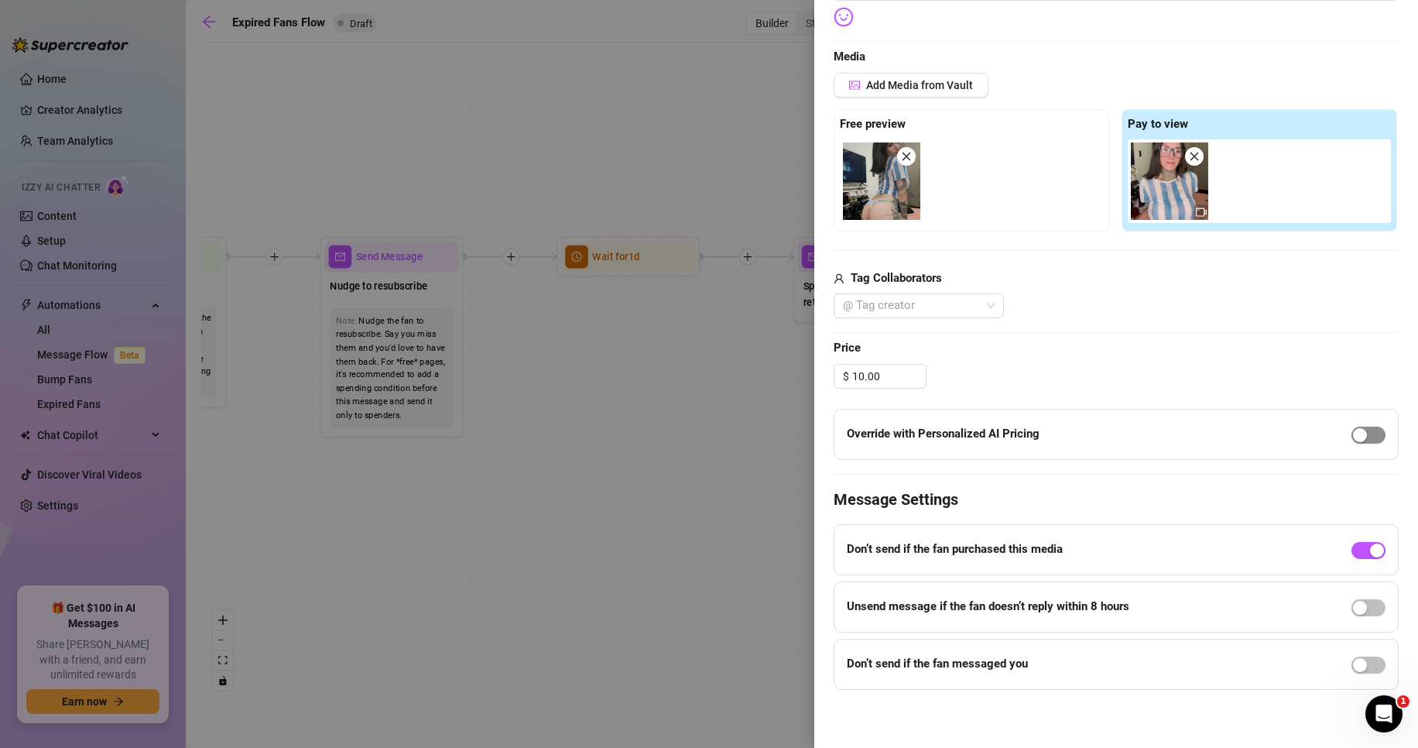
click at [1353, 438] on div "button" at bounding box center [1360, 435] width 14 height 14
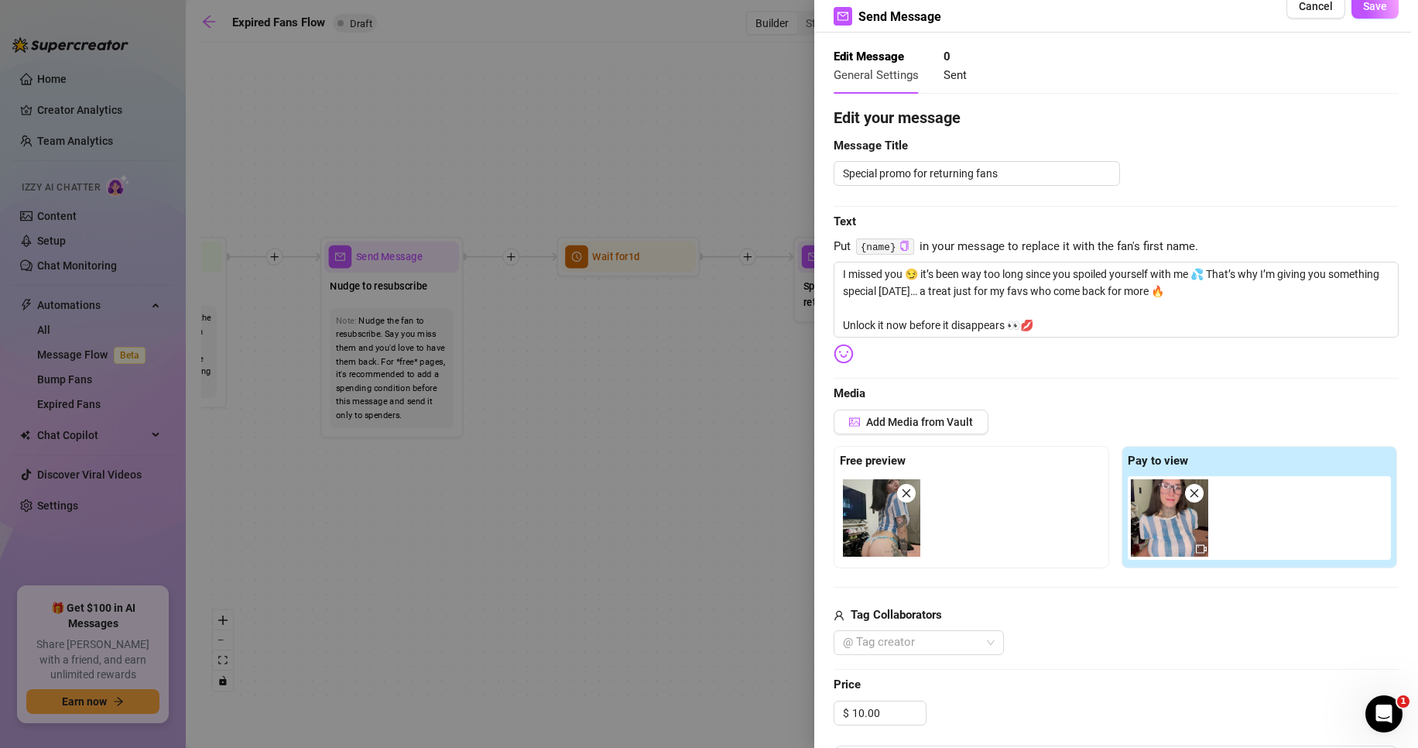
scroll to position [155, 0]
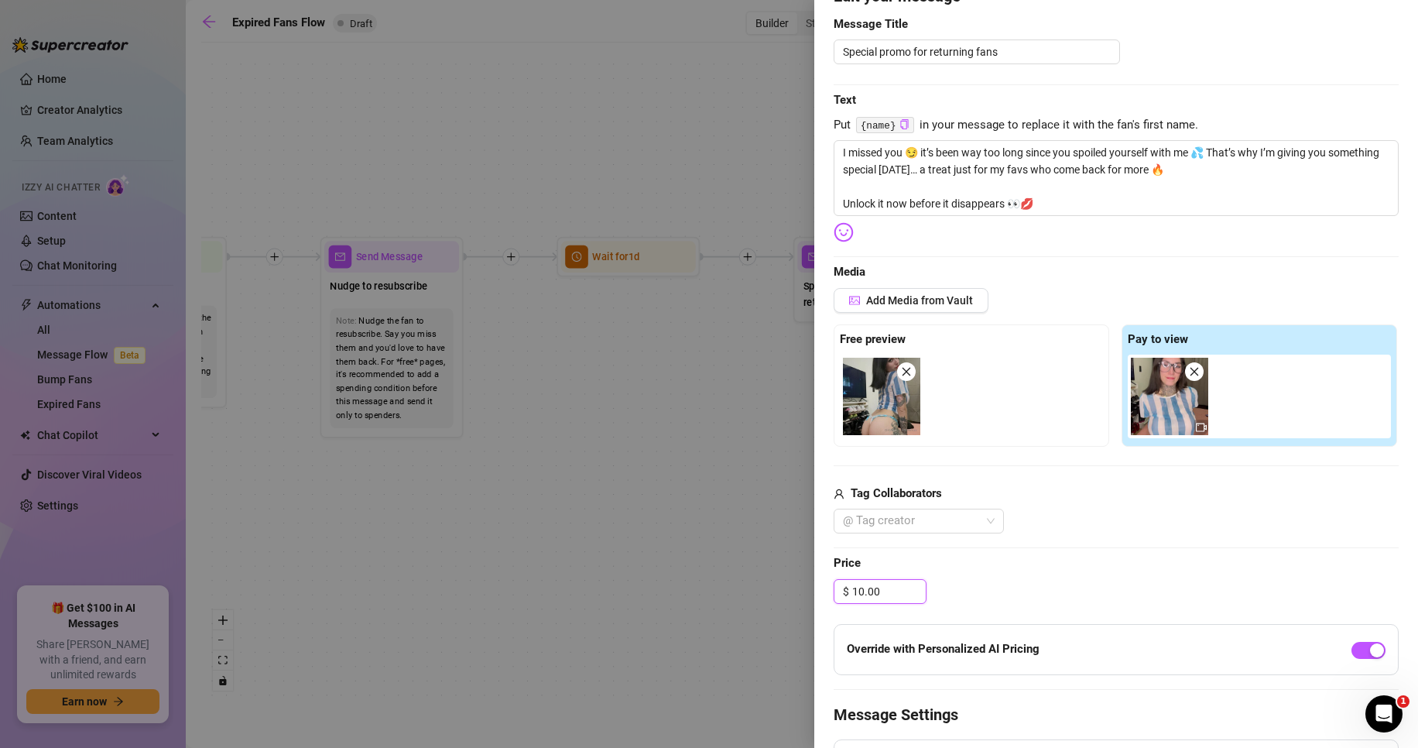
drag, startPoint x: 884, startPoint y: 588, endPoint x: 797, endPoint y: 588, distance: 86.7
click at [804, 588] on div "Event settings Send Message Cancel Save Edit Message General Settings 0 Sent Ed…" at bounding box center [709, 374] width 1418 height 748
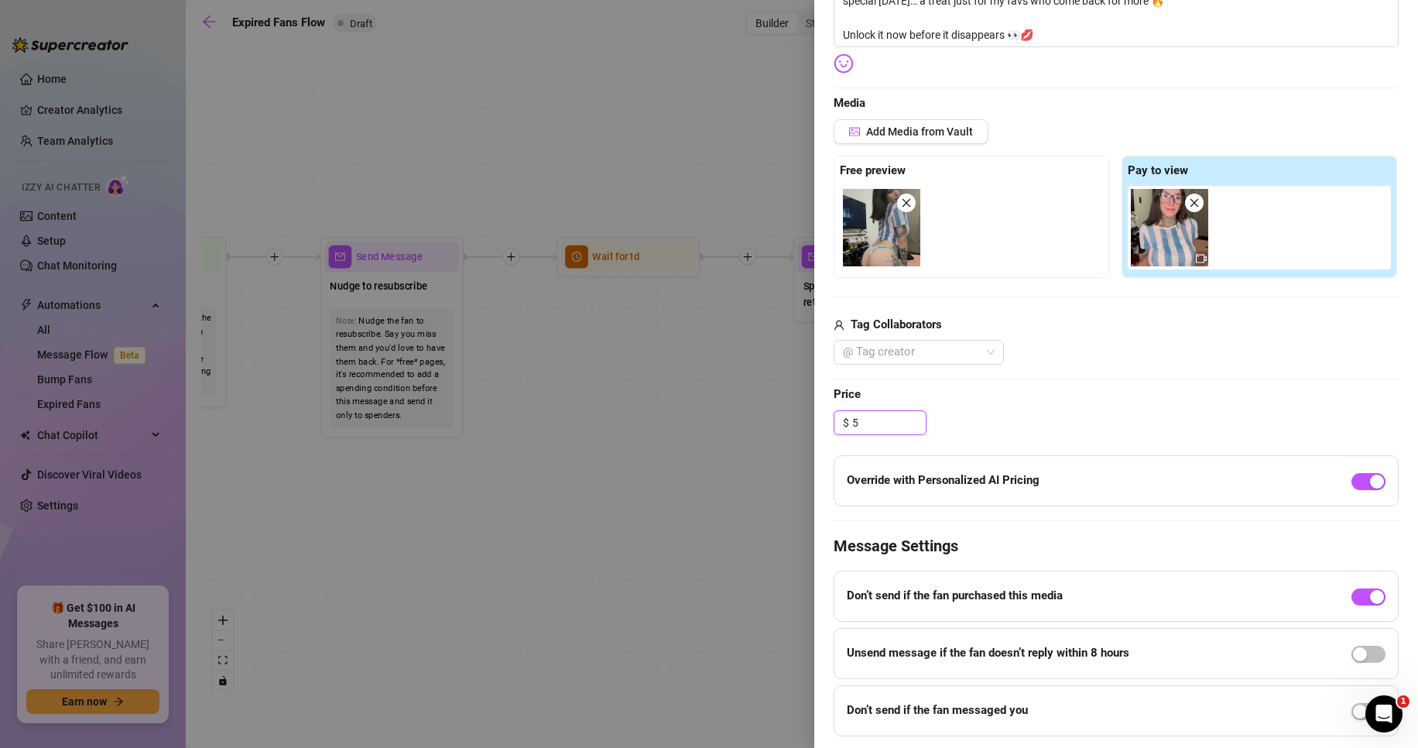
scroll to position [370, 0]
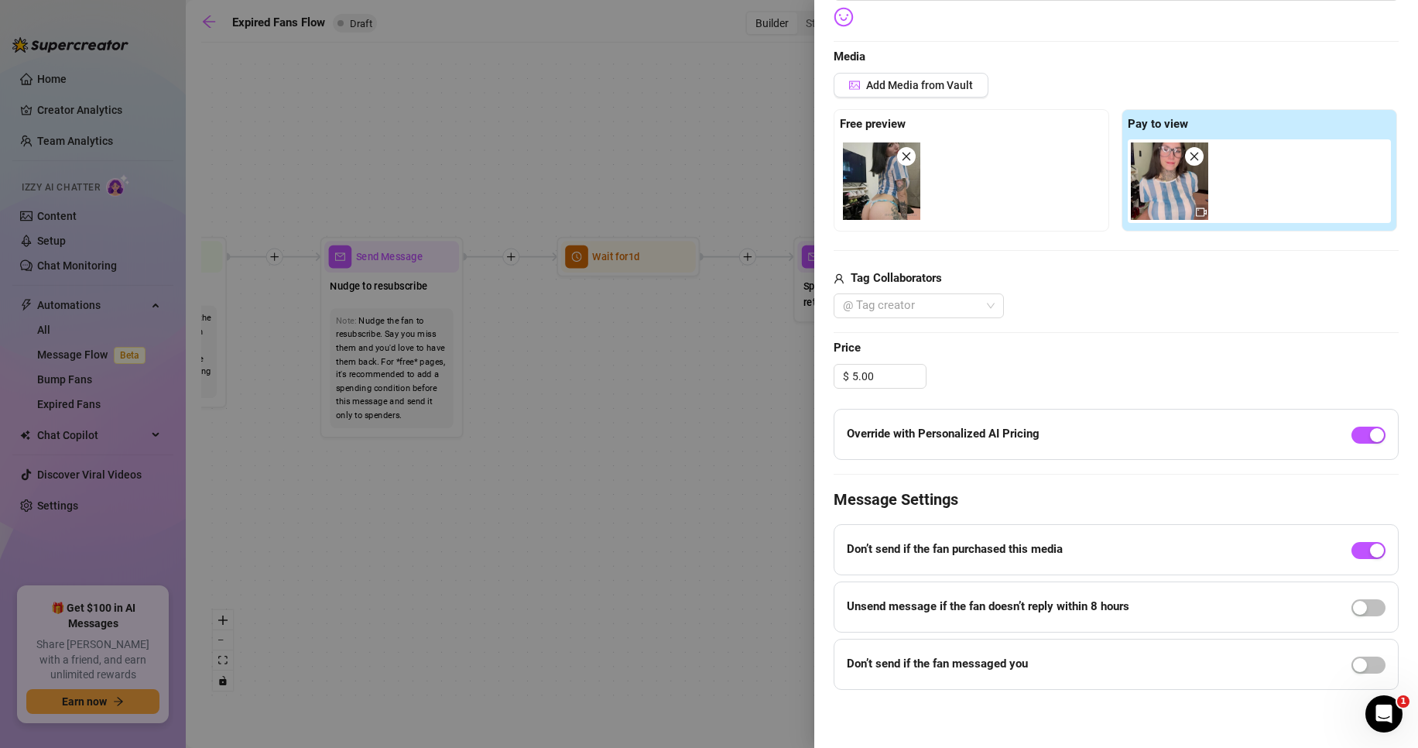
click at [1116, 405] on div "Edit your message Message Title Special promo for returning fans Text Put {name…" at bounding box center [1116, 229] width 565 height 921
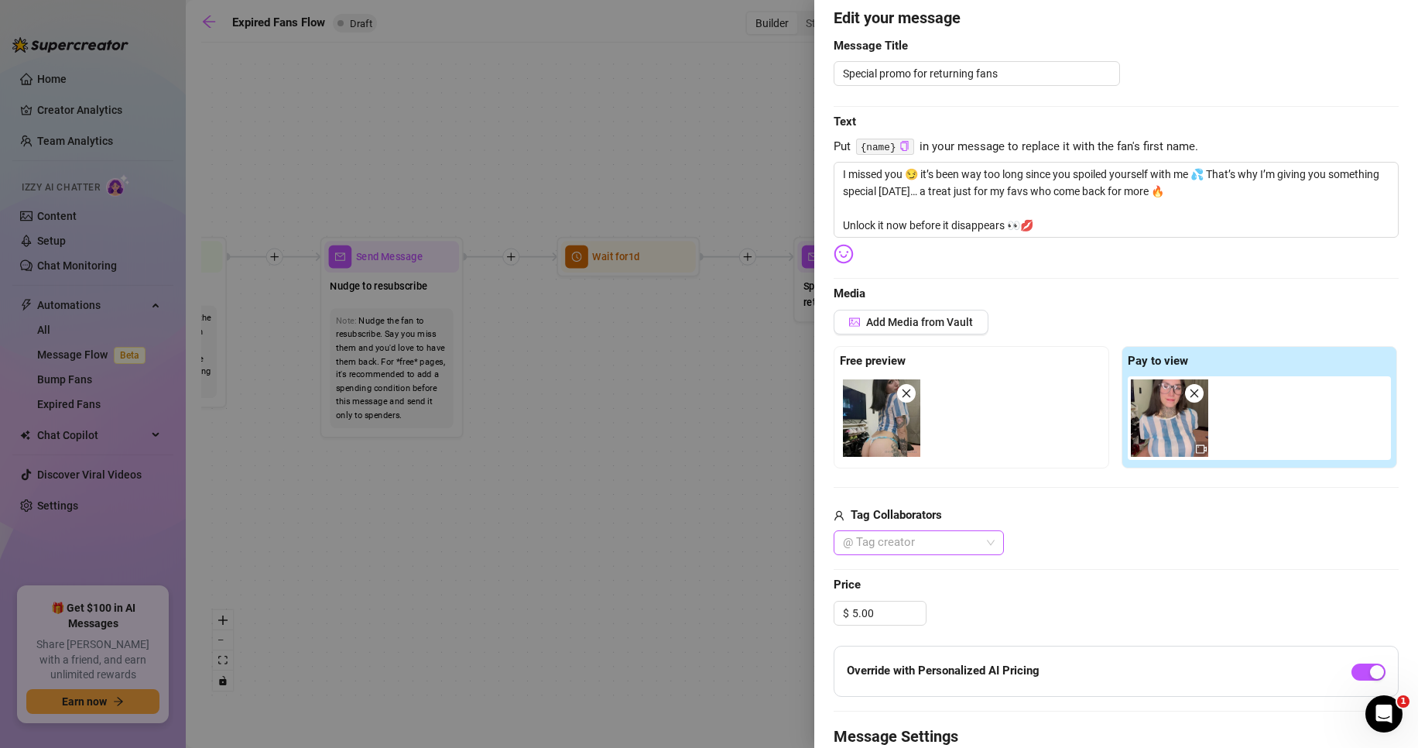
scroll to position [155, 0]
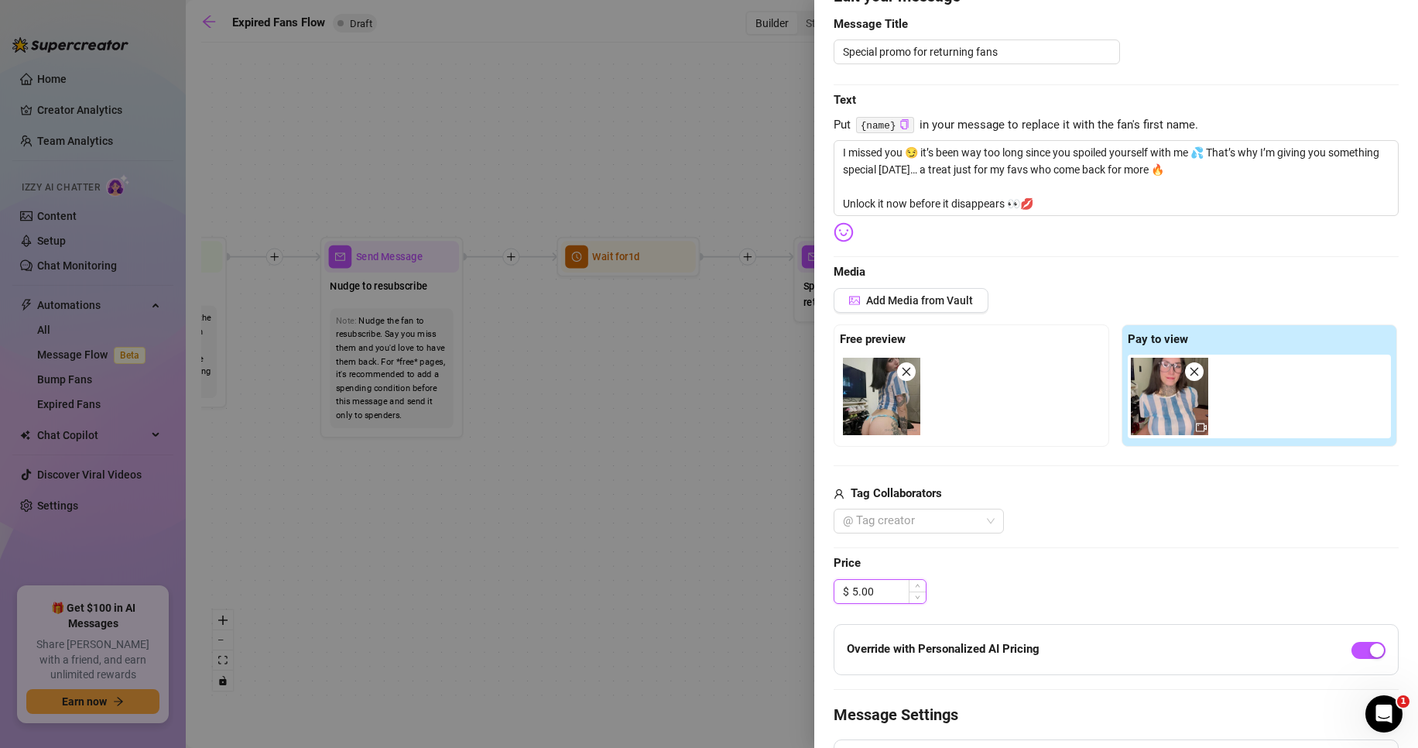
drag, startPoint x: 890, startPoint y: 594, endPoint x: 862, endPoint y: 588, distance: 28.6
click at [862, 588] on input "5.00" at bounding box center [889, 591] width 74 height 23
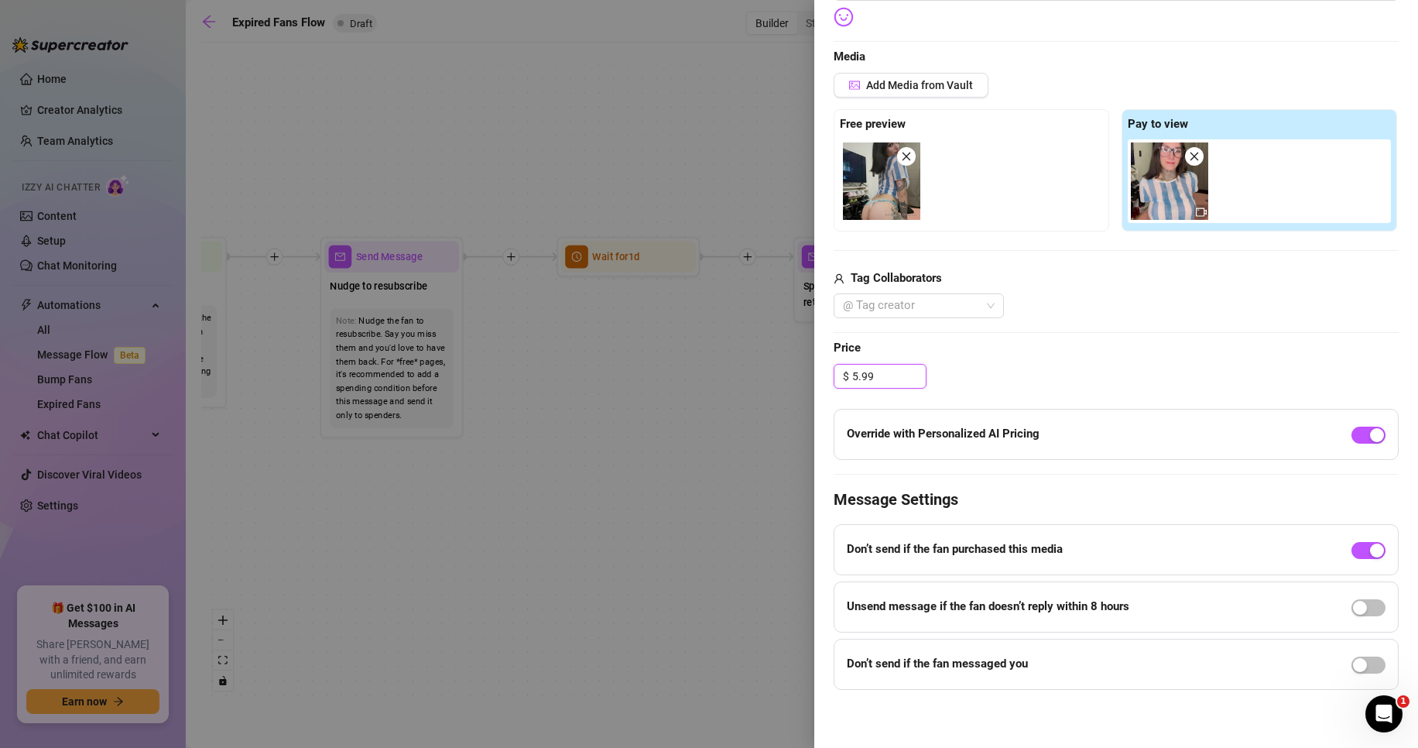
type input "5.99"
click at [1195, 317] on div "@ Tag creator" at bounding box center [1116, 305] width 565 height 25
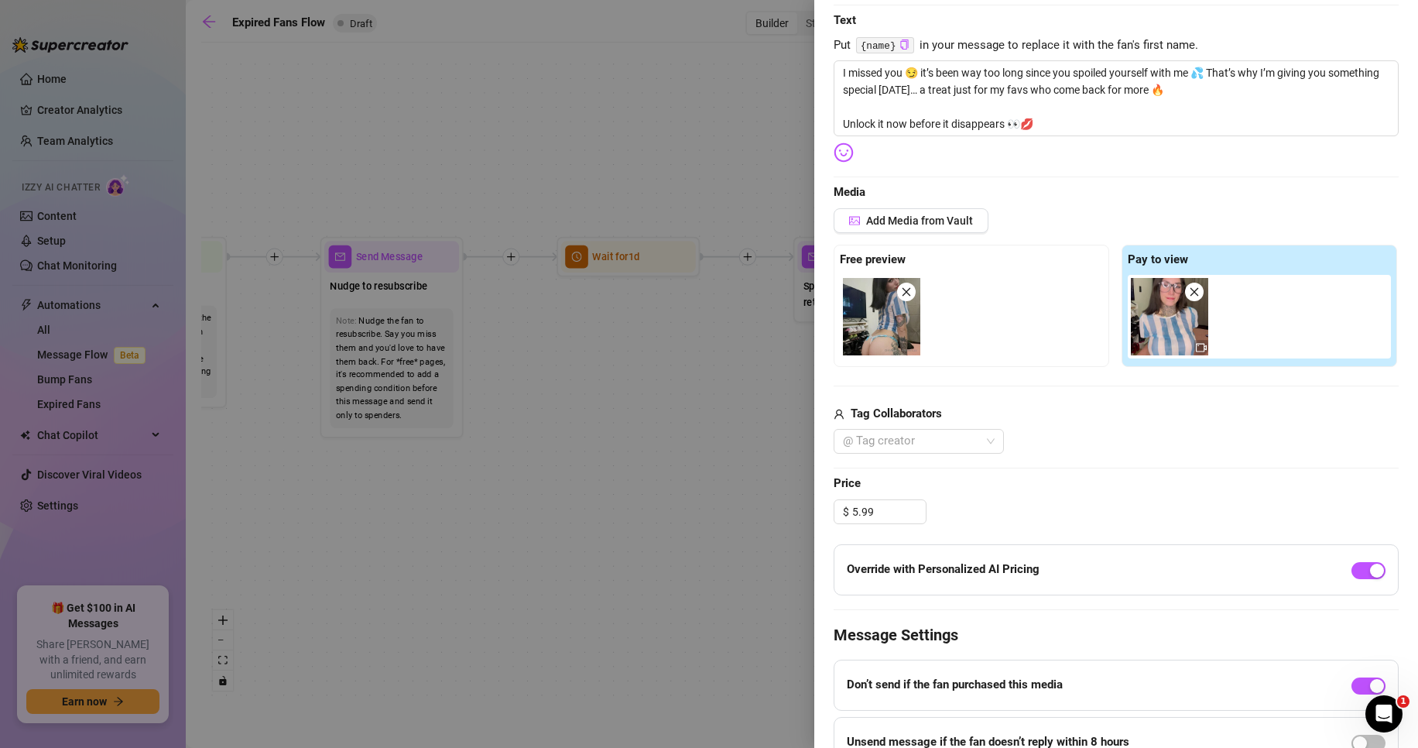
scroll to position [0, 0]
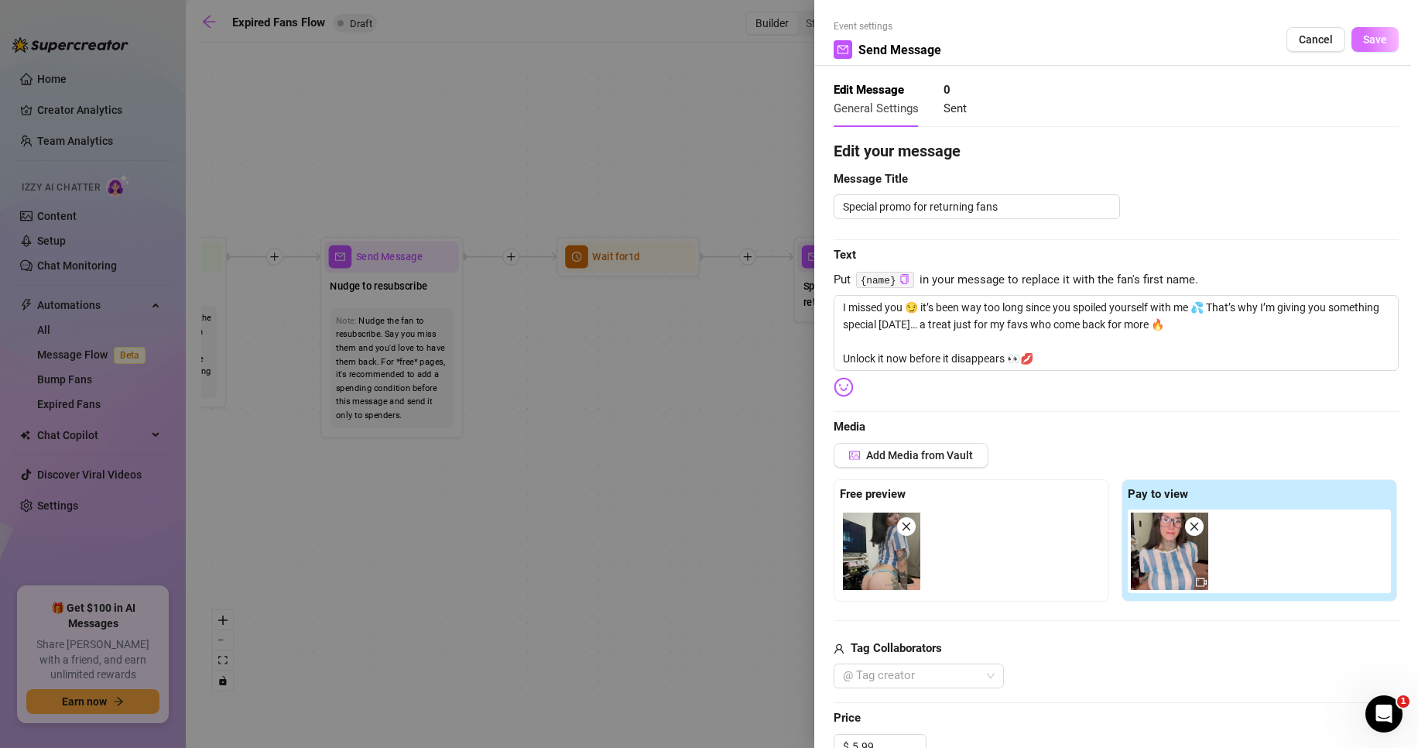
click at [1370, 39] on span "Save" at bounding box center [1375, 39] width 24 height 12
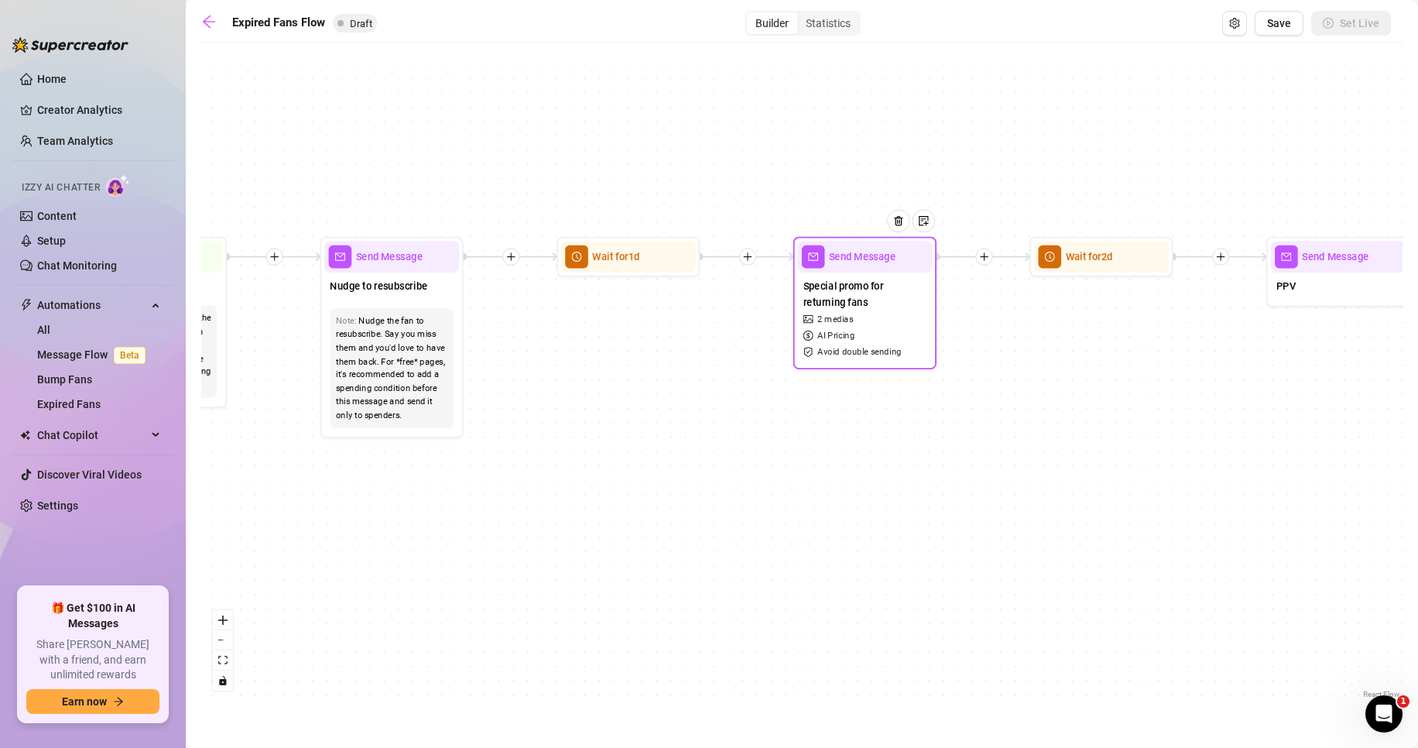
click at [882, 302] on span "Special promo for returning fans" at bounding box center [865, 294] width 123 height 32
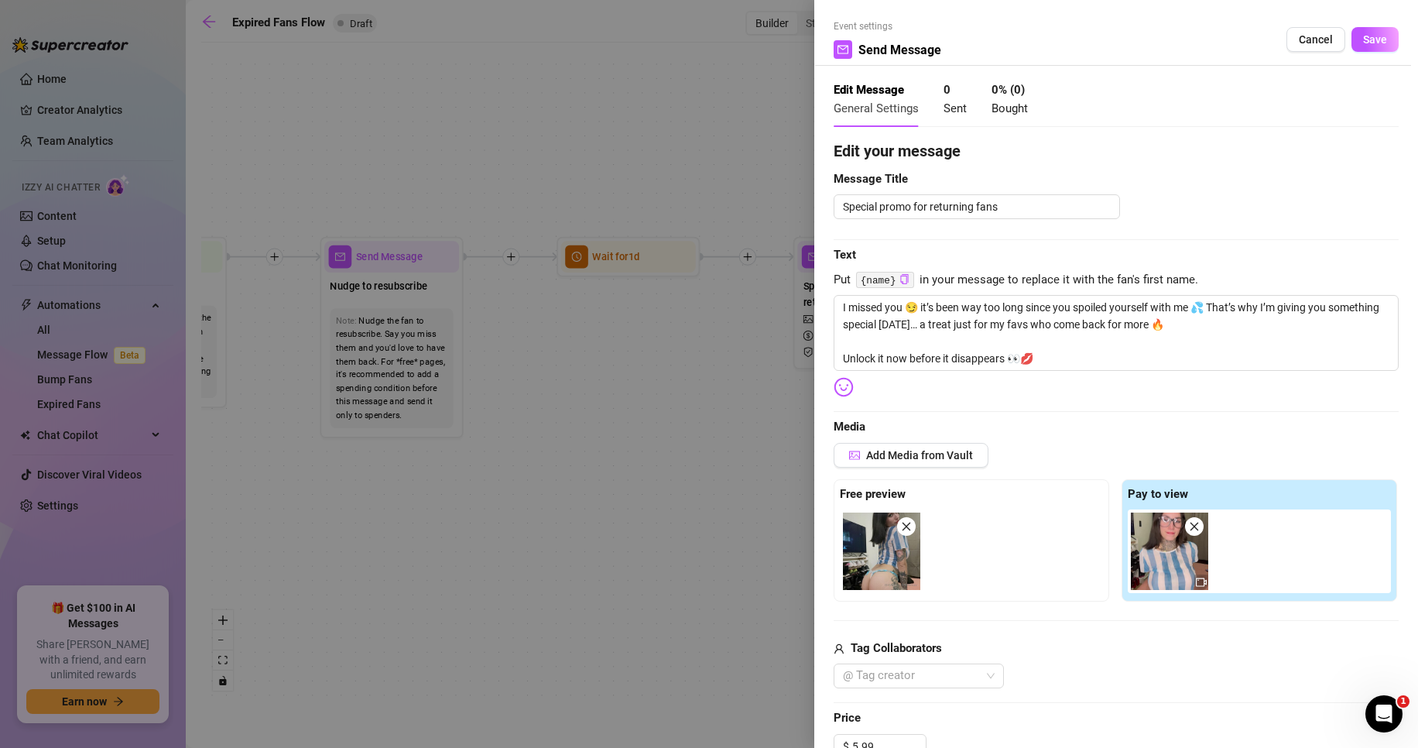
type textarea "I missed you 😏 it’s been way too long since you spoiled yourself with me 💦 That…"
click at [1365, 35] on span "Save" at bounding box center [1375, 39] width 24 height 12
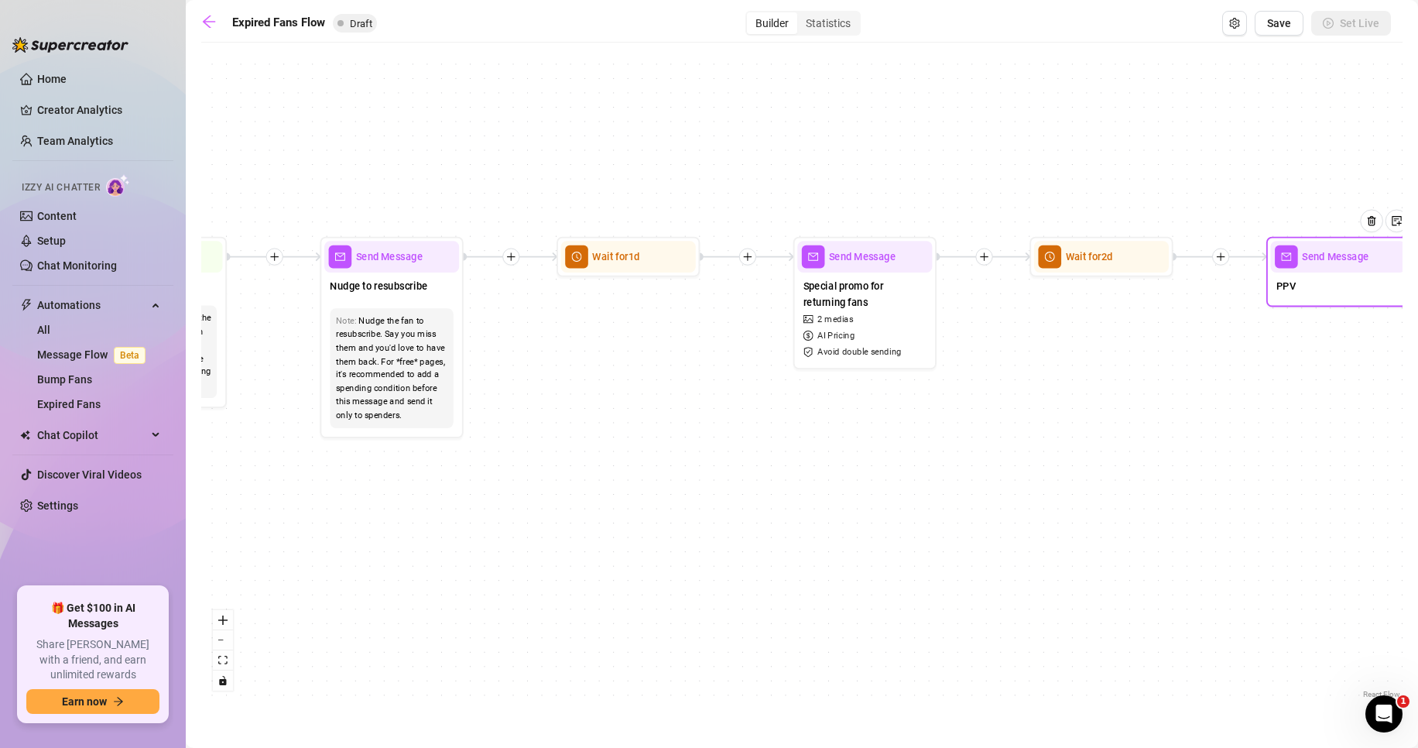
click at [1309, 298] on div "PPV" at bounding box center [1338, 288] width 135 height 30
type textarea "PPV"
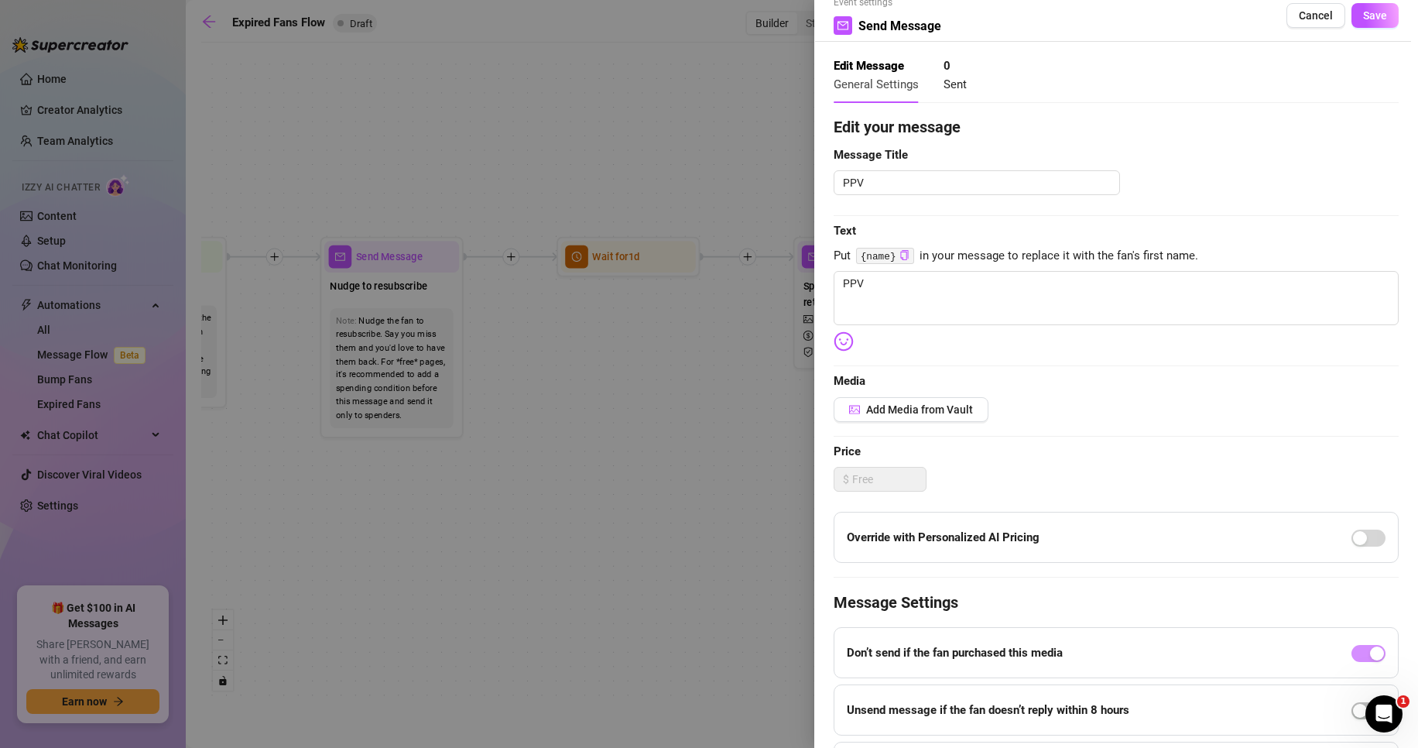
scroll to position [77, 0]
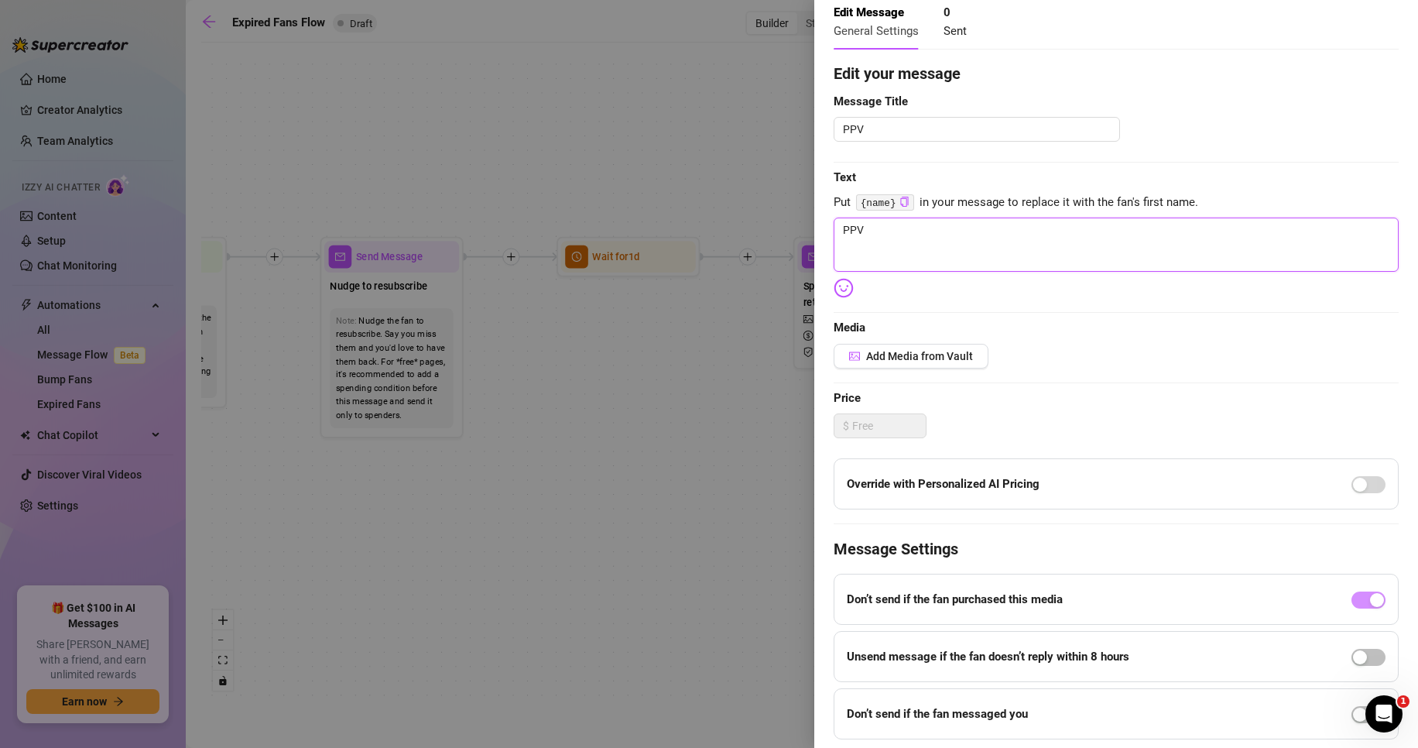
drag, startPoint x: 921, startPoint y: 235, endPoint x: 722, endPoint y: 226, distance: 198.4
click at [722, 225] on div "Event settings Send Message Cancel Save Edit Message General Settings 0 Sent Ed…" at bounding box center [709, 374] width 1418 height 748
paste textarea "Guess what {name} 👀 I’ve been waiting for you… and since you came back, I have …"
type textarea "Guess what {name} 👀 I’ve been waiting for you… and since you came back, I have …"
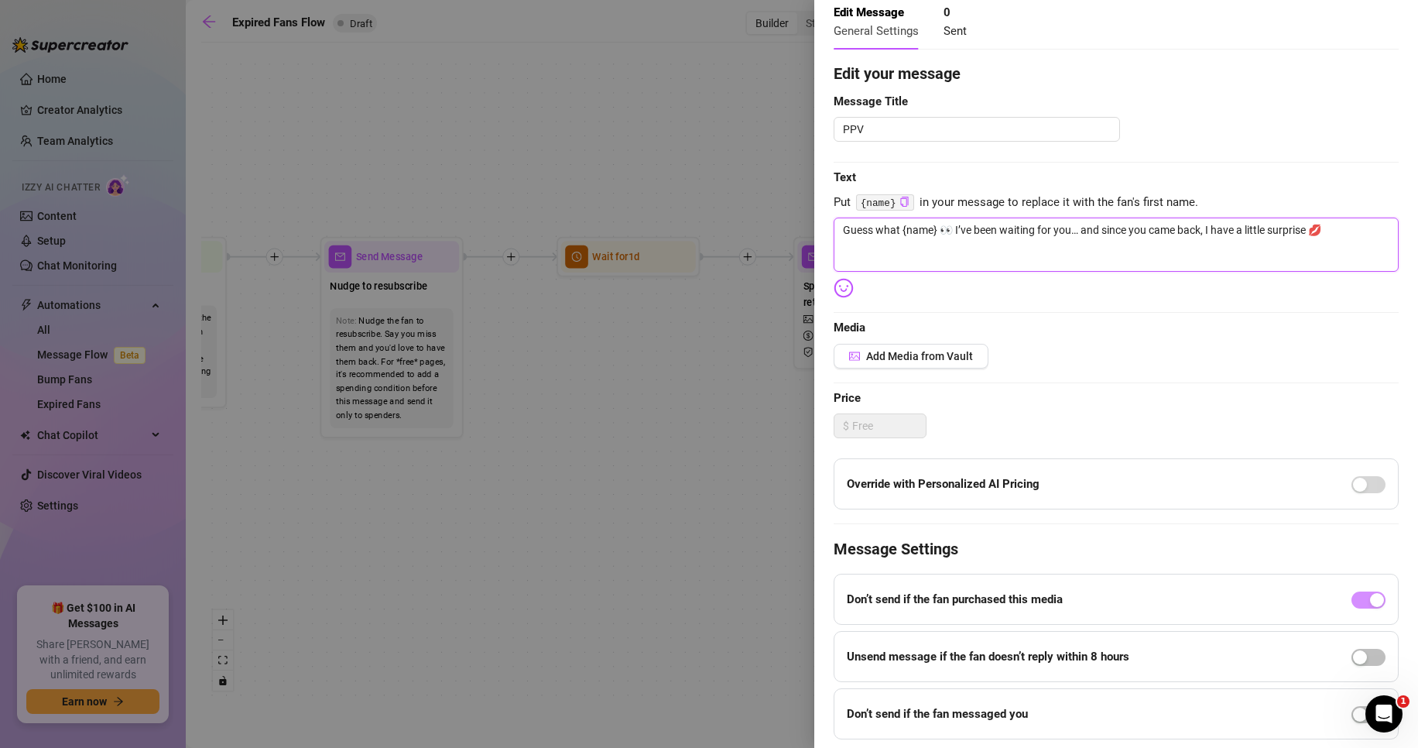
drag, startPoint x: 939, startPoint y: 228, endPoint x: 908, endPoint y: 225, distance: 31.1
click at [902, 225] on textarea "Guess what {name} 👀 I’ve been waiting for you… and since you came back, I have …" at bounding box center [1116, 245] width 565 height 54
type textarea "Guess what 👀 I’ve been waiting for you… and since you came back, I have a littl…"
type textarea "Guess what👀 I’ve been waiting for you… and since you came back, I have a little…"
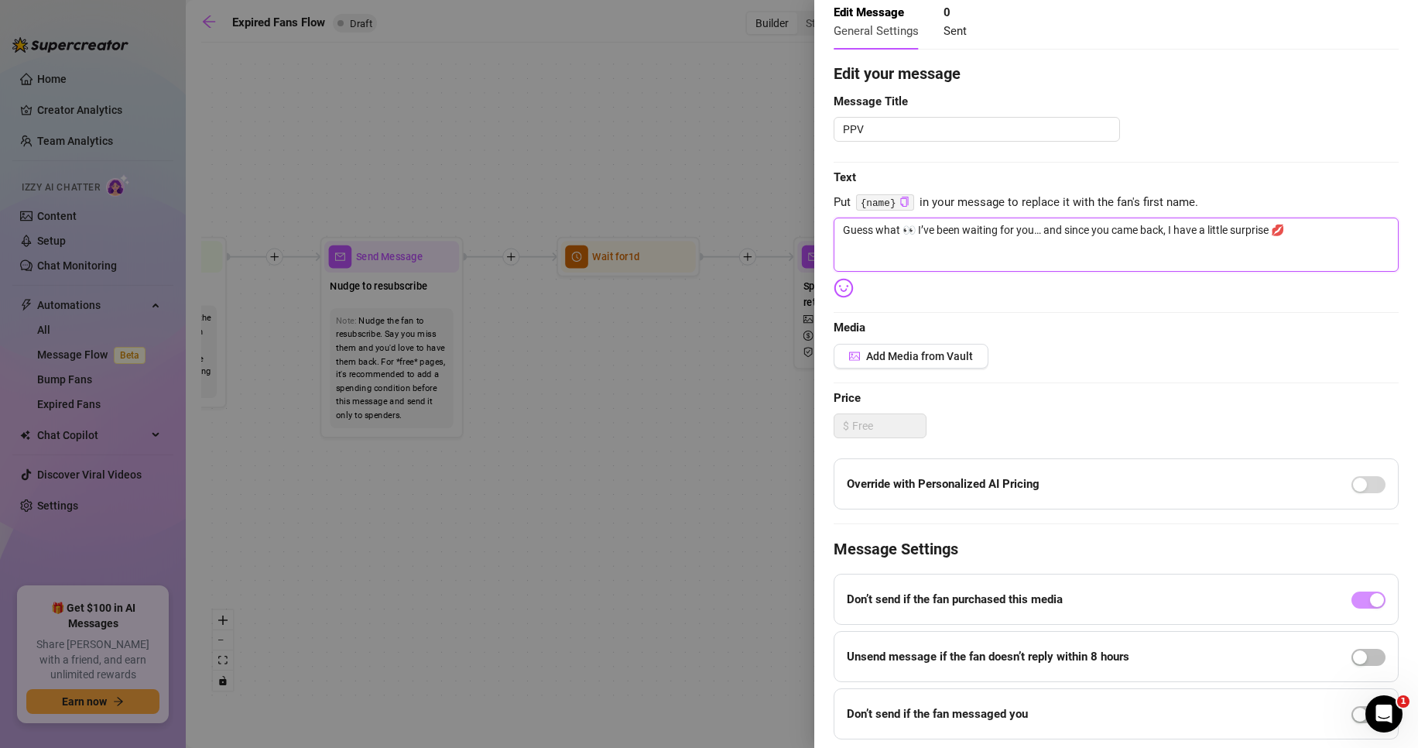
type textarea "Guess what👀 I’ve been waiting for you… and since you came back, I have a little…"
type textarea "Guess what 👀 I’ve been waiting for you… and since you came back, I have a littl…"
click at [910, 356] on span "Add Media from Vault" at bounding box center [919, 356] width 107 height 12
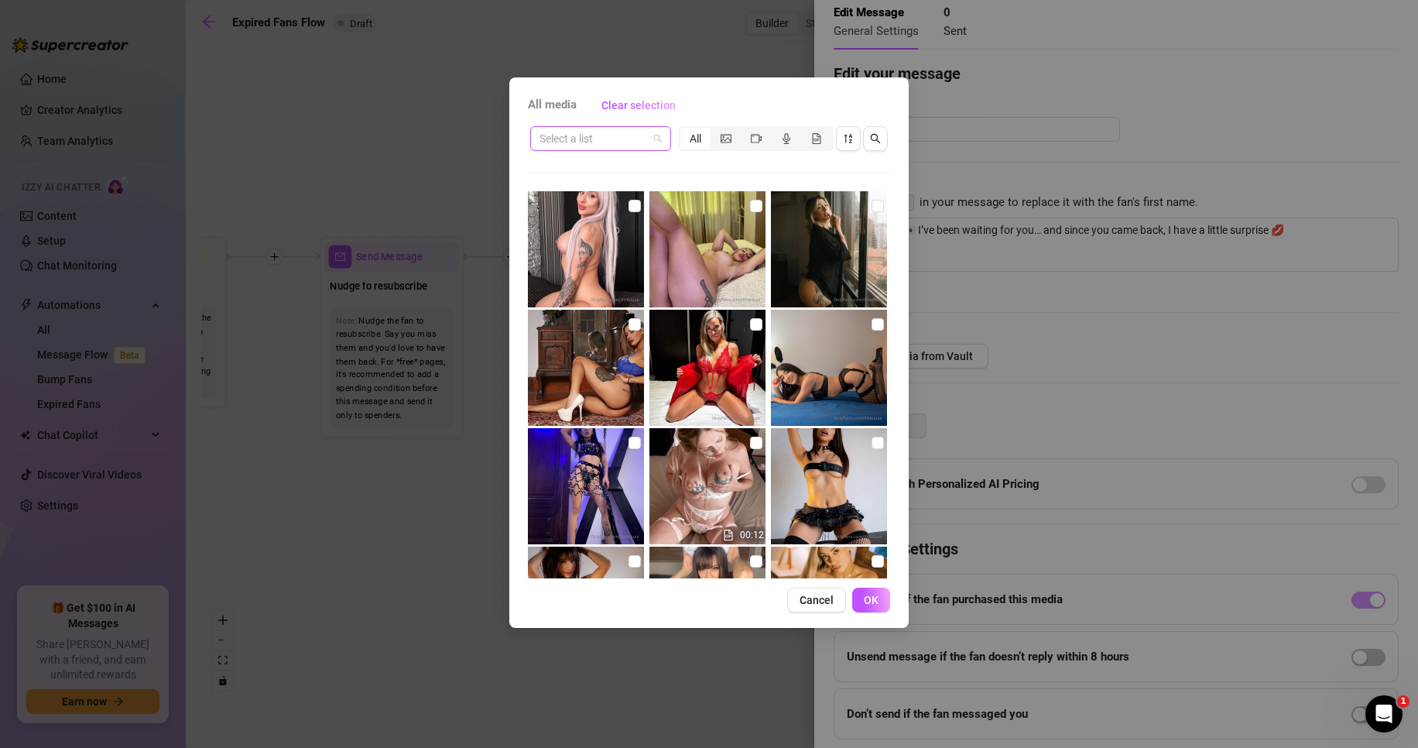
click at [629, 141] on input "search" at bounding box center [594, 138] width 108 height 23
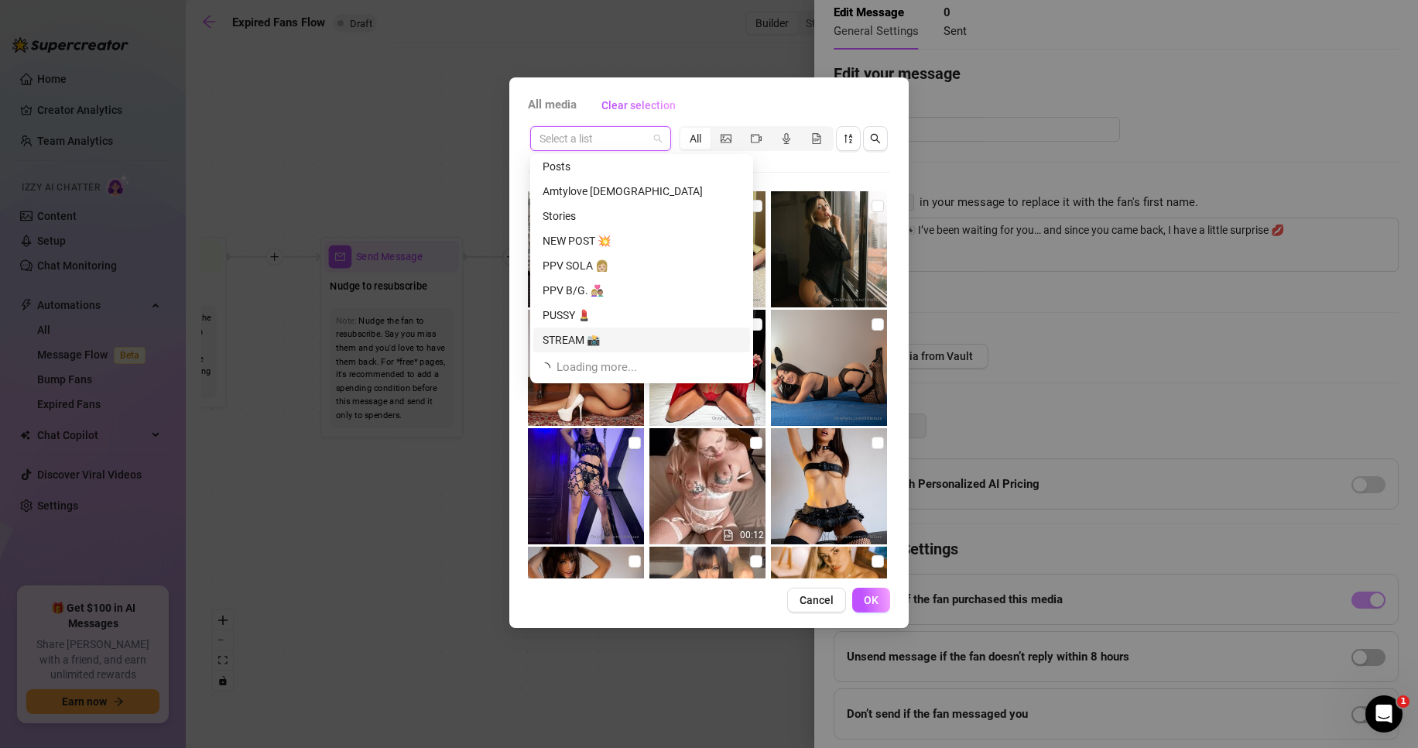
scroll to position [793, 0]
click at [638, 243] on div "PPV SOLA 👩🏼" at bounding box center [642, 243] width 198 height 17
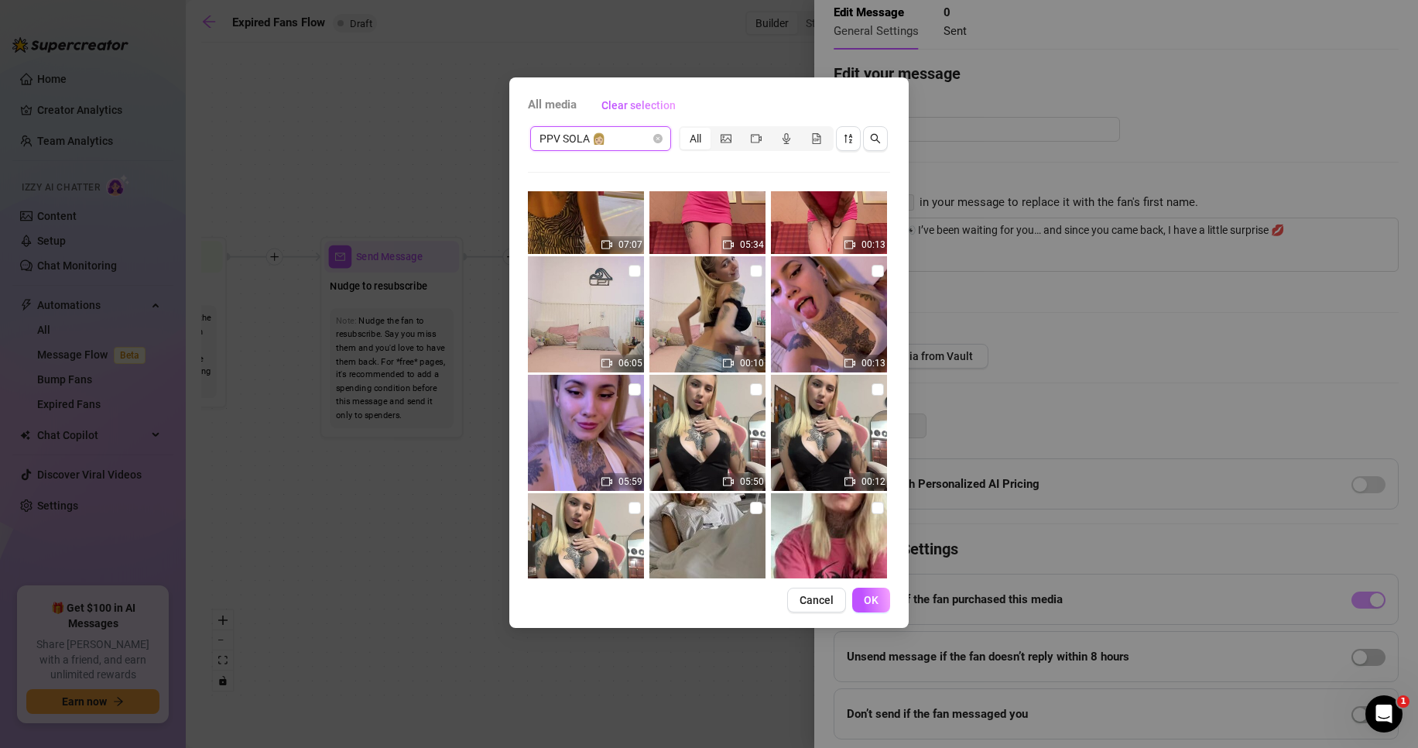
scroll to position [1996, 0]
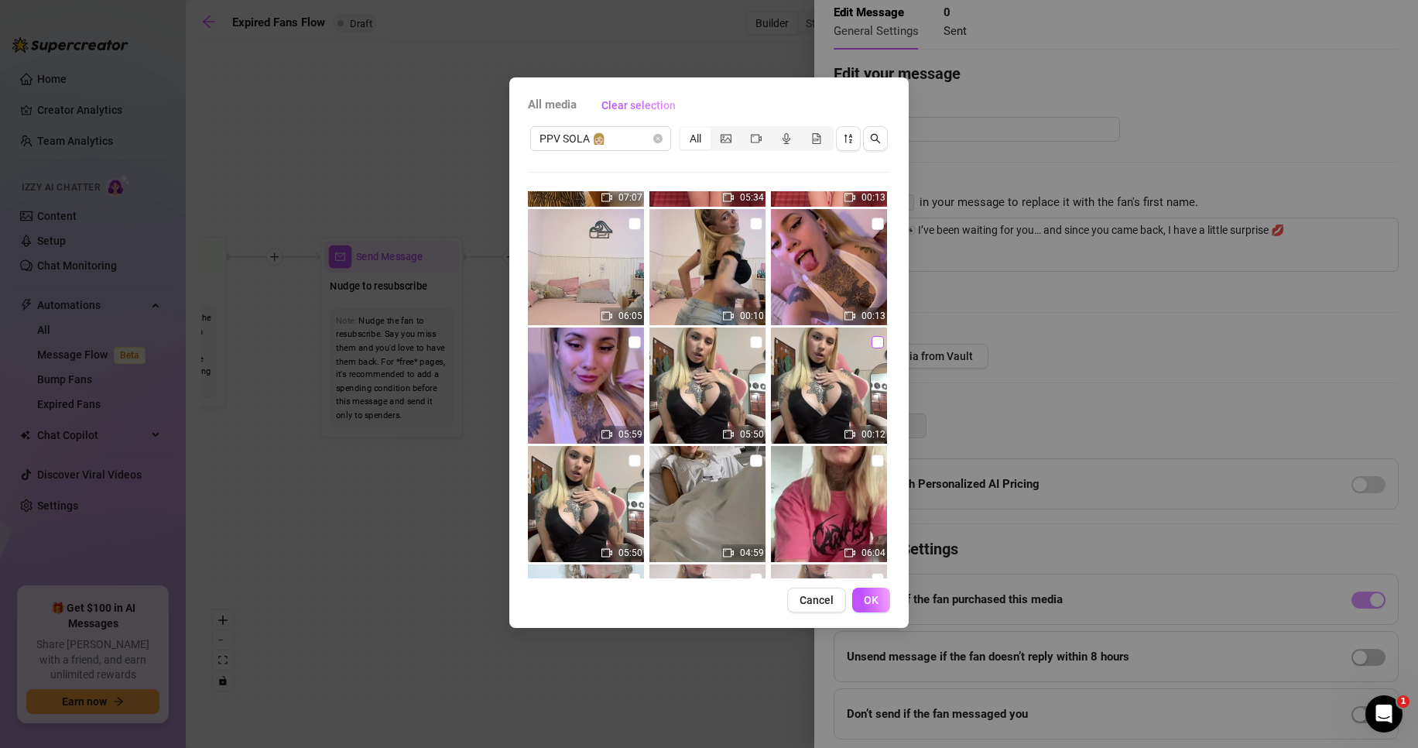
click at [872, 344] on input "checkbox" at bounding box center [878, 342] width 12 height 12
checkbox input "true"
click at [750, 342] on input "checkbox" at bounding box center [756, 342] width 12 height 12
checkbox input "true"
click at [869, 602] on span "OK" at bounding box center [871, 600] width 15 height 12
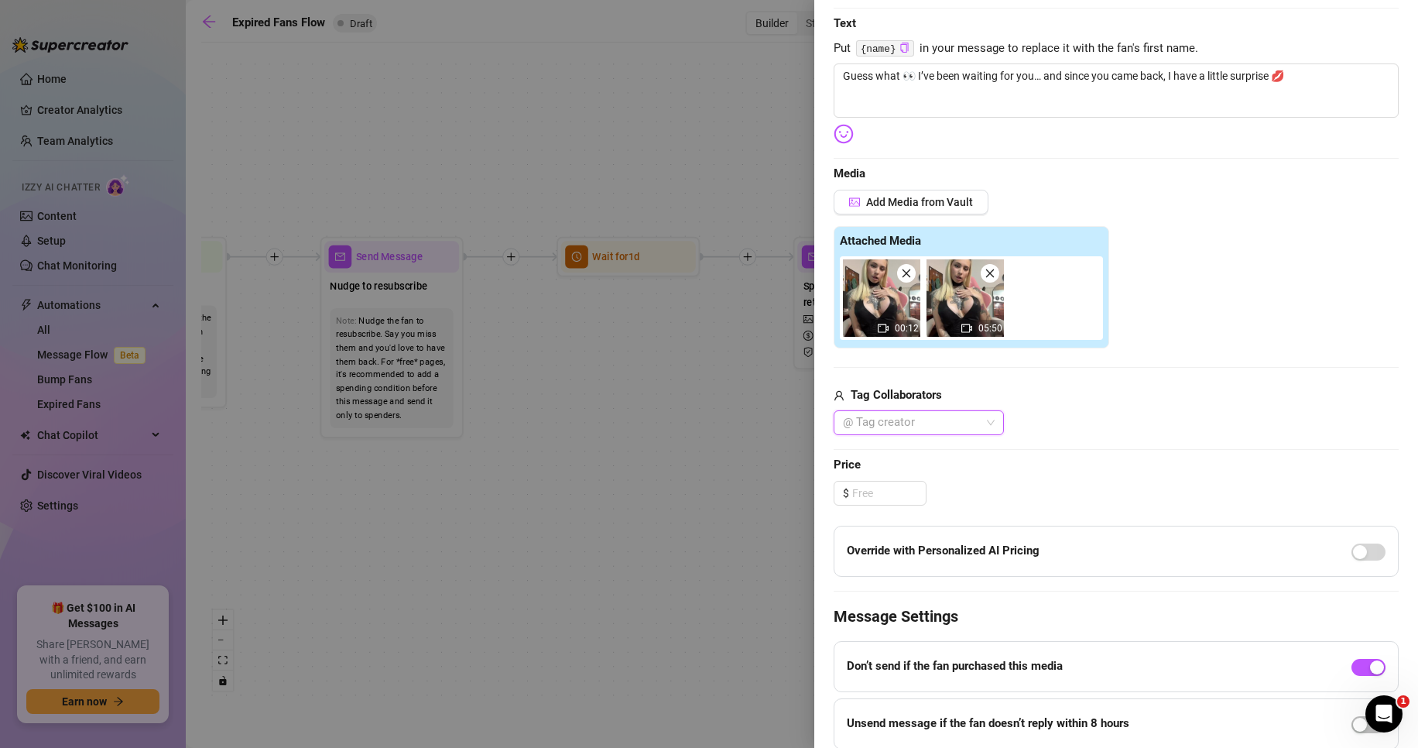
scroll to position [348, 0]
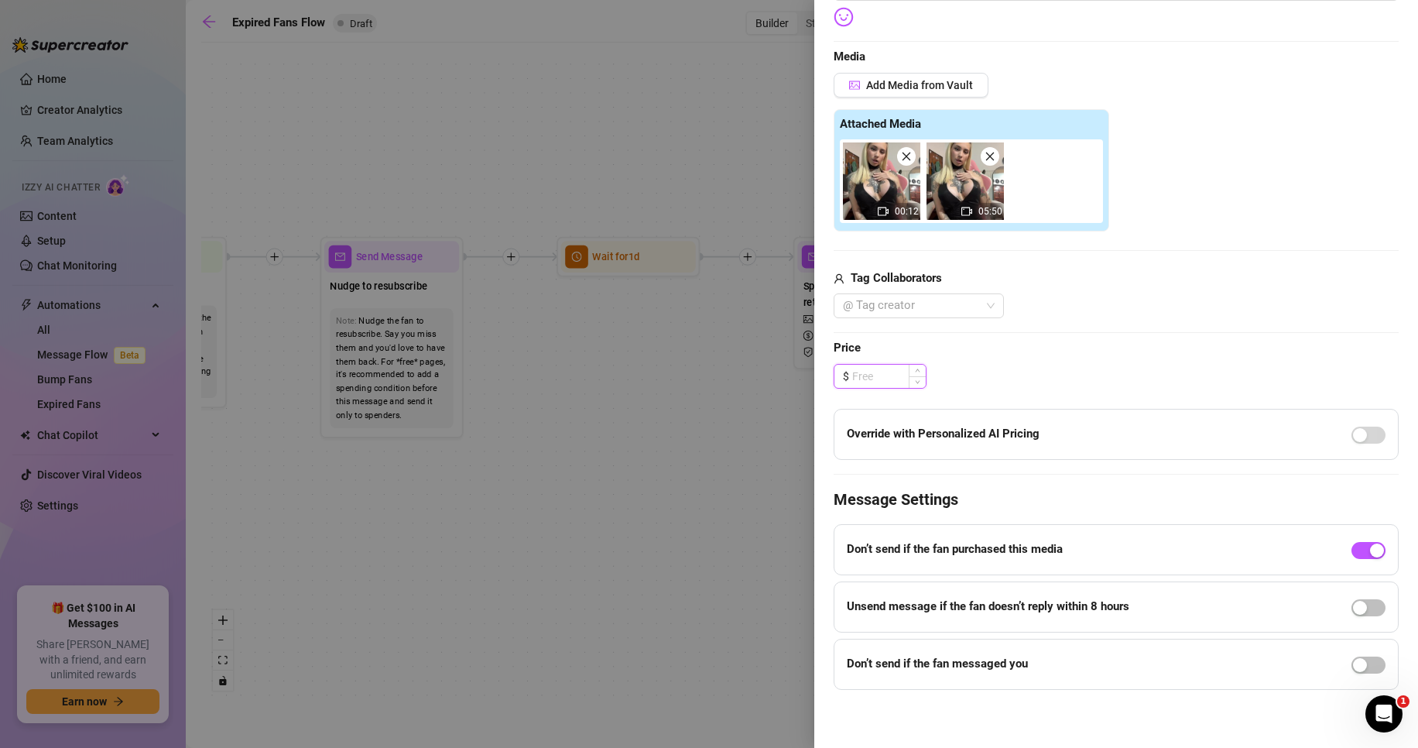
click at [897, 377] on input at bounding box center [889, 376] width 74 height 23
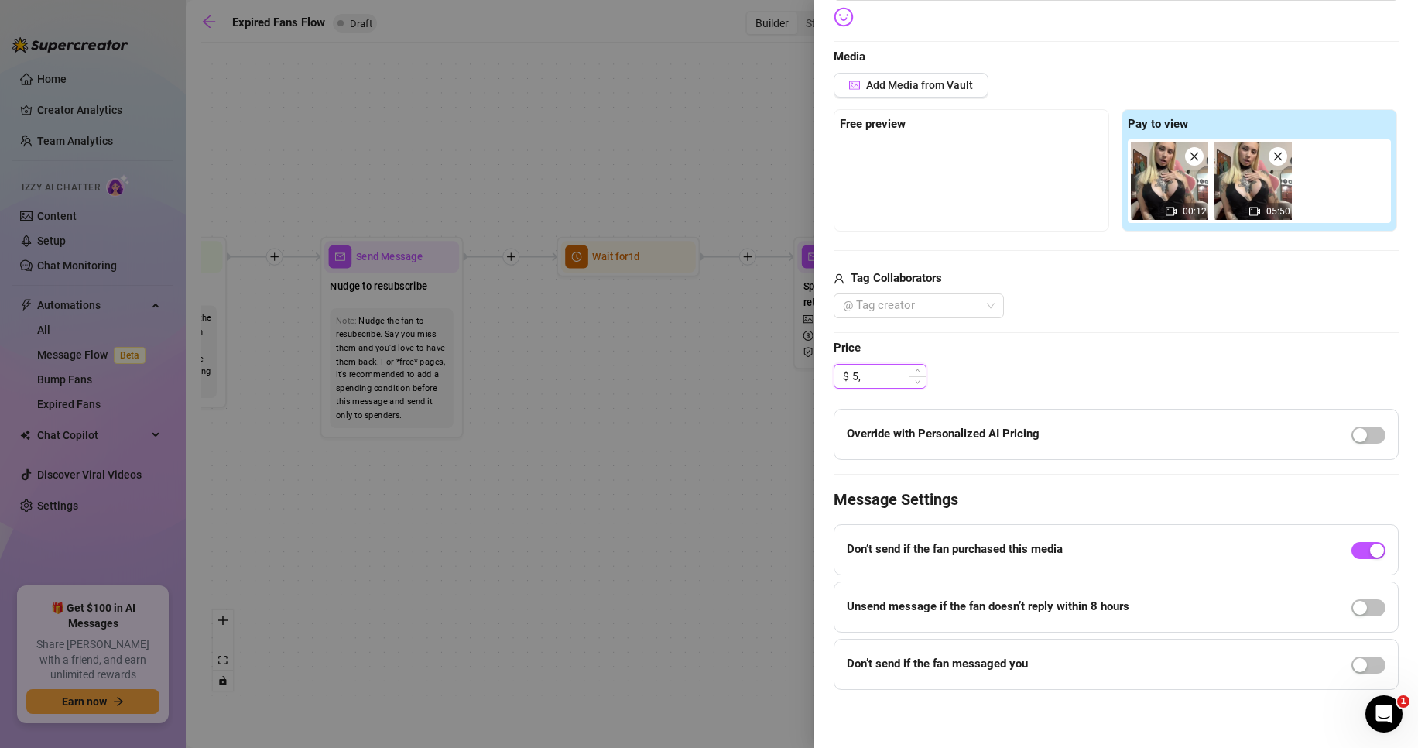
drag, startPoint x: 881, startPoint y: 378, endPoint x: 859, endPoint y: 376, distance: 22.5
click at [859, 376] on input "5," at bounding box center [889, 376] width 74 height 23
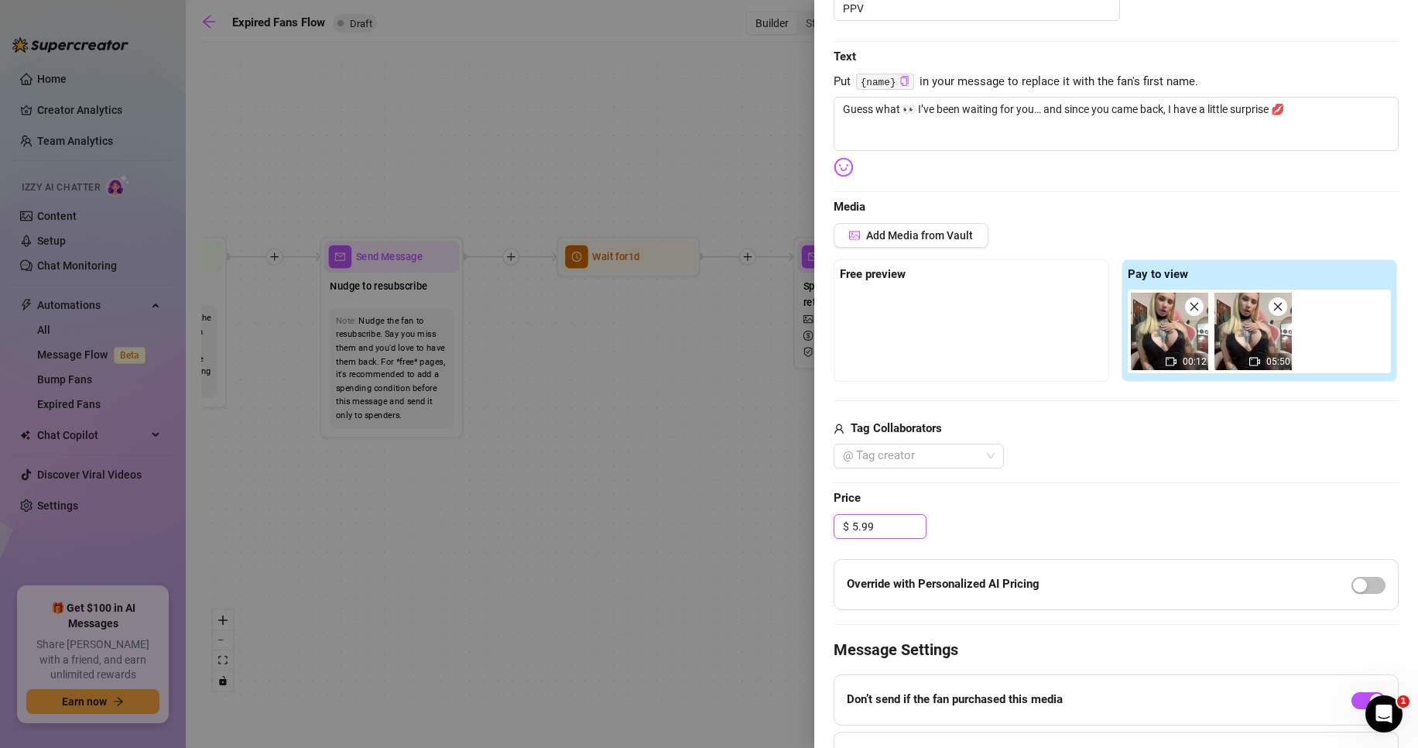
scroll to position [194, 0]
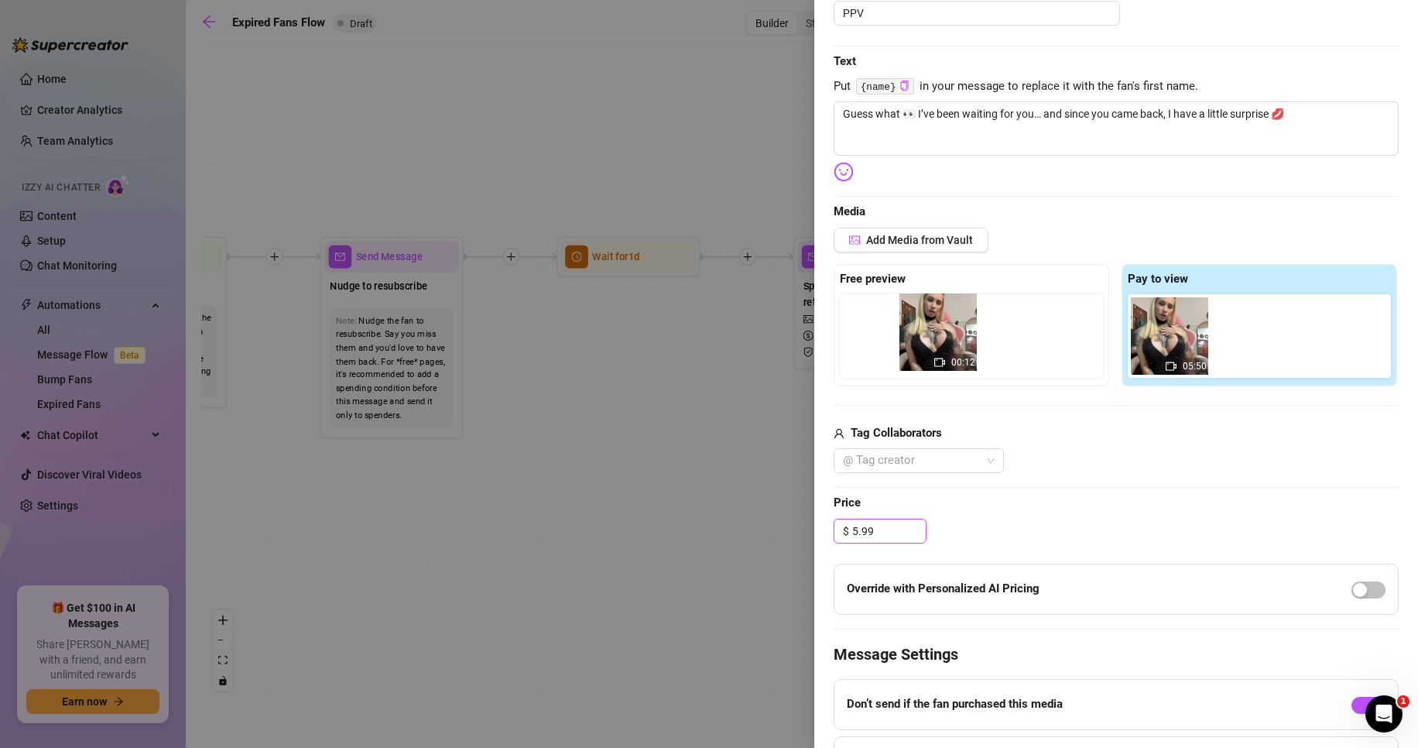
drag, startPoint x: 1087, startPoint y: 349, endPoint x: 902, endPoint y: 341, distance: 185.2
click at [902, 341] on div "Free preview Pay to view 00:12 05:50" at bounding box center [1116, 325] width 565 height 122
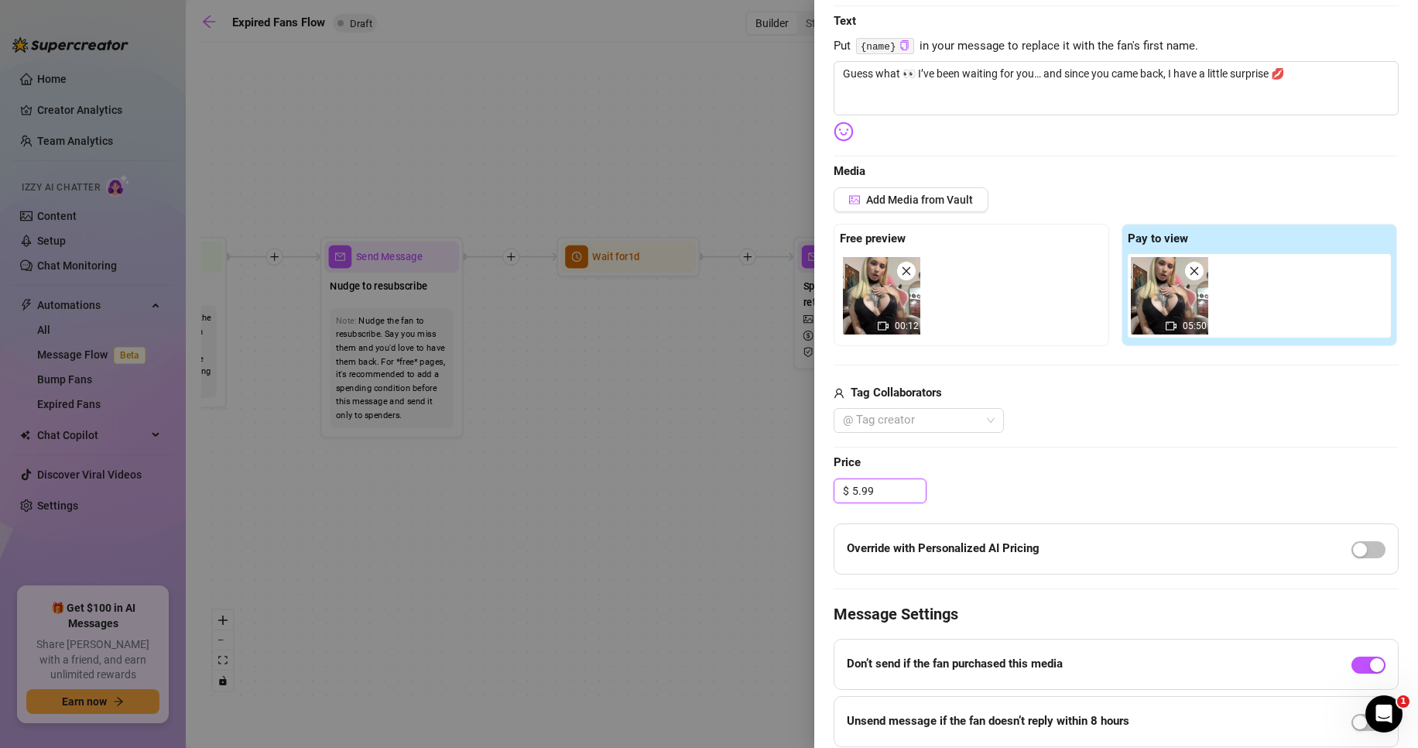
scroll to position [348, 0]
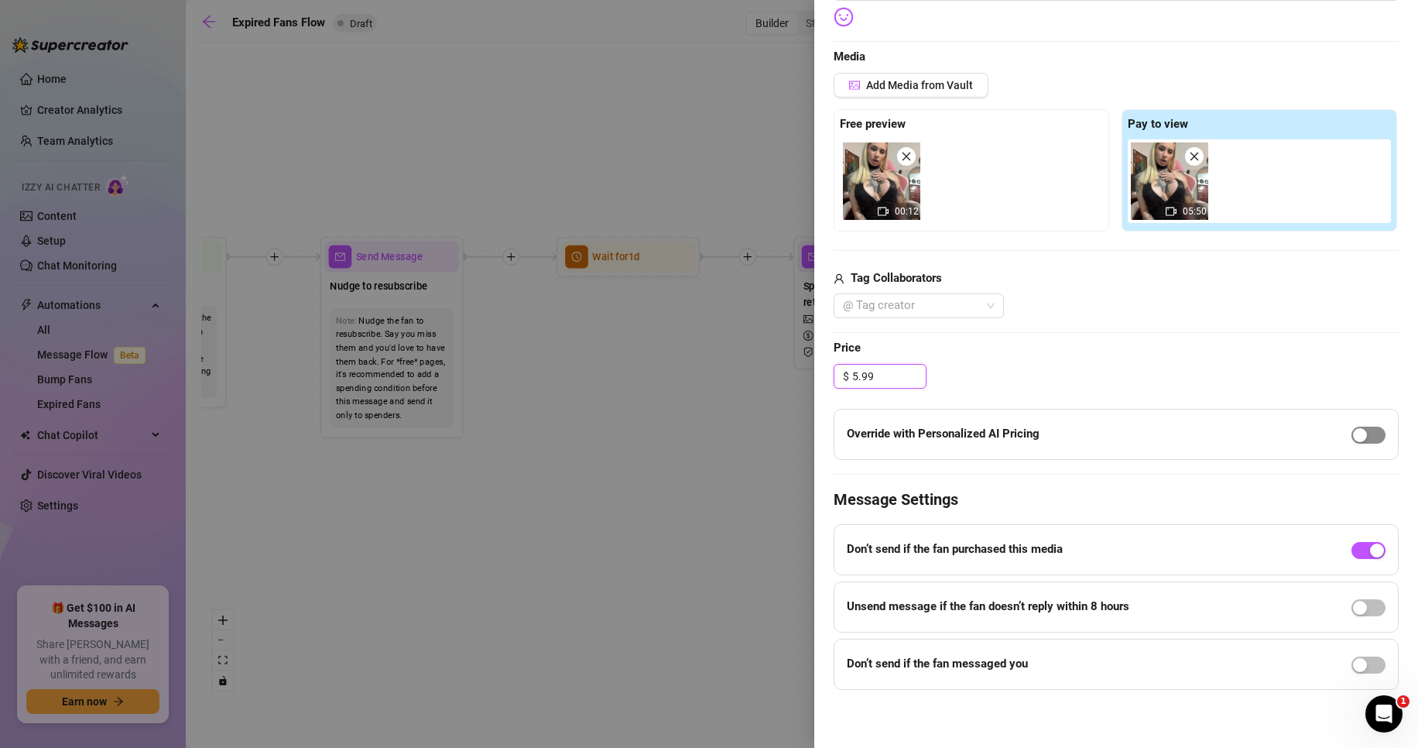
type input "5.99"
click at [1353, 432] on div "button" at bounding box center [1360, 435] width 14 height 14
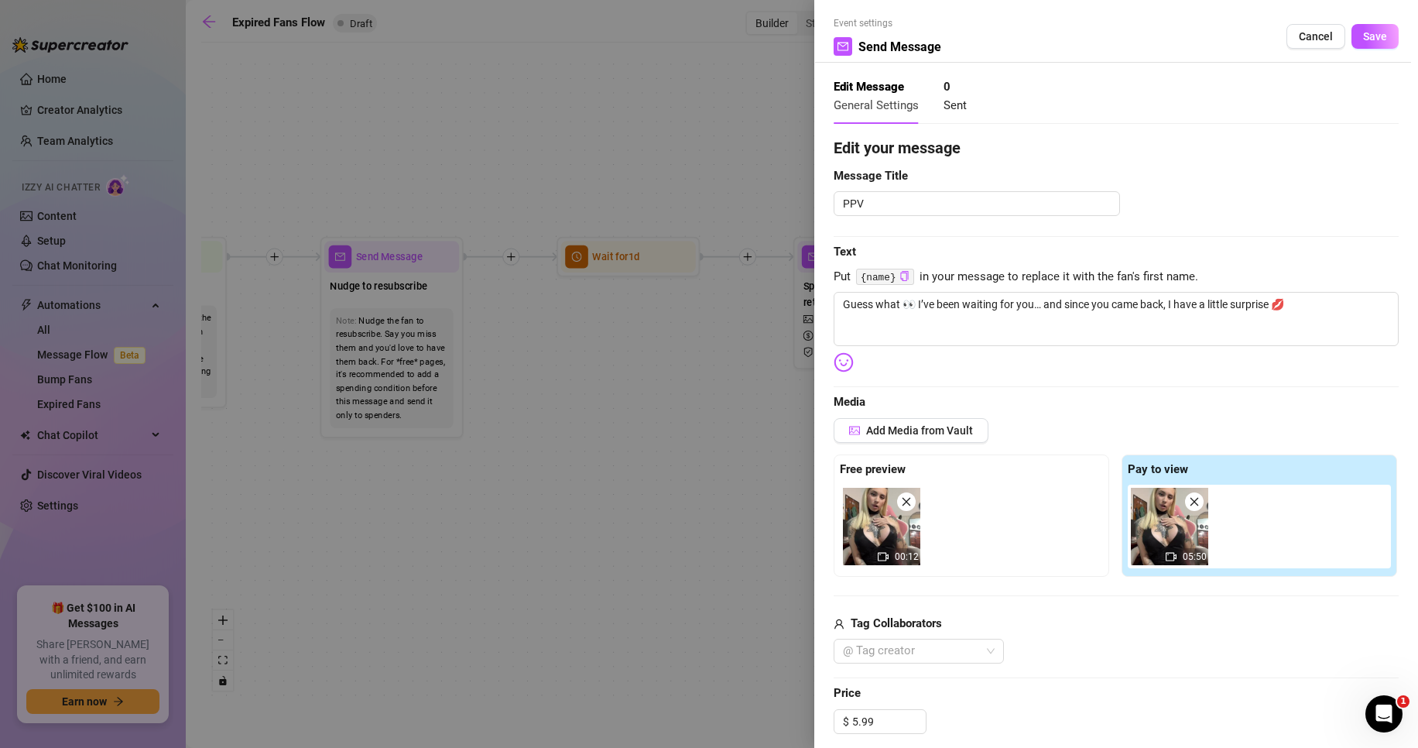
scroll to position [0, 0]
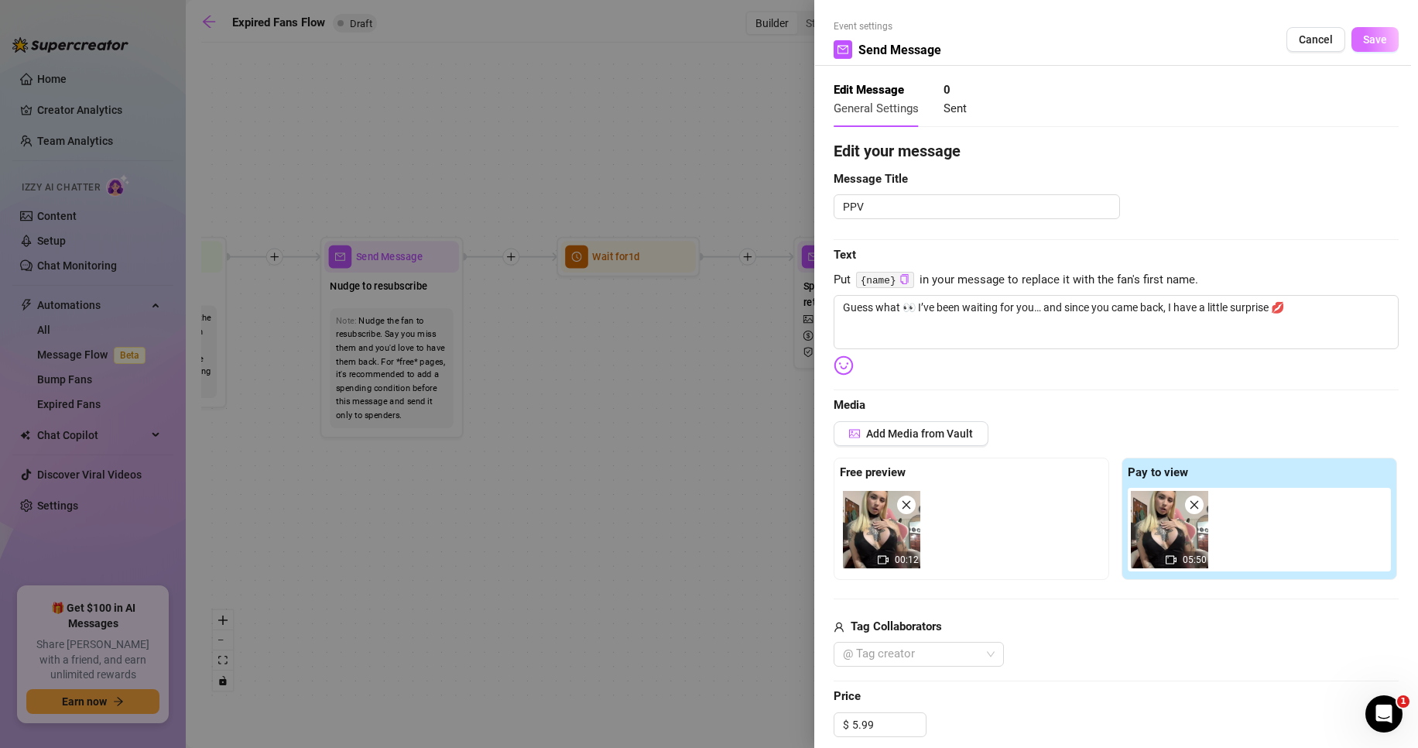
click at [1370, 43] on span "Save" at bounding box center [1375, 39] width 24 height 12
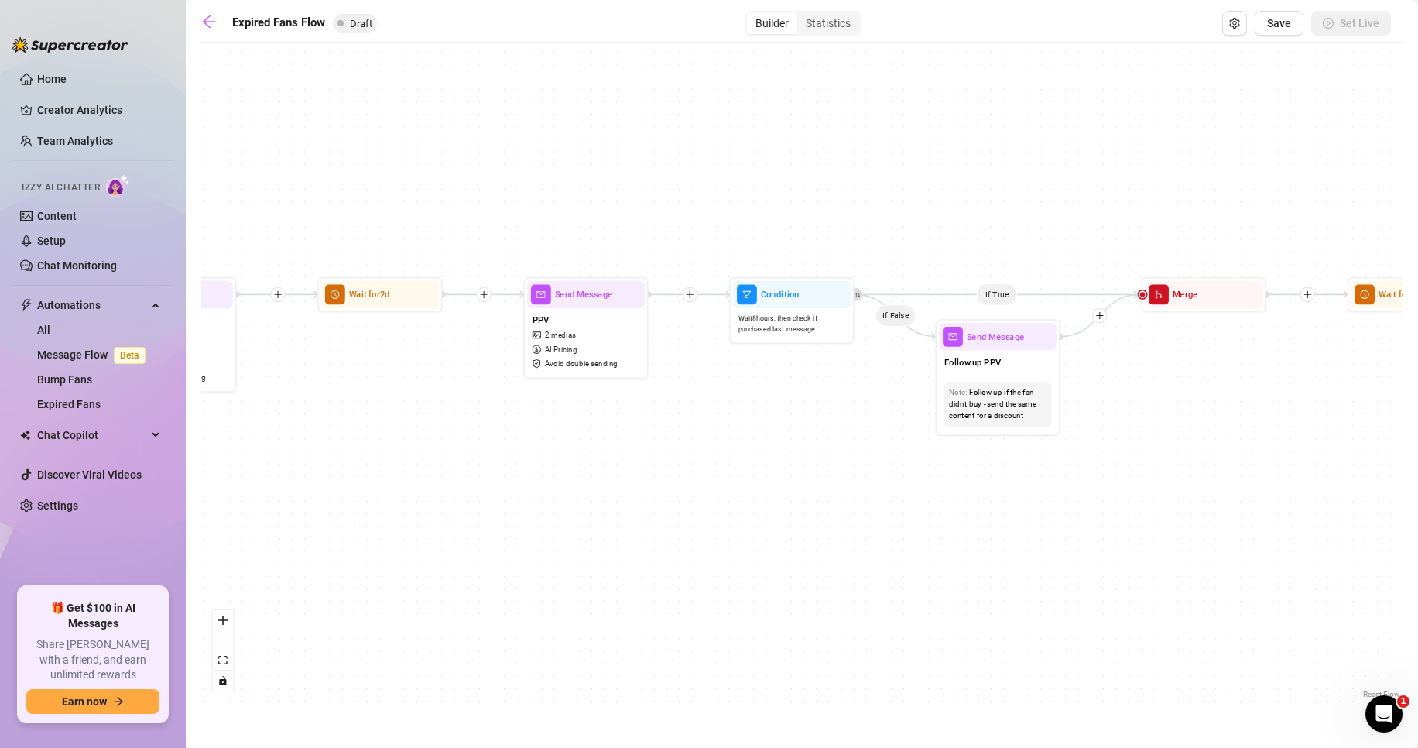
drag, startPoint x: 1077, startPoint y: 504, endPoint x: 355, endPoint y: 534, distance: 723.0
click at [355, 534] on div "If True If False Send Message Send Message Wait for 2d Merge Send Message Follo…" at bounding box center [802, 376] width 1202 height 652
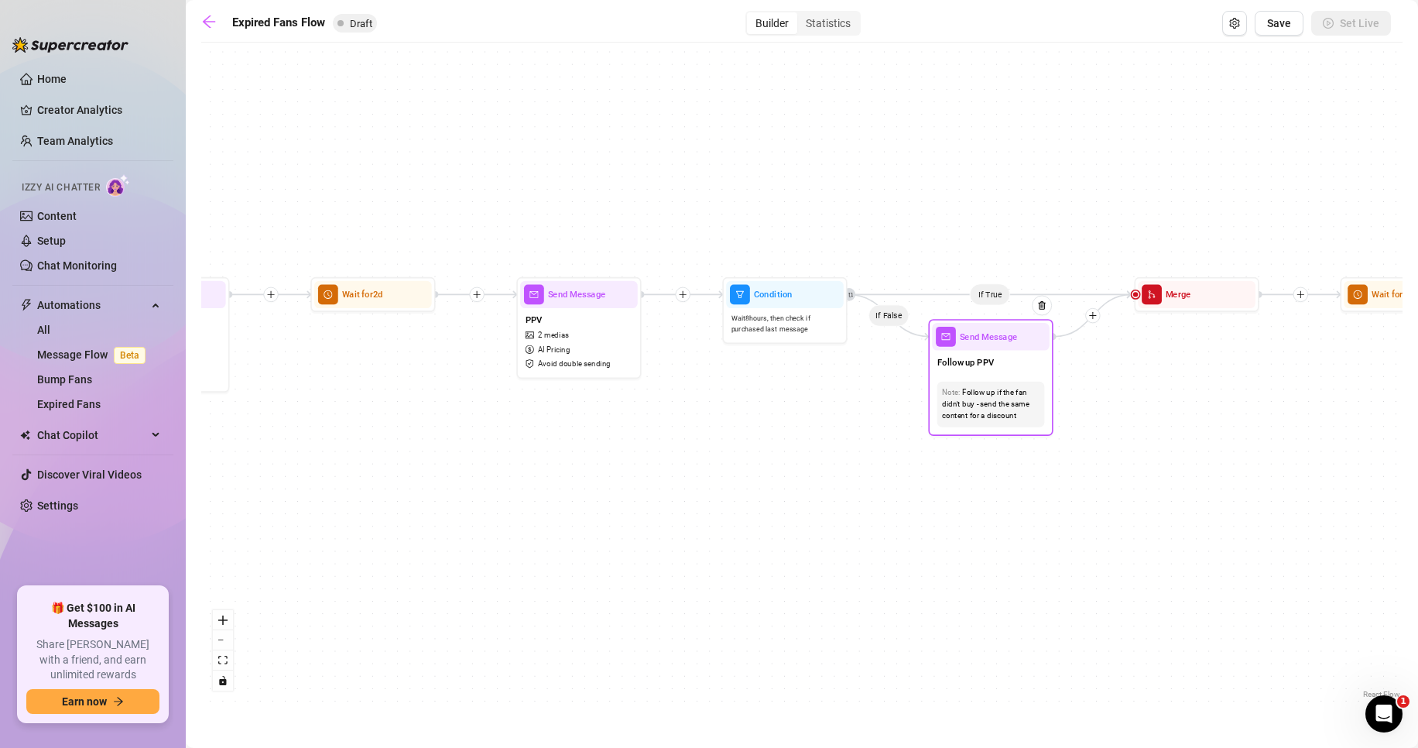
click at [1010, 405] on div "Follow up if the fan didn't buy - send the same content for a discount" at bounding box center [991, 404] width 98 height 36
click at [1003, 368] on div "Follow up PPV" at bounding box center [991, 364] width 118 height 26
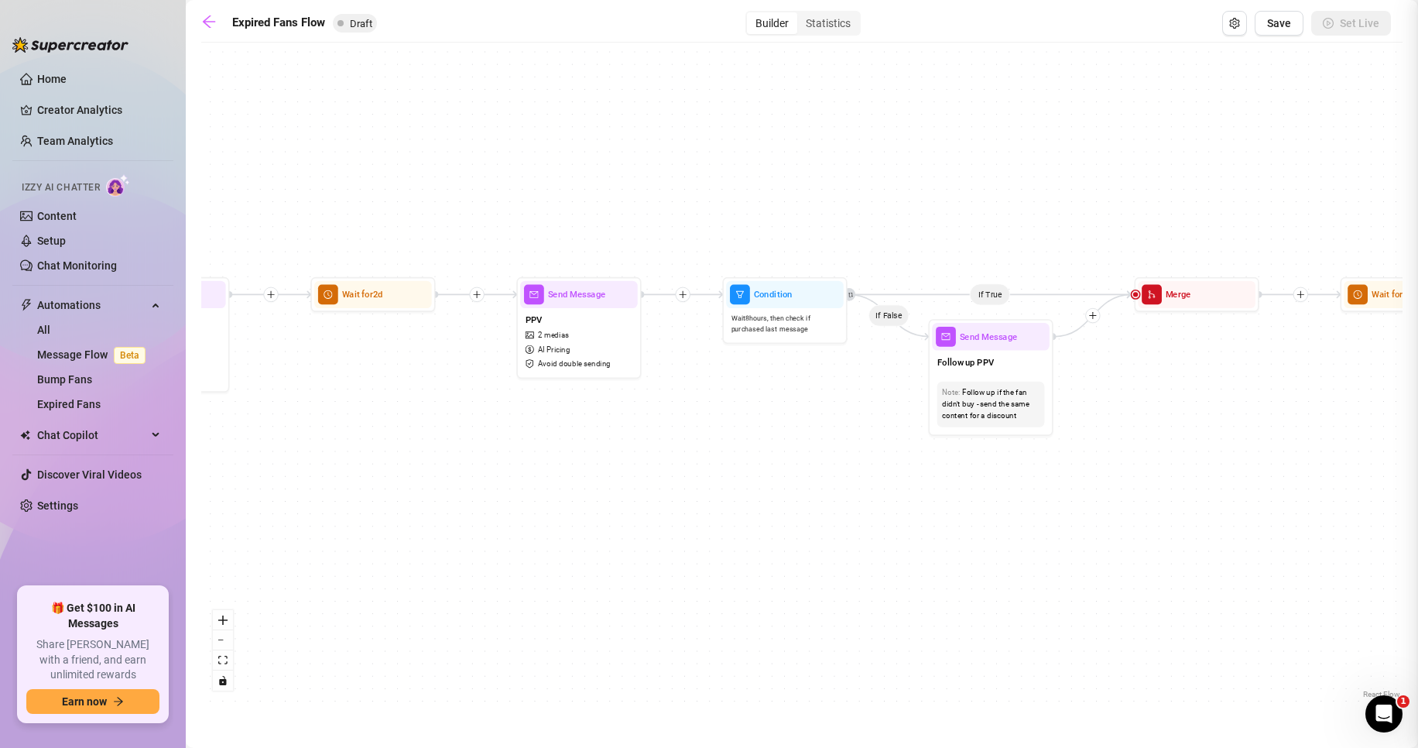
type textarea "/"
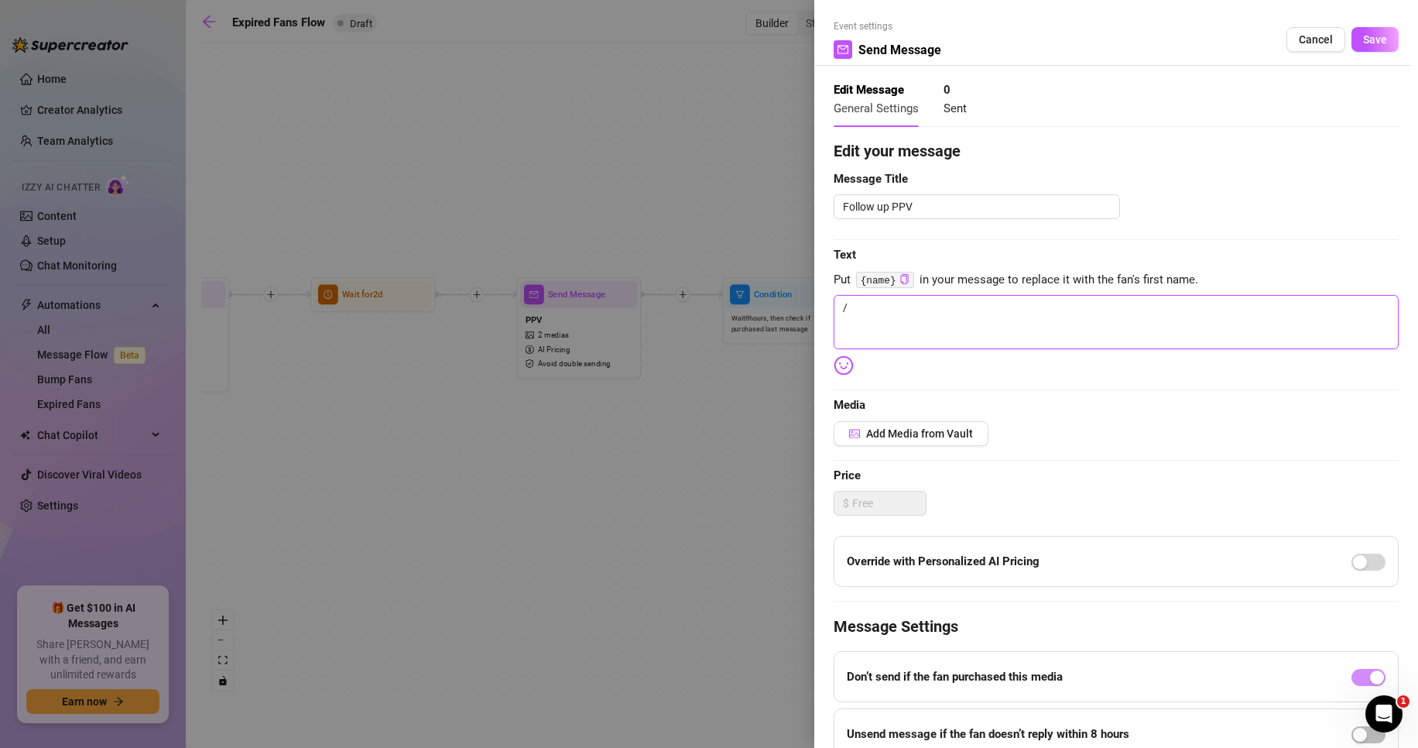
drag, startPoint x: 965, startPoint y: 329, endPoint x: 818, endPoint y: 307, distance: 149.6
click at [807, 307] on div "Event settings Send Message Cancel Save Edit Message General Settings 0 Sent Ed…" at bounding box center [709, 374] width 1418 height 748
paste textarea "Guess what {name} 👀 I’ve been waiting for you… and since you came back, I have …"
type textarea "Guess what {name} 👀 I’ve been waiting for you… and since you came back, I have …"
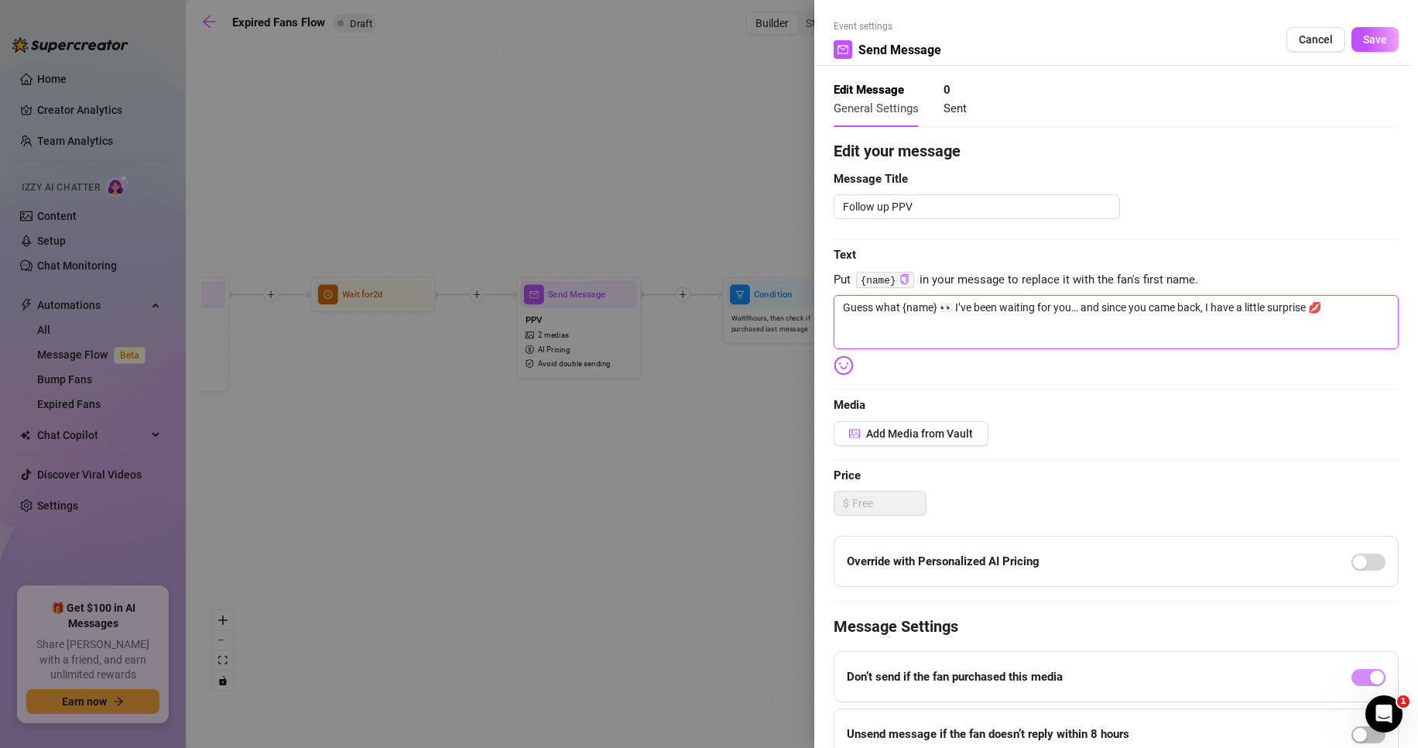
type textarea "/"
click at [959, 331] on textarea "/" at bounding box center [1116, 322] width 565 height 54
paste textarea "Look who’s back 😏 {name}, you know I couldn’t resist spoiling you 💋 Here’s some…"
type textarea "Look who’s back 😏 {name}, you know I couldn’t resist spoiling you 💋 Here’s some…"
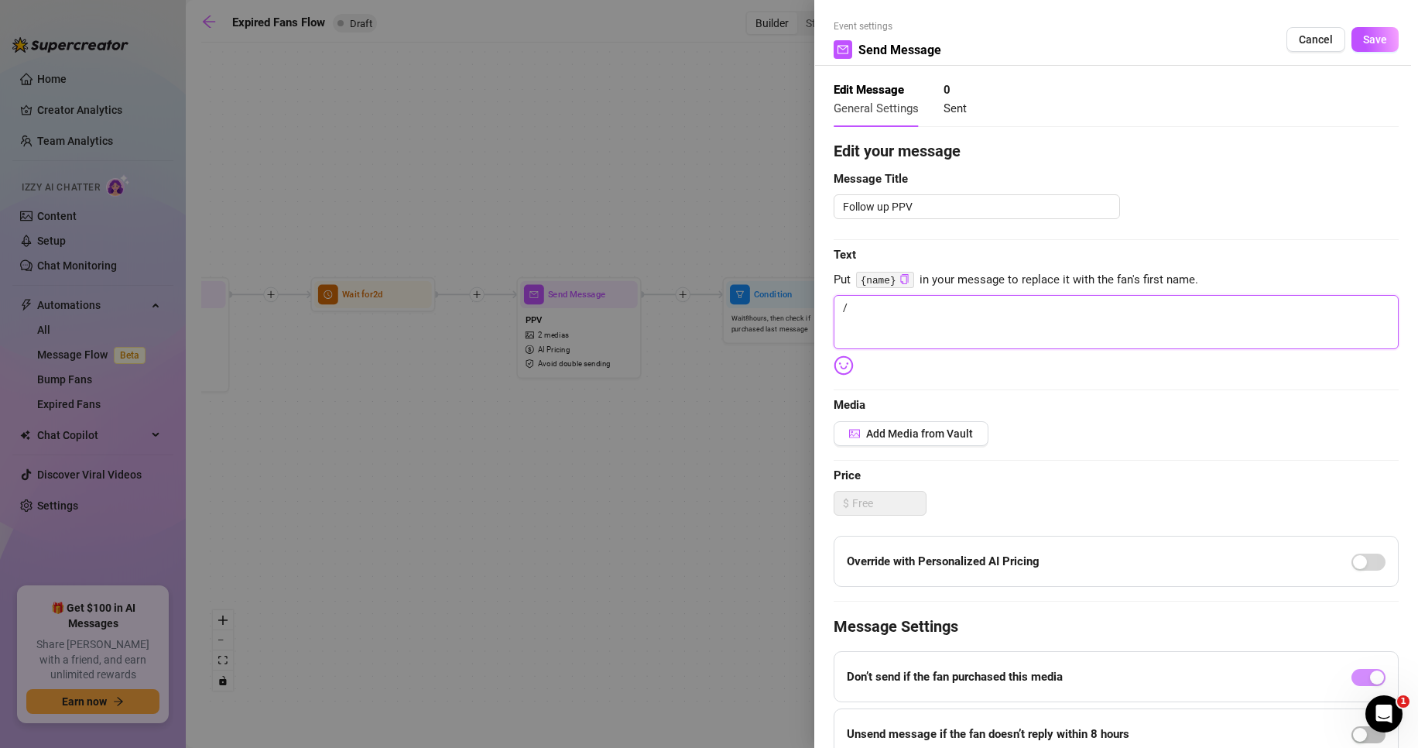
type textarea "Look who’s back 😏 {name}, you know I couldn’t resist spoiling you 💋 Here’s some…"
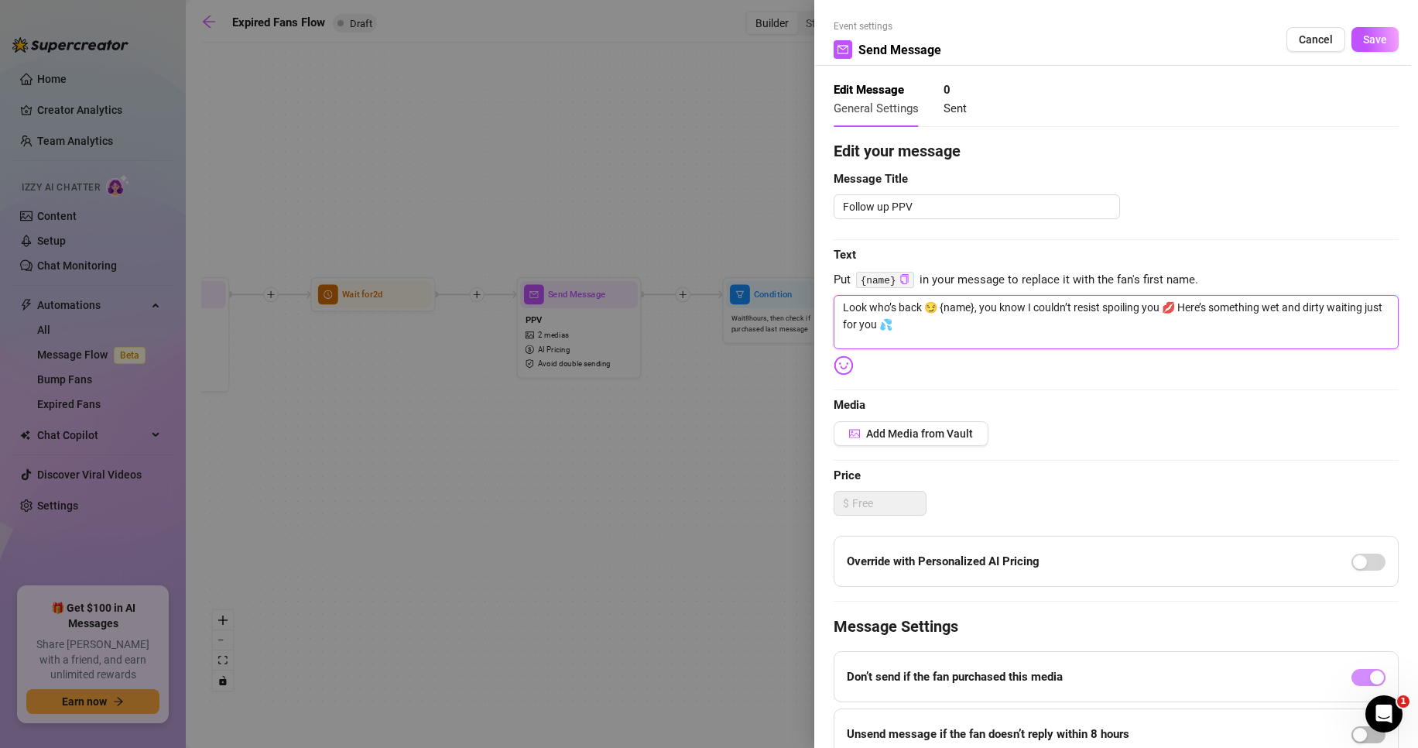
drag, startPoint x: 942, startPoint y: 306, endPoint x: 976, endPoint y: 300, distance: 33.7
click at [976, 300] on textarea "Look who’s back 😏 {name}, you know I couldn’t resist spoiling you 💋 Here’s some…" at bounding box center [1116, 322] width 565 height 54
type textarea "Look who’s back 😏 , you know I couldn’t resist spoiling you 💋 Here’s something …"
type textarea "Look who’s back 😏, you know I couldn’t resist spoiling you 💋 Here’s something w…"
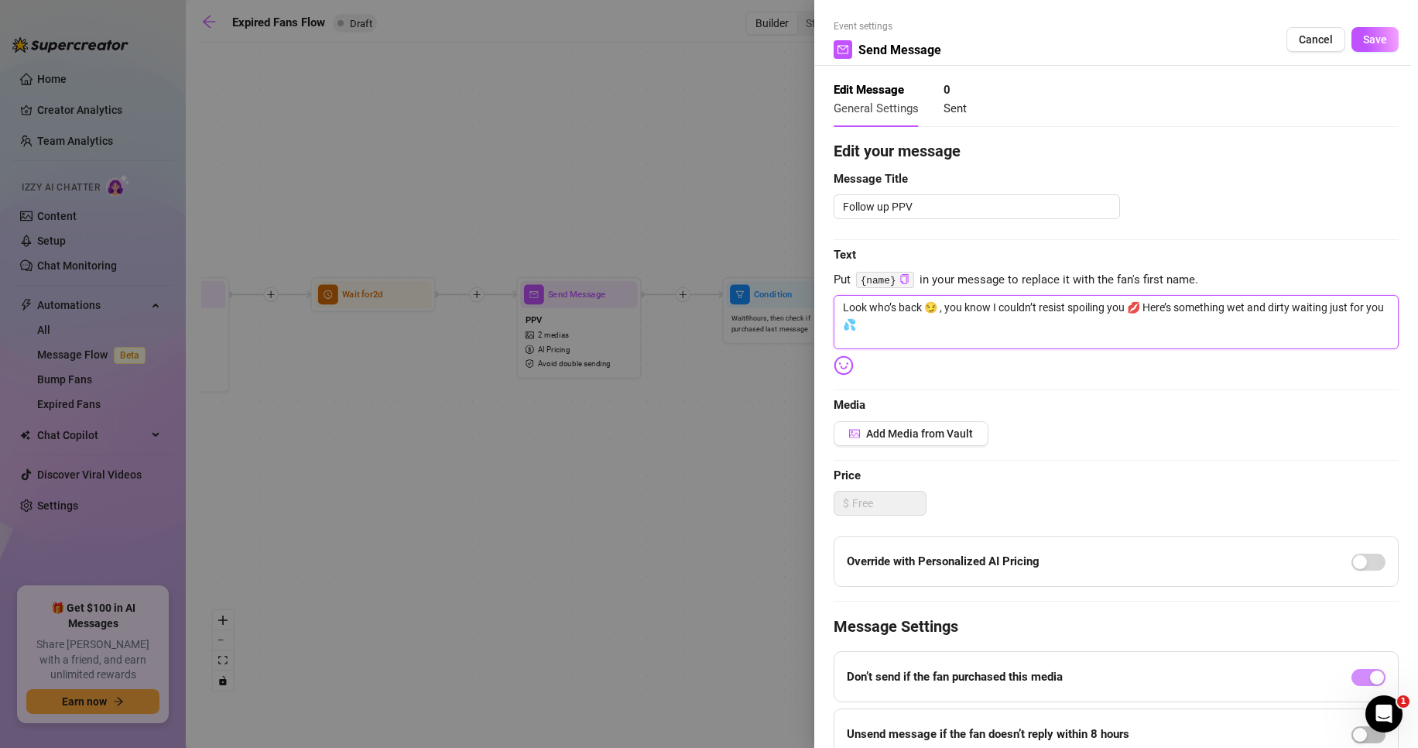
type textarea "Look who’s back 😏, you know I couldn’t resist spoiling you 💋 Here’s something w…"
type textarea "Look who’s back 😏 you know I couldn’t resist spoiling you 💋 Here’s something we…"
click at [923, 438] on span "Add Media from Vault" at bounding box center [919, 433] width 107 height 12
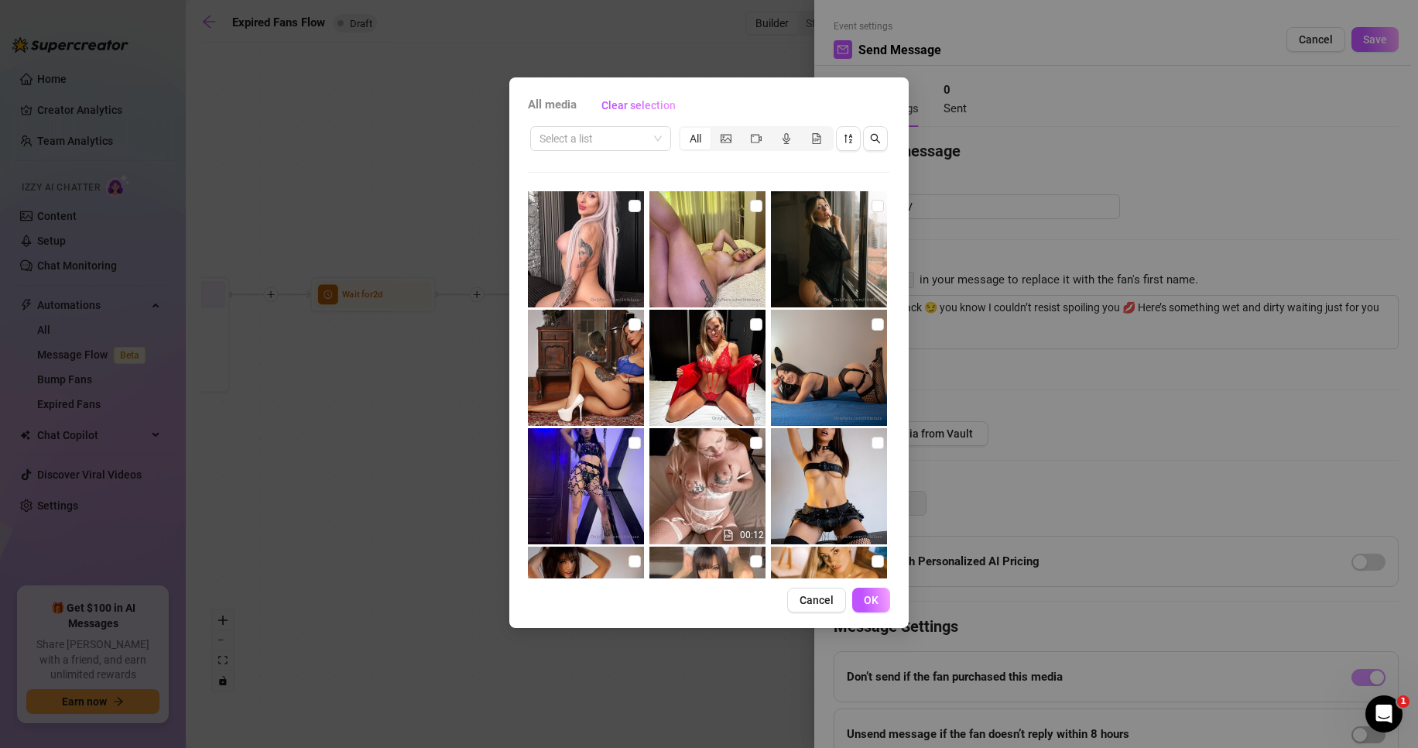
click at [572, 105] on span "All media" at bounding box center [552, 105] width 49 height 19
click at [708, 139] on div "All" at bounding box center [696, 139] width 30 height 22
click at [684, 130] on input "All" at bounding box center [684, 130] width 0 height 0
click at [636, 135] on input "search" at bounding box center [594, 138] width 108 height 23
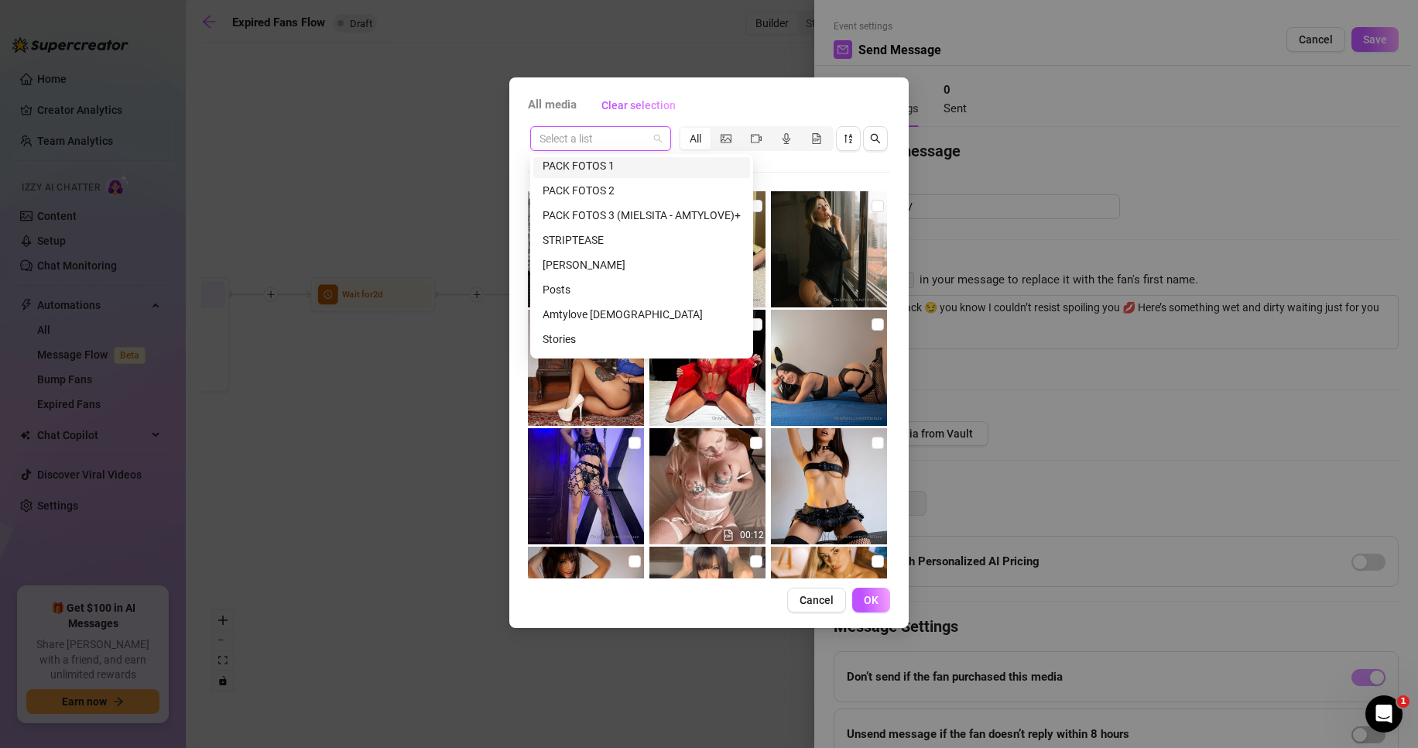
scroll to position [697, 0]
click at [605, 329] on div "PPV SOLA 👩🏼" at bounding box center [641, 339] width 217 height 25
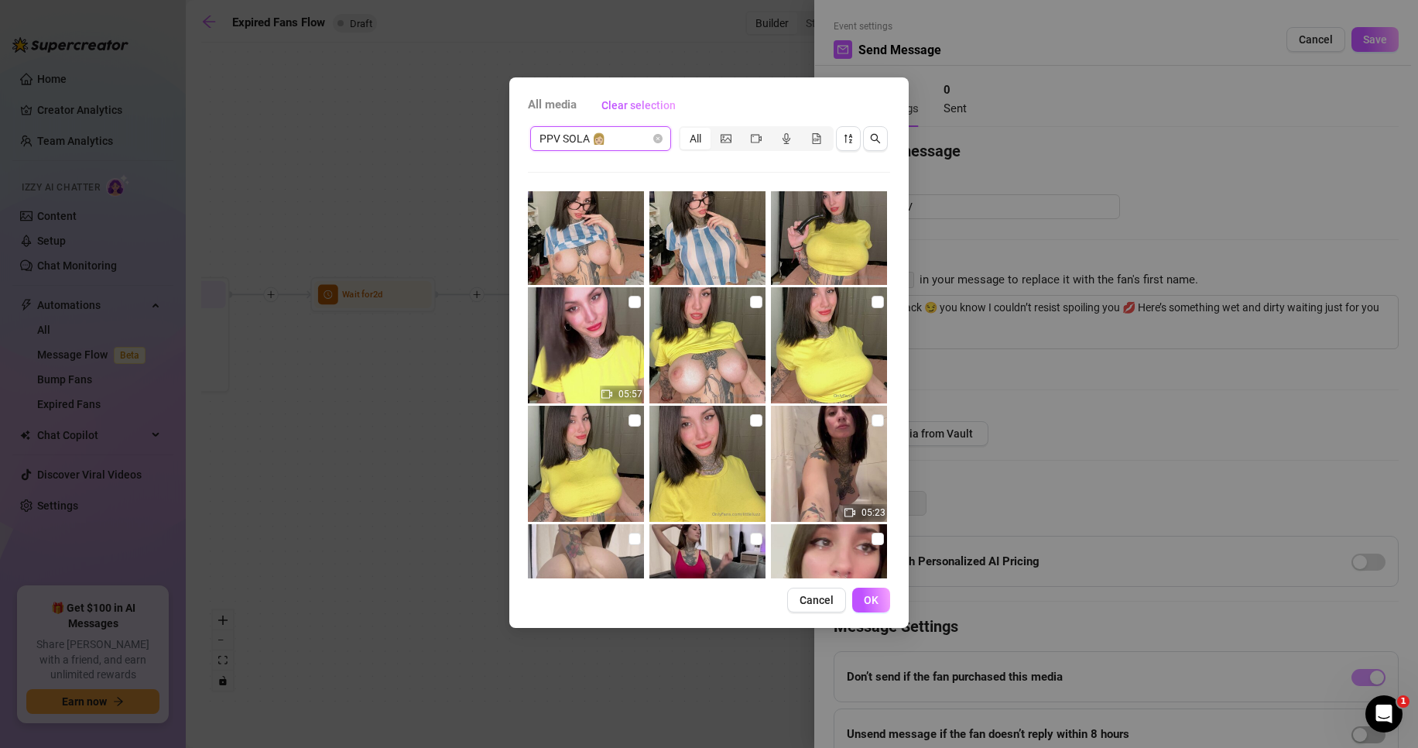
scroll to position [774, 0]
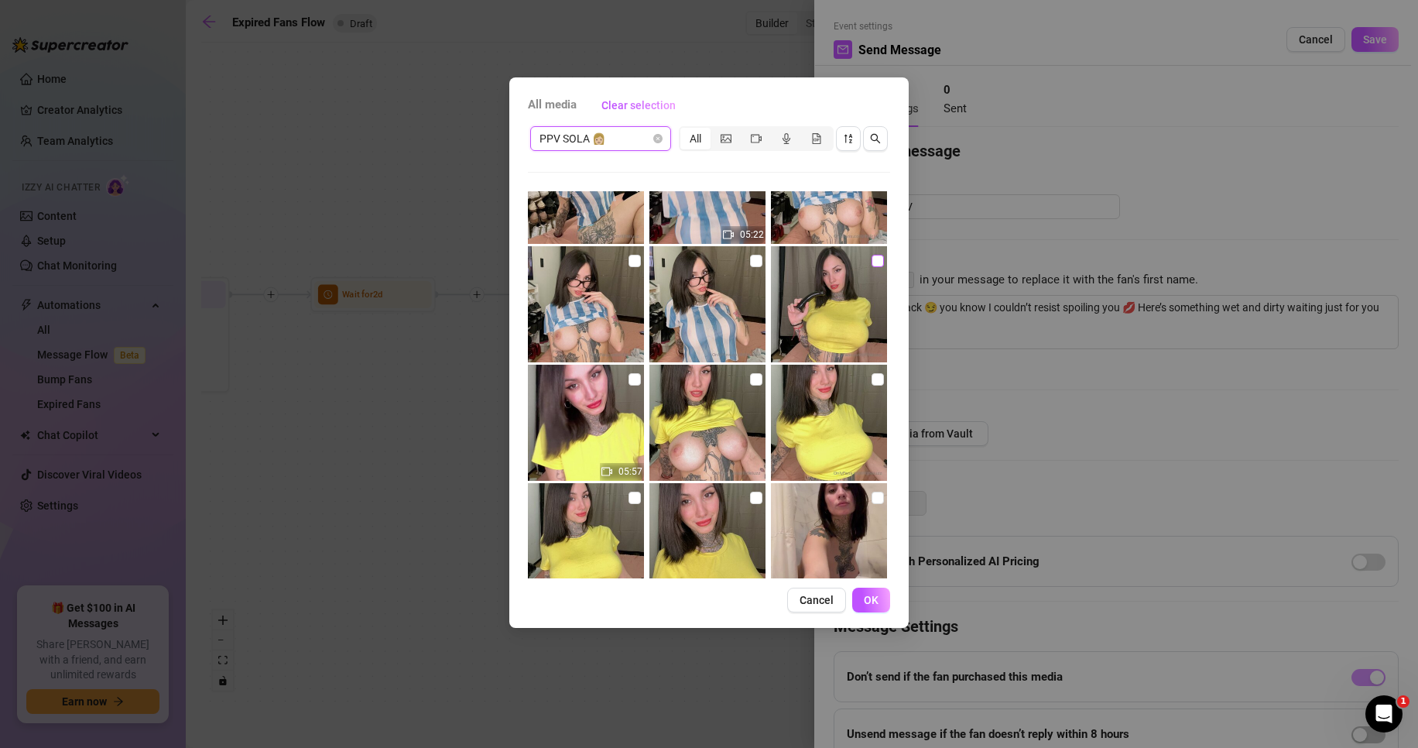
click at [872, 262] on input "checkbox" at bounding box center [878, 261] width 12 height 12
checkbox input "true"
click at [629, 379] on input "checkbox" at bounding box center [635, 379] width 12 height 12
checkbox input "true"
click at [877, 607] on button "OK" at bounding box center [871, 600] width 38 height 25
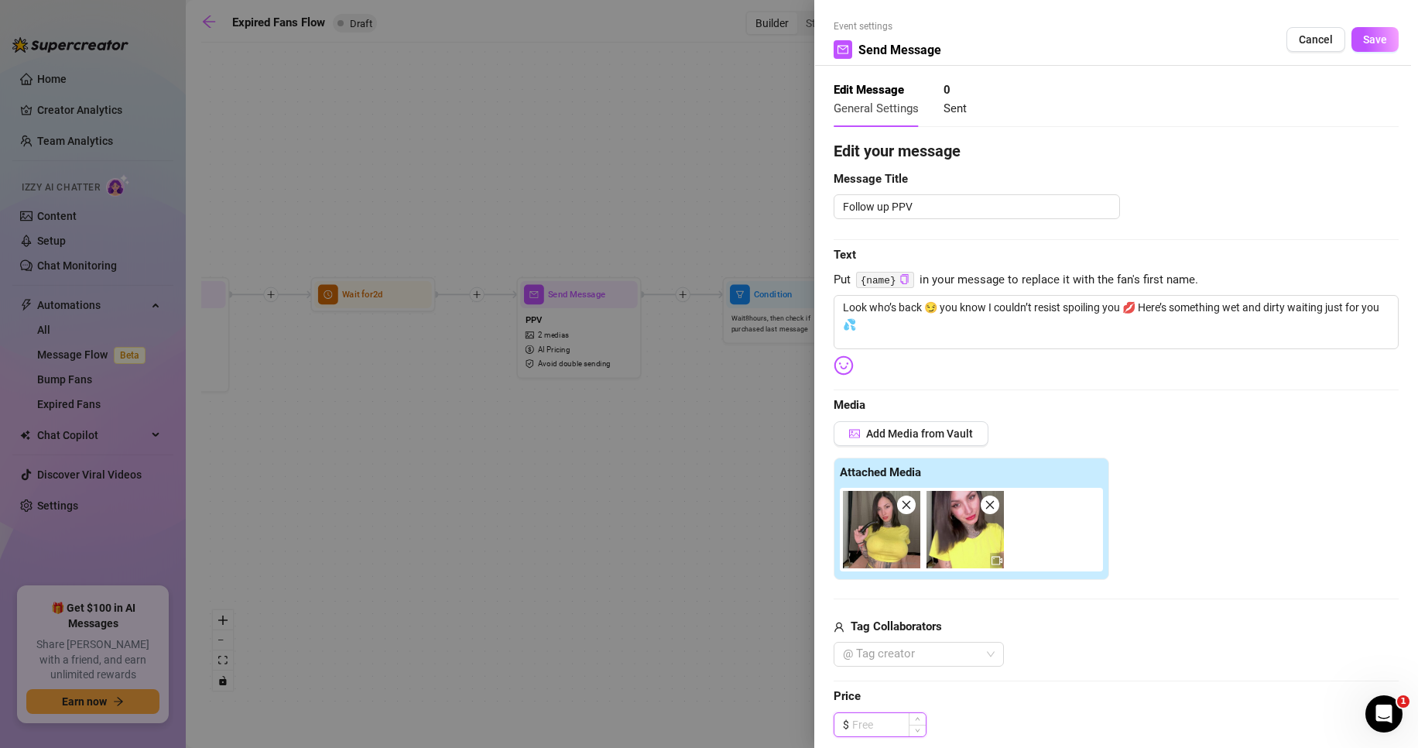
drag, startPoint x: 878, startPoint y: 724, endPoint x: 897, endPoint y: 716, distance: 20.1
click at [878, 708] on input at bounding box center [889, 724] width 74 height 23
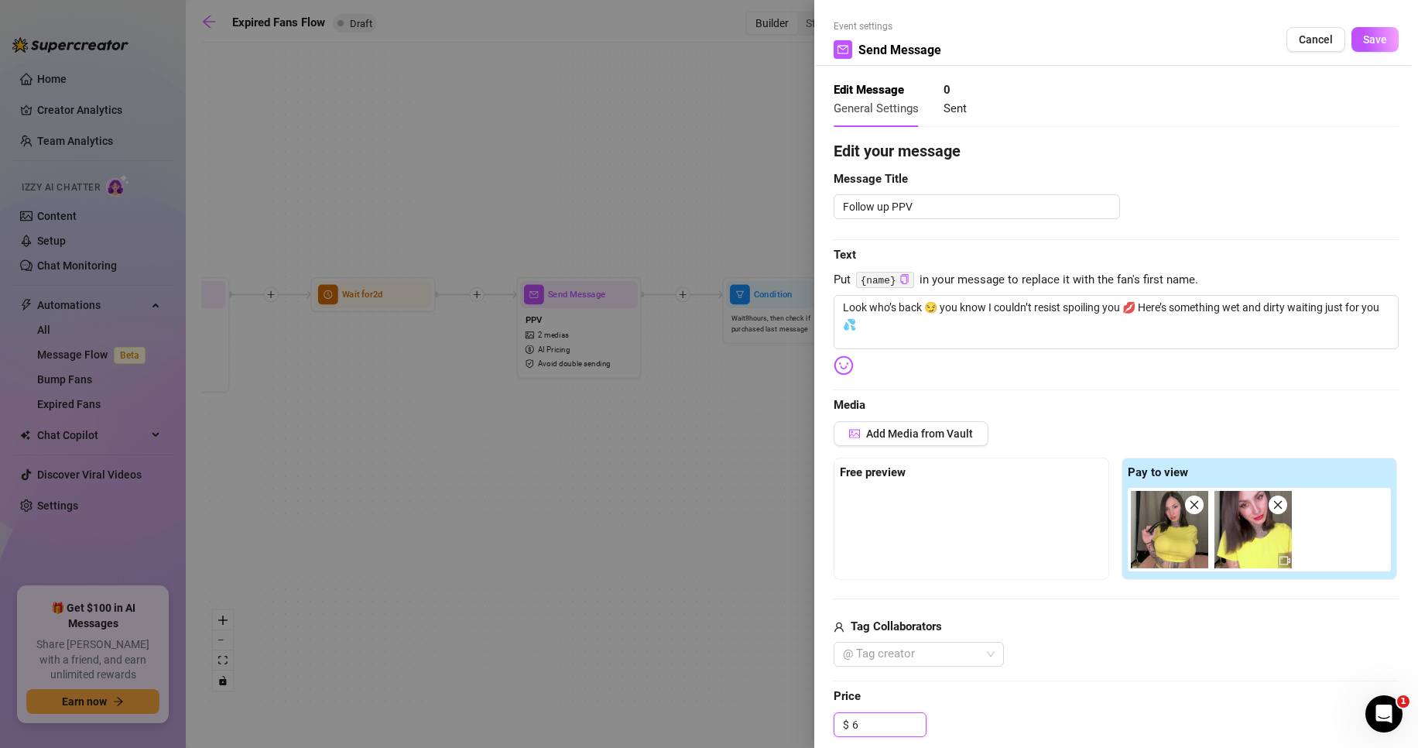
drag, startPoint x: 879, startPoint y: 724, endPoint x: 821, endPoint y: 721, distance: 57.4
click at [821, 708] on div "Event settings Send Message Cancel Save Edit Message General Settings 0 Sent Ed…" at bounding box center [1116, 374] width 604 height 748
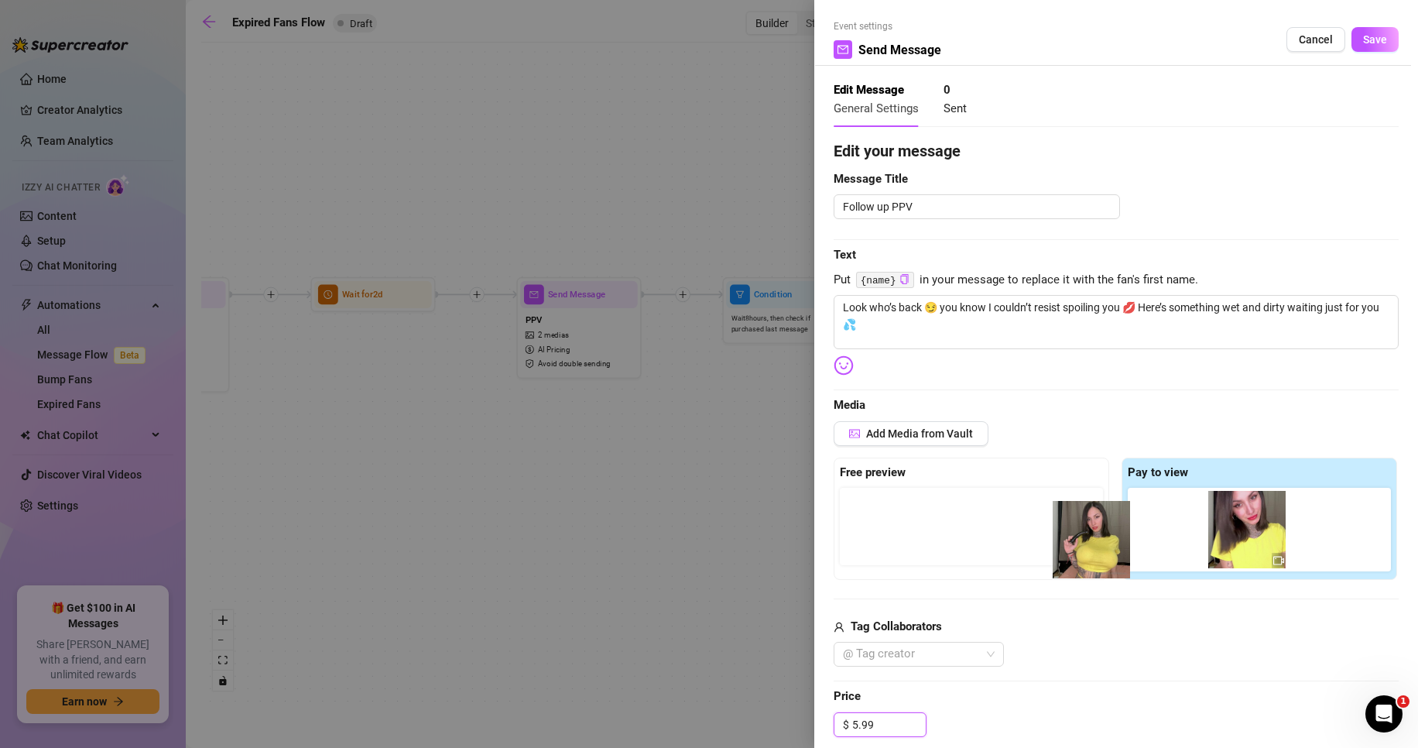
drag, startPoint x: 1130, startPoint y: 547, endPoint x: 906, endPoint y: 547, distance: 223.7
click at [925, 550] on div "Free preview Pay to view" at bounding box center [1116, 519] width 565 height 122
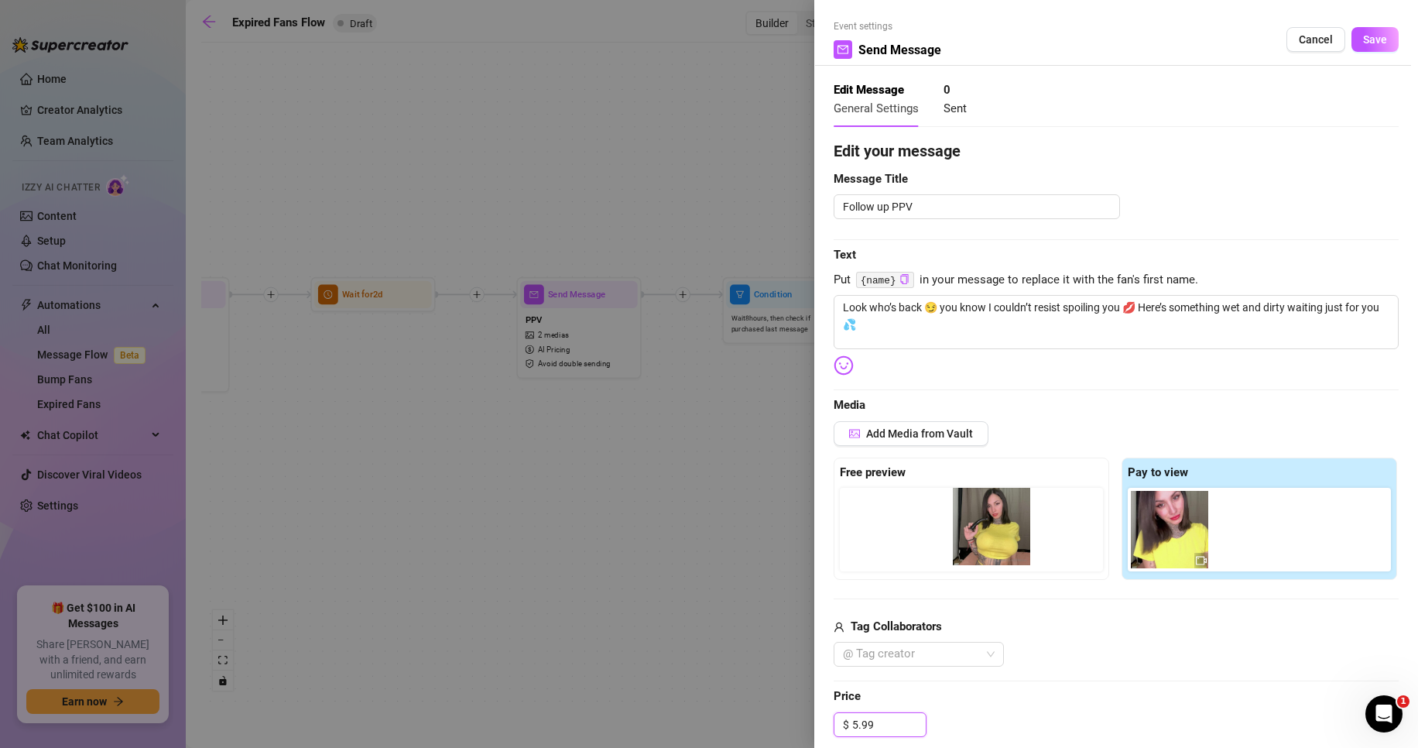
drag, startPoint x: 1103, startPoint y: 526, endPoint x: 873, endPoint y: 527, distance: 229.9
click at [883, 524] on div "Free preview Pay to view" at bounding box center [1116, 519] width 565 height 122
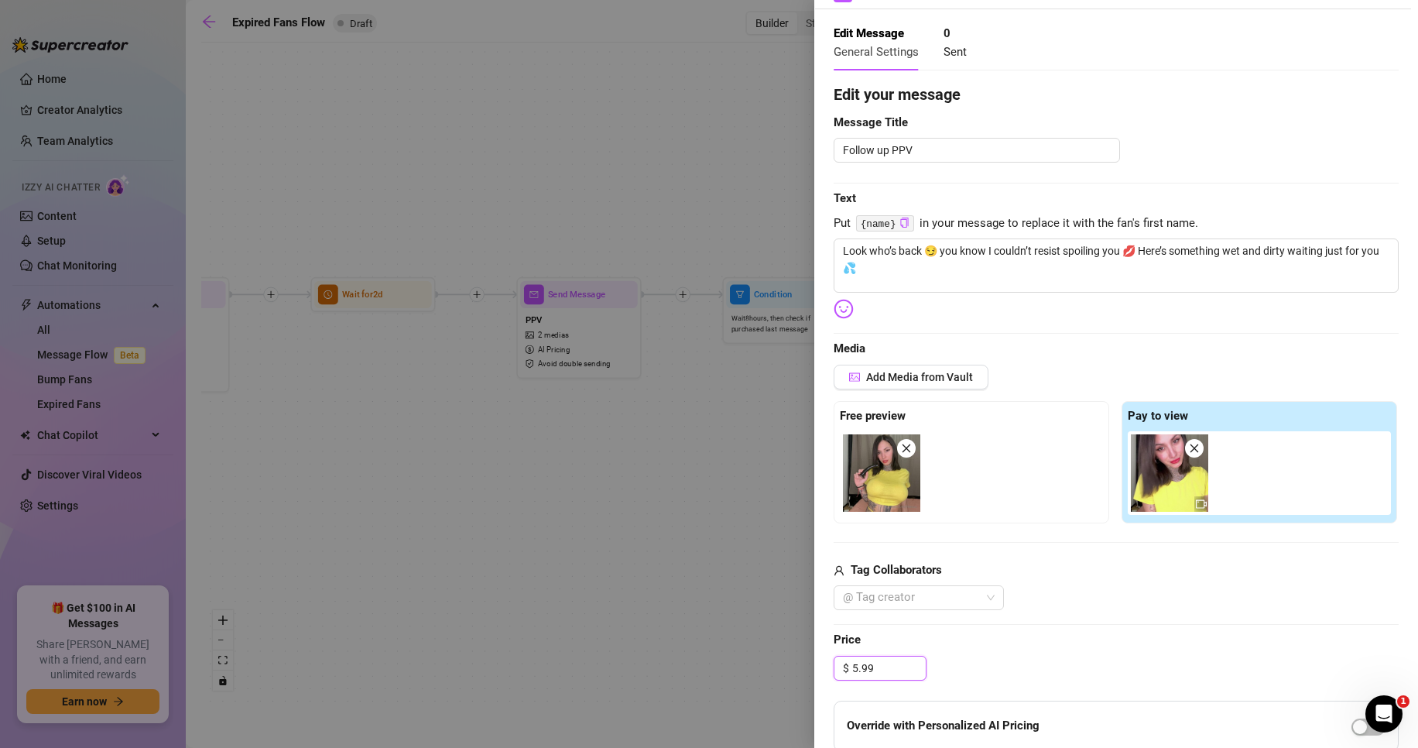
scroll to position [310, 0]
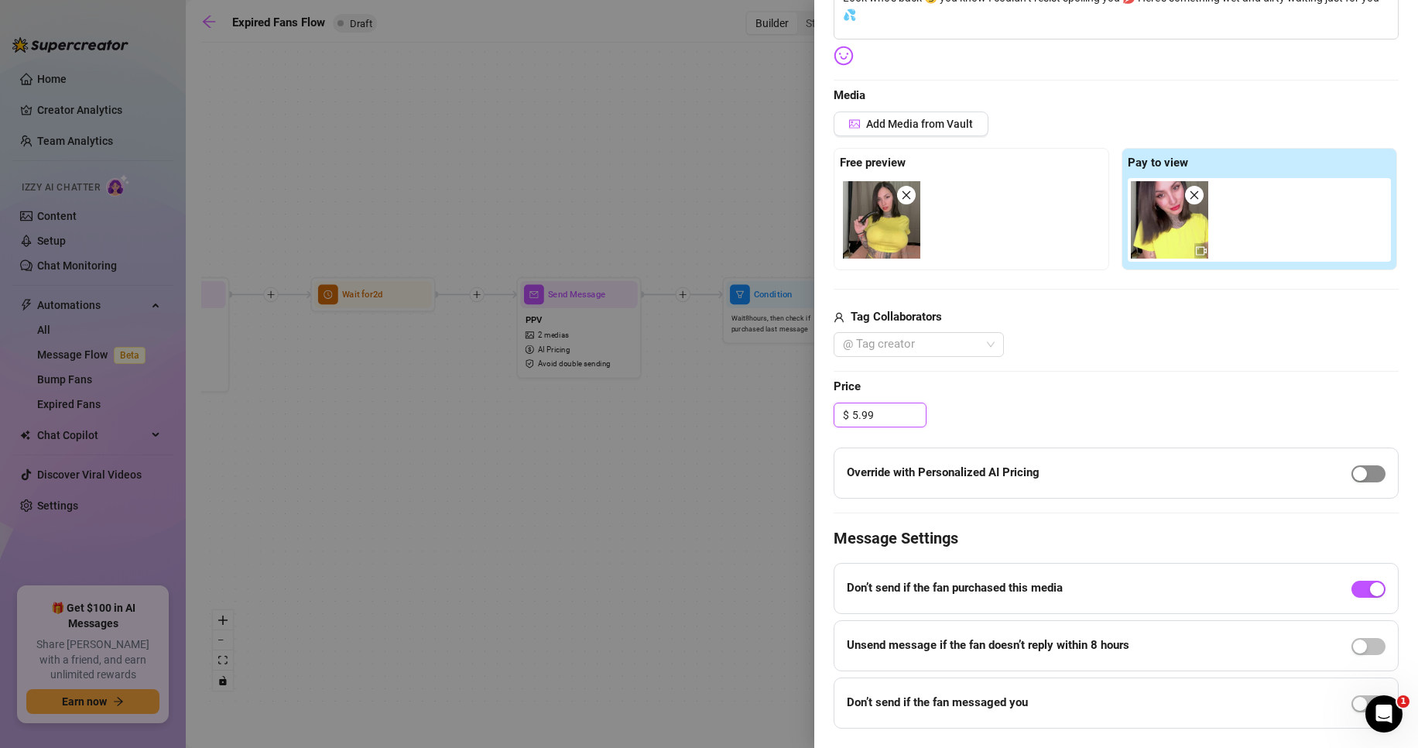
type input "5.99"
click at [1363, 473] on span "button" at bounding box center [1369, 473] width 34 height 17
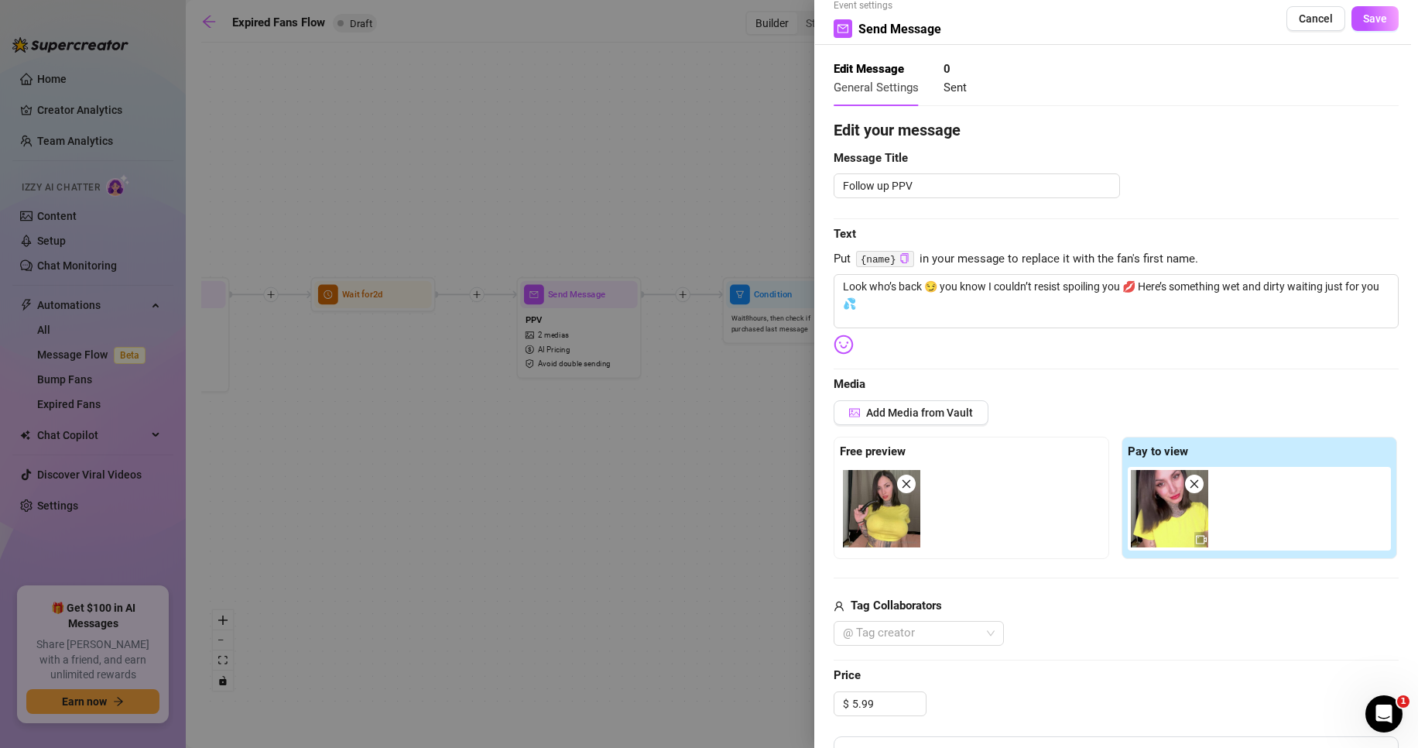
scroll to position [0, 0]
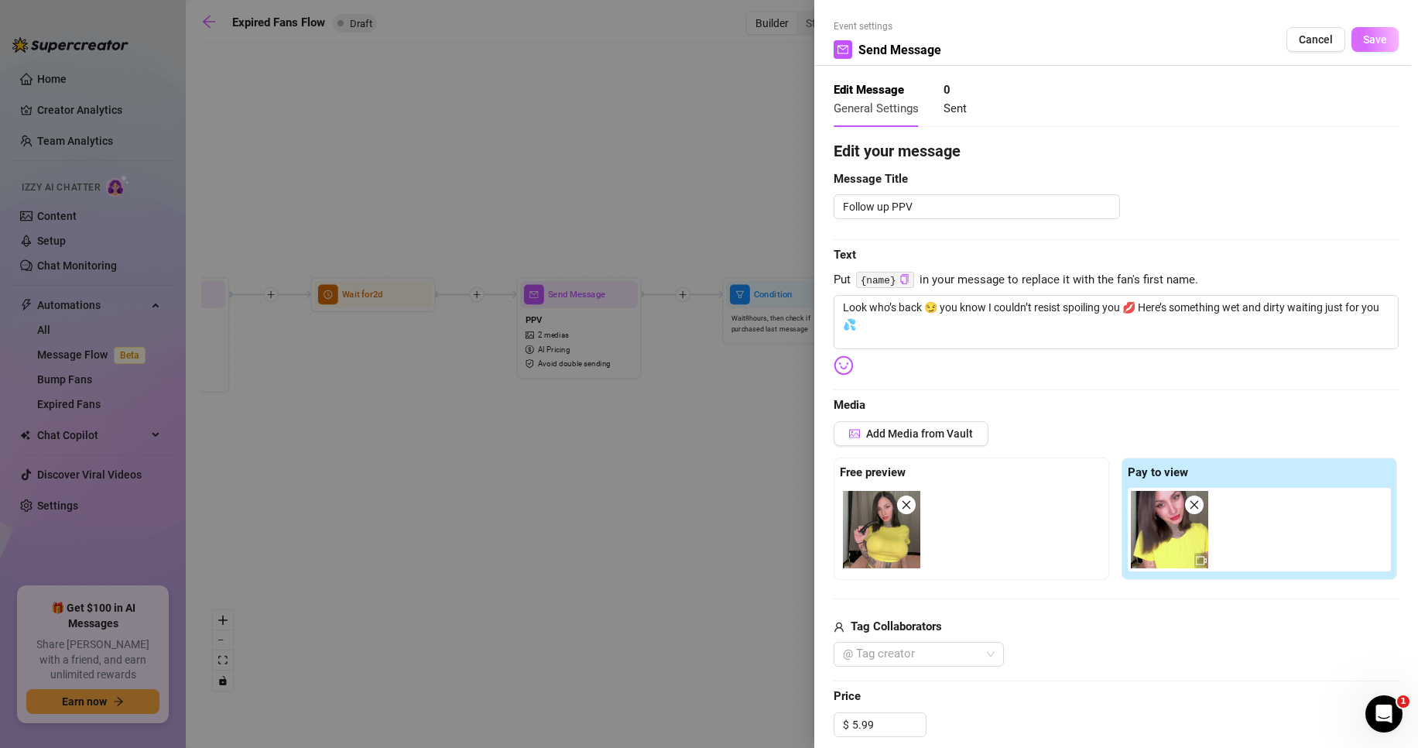
click at [1368, 37] on span "Save" at bounding box center [1375, 39] width 24 height 12
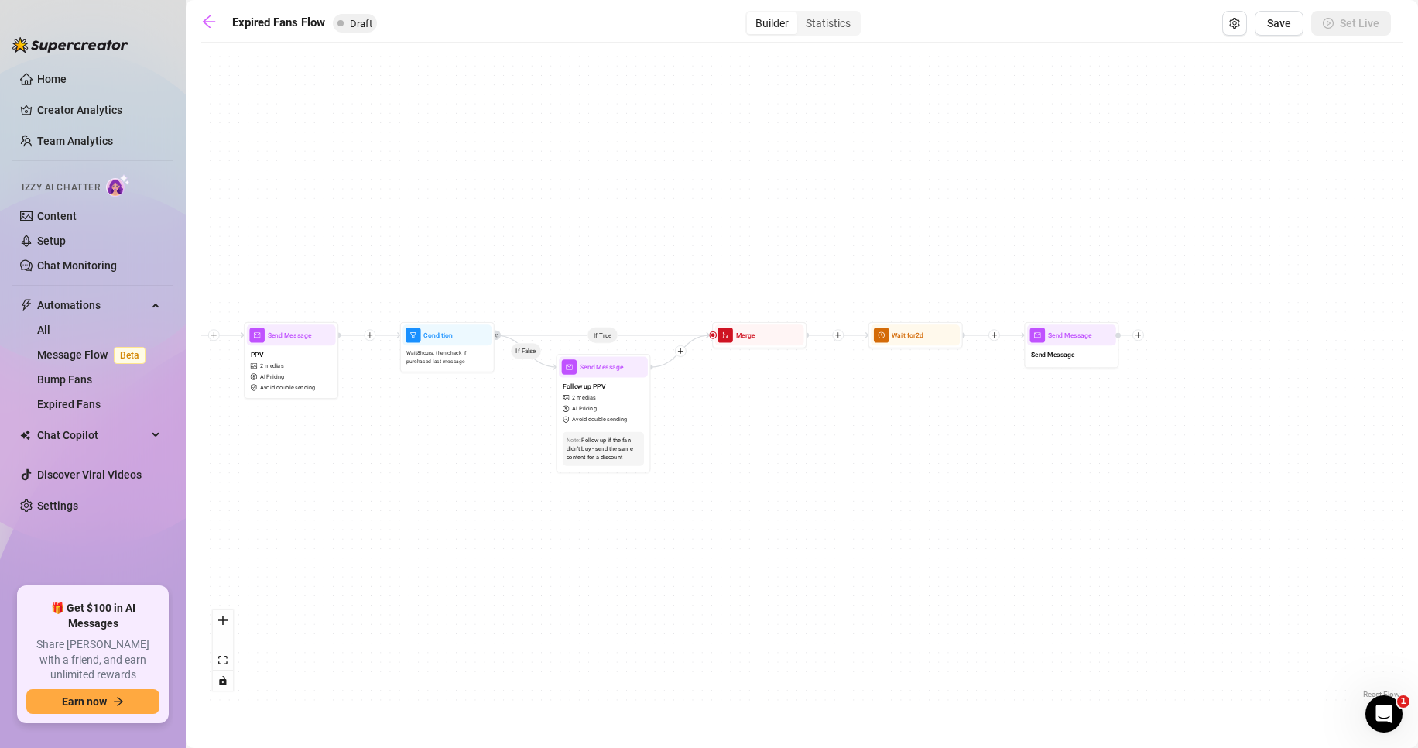
drag, startPoint x: 1284, startPoint y: 371, endPoint x: 839, endPoint y: 399, distance: 445.3
click at [839, 399] on div "If True If False Send Message Send Message Wait for 2d Merge Send Message Follo…" at bounding box center [802, 376] width 1202 height 652
click at [757, 341] on div "Merge" at bounding box center [759, 334] width 89 height 21
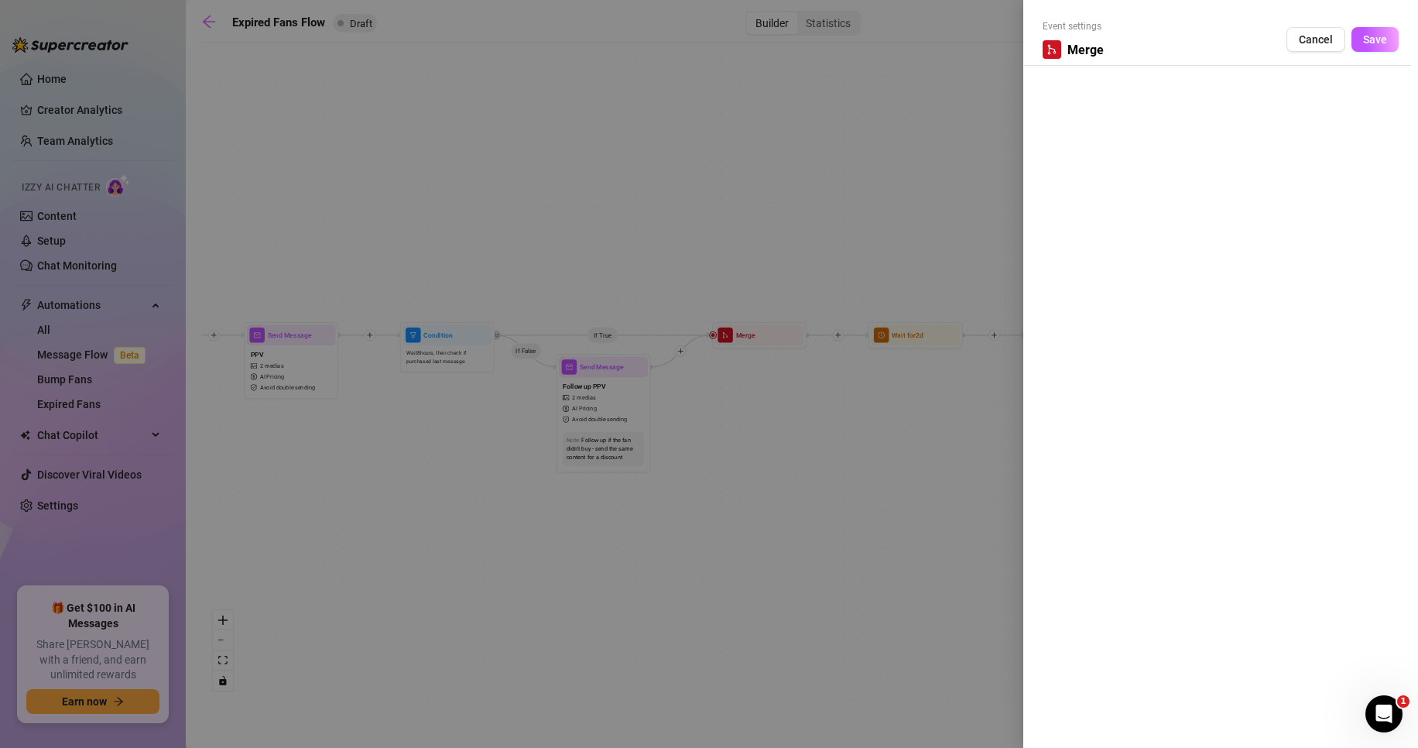
click at [852, 399] on div at bounding box center [709, 374] width 1418 height 748
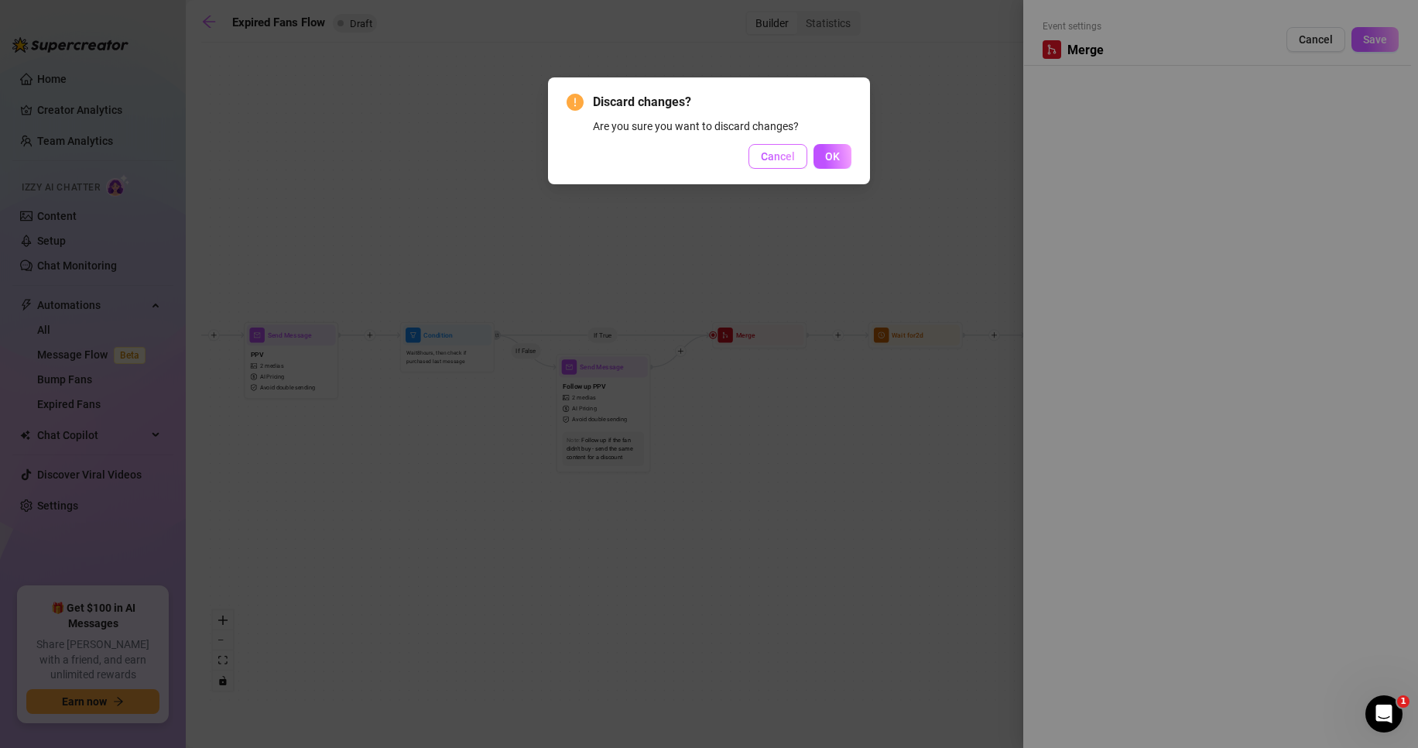
click at [790, 159] on span "Cancel" at bounding box center [778, 156] width 34 height 12
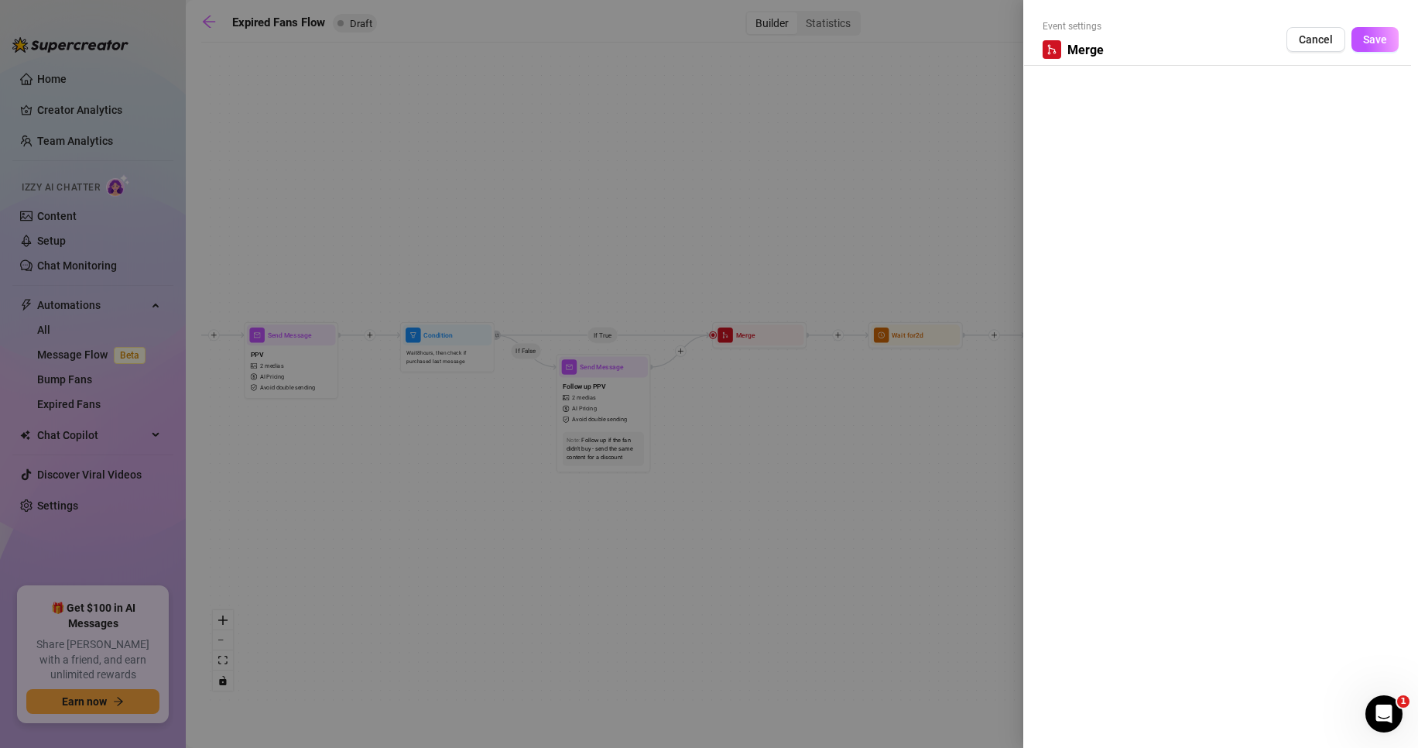
click at [1382, 31] on button "Save" at bounding box center [1375, 39] width 47 height 25
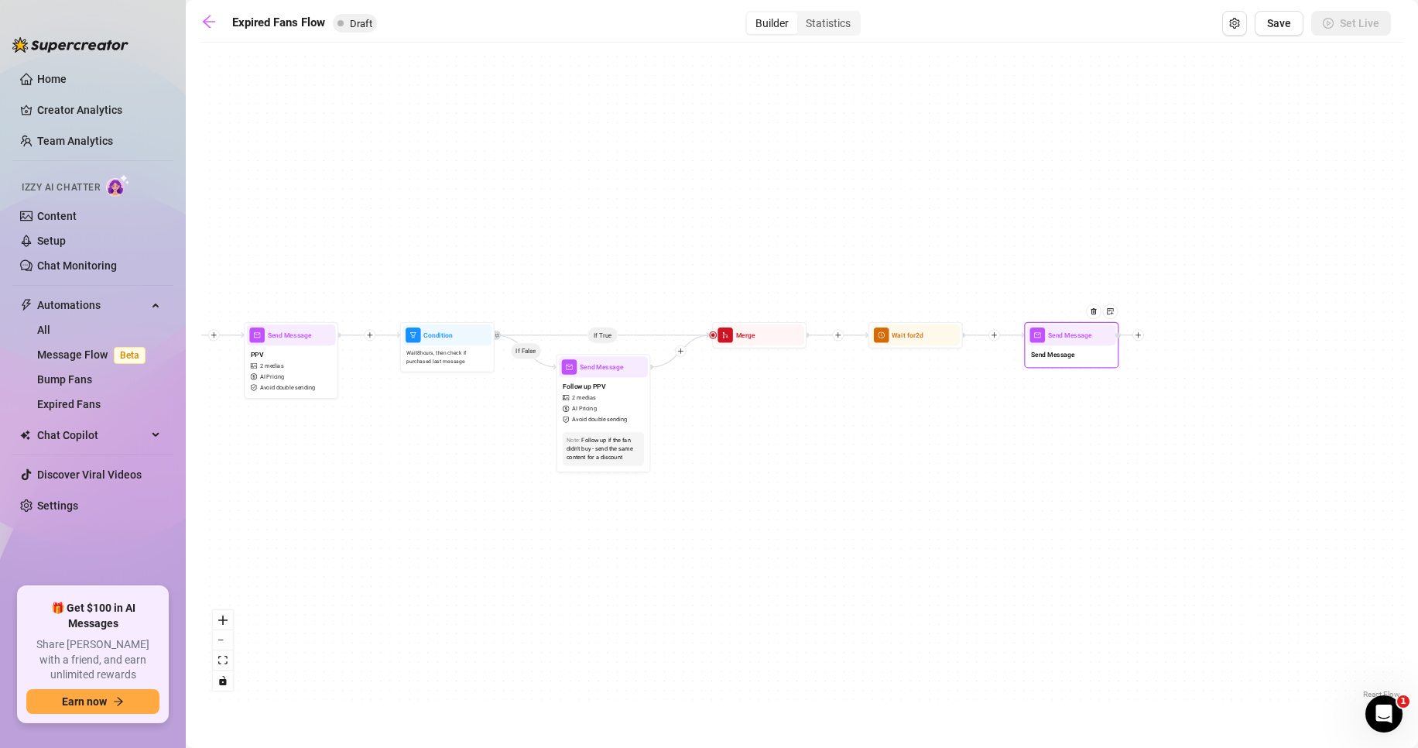
click at [1071, 365] on div "Send Message Send Message" at bounding box center [1071, 345] width 94 height 46
type textarea "/"
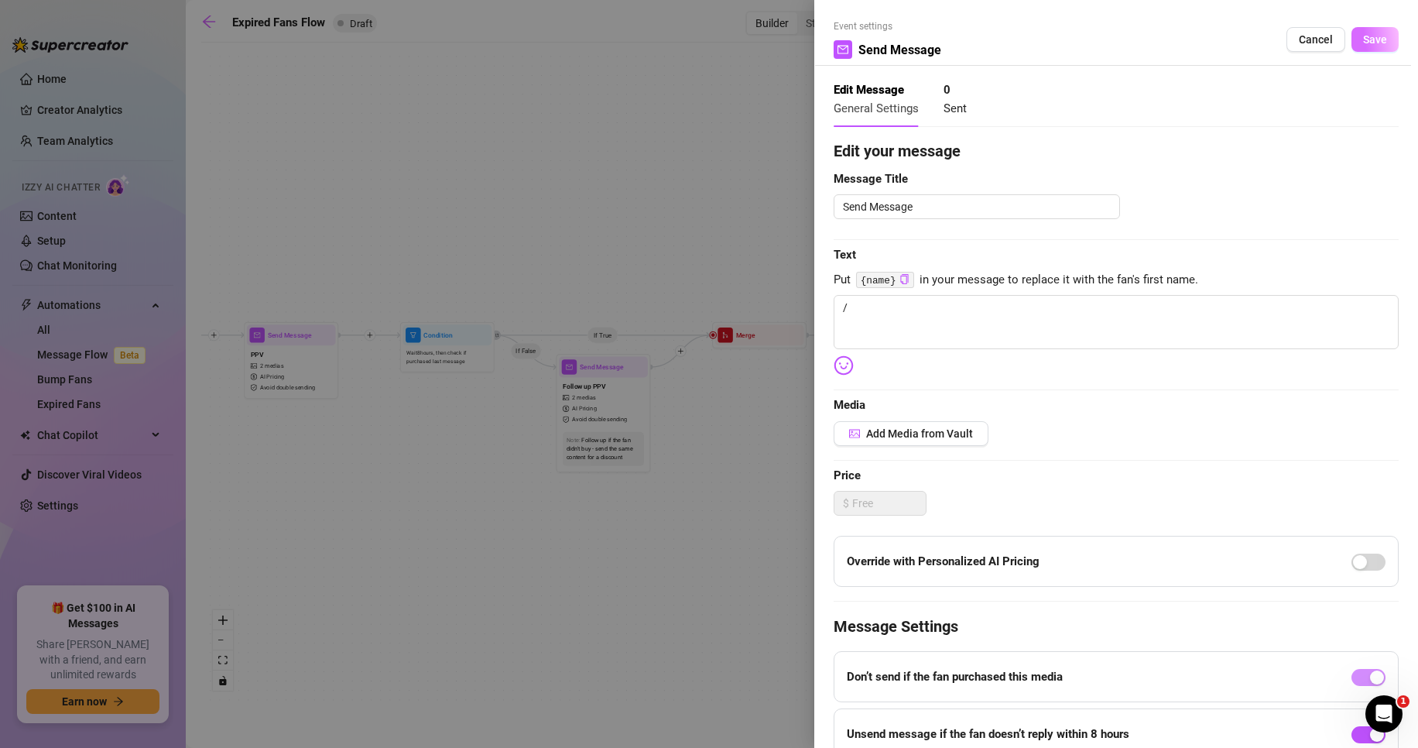
click at [1363, 36] on span "Save" at bounding box center [1375, 39] width 24 height 12
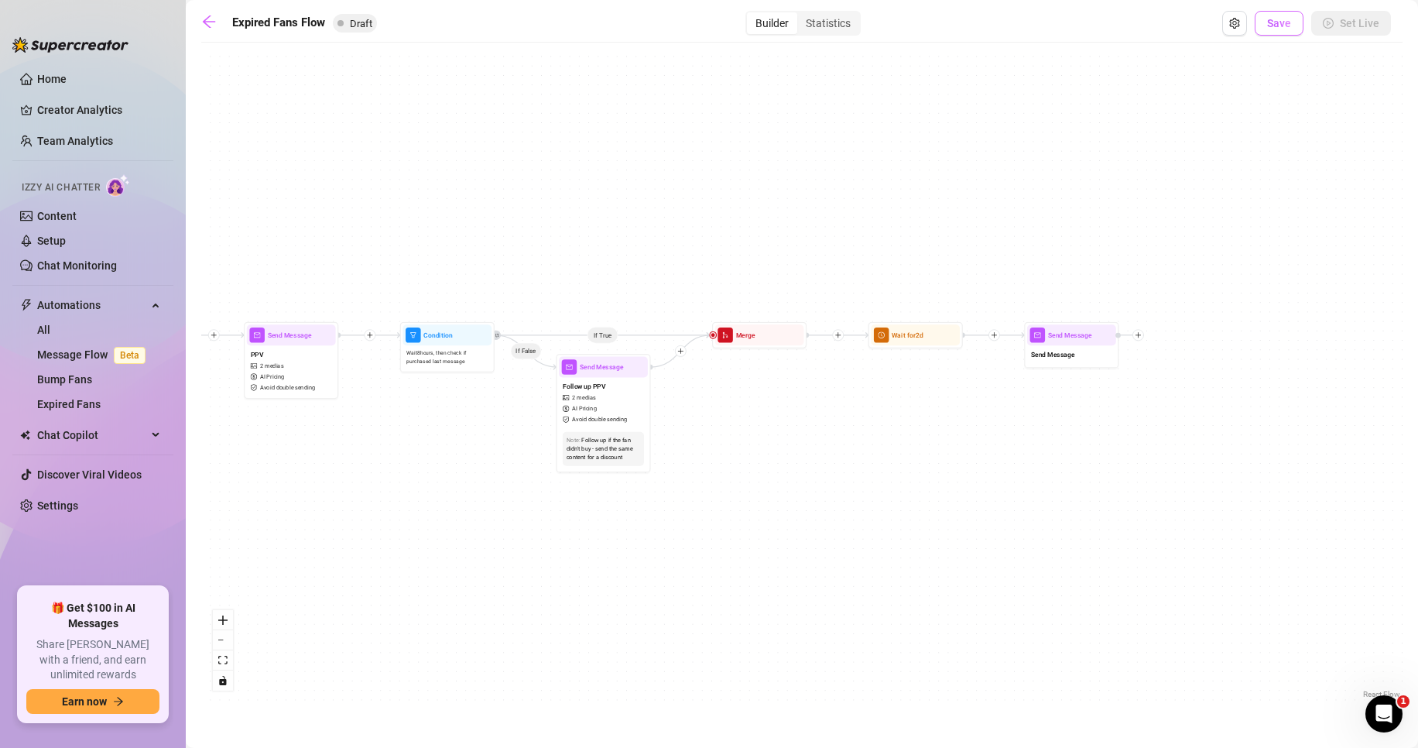
click at [1271, 25] on span "Save" at bounding box center [1279, 23] width 24 height 12
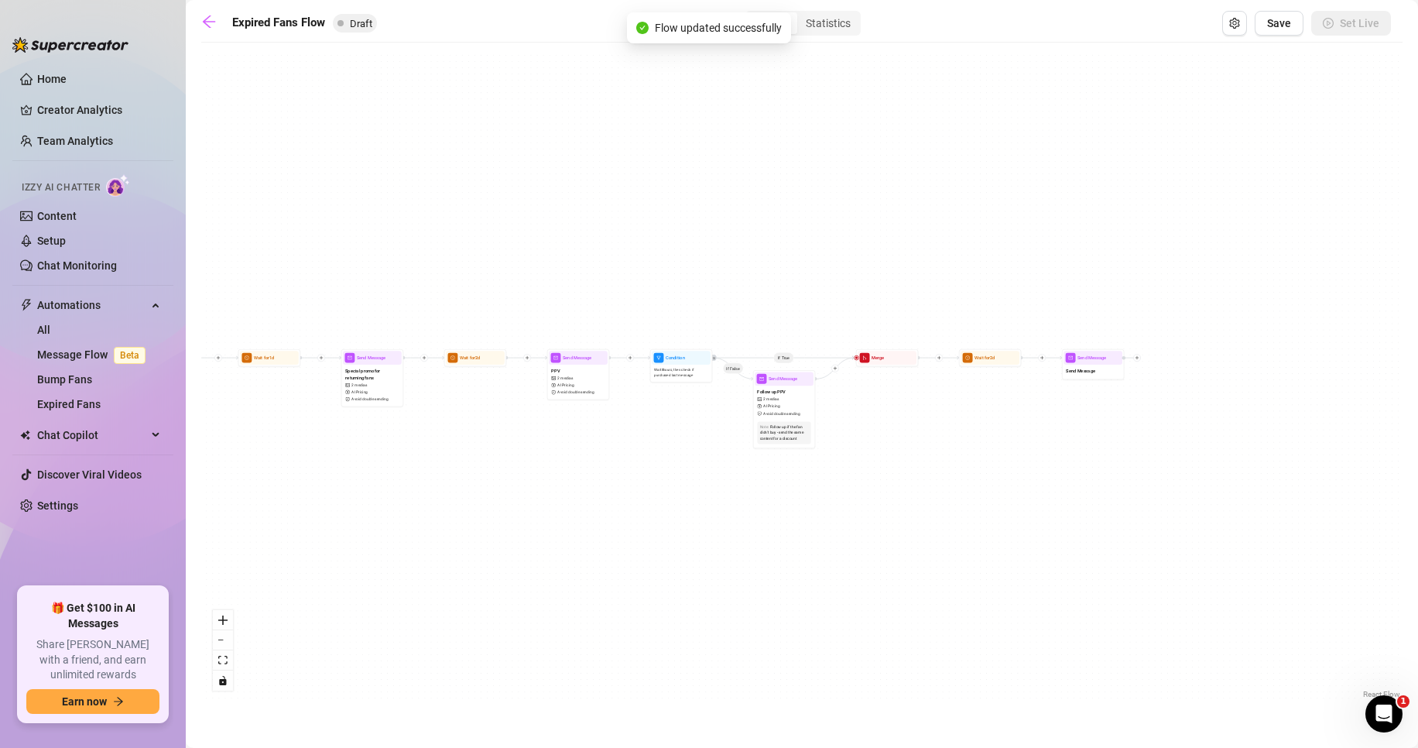
drag, startPoint x: 1284, startPoint y: 427, endPoint x: 1055, endPoint y: 448, distance: 230.2
click at [1059, 448] on div "If True If False Send Message Send Message Wait for 2d Merge Send Message Follo…" at bounding box center [802, 376] width 1202 height 652
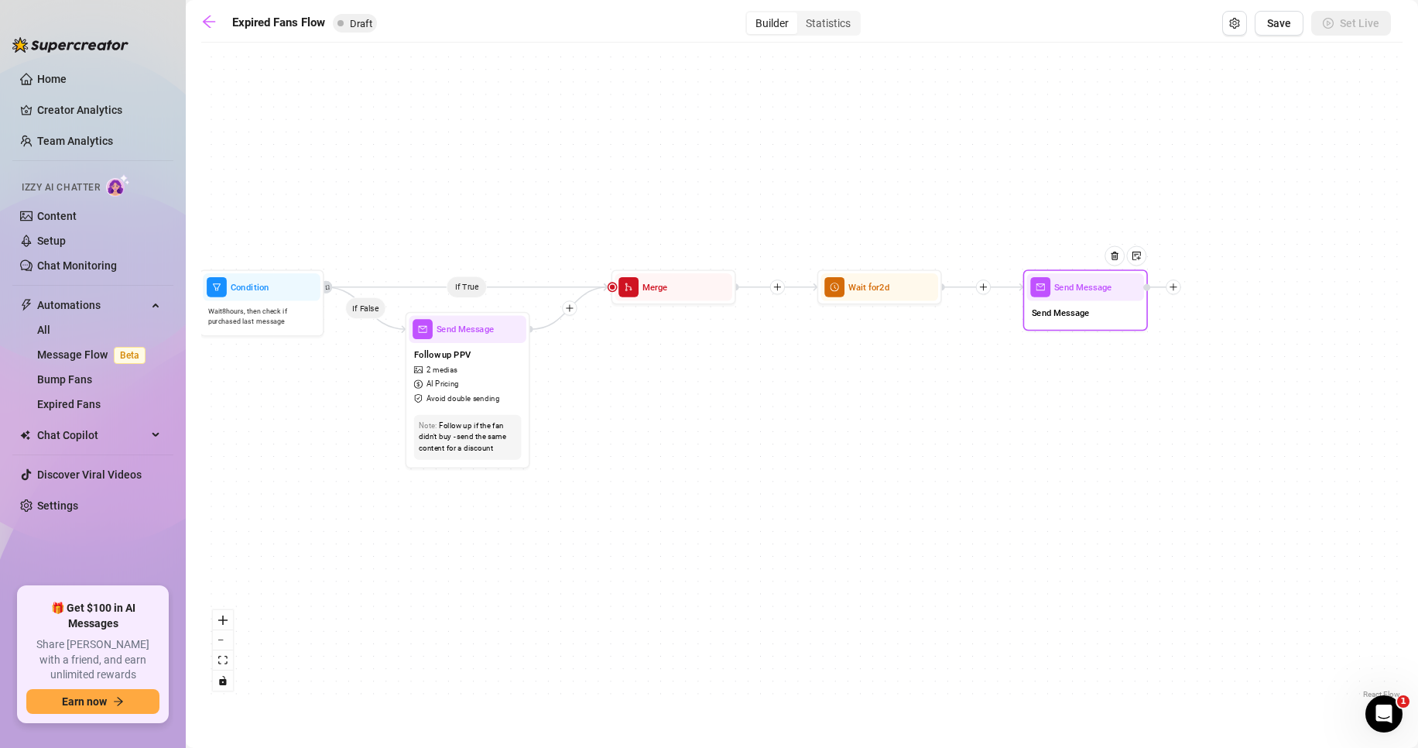
click at [1071, 297] on div "Send Message" at bounding box center [1086, 286] width 118 height 27
type textarea "/"
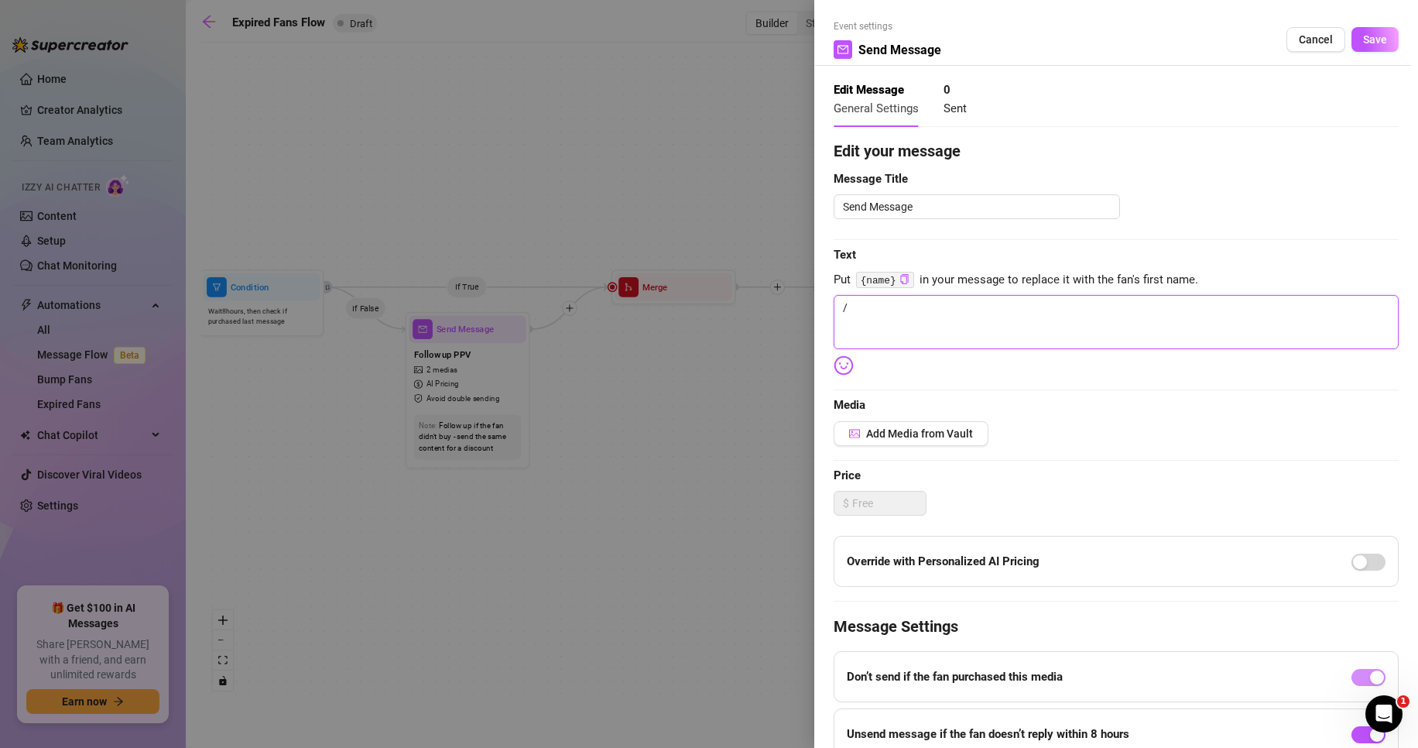
drag, startPoint x: 965, startPoint y: 318, endPoint x: 833, endPoint y: 321, distance: 132.4
click at [775, 315] on div "Event settings Send Message Cancel Save Edit Message General Settings 0 Sent Ed…" at bounding box center [709, 374] width 1418 height 748
paste textarea "Only for you {name} 💕 wet, messy and dirty 💦"
type textarea "Only for you {name} 💕 wet, messy and dirty 💦"
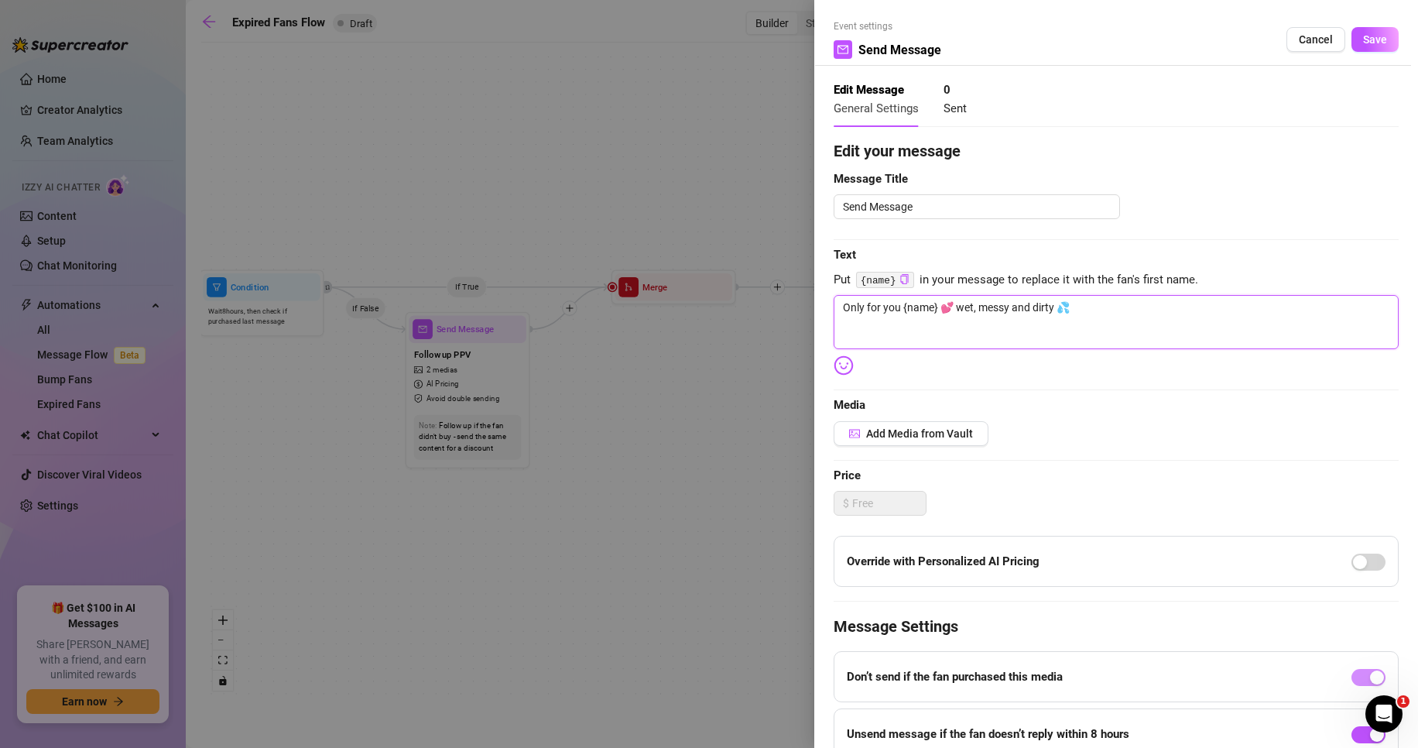
drag, startPoint x: 938, startPoint y: 303, endPoint x: 904, endPoint y: 302, distance: 33.3
click at [904, 302] on textarea "Only for you {name} 💕 wet, messy and dirty 💦" at bounding box center [1116, 322] width 565 height 54
type textarea "Only for you 💕 wet, messy and dirty 💦"
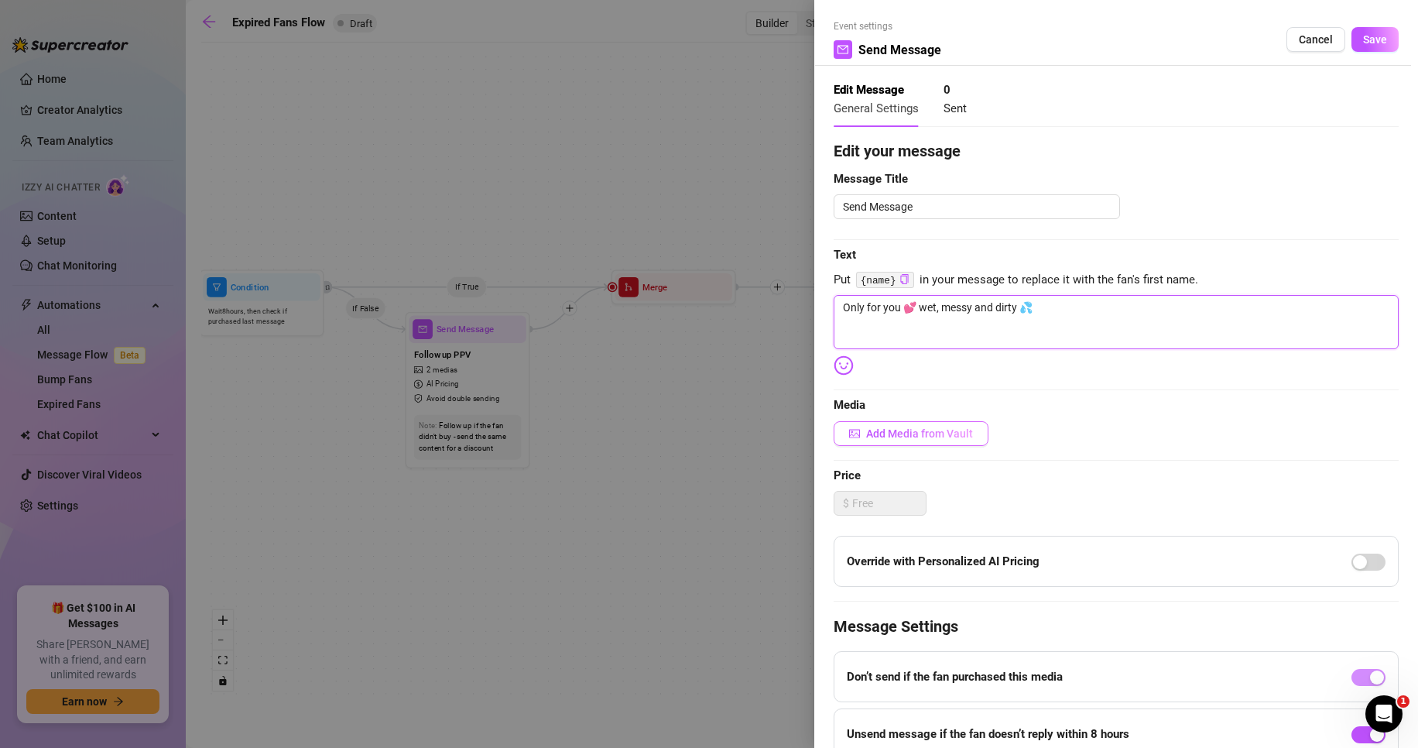
type textarea "Only for you 💕 wet, messy and dirty 💦"
click at [900, 439] on span "Add Media from Vault" at bounding box center [919, 433] width 107 height 12
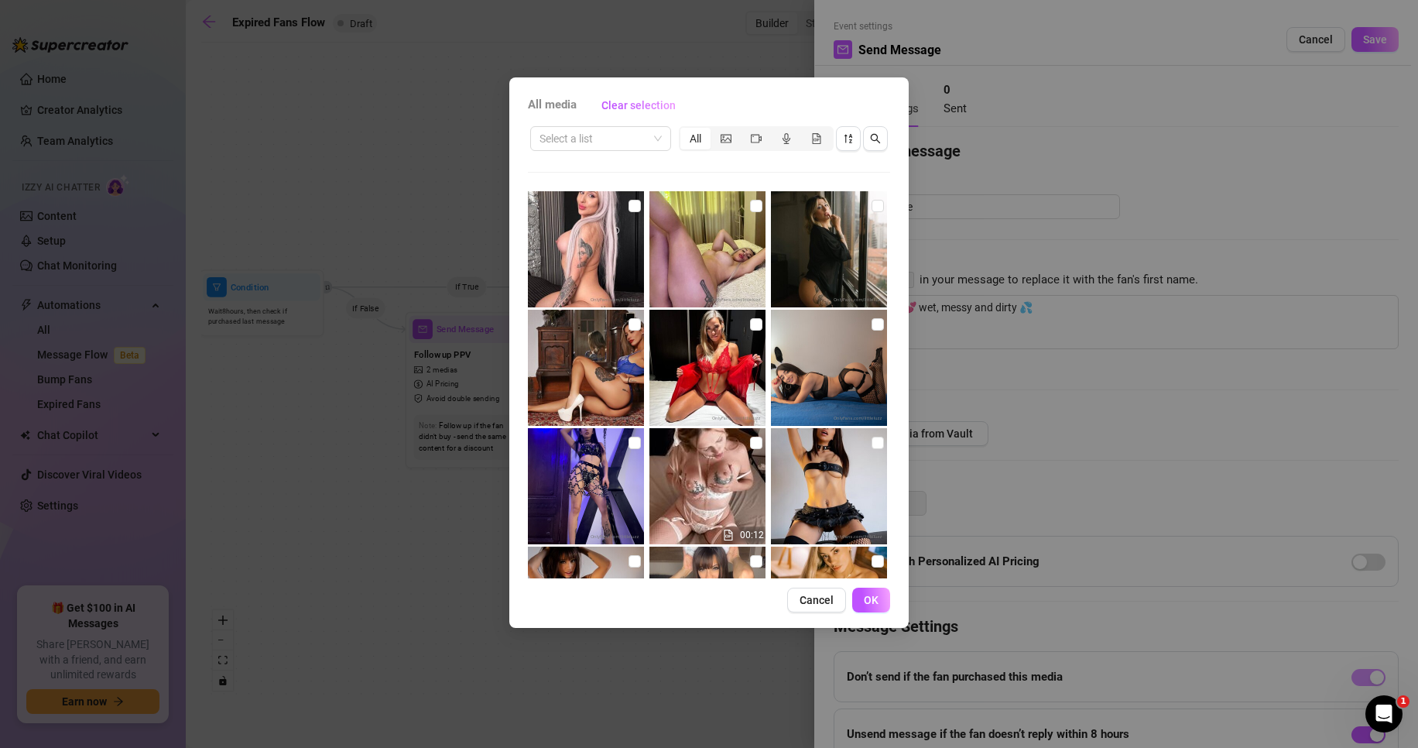
click at [559, 104] on span "All media" at bounding box center [552, 105] width 49 height 19
click at [595, 135] on input "search" at bounding box center [594, 138] width 108 height 23
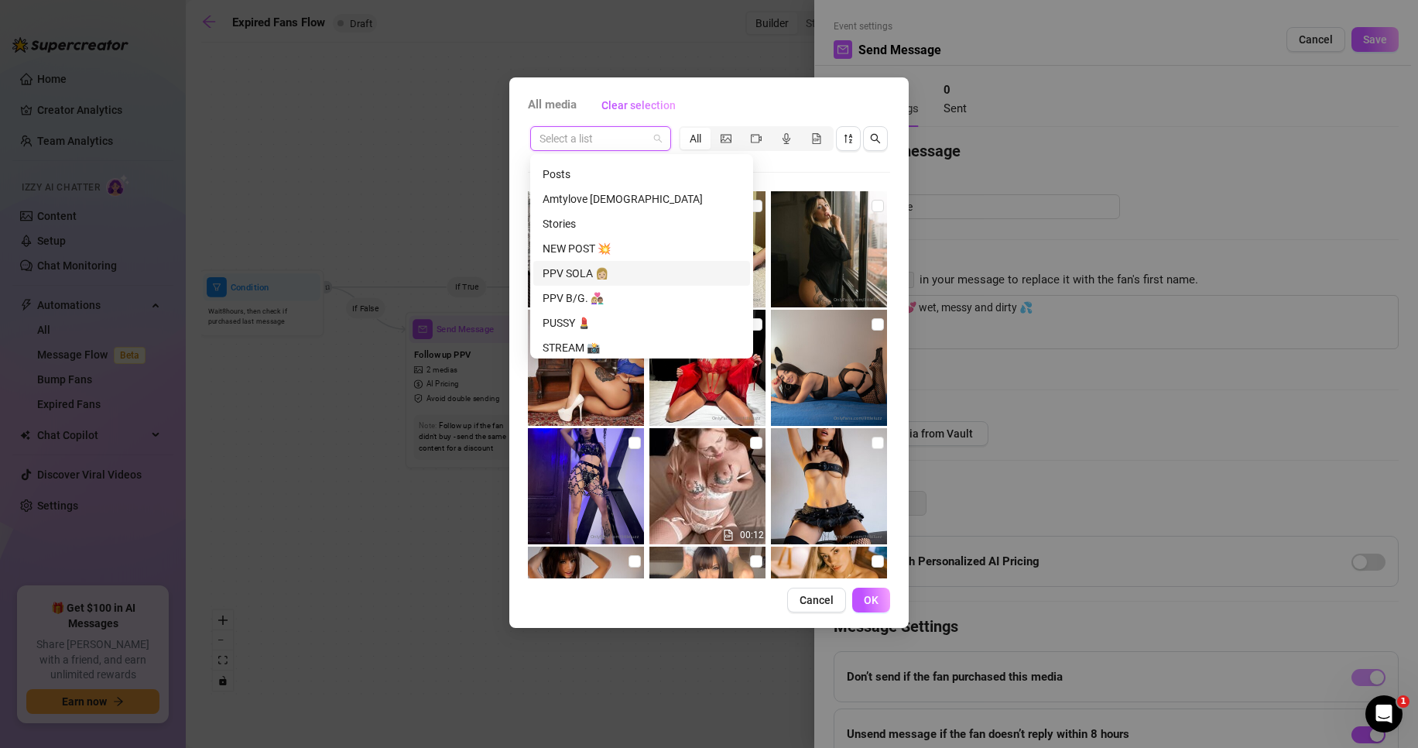
scroll to position [852, 0]
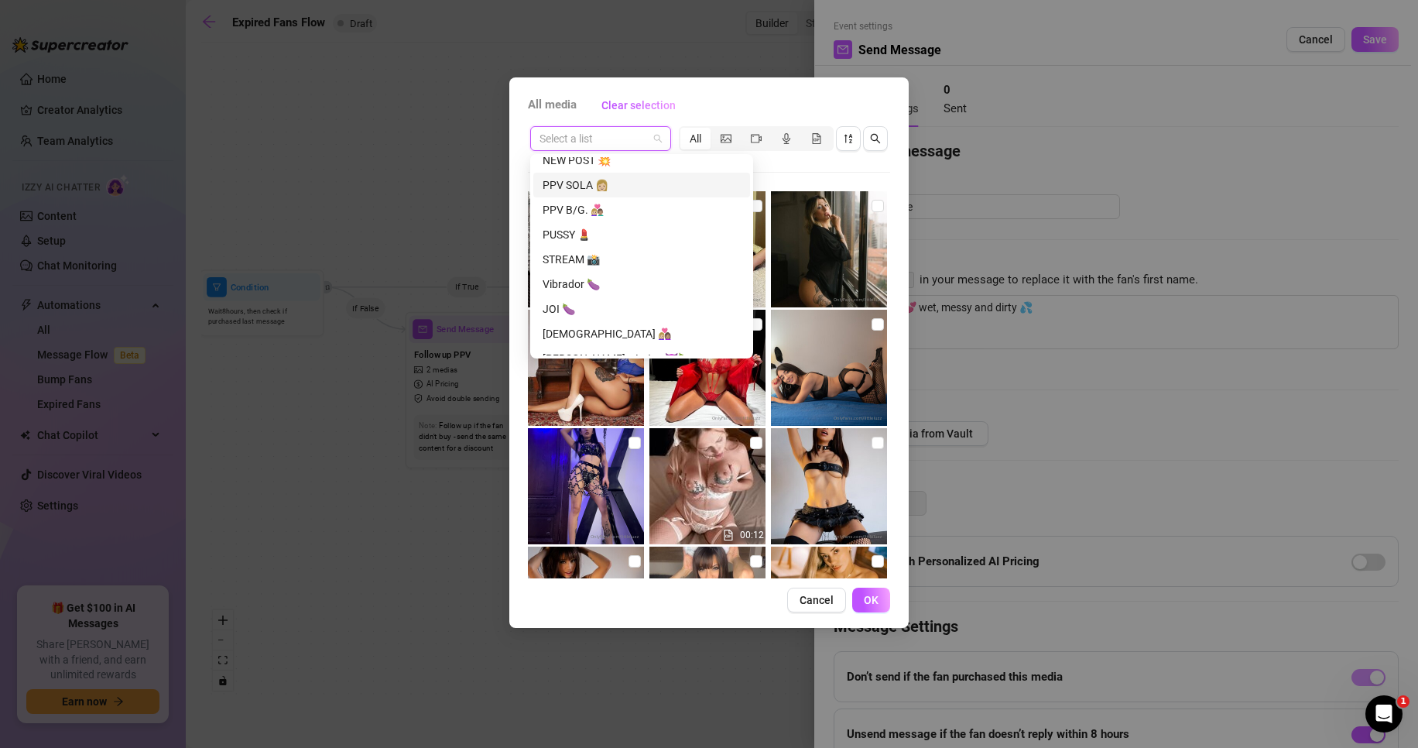
click at [598, 187] on div "PPV SOLA 👩🏼" at bounding box center [642, 185] width 198 height 17
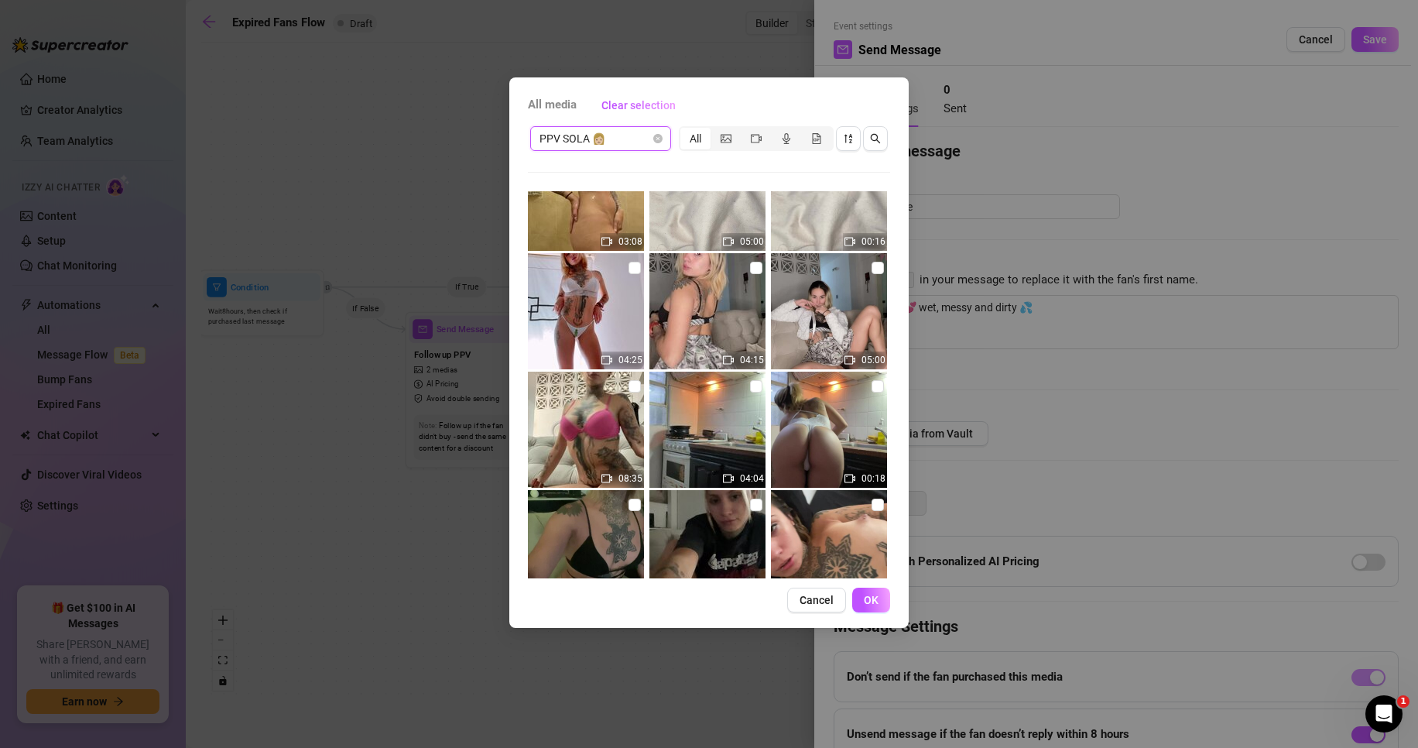
scroll to position [5322, 0]
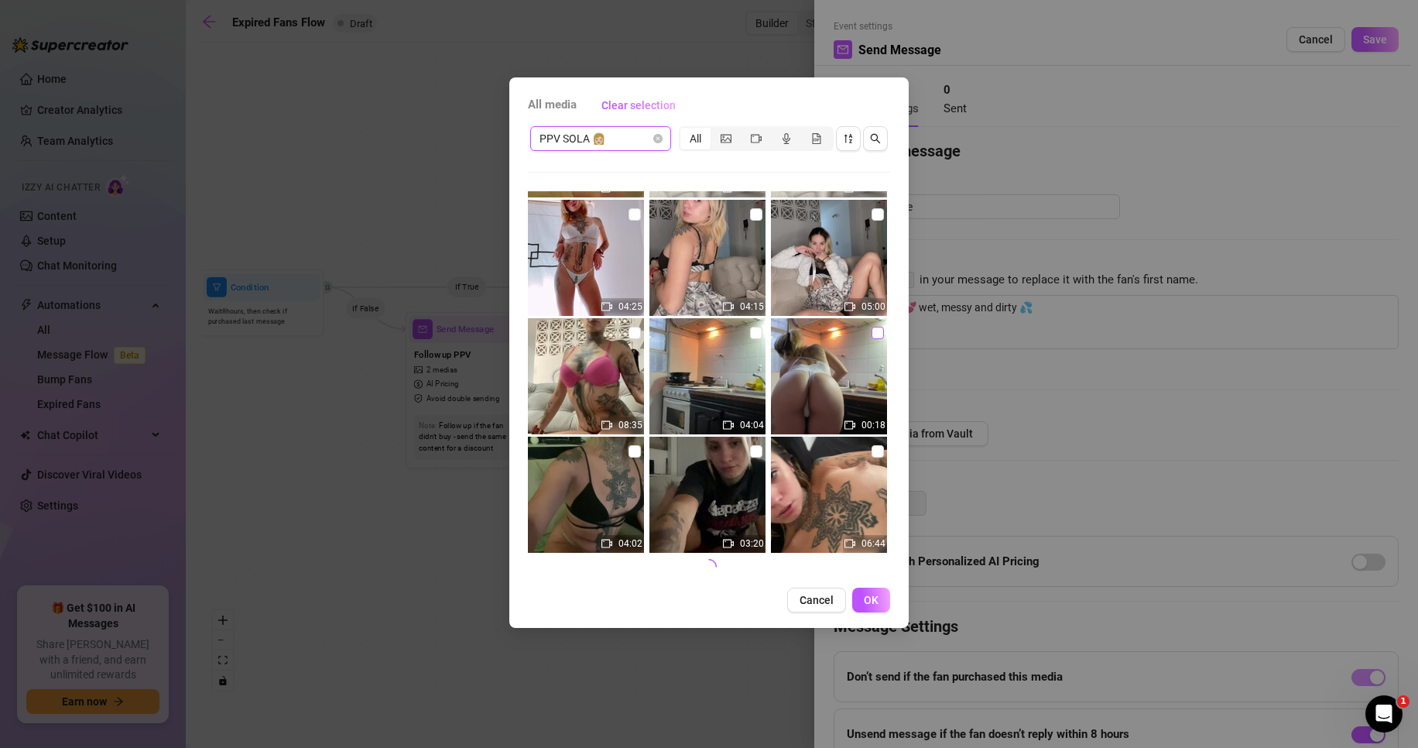
click at [872, 331] on input "checkbox" at bounding box center [878, 333] width 12 height 12
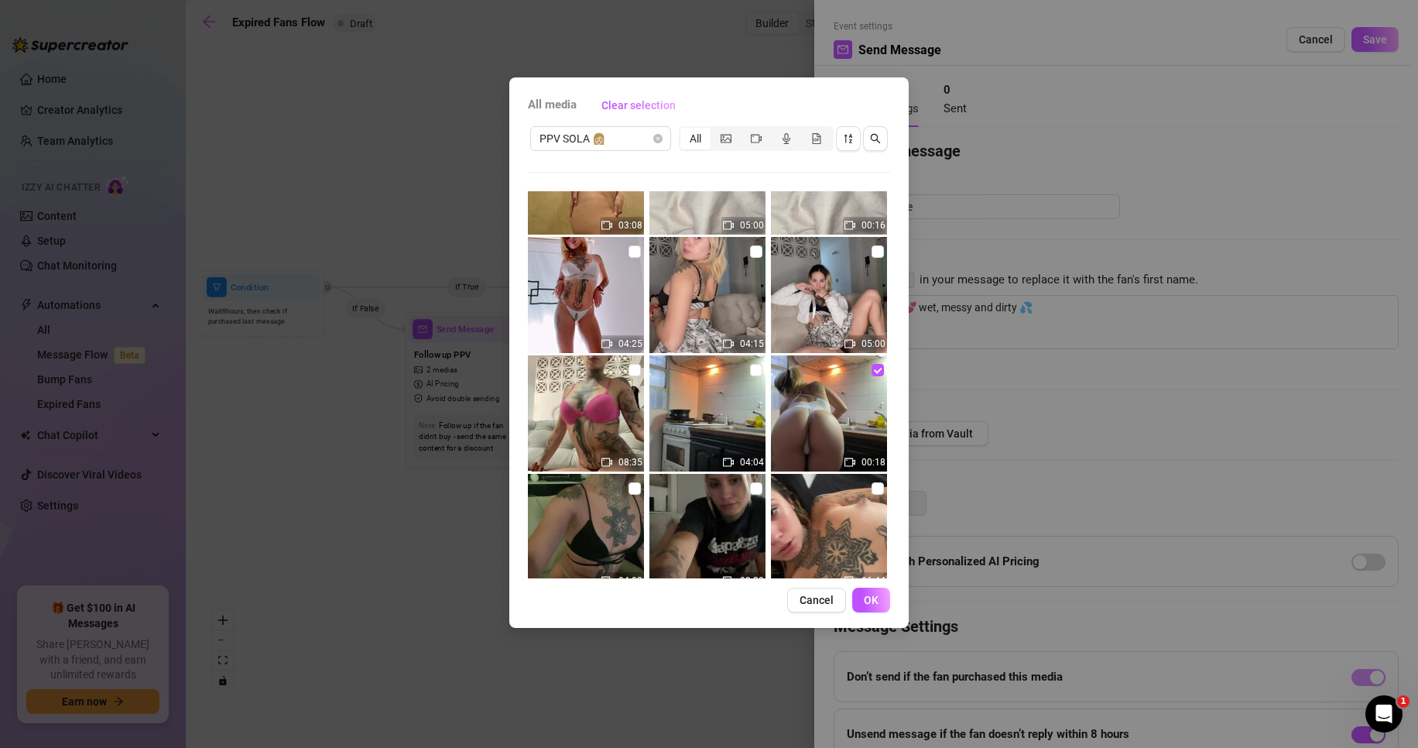
scroll to position [5245, 0]
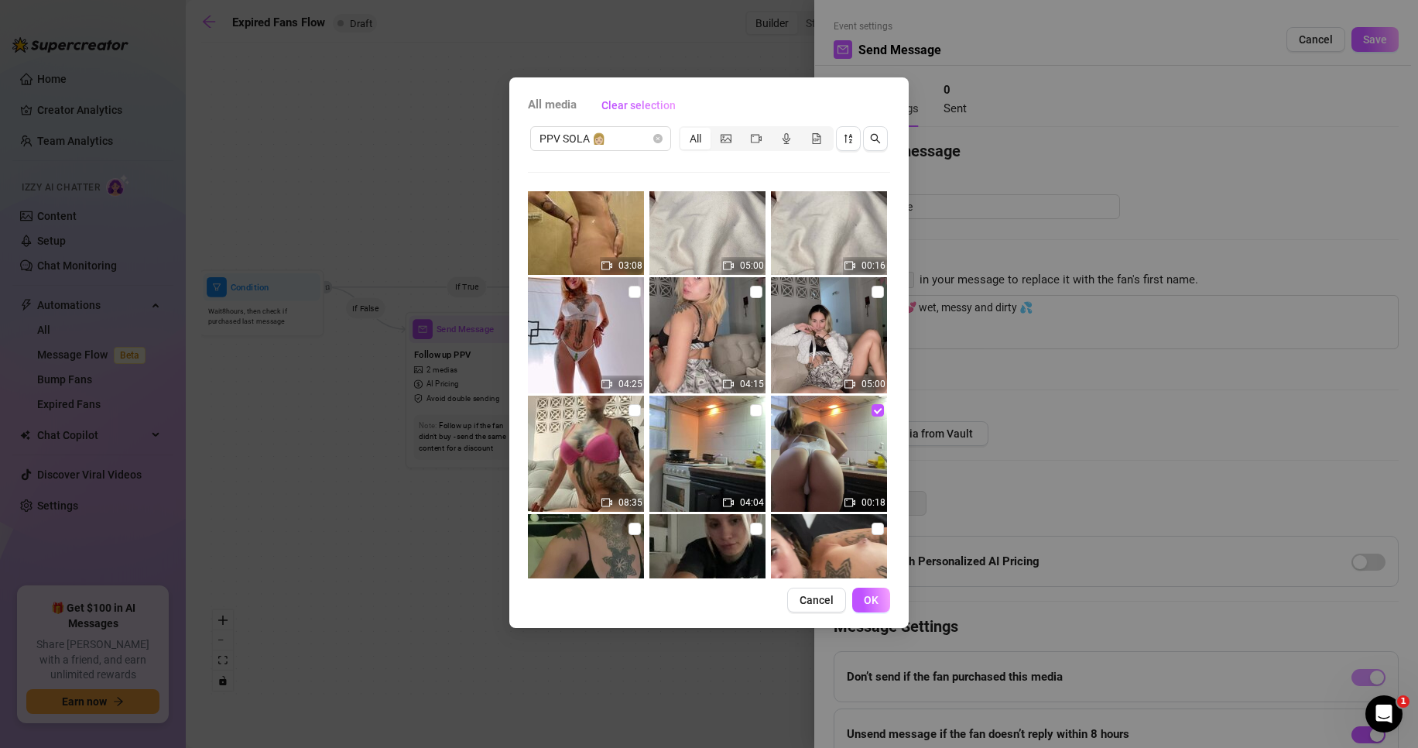
drag, startPoint x: 869, startPoint y: 410, endPoint x: 848, endPoint y: 399, distance: 23.9
click at [872, 409] on input "checkbox" at bounding box center [878, 410] width 12 height 12
checkbox input "false"
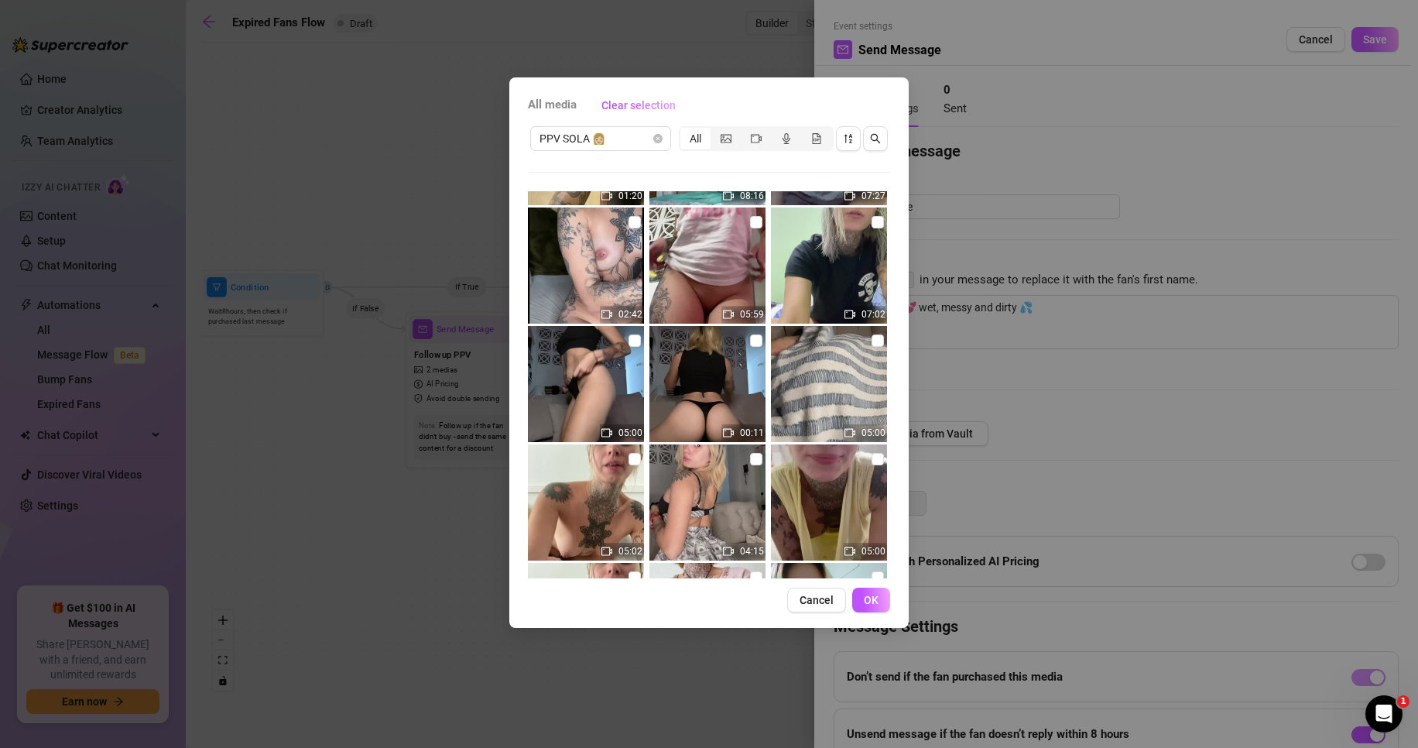
scroll to position [3851, 0]
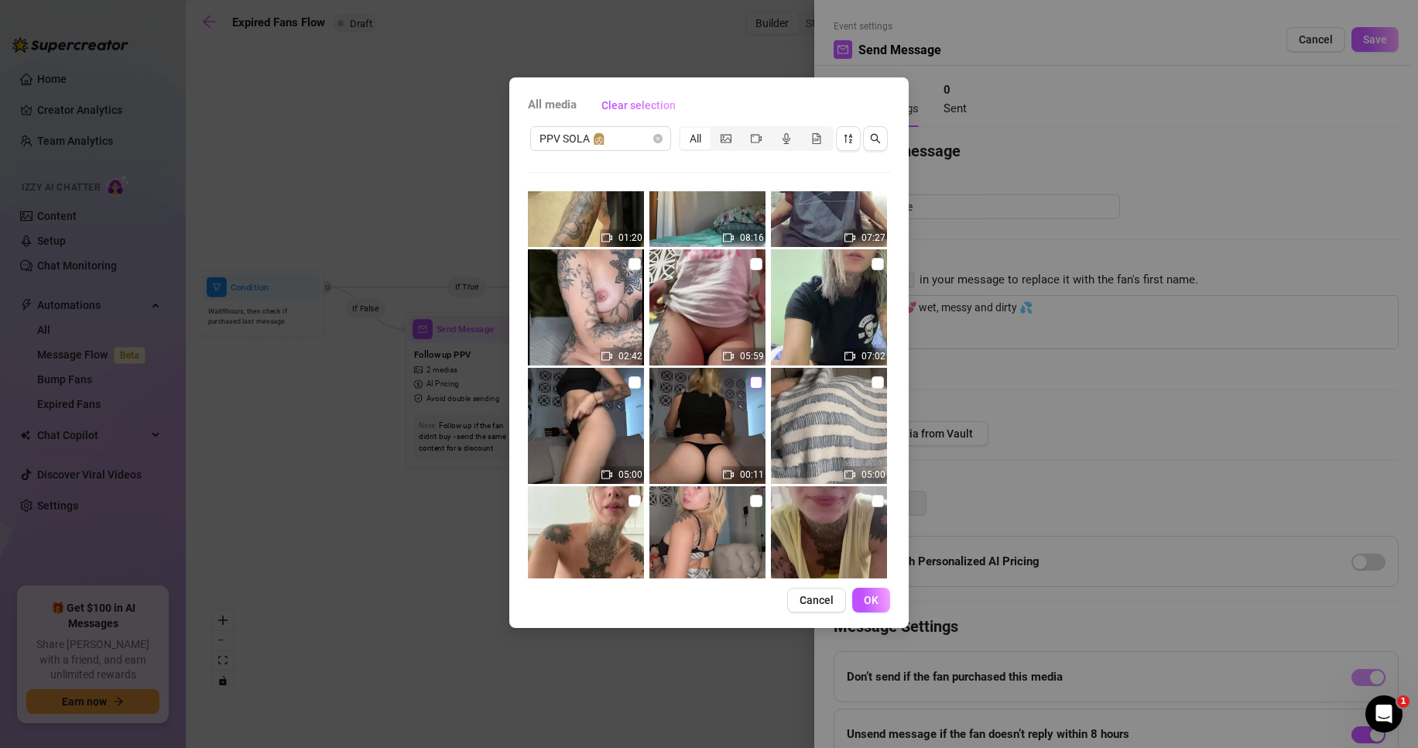
click at [752, 381] on input "checkbox" at bounding box center [756, 382] width 12 height 12
checkbox input "true"
click at [634, 381] on input "checkbox" at bounding box center [635, 382] width 12 height 12
checkbox input "true"
click at [868, 602] on span "OK" at bounding box center [871, 600] width 15 height 12
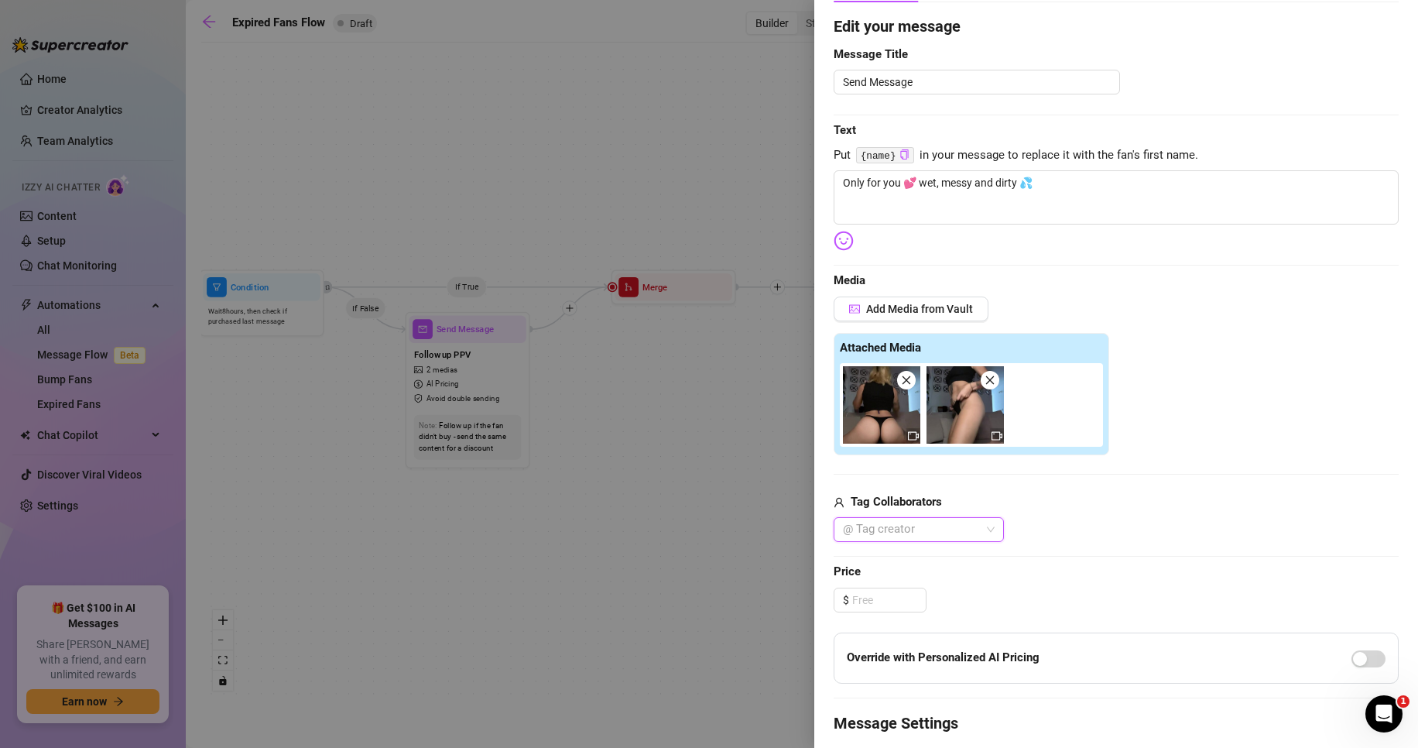
scroll to position [155, 0]
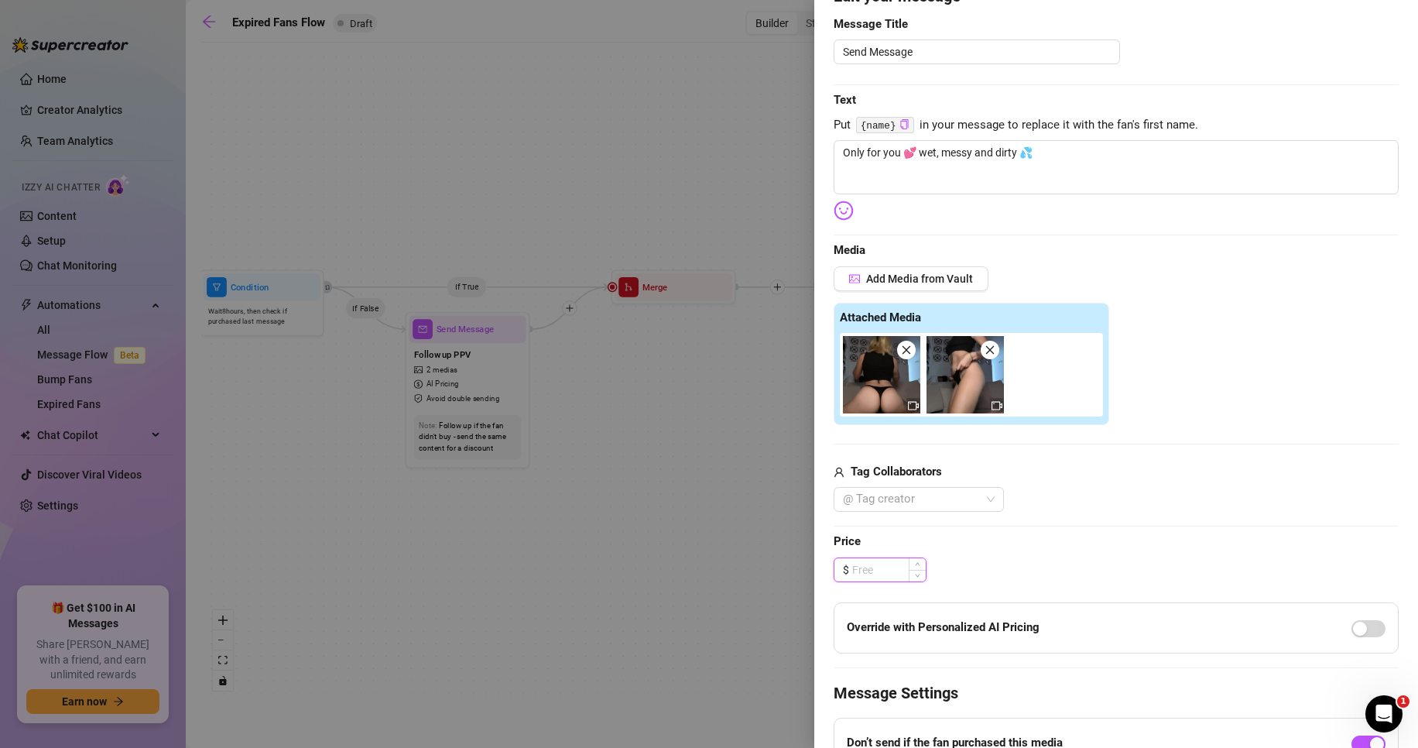
click at [873, 572] on input at bounding box center [889, 569] width 74 height 23
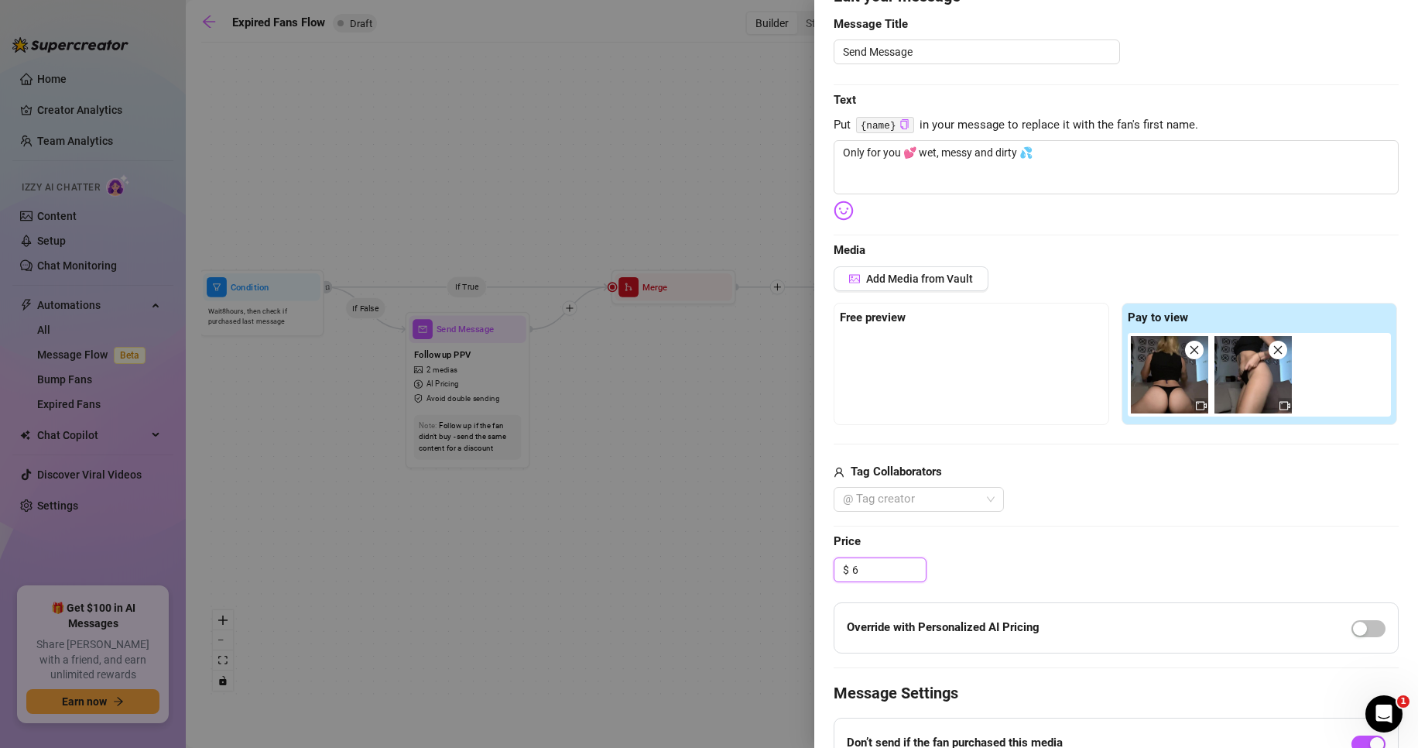
drag, startPoint x: 841, startPoint y: 576, endPoint x: 789, endPoint y: 574, distance: 51.9
click at [786, 574] on div "Event settings Send Message Cancel Save Edit Message General Settings 0 Sent Ed…" at bounding box center [709, 374] width 1418 height 748
click at [1239, 393] on img at bounding box center [1253, 374] width 77 height 77
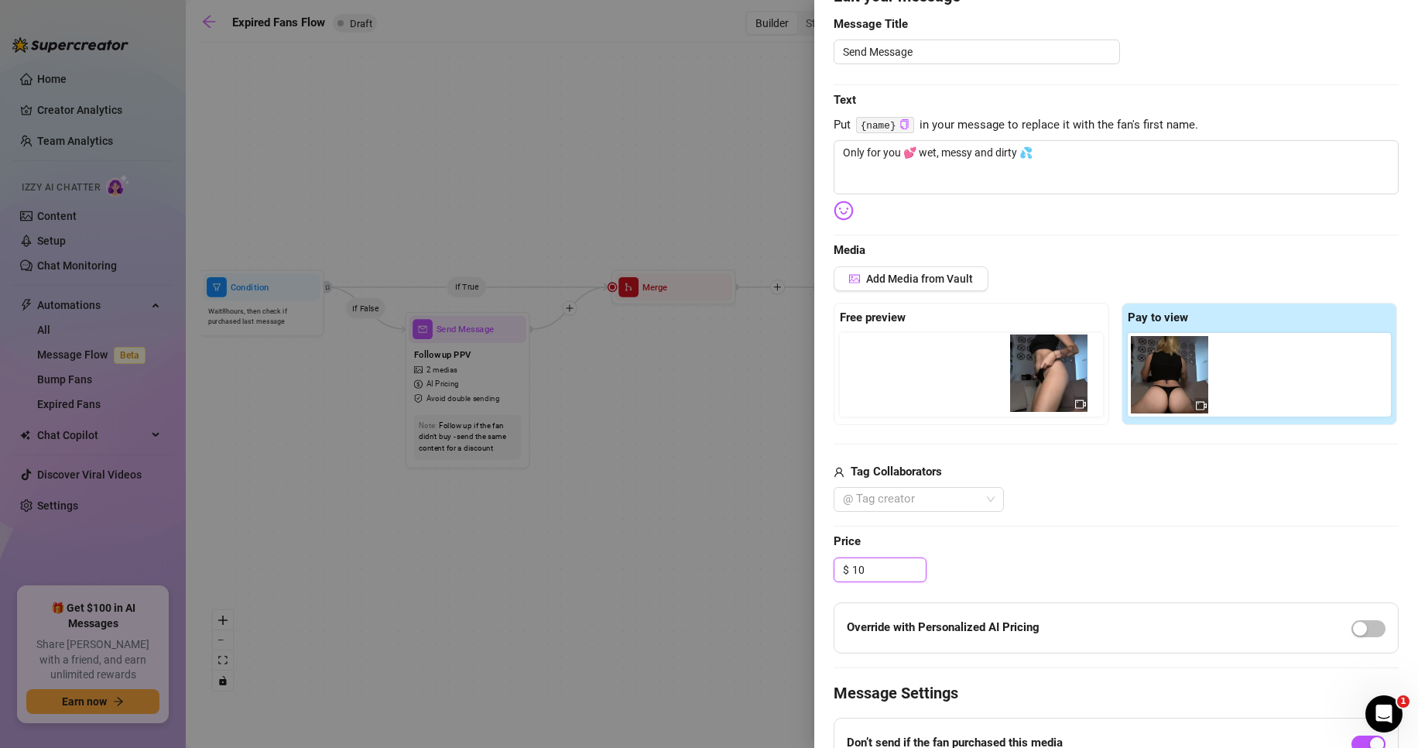
drag, startPoint x: 1244, startPoint y: 388, endPoint x: 925, endPoint y: 404, distance: 319.4
click at [914, 403] on div "Free preview Pay to view" at bounding box center [1116, 364] width 565 height 122
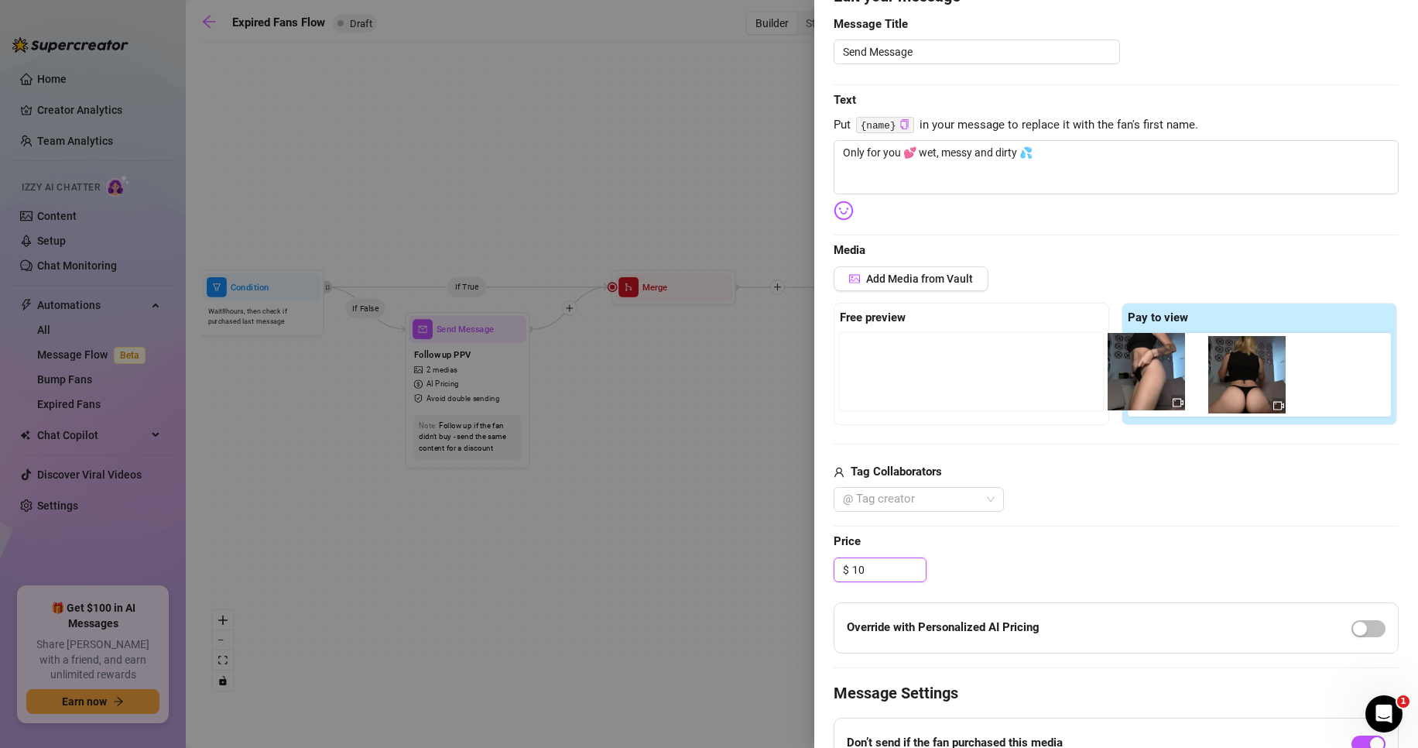
drag, startPoint x: 1153, startPoint y: 375, endPoint x: 868, endPoint y: 362, distance: 285.2
click at [857, 361] on div "Free preview Pay to view" at bounding box center [1116, 364] width 565 height 122
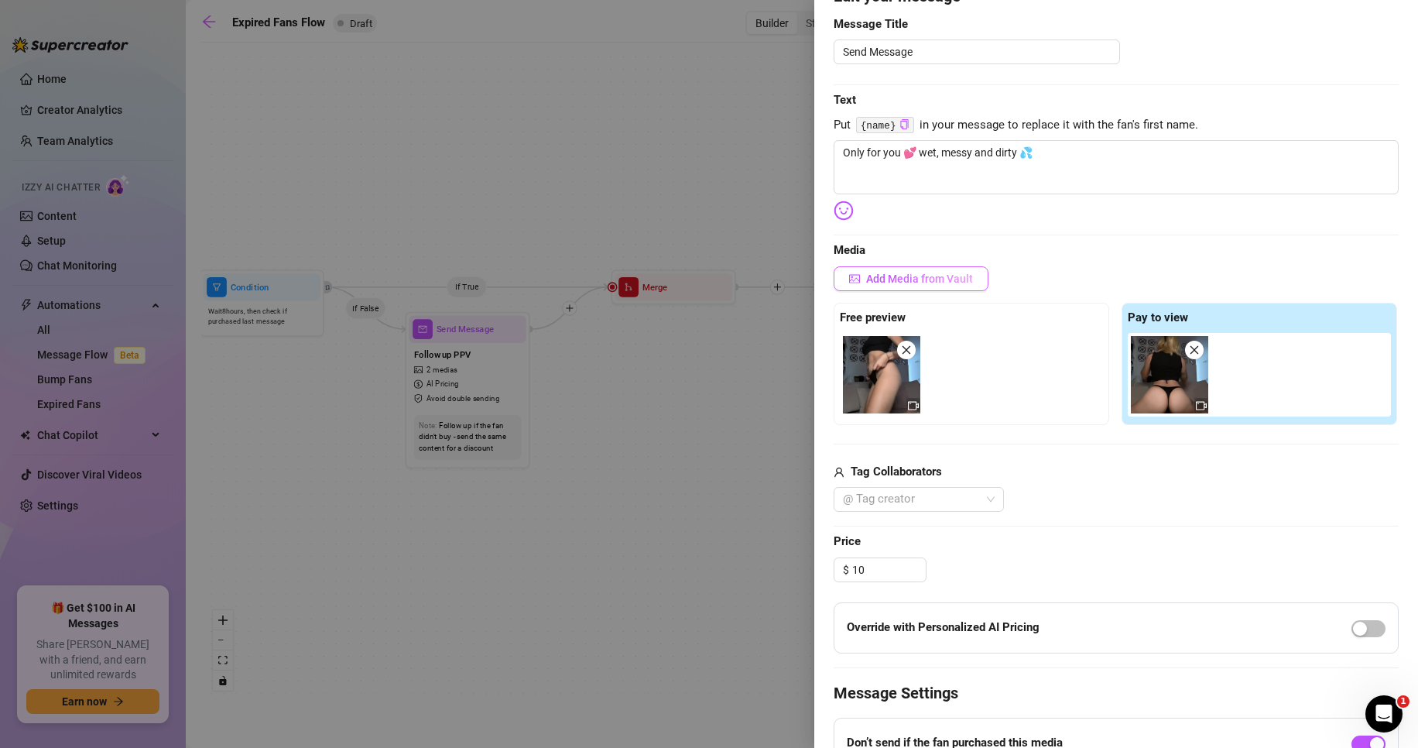
type input "10.00"
click at [954, 270] on button "Add Media from Vault" at bounding box center [911, 278] width 155 height 25
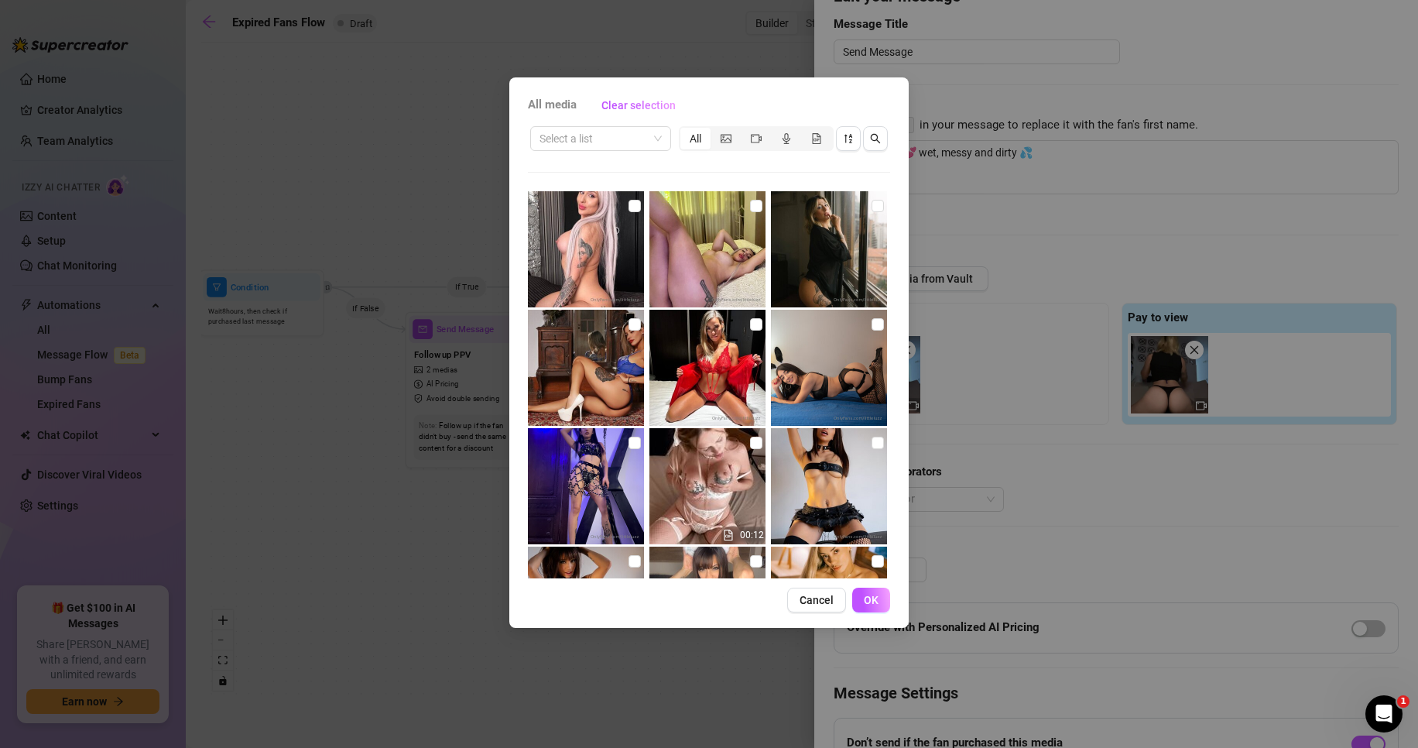
click at [945, 319] on div "All media Clear selection Select a list All 00:12 09:02 13:00 00:25 Cancel OK" at bounding box center [709, 374] width 1418 height 748
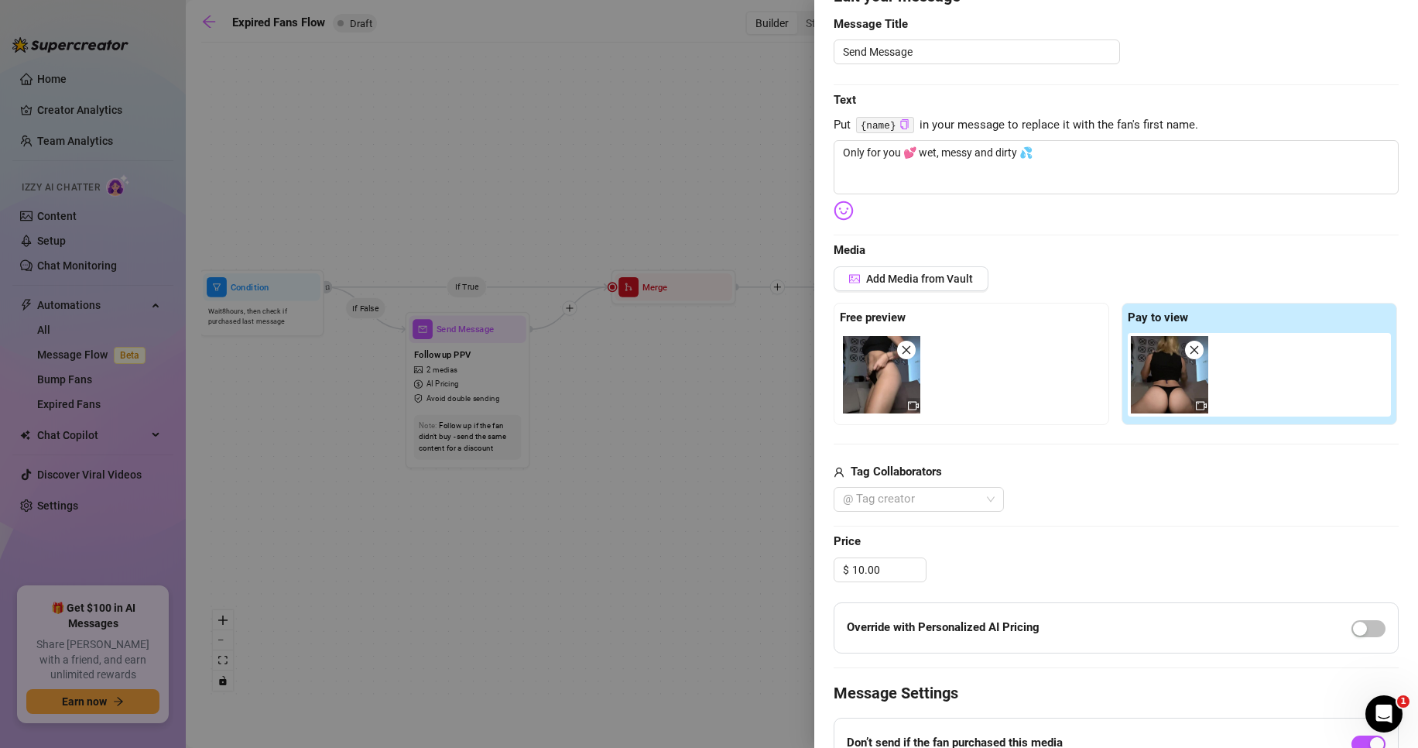
click at [906, 358] on span at bounding box center [906, 350] width 19 height 19
click at [1195, 346] on span at bounding box center [1194, 350] width 19 height 19
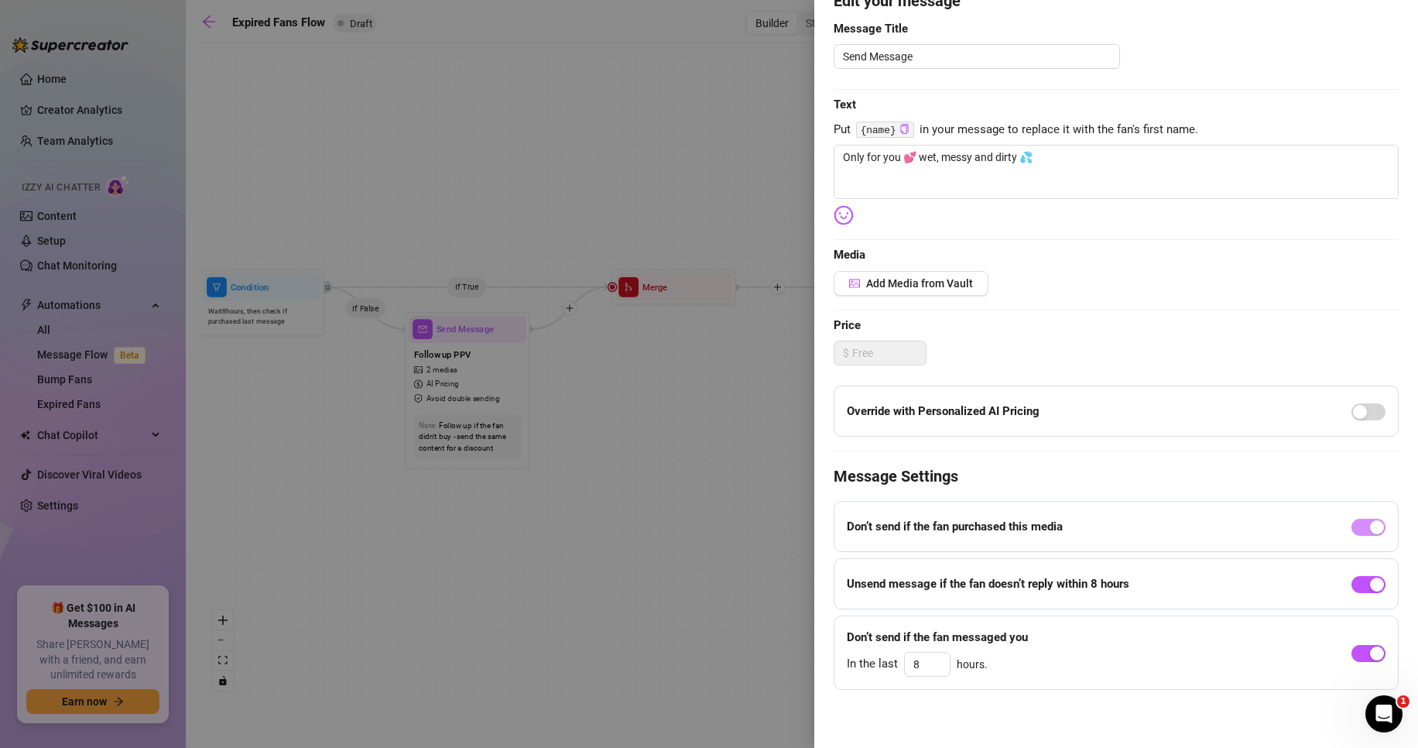
scroll to position [150, 0]
click at [904, 283] on span "Add Media from Vault" at bounding box center [919, 283] width 107 height 12
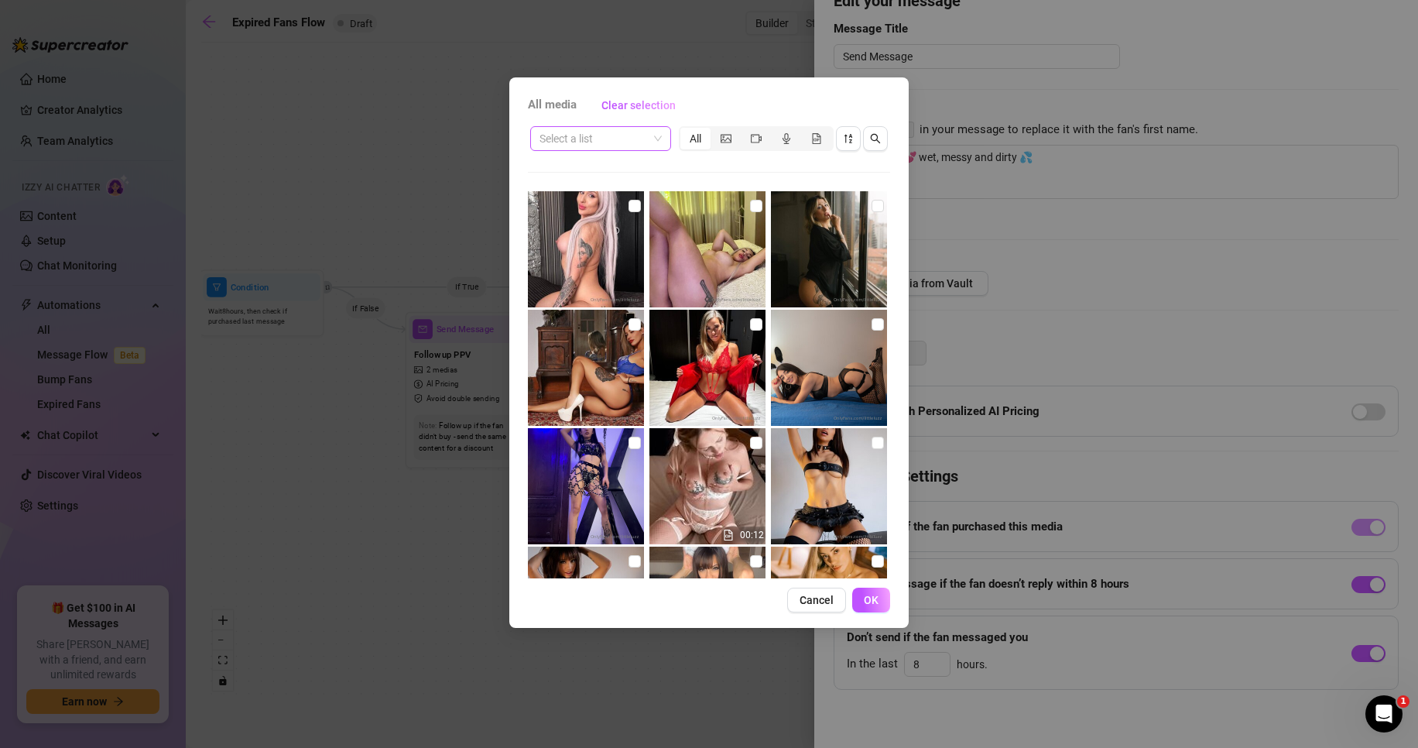
click at [612, 140] on input "search" at bounding box center [594, 138] width 108 height 23
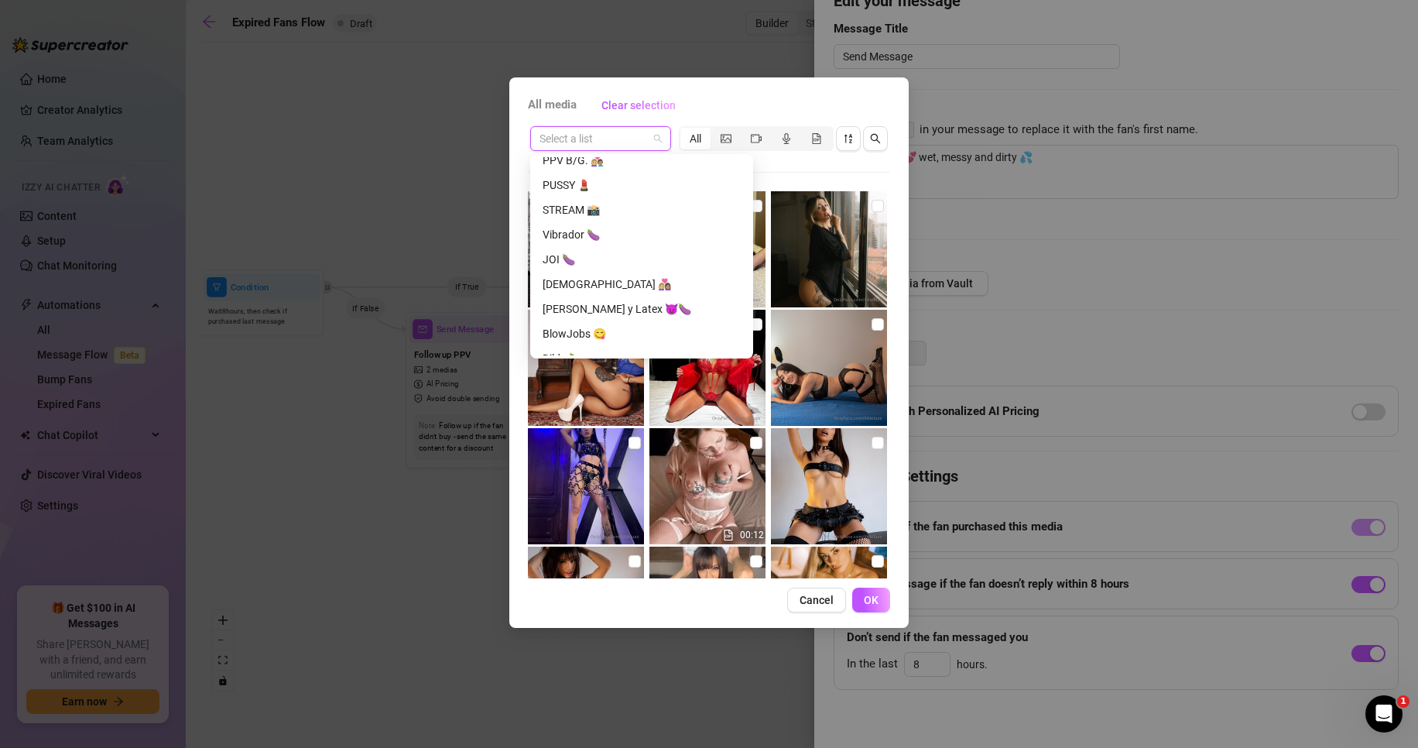
scroll to position [852, 0]
click at [593, 182] on div "PPV SOLA 👩🏼" at bounding box center [642, 185] width 198 height 17
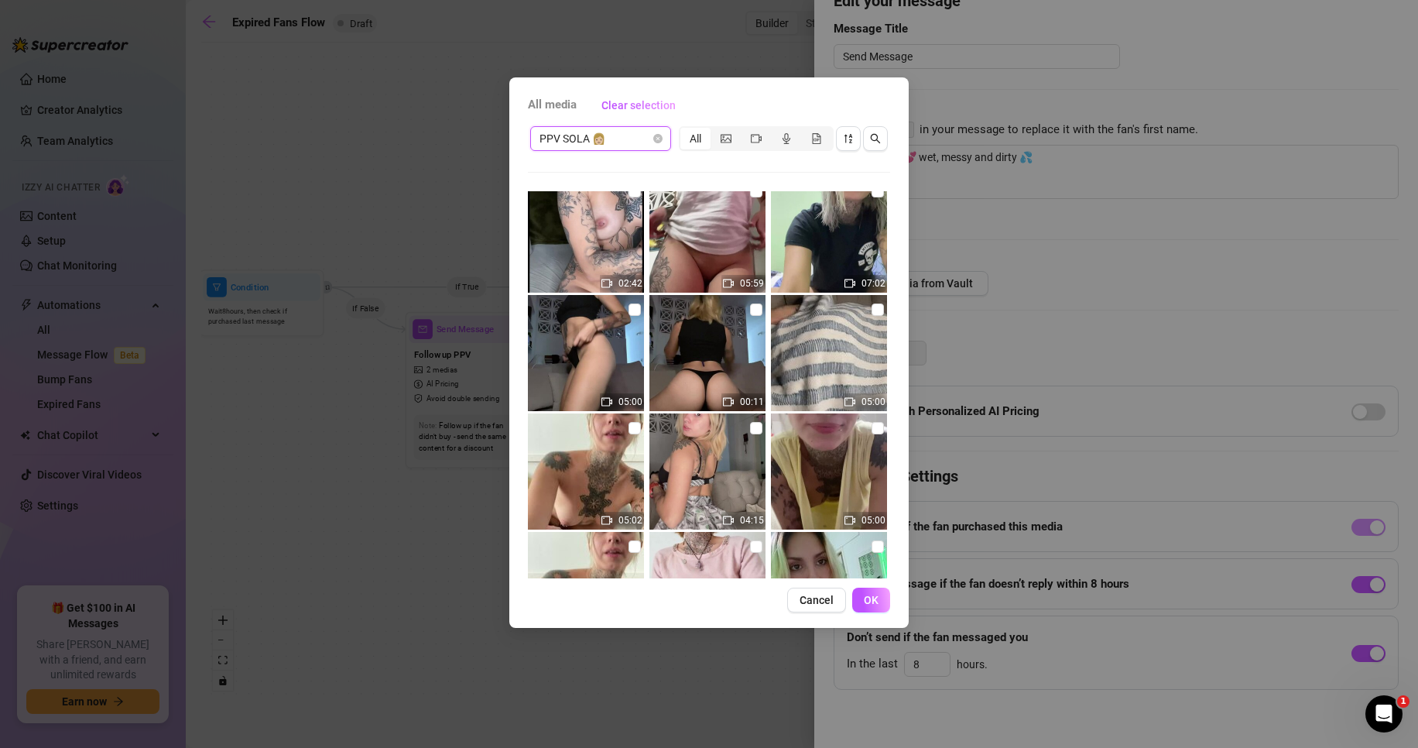
scroll to position [3948, 0]
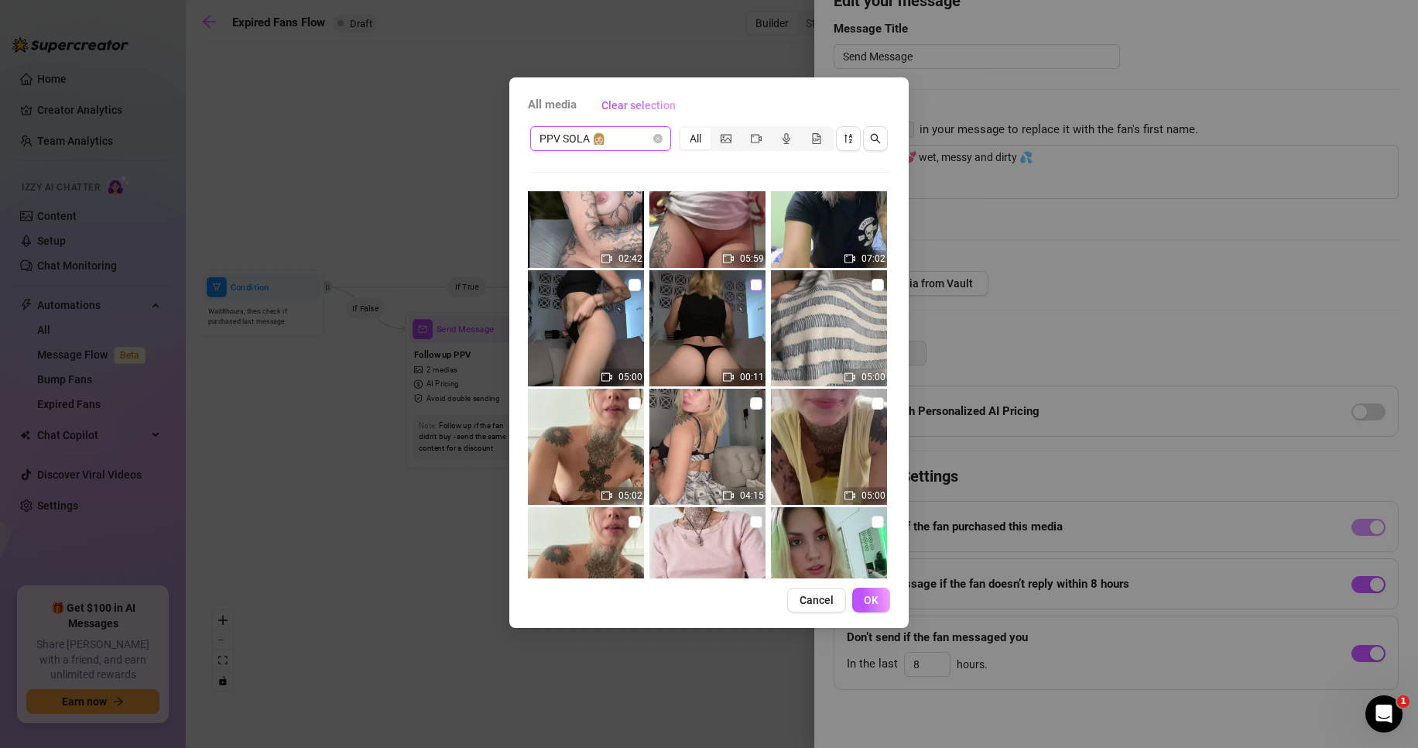
click at [753, 283] on input "checkbox" at bounding box center [756, 285] width 12 height 12
checkbox input "true"
click at [632, 284] on input "checkbox" at bounding box center [635, 285] width 12 height 12
checkbox input "true"
click at [880, 602] on button "OK" at bounding box center [871, 600] width 38 height 25
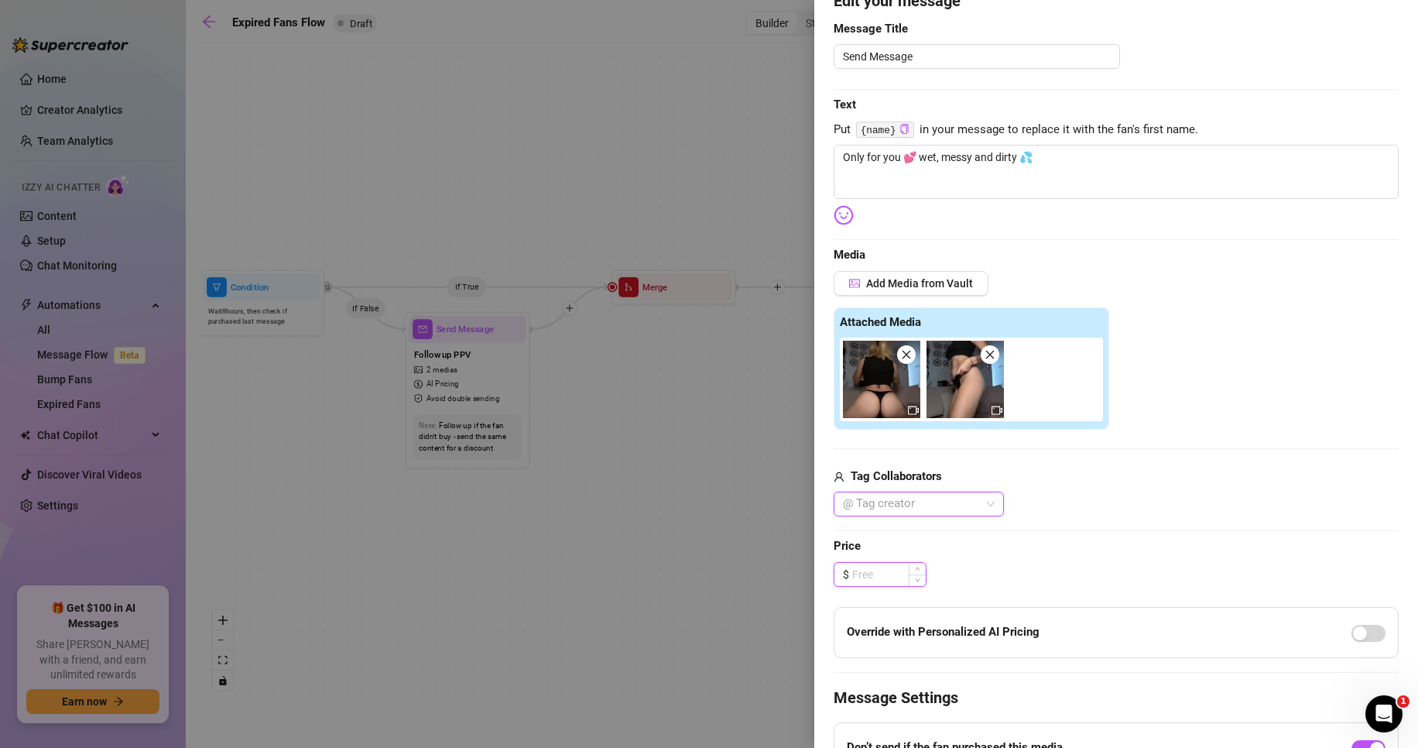
click at [870, 575] on input at bounding box center [889, 574] width 74 height 23
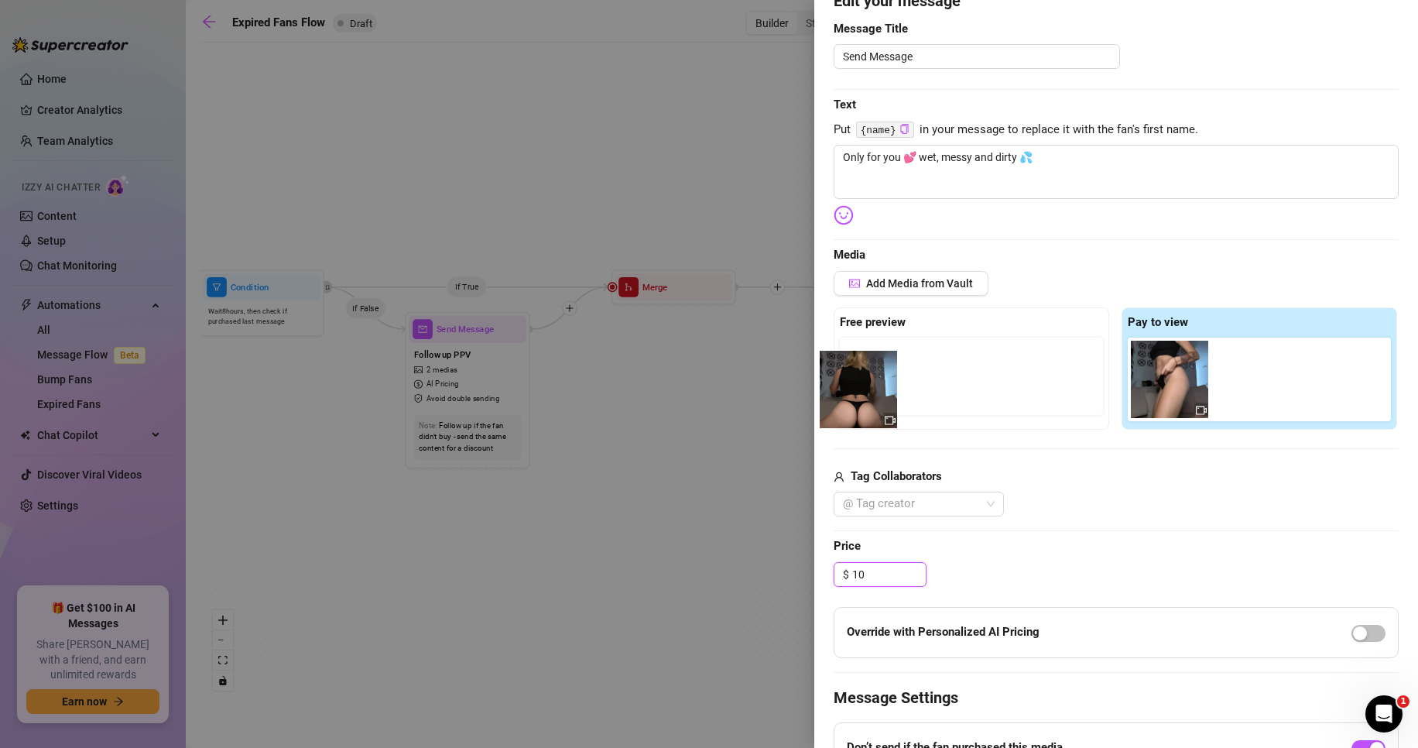
drag, startPoint x: 1168, startPoint y: 386, endPoint x: 858, endPoint y: 397, distance: 310.6
click at [858, 397] on div "Free preview Pay to view" at bounding box center [1116, 368] width 565 height 122
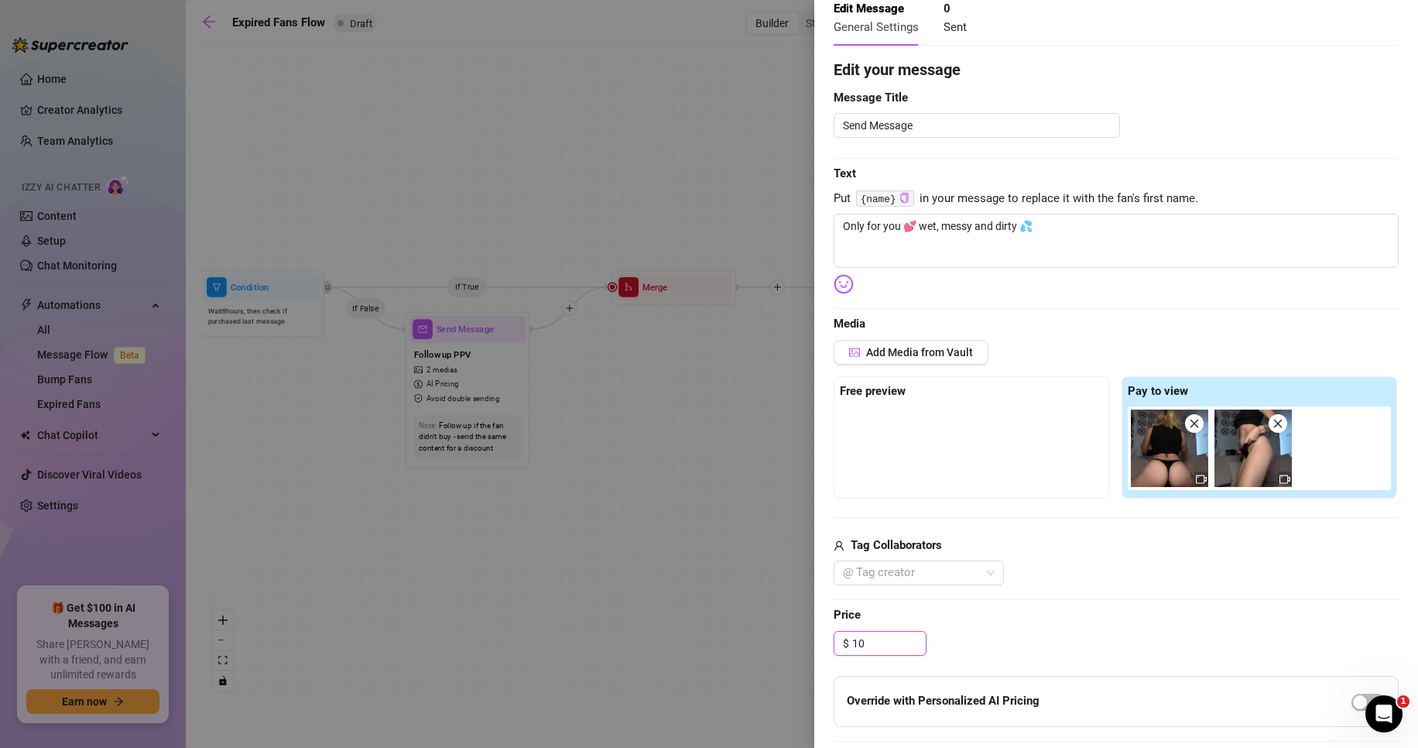
scroll to position [73, 0]
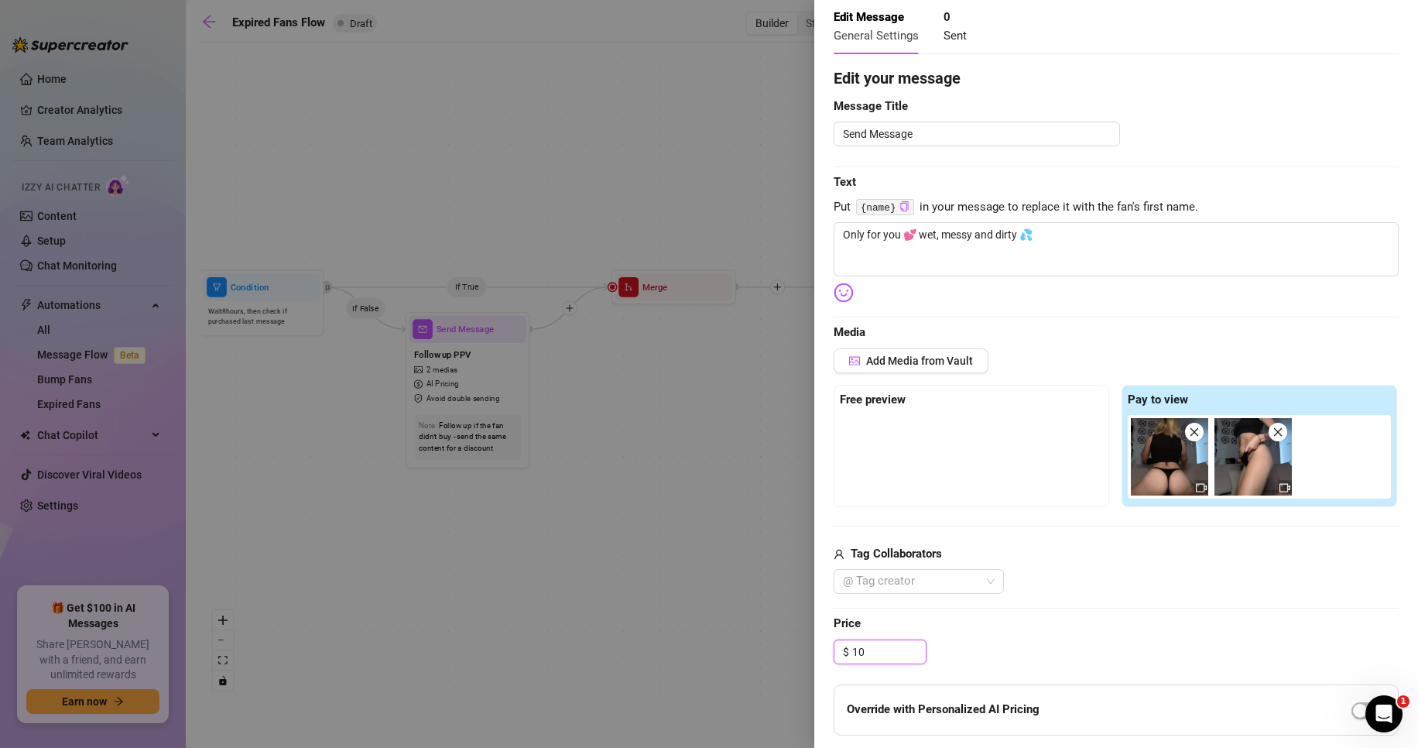
drag, startPoint x: 1139, startPoint y: 458, endPoint x: 907, endPoint y: 458, distance: 231.5
click at [924, 454] on div "Free preview Pay to view" at bounding box center [1116, 446] width 565 height 122
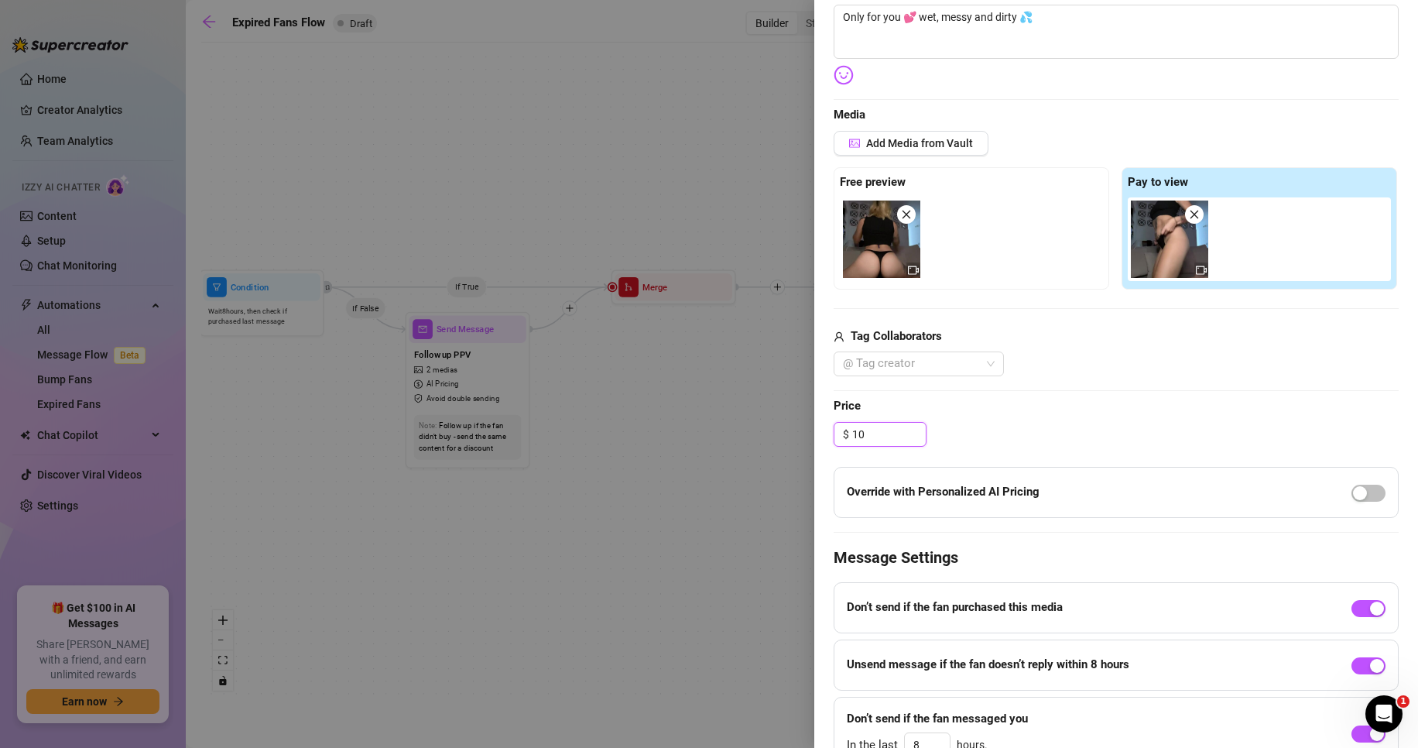
scroll to position [371, 0]
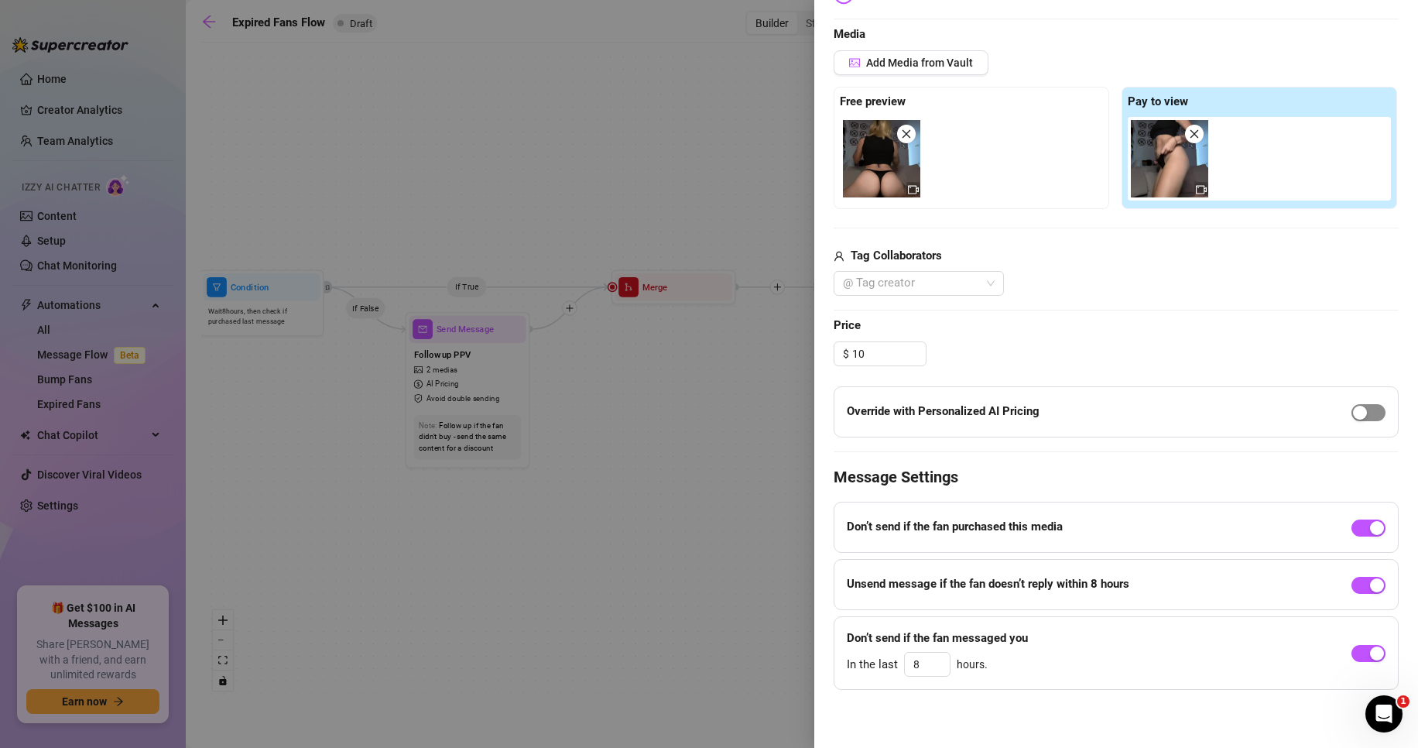
type input "10.00"
drag, startPoint x: 1350, startPoint y: 410, endPoint x: 1306, endPoint y: 403, distance: 44.7
click at [1353, 410] on div "button" at bounding box center [1360, 413] width 14 height 14
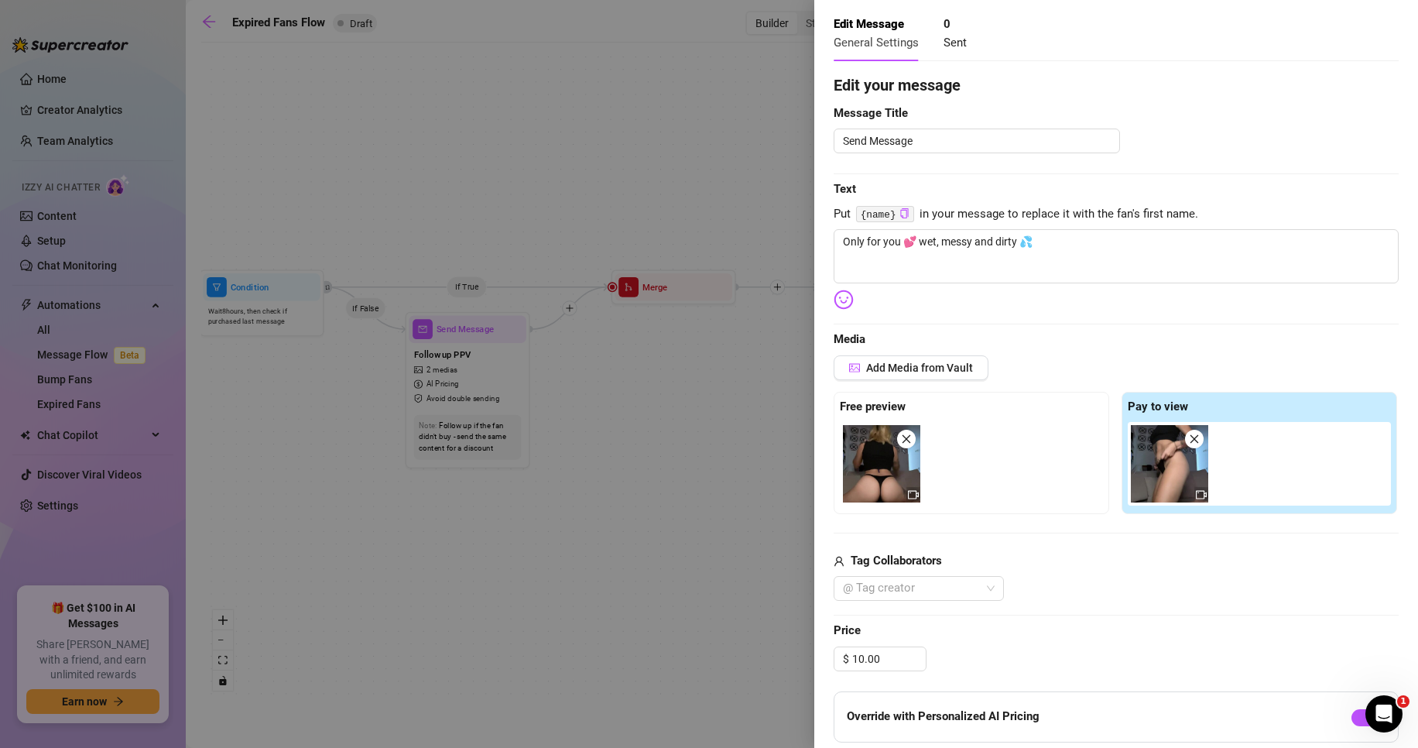
scroll to position [0, 0]
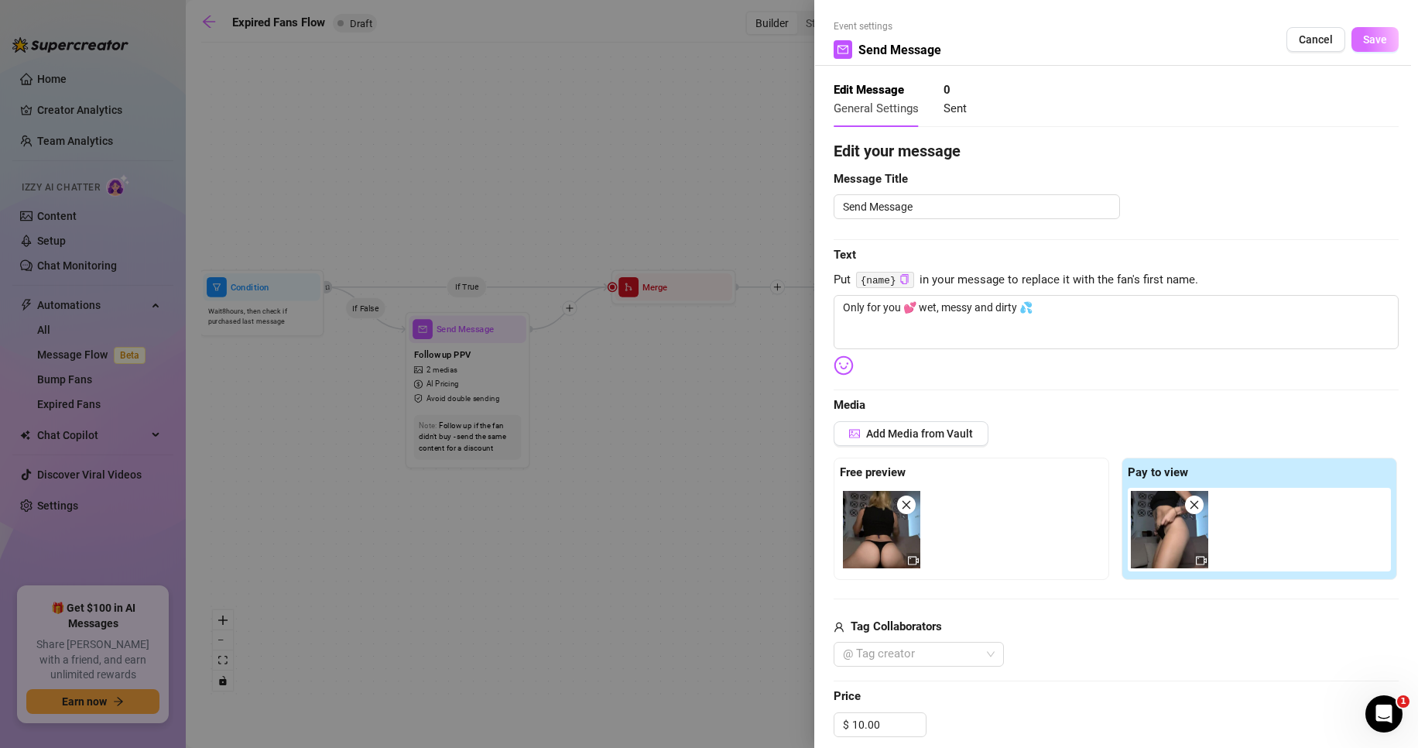
click at [1373, 38] on span "Save" at bounding box center [1375, 39] width 24 height 12
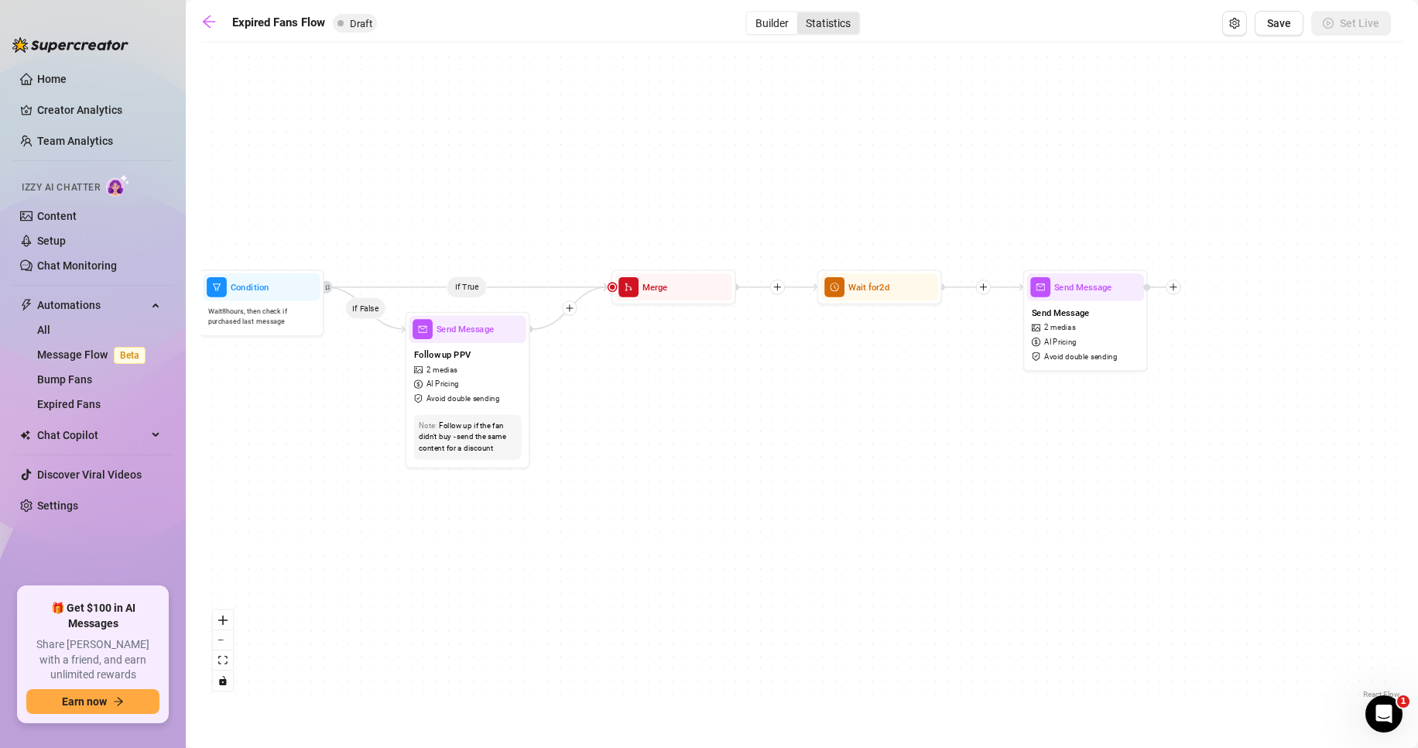
click at [832, 28] on div "Statistics" at bounding box center [828, 23] width 62 height 22
click at [801, 15] on input "Statistics" at bounding box center [801, 15] width 0 height 0
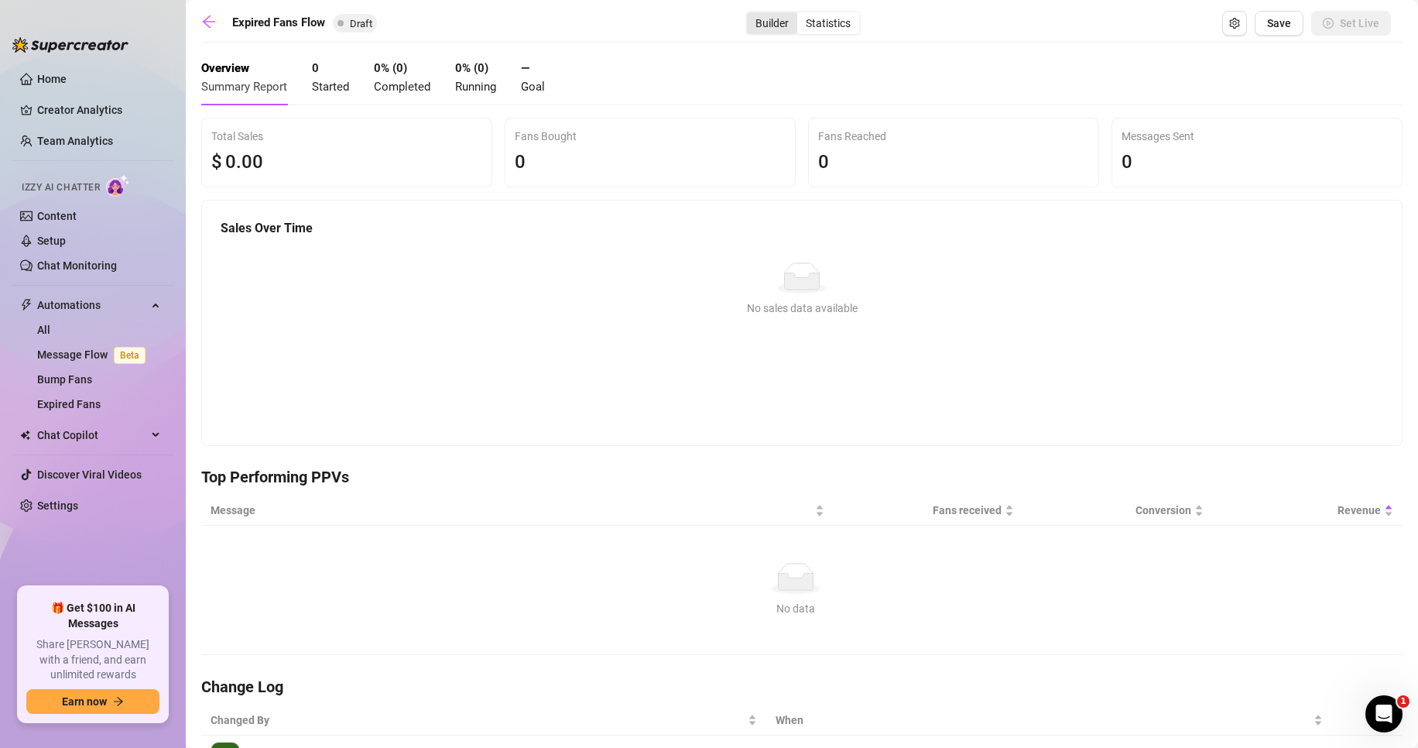
click at [764, 27] on div "Builder" at bounding box center [772, 23] width 50 height 22
click at [751, 15] on input "Builder" at bounding box center [751, 15] width 0 height 0
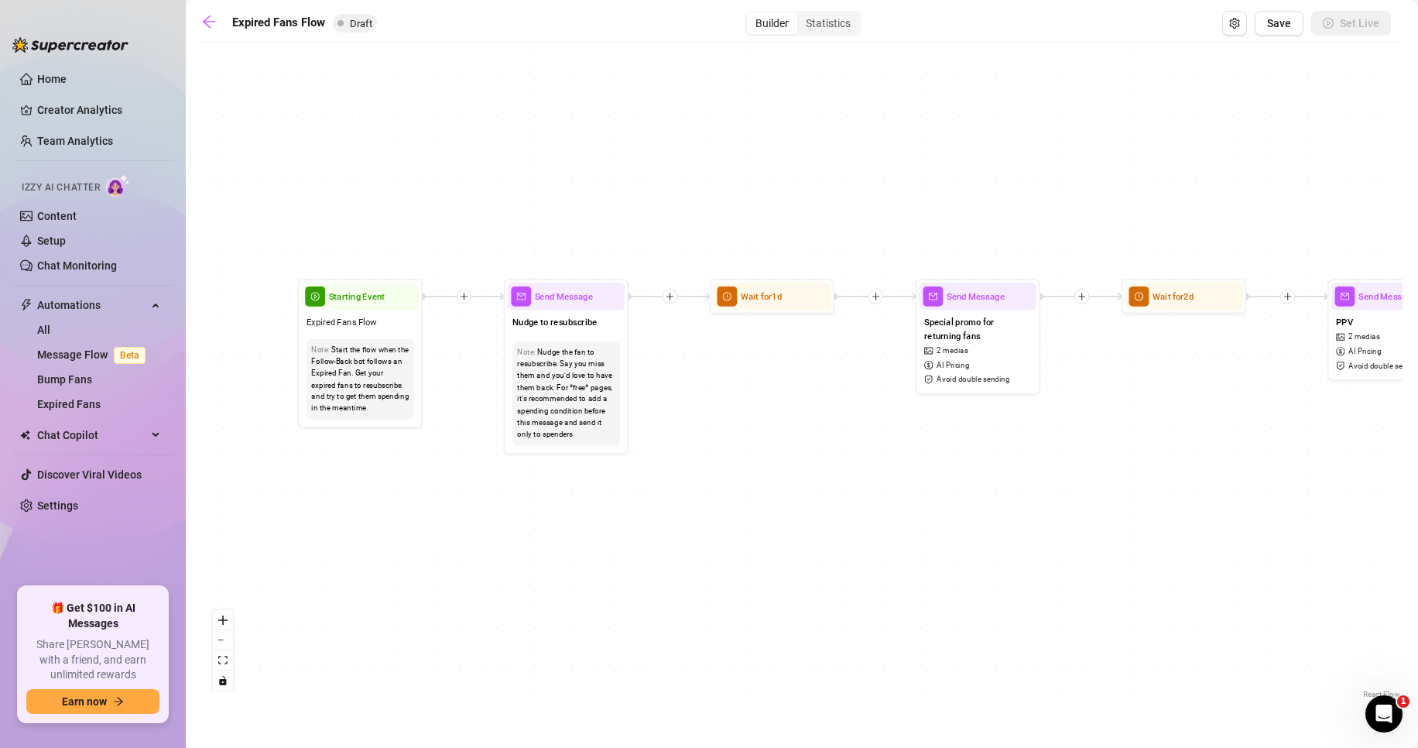
drag, startPoint x: 303, startPoint y: 369, endPoint x: 475, endPoint y: 386, distance: 173.4
click at [475, 386] on div "If True If False Send Message Send Message 2 medias AI Pricing Avoid double sen…" at bounding box center [802, 376] width 1202 height 652
click at [364, 380] on div "Start the flow when the Follow-Back bot follows an Expired Fan. Get your expire…" at bounding box center [364, 380] width 98 height 70
click at [373, 301] on span "Starting Event" at bounding box center [361, 297] width 57 height 14
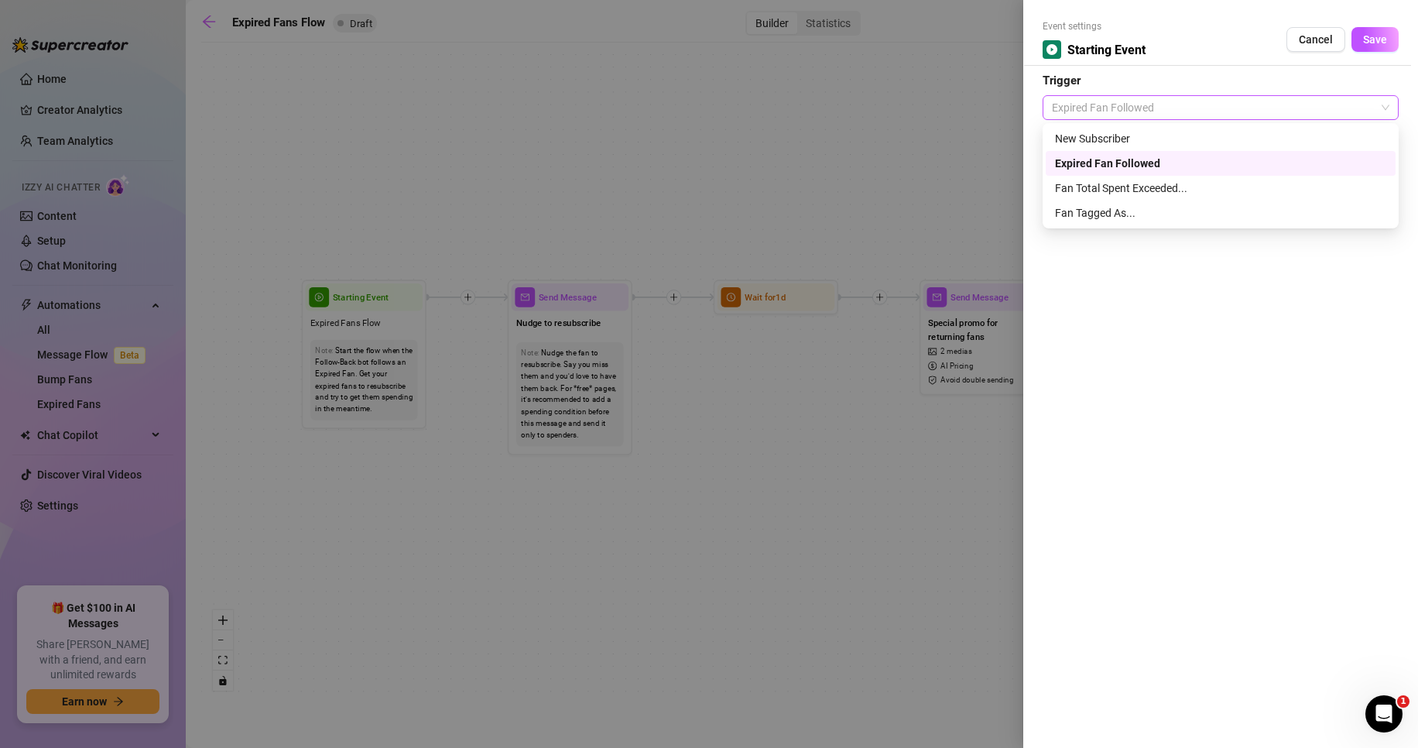
click at [1103, 108] on span "Expired Fan Followed" at bounding box center [1221, 107] width 338 height 23
click at [1178, 165] on div "Expired Fan Followed" at bounding box center [1220, 163] width 331 height 17
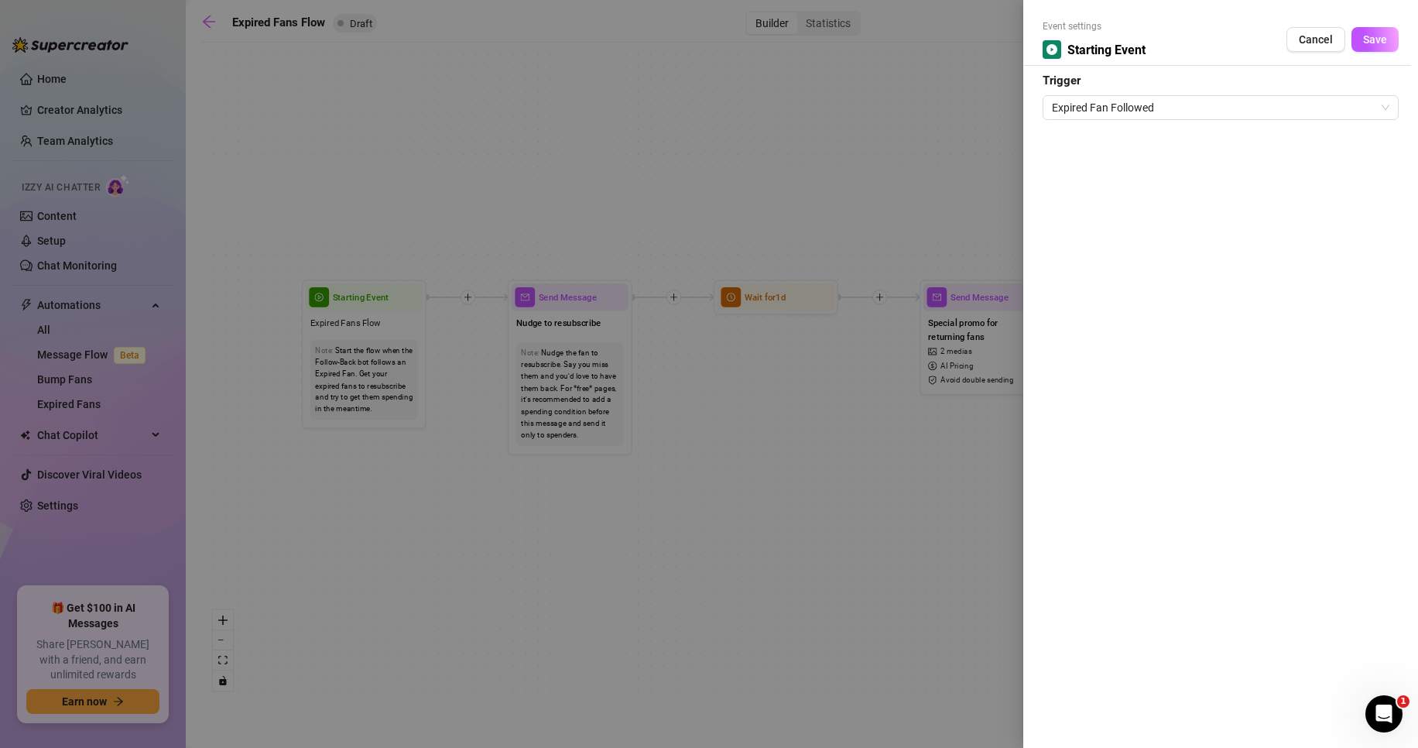
click at [1371, 54] on div "Event settings Starting Event Cancel Save" at bounding box center [1221, 42] width 356 height 46
click at [1374, 41] on span "Save" at bounding box center [1375, 39] width 24 height 12
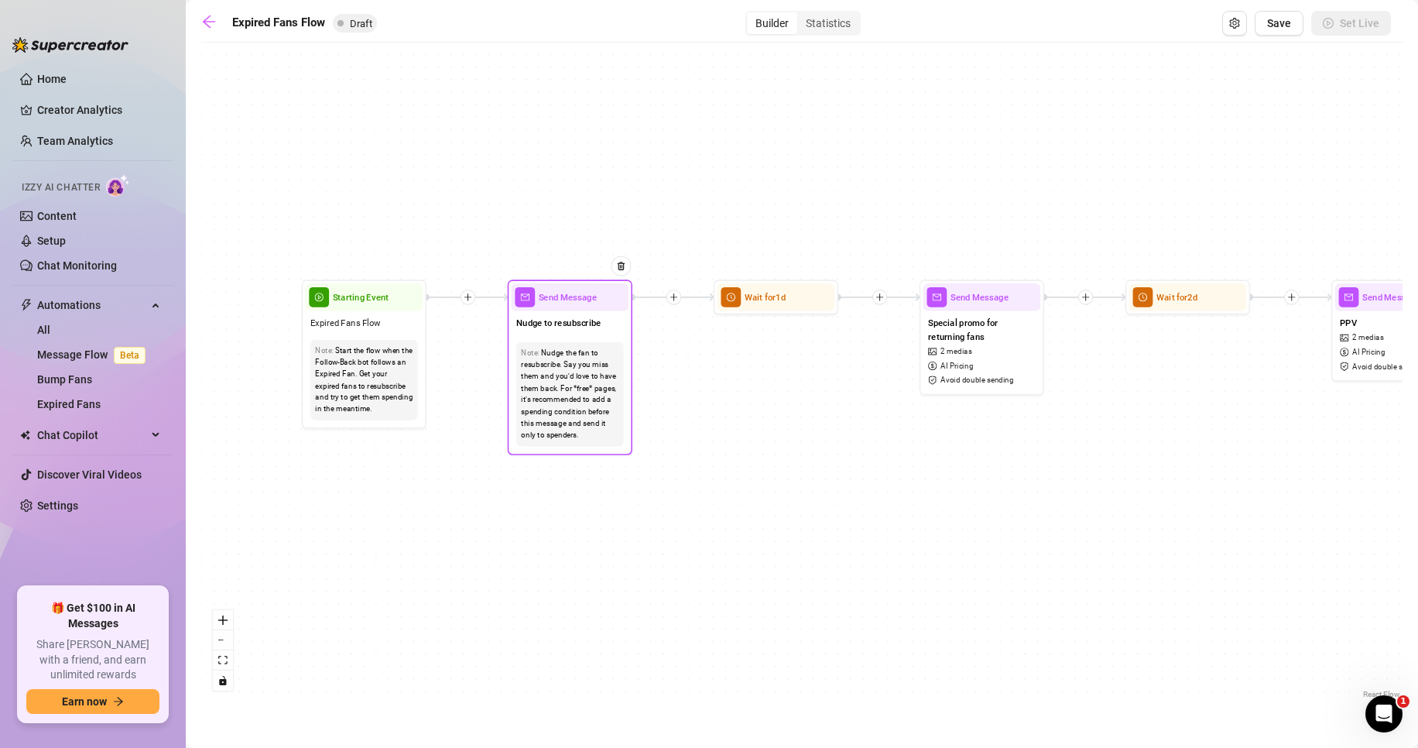
click at [570, 330] on div "Nudge to resubscribe" at bounding box center [571, 324] width 118 height 26
type textarea "Nudge to resubscribe"
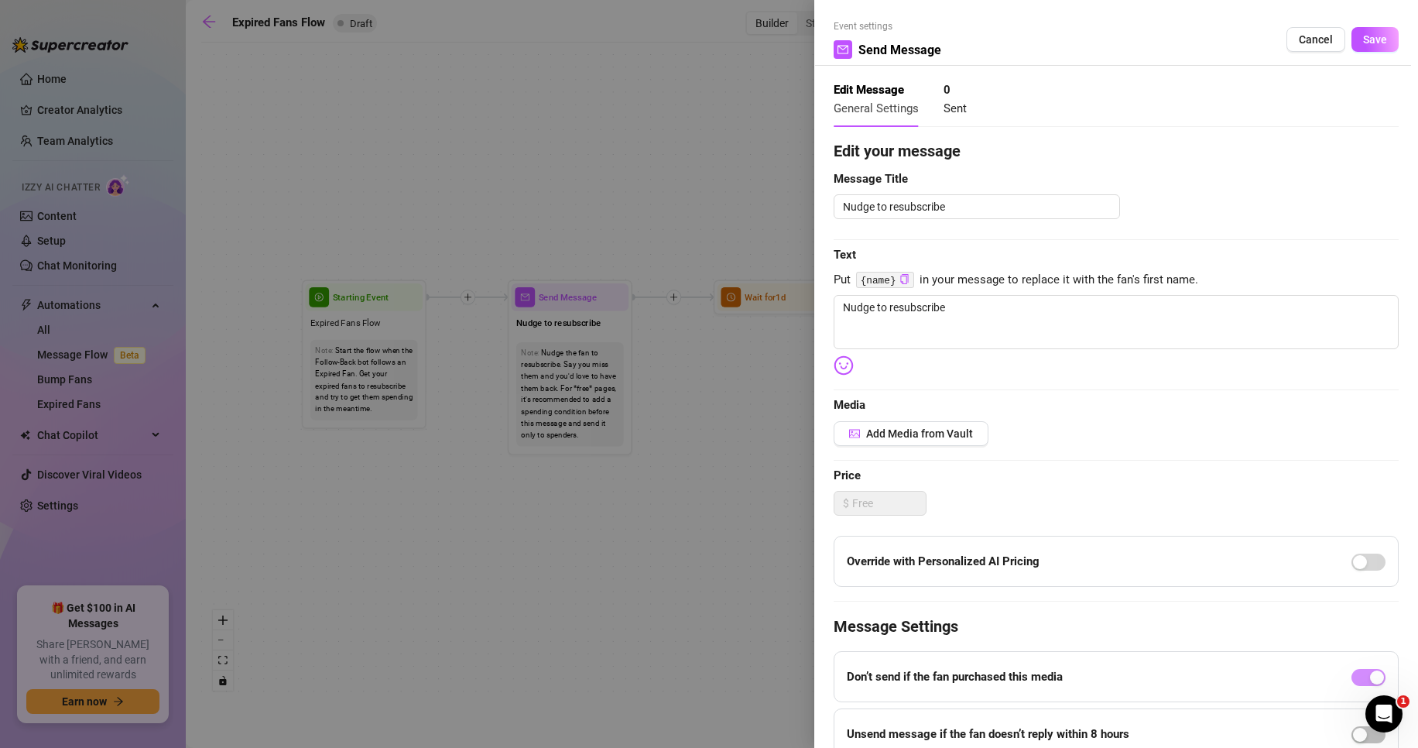
click at [289, 691] on div at bounding box center [709, 374] width 1418 height 748
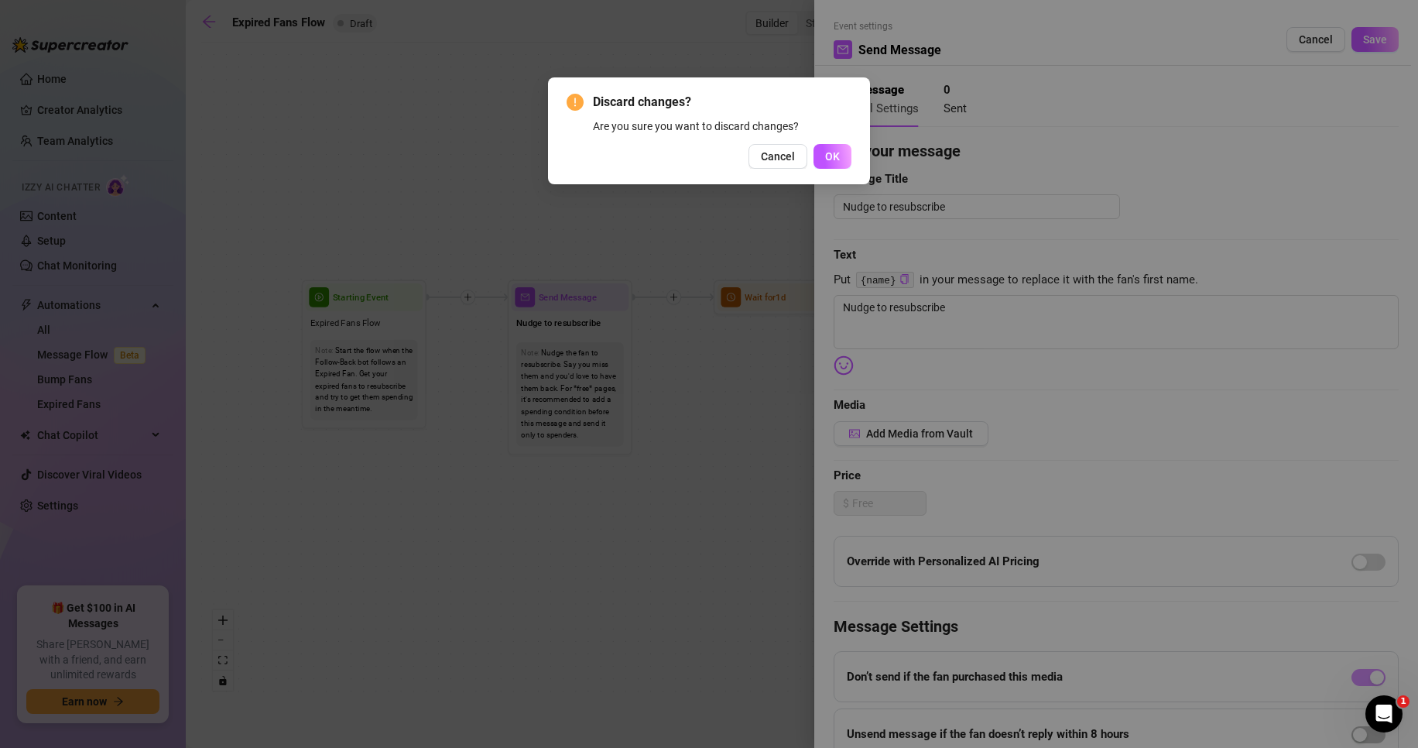
click at [746, 167] on div "Cancel OK" at bounding box center [709, 156] width 285 height 25
click at [763, 150] on span "Cancel" at bounding box center [778, 156] width 34 height 12
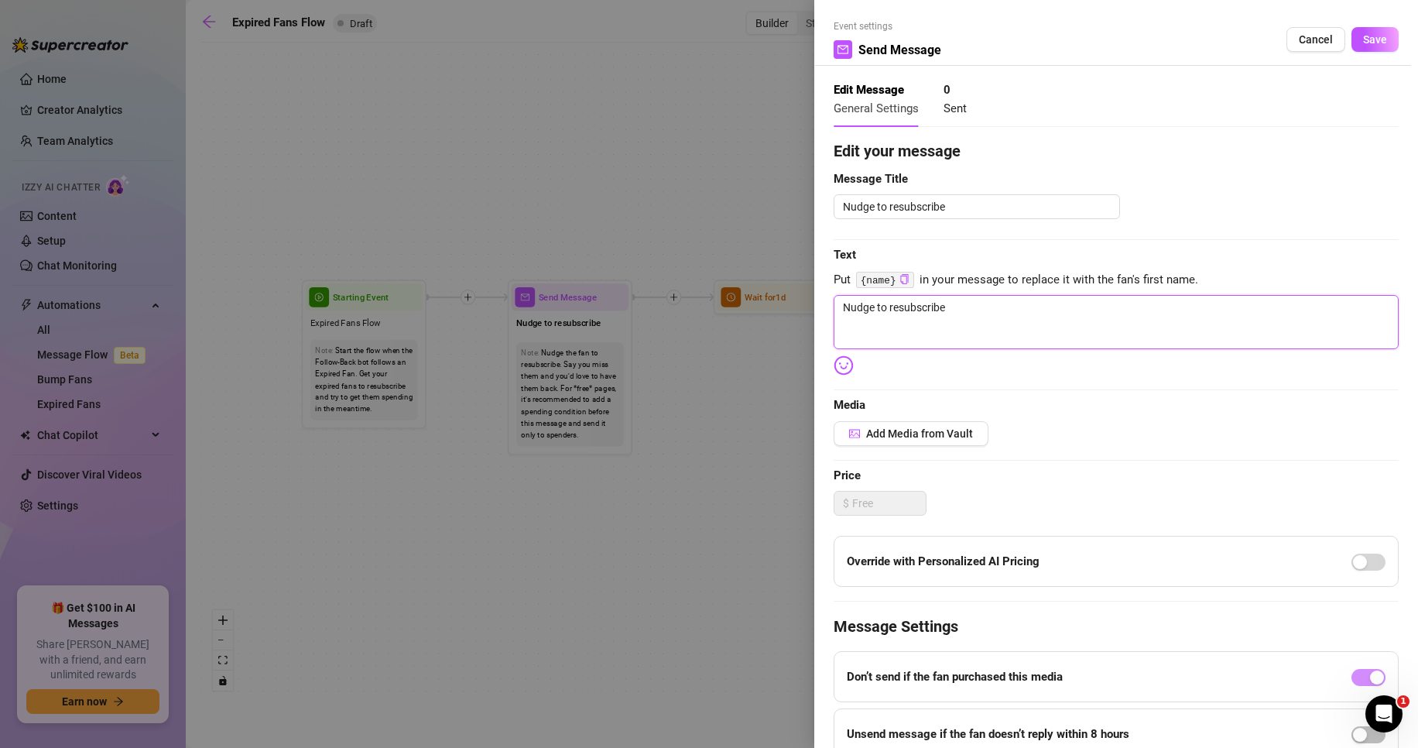
click at [923, 316] on textarea "Nudge to resubscribe" at bounding box center [1116, 322] width 565 height 54
drag, startPoint x: 1021, startPoint y: 327, endPoint x: 743, endPoint y: 471, distance: 313.0
click at [1021, 327] on textarea "Nudge to resubscribe" at bounding box center [1116, 322] width 565 height 54
click at [938, 329] on textarea "Nudge to resubscribe" at bounding box center [1116, 322] width 565 height 54
paste textarea "Guess who’s creamy for you {name}? 😏💦 Me. And I’ve got proof waiting for you in…"
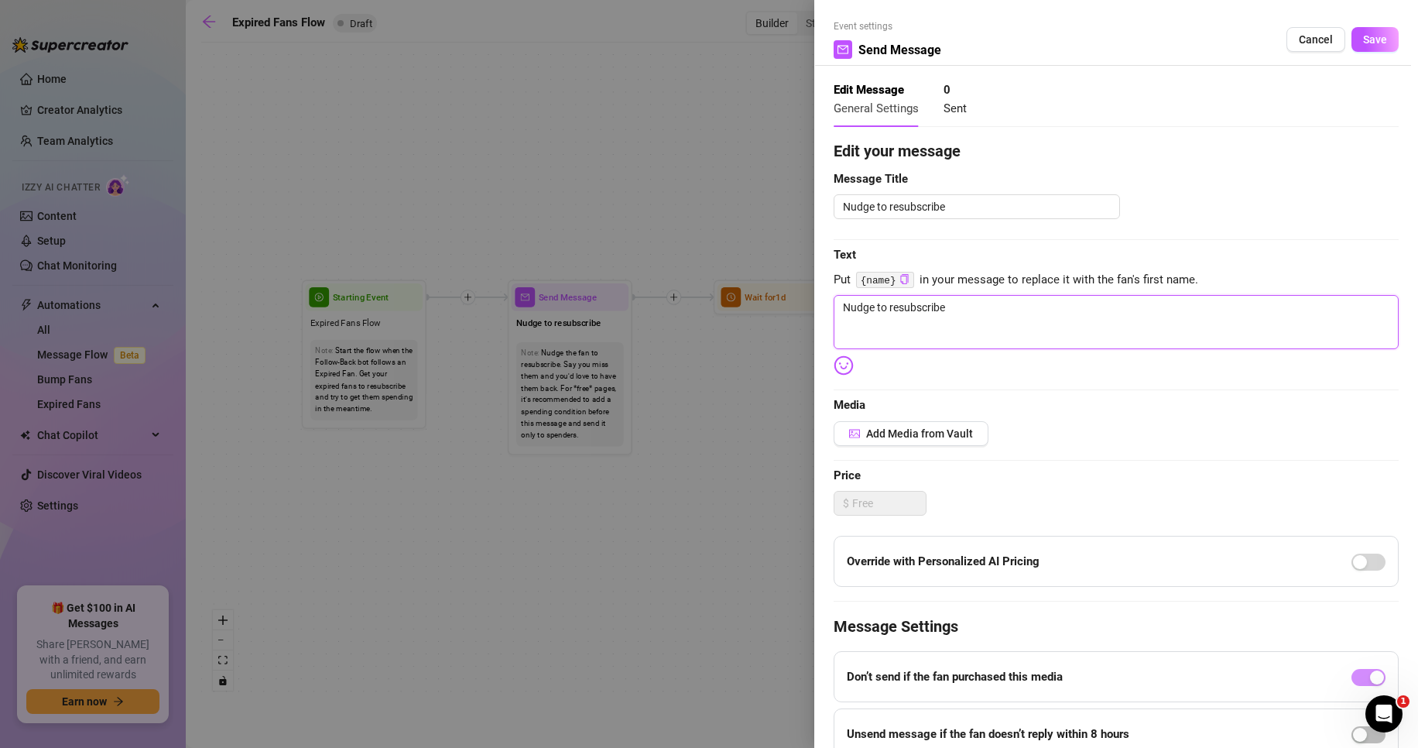
type textarea "Guess who’s creamy for you {name}? 😏💦 Me. And I’ve got proof waiting for you in…"
click at [982, 311] on textarea "Guess who’s creamy for you {name}? 😏💦 Me. And I’ve got proof waiting for you in…" at bounding box center [1116, 322] width 565 height 54
drag, startPoint x: 980, startPoint y: 308, endPoint x: 1013, endPoint y: 299, distance: 34.6
click at [1013, 299] on textarea "Guess who’s creamy for you {name}? 😏💦 Me. And I’ve got proof waiting for you in…" at bounding box center [1116, 322] width 565 height 54
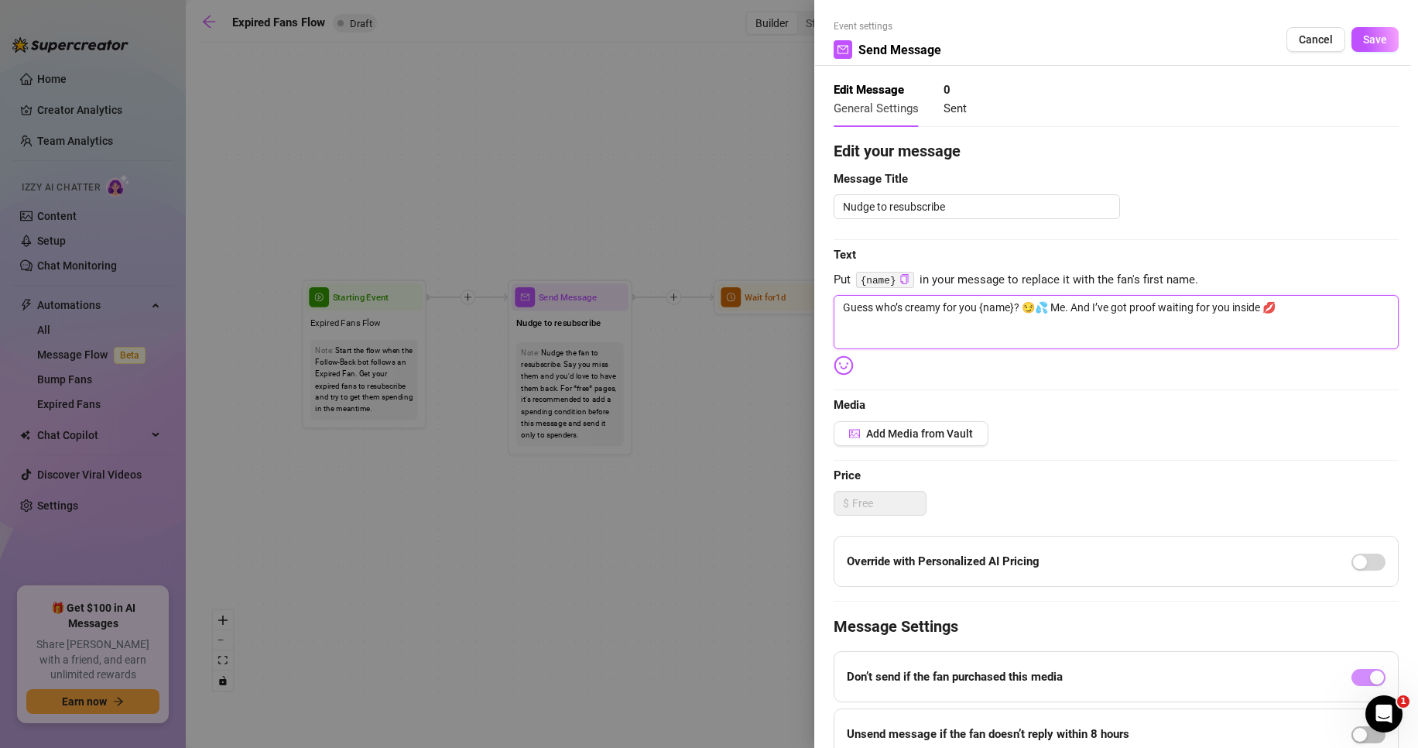
type textarea "Guess who’s creamy for you ? 😏💦 Me. And I’ve got proof waiting for you inside 💋"
type textarea "Guess who’s creamy for you? 😏💦 Me. And I’ve got proof waiting for you inside 💋"
click at [1033, 306] on textarea "Guess who’s creamy for you? 😏💦 Me. And I’ve got proof waiting for you inside 💋" at bounding box center [1116, 322] width 565 height 54
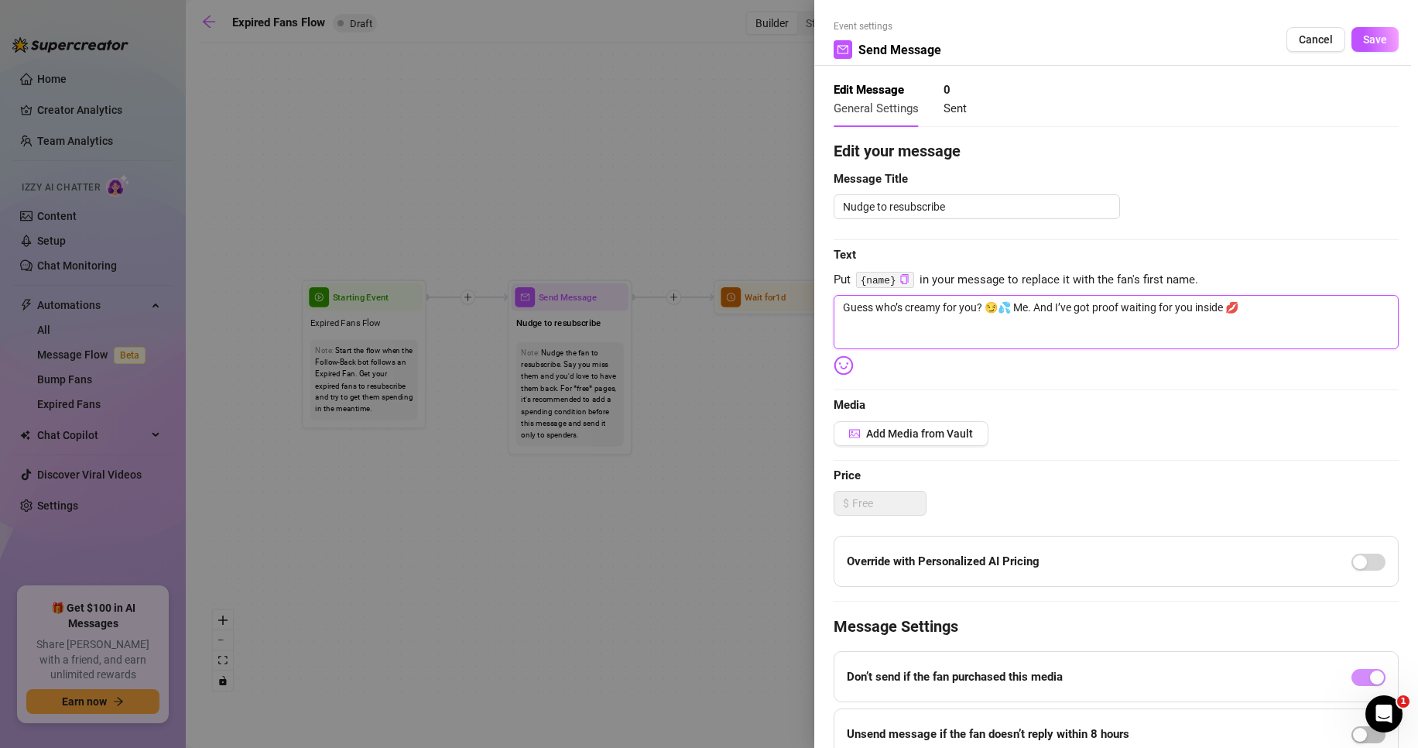
click at [1036, 306] on textarea "Guess who’s creamy for you? 😏💦 Me. And I’ve got proof waiting for you inside 💋" at bounding box center [1116, 322] width 565 height 54
type textarea "Guess who’s creamy for you? 😏💦 Me And I’ve got proof waiting for you inside 💋"
type textarea "Guess who’s creamy for you? 😏💦 Me nd I’ve got proof waiting for you inside 💋"
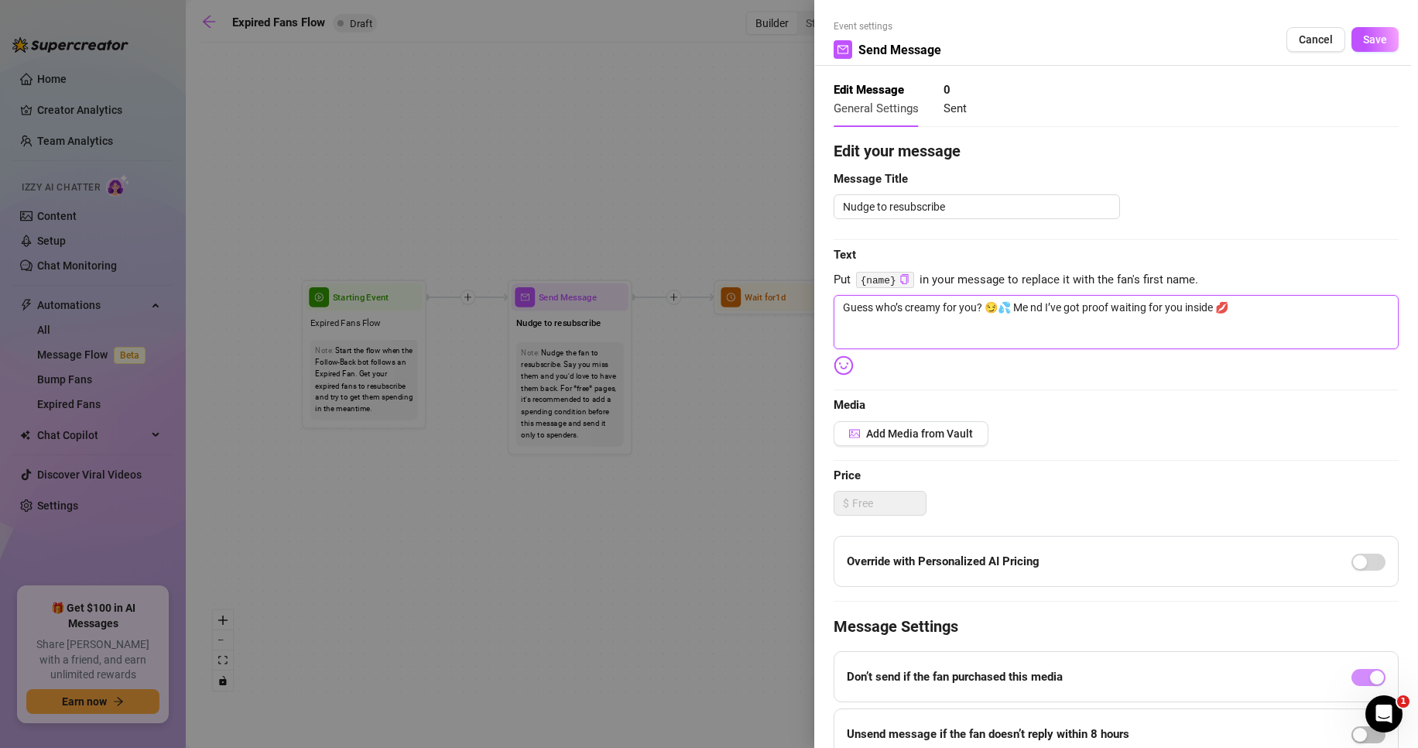
type textarea "Guess who’s creamy for you? 😏💦 Me and I’ve got proof waiting for you inside 💋"
type textarea "Guess who’s creamy for you? 😏💦 Me. and I’ve got proof waiting for you inside 💋"
type textarea "Guess who’s creamy for you? 😏💦 Me.. and I’ve got proof waiting for you inside 💋"
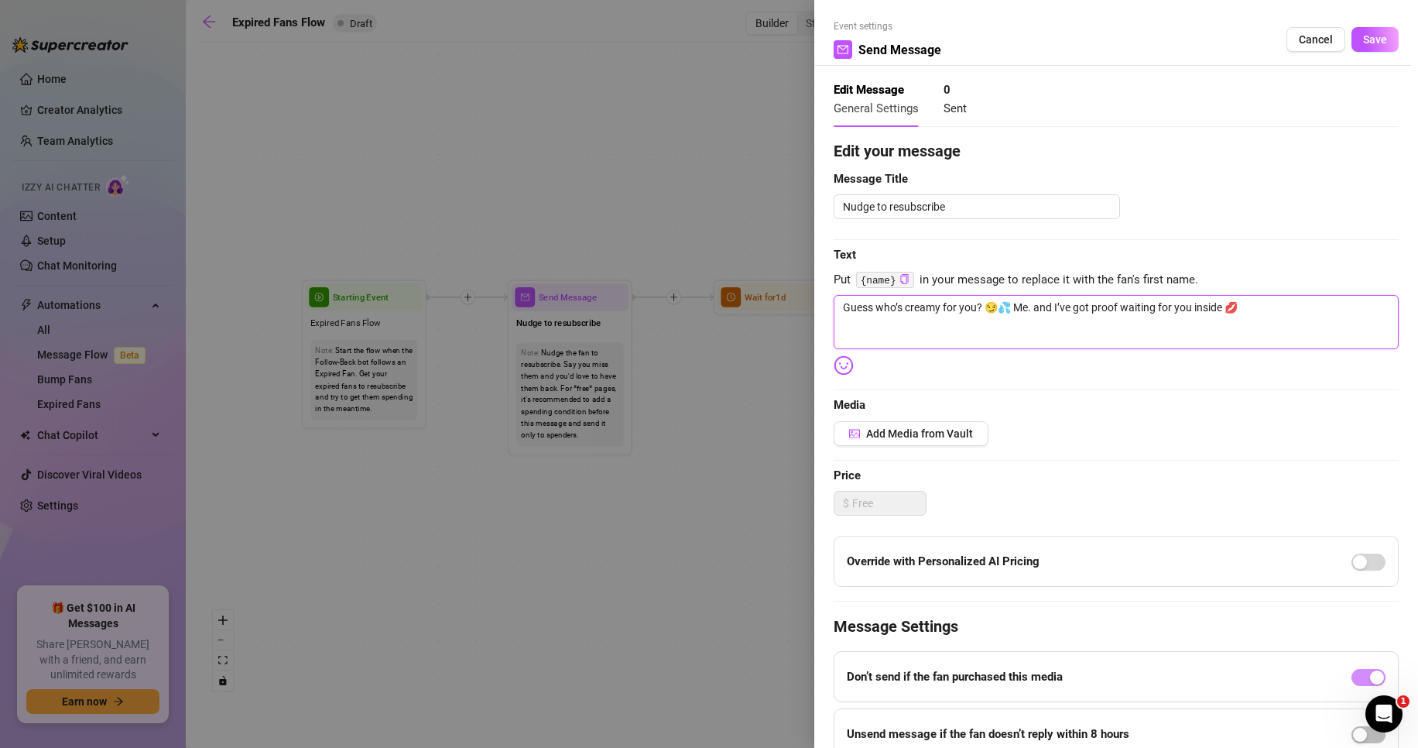
type textarea "Guess who’s creamy for you? 😏💦 Me.. and I’ve got proof waiting for you inside 💋"
type textarea "Guess who’s creamy for you? 😏💦 Me... and I’ve got proof waiting for you inside 💋"
click at [899, 444] on button "Add Media from Vault" at bounding box center [911, 433] width 155 height 25
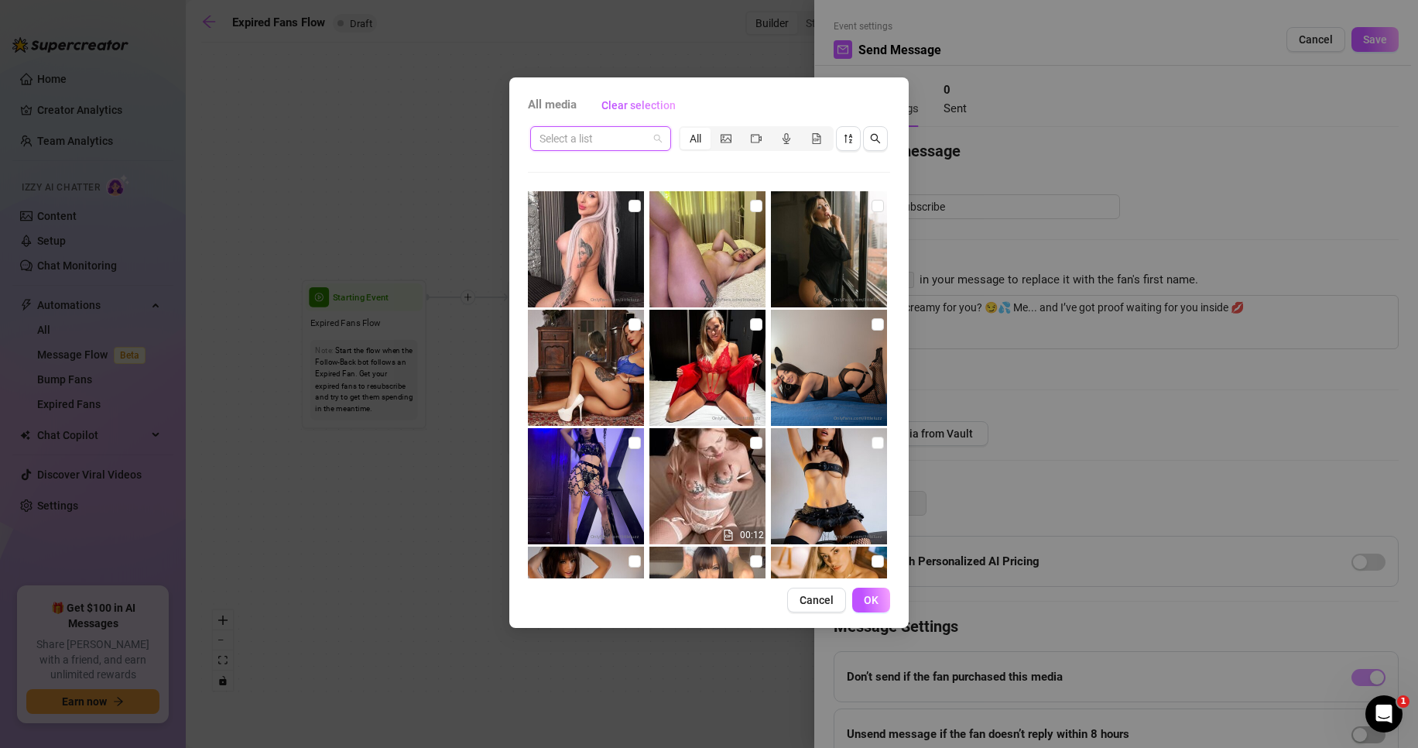
click at [604, 133] on input "search" at bounding box center [594, 138] width 108 height 23
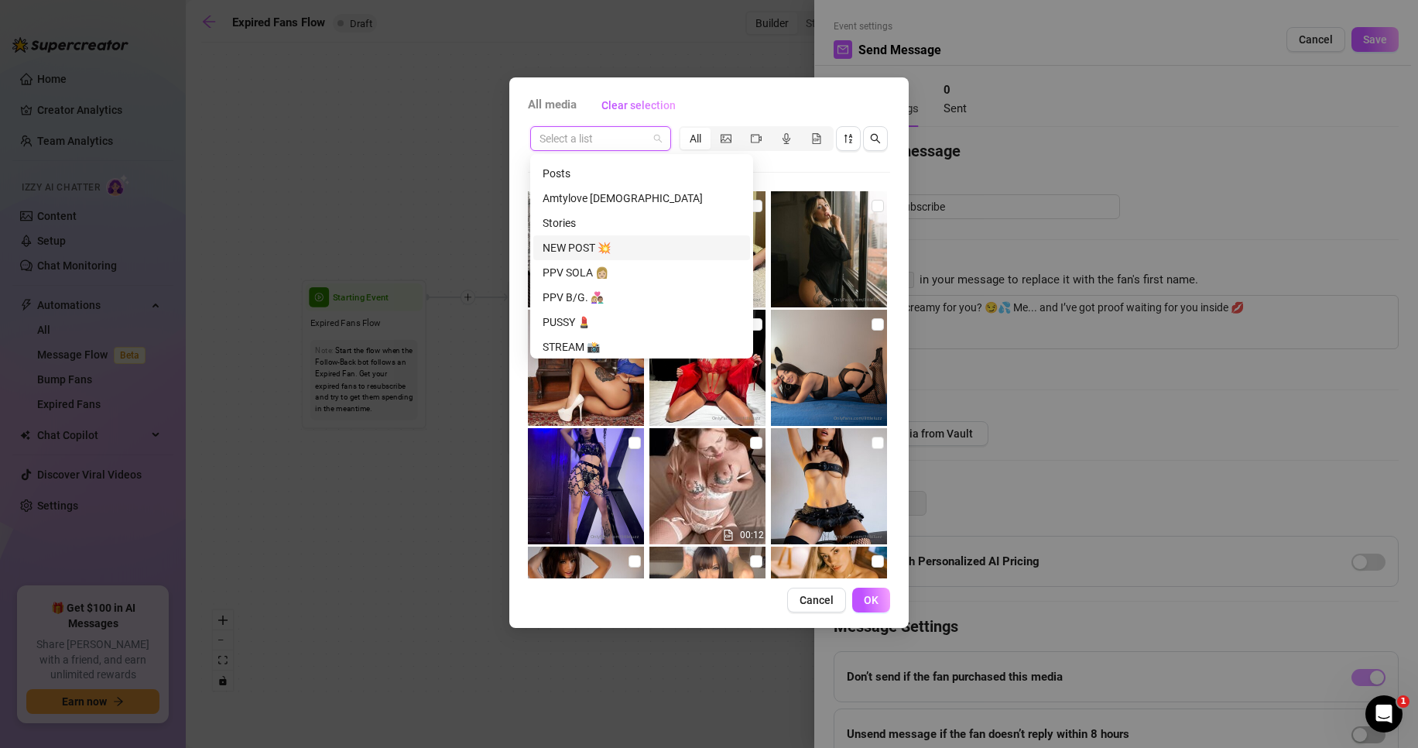
scroll to position [774, 0]
click at [619, 259] on div "PPV SOLA 👩🏼" at bounding box center [642, 262] width 198 height 17
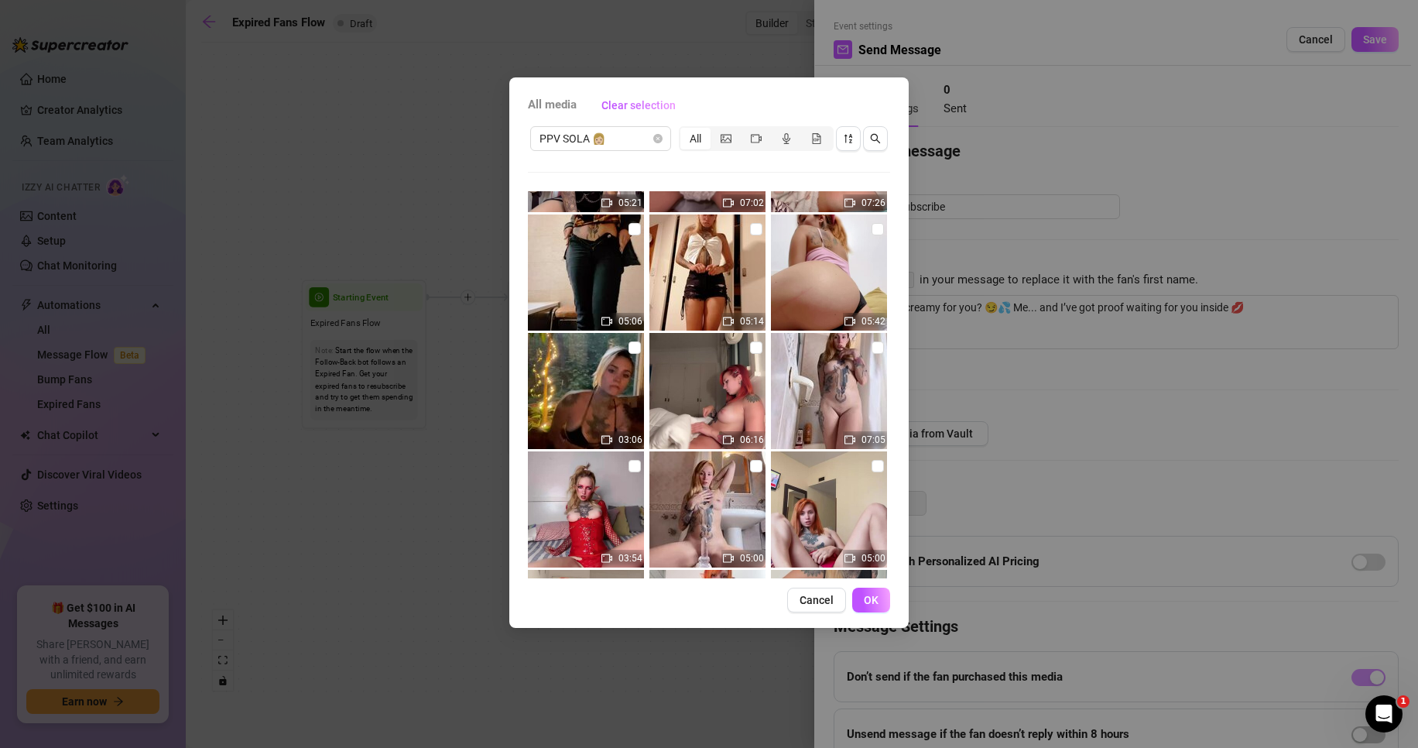
scroll to position [3174, 0]
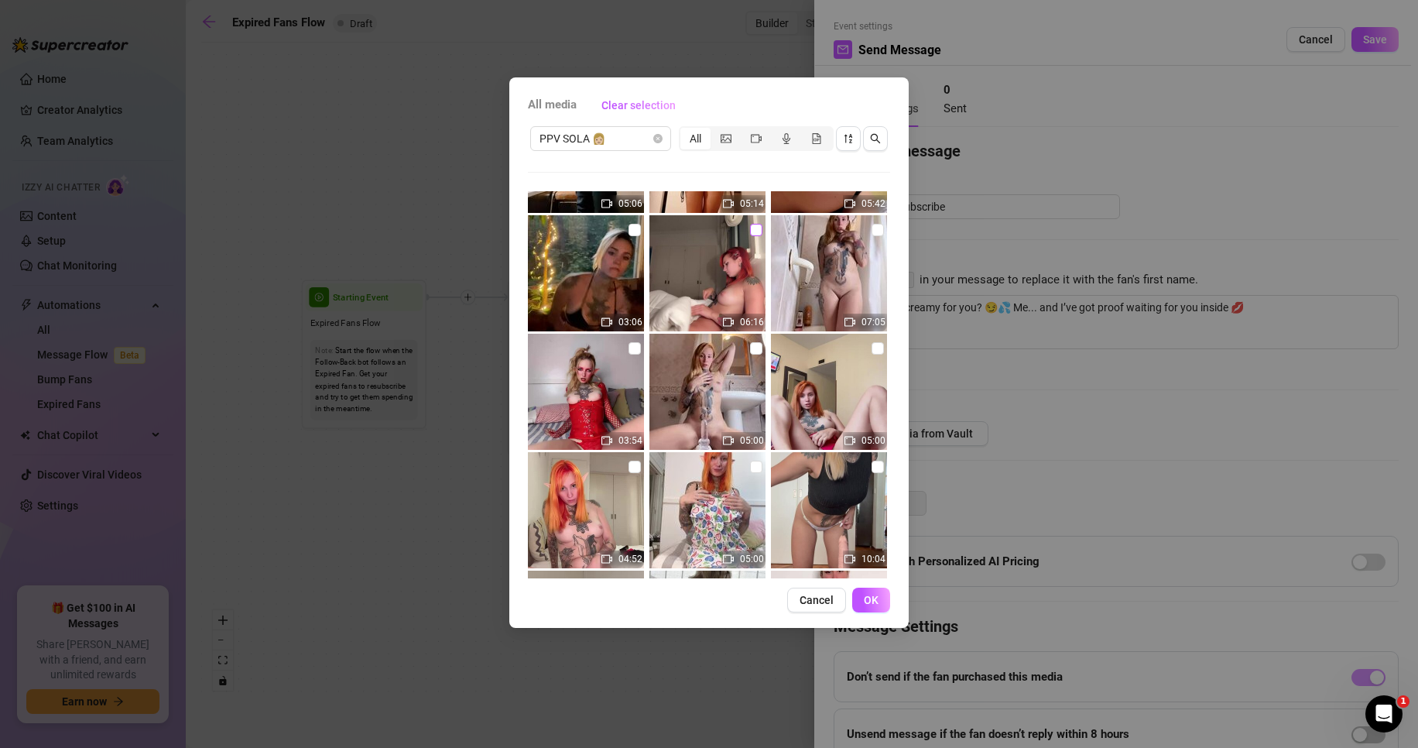
click at [750, 231] on input "checkbox" at bounding box center [756, 230] width 12 height 12
checkbox input "true"
click at [876, 605] on span "OK" at bounding box center [871, 600] width 15 height 12
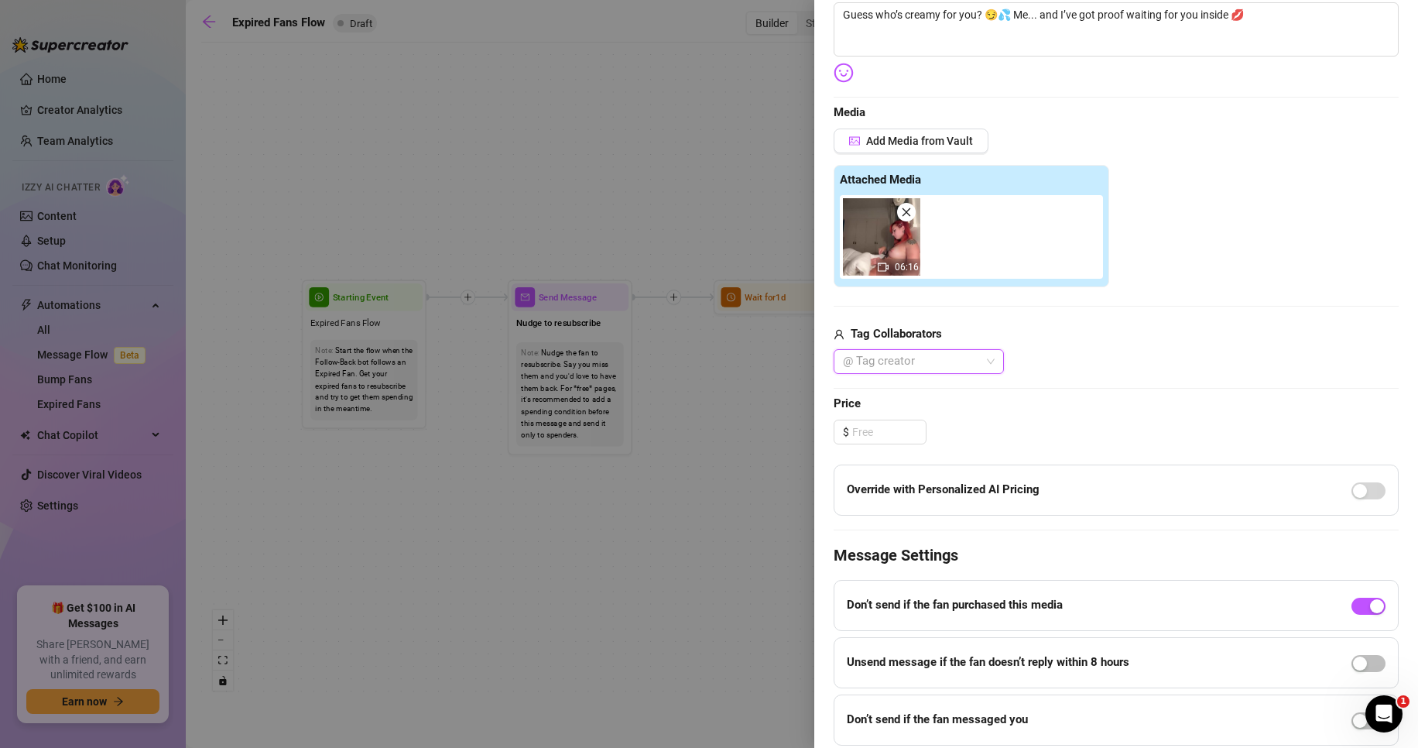
scroll to position [310, 0]
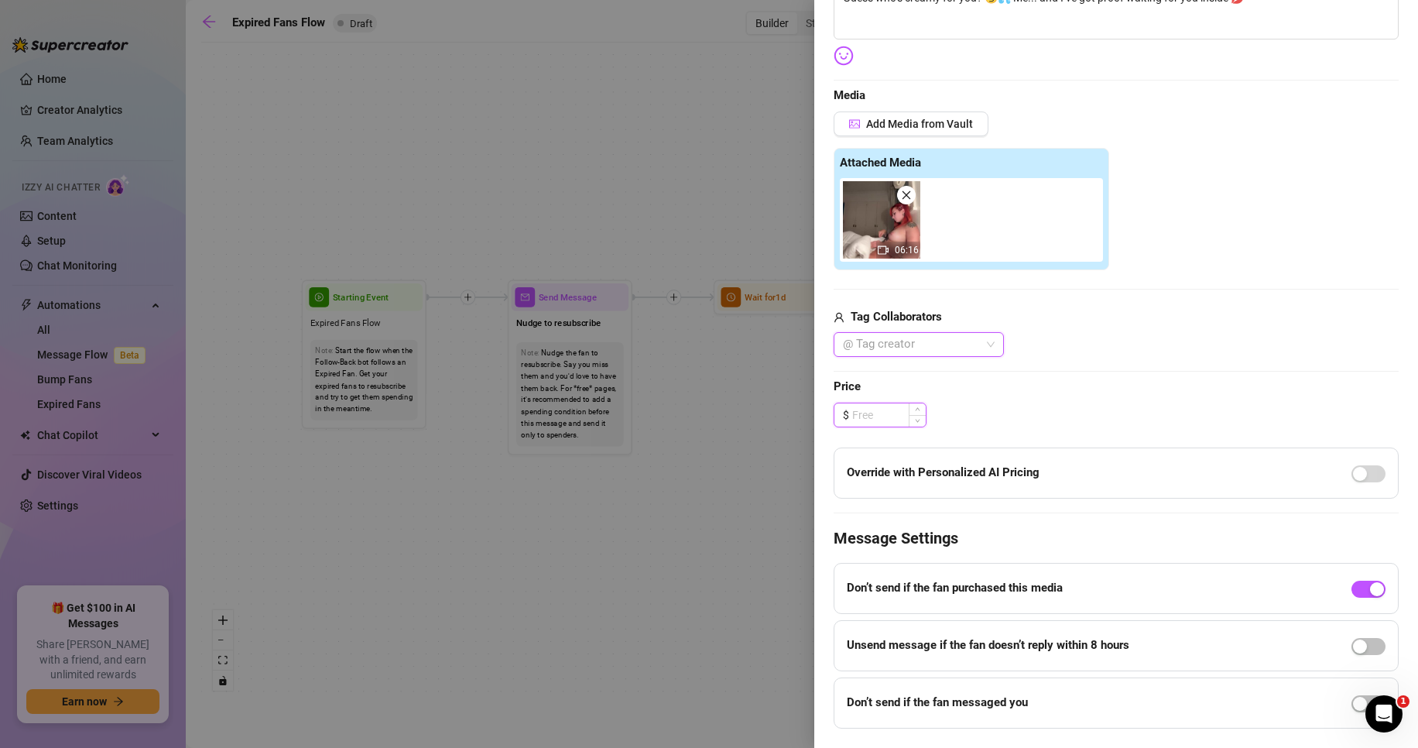
click at [879, 421] on input at bounding box center [889, 414] width 74 height 23
drag, startPoint x: 878, startPoint y: 417, endPoint x: 797, endPoint y: 413, distance: 81.4
click at [800, 413] on div "Event settings Send Message Cancel Save Edit Message General Settings 0 Sent Ed…" at bounding box center [709, 374] width 1418 height 748
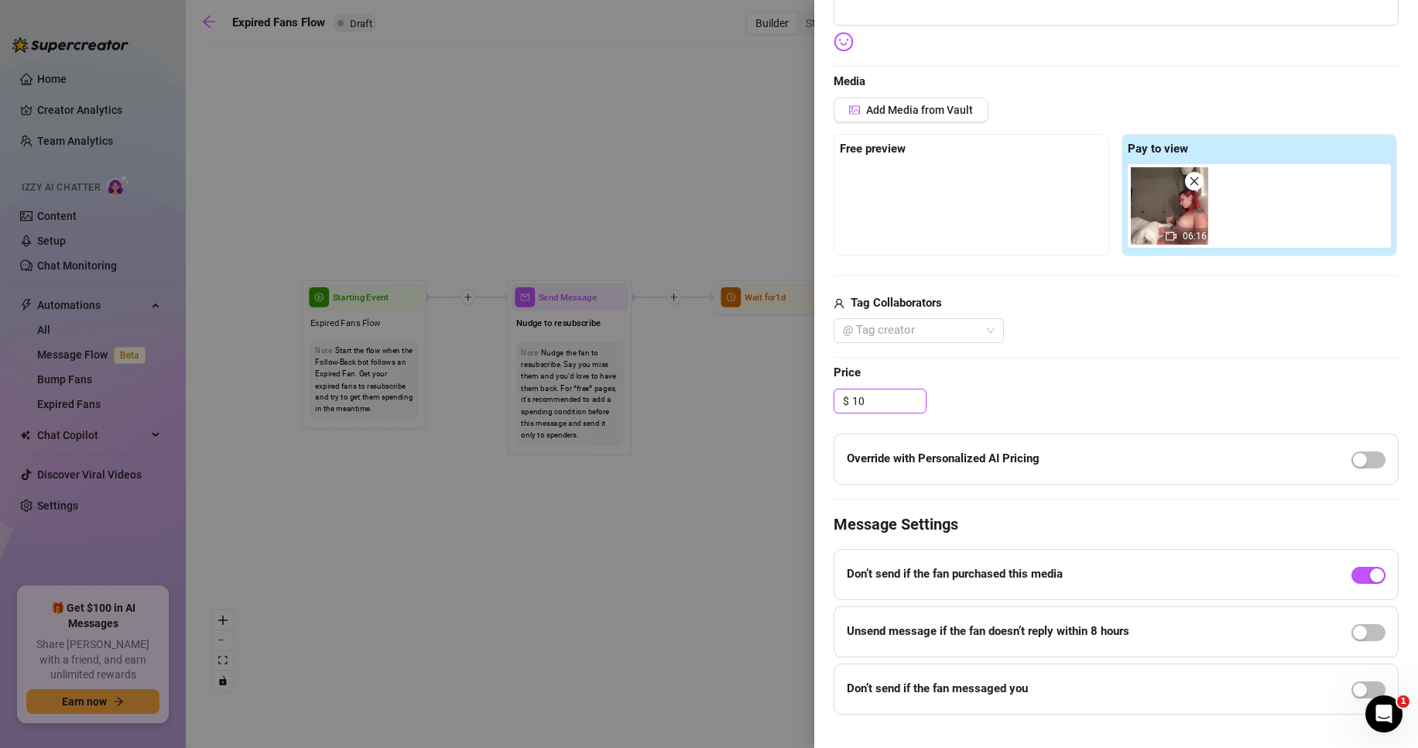
scroll to position [348, 0]
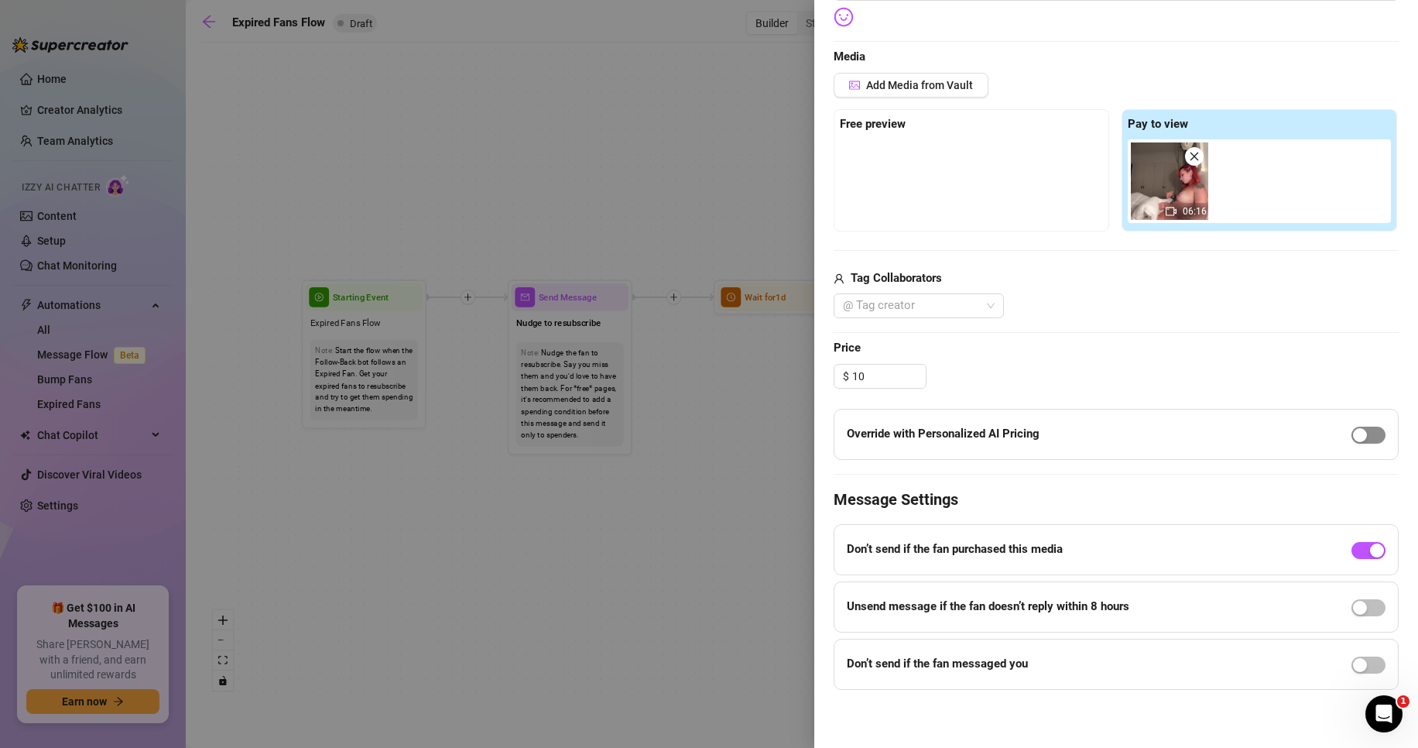
type input "10.00"
click at [1359, 431] on span "button" at bounding box center [1369, 435] width 34 height 17
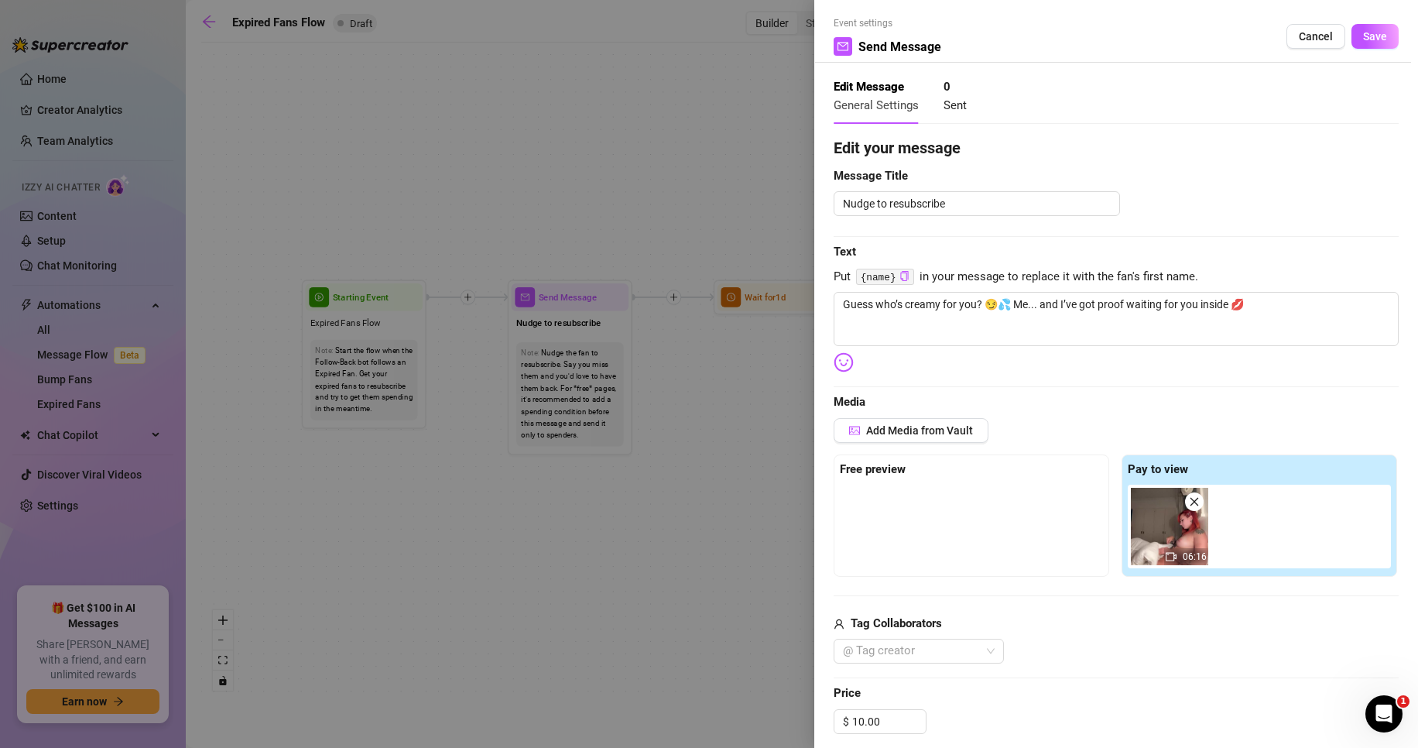
scroll to position [0, 0]
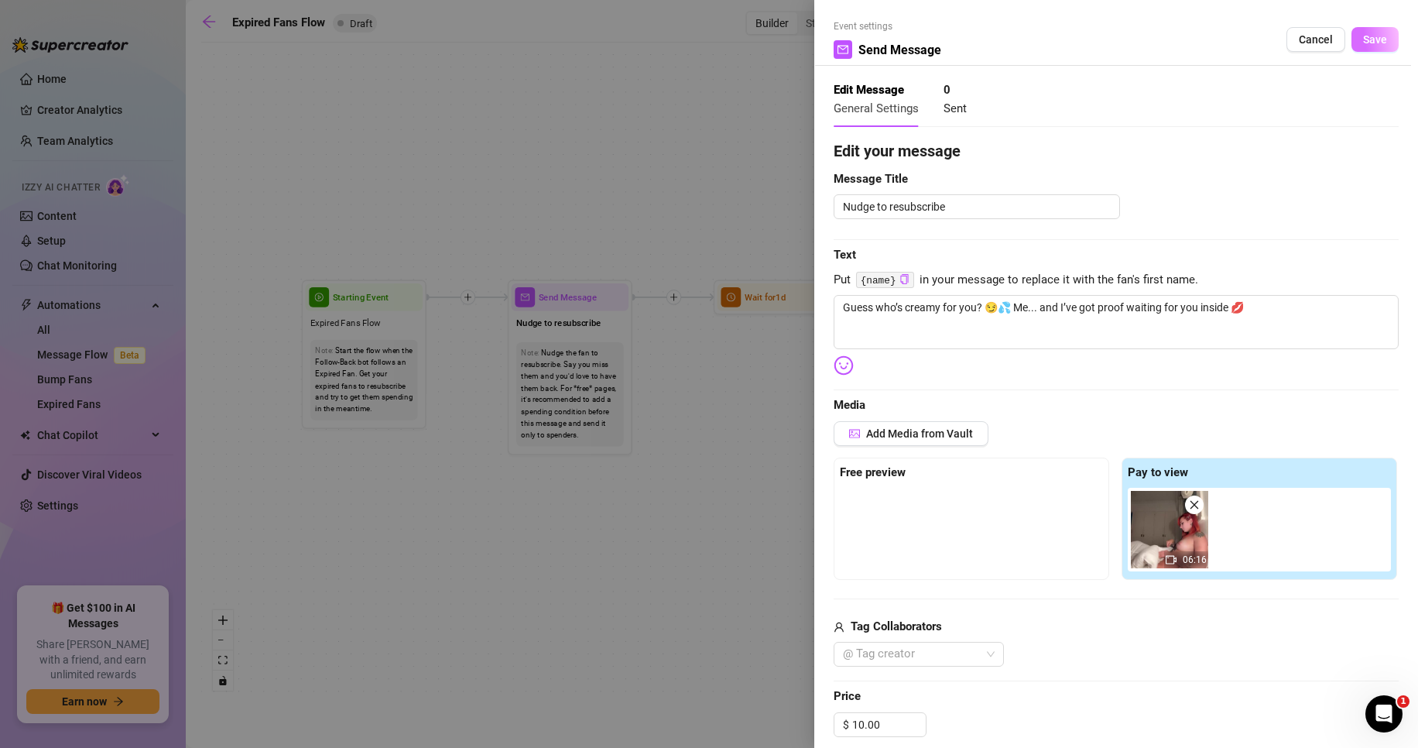
click at [1363, 41] on span "Save" at bounding box center [1375, 39] width 24 height 12
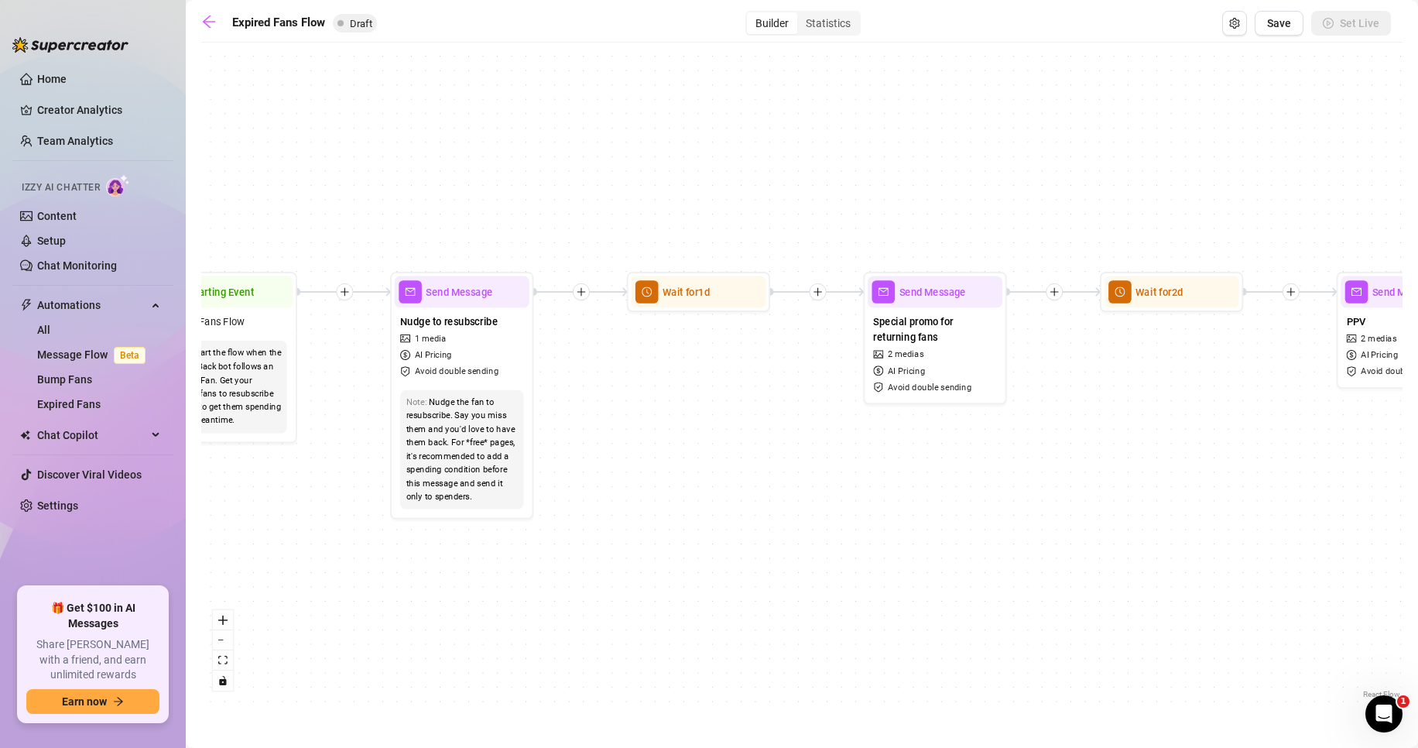
drag, startPoint x: 1135, startPoint y: 420, endPoint x: 1094, endPoint y: 423, distance: 41.1
click at [1094, 423] on div "If True If False Send Message Send Message 2 medias AI Pricing Avoid double sen…" at bounding box center [802, 376] width 1202 height 652
click at [475, 373] on span "Avoid double sending" at bounding box center [457, 371] width 84 height 13
type textarea "Guess who’s creamy for you? 😏💦 Me... and I’ve got proof waiting for you inside 💋"
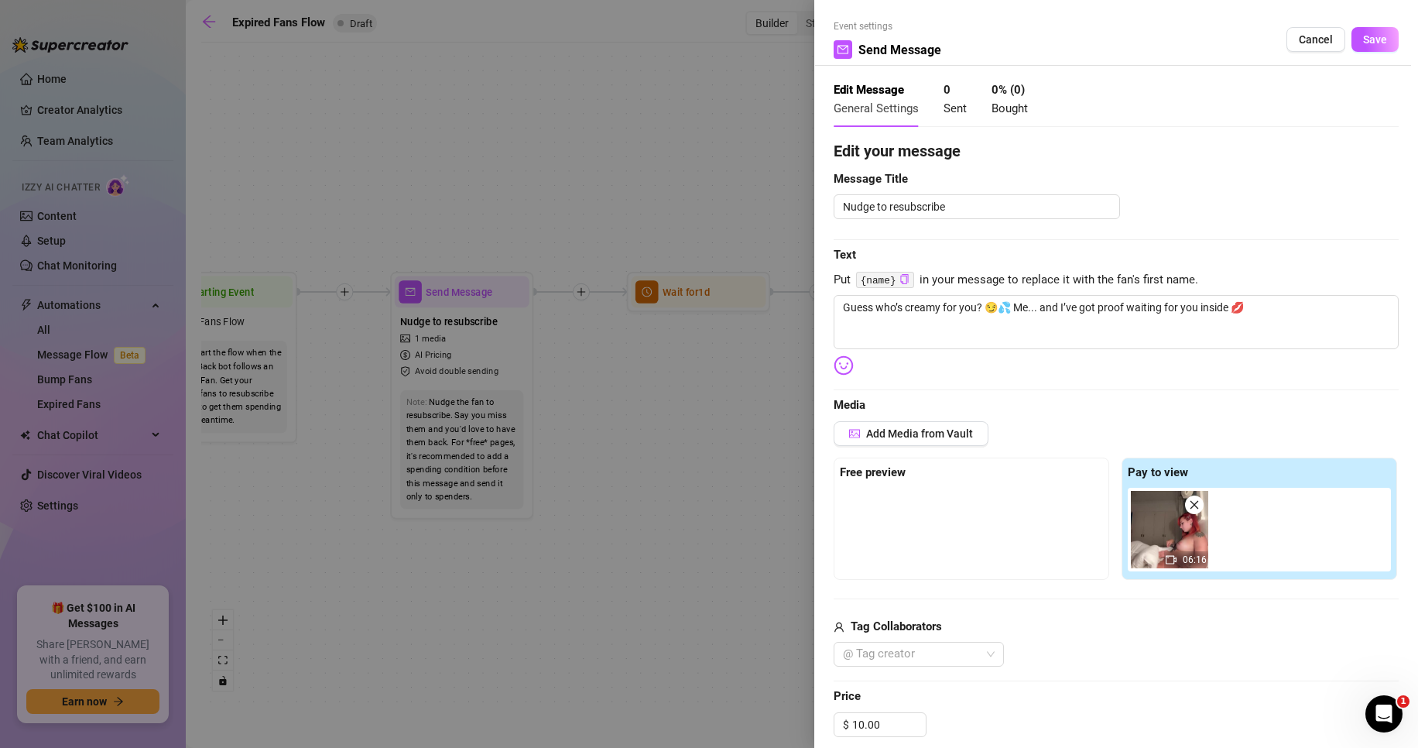
click at [632, 411] on div at bounding box center [709, 374] width 1418 height 748
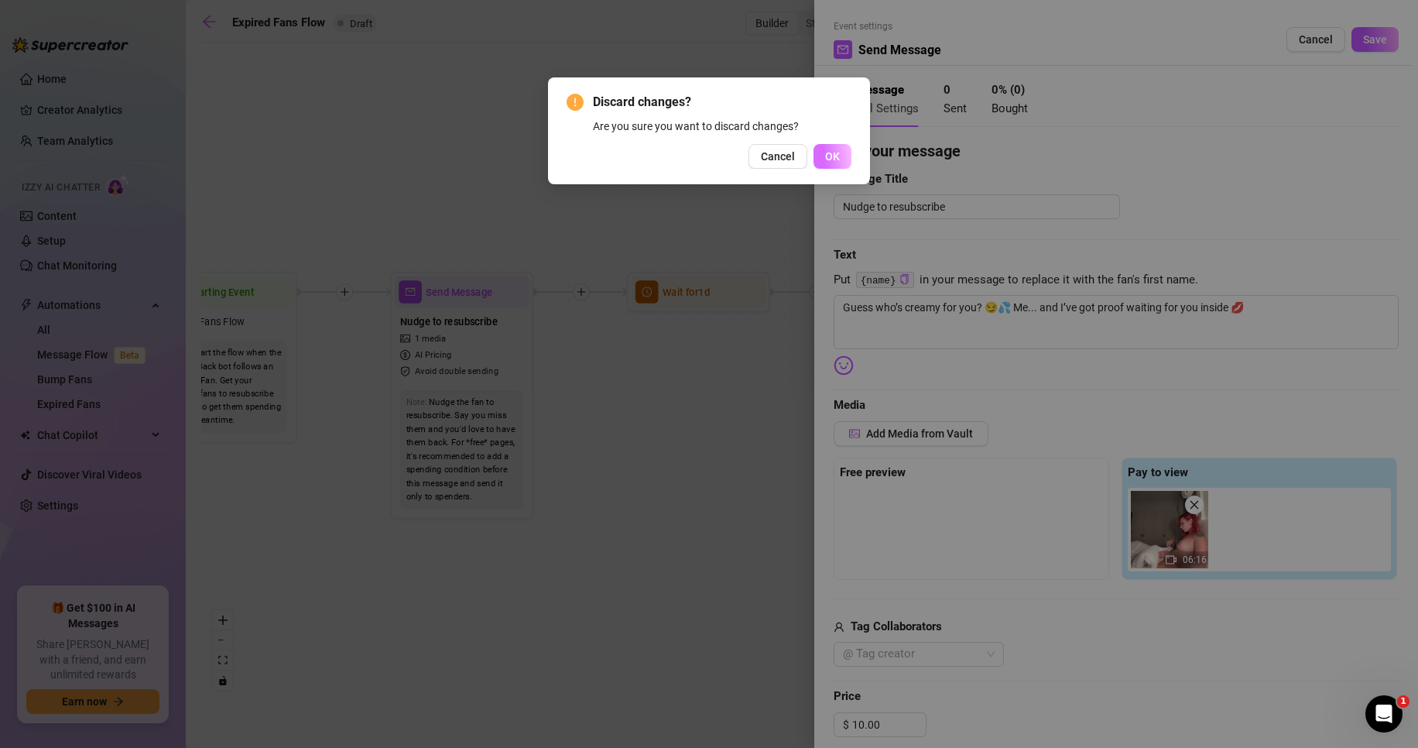
drag, startPoint x: 832, startPoint y: 158, endPoint x: 920, endPoint y: 154, distance: 88.3
click at [832, 158] on span "OK" at bounding box center [832, 156] width 15 height 12
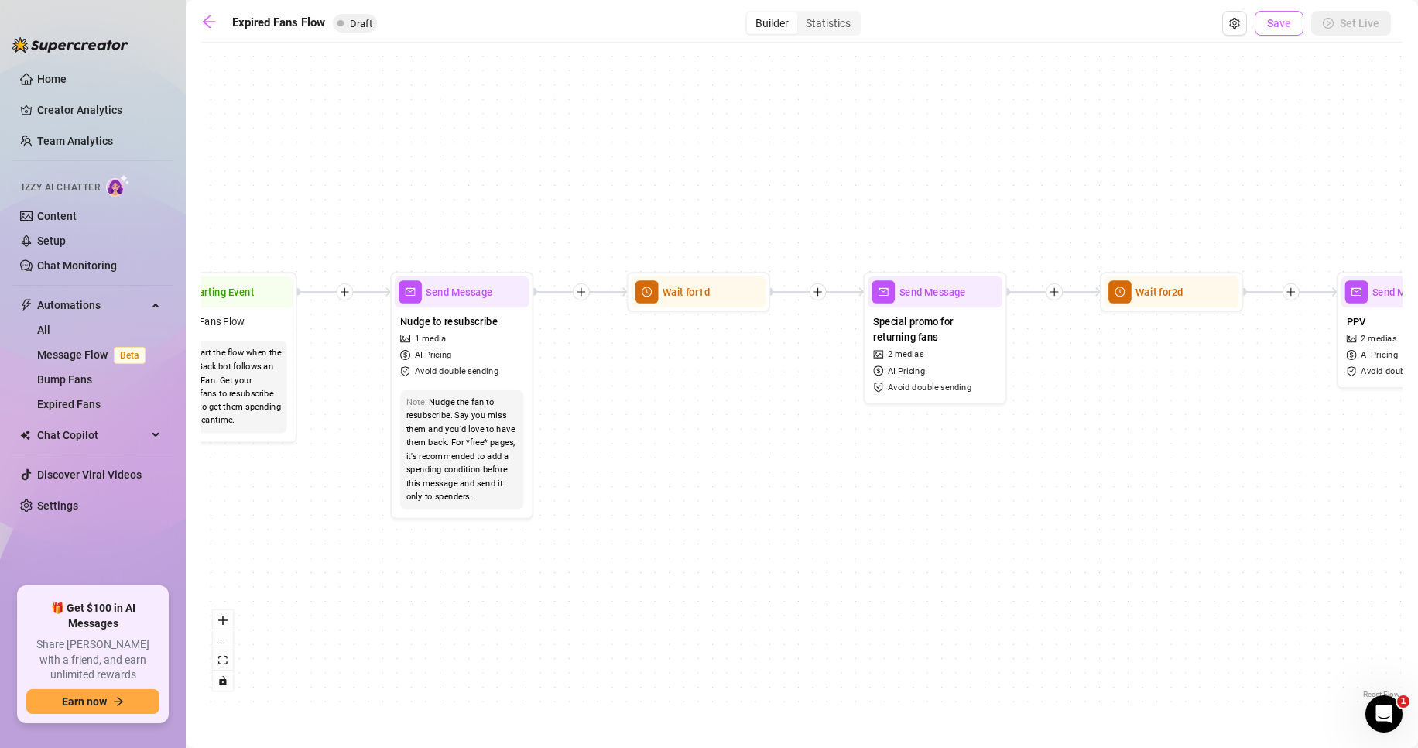
click at [1293, 26] on button "Save" at bounding box center [1279, 23] width 49 height 25
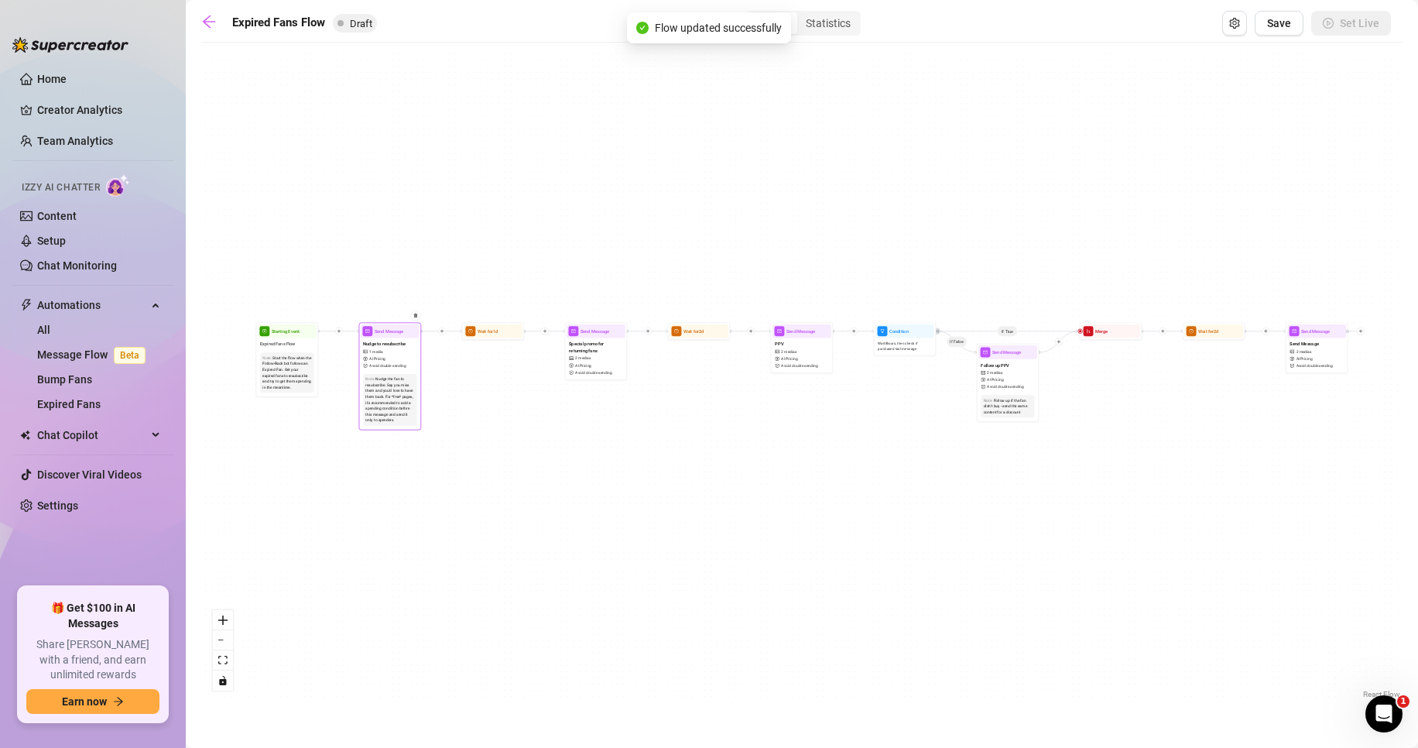
click at [395, 370] on div "Nudge to resubscribe 1 media AI Pricing Avoid double sending" at bounding box center [390, 354] width 59 height 33
type textarea "Guess who’s creamy for you? 😏💦 Me... and I’ve got proof waiting for you inside 💋"
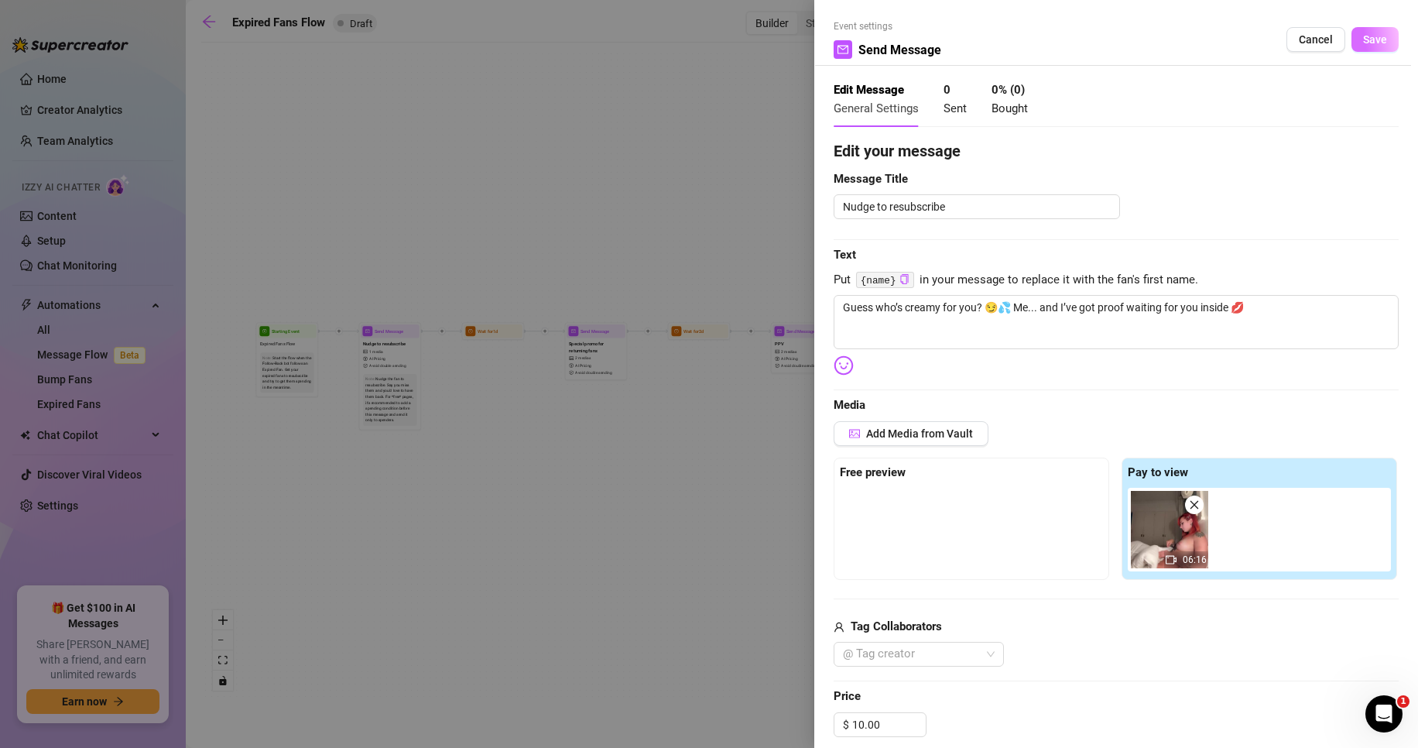
click at [1380, 33] on button "Save" at bounding box center [1375, 39] width 47 height 25
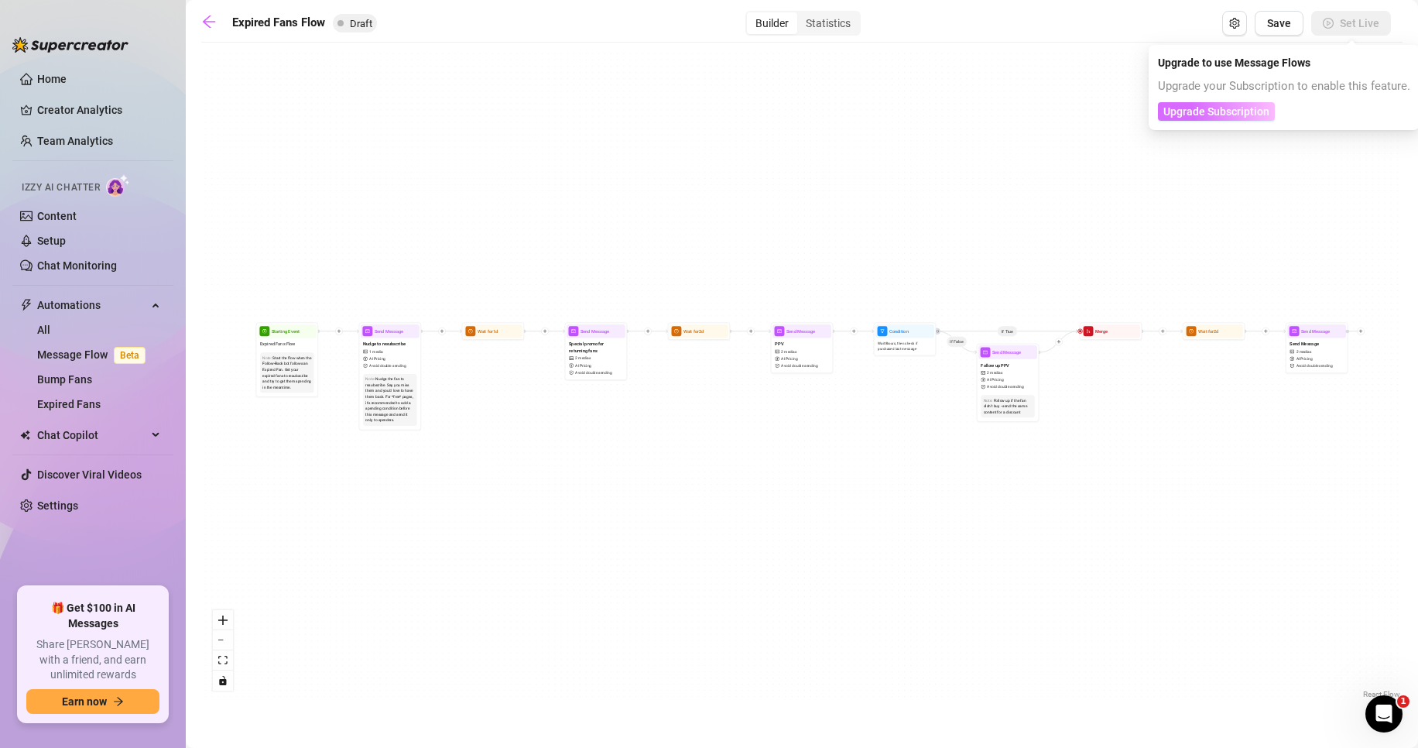
click at [1258, 108] on span "Upgrade Subscription" at bounding box center [1217, 111] width 106 height 12
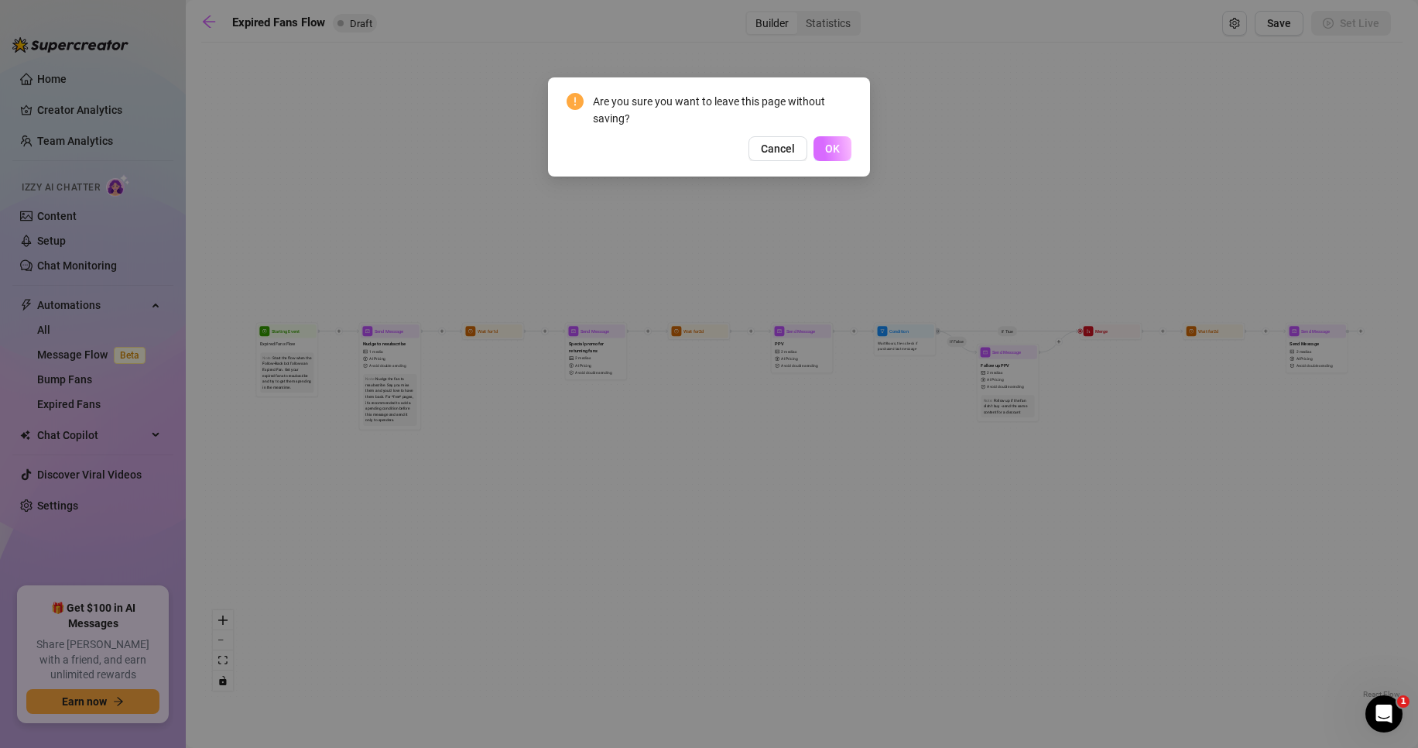
click at [841, 151] on button "OK" at bounding box center [833, 148] width 38 height 25
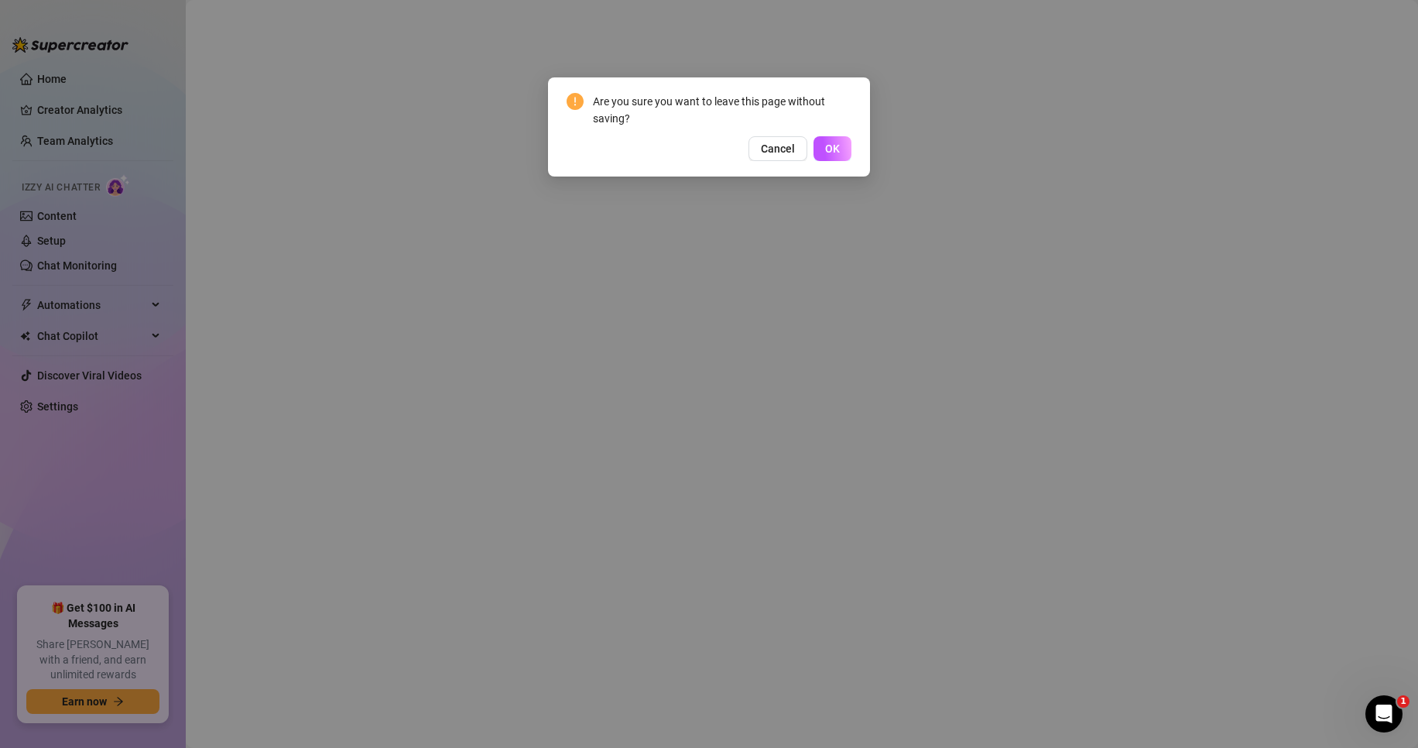
click at [841, 151] on button "OK" at bounding box center [833, 148] width 38 height 25
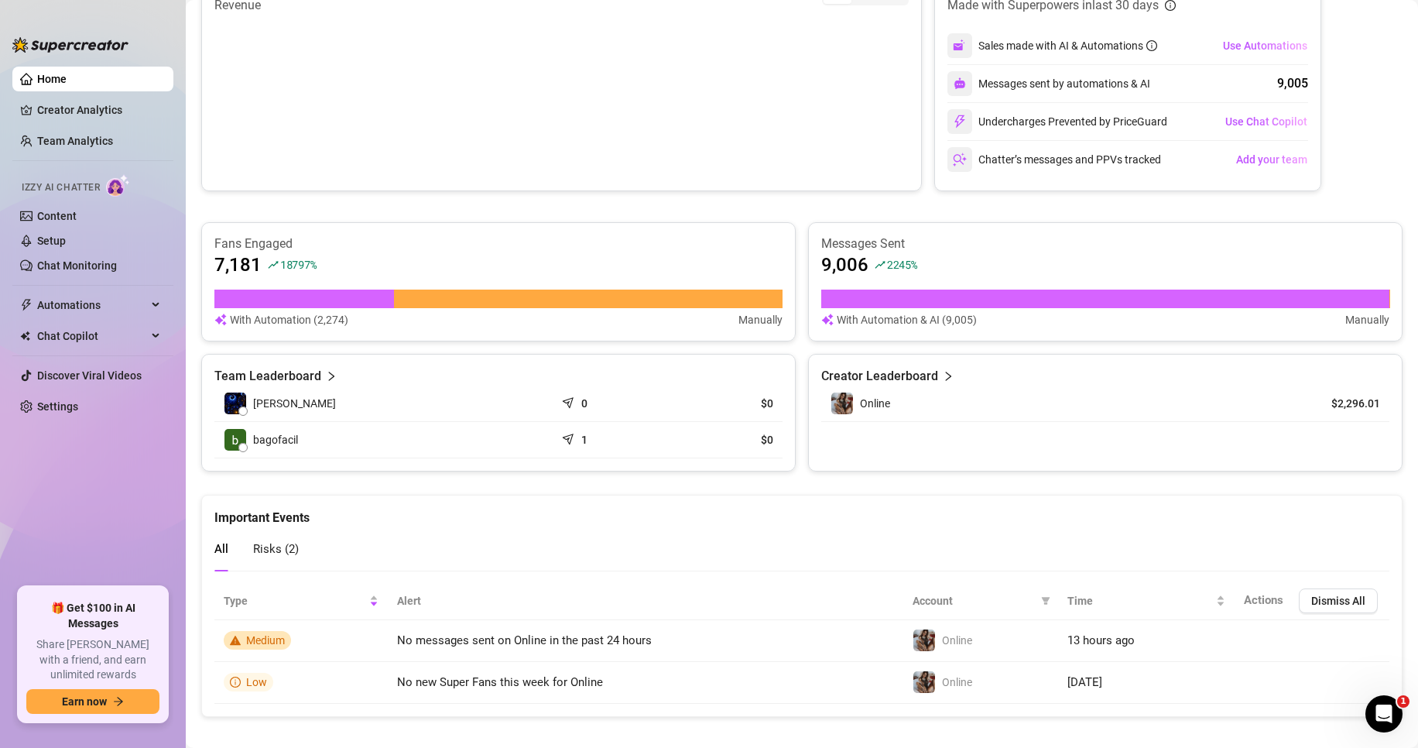
scroll to position [336, 0]
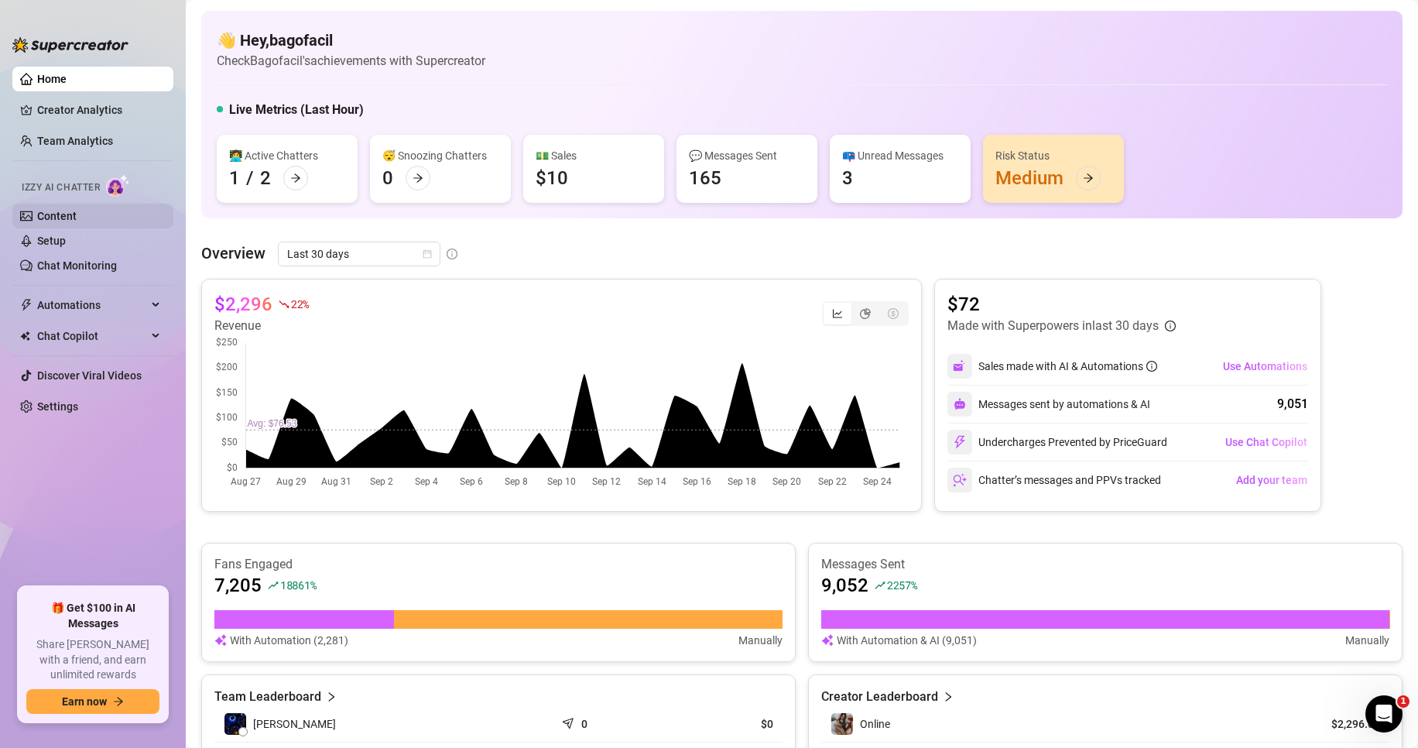
click at [46, 218] on link "Content" at bounding box center [56, 216] width 39 height 12
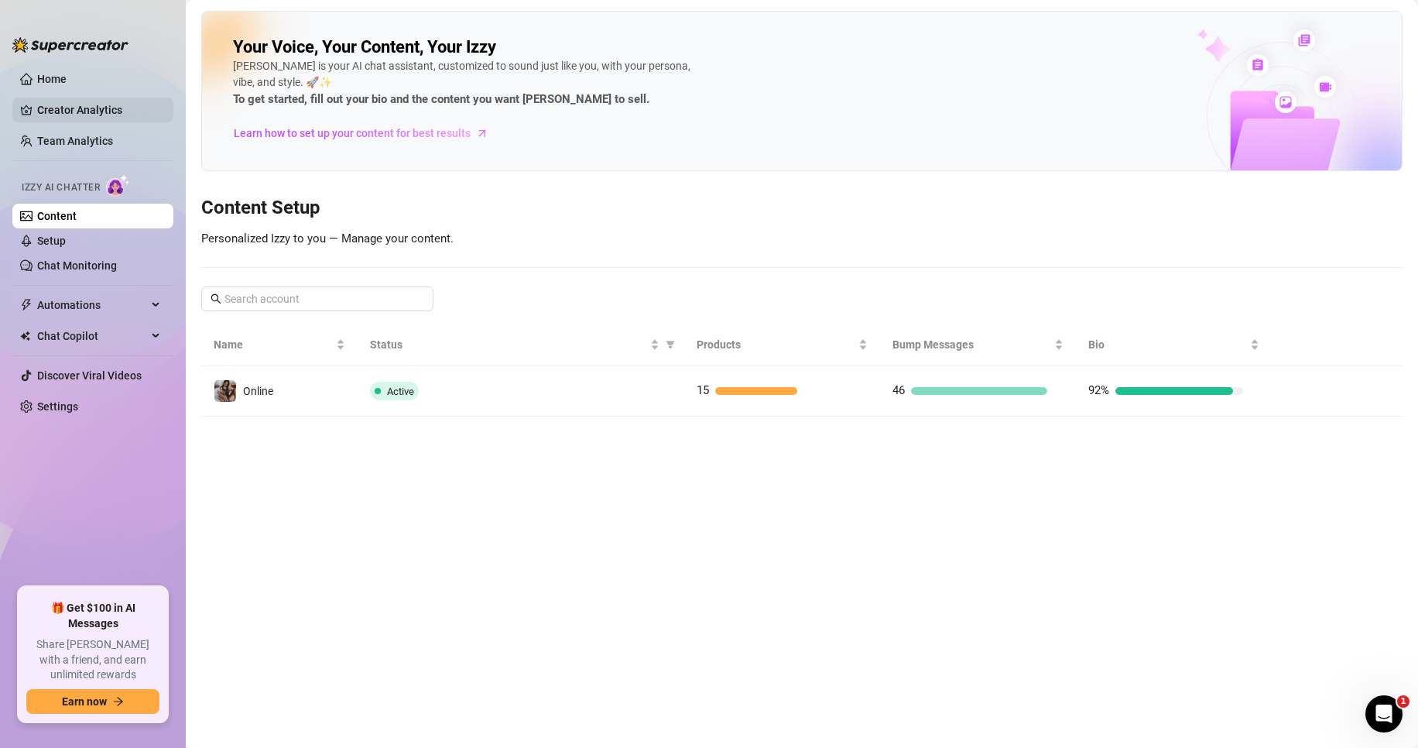
click at [77, 108] on link "Creator Analytics" at bounding box center [99, 110] width 124 height 25
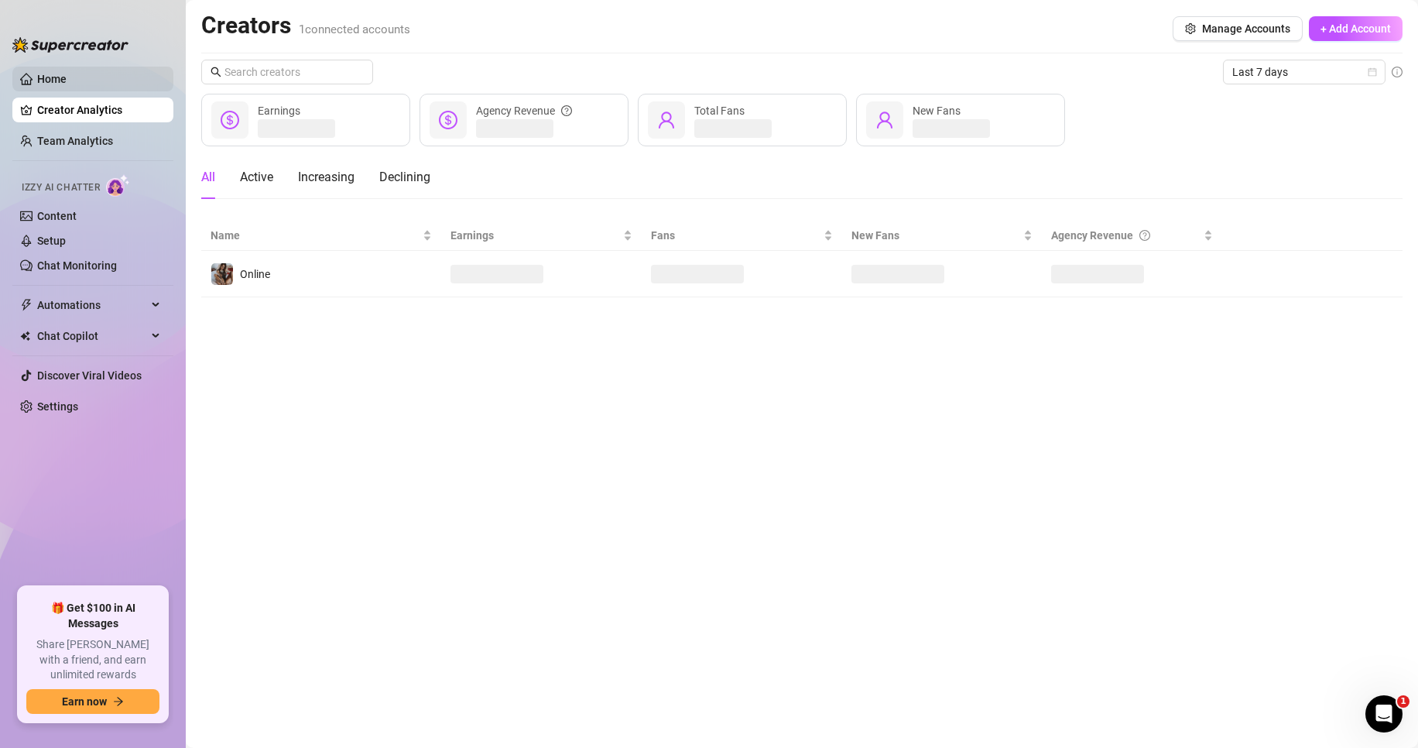
click at [63, 82] on link "Home" at bounding box center [51, 79] width 29 height 12
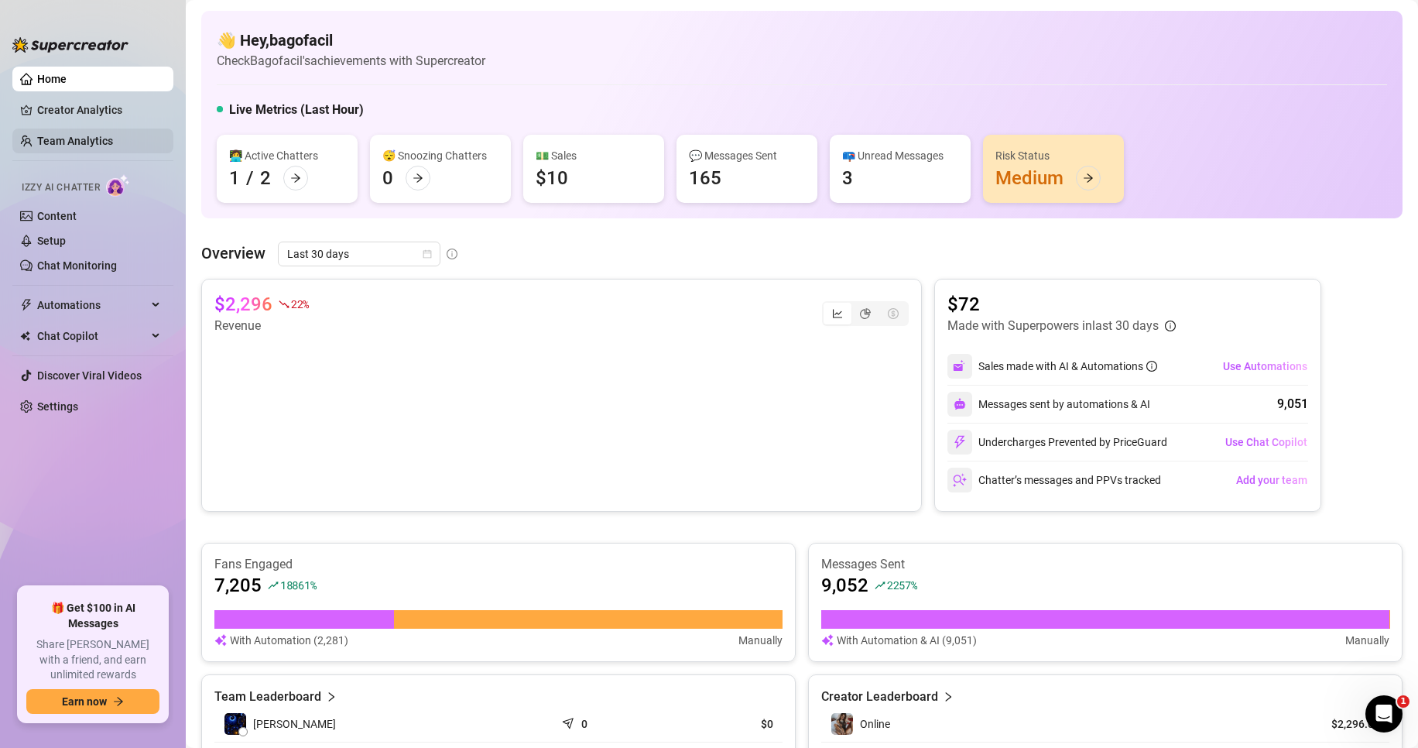
click at [72, 147] on link "Team Analytics" at bounding box center [75, 141] width 76 height 12
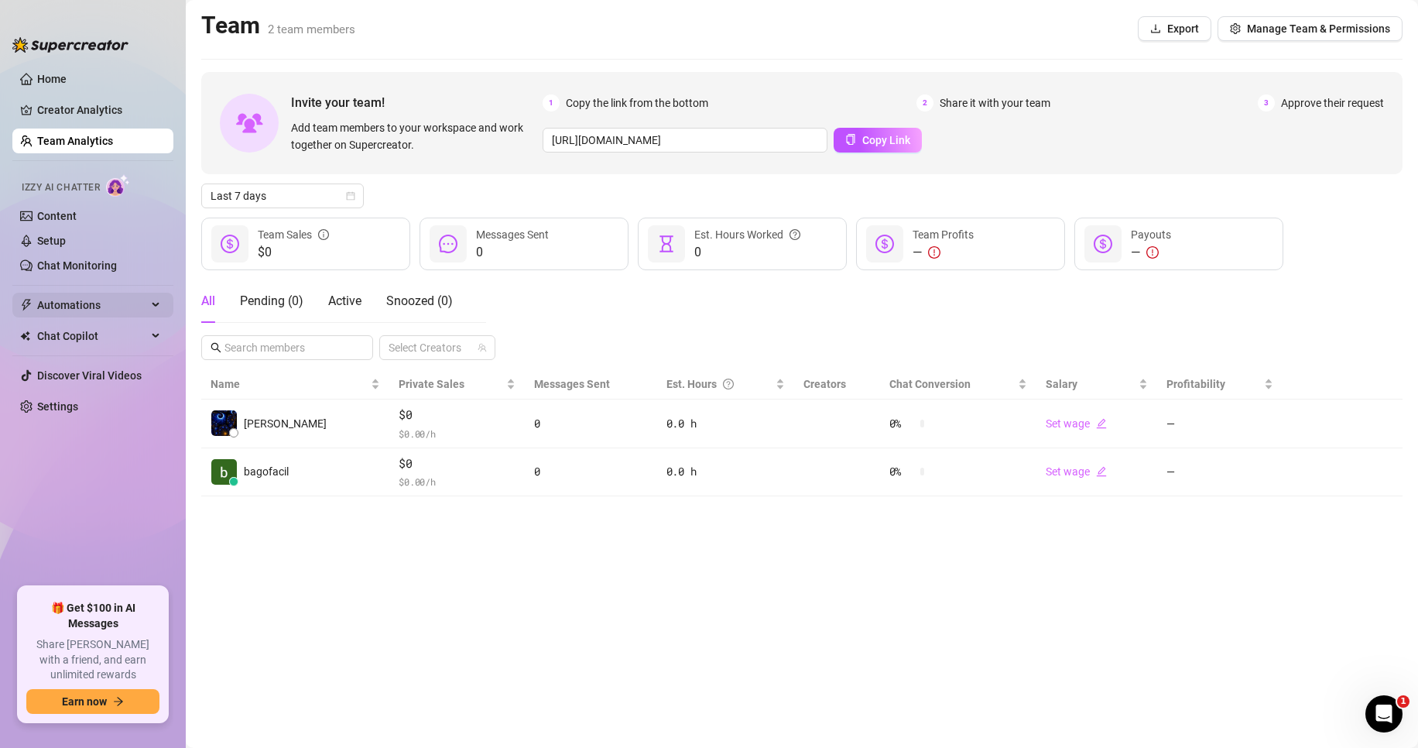
click at [80, 314] on span "Automations" at bounding box center [92, 305] width 110 height 25
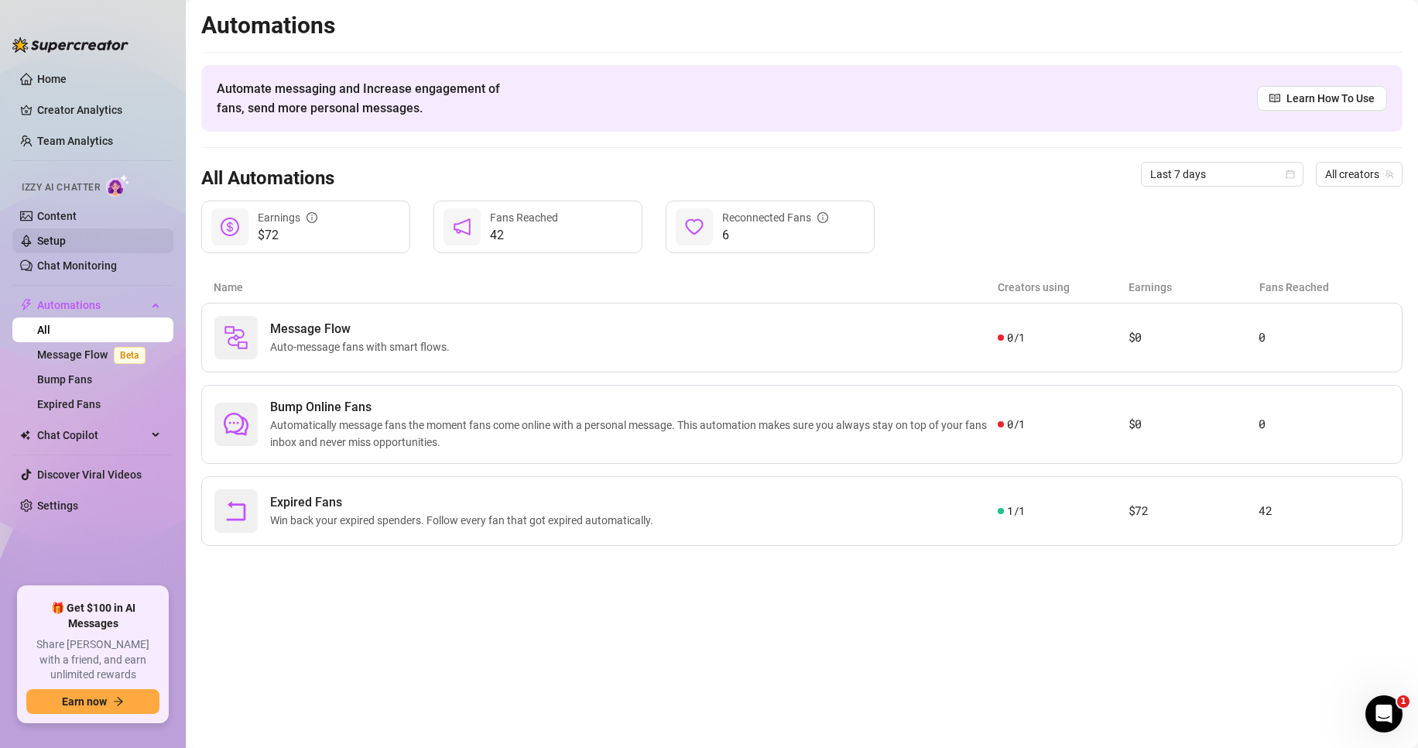
click at [60, 238] on link "Setup" at bounding box center [51, 241] width 29 height 12
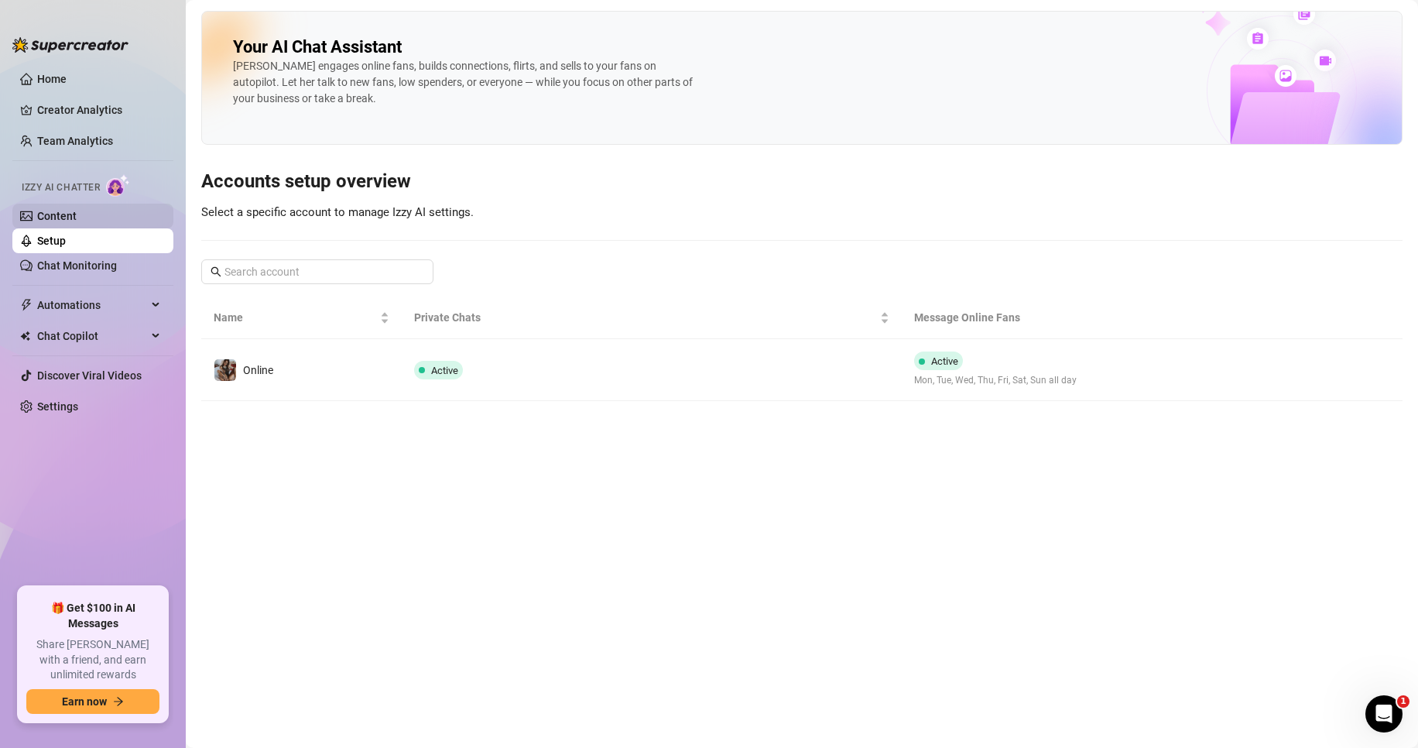
click at [76, 216] on link "Content" at bounding box center [56, 216] width 39 height 12
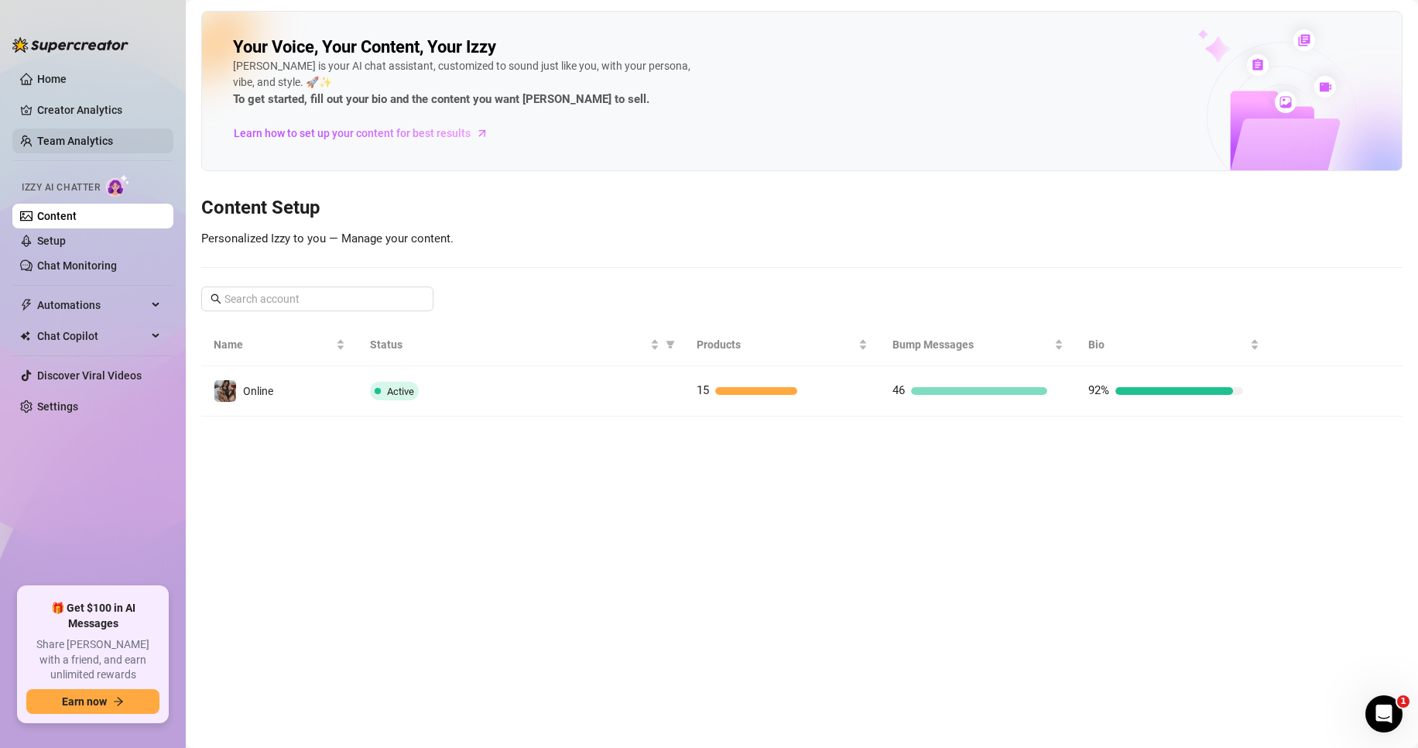
click at [76, 139] on link "Team Analytics" at bounding box center [75, 141] width 76 height 12
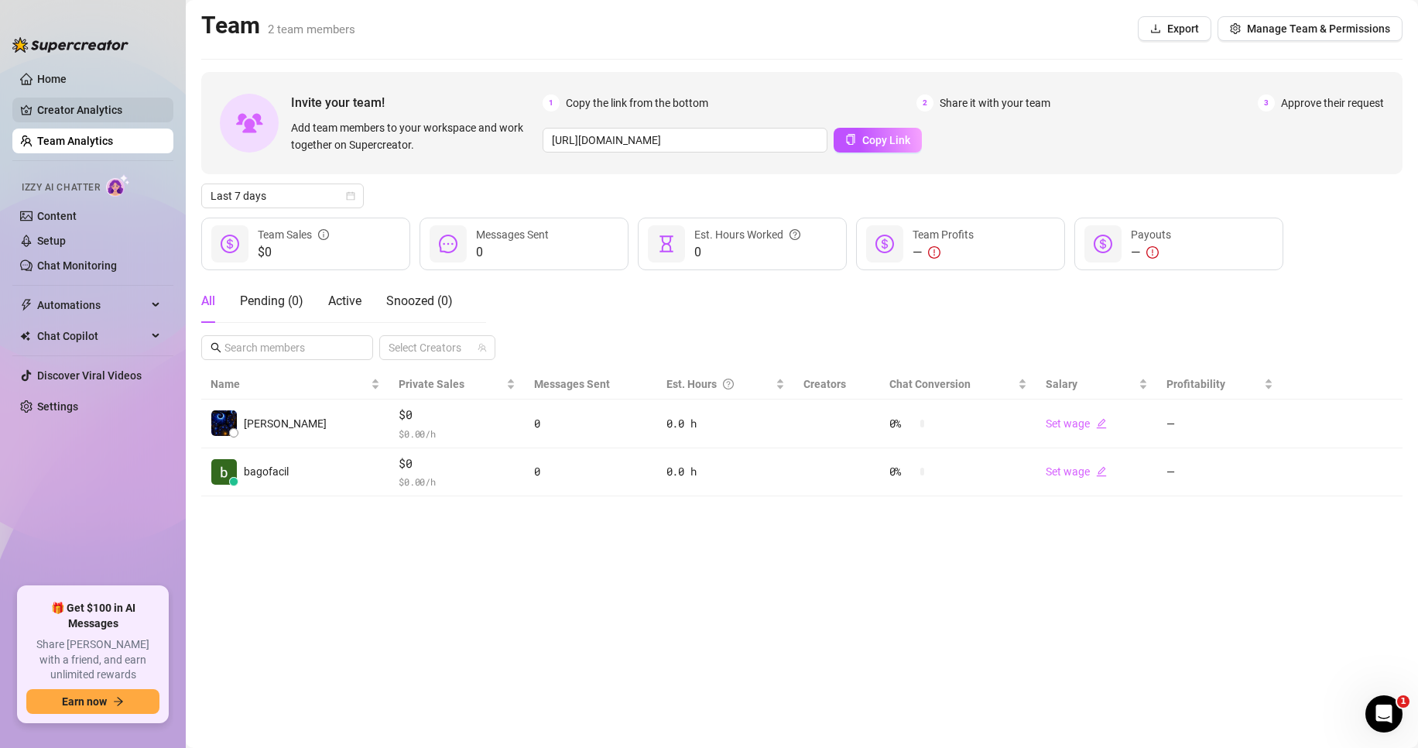
click at [77, 110] on link "Creator Analytics" at bounding box center [99, 110] width 124 height 25
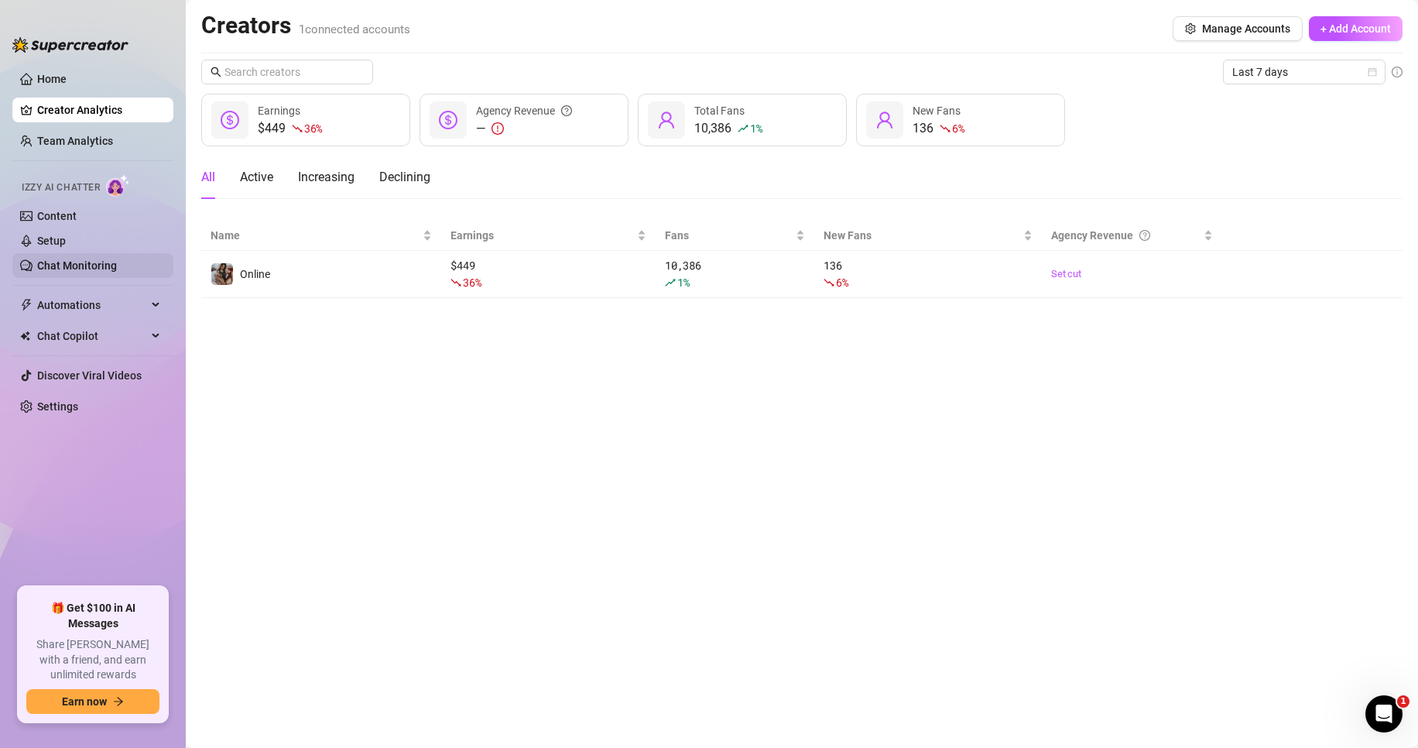
click at [65, 259] on link "Chat Monitoring" at bounding box center [77, 265] width 80 height 12
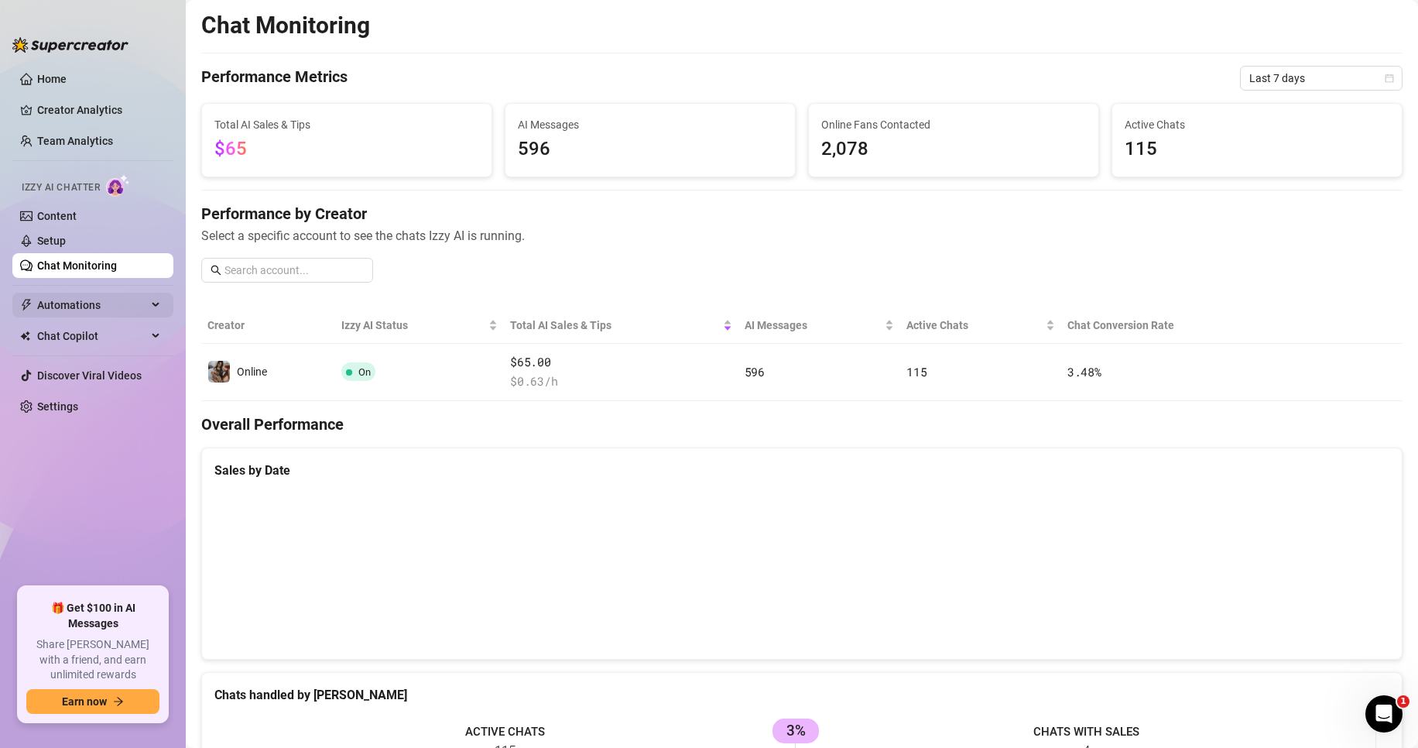
click at [76, 299] on span "Automations" at bounding box center [92, 305] width 110 height 25
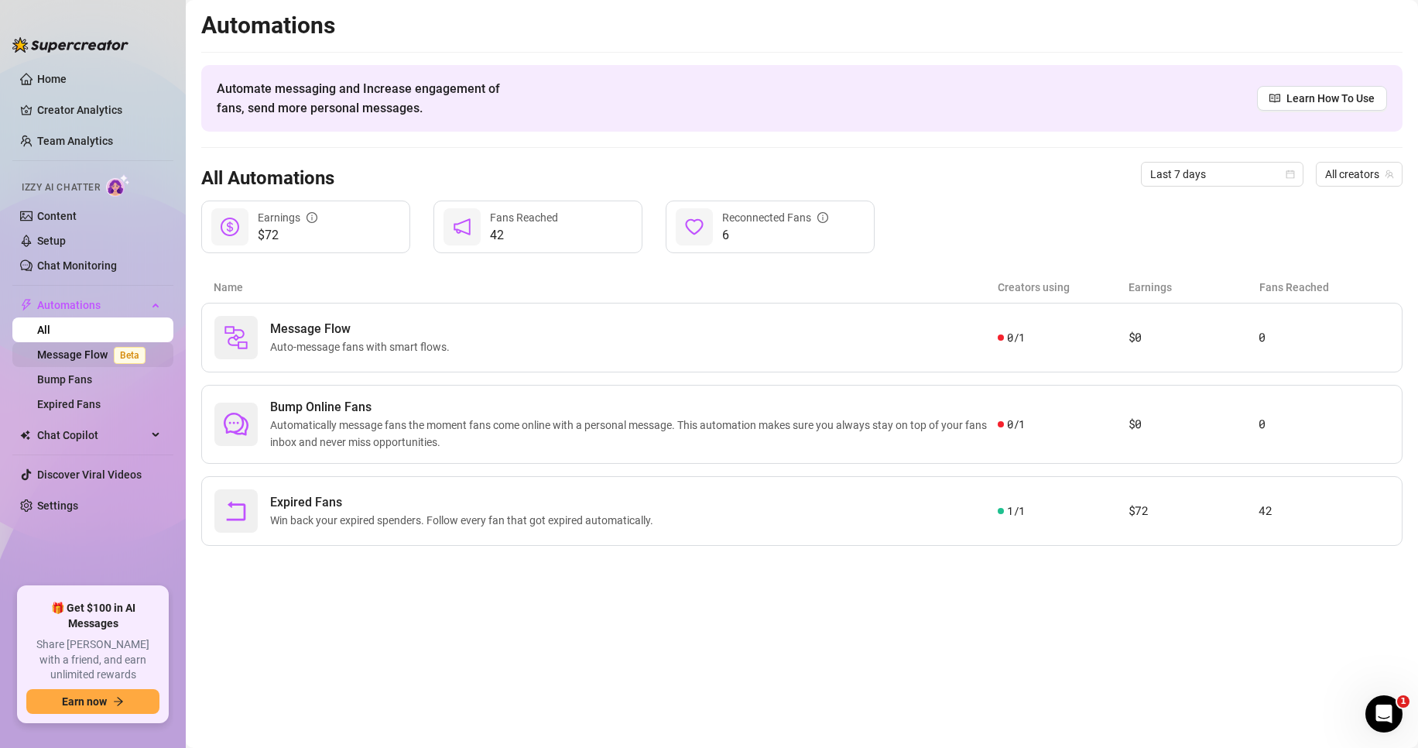
click at [96, 348] on link "Message Flow Beta" at bounding box center [94, 354] width 115 height 12
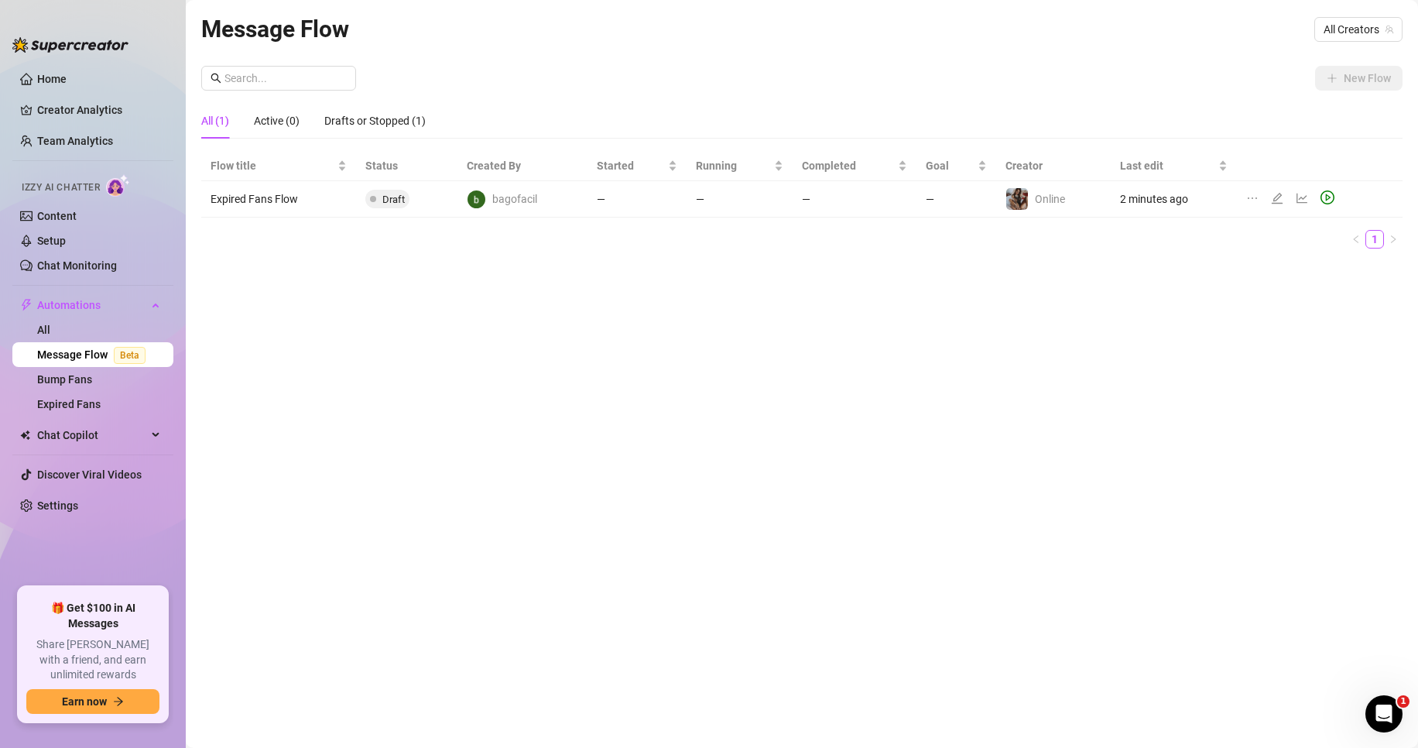
click at [838, 197] on td "—" at bounding box center [855, 199] width 125 height 36
click at [1326, 196] on icon "play-circle" at bounding box center [1328, 197] width 5 height 7
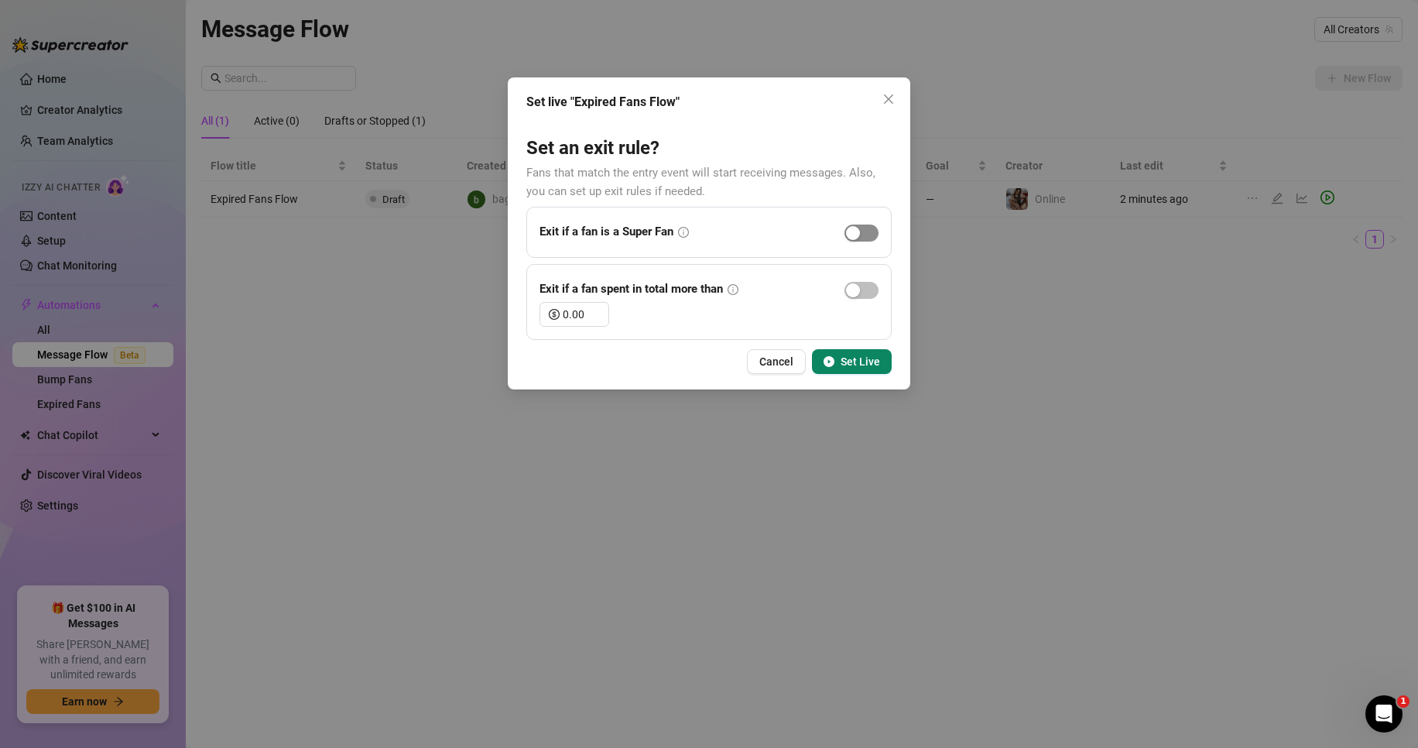
click at [858, 235] on div "button" at bounding box center [853, 233] width 14 height 14
click at [875, 241] on div at bounding box center [862, 232] width 34 height 18
click at [862, 235] on button "button" at bounding box center [862, 233] width 34 height 17
click at [862, 236] on span "button" at bounding box center [862, 233] width 34 height 17
click at [855, 359] on span "Set Live" at bounding box center [860, 361] width 39 height 12
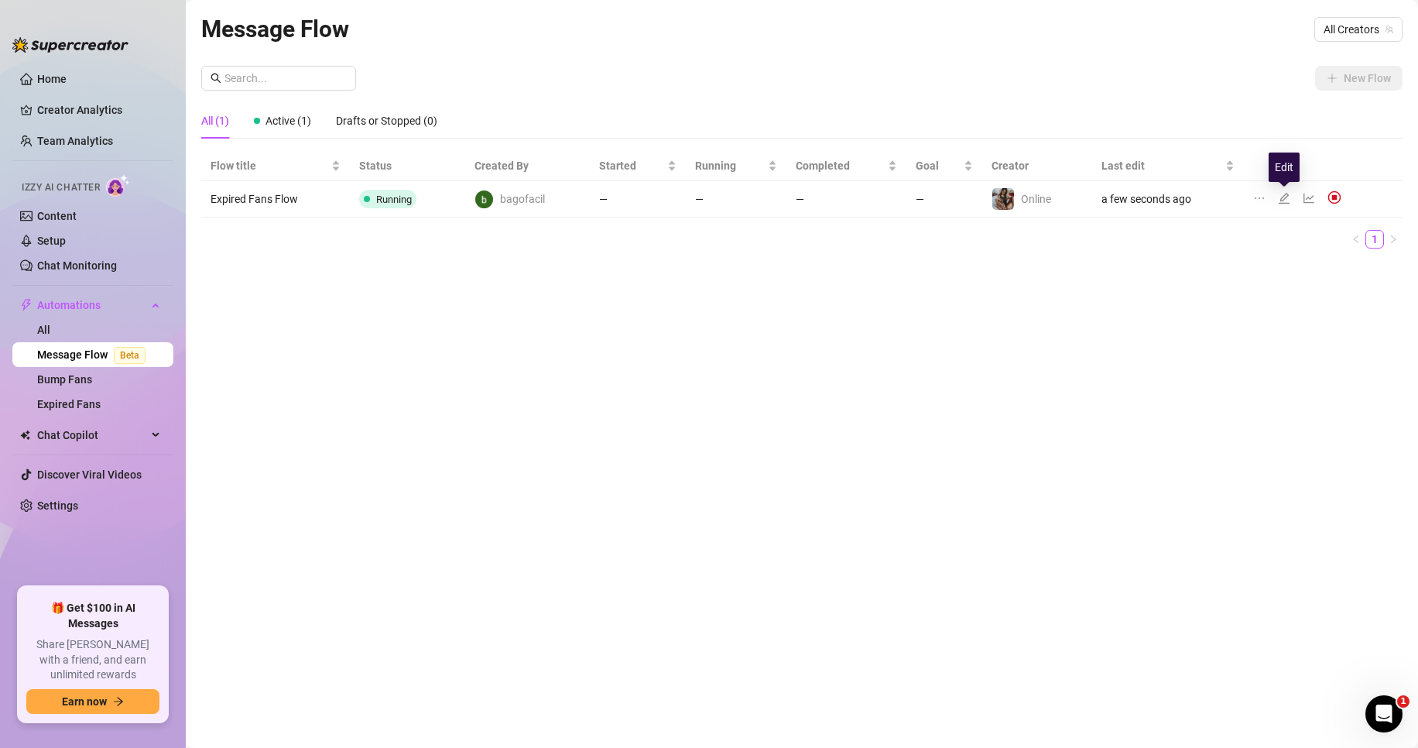
click at [1287, 197] on icon "edit" at bounding box center [1284, 198] width 12 height 12
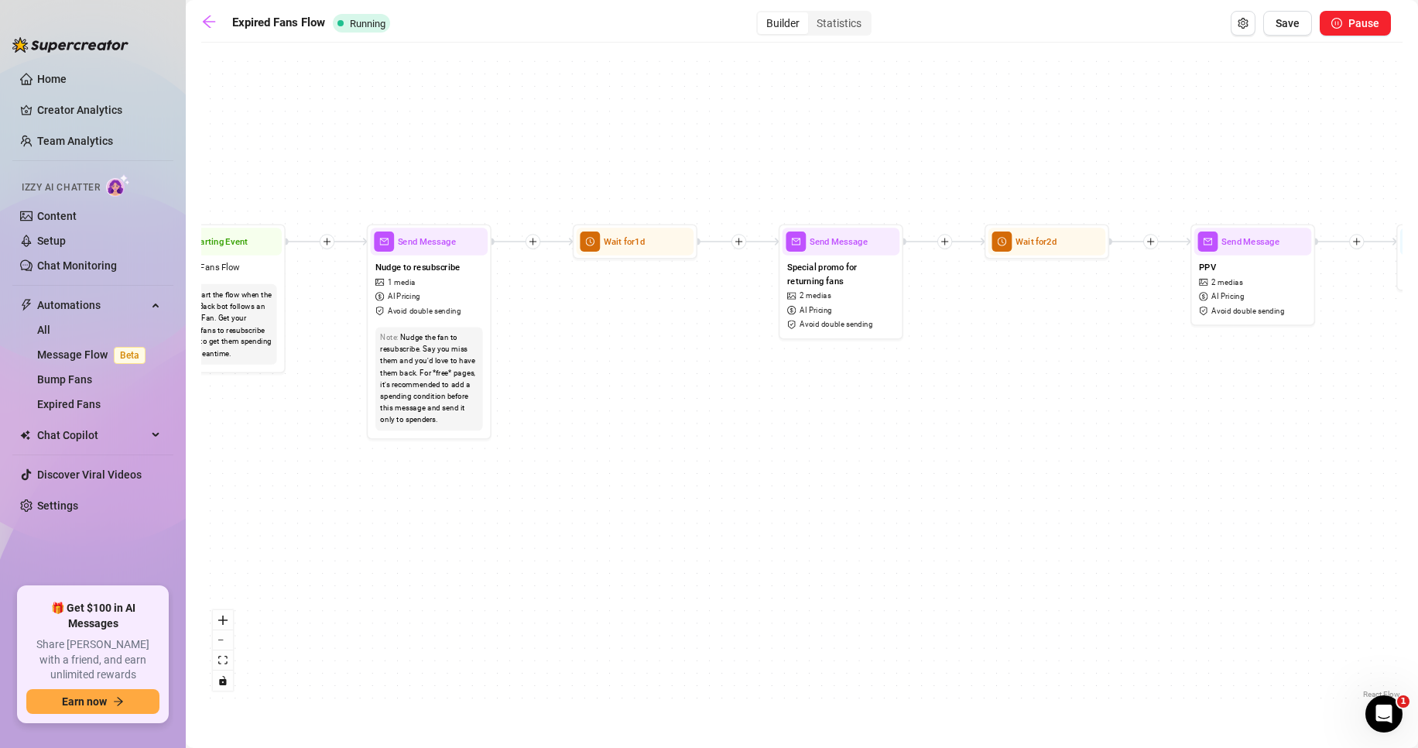
drag, startPoint x: 505, startPoint y: 434, endPoint x: 708, endPoint y: 449, distance: 203.4
click at [708, 449] on div "If True If False Send Message Send Message 2 medias AI Pricing Avoid double sen…" at bounding box center [802, 376] width 1202 height 652
click at [447, 285] on div "Nudge to resubscribe 1 media AI Pricing Avoid double sending" at bounding box center [430, 288] width 118 height 67
type textarea "Guess who’s creamy for you? 😏💦 Me... and I’ve got proof waiting for you inside 💋"
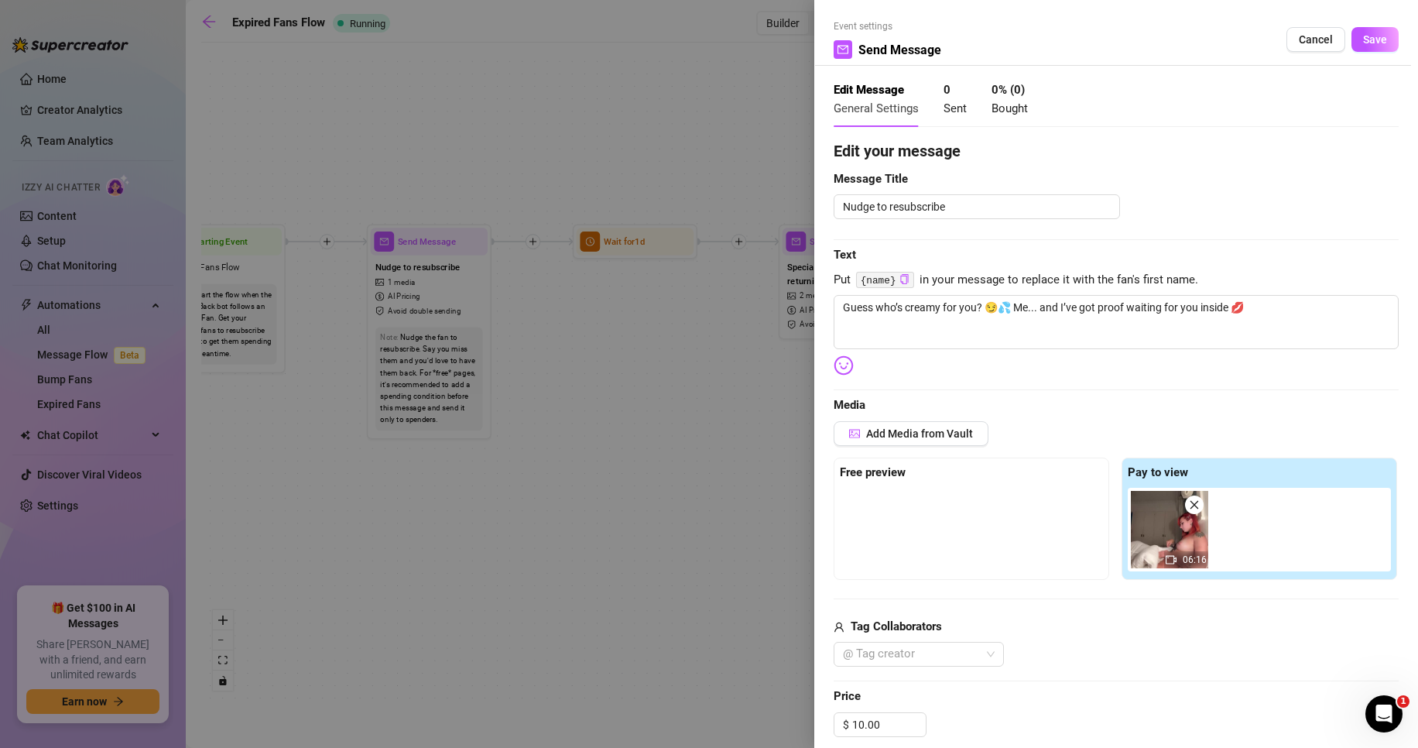
click at [674, 365] on div at bounding box center [709, 374] width 1418 height 748
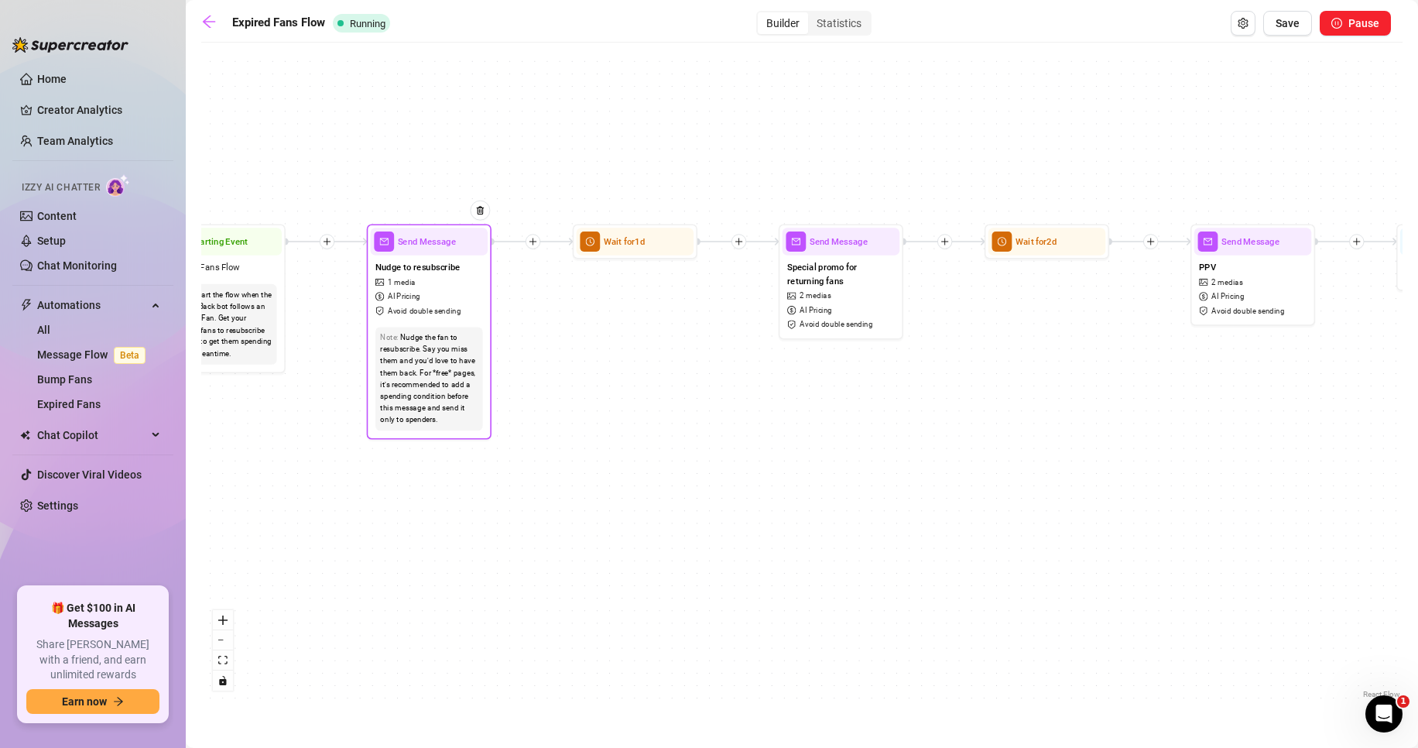
click at [451, 308] on span "Avoid double sending" at bounding box center [424, 311] width 73 height 12
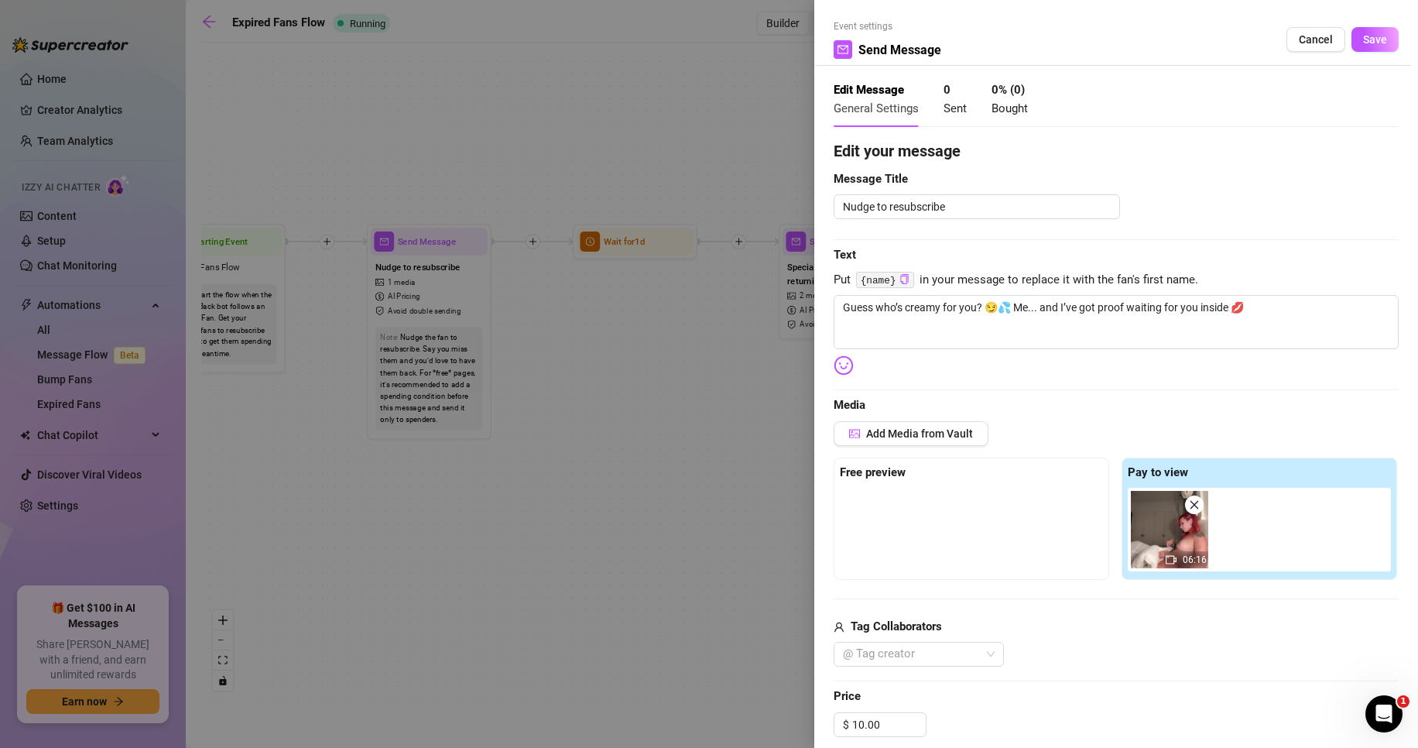
type textarea "Guess who’s creamy for you? 😏💦 Me... and I’ve got proof waiting for you inside 💋"
click at [745, 348] on div at bounding box center [709, 374] width 1418 height 748
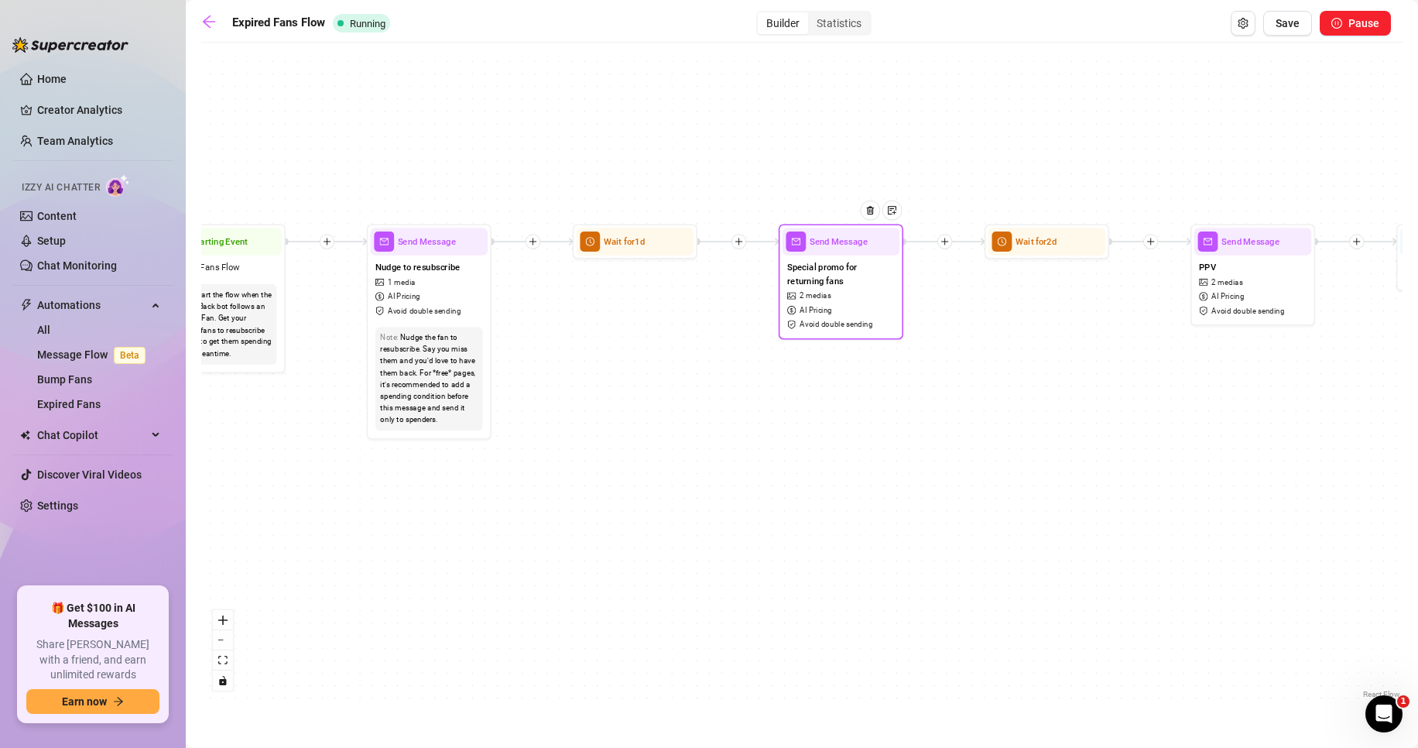
click at [876, 321] on div "Special promo for returning fans 2 medias AI Pricing Avoid double sending" at bounding box center [842, 295] width 118 height 81
type textarea "I missed you 😏 it’s been way too long since you spoiled yourself with me 💦 That…"
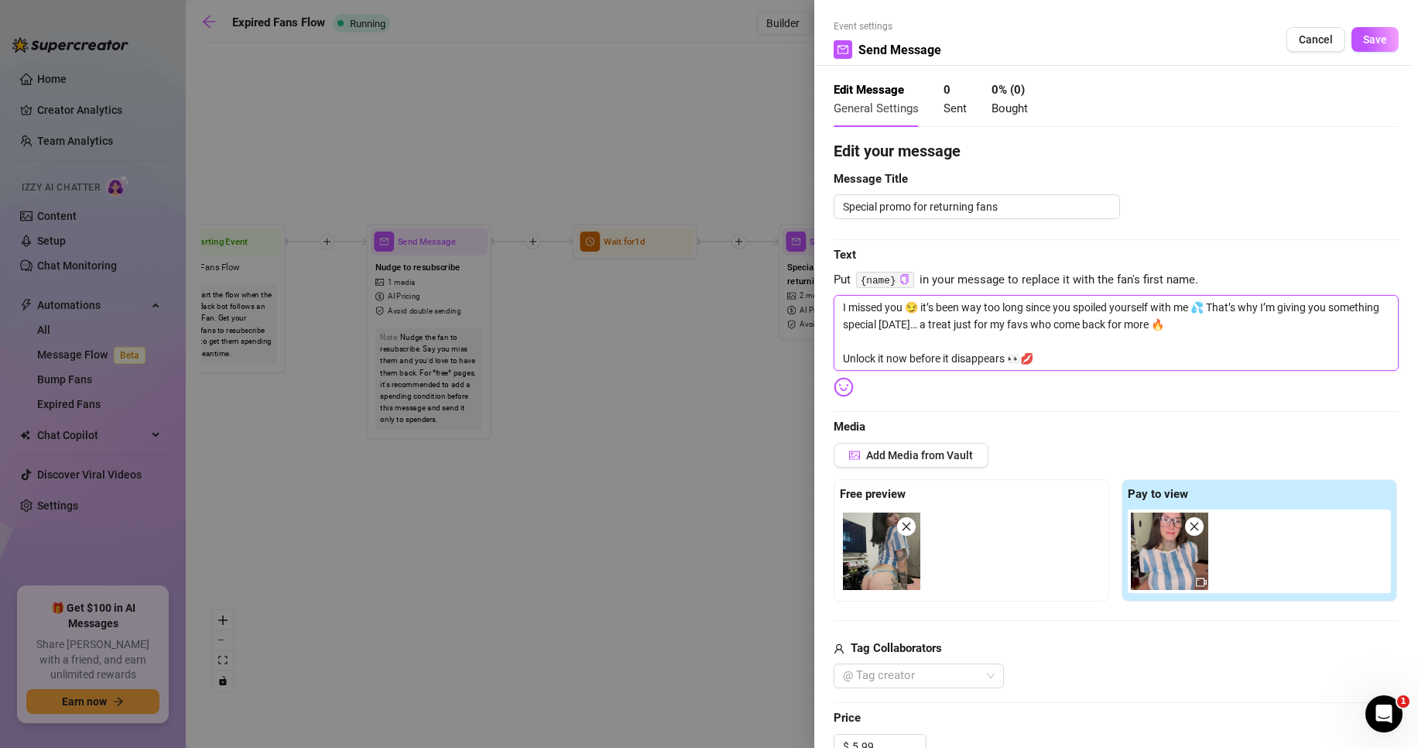
drag, startPoint x: 1072, startPoint y: 355, endPoint x: 836, endPoint y: 308, distance: 239.9
click at [836, 308] on textarea "I missed you 😏 it’s been way too long since you spoiled yourself with me 💦 That…" at bounding box center [1116, 333] width 565 height 76
click at [910, 526] on icon "close" at bounding box center [906, 526] width 11 height 11
click at [1189, 525] on icon "close" at bounding box center [1194, 526] width 11 height 11
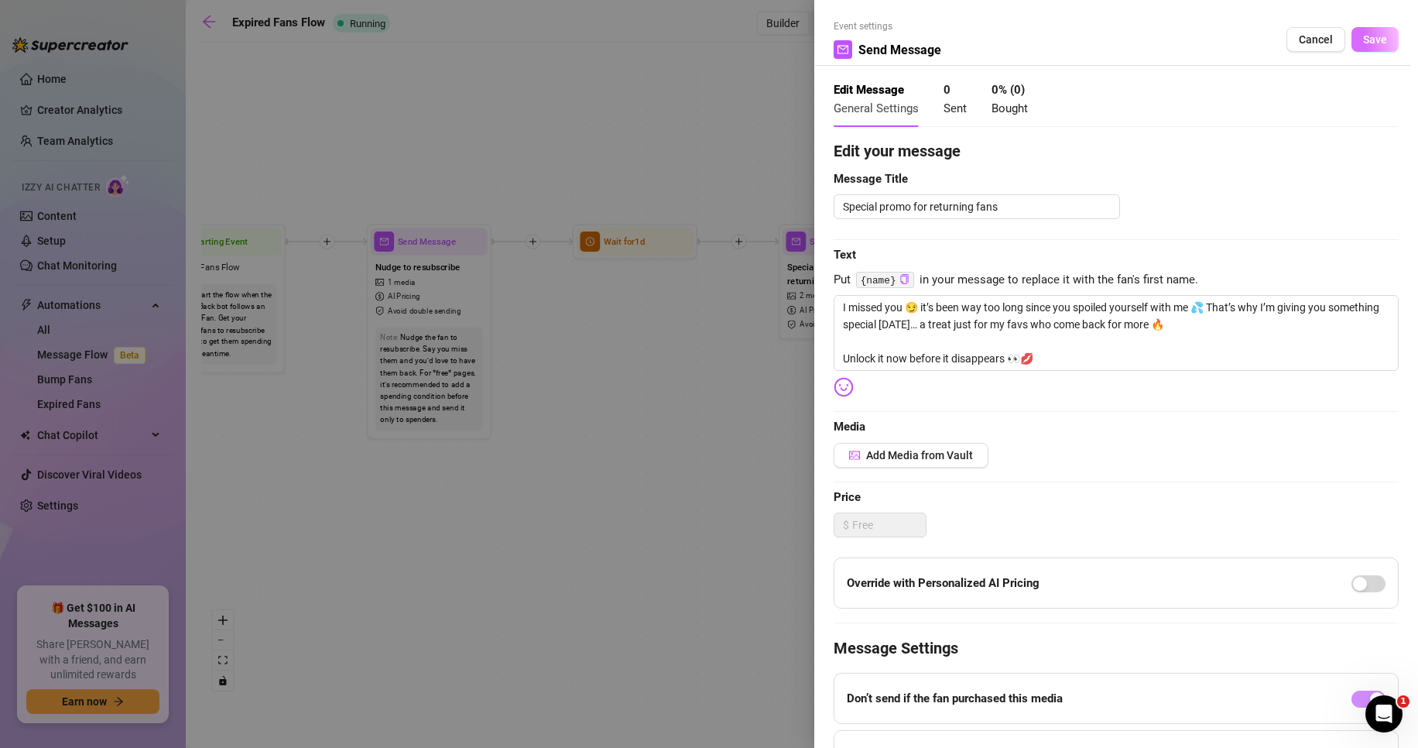
click at [1371, 44] on span "Save" at bounding box center [1375, 39] width 24 height 12
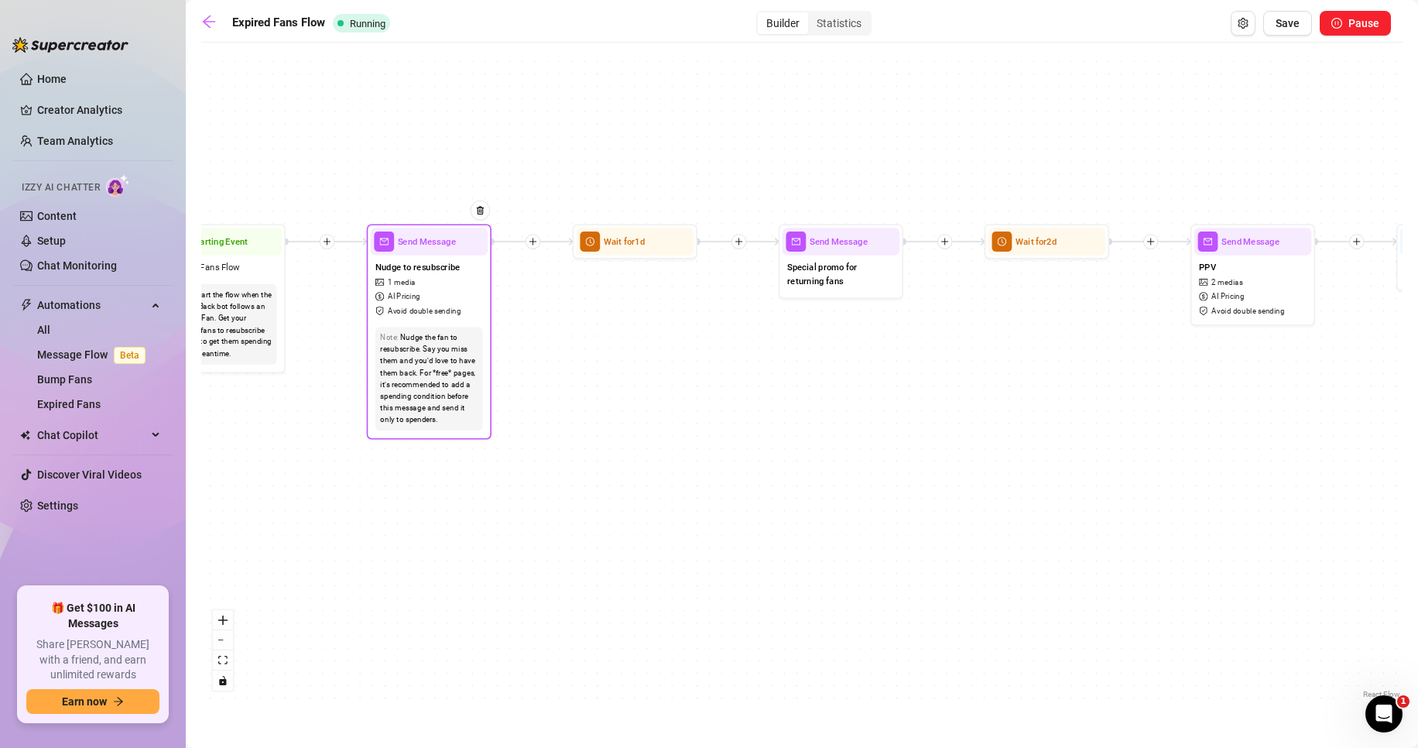
click at [452, 329] on div "Note: Nudge the fan to resubscribe. Say you miss them and you'd love to have th…" at bounding box center [429, 379] width 108 height 104
type textarea "Guess who’s creamy for you? 😏💦 Me... and I’ve got proof waiting for you inside 💋"
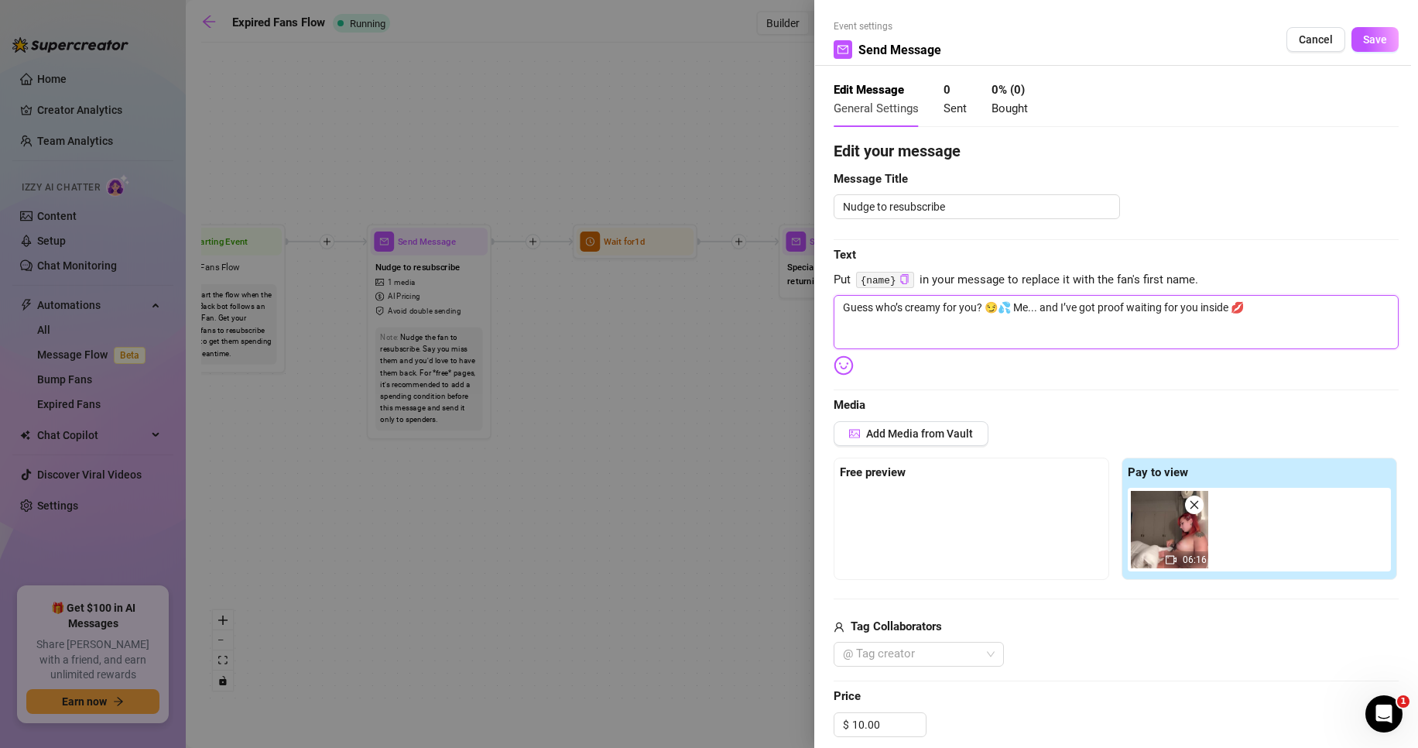
click at [948, 318] on textarea "Guess who’s creamy for you? 😏💦 Me... and I’ve got proof waiting for you inside 💋" at bounding box center [1116, 322] width 565 height 54
paste textarea "I missed you 😏 it’s been way too long since you spoiled yourself with me 💦 That…"
type textarea "I missed you 😏 it’s been way too long since you spoiled yourself with me 💦 That…"
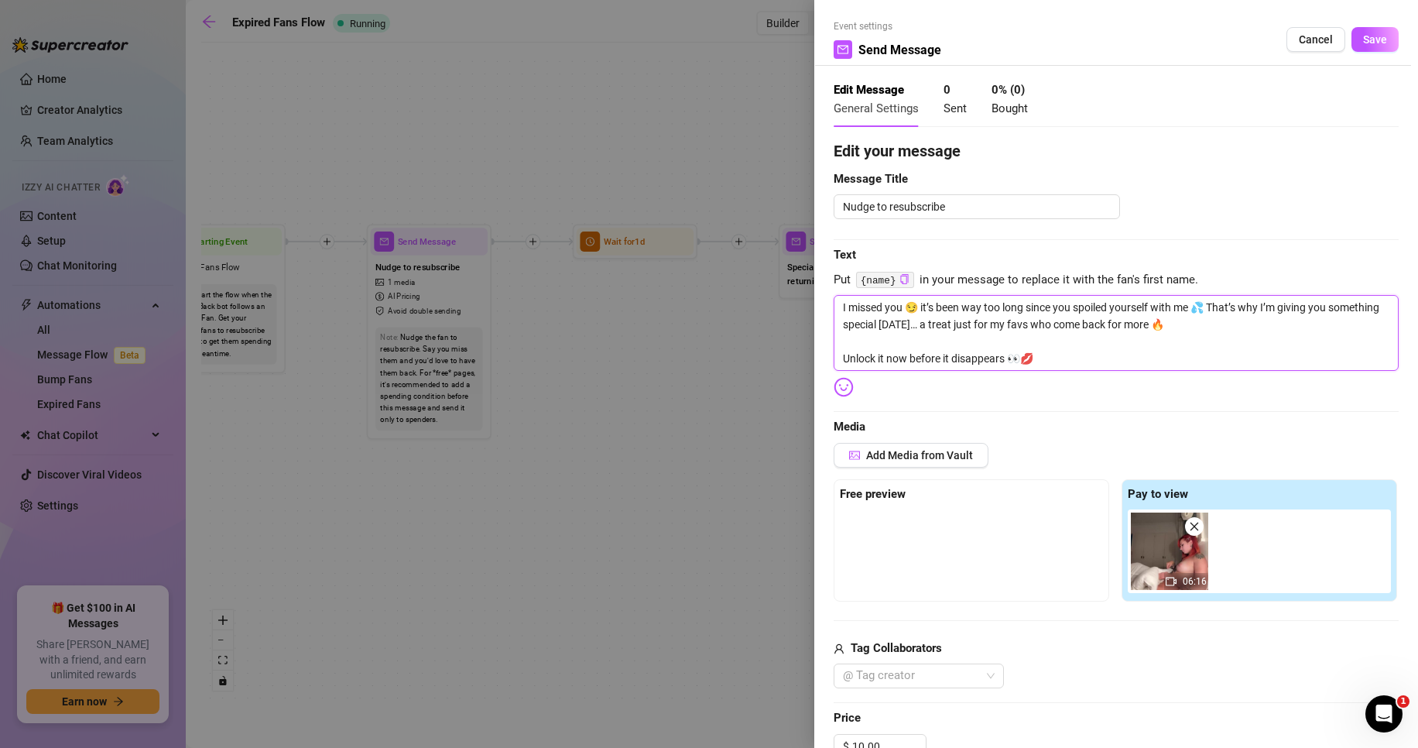
click at [1194, 529] on icon "close" at bounding box center [1194, 526] width 11 height 11
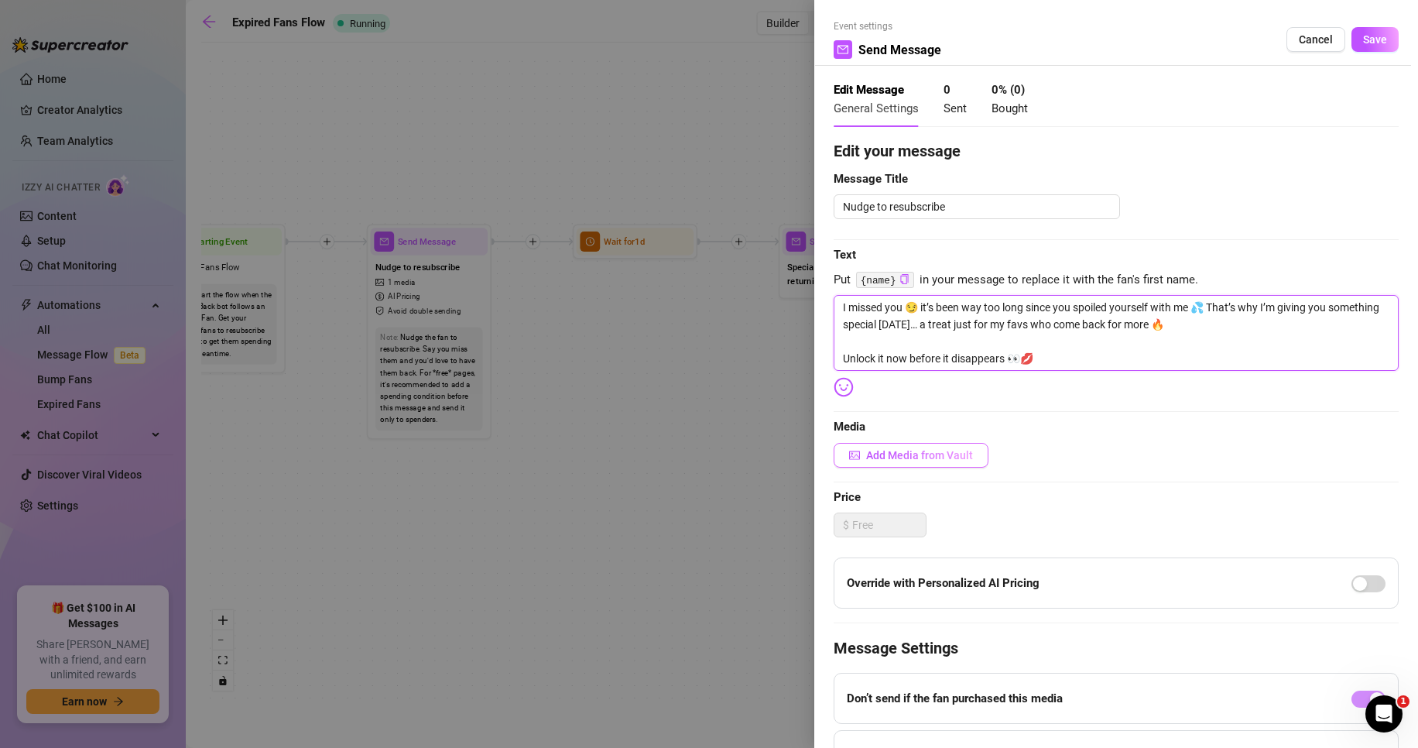
type textarea "I missed you 😏 it’s been way too long since you spoiled yourself with me 💦 That…"
click at [941, 455] on span "Add Media from Vault" at bounding box center [919, 455] width 107 height 12
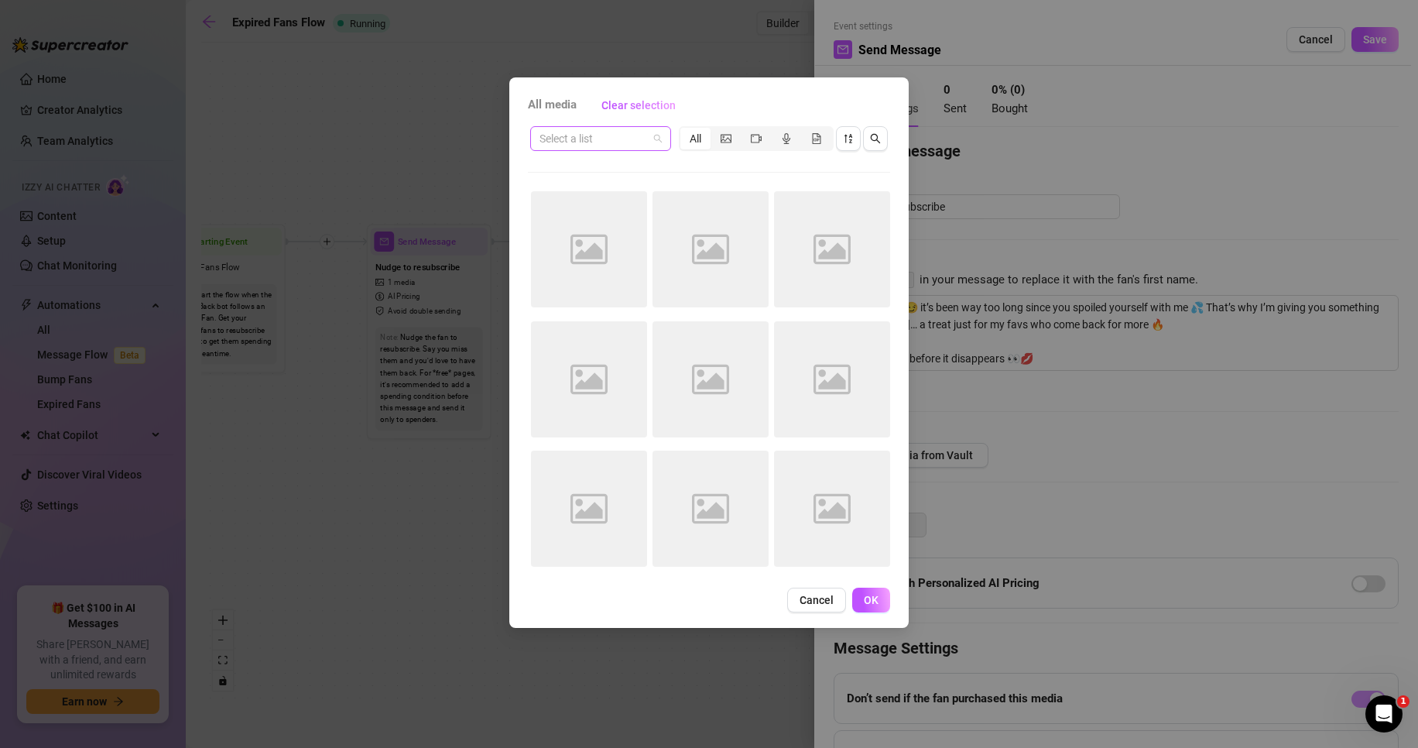
click at [633, 138] on input "search" at bounding box center [594, 138] width 108 height 23
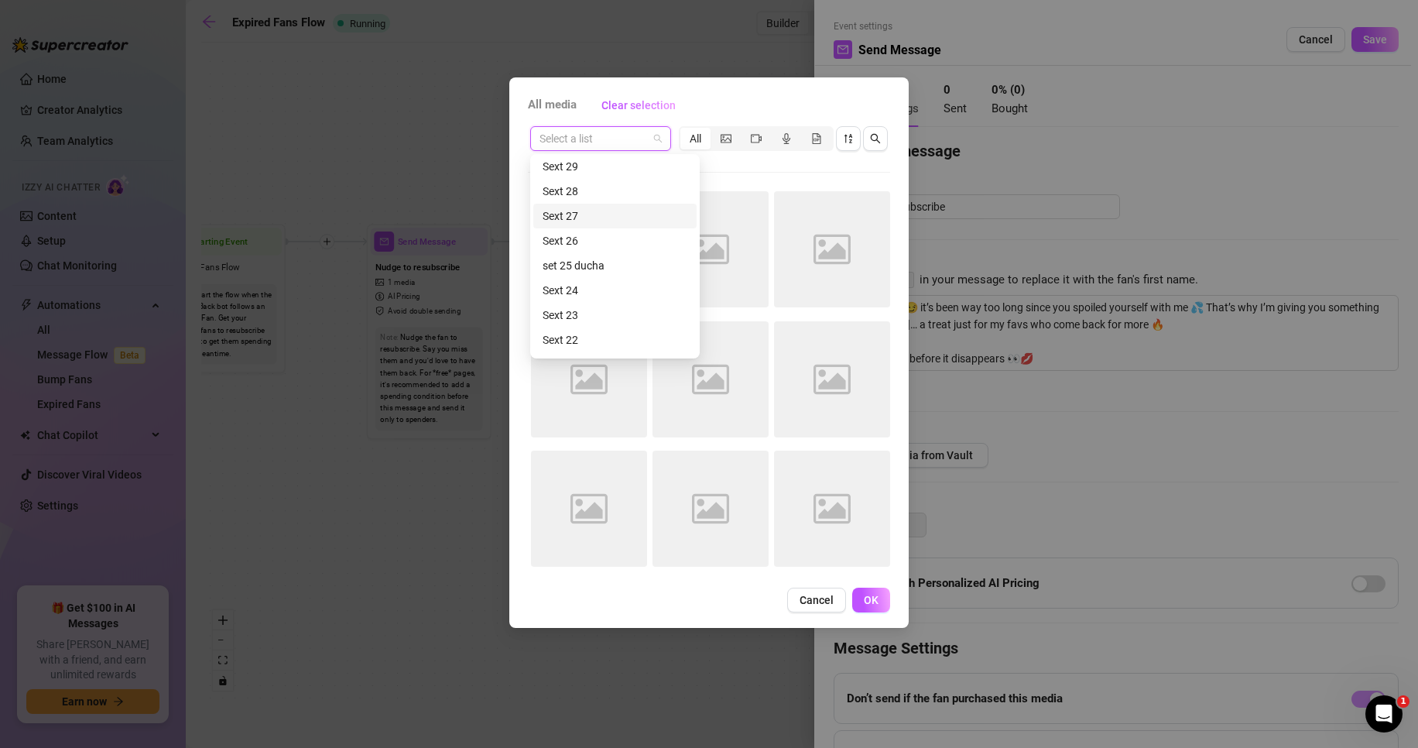
scroll to position [297, 0]
type input "ñ"
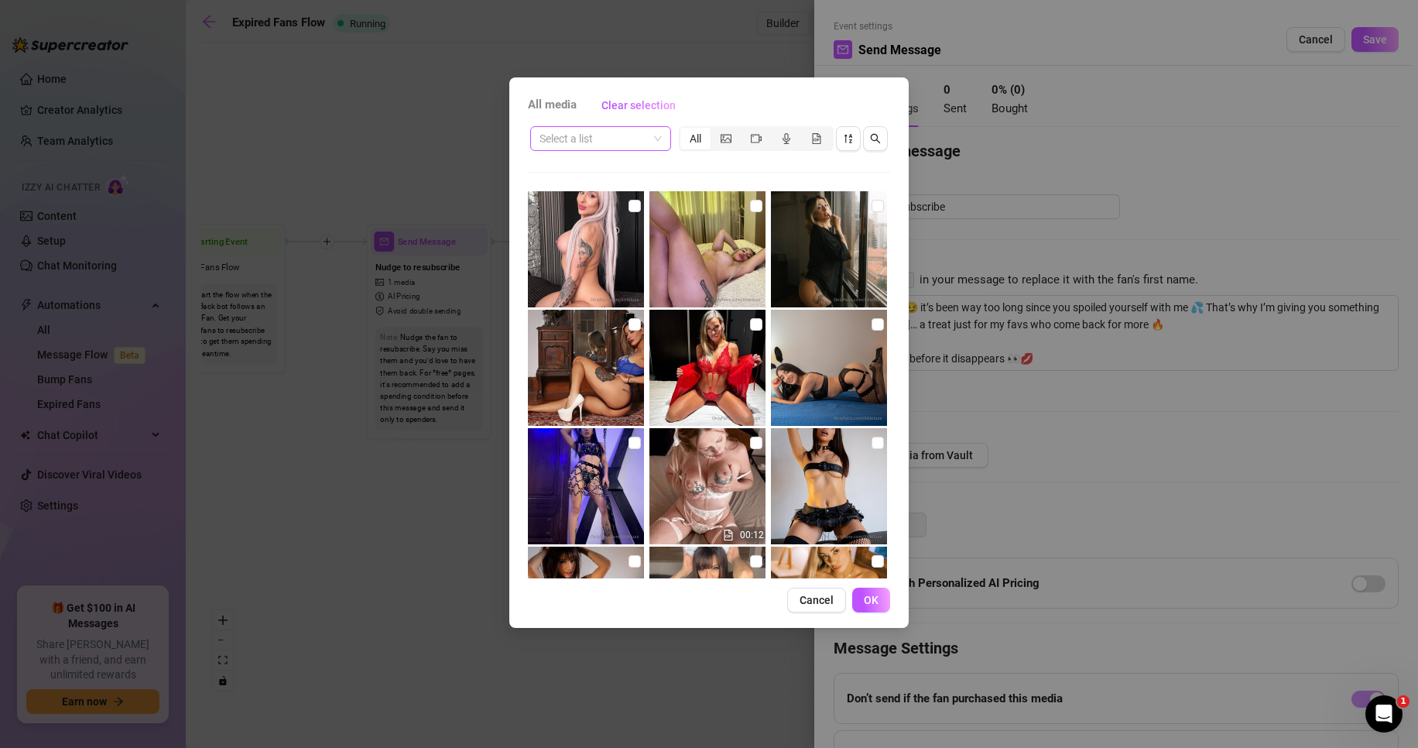
click at [633, 138] on input "search" at bounding box center [594, 138] width 108 height 23
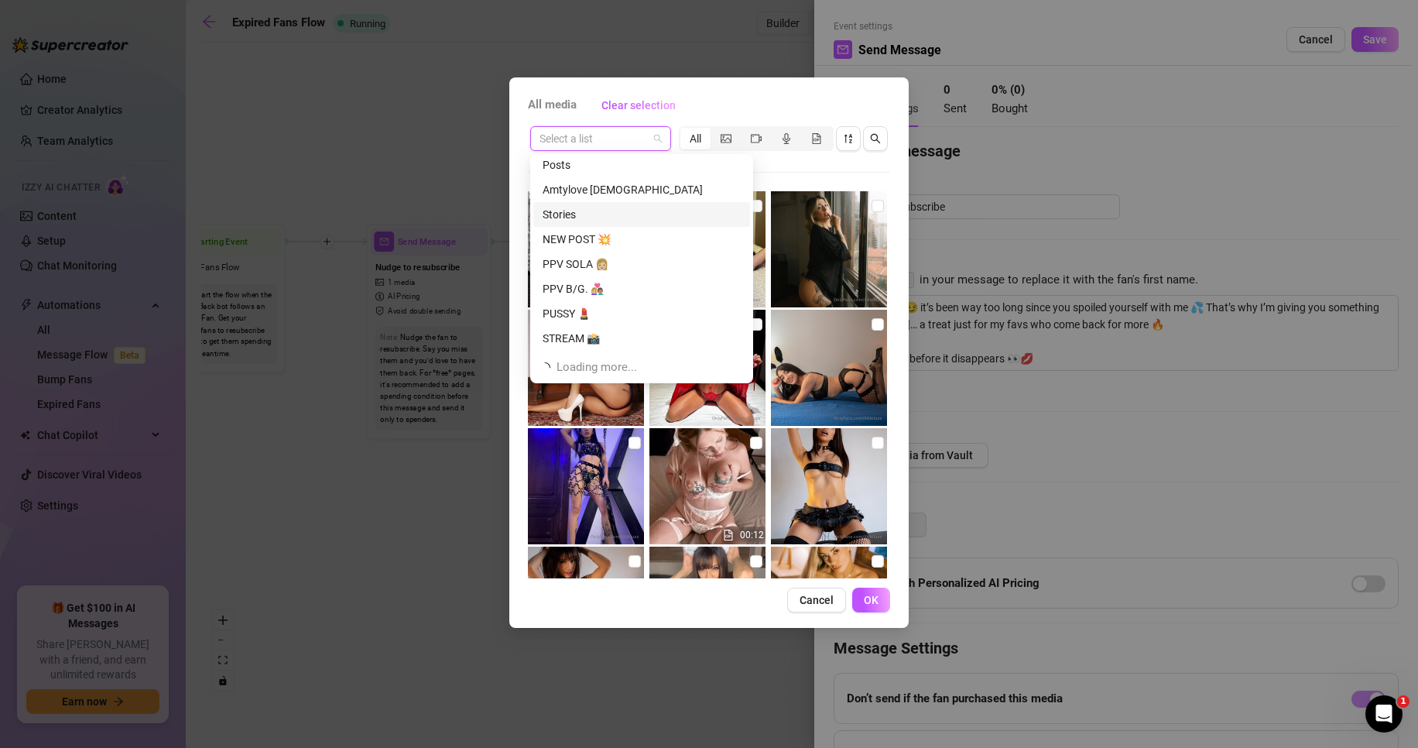
scroll to position [777, 0]
click at [638, 258] on div "PPV SOLA 👩🏼" at bounding box center [642, 259] width 198 height 17
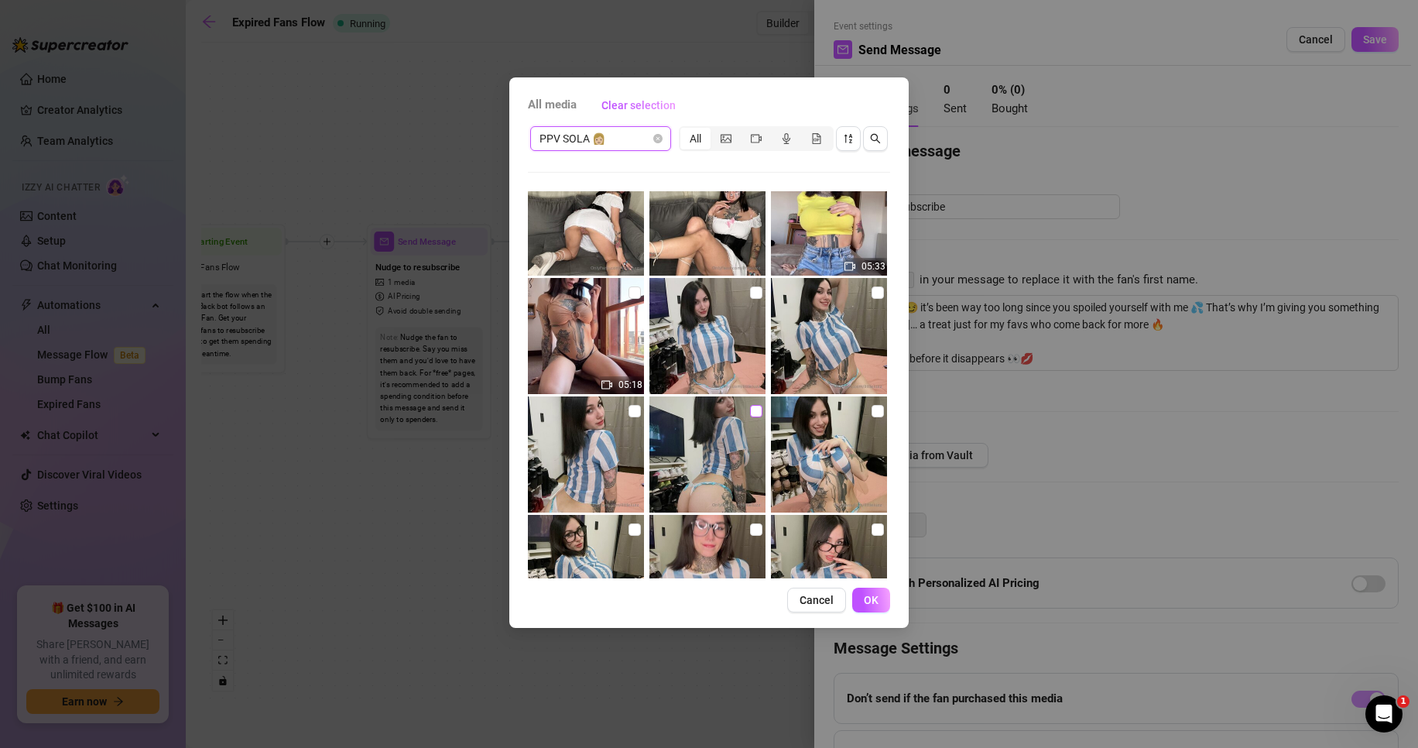
click at [750, 412] on input "checkbox" at bounding box center [756, 411] width 12 height 12
checkbox input "true"
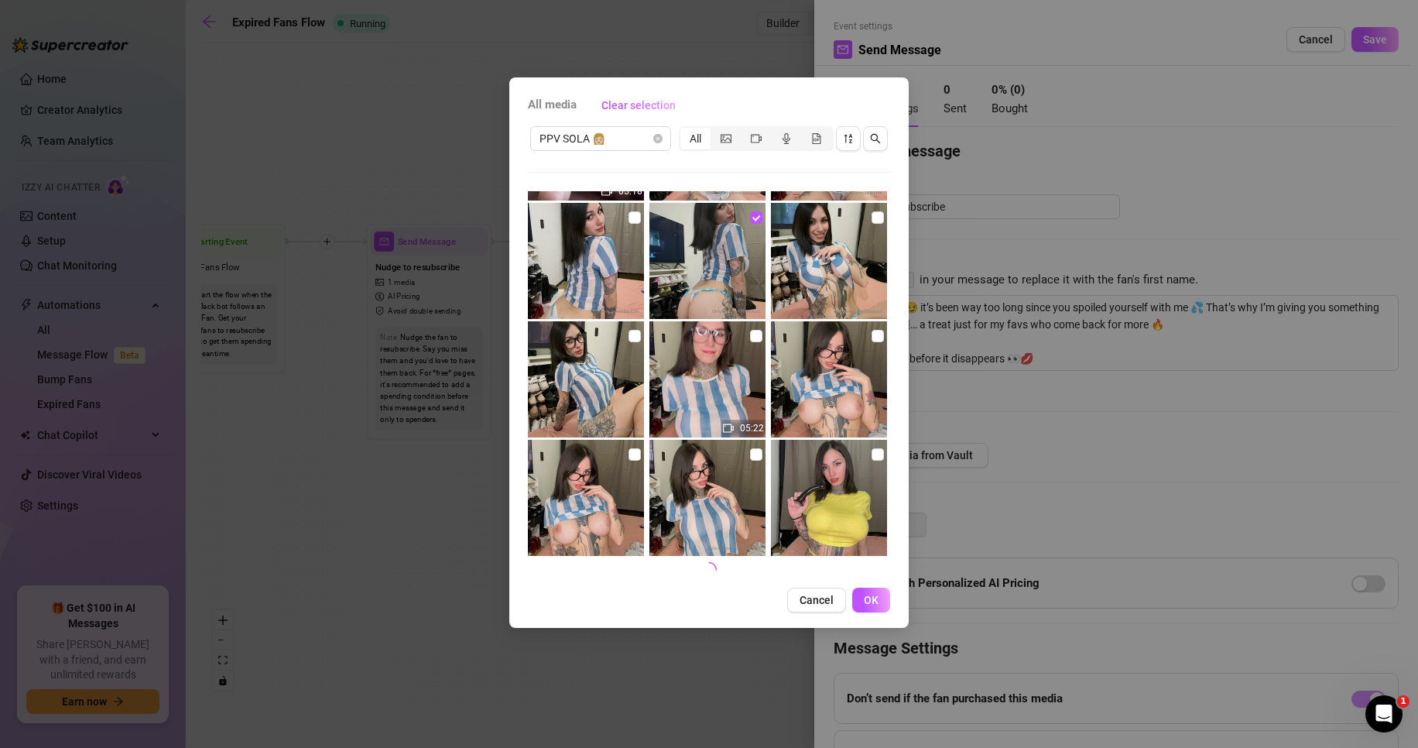
scroll to position [584, 0]
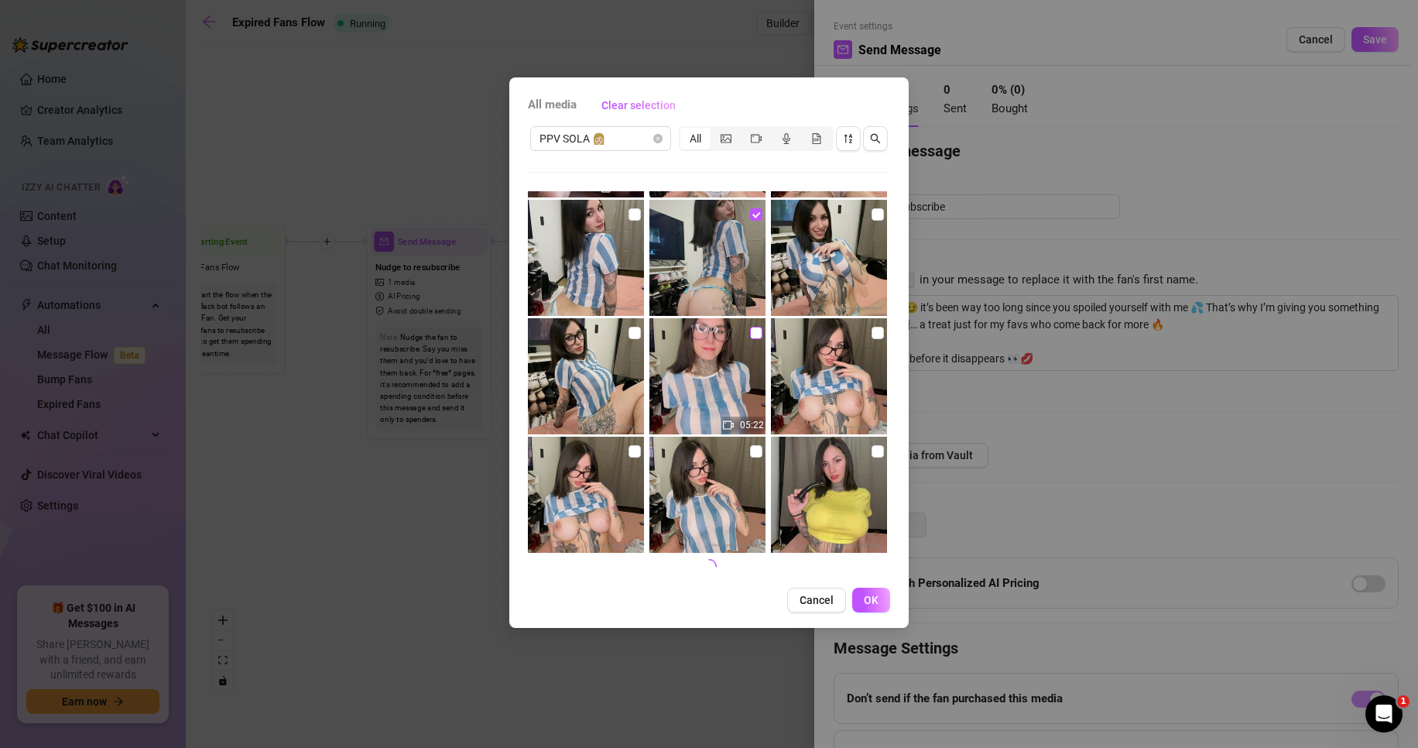
click at [750, 332] on input "checkbox" at bounding box center [756, 333] width 12 height 12
checkbox input "true"
click at [871, 598] on span "OK" at bounding box center [871, 600] width 15 height 12
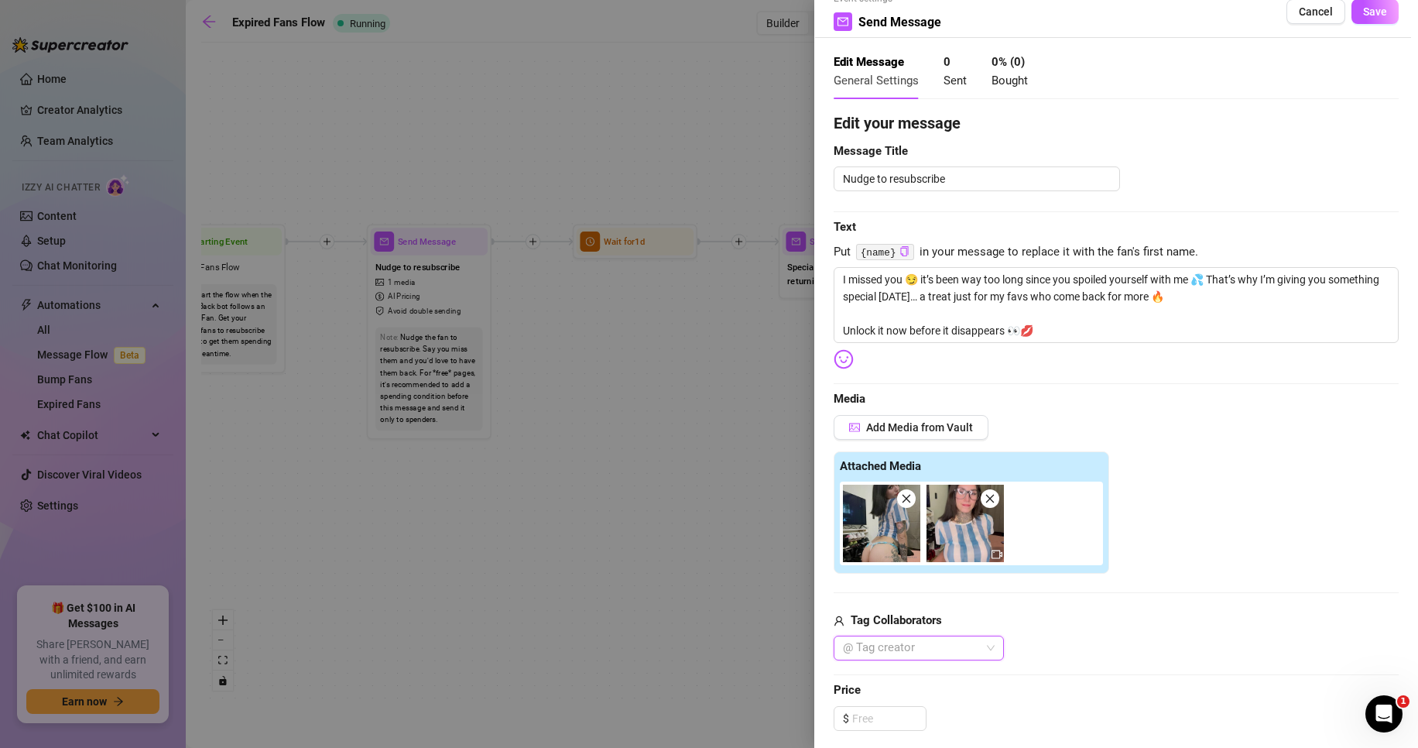
scroll to position [155, 0]
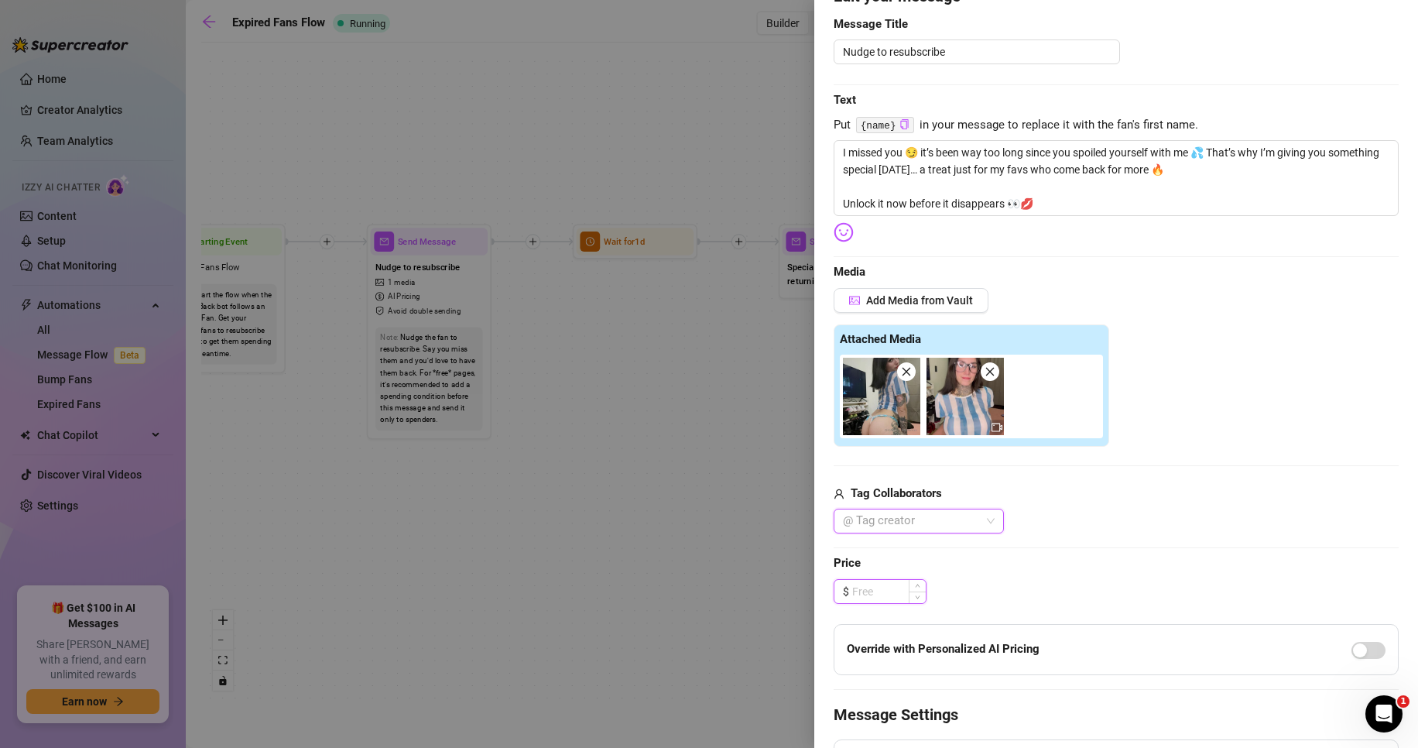
click at [878, 596] on input at bounding box center [889, 591] width 74 height 23
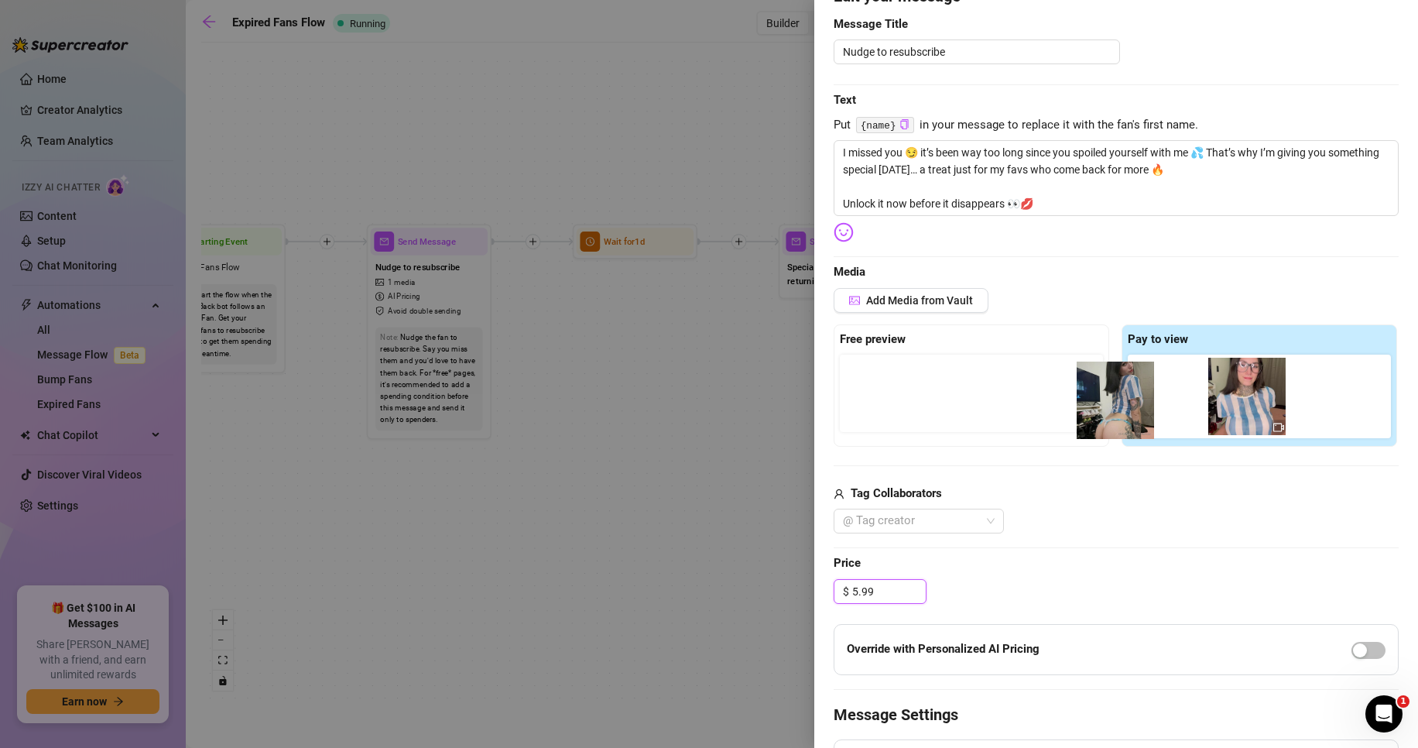
drag, startPoint x: 1167, startPoint y: 403, endPoint x: 921, endPoint y: 417, distance: 246.6
click at [938, 417] on div "Free preview Pay to view" at bounding box center [1116, 385] width 565 height 122
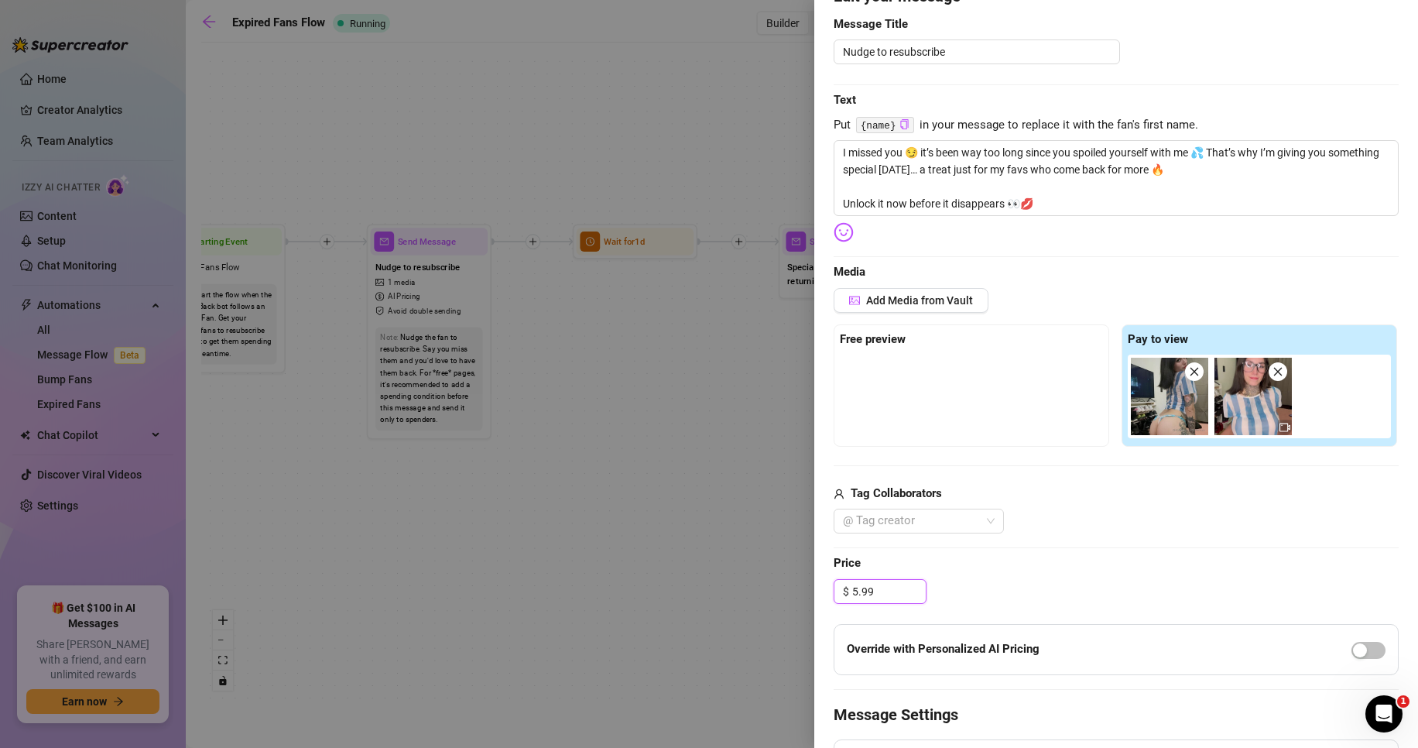
drag, startPoint x: 1133, startPoint y: 400, endPoint x: 913, endPoint y: 396, distance: 219.9
click at [913, 396] on div "Free preview Pay to view" at bounding box center [1116, 385] width 565 height 122
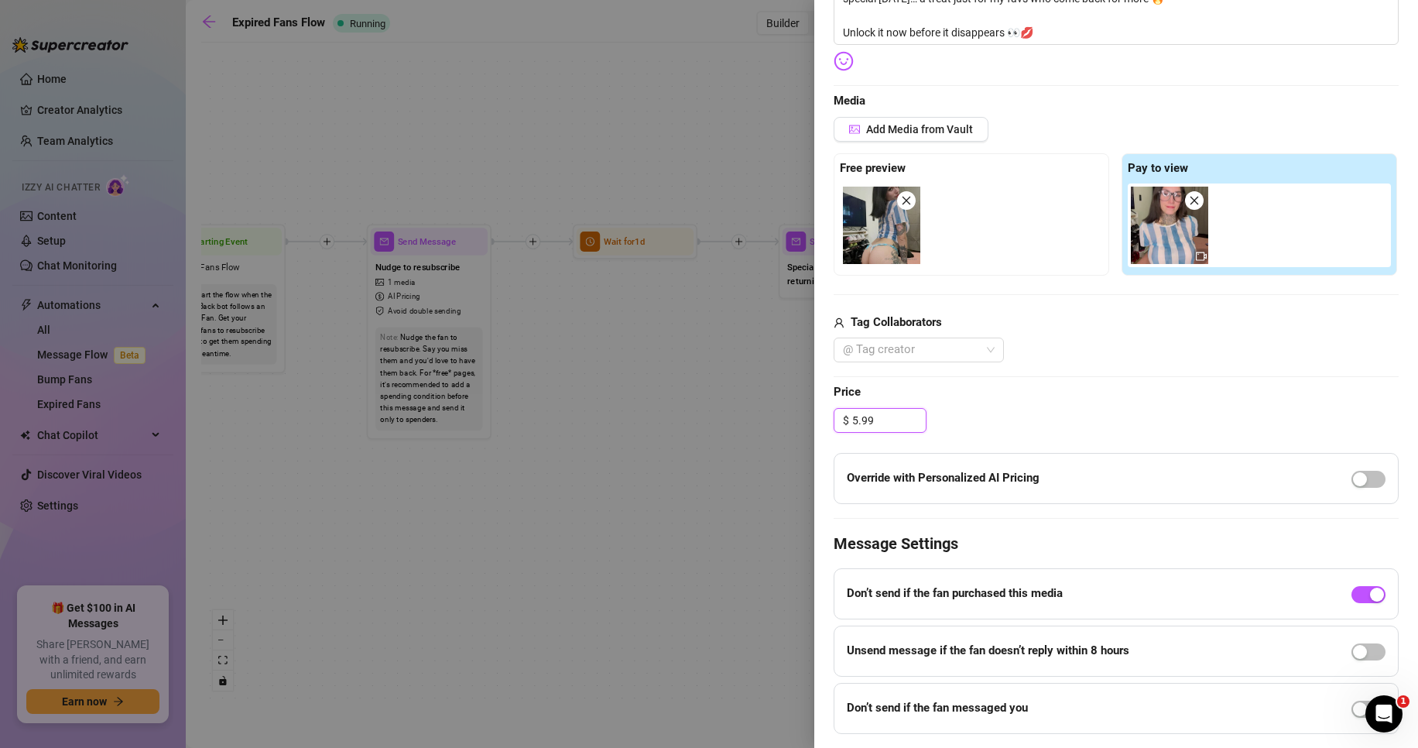
scroll to position [370, 0]
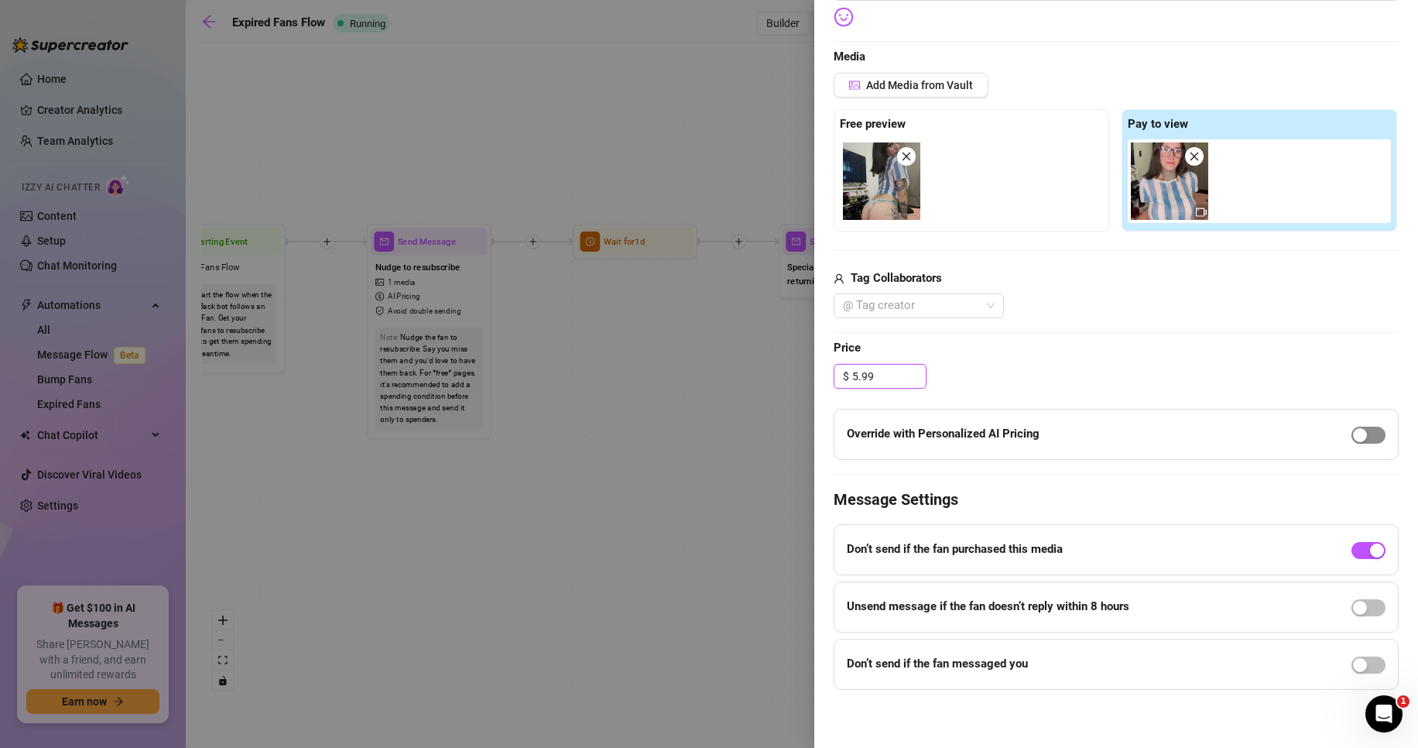
type input "5.99"
click at [1353, 436] on div "button" at bounding box center [1360, 435] width 14 height 14
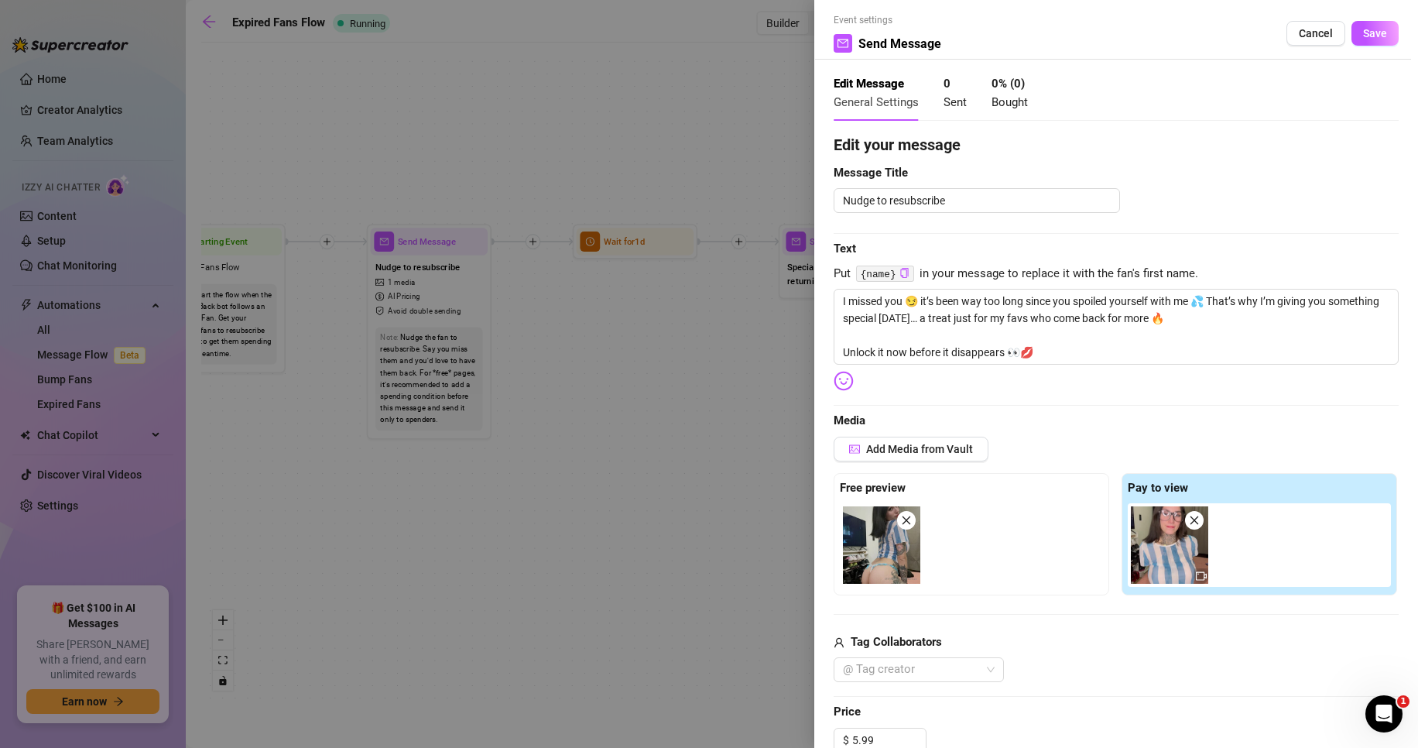
scroll to position [0, 0]
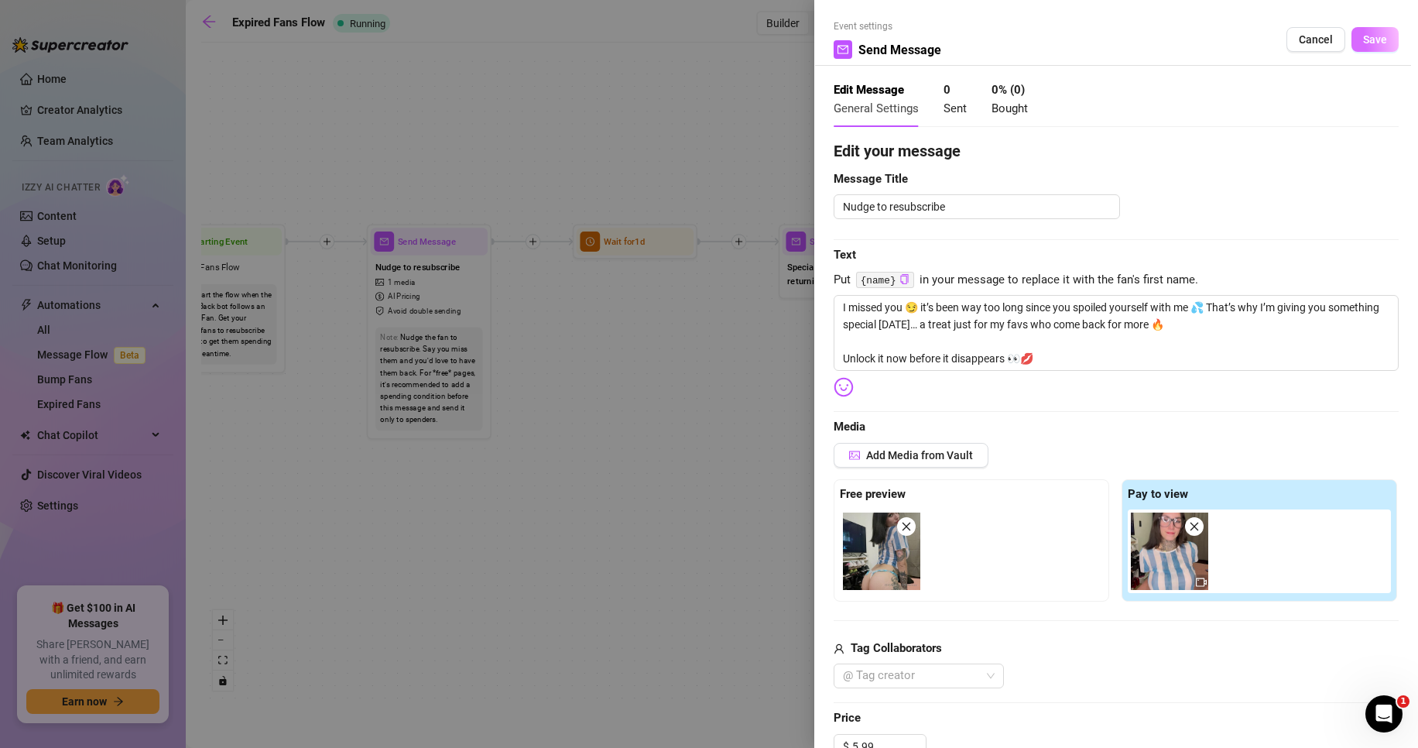
click at [1372, 38] on span "Save" at bounding box center [1375, 39] width 24 height 12
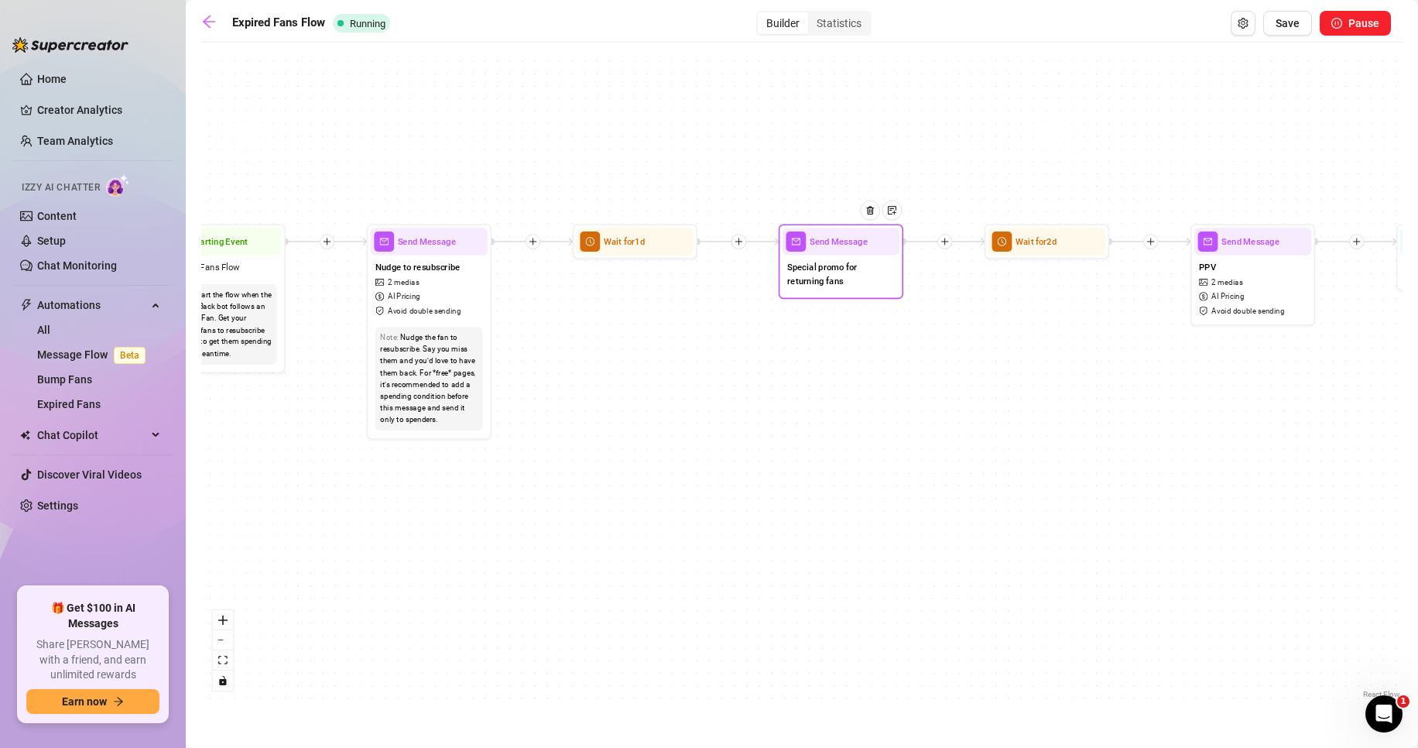
click at [834, 283] on span "Special promo for returning fans" at bounding box center [841, 273] width 108 height 27
type textarea "I missed you 😏 it’s been way too long since you spoiled yourself with me 💦 That…"
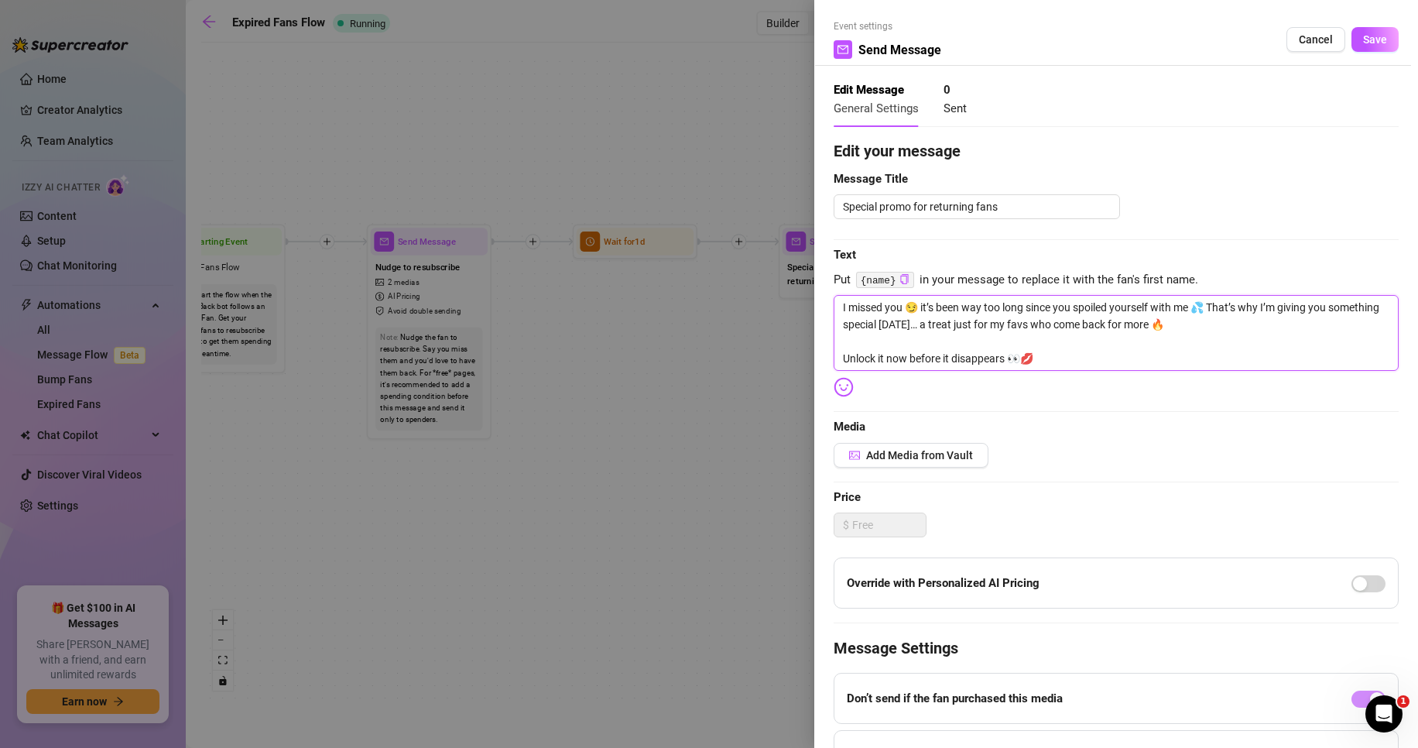
click at [968, 345] on textarea "I missed you 😏 it’s been way too long since you spoiled yourself with me 💦 That…" at bounding box center [1116, 333] width 565 height 76
click at [899, 355] on textarea "I missed you 😏 it’s been way too long since you spoiled yourself with me 💦 That…" at bounding box center [1116, 333] width 565 height 76
paste textarea "Guess who’s creamy for you {name}? 😏💦 Me. And I’ve got proof waiting for you in…"
type textarea "Guess who’s creamy for you {name}? 😏💦 Me. And I’ve got proof waiting for you in…"
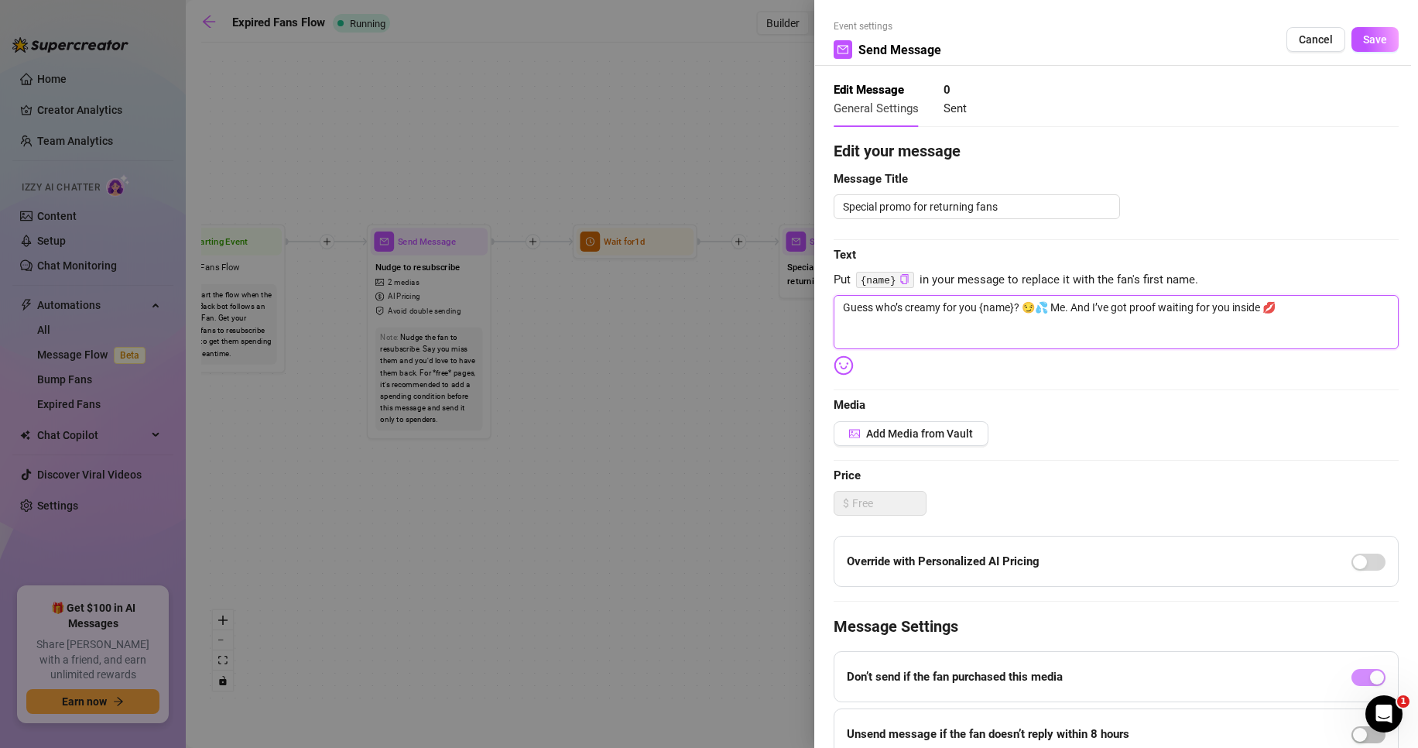
drag, startPoint x: 980, startPoint y: 304, endPoint x: 1015, endPoint y: 300, distance: 35.1
click at [1015, 300] on textarea "Guess who’s creamy for you {name}? 😏💦 Me. And I’ve got proof waiting for you in…" at bounding box center [1116, 322] width 565 height 54
type textarea "Guess who’s creamy for you ? 😏💦 Me. And I’ve got proof waiting for you inside 💋"
type textarea "Guess who’s creamy for you? 😏💦 Me. And I’ve got proof waiting for you inside 💋"
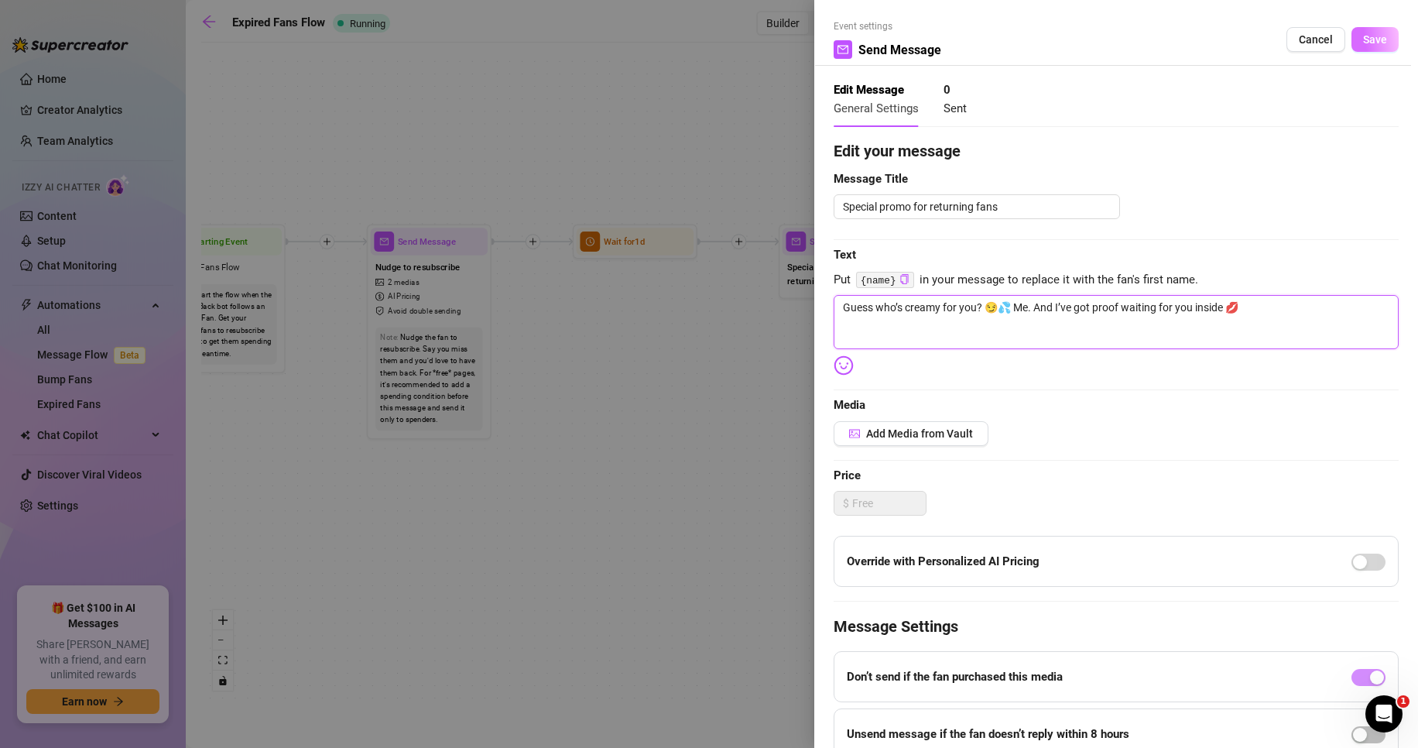
type textarea "Guess who’s creamy for you? 😏💦 Me. And I’ve got proof waiting for you inside 💋"
click at [1369, 36] on span "Save" at bounding box center [1375, 39] width 24 height 12
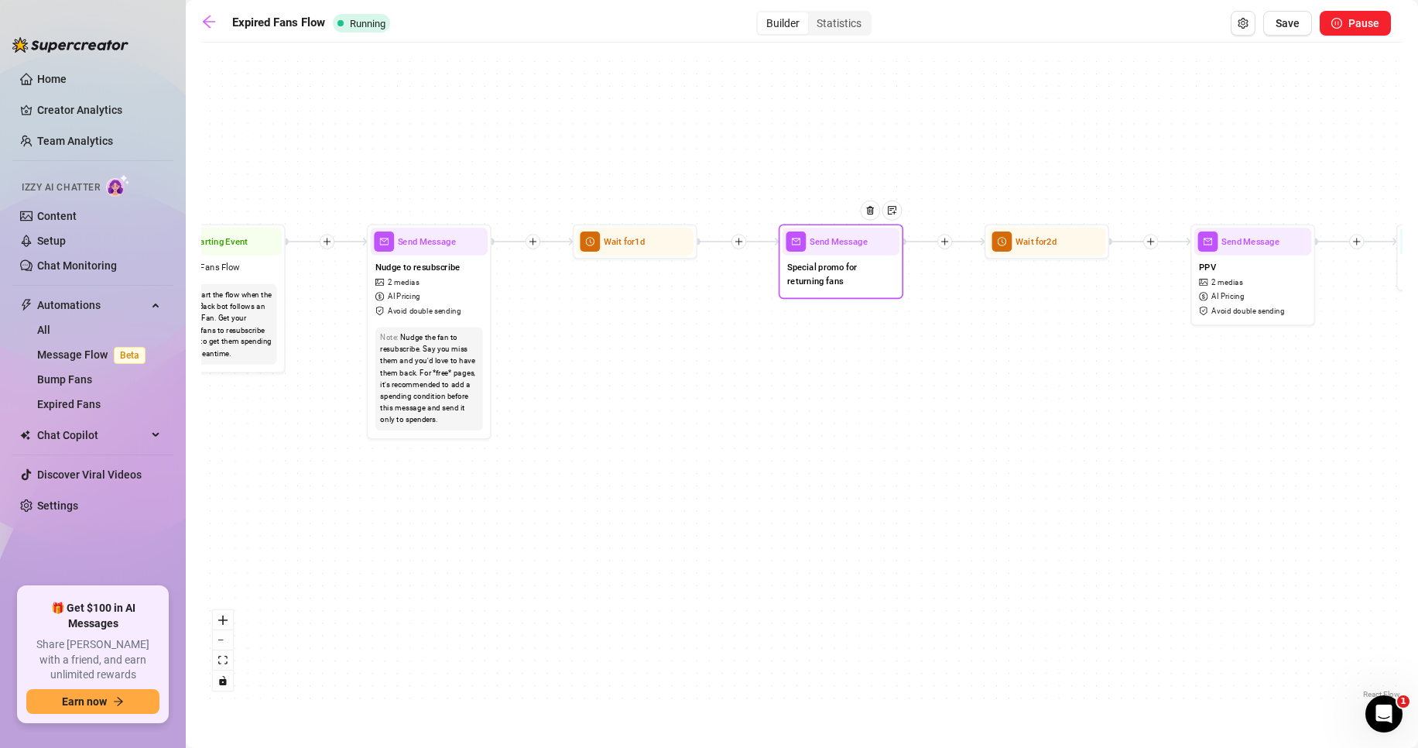
click at [838, 275] on span "Special promo for returning fans" at bounding box center [841, 273] width 108 height 27
type textarea "Guess who’s creamy for you? 😏💦 Me. And I’ve got proof waiting for you inside 💋"
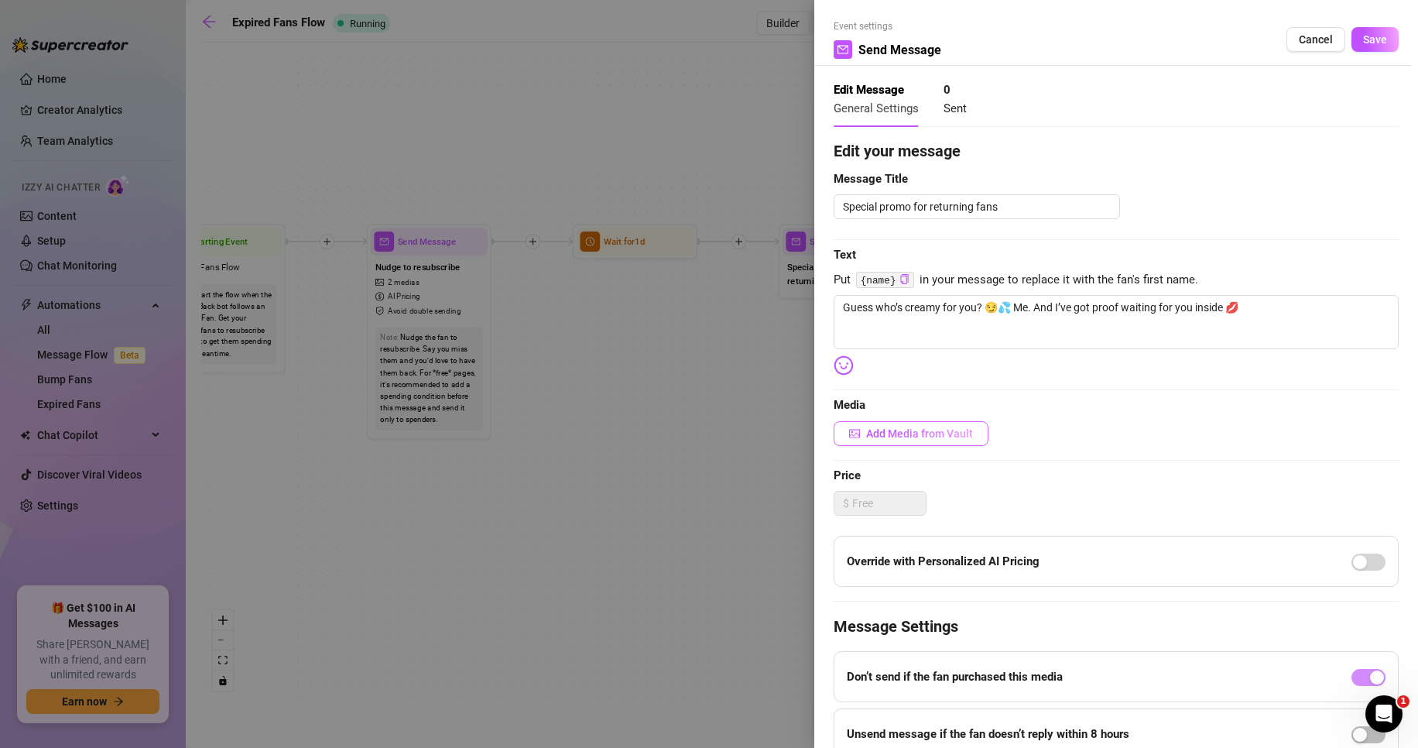
click at [897, 442] on button "Add Media from Vault" at bounding box center [911, 433] width 155 height 25
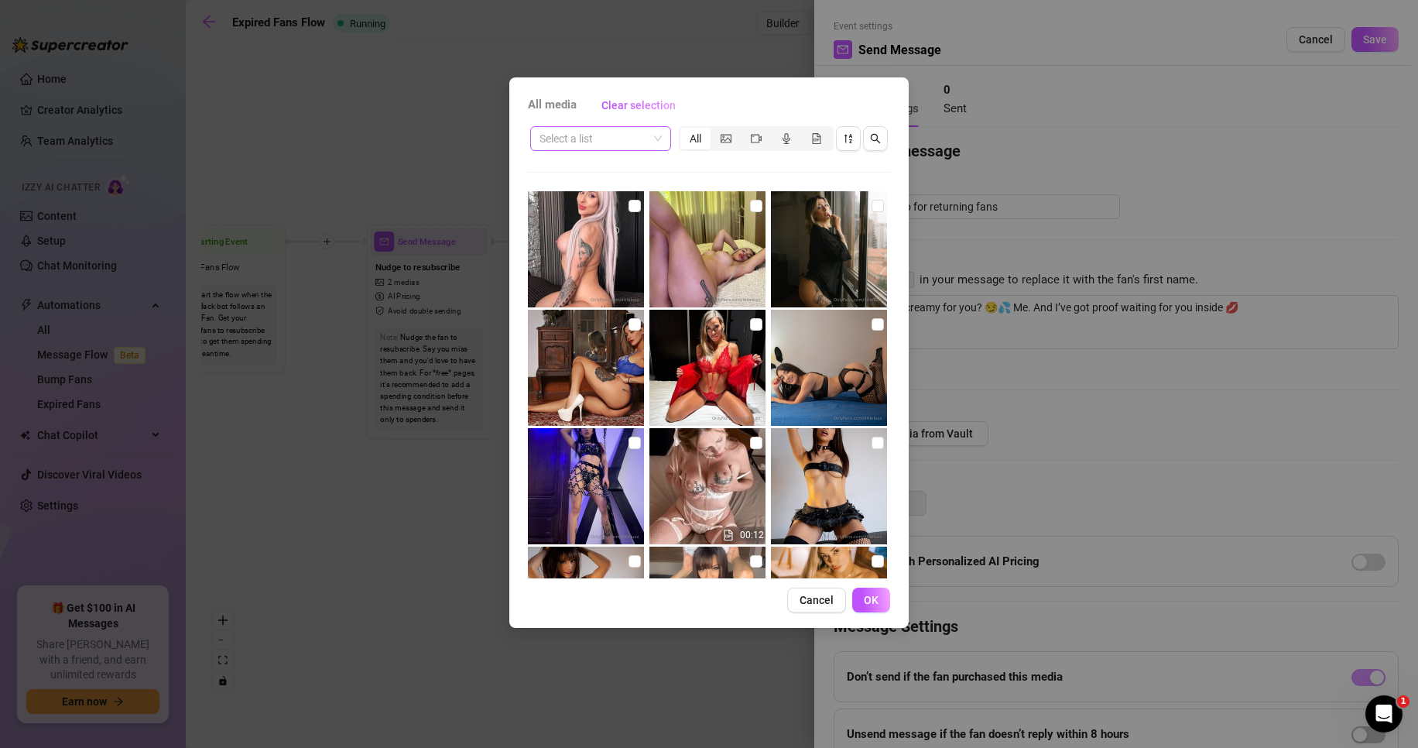
click at [594, 144] on input "search" at bounding box center [594, 138] width 108 height 23
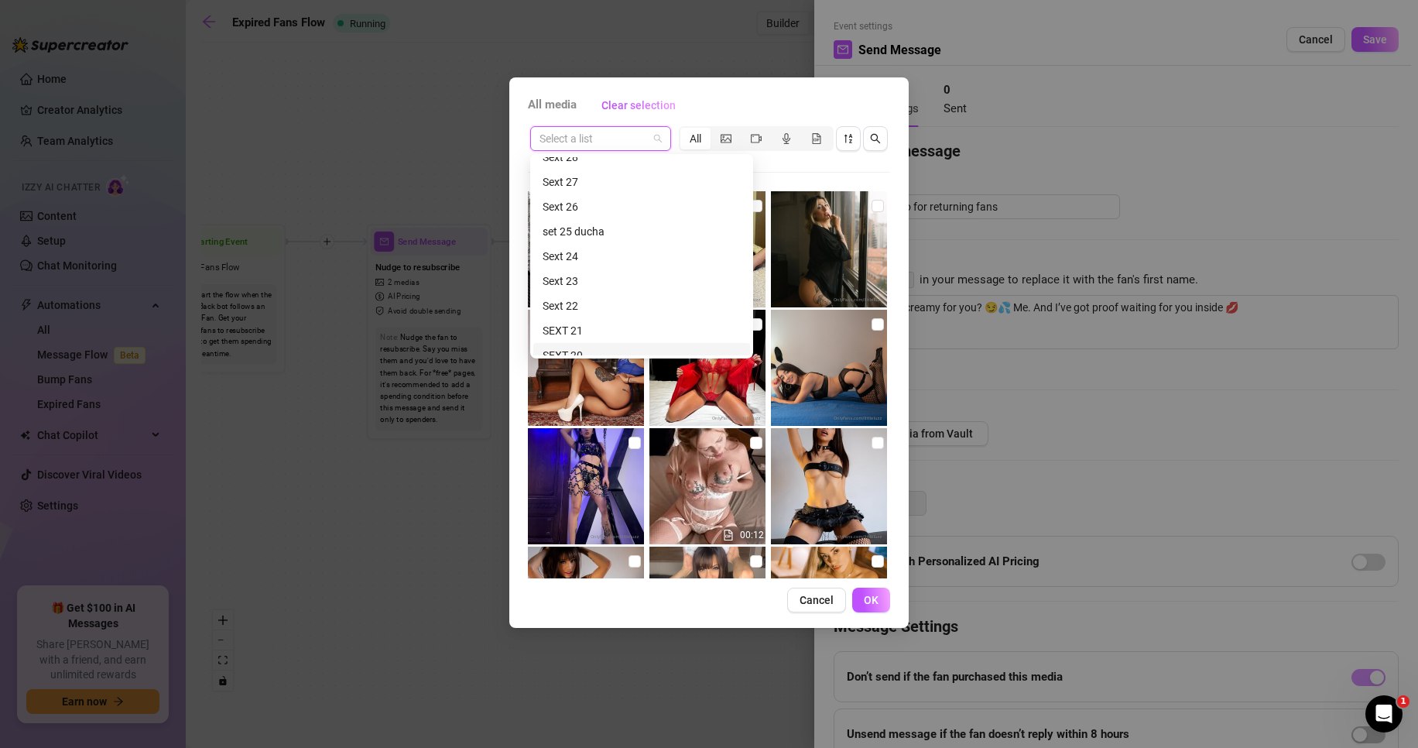
scroll to position [774, 0]
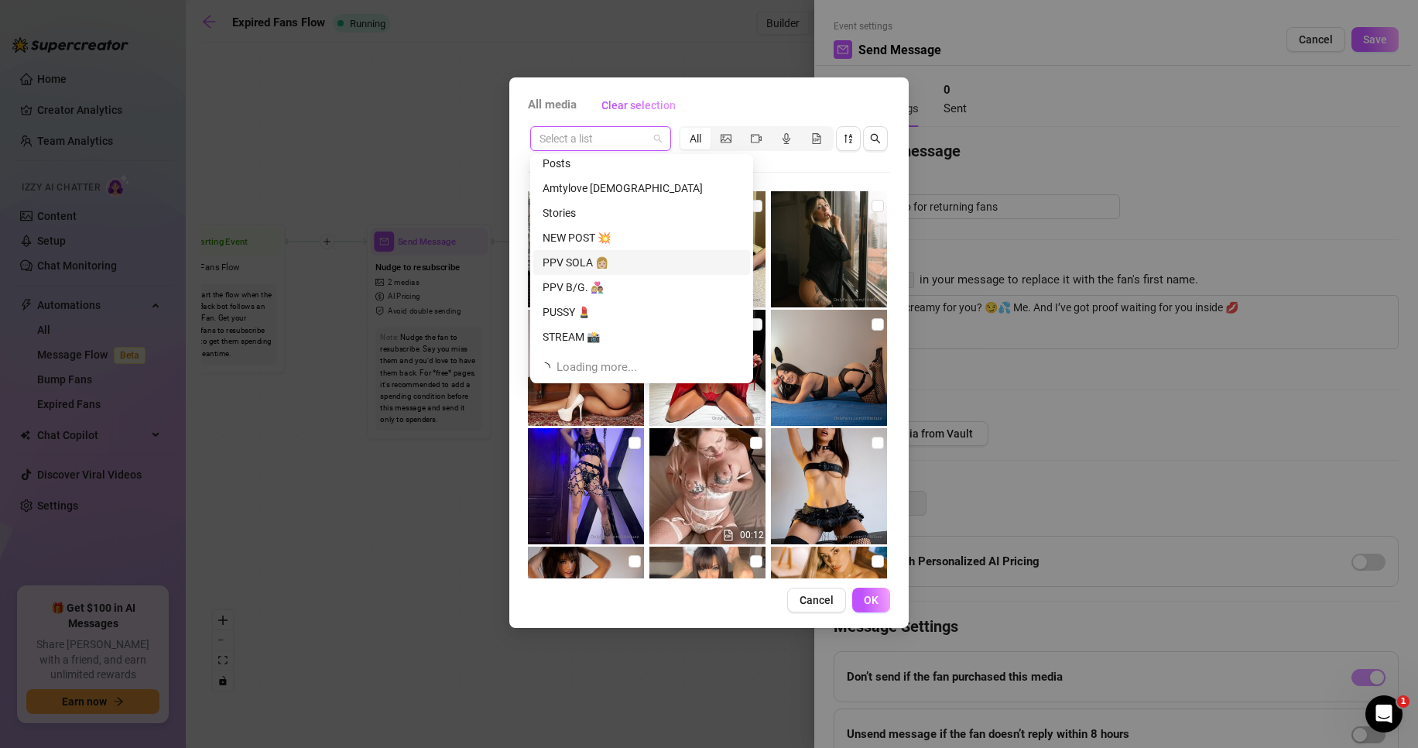
click at [615, 262] on div "PPV SOLA 👩🏼" at bounding box center [642, 262] width 198 height 17
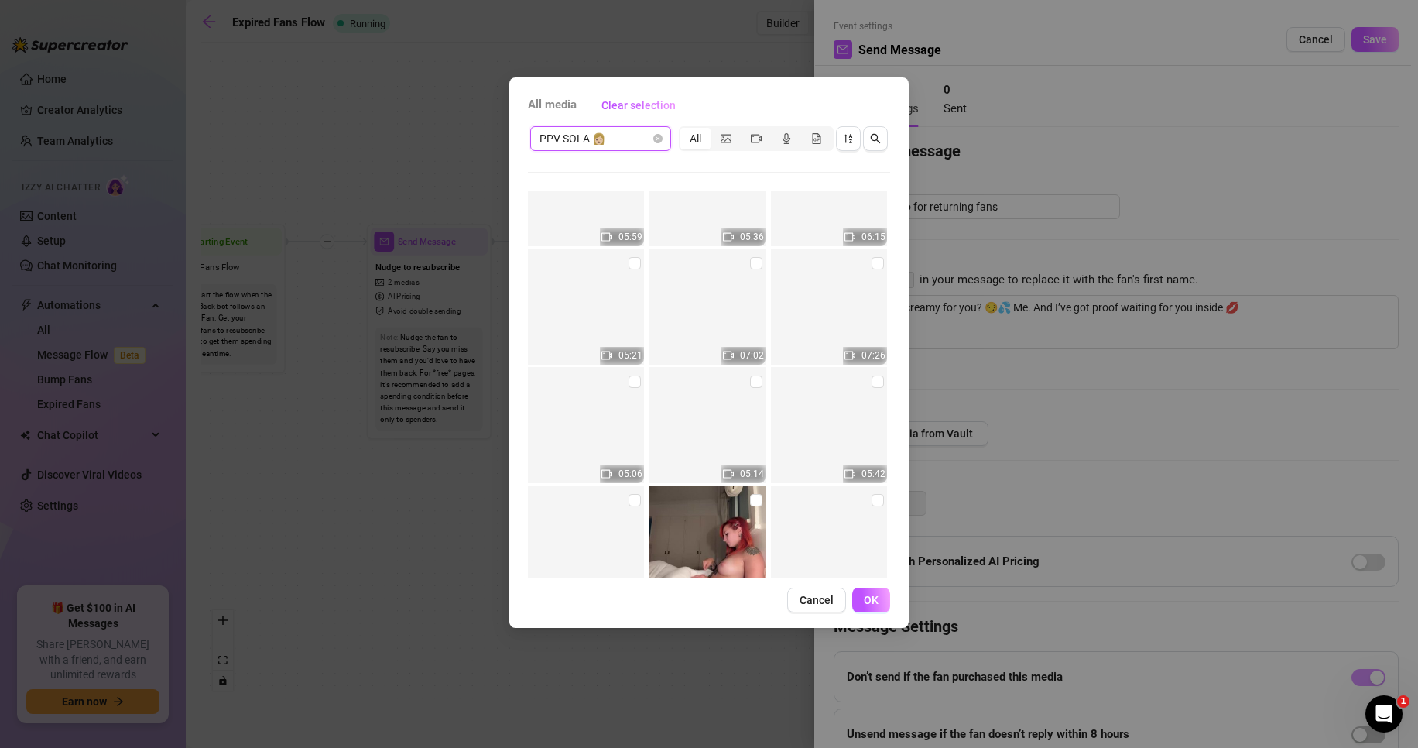
scroll to position [2944, 0]
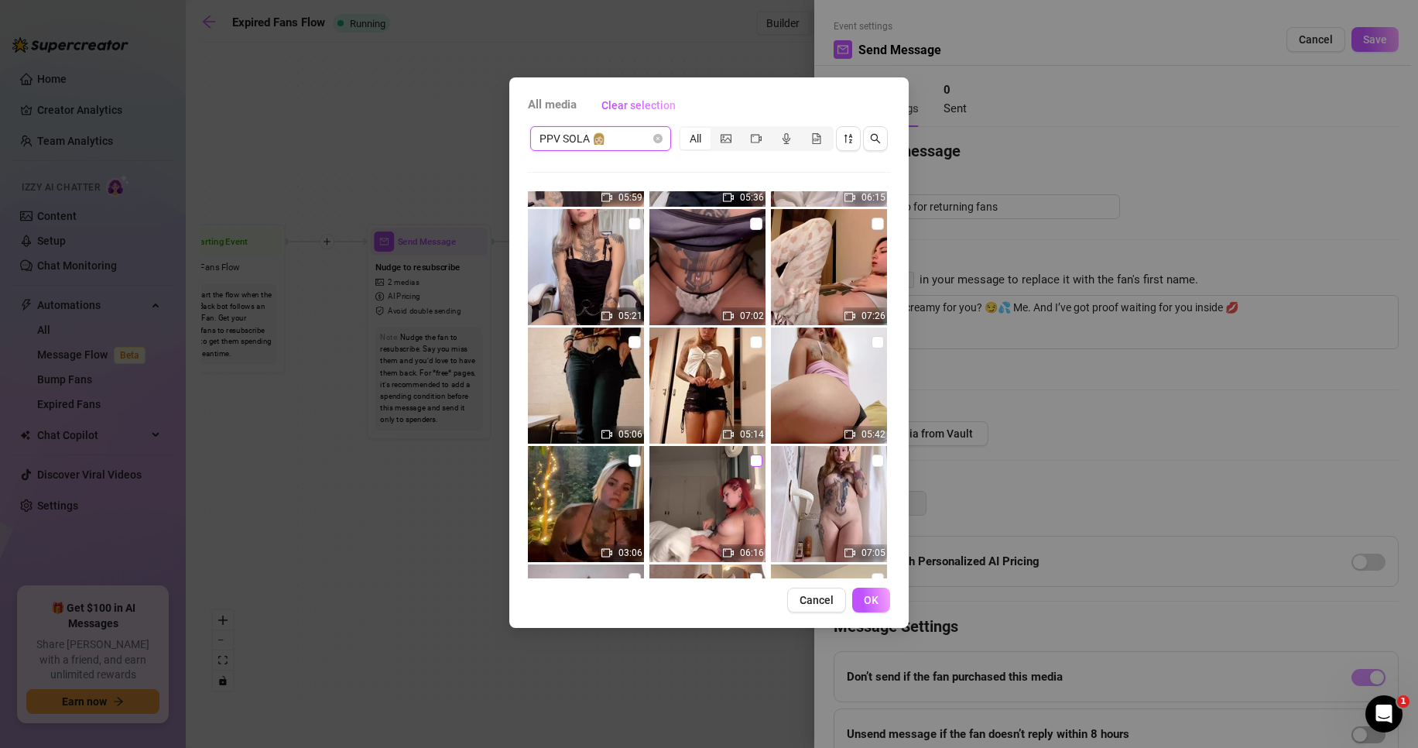
click at [750, 465] on input "checkbox" at bounding box center [756, 460] width 12 height 12
checkbox input "true"
click at [875, 607] on button "OK" at bounding box center [871, 600] width 38 height 25
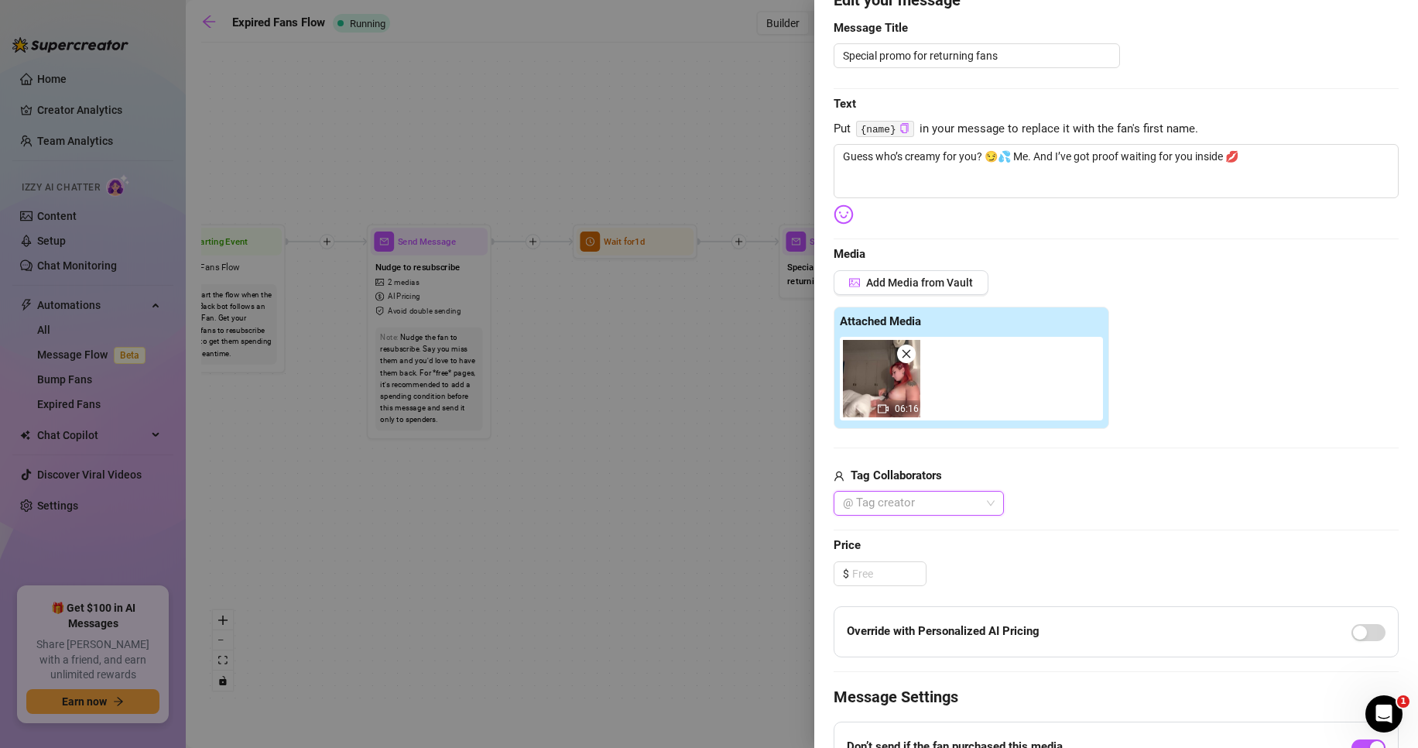
scroll to position [155, 0]
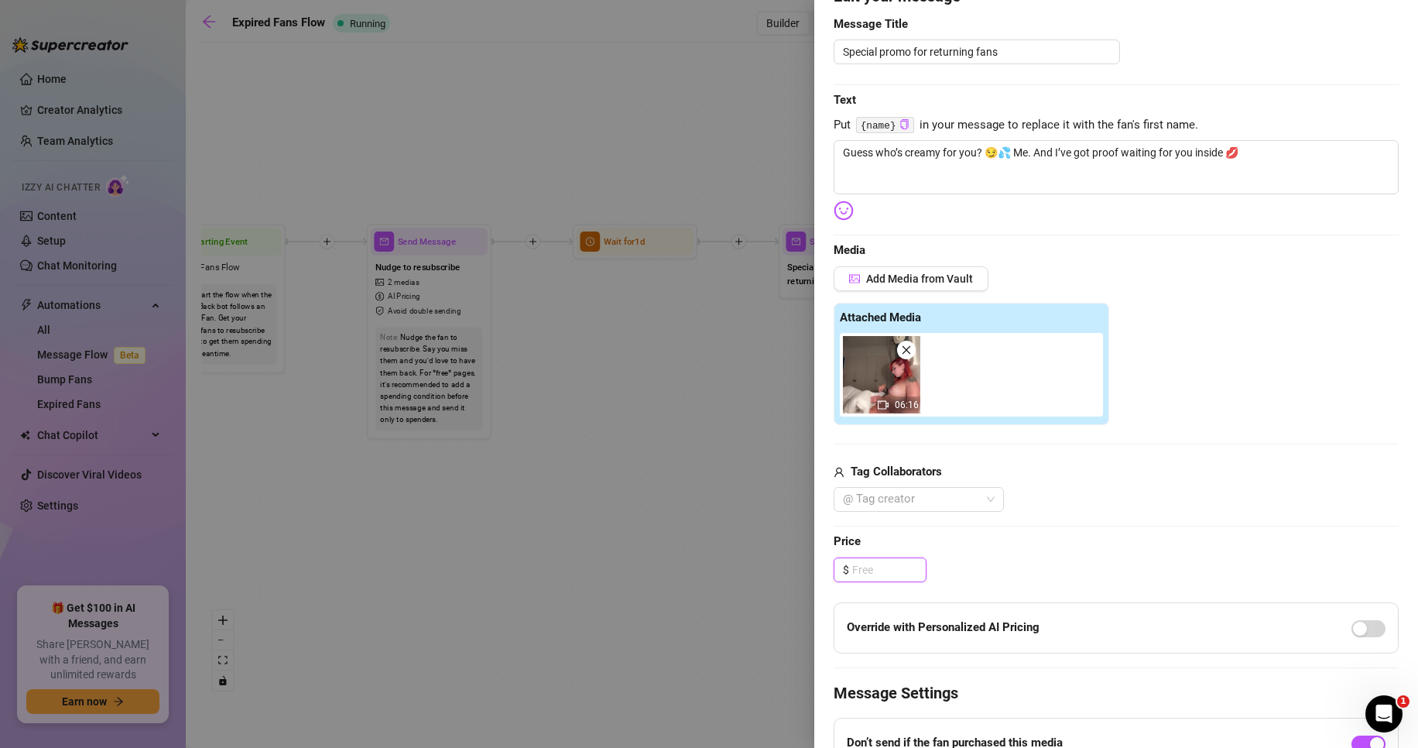
drag, startPoint x: 888, startPoint y: 566, endPoint x: 764, endPoint y: 565, distance: 123.9
click at [766, 563] on div "Event settings Send Message Cancel Save Edit Message General Settings 0 Sent Ed…" at bounding box center [709, 374] width 1418 height 748
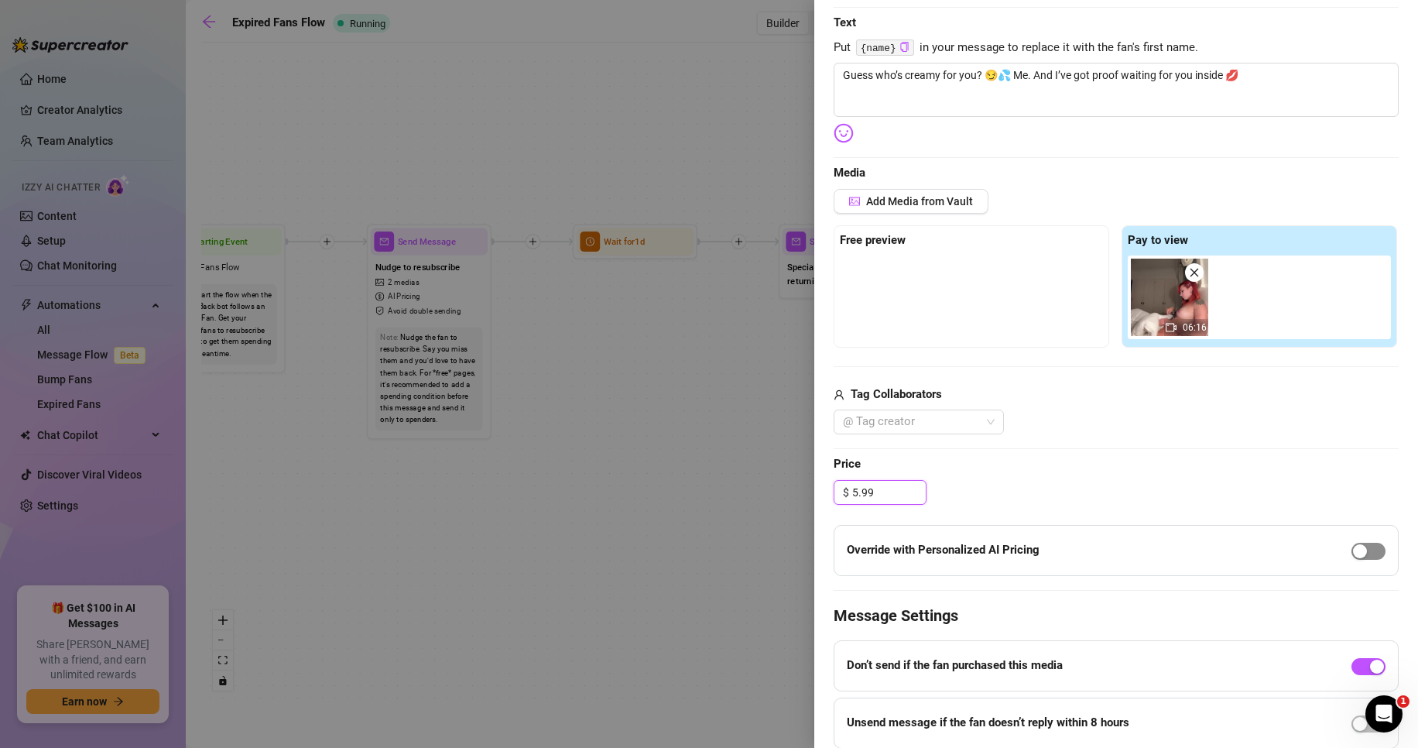
type input "5.99"
click at [1358, 559] on span "button" at bounding box center [1369, 551] width 34 height 17
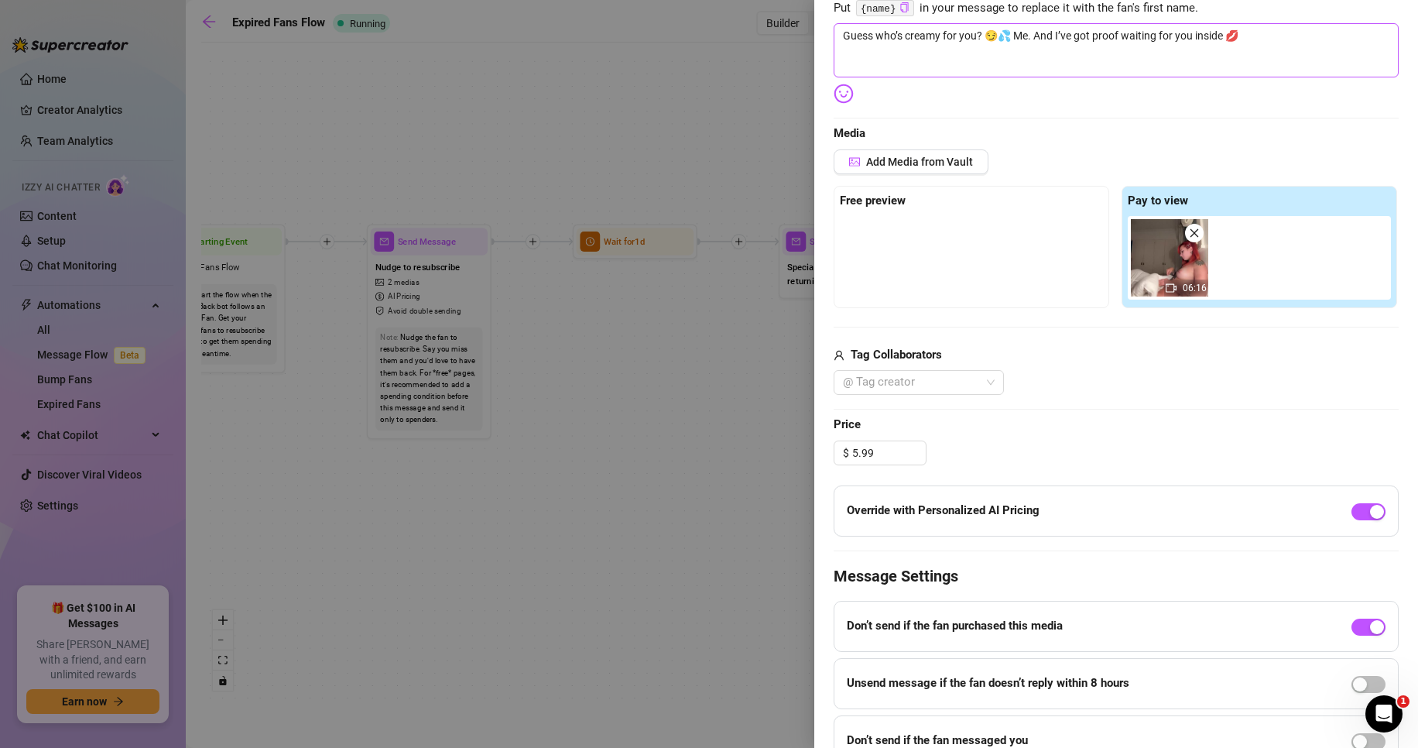
scroll to position [0, 0]
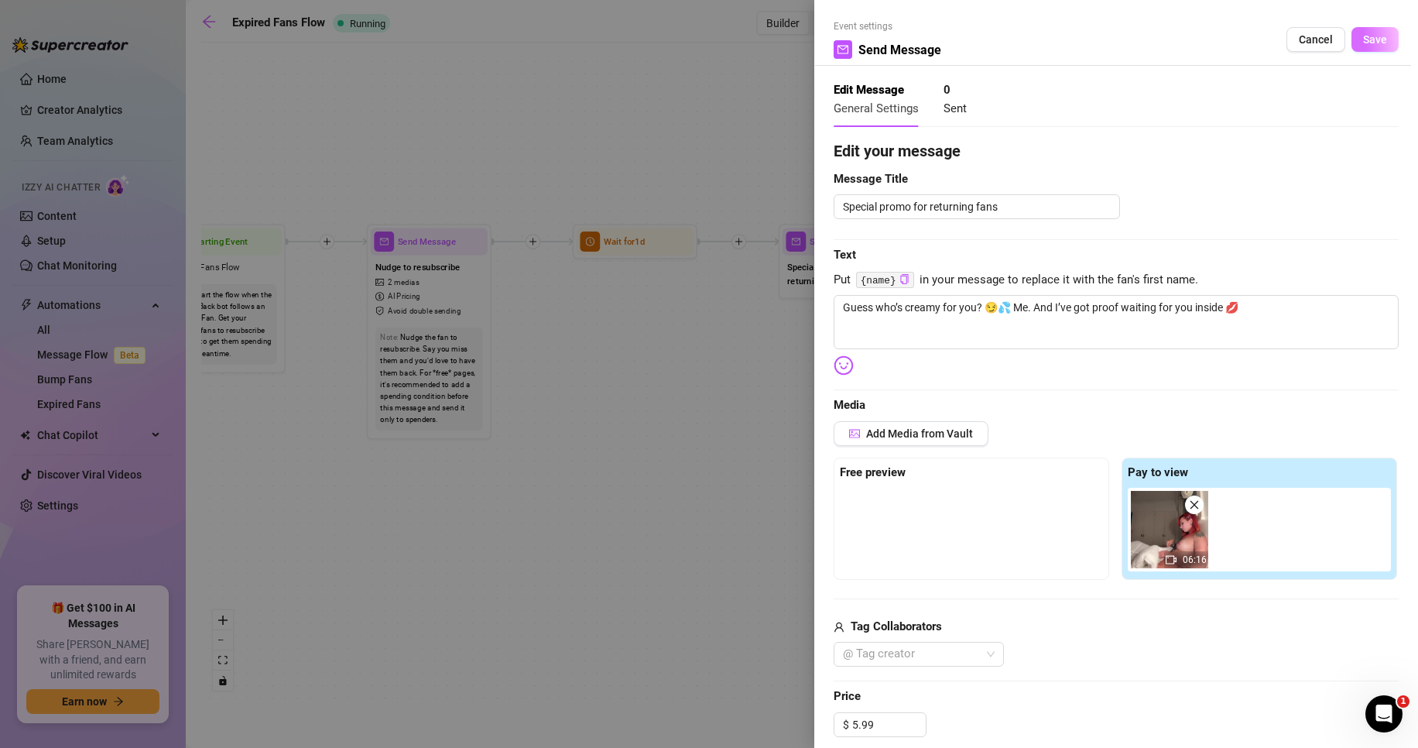
click at [1367, 45] on span "Save" at bounding box center [1375, 39] width 24 height 12
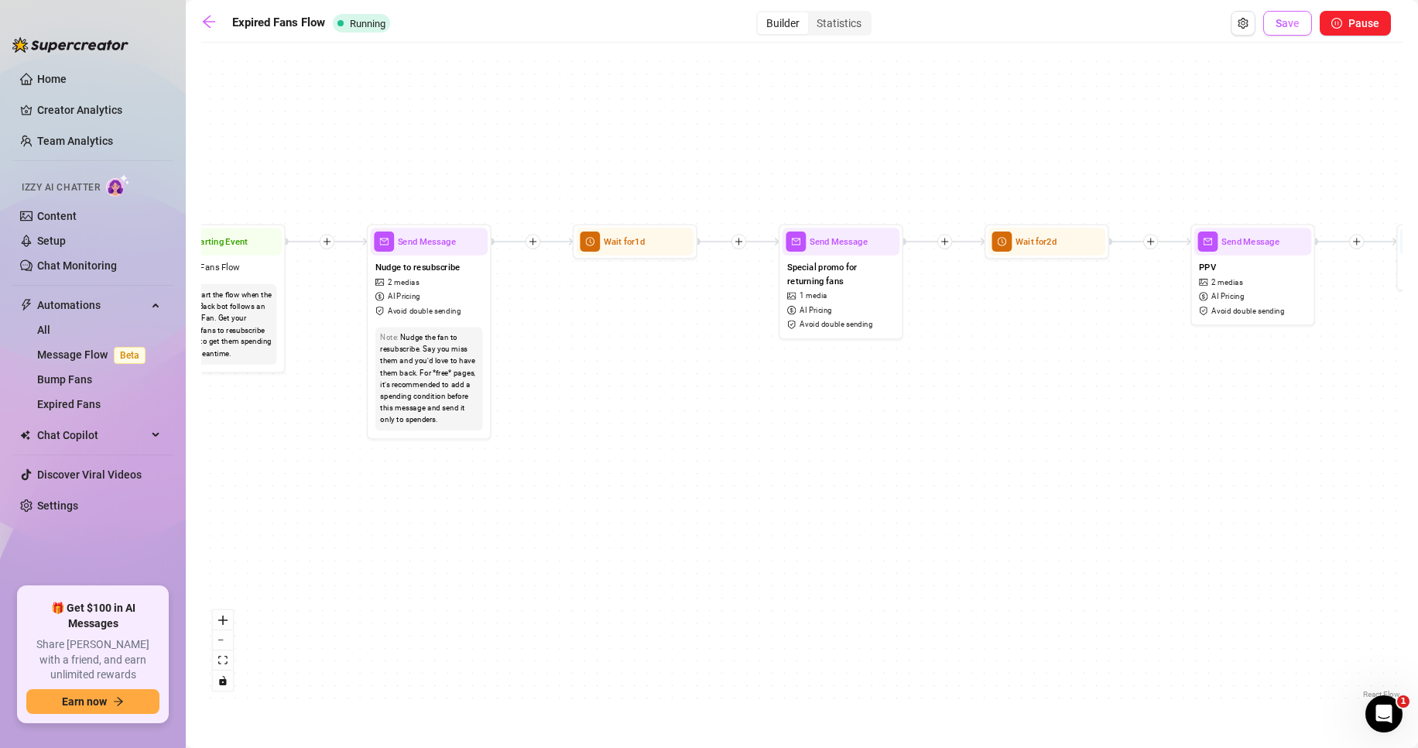
click at [1289, 25] on span "Save" at bounding box center [1288, 23] width 24 height 12
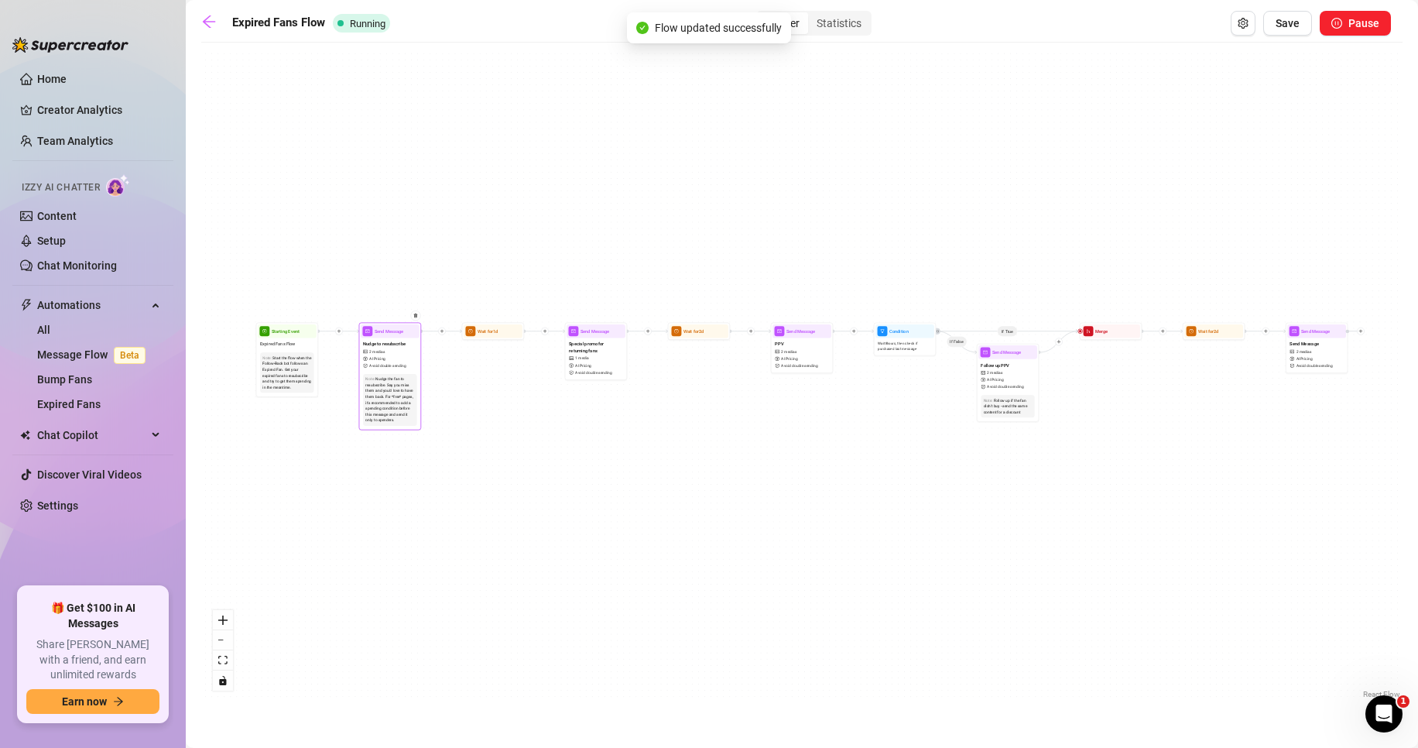
click at [399, 367] on span "Avoid double sending" at bounding box center [387, 366] width 36 height 6
type textarea "I missed you 😏 it’s been way too long since you spoiled yourself with me 💦 That…"
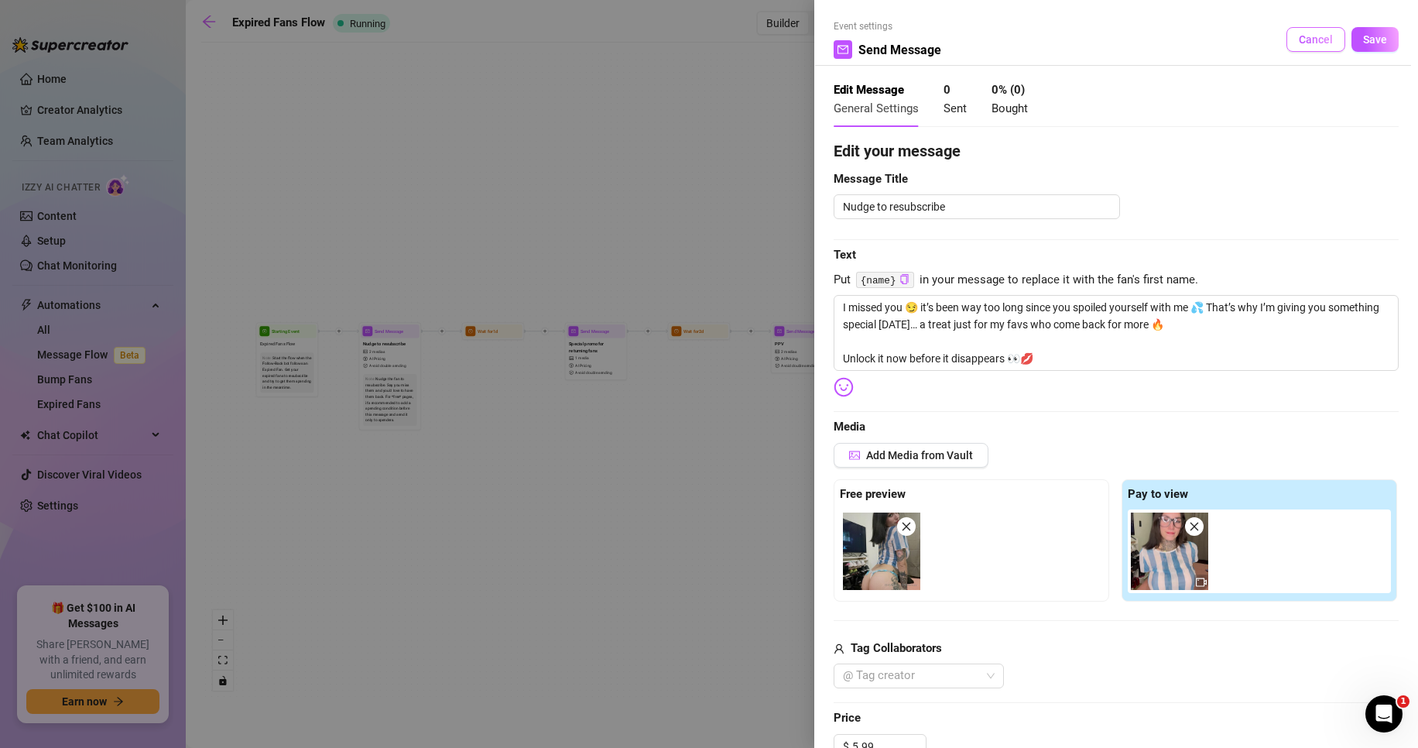
click at [1299, 36] on span "Cancel" at bounding box center [1316, 39] width 34 height 12
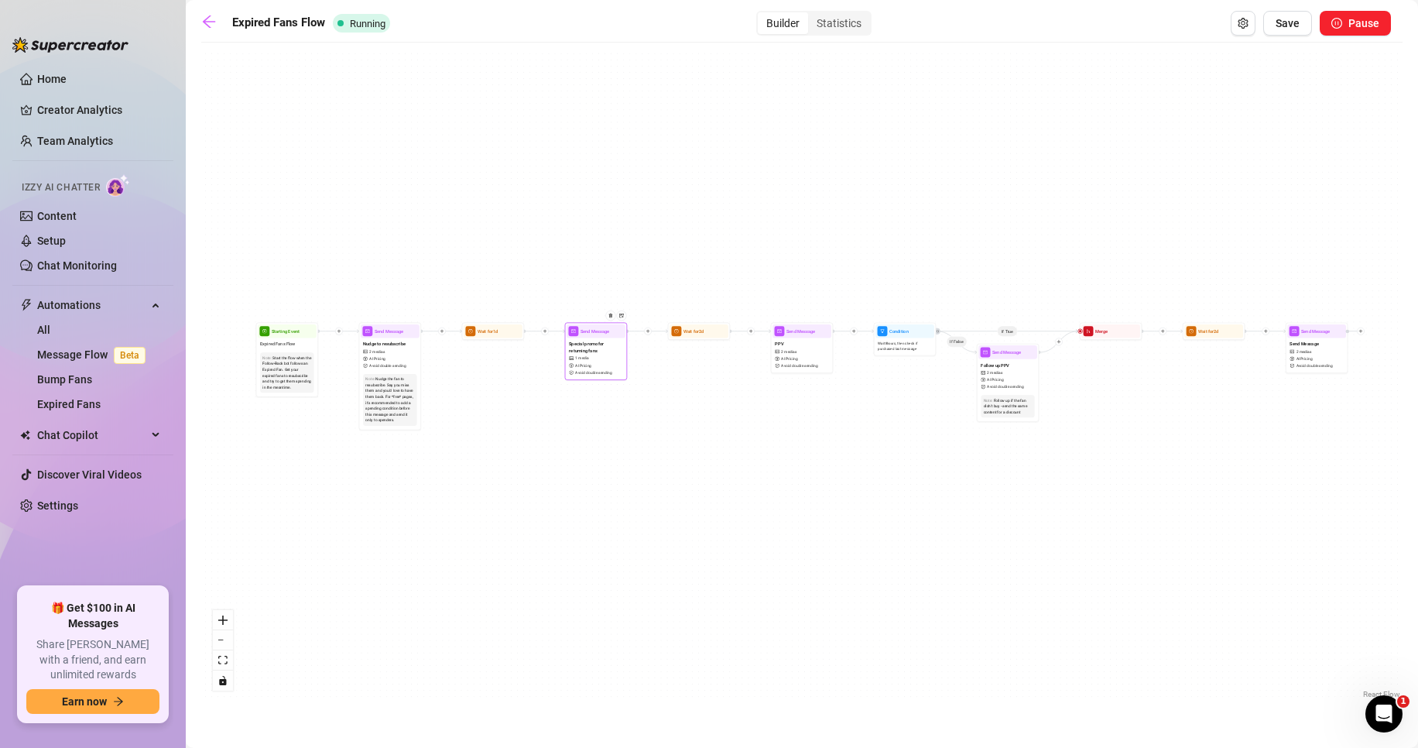
click at [578, 357] on span "1 media" at bounding box center [582, 358] width 14 height 6
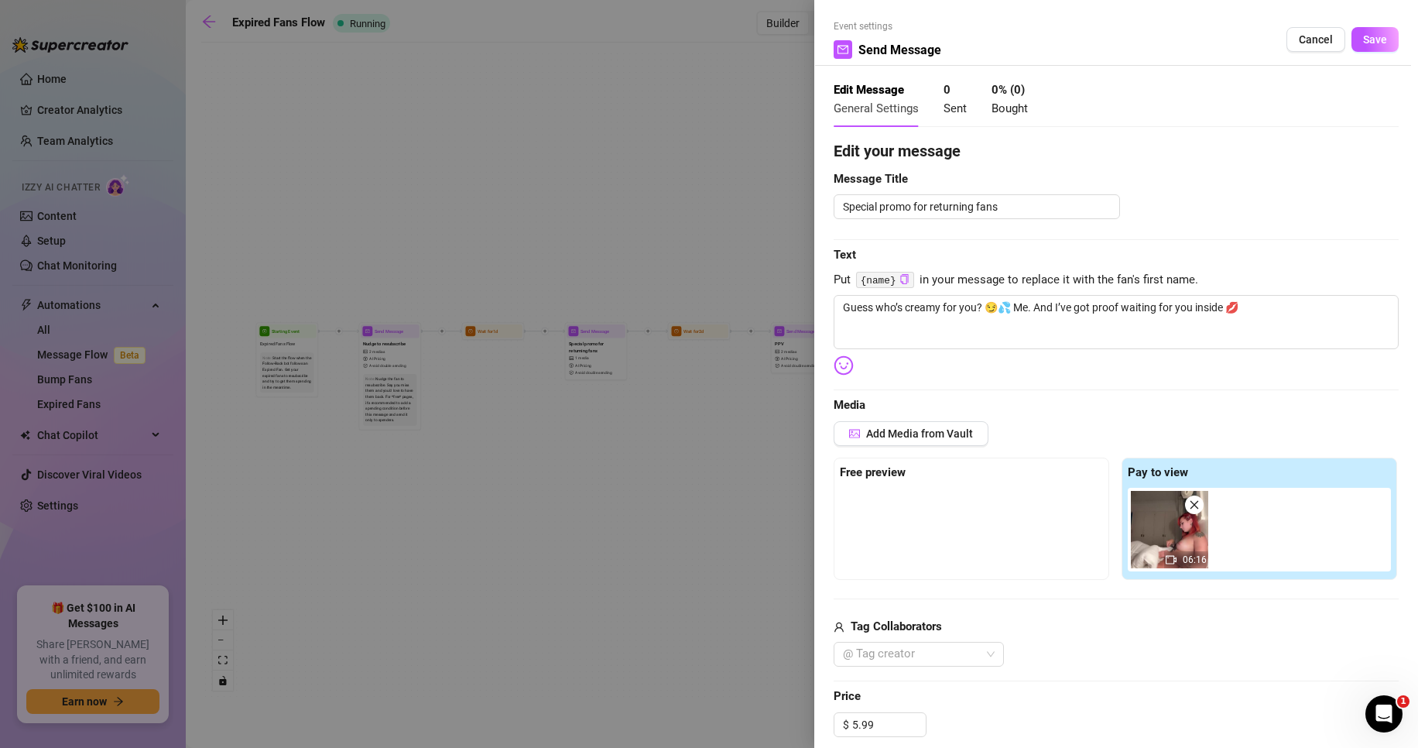
type textarea "Guess who’s creamy for you? 😏💦 Me. And I’ve got proof waiting for you inside 💋"
drag, startPoint x: 1310, startPoint y: 38, endPoint x: 1140, endPoint y: 154, distance: 205.5
click at [1308, 39] on span "Cancel" at bounding box center [1316, 39] width 34 height 12
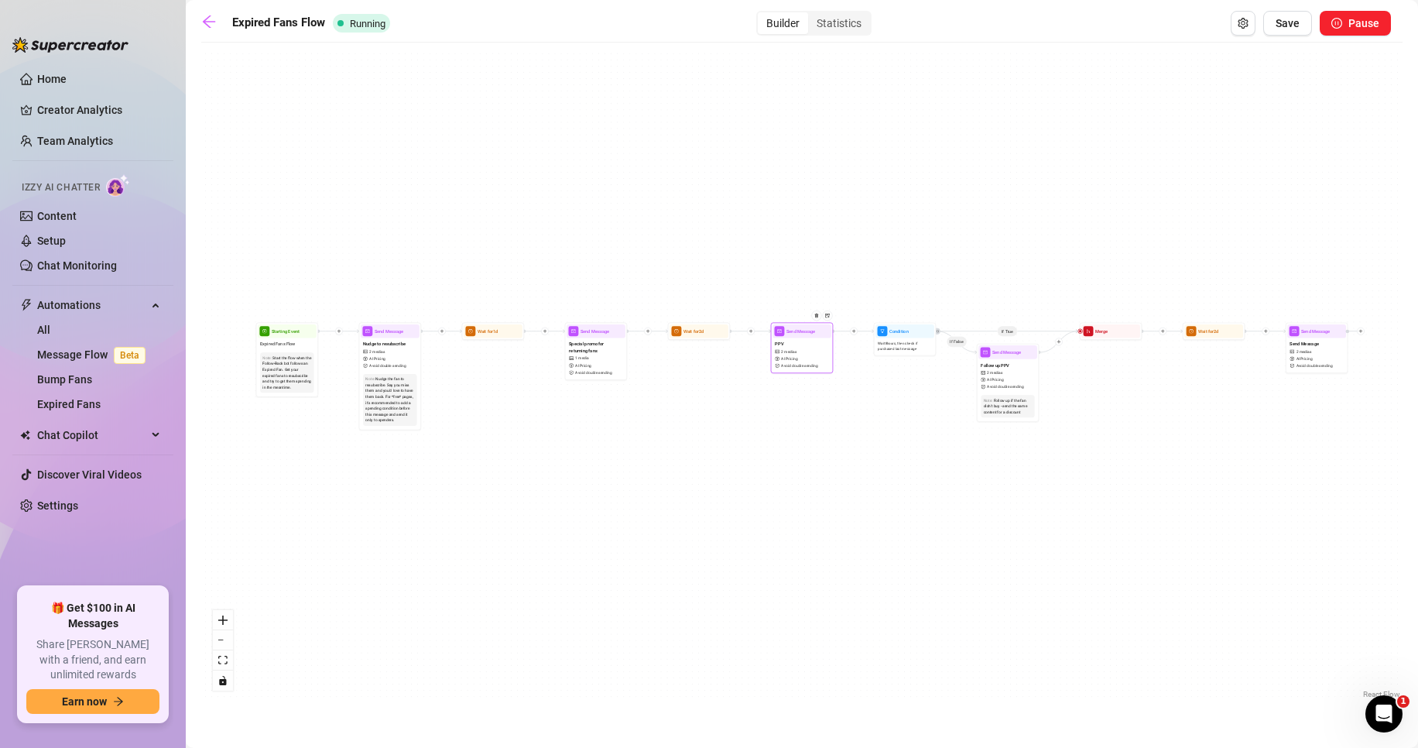
click at [808, 338] on div "PPV 2 medias AI Pricing Avoid double sending" at bounding box center [802, 354] width 59 height 33
type textarea "Guess what 👀 I’ve been waiting for you… and since you came back, I have a littl…"
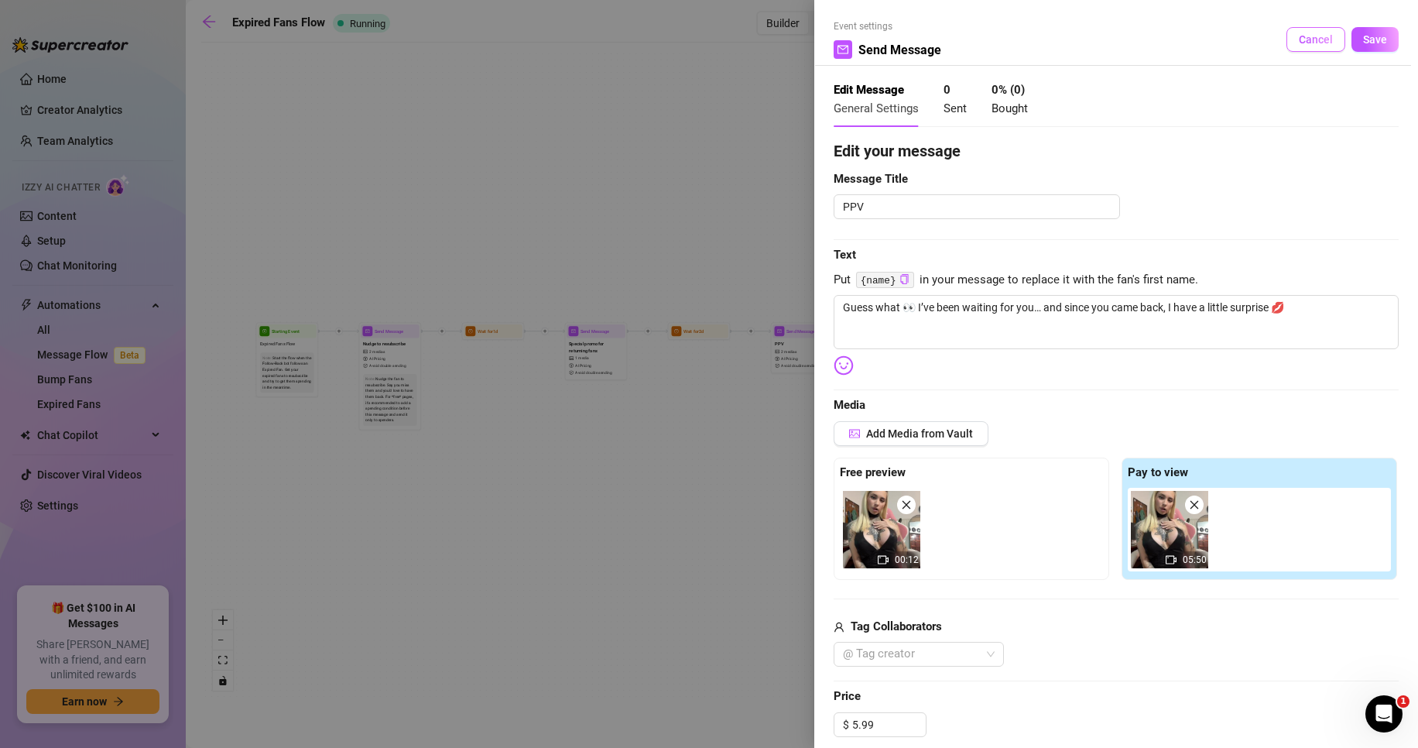
click at [1309, 40] on span "Cancel" at bounding box center [1316, 39] width 34 height 12
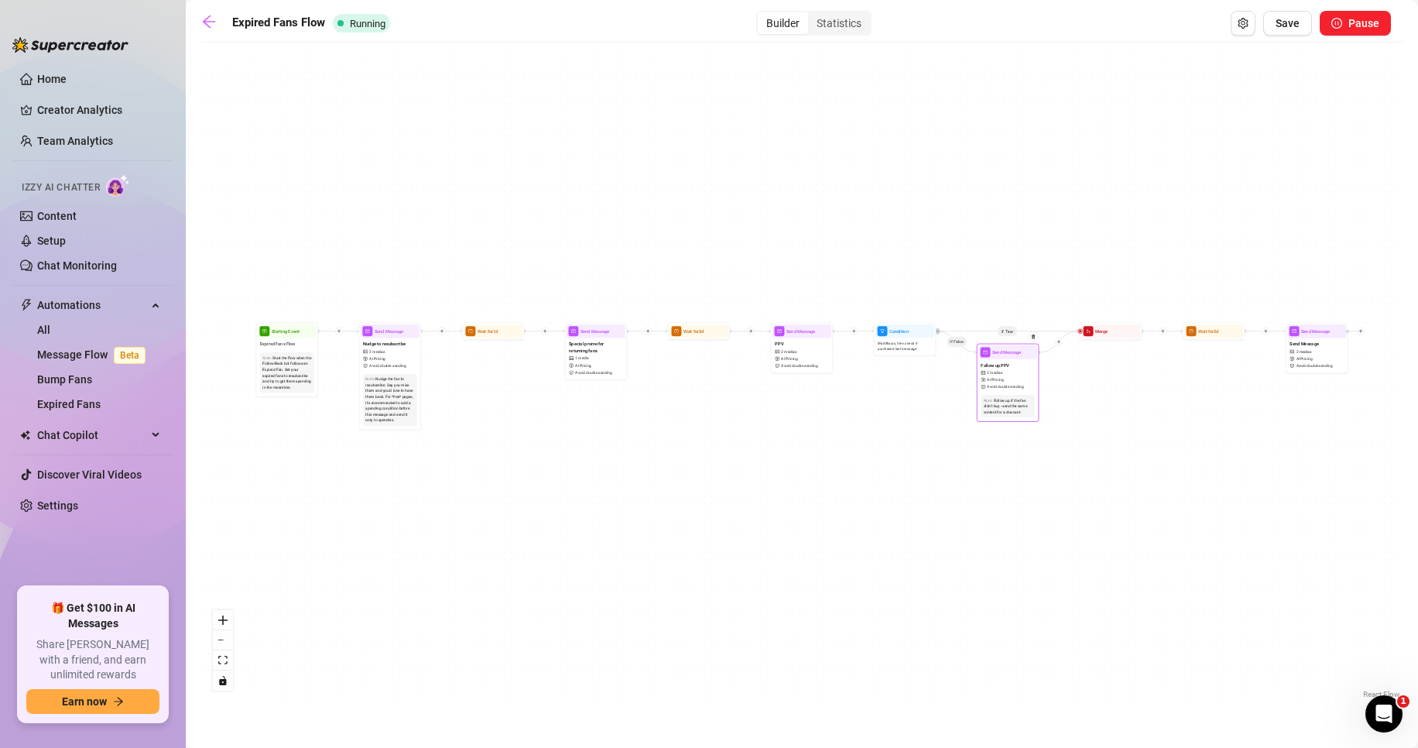
click at [1027, 376] on div "Follow up PPV 2 medias AI Pricing Avoid double sending" at bounding box center [1008, 375] width 59 height 33
type textarea "Look who’s back 😏 you know I couldn’t resist spoiling you 💋 Here’s something we…"
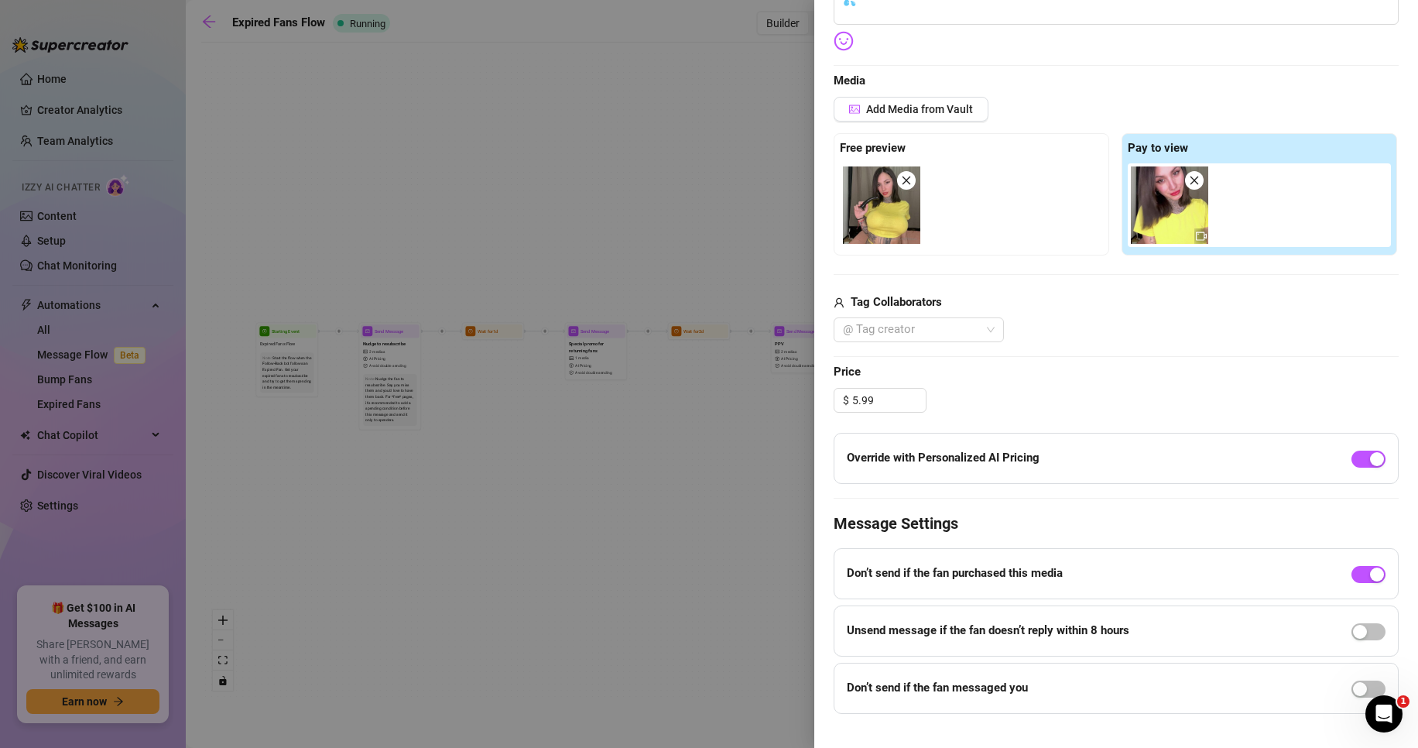
scroll to position [271, 0]
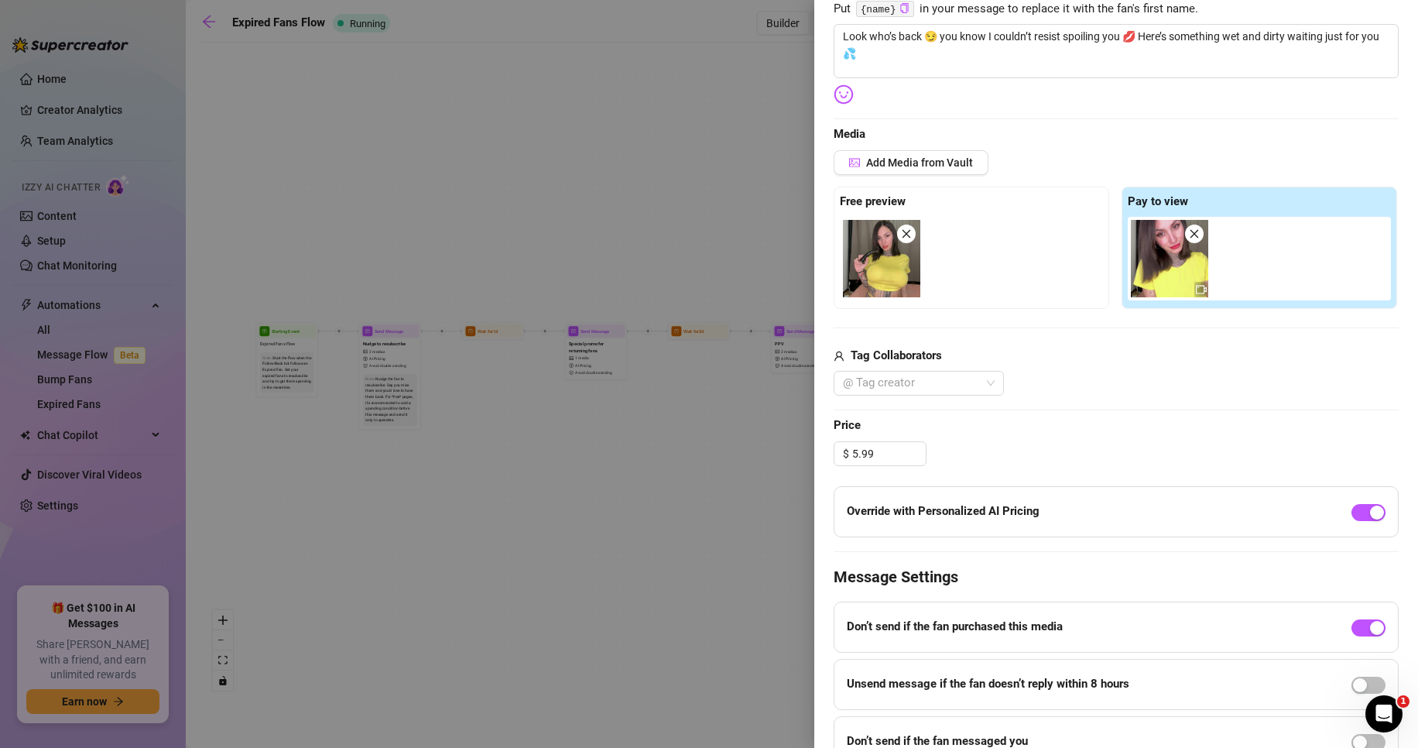
click at [1196, 288] on icon "video-camera" at bounding box center [1201, 289] width 11 height 11
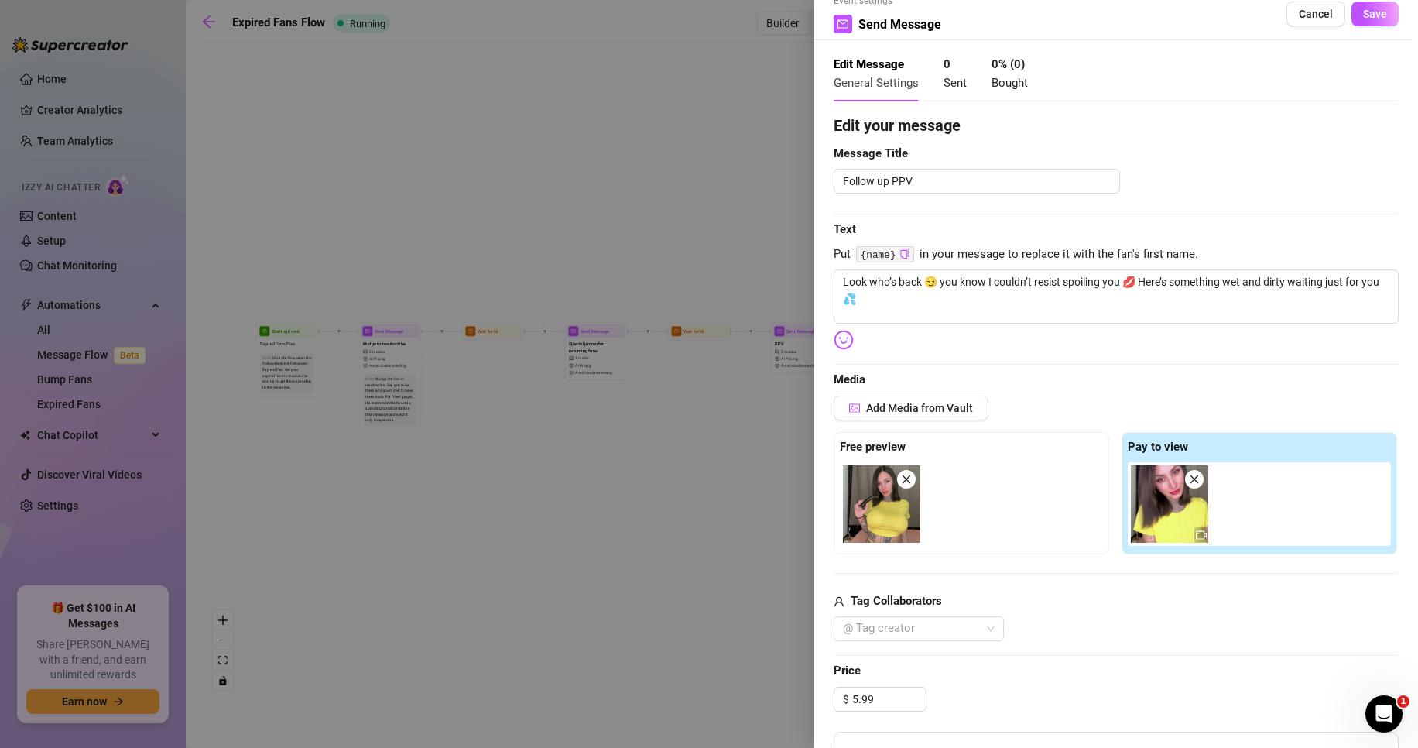
scroll to position [0, 0]
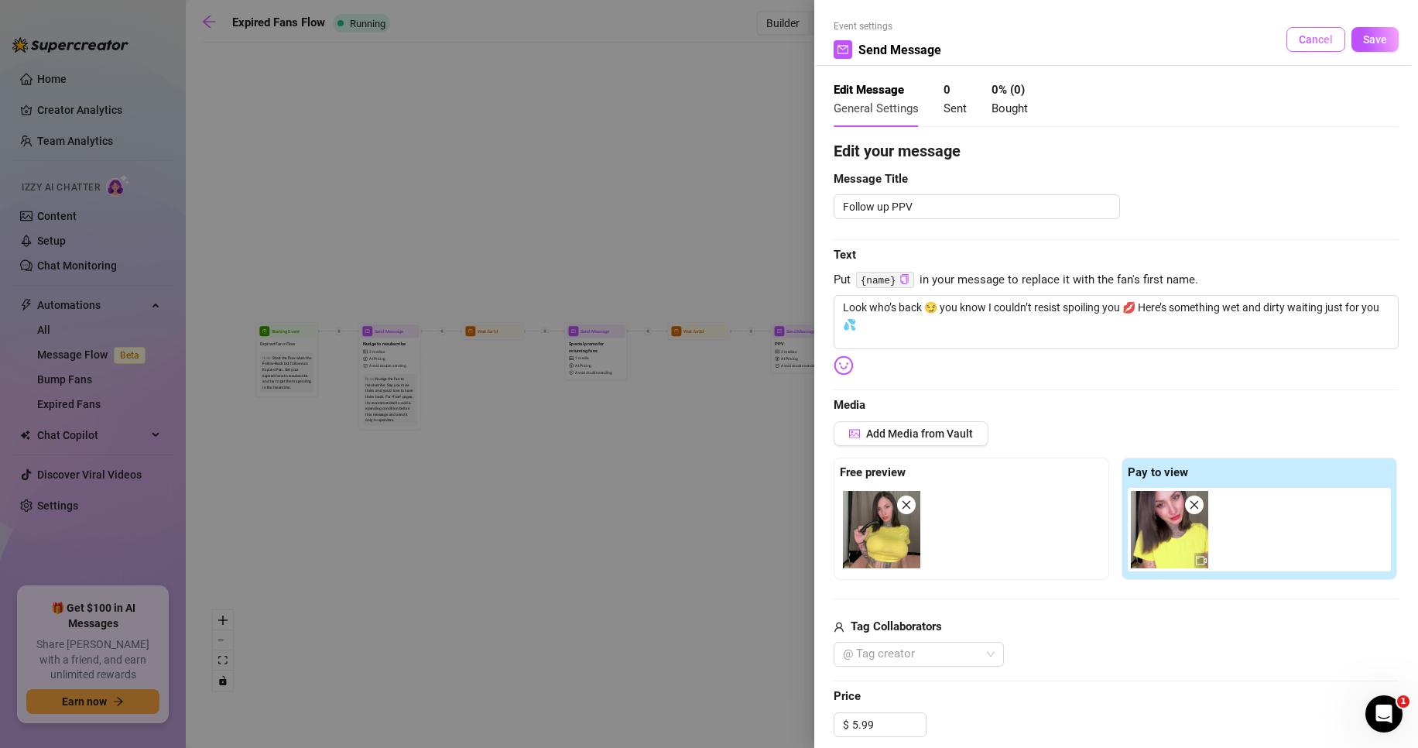
click at [1307, 37] on span "Cancel" at bounding box center [1316, 39] width 34 height 12
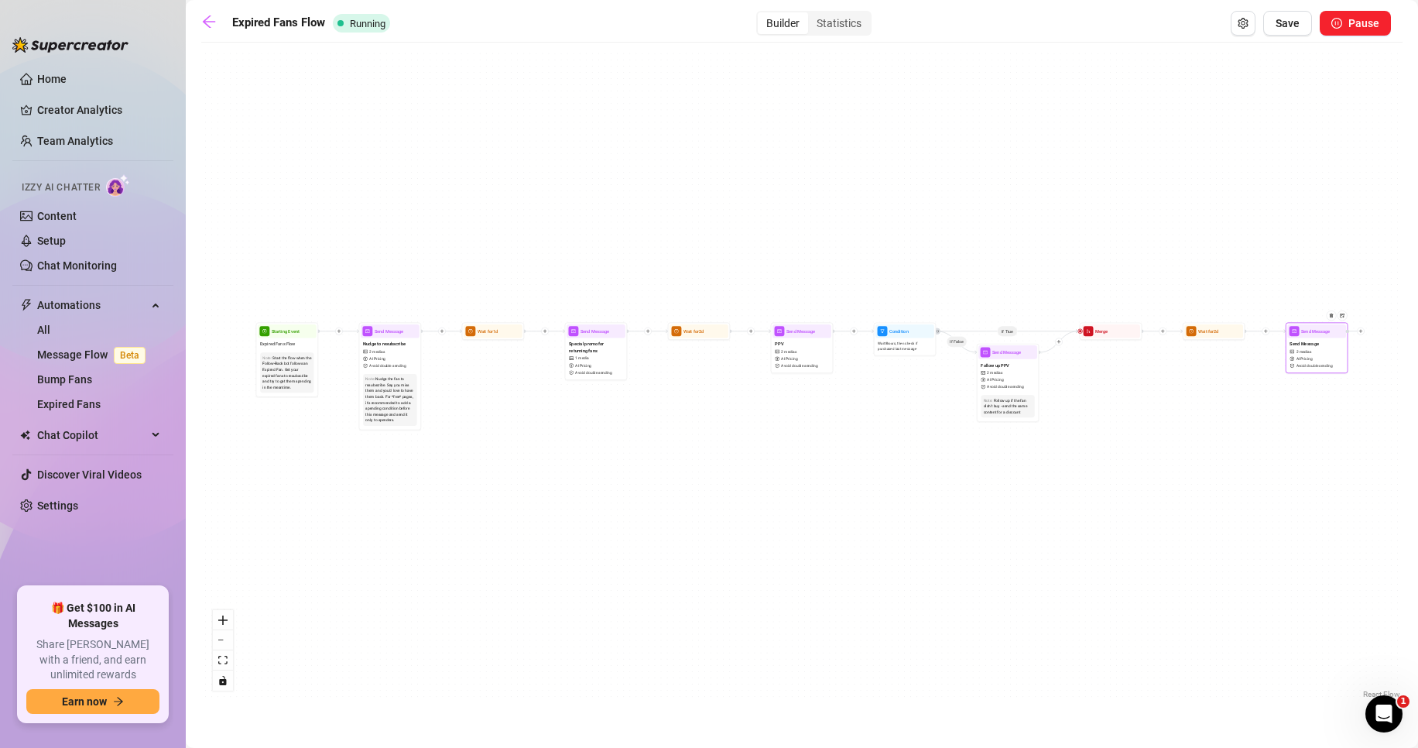
click at [1300, 360] on span "AI Pricing" at bounding box center [1305, 359] width 16 height 6
type textarea "Only for you 💕 wet, messy and dirty 💦"
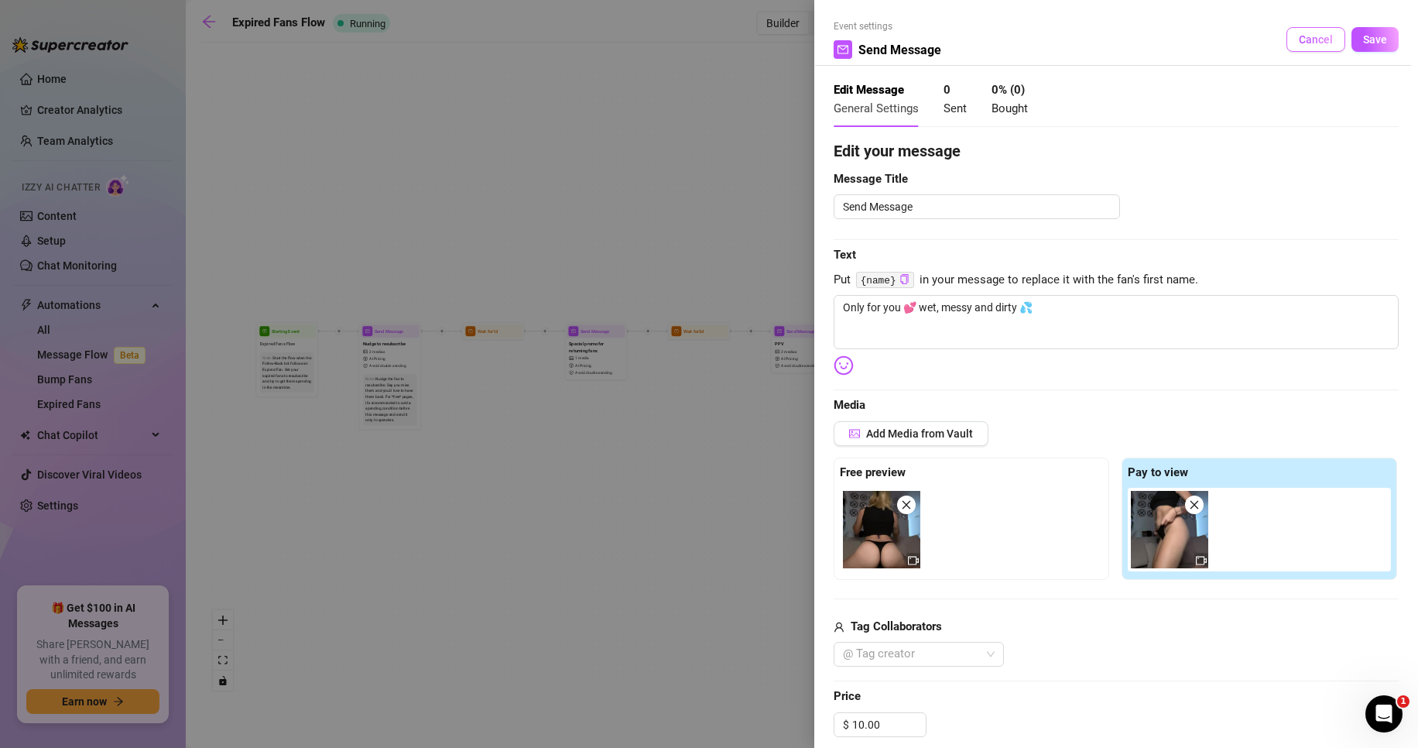
click at [1299, 37] on span "Cancel" at bounding box center [1316, 39] width 34 height 12
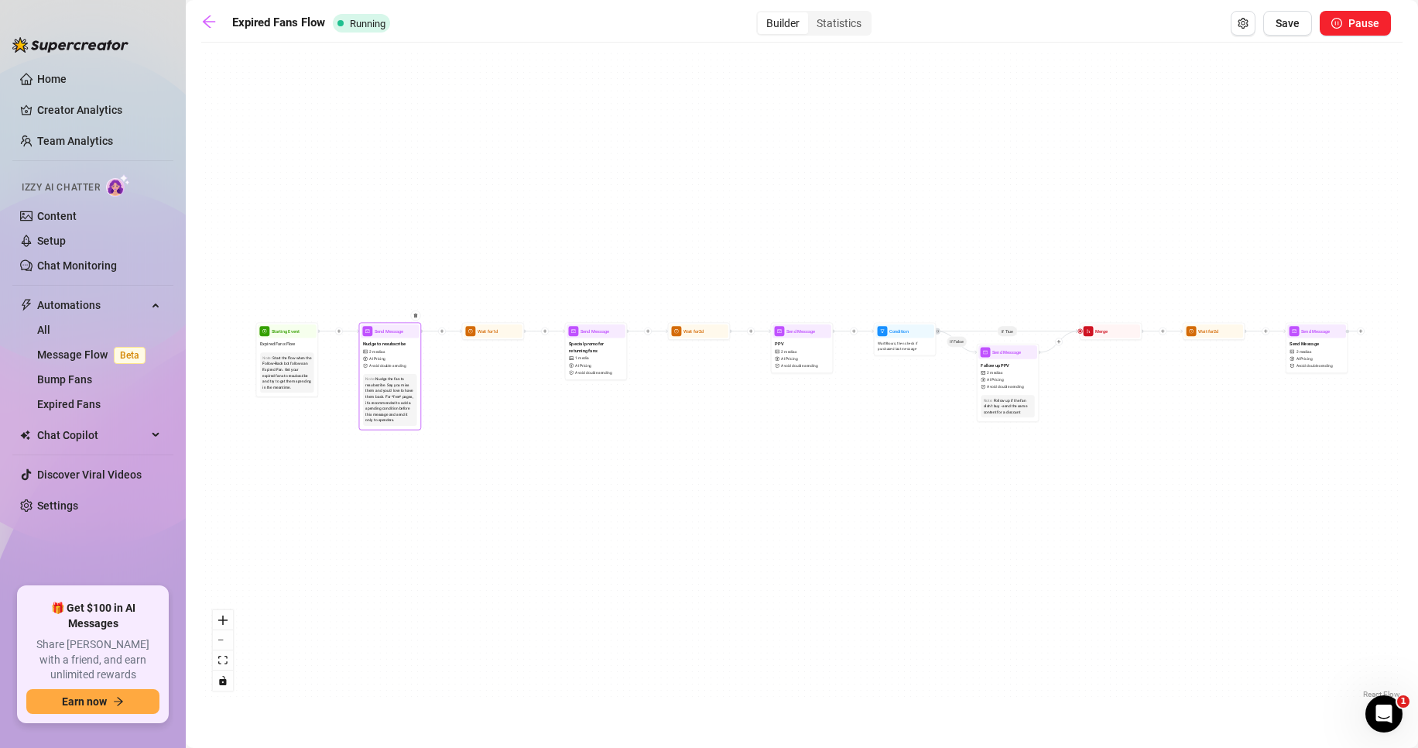
click at [403, 374] on div "Note: Nudge the fan to resubscribe. Say you miss them and you'd love to have th…" at bounding box center [389, 400] width 53 height 52
type textarea "I missed you 😏 it’s been way too long since you spoiled yourself with me 💦 That…"
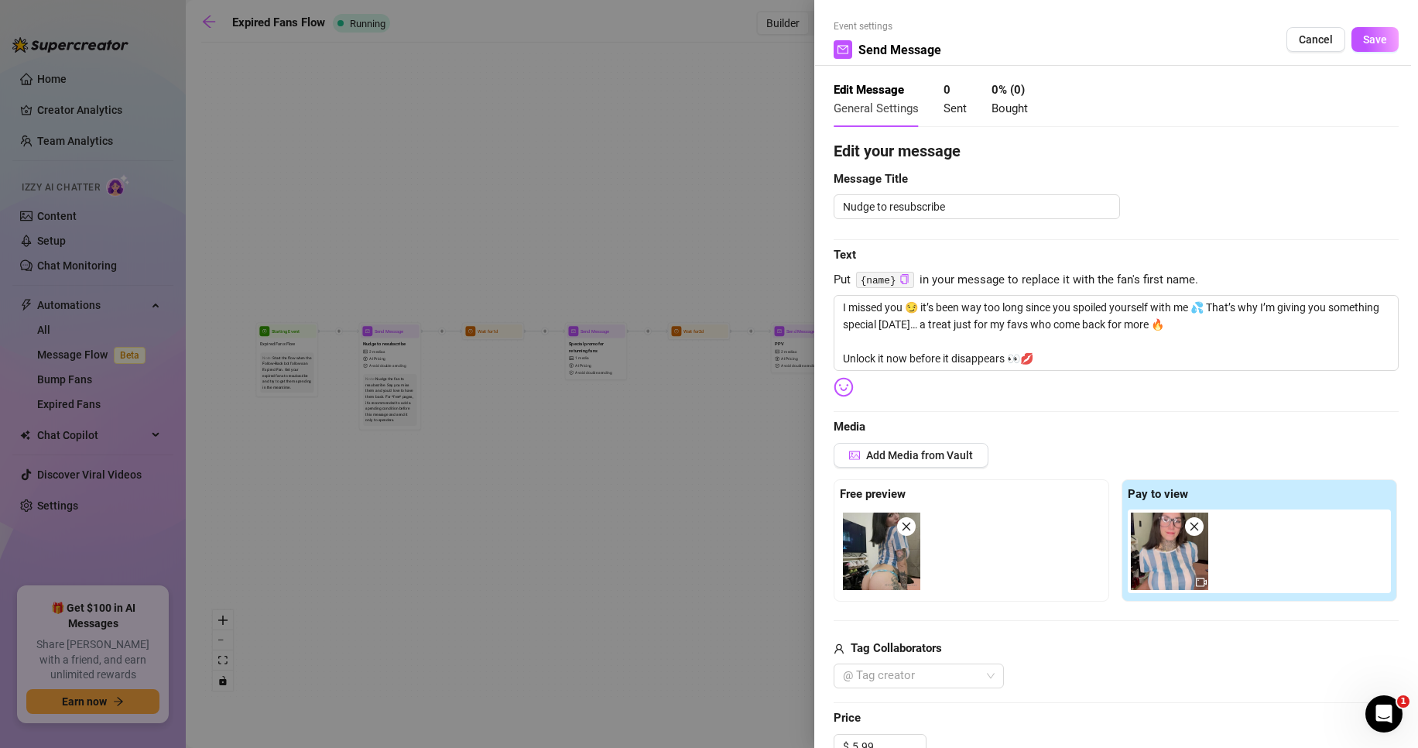
click at [1312, 24] on div "Event settings Send Message Cancel Save" at bounding box center [1116, 42] width 565 height 46
click at [1308, 33] on button "Cancel" at bounding box center [1316, 39] width 59 height 25
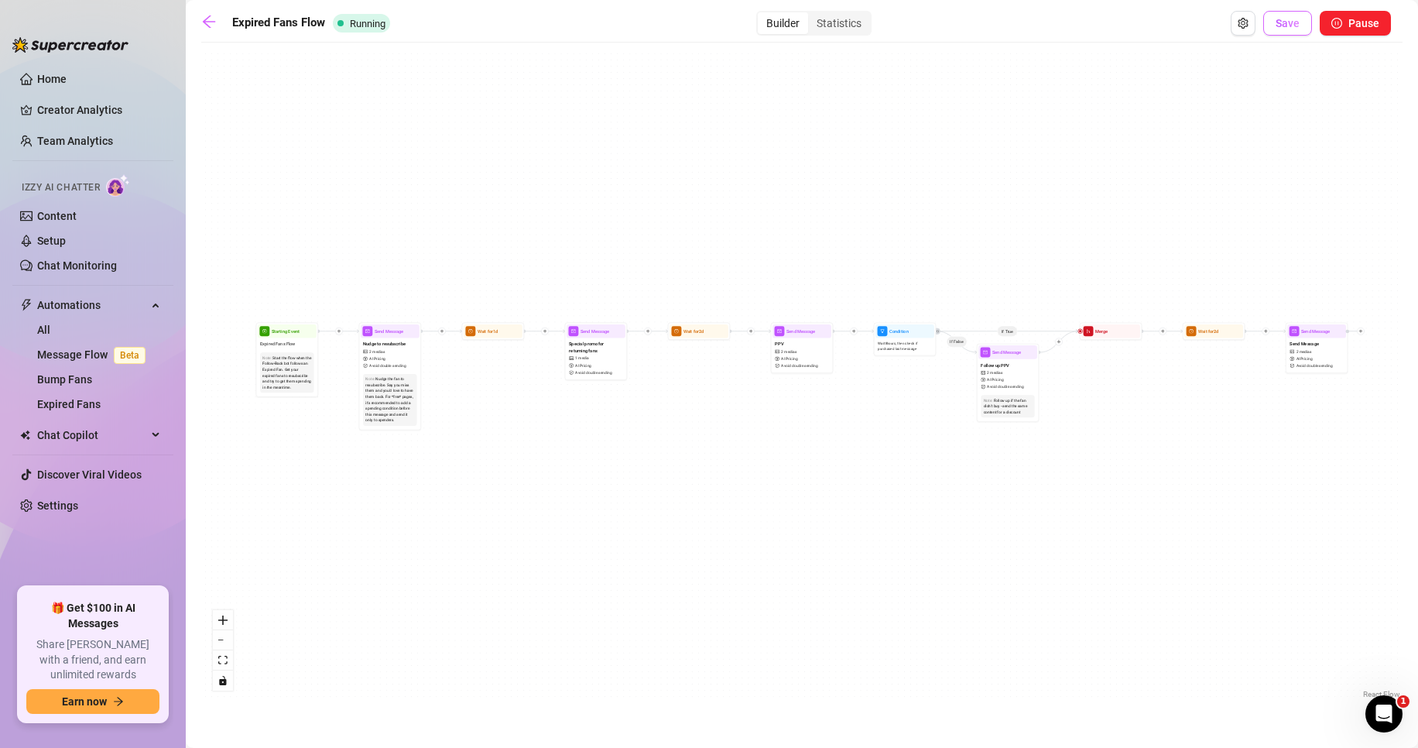
click at [1284, 29] on span "Save" at bounding box center [1288, 23] width 24 height 12
click at [1242, 26] on icon "setting" at bounding box center [1243, 23] width 10 height 11
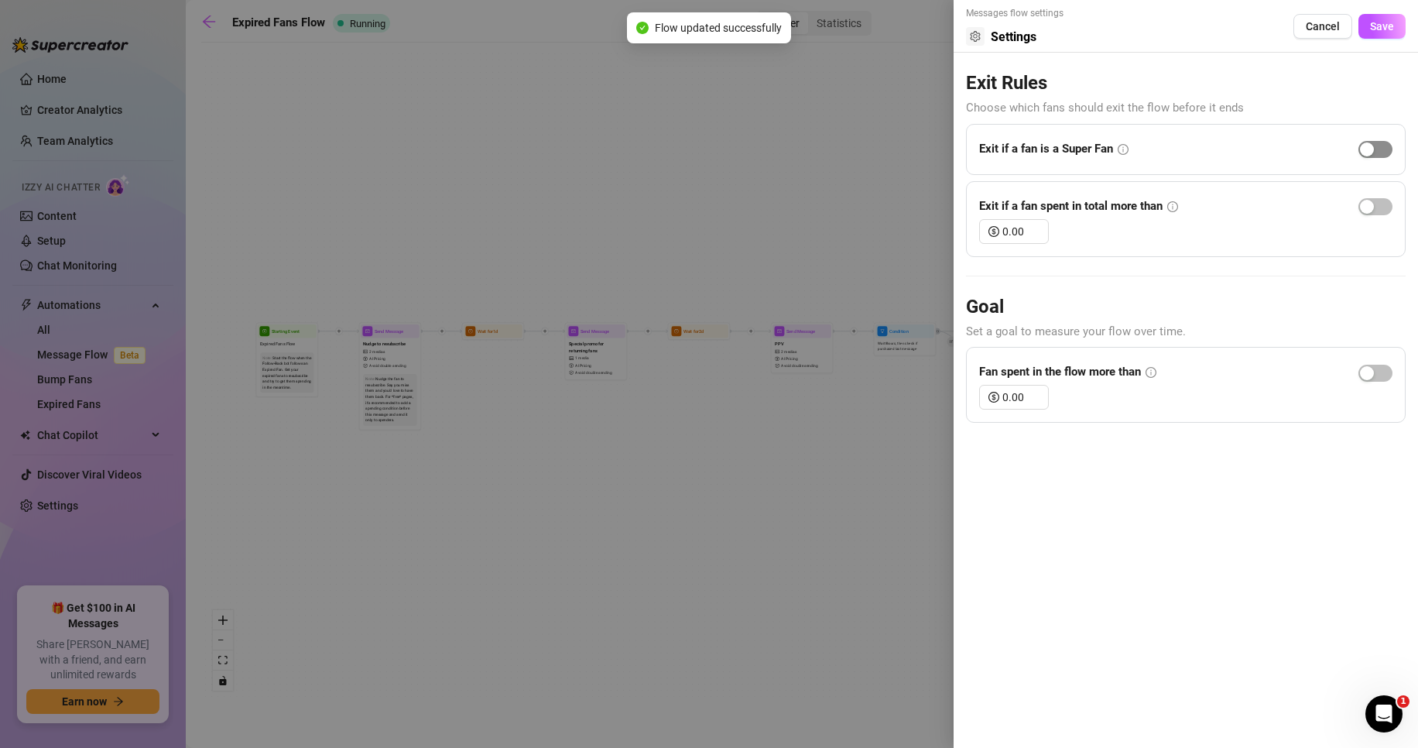
click at [1370, 149] on div "button" at bounding box center [1367, 149] width 14 height 14
click at [1378, 32] on span "Save" at bounding box center [1382, 26] width 24 height 12
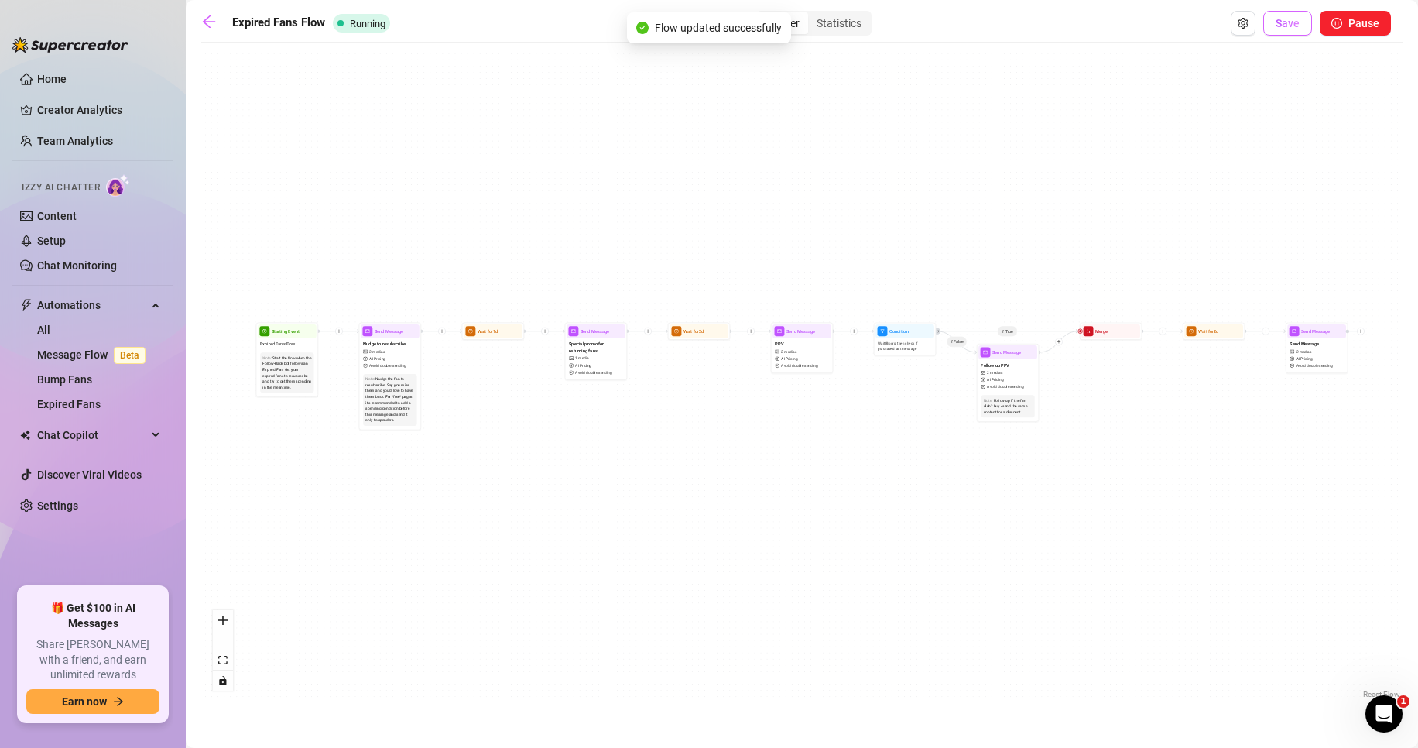
click at [1286, 28] on span "Save" at bounding box center [1288, 23] width 24 height 12
click at [1236, 25] on button "Open Exit Rules" at bounding box center [1243, 23] width 25 height 25
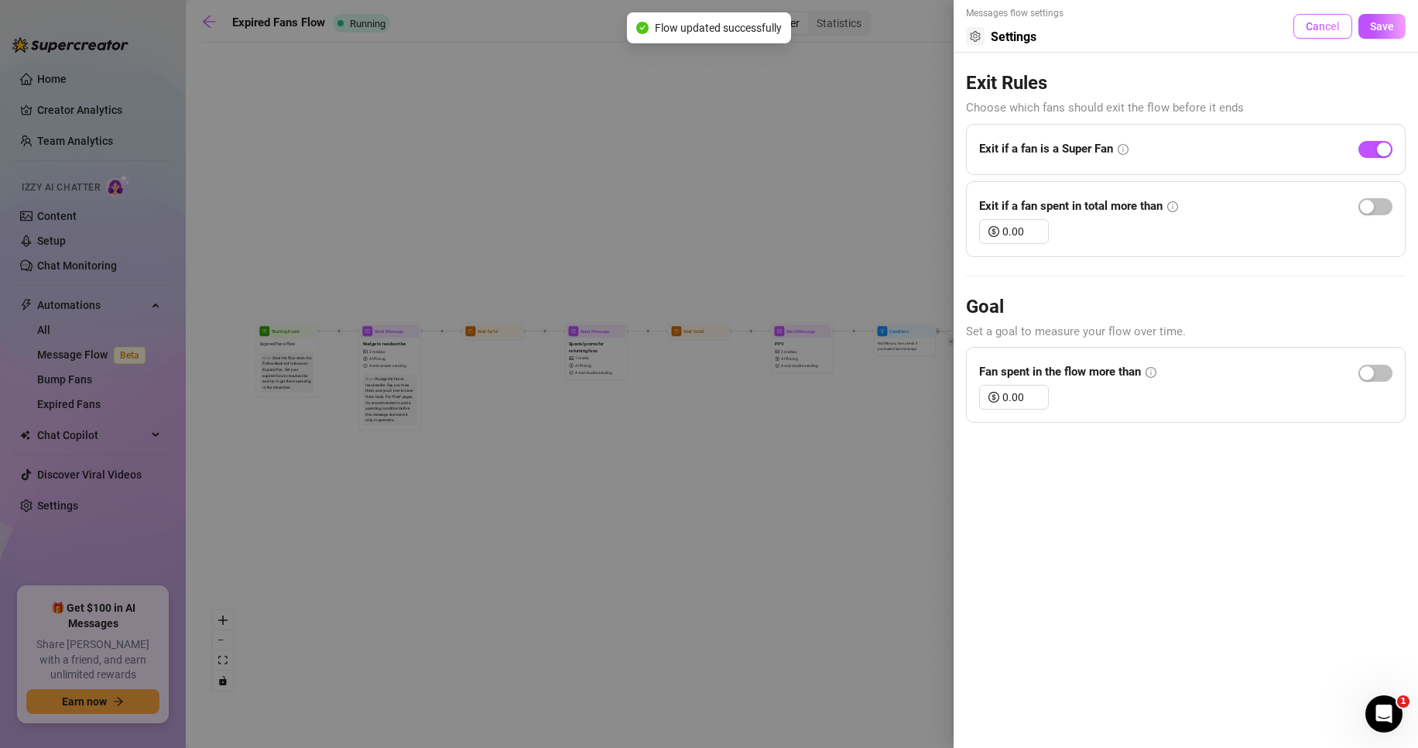
click at [1323, 15] on button "Cancel" at bounding box center [1323, 26] width 59 height 25
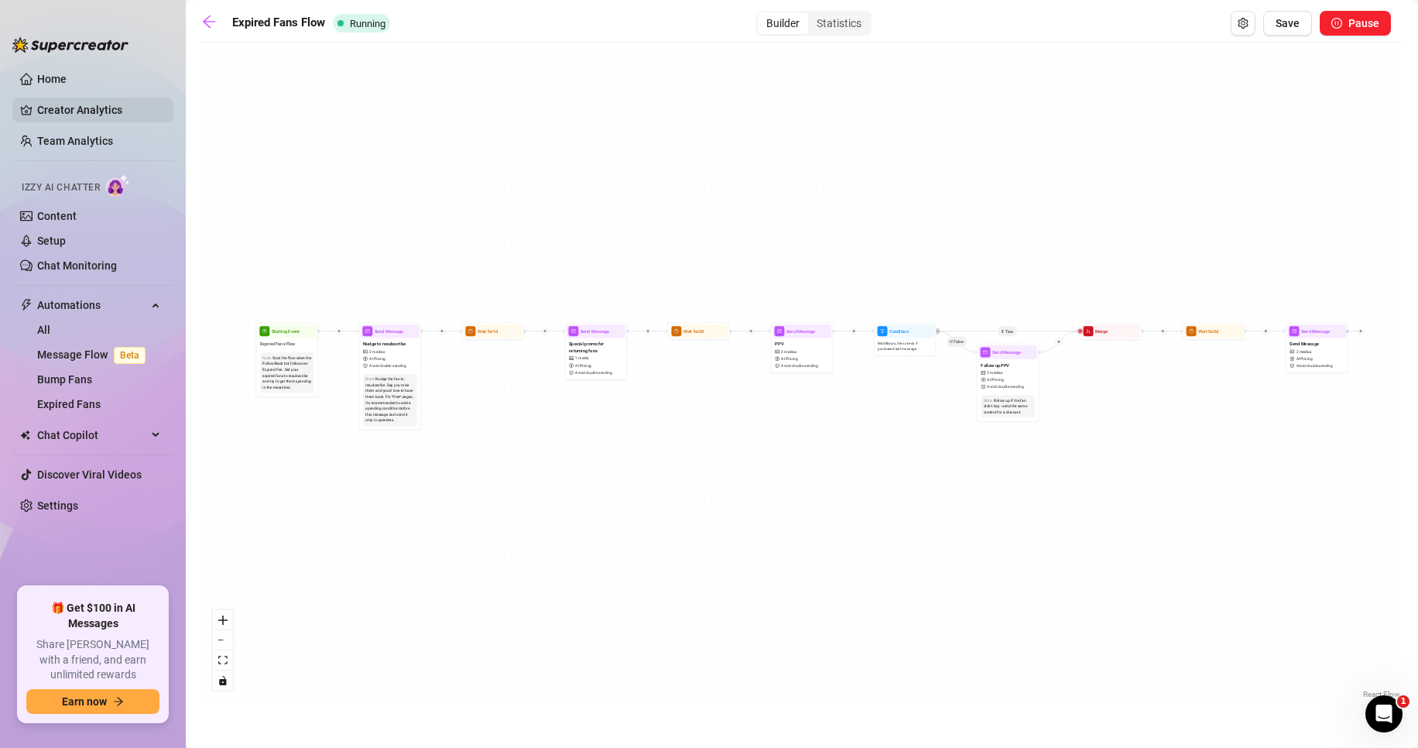
click at [67, 111] on link "Creator Analytics" at bounding box center [99, 110] width 124 height 25
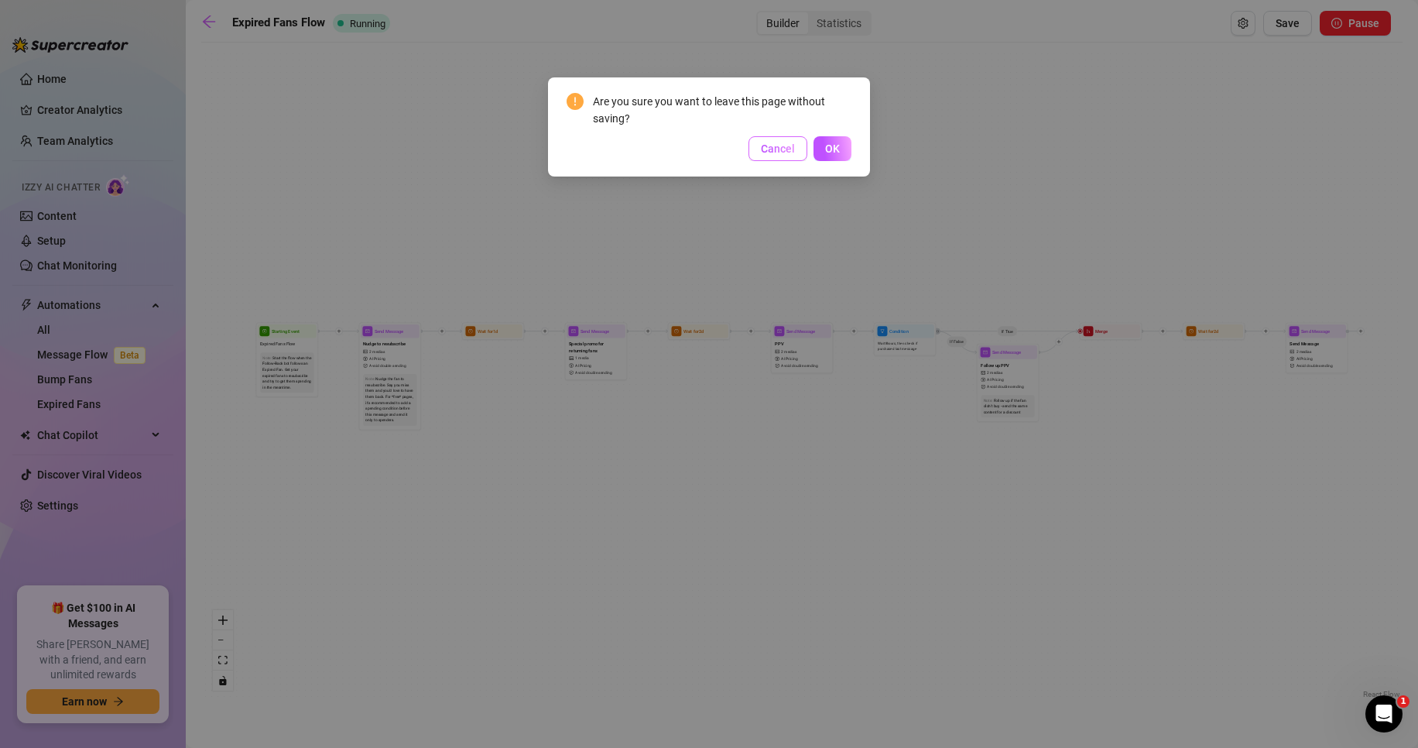
click at [784, 150] on span "Cancel" at bounding box center [778, 148] width 34 height 12
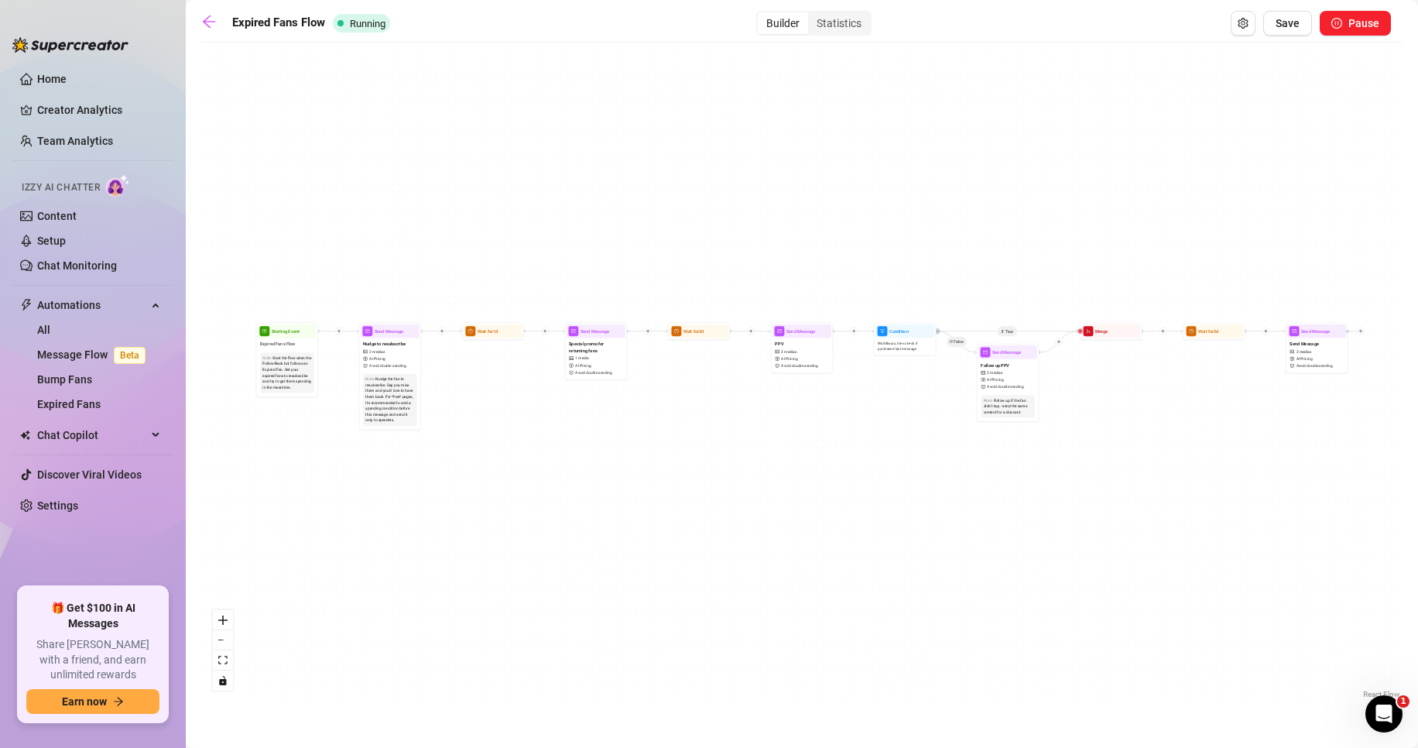
click at [1298, 39] on div "Expired Fans Flow Running Builder Statistics Save Pause If True If False Send M…" at bounding box center [802, 356] width 1202 height 691
click at [1297, 31] on button "Save" at bounding box center [1288, 23] width 49 height 25
click at [84, 122] on link "Creator Analytics" at bounding box center [99, 110] width 124 height 25
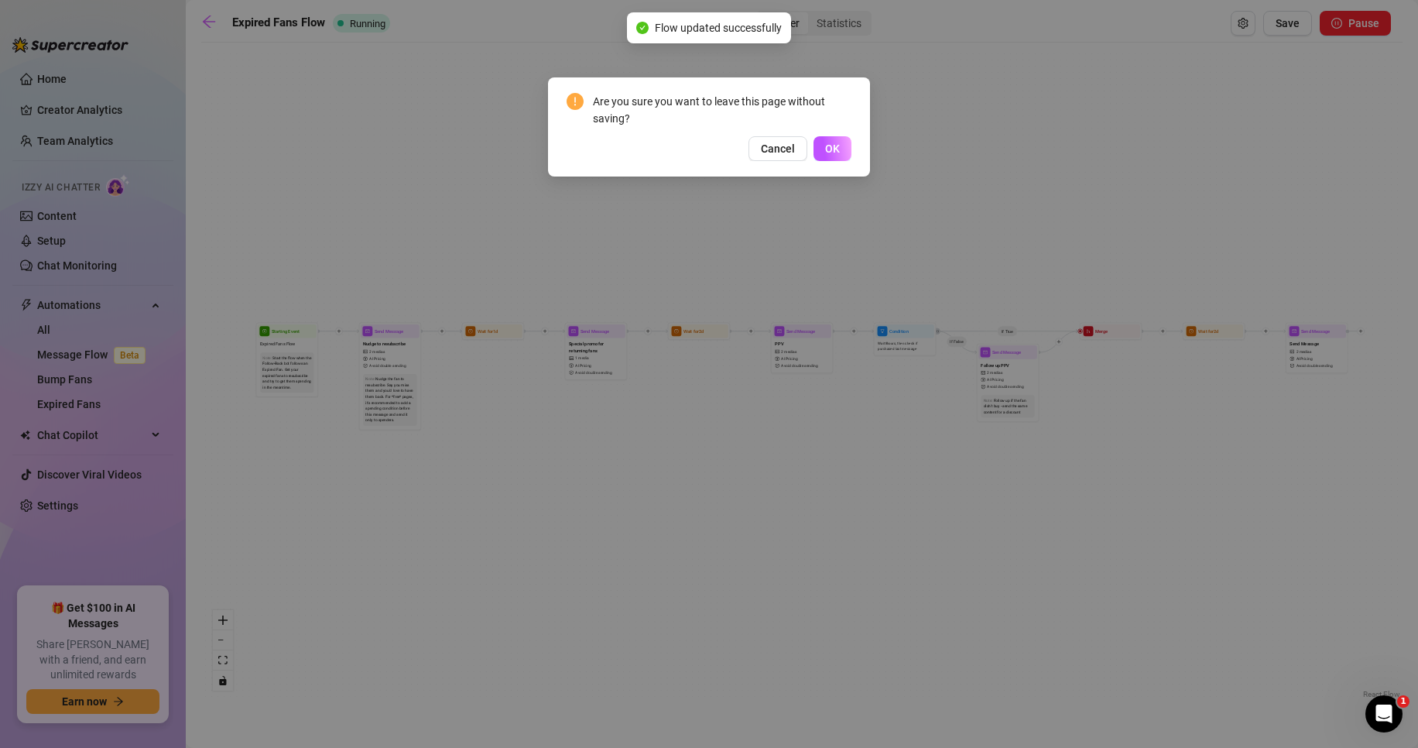
click at [794, 153] on span "Cancel" at bounding box center [778, 148] width 34 height 12
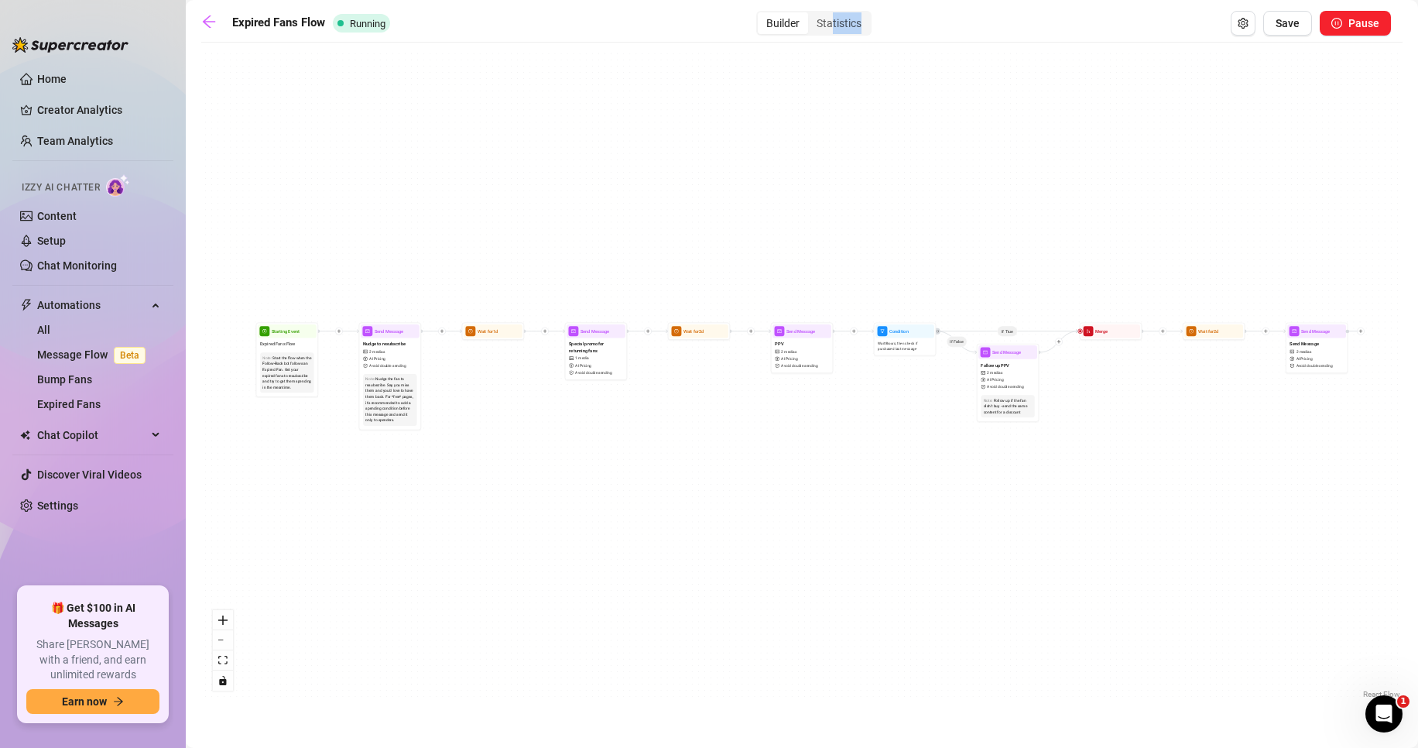
click at [835, 35] on div "Expired Fans Flow Running Builder Statistics Save Pause If True If False Send M…" at bounding box center [802, 356] width 1202 height 691
click at [831, 26] on div "Statistics" at bounding box center [839, 23] width 62 height 22
click at [812, 15] on input "Statistics" at bounding box center [812, 15] width 0 height 0
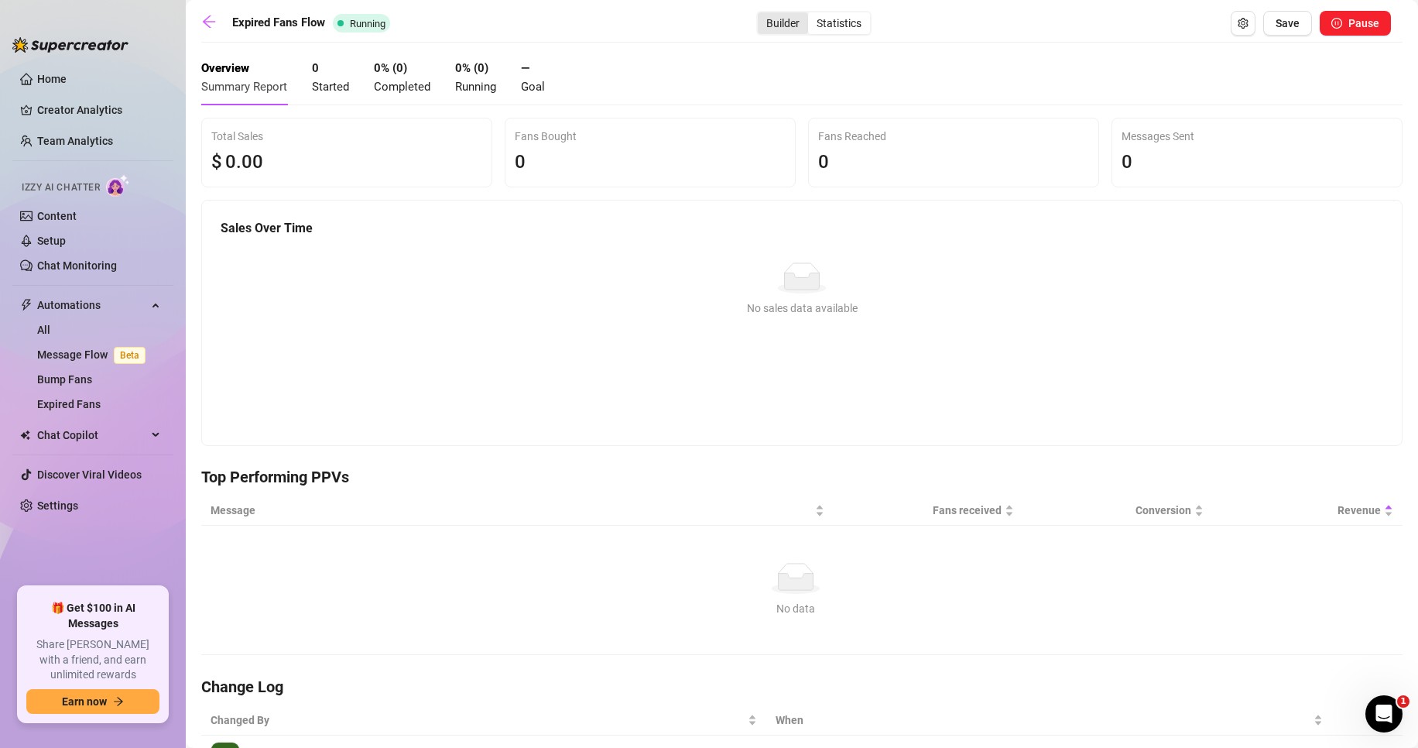
click at [791, 20] on div "Builder" at bounding box center [783, 23] width 50 height 22
click at [762, 15] on input "Builder" at bounding box center [762, 15] width 0 height 0
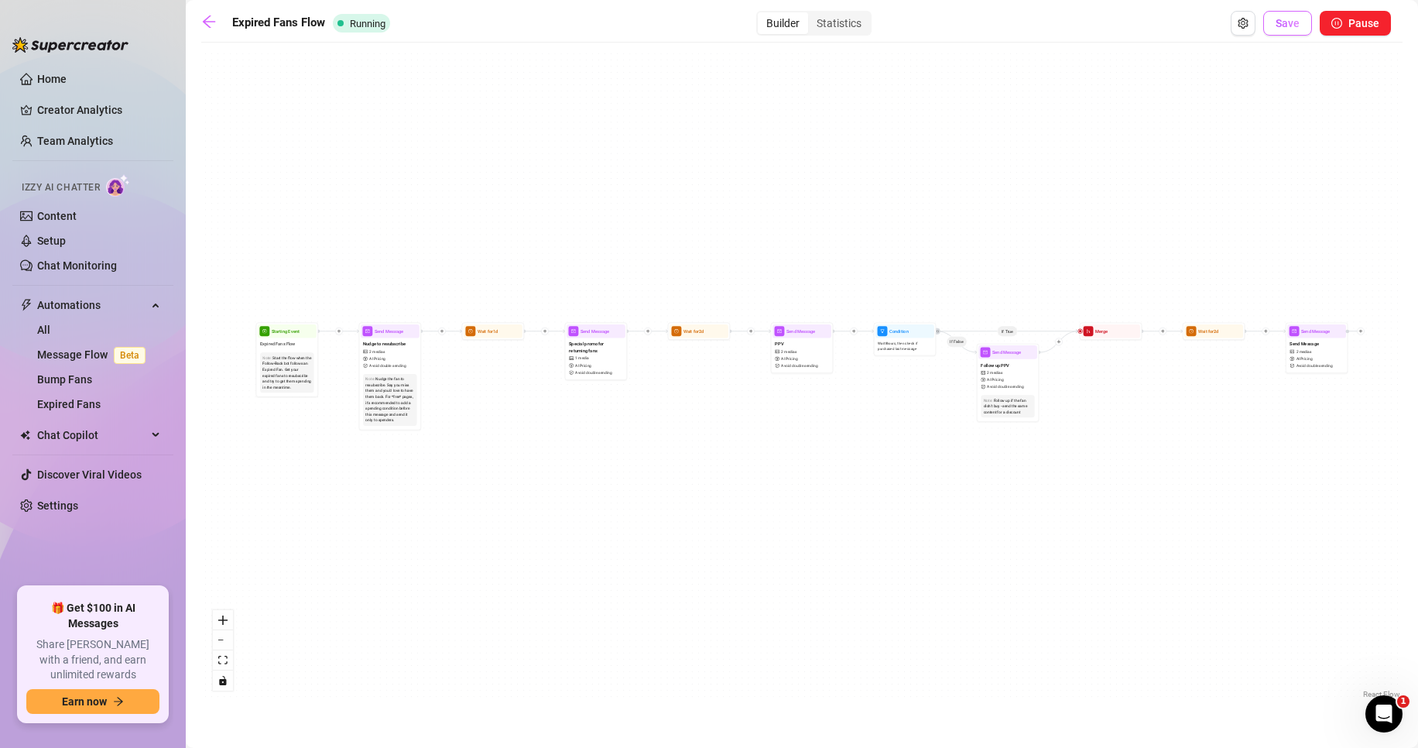
click at [1283, 27] on span "Save" at bounding box center [1288, 23] width 24 height 12
click at [396, 379] on div "Nudge the fan to resubscribe. Say you miss them and you'd love to have them bac…" at bounding box center [389, 399] width 49 height 47
click at [402, 366] on span "Avoid double sending" at bounding box center [387, 366] width 36 height 6
type textarea "I missed you 😏 it’s been way too long since you spoiled yourself with me 💦 That…"
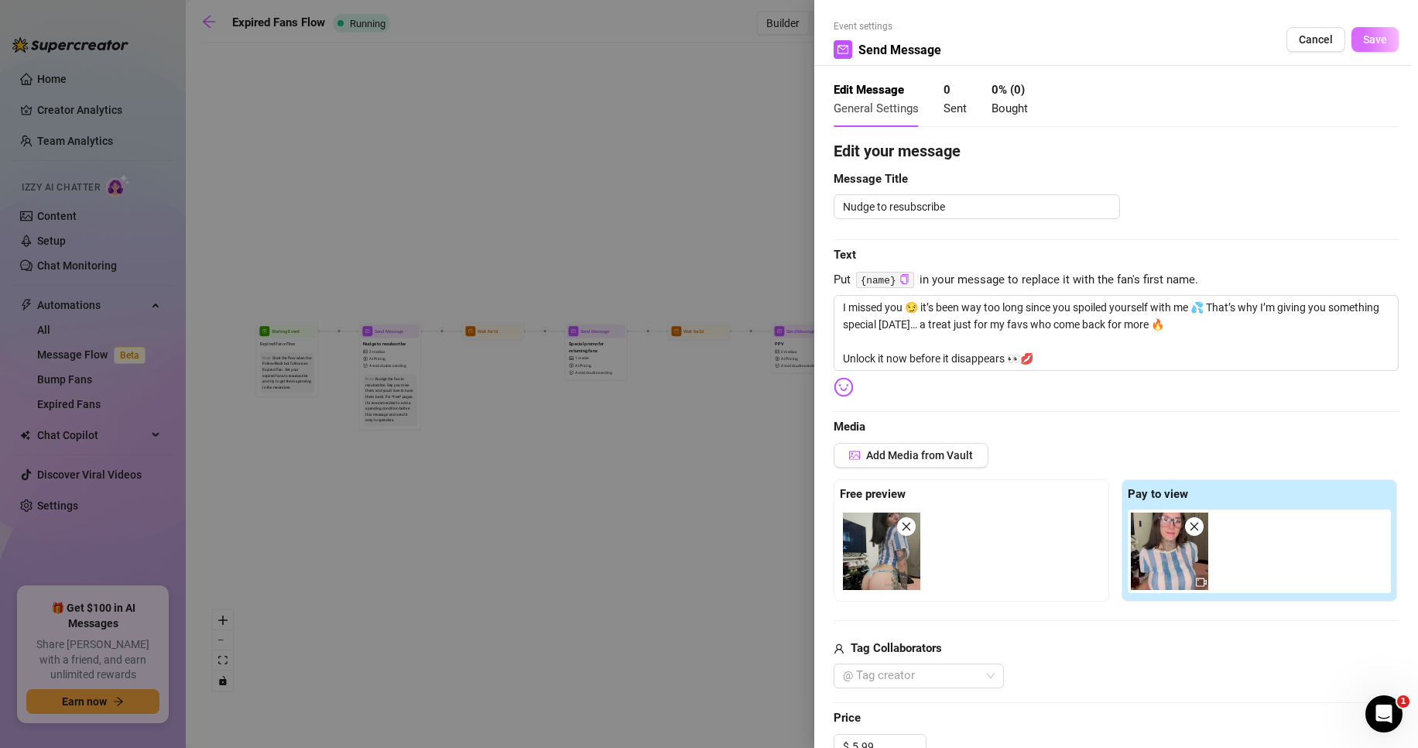
click at [1366, 34] on span "Save" at bounding box center [1375, 39] width 24 height 12
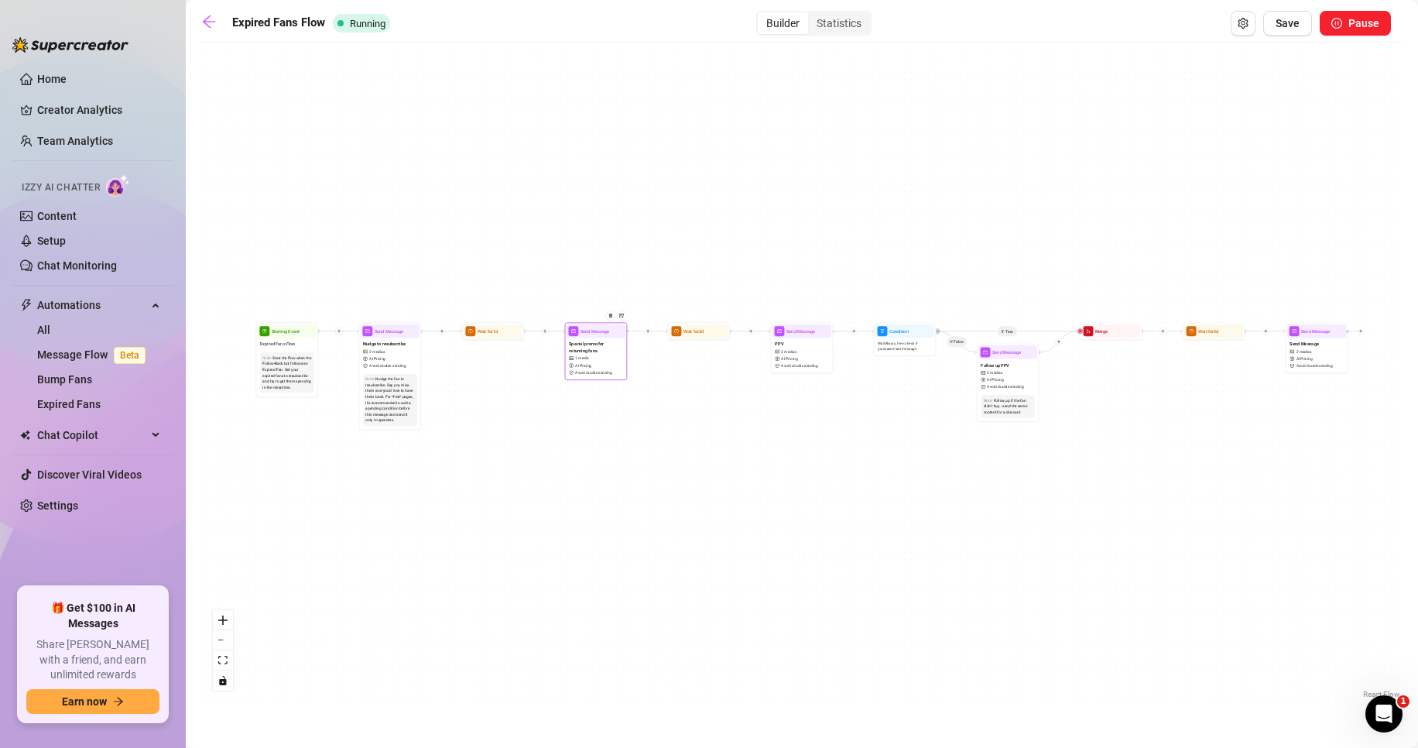
click at [598, 353] on span "Special promo for returning fans" at bounding box center [595, 348] width 53 height 14
click at [592, 341] on span "Special promo for returning fans" at bounding box center [595, 348] width 53 height 14
type textarea "Guess who’s creamy for you? 😏💦 Me. And I’ve got proof waiting for you inside 💋"
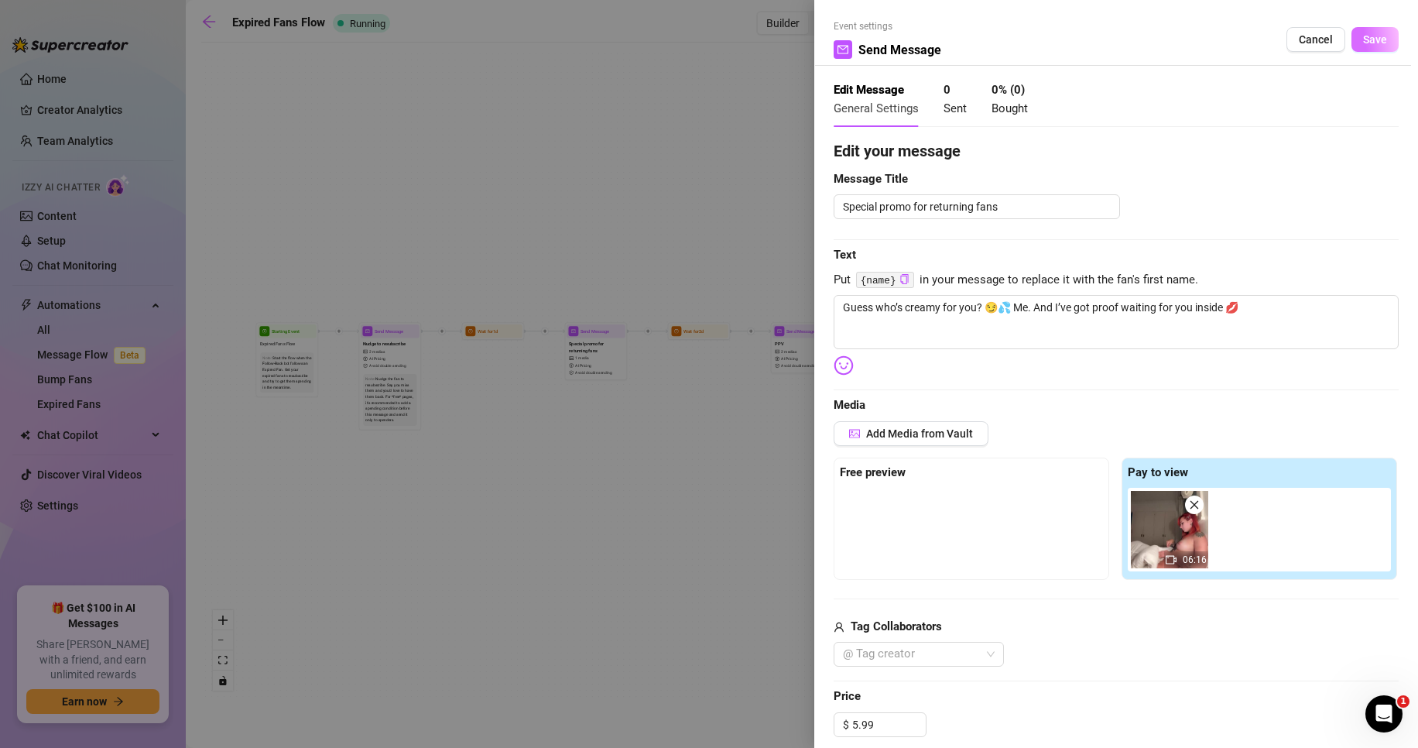
click at [1363, 39] on span "Save" at bounding box center [1375, 39] width 24 height 12
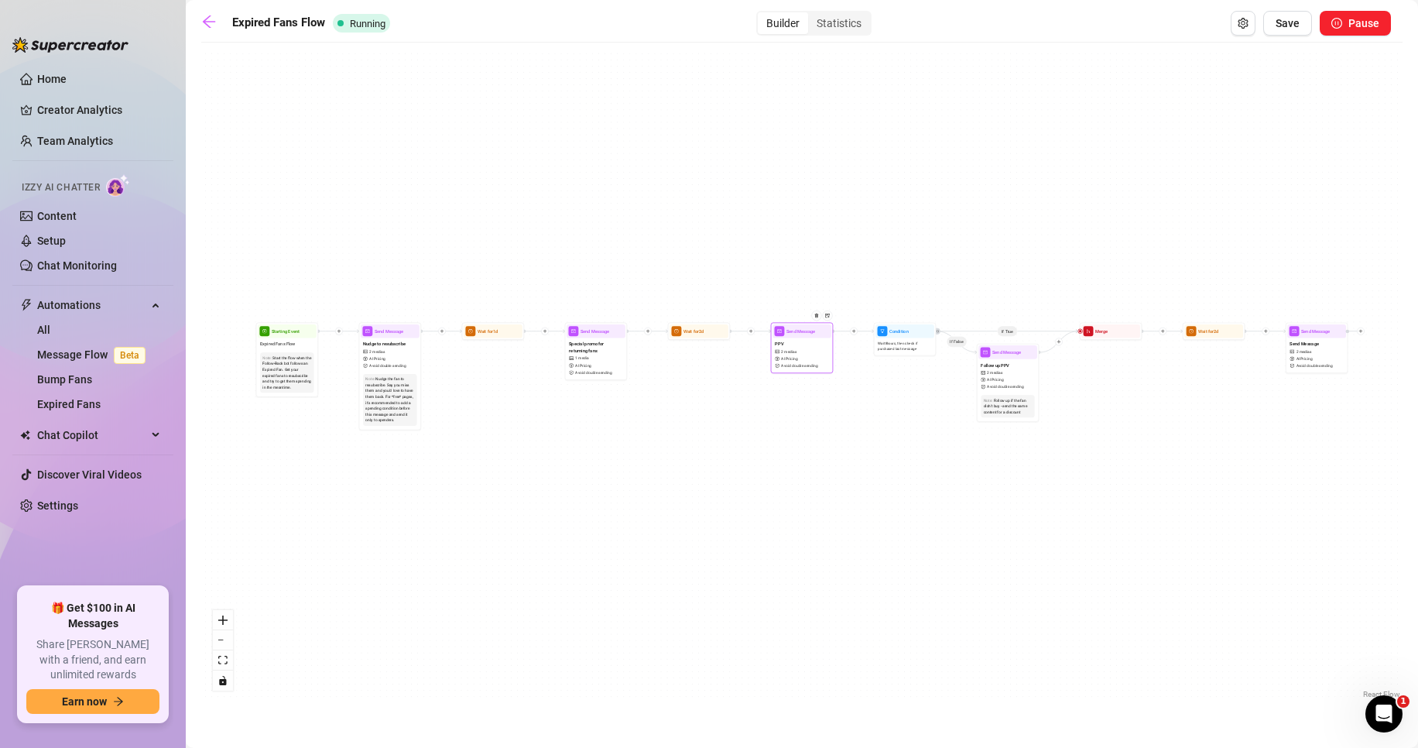
click at [798, 334] on span "Send Message" at bounding box center [801, 330] width 29 height 7
type textarea "Guess what 👀 I’ve been waiting for you… and since you came back, I have a littl…"
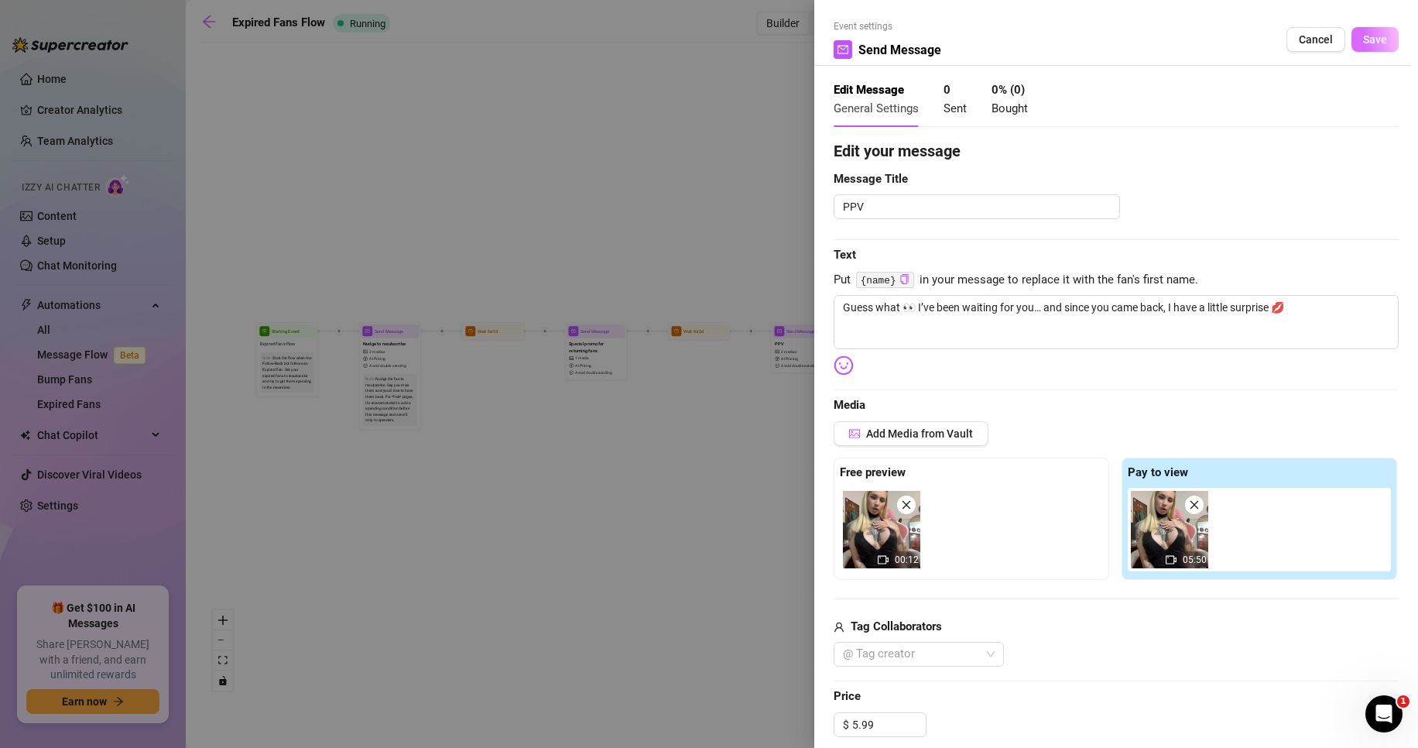
click at [1363, 43] on span "Save" at bounding box center [1375, 39] width 24 height 12
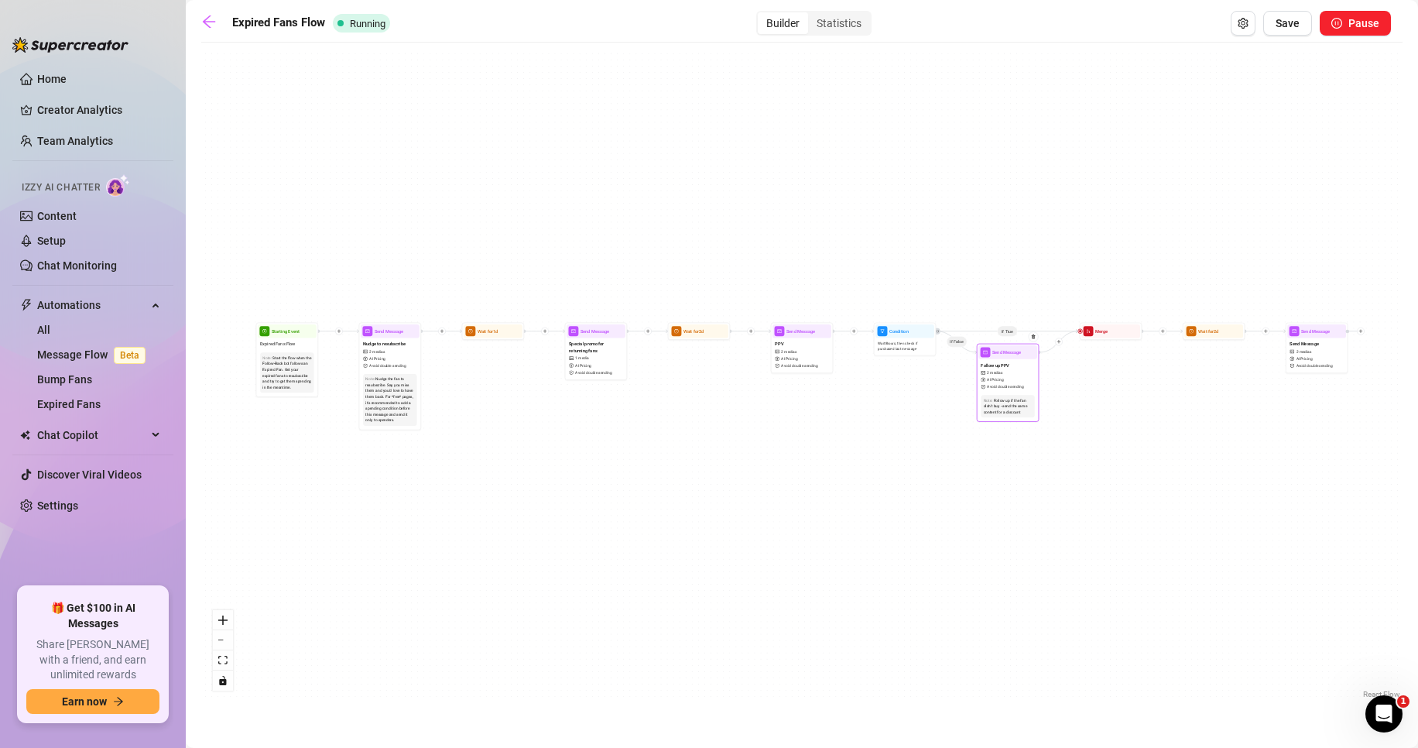
click at [1006, 361] on div "Follow up PPV 2 medias AI Pricing Avoid double sending" at bounding box center [1008, 375] width 59 height 33
type textarea "Look who’s back 😏 you know I couldn’t resist spoiling you 💋 Here’s something we…"
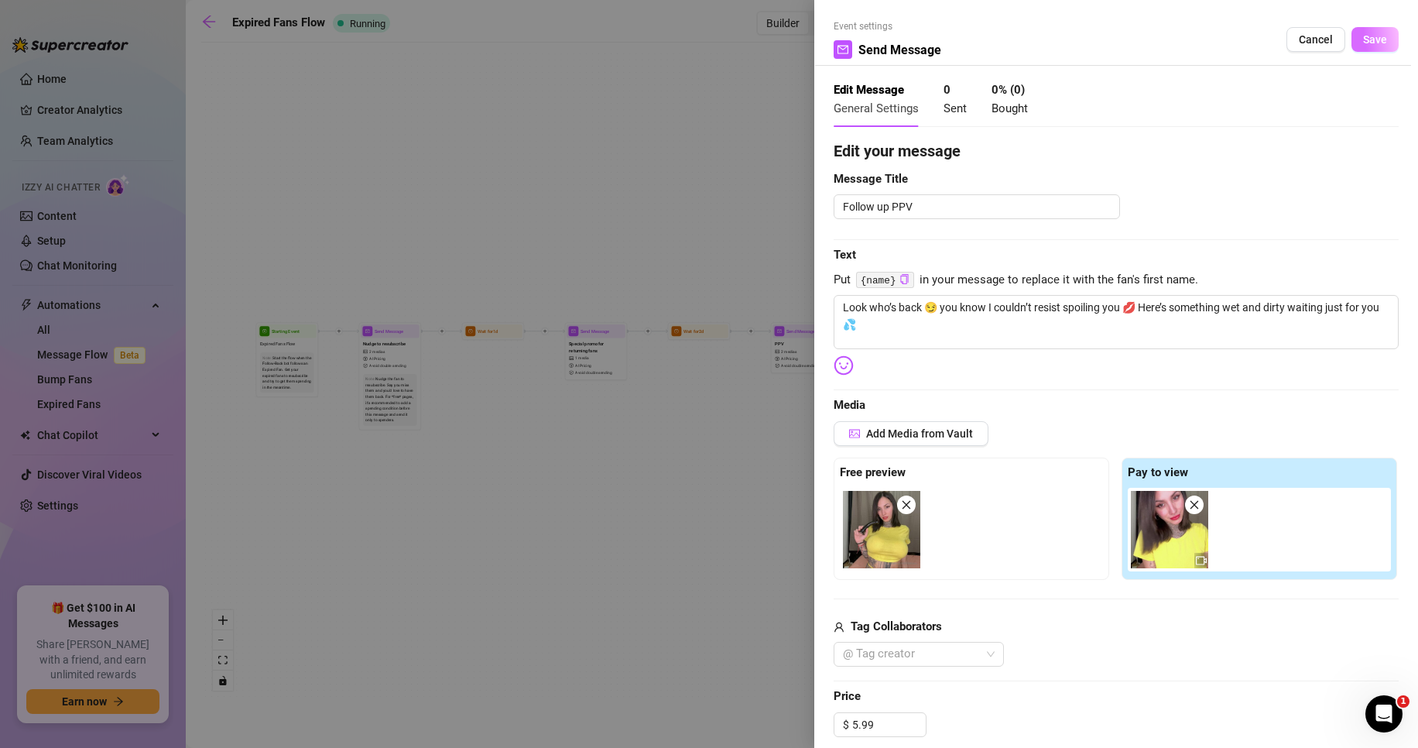
click at [1380, 39] on button "Save" at bounding box center [1375, 39] width 47 height 25
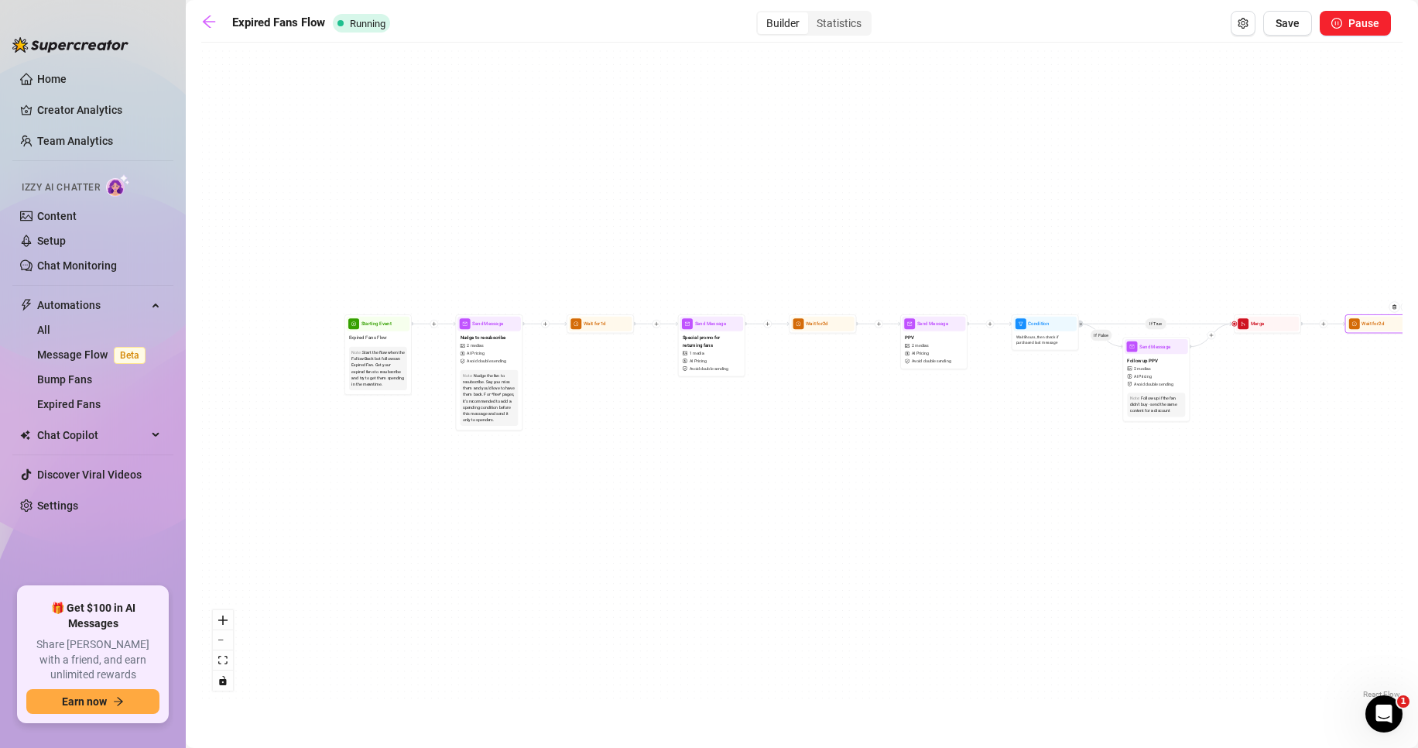
click at [1375, 329] on div "Wait for 2d" at bounding box center [1378, 324] width 63 height 15
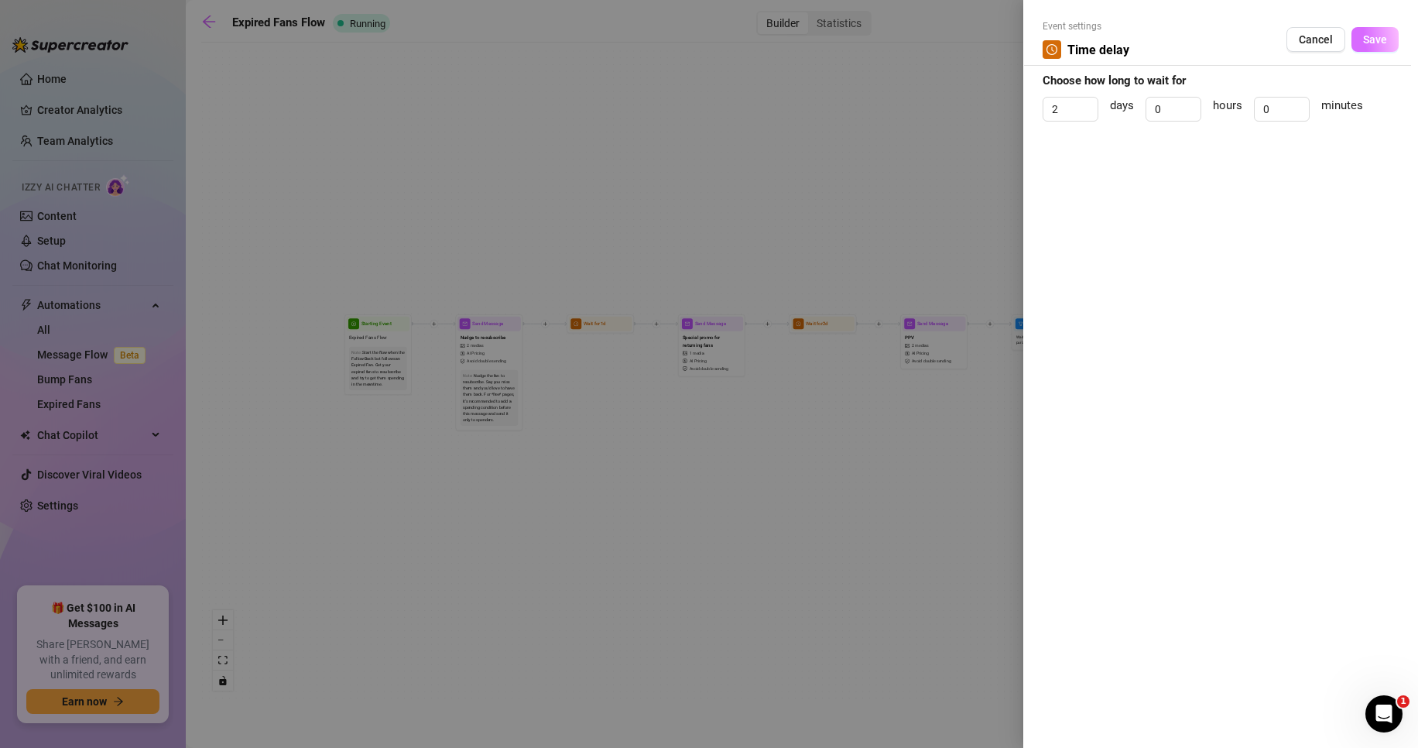
click at [1393, 31] on button "Save" at bounding box center [1375, 39] width 47 height 25
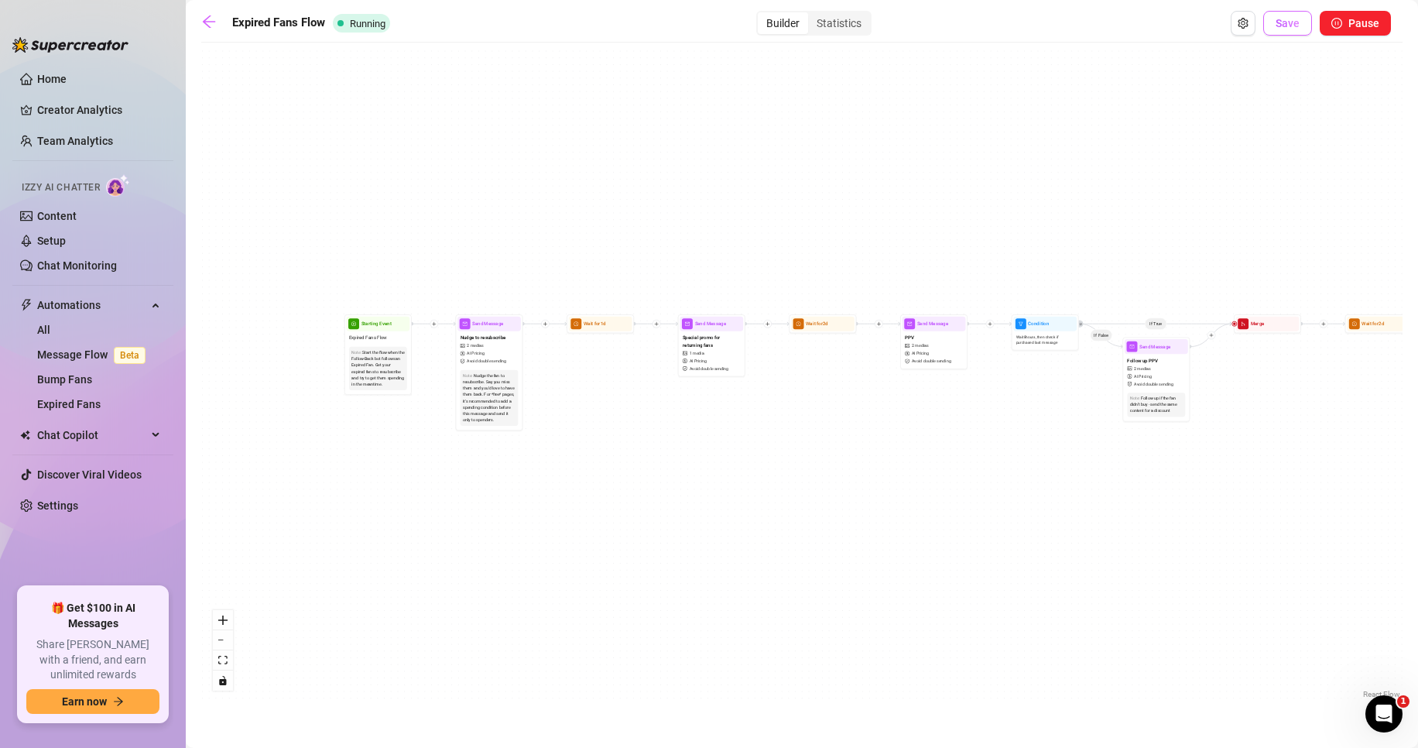
click at [1299, 20] on span "Save" at bounding box center [1288, 23] width 24 height 12
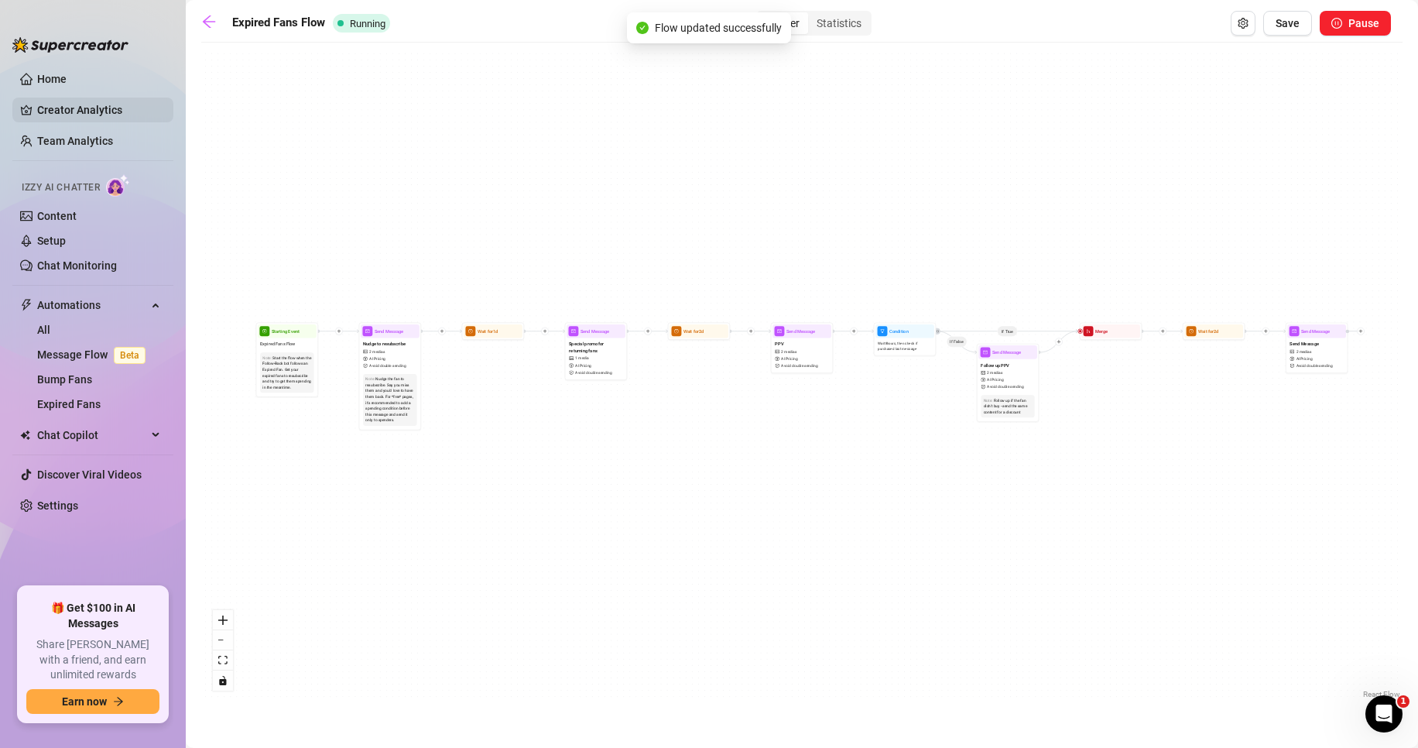
click at [108, 120] on link "Creator Analytics" at bounding box center [99, 110] width 124 height 25
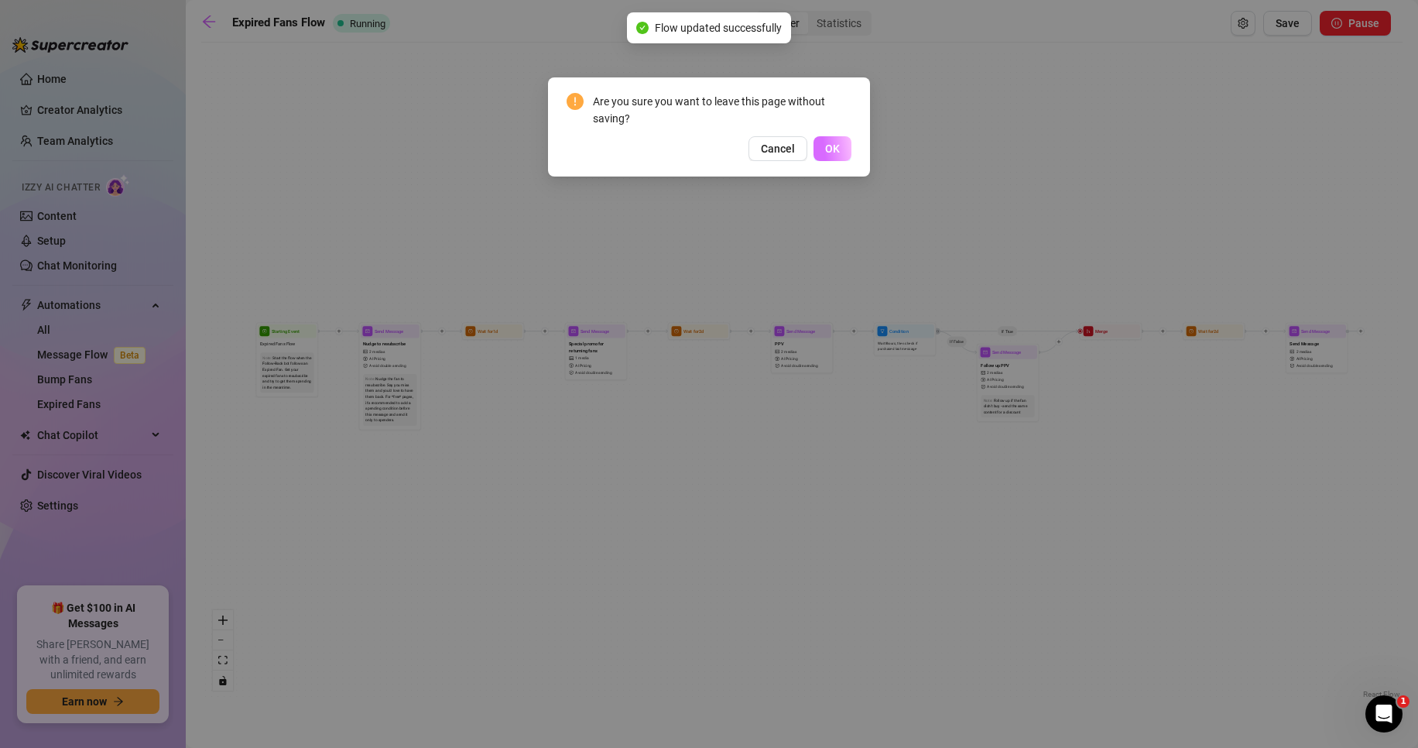
click at [842, 153] on button "OK" at bounding box center [833, 148] width 38 height 25
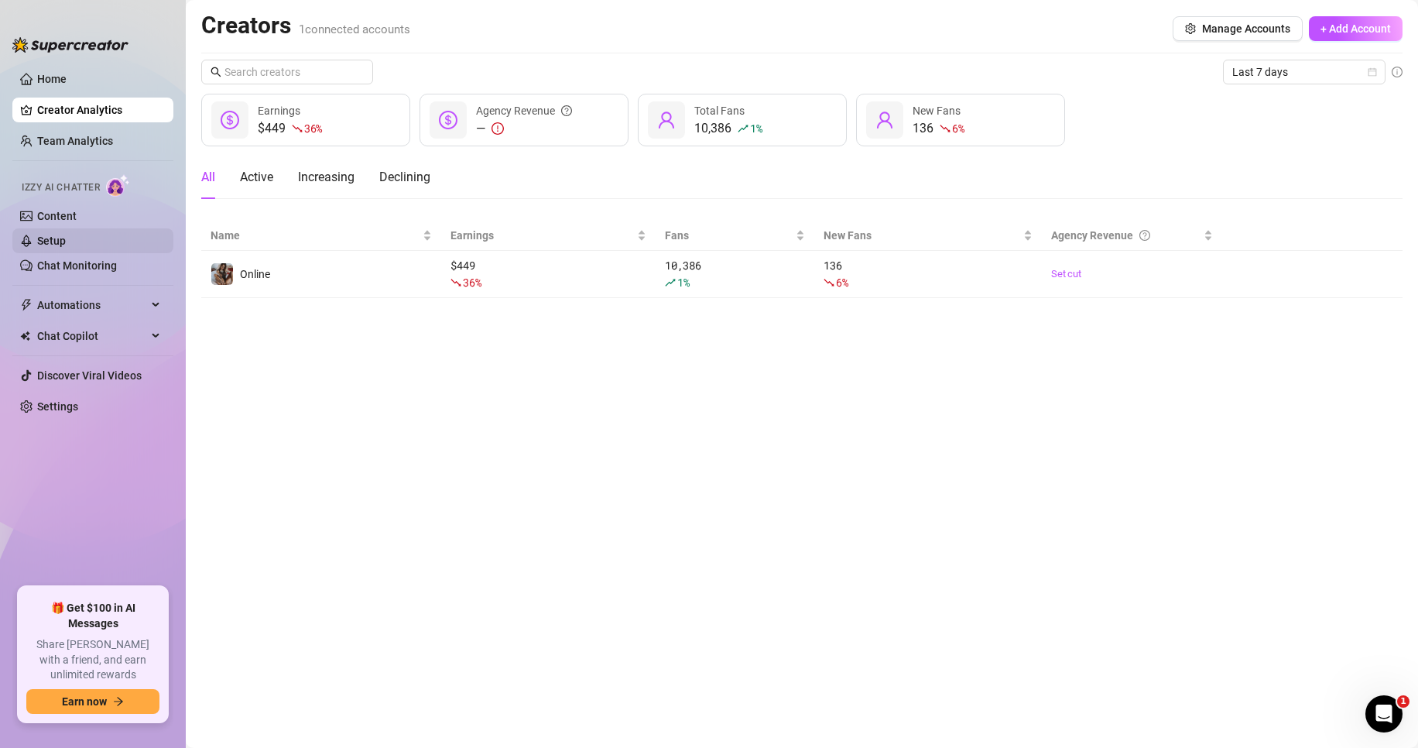
click at [66, 247] on link "Setup" at bounding box center [51, 241] width 29 height 12
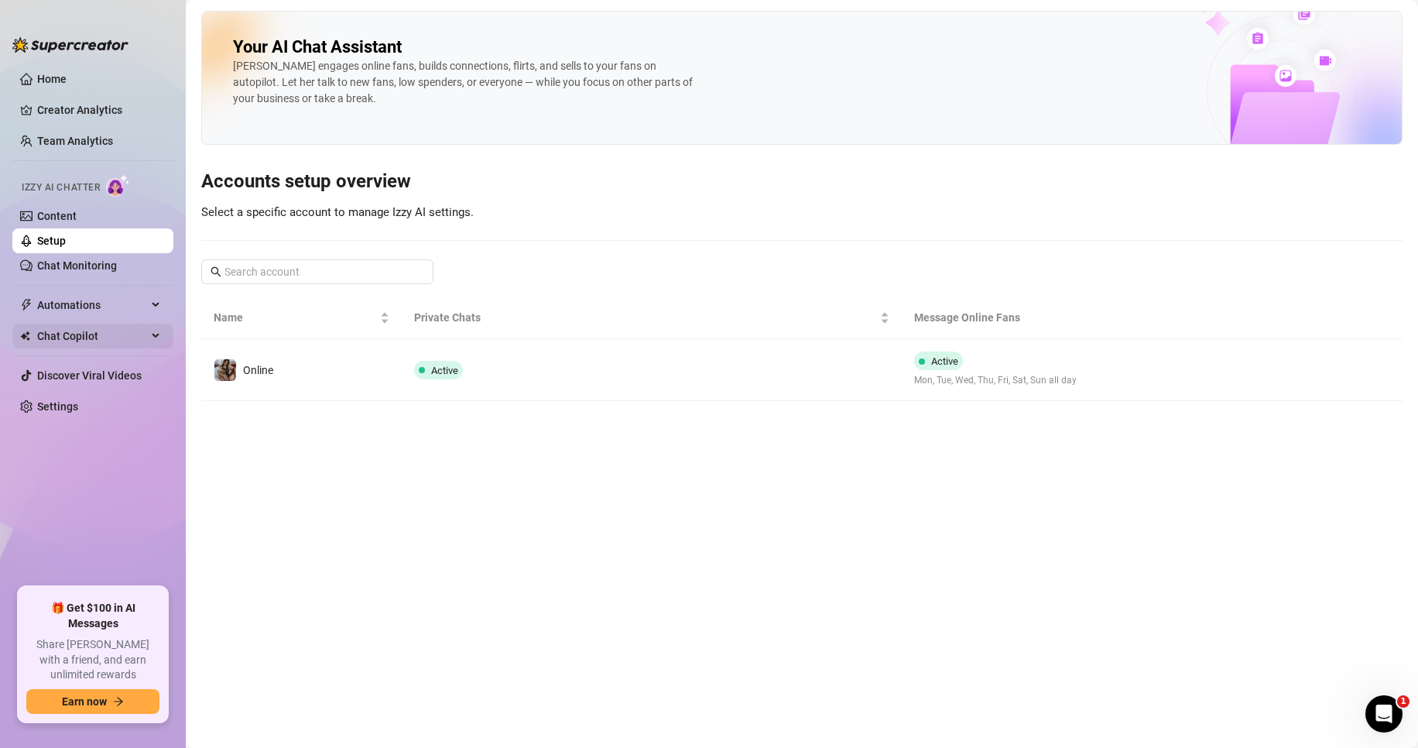
click at [85, 340] on span "Chat Copilot" at bounding box center [92, 336] width 110 height 25
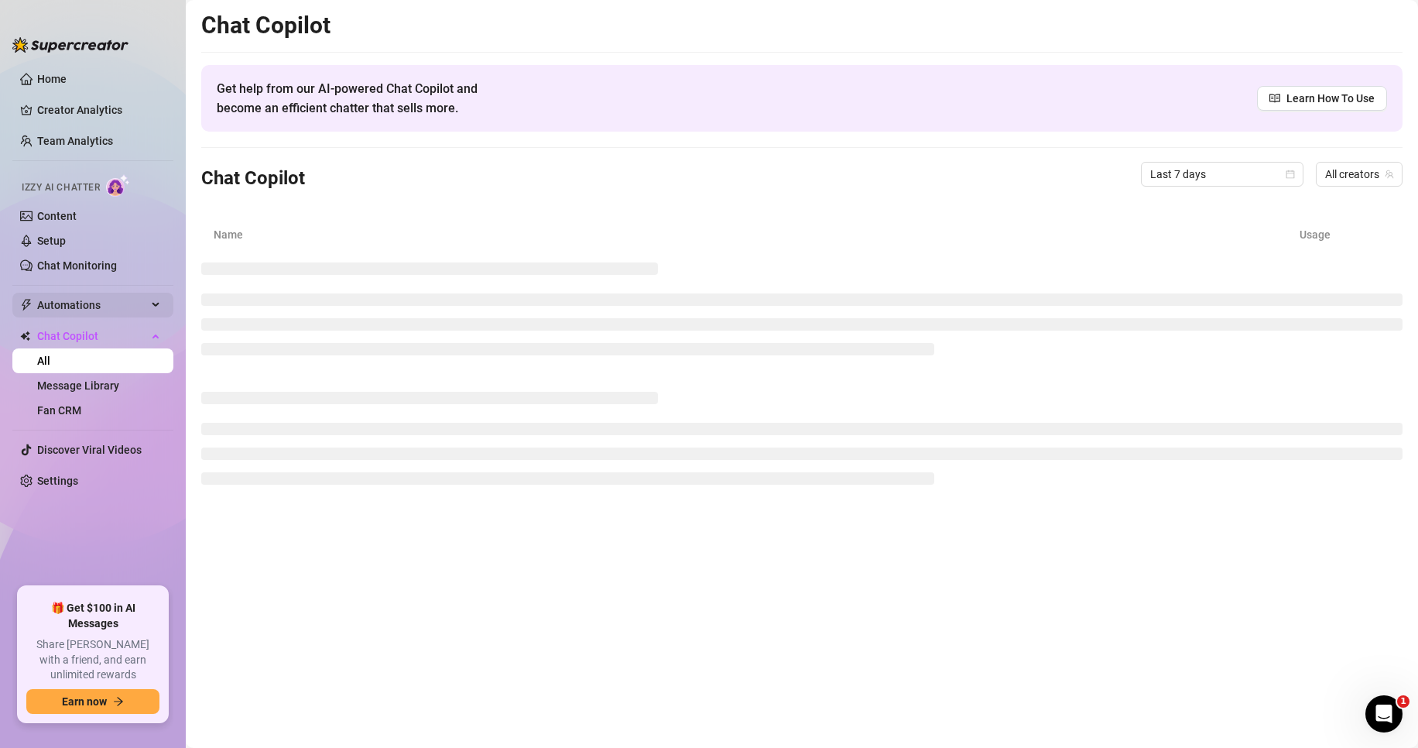
click at [72, 302] on span "Automations" at bounding box center [92, 305] width 110 height 25
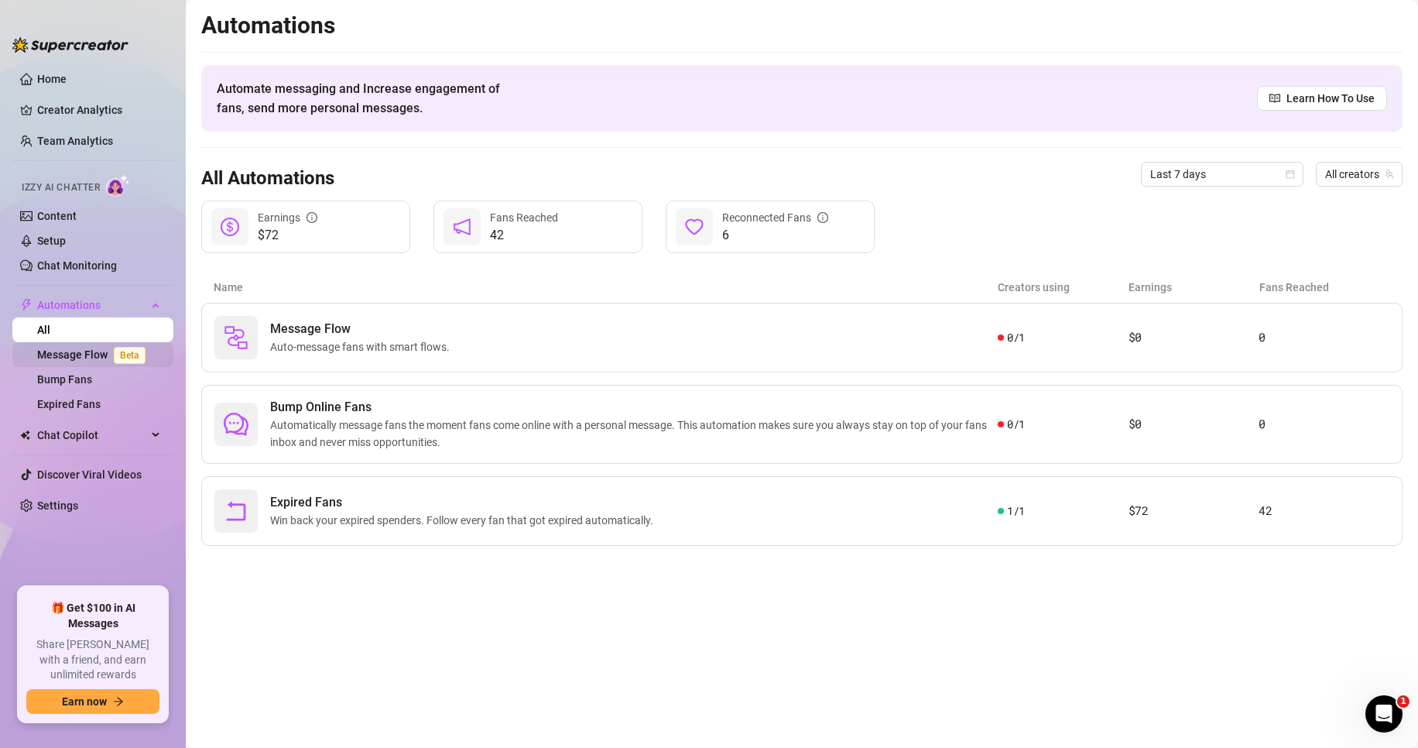
click at [85, 357] on link "Message Flow Beta" at bounding box center [94, 354] width 115 height 12
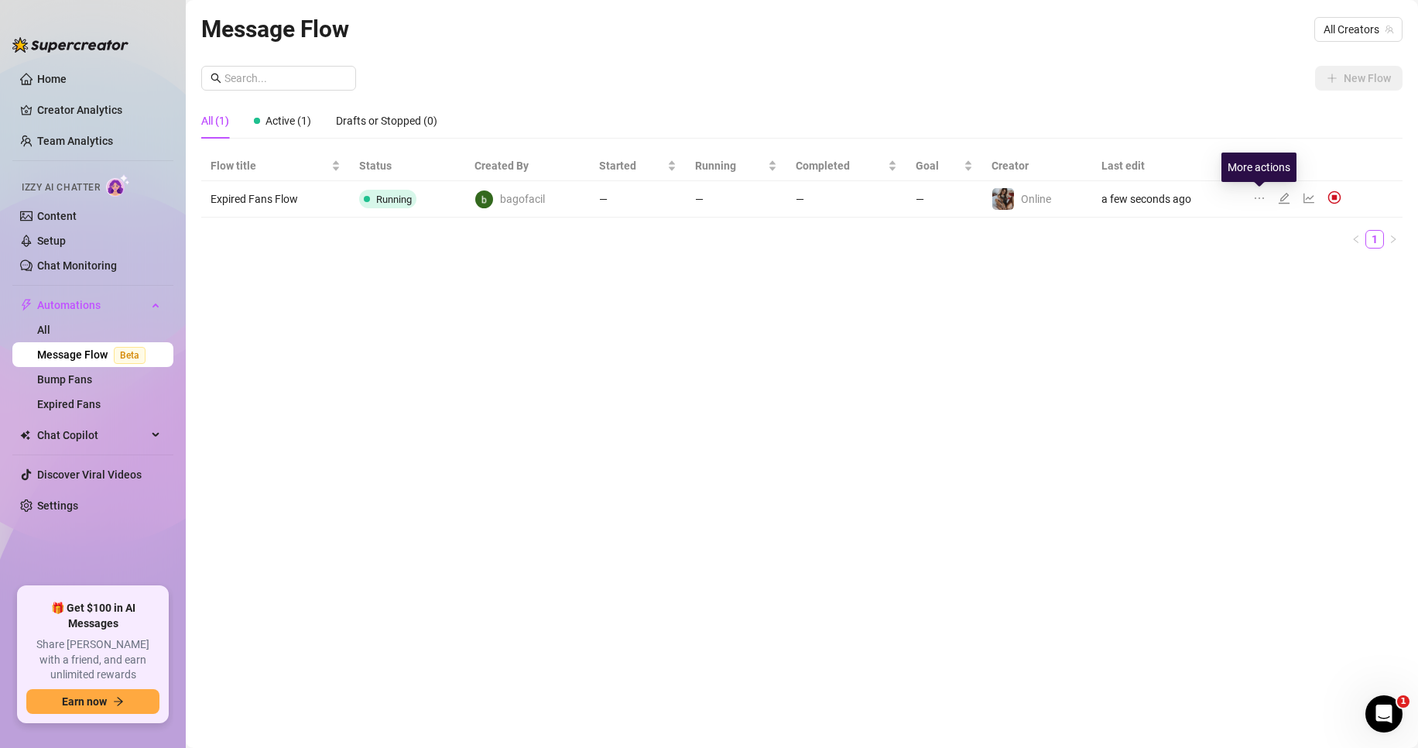
click at [1259, 197] on icon "ellipsis" at bounding box center [1259, 198] width 9 height 2
click at [1123, 268] on div "Message Flow All Creators New Flow All (1) Active (1) Drafts or Stopped (0) Flo…" at bounding box center [802, 356] width 1202 height 691
click at [84, 112] on link "Creator Analytics" at bounding box center [99, 110] width 124 height 25
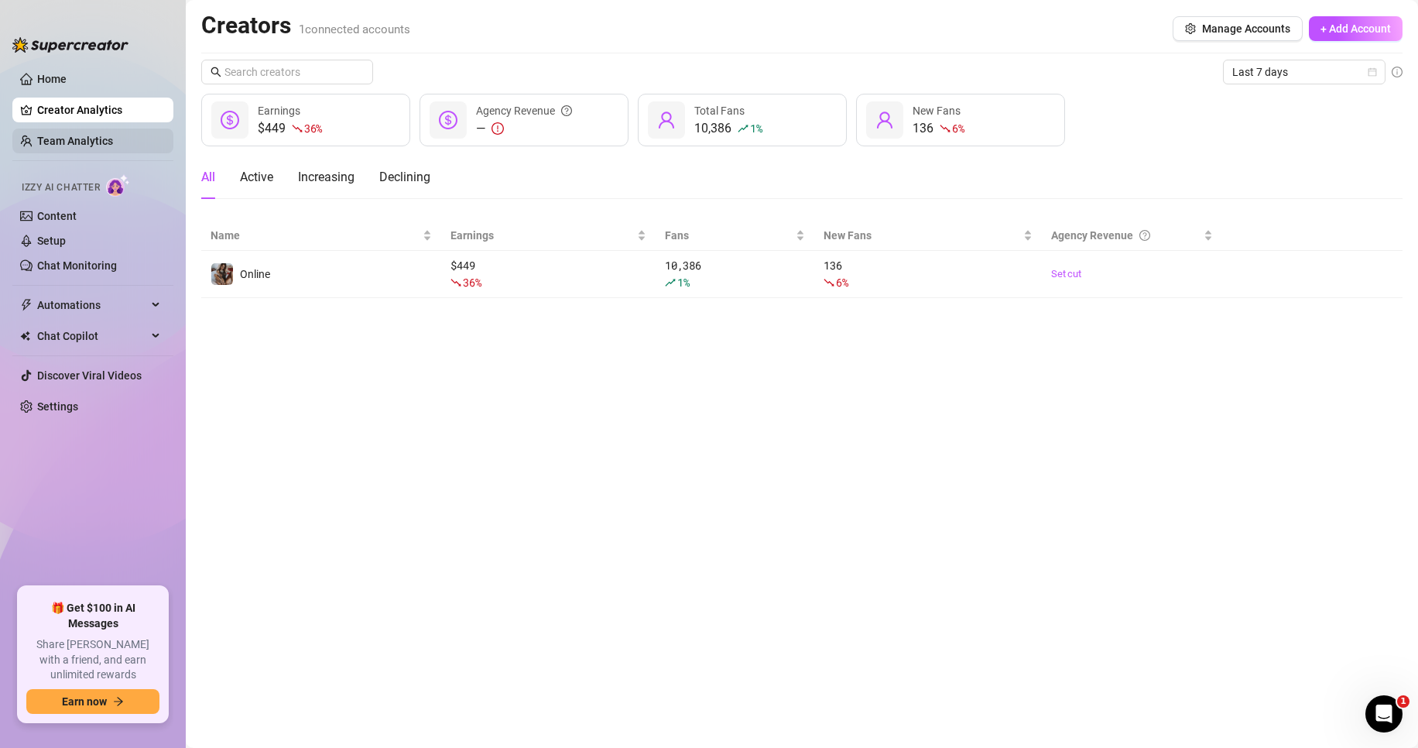
click at [79, 142] on link "Team Analytics" at bounding box center [75, 141] width 76 height 12
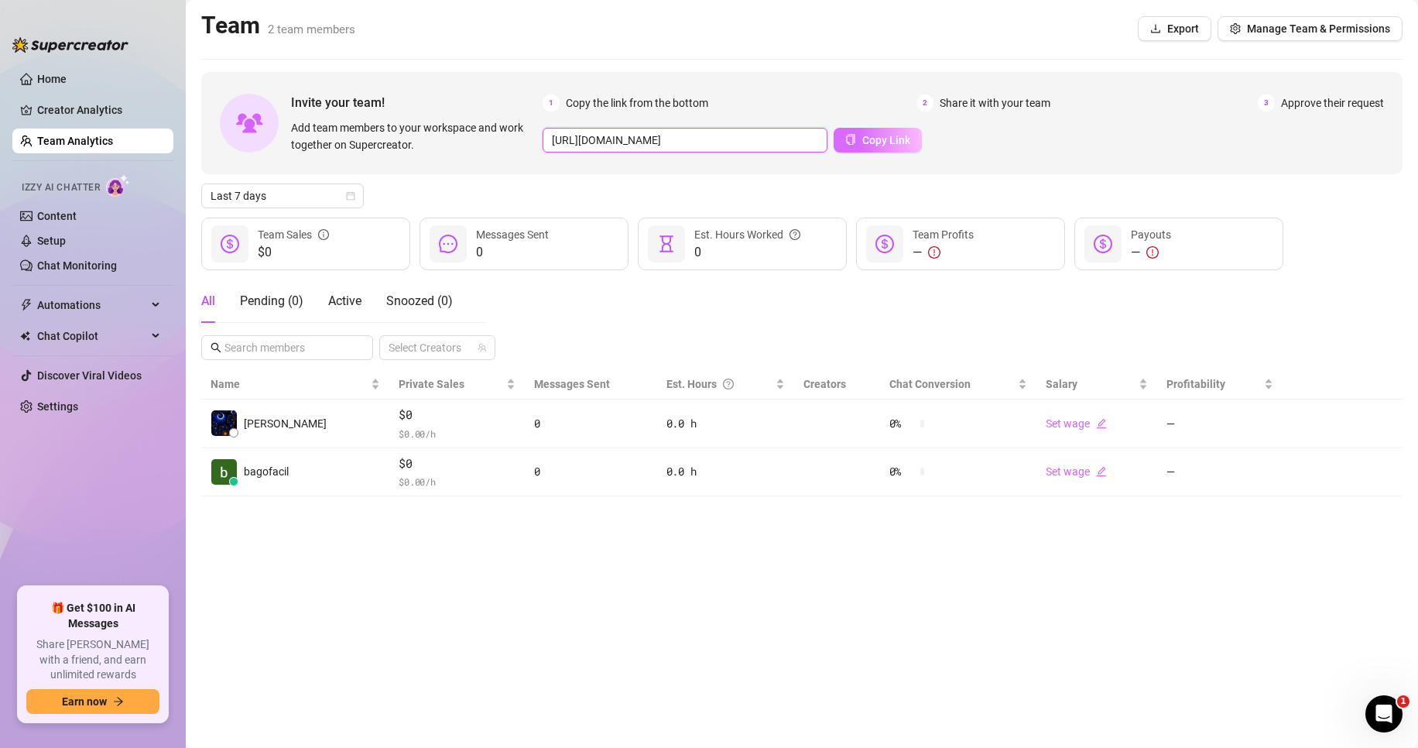
scroll to position [0, 239]
drag, startPoint x: 803, startPoint y: 143, endPoint x: 921, endPoint y: 150, distance: 118.7
click at [917, 149] on div "[URL][DOMAIN_NAME] Copy Link" at bounding box center [964, 140] width 842 height 25
click at [881, 142] on span "Copy Link" at bounding box center [886, 140] width 48 height 12
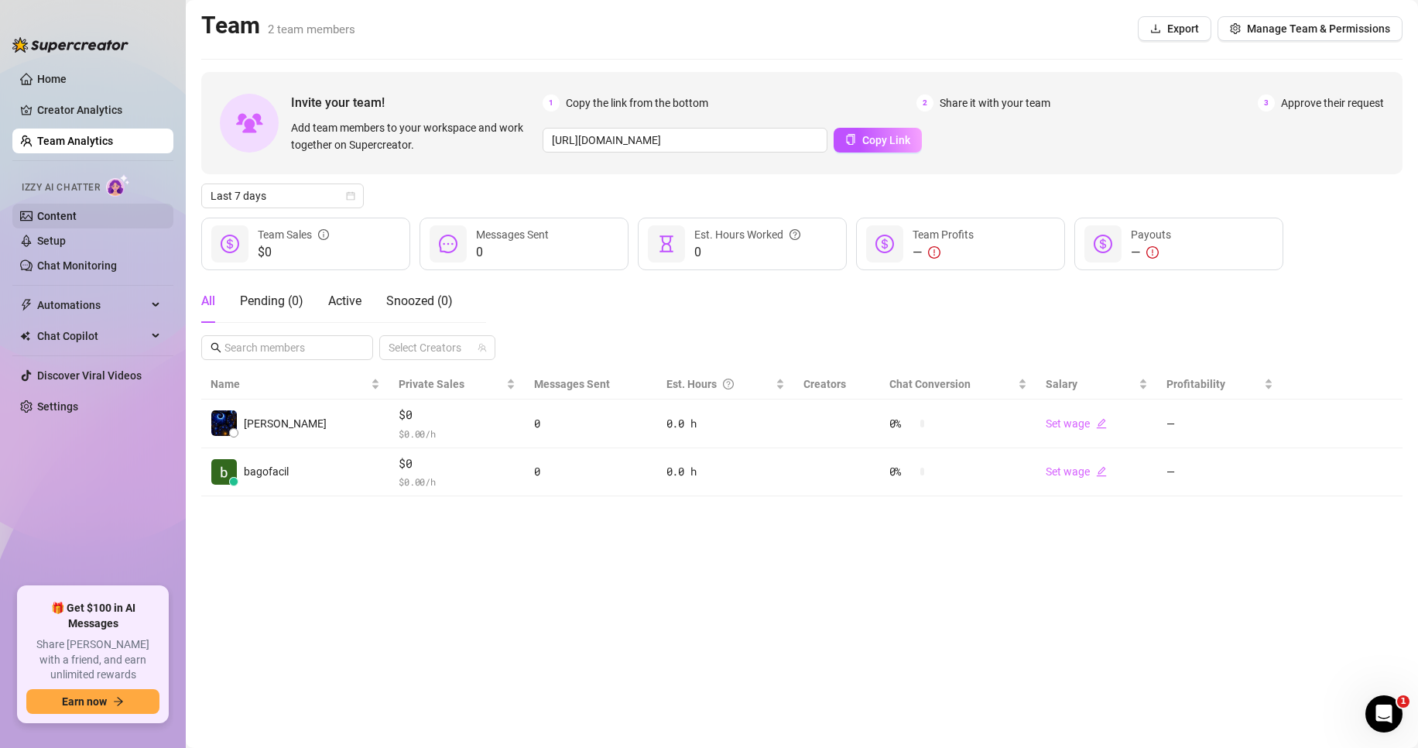
click at [77, 219] on link "Content" at bounding box center [56, 216] width 39 height 12
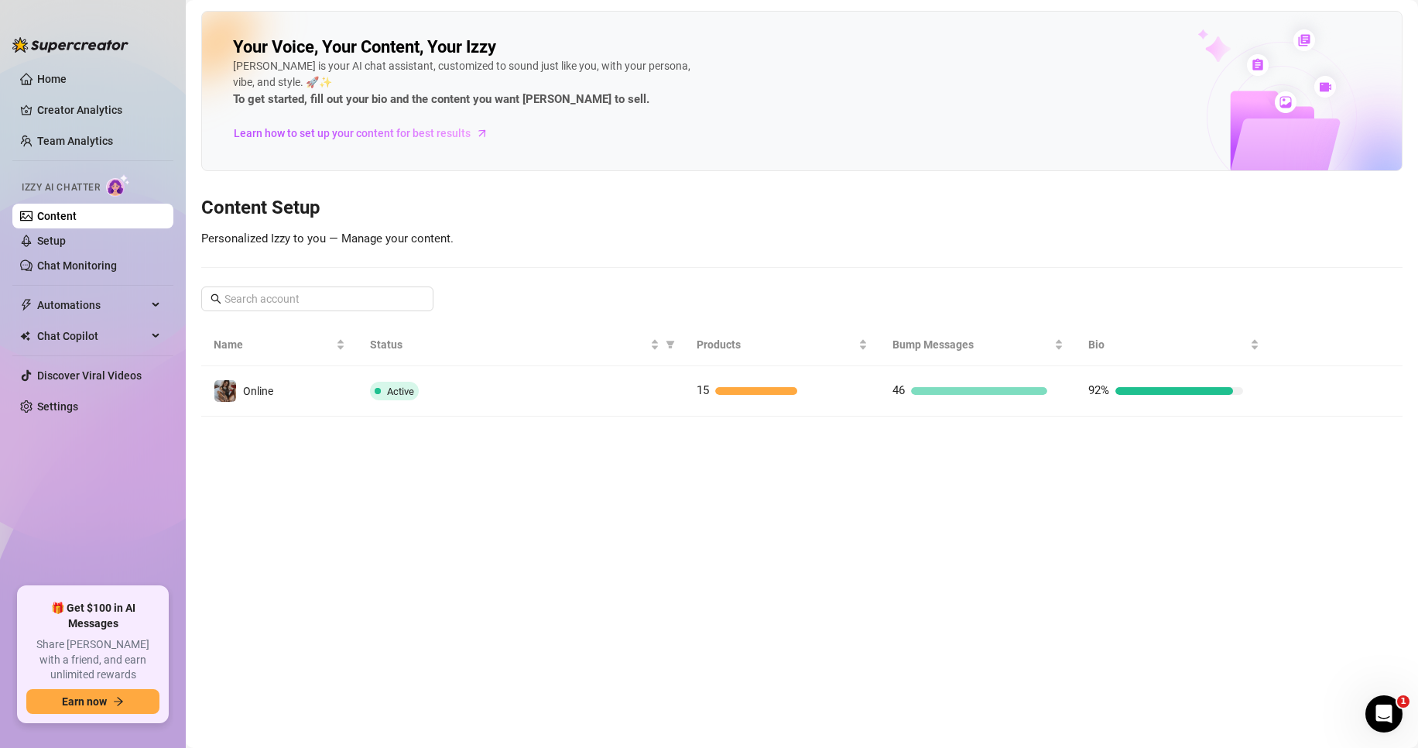
click at [948, 383] on div "46" at bounding box center [970, 391] width 155 height 19
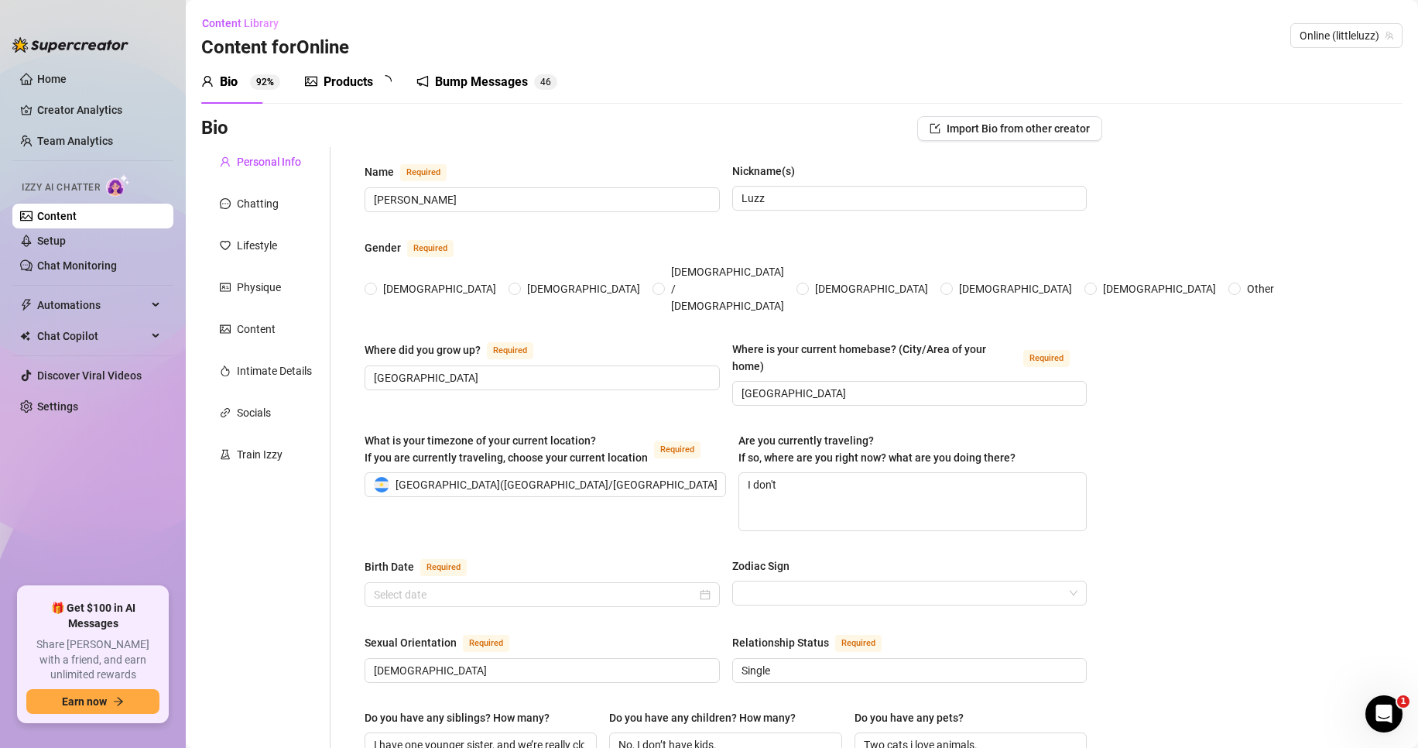
radio input "true"
type input "[DATE]"
drag, startPoint x: 268, startPoint y: 201, endPoint x: 253, endPoint y: 212, distance: 18.7
click at [262, 204] on div "Chatting" at bounding box center [258, 203] width 42 height 17
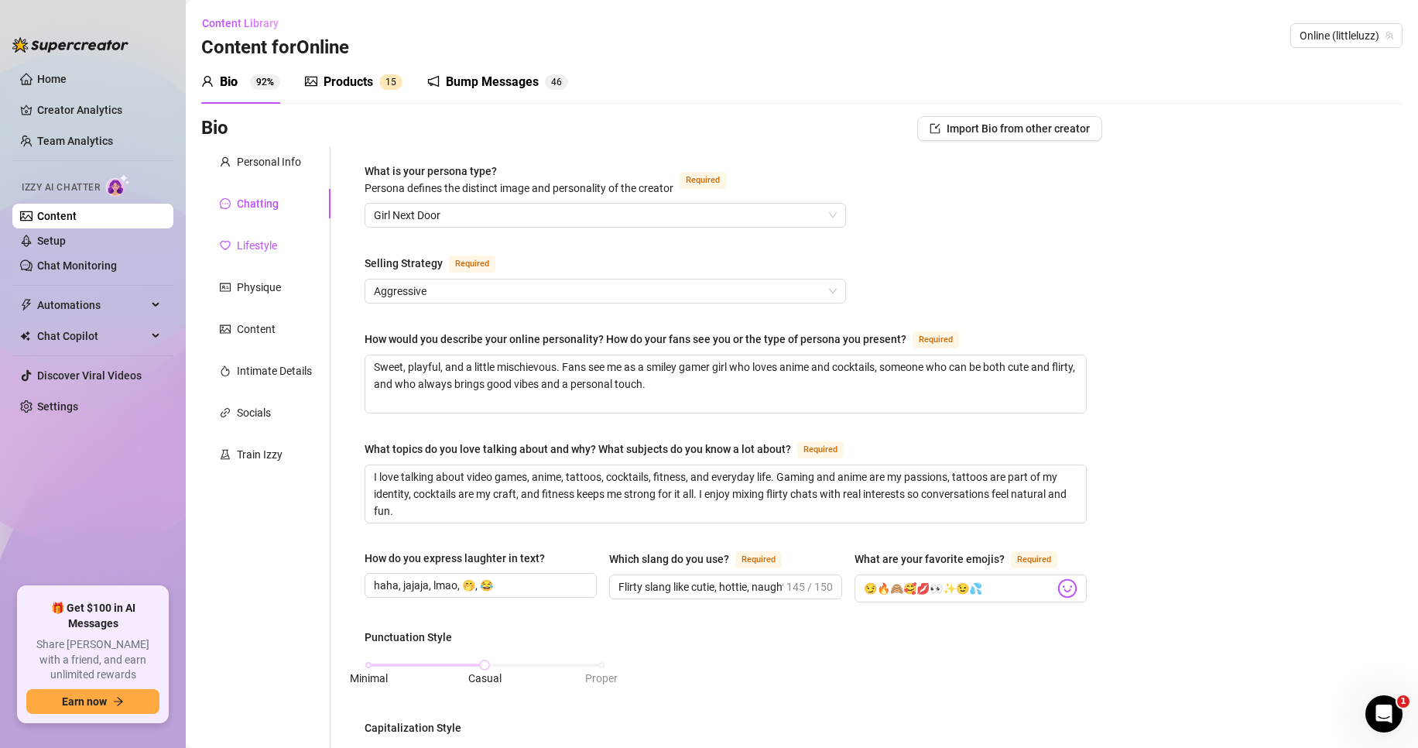
click at [259, 247] on div "Lifestyle" at bounding box center [257, 245] width 40 height 17
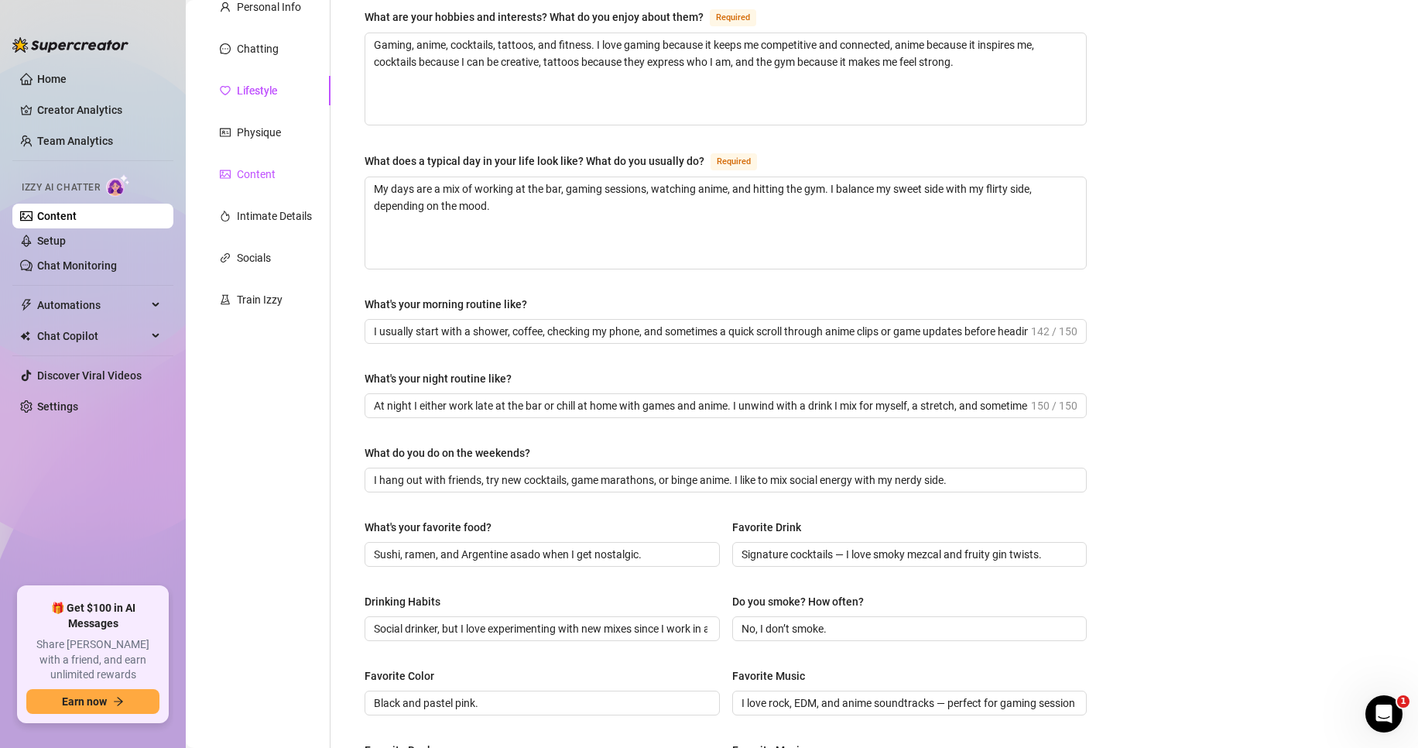
click at [257, 178] on div "Content" at bounding box center [256, 174] width 39 height 17
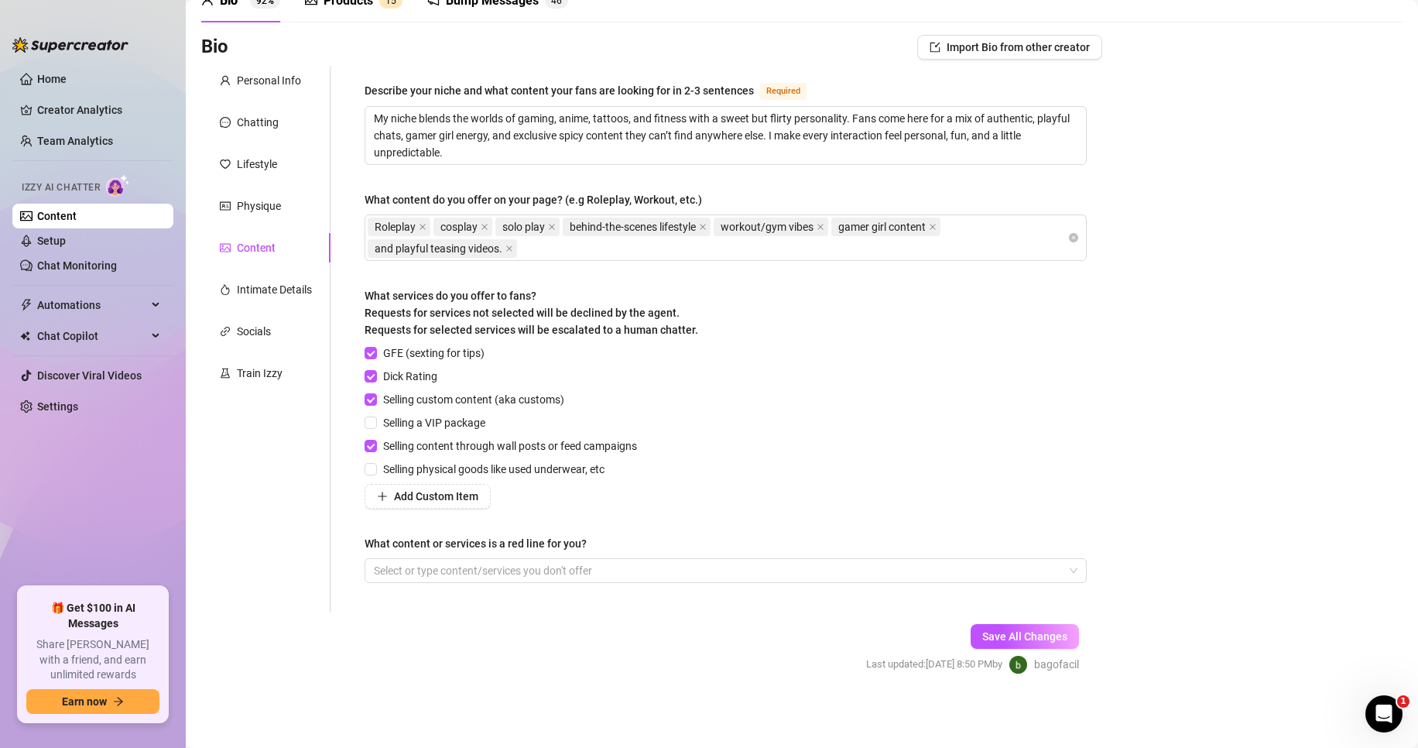
scroll to position [81, 0]
click at [248, 163] on div "Lifestyle" at bounding box center [257, 164] width 40 height 17
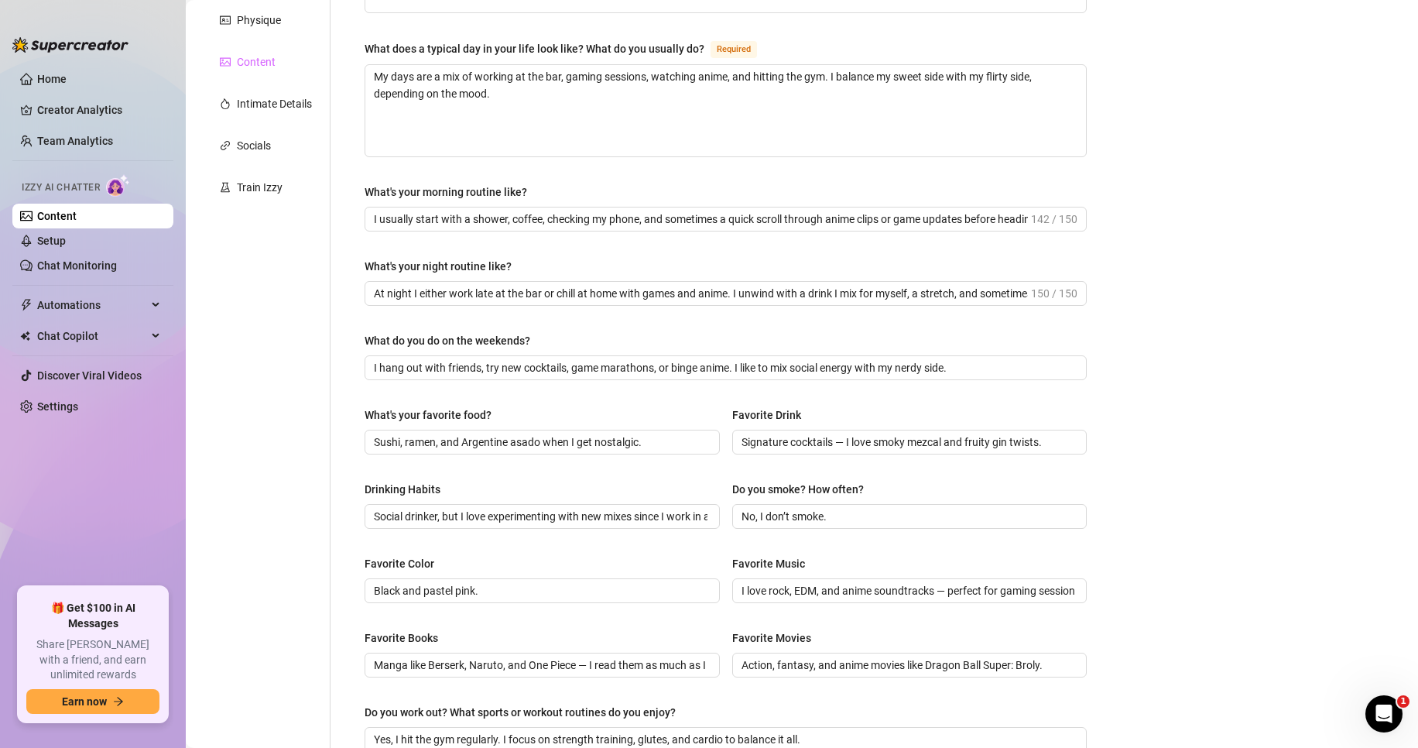
click at [244, 76] on div "Content" at bounding box center [265, 61] width 129 height 29
